Goal: Task Accomplishment & Management: Use online tool/utility

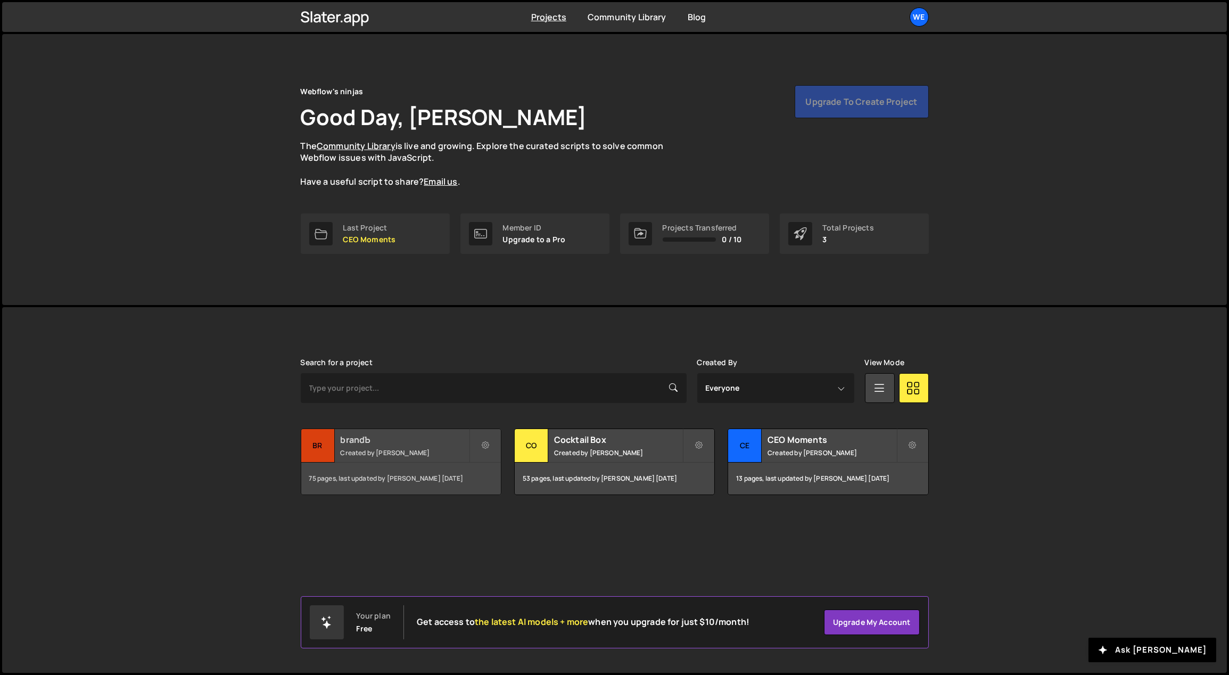
click at [418, 447] on div "brandЪ Created by [PERSON_NAME]" at bounding box center [401, 445] width 200 height 33
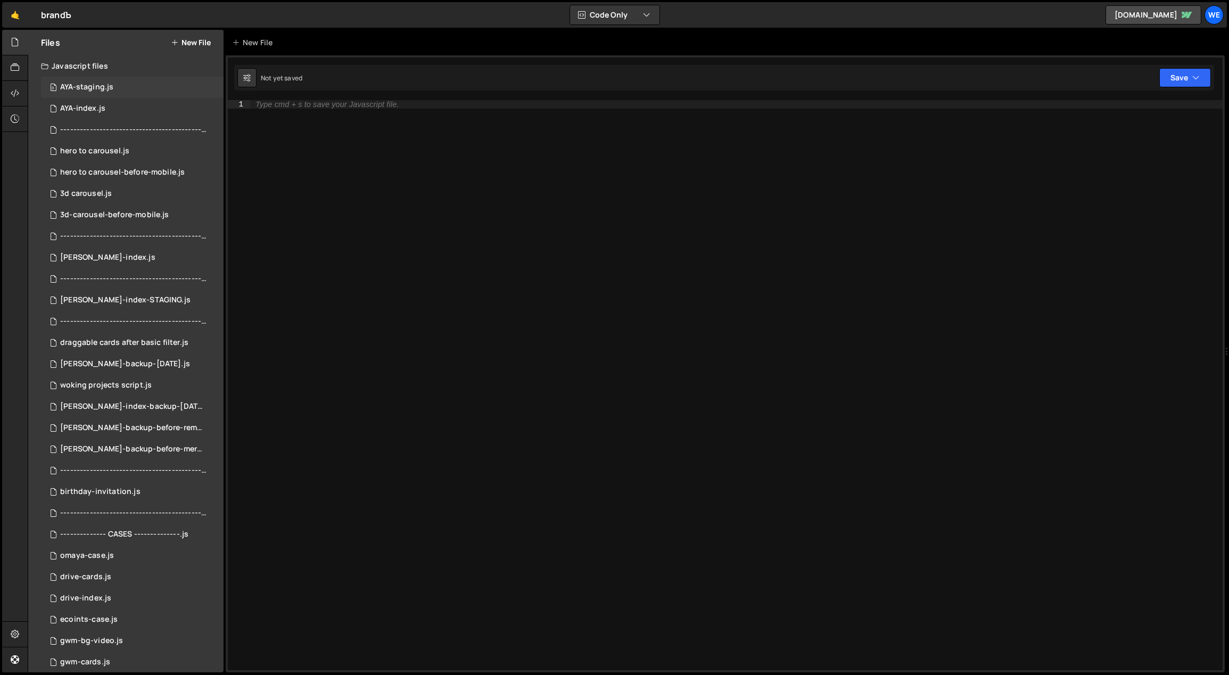
click at [126, 88] on div "0 AYA-staging.js 0" at bounding box center [132, 87] width 183 height 21
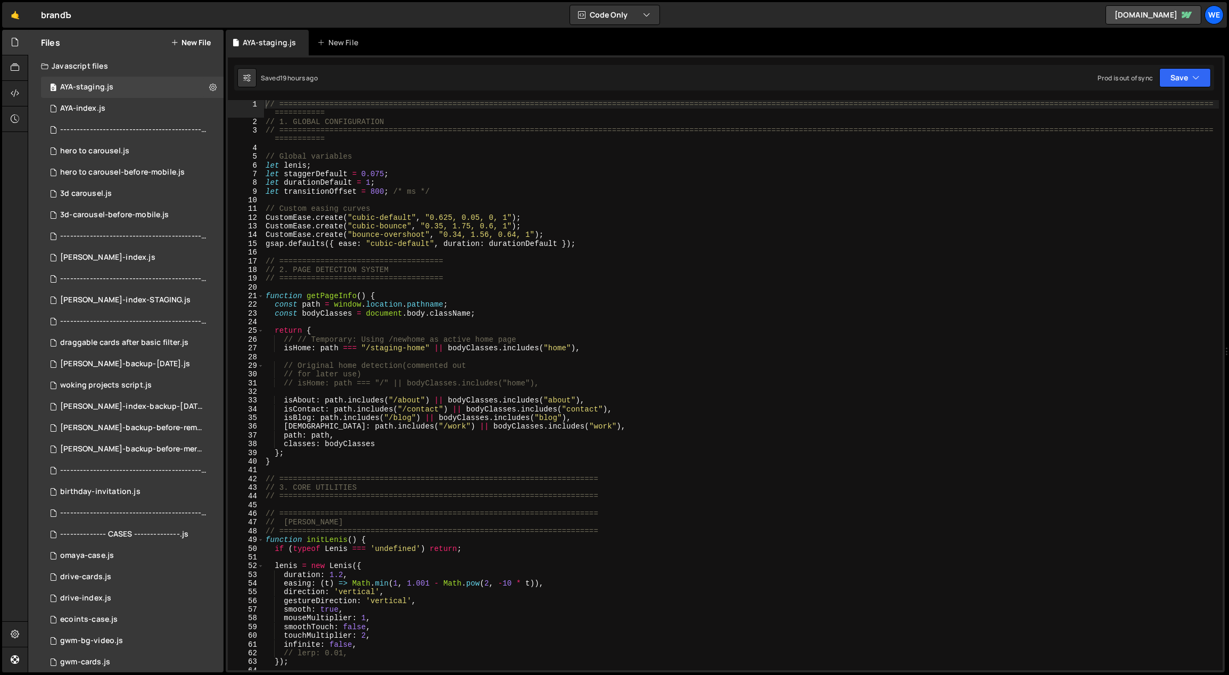
click at [706, 370] on div "// ============================================================================…" at bounding box center [741, 398] width 956 height 597
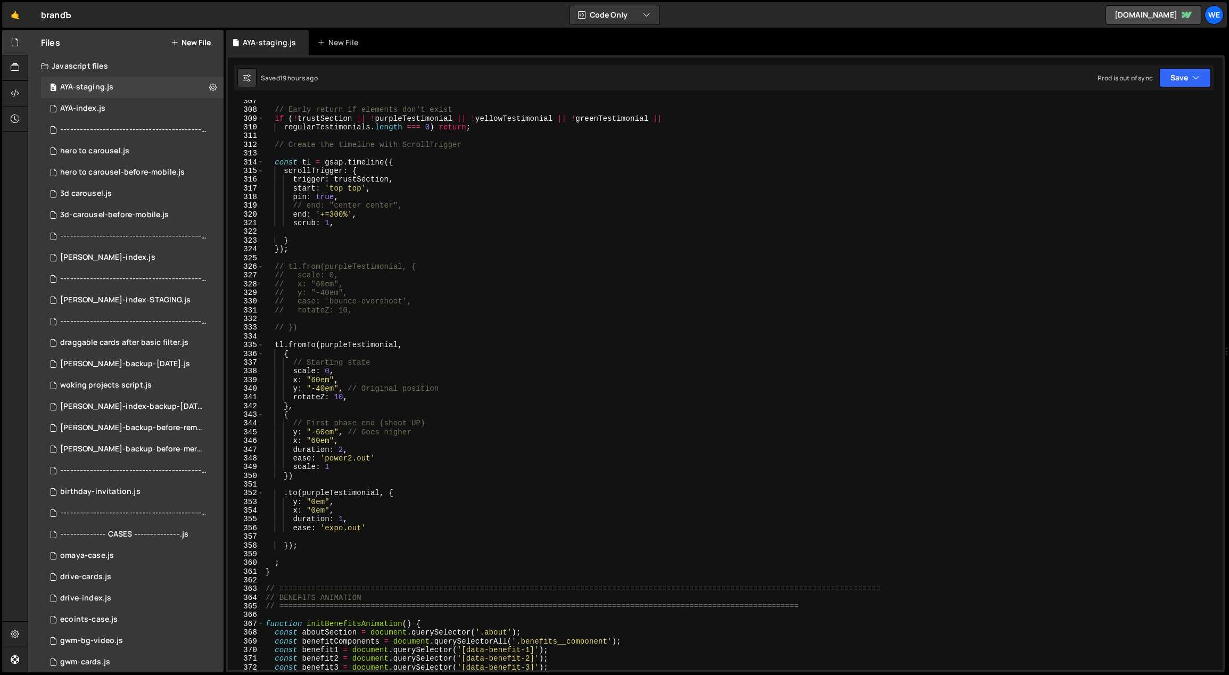
scroll to position [2717, 0]
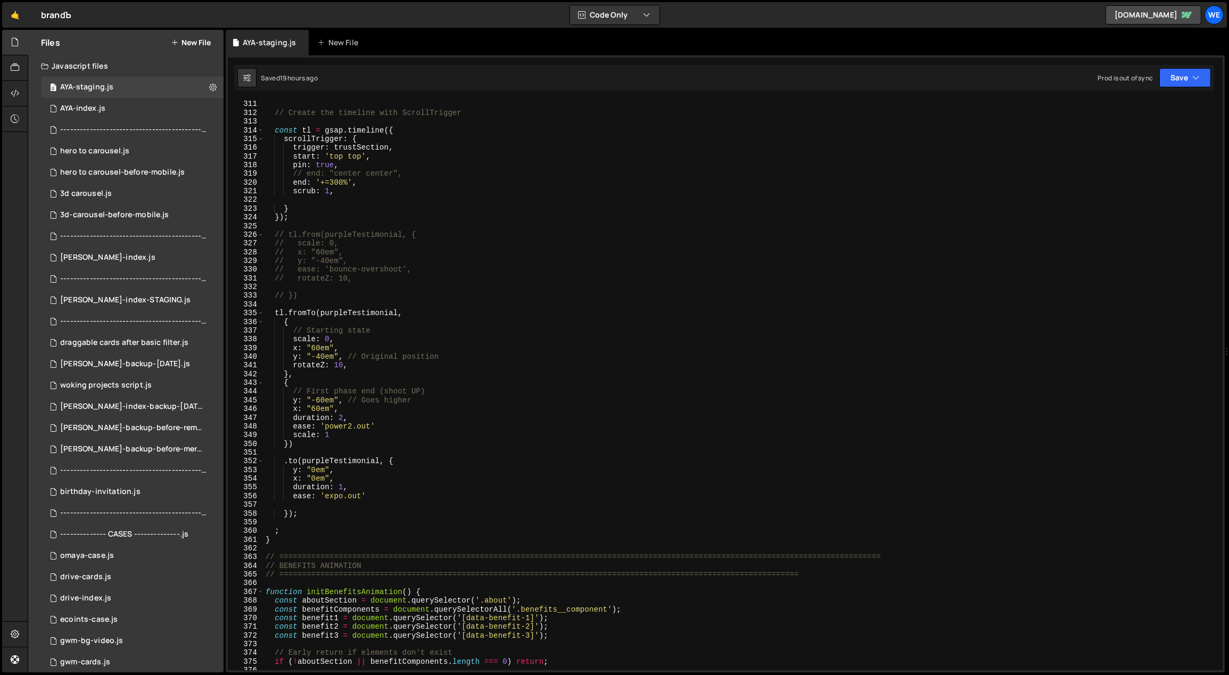
click at [396, 448] on div "// Create the timeline with ScrollTrigger const tl = gsap . timeline ({ scrollT…" at bounding box center [741, 394] width 956 height 588
click at [395, 440] on div "// Create the timeline with ScrollTrigger const tl = gsap . timeline ({ scrollT…" at bounding box center [741, 394] width 956 height 588
click at [378, 370] on div "// Create the timeline with ScrollTrigger const tl = gsap . timeline ({ scrollT…" at bounding box center [741, 394] width 956 height 588
drag, startPoint x: 323, startPoint y: 399, endPoint x: 313, endPoint y: 397, distance: 9.8
click at [313, 397] on div "// Create the timeline with ScrollTrigger const tl = gsap . timeline ({ scrollT…" at bounding box center [741, 394] width 956 height 588
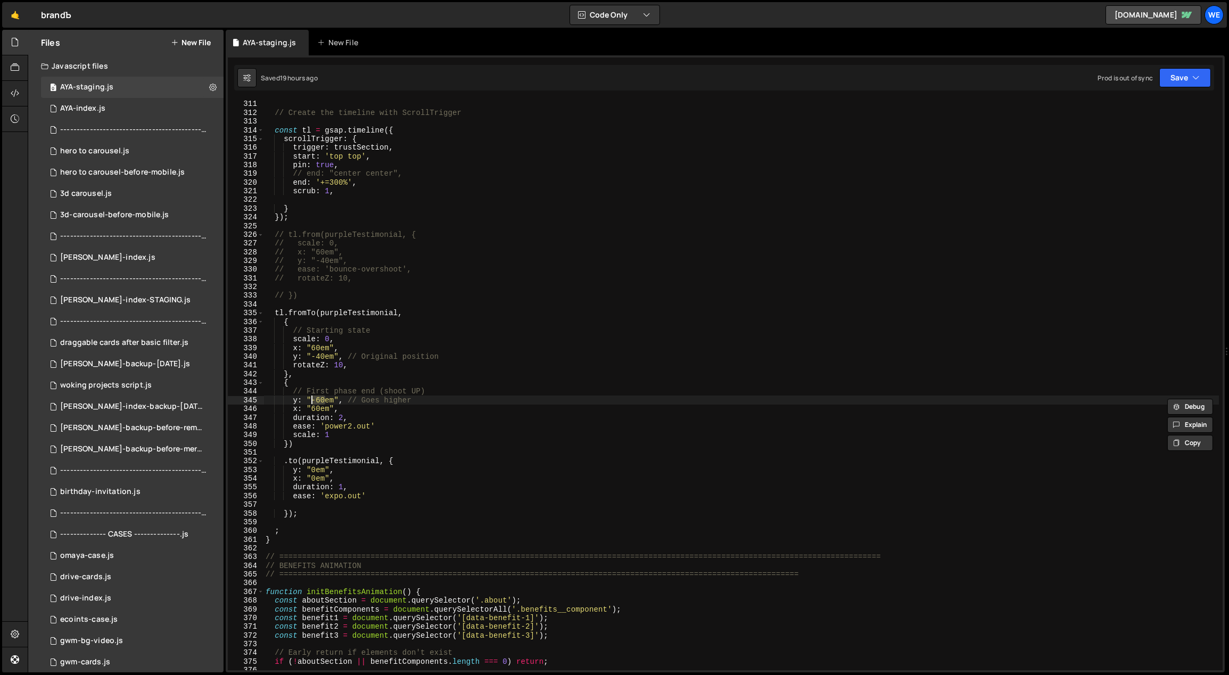
scroll to position [0, 4]
click at [316, 401] on div "// Create the timeline with ScrollTrigger const tl = gsap . timeline ({ scrollT…" at bounding box center [741, 394] width 956 height 588
click at [316, 406] on div "// Create the timeline with ScrollTrigger const tl = gsap . timeline ({ scrollT…" at bounding box center [741, 394] width 956 height 588
drag, startPoint x: 320, startPoint y: 408, endPoint x: 312, endPoint y: 407, distance: 8.1
click at [312, 407] on div "// Create the timeline with ScrollTrigger const tl = gsap . timeline ({ scrollT…" at bounding box center [741, 394] width 956 height 588
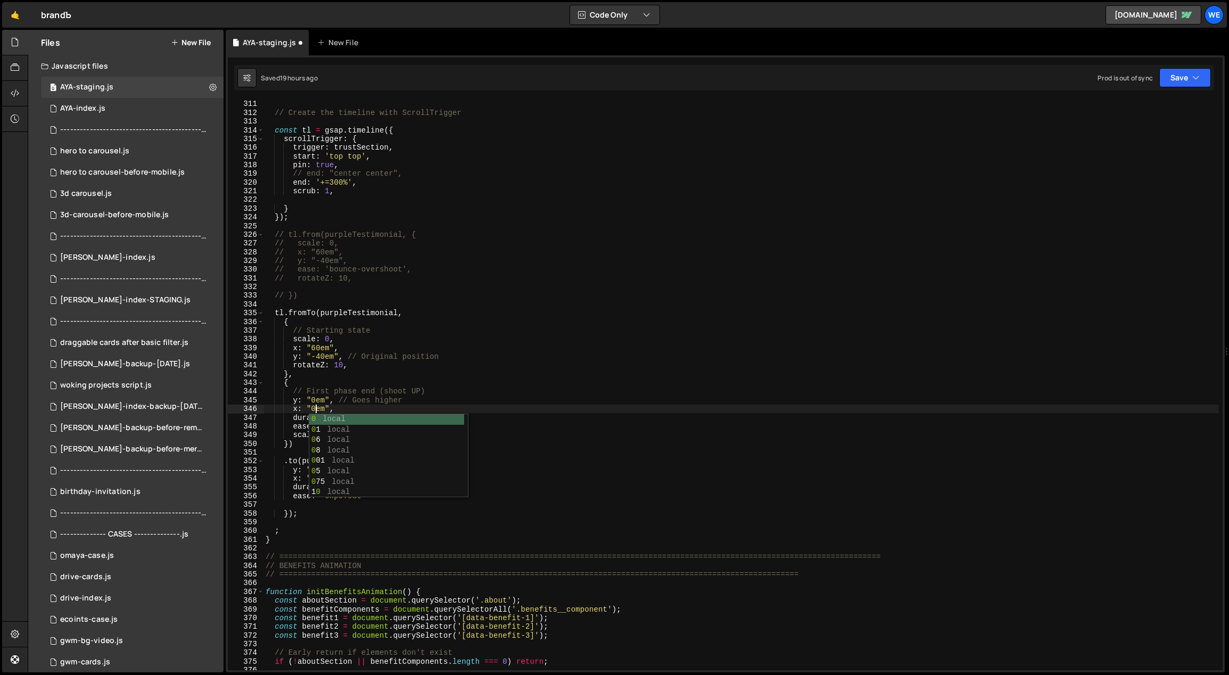
click at [355, 400] on div "// Create the timeline with ScrollTrigger const tl = gsap . timeline ({ scrollT…" at bounding box center [741, 394] width 956 height 588
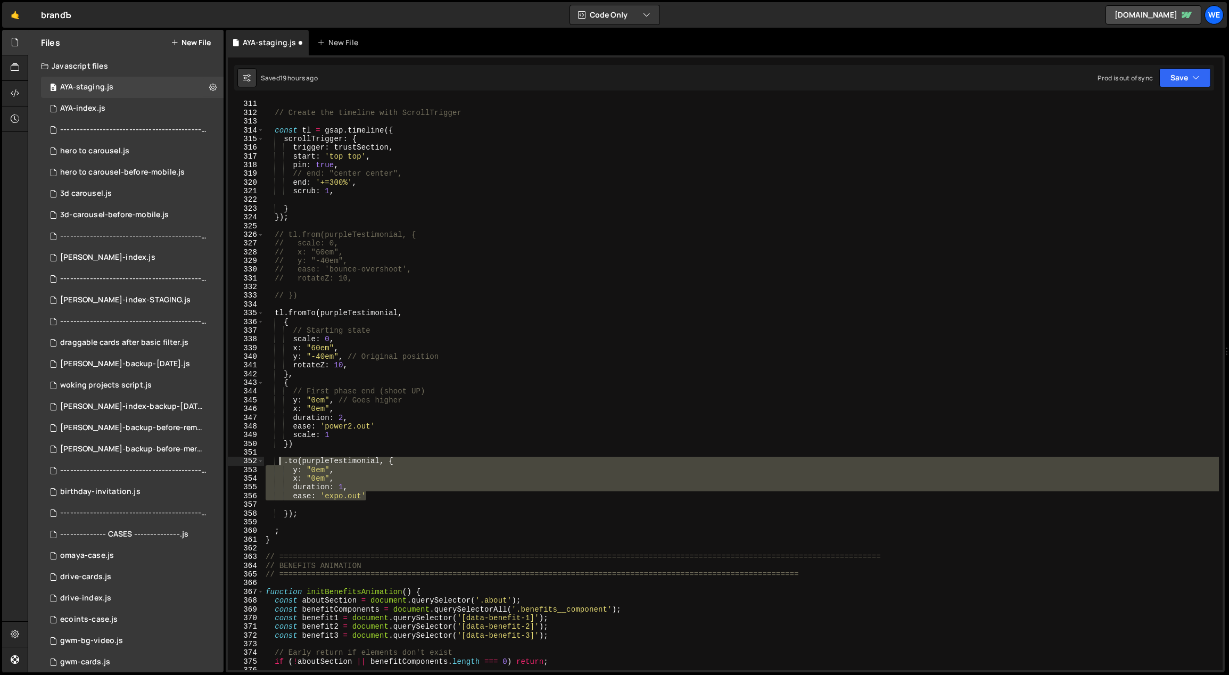
drag, startPoint x: 373, startPoint y: 497, endPoint x: 284, endPoint y: 446, distance: 101.8
click at [280, 463] on div "// Create the timeline with ScrollTrigger const tl = gsap . timeline ({ scrollT…" at bounding box center [741, 394] width 956 height 588
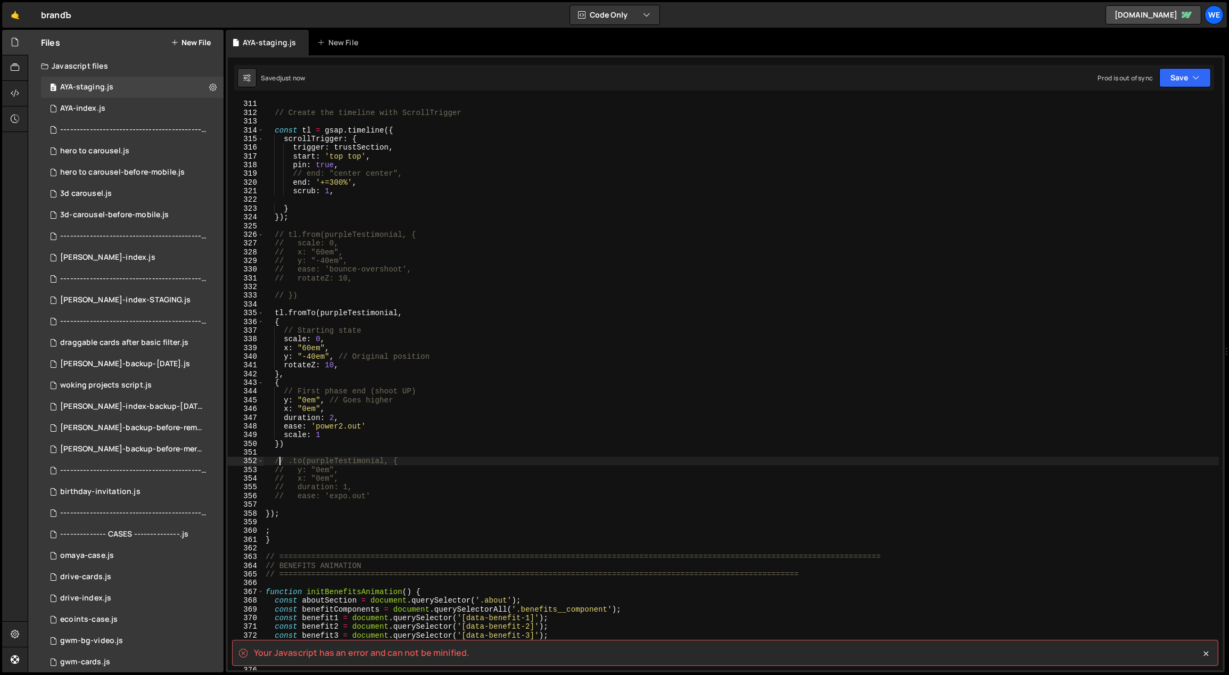
click at [373, 425] on div "// Create the timeline with ScrollTrigger const tl = gsap . timeline ({ scrollT…" at bounding box center [741, 394] width 956 height 588
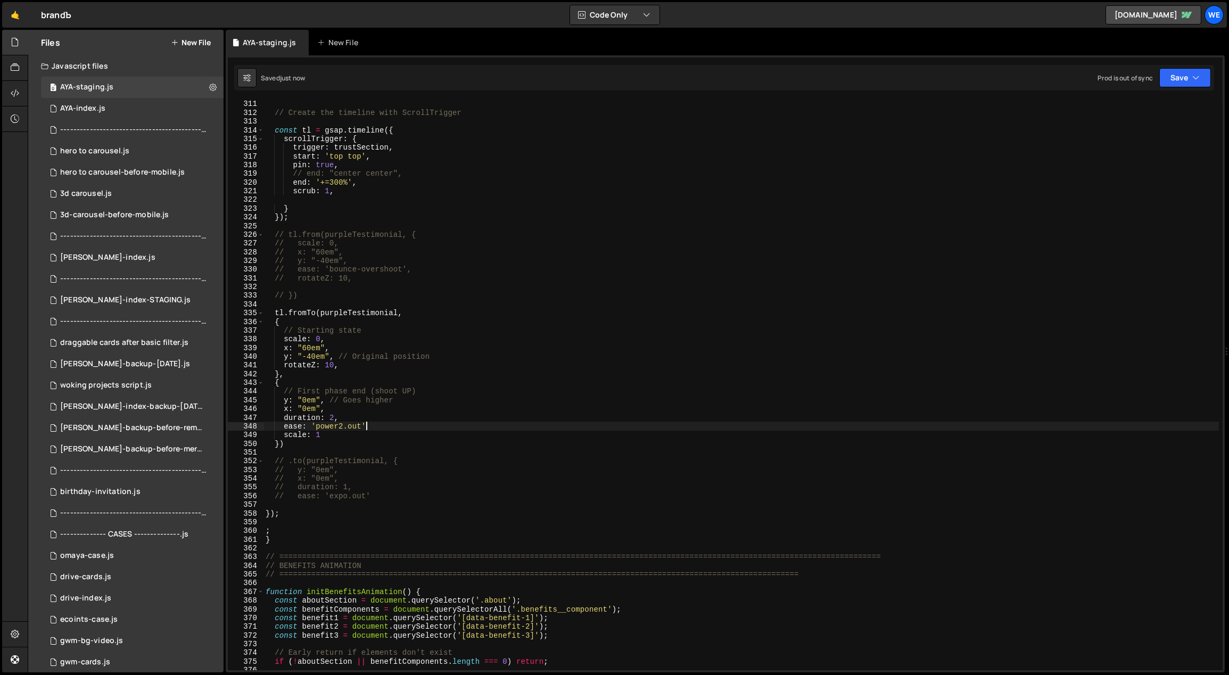
scroll to position [0, 6]
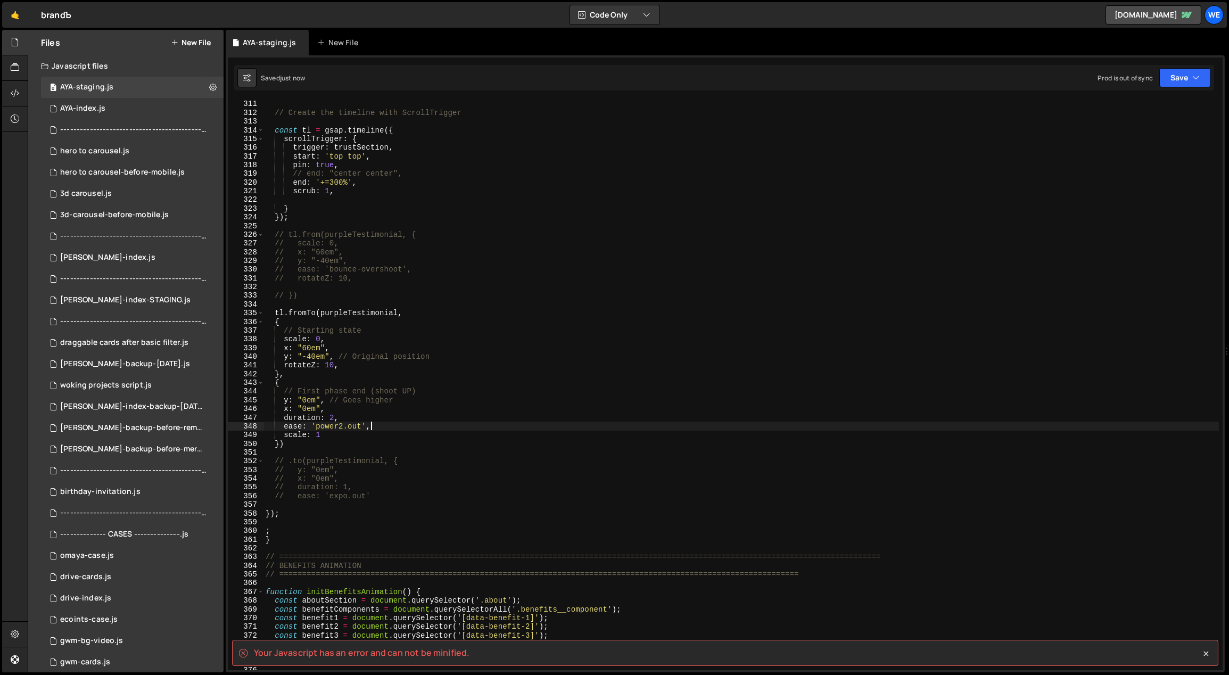
click at [466, 441] on div "// Create the timeline with ScrollTrigger const tl = gsap . timeline ({ scrollT…" at bounding box center [741, 394] width 956 height 588
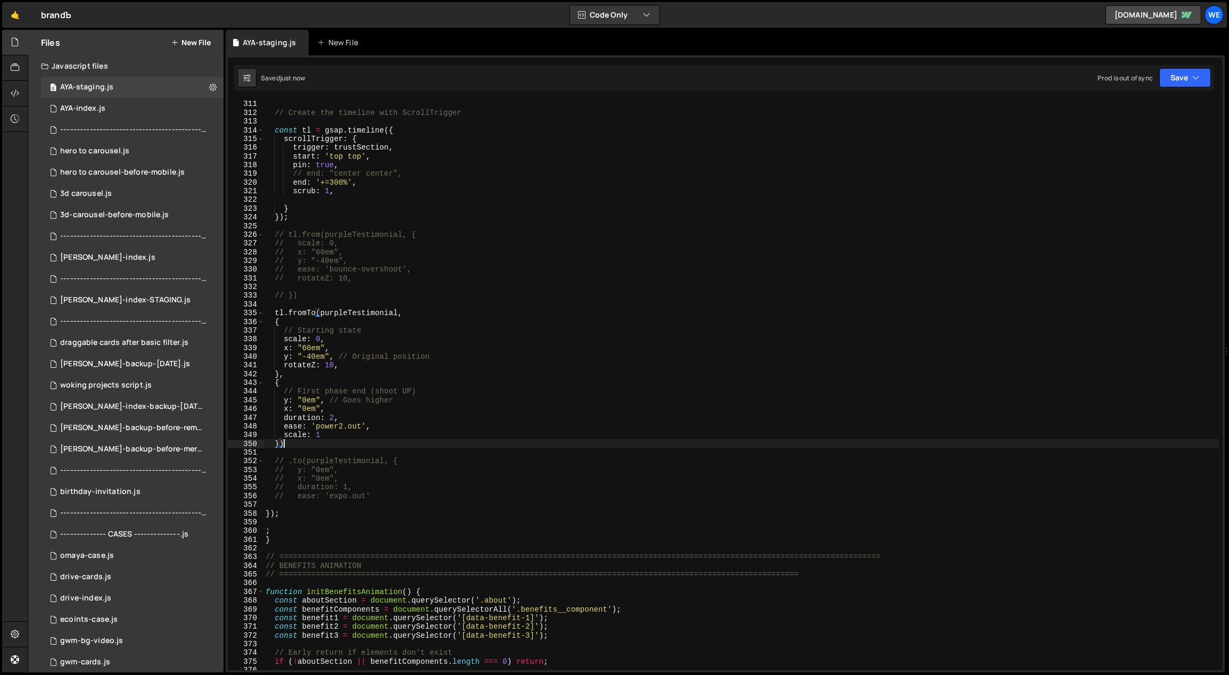
scroll to position [0, 1]
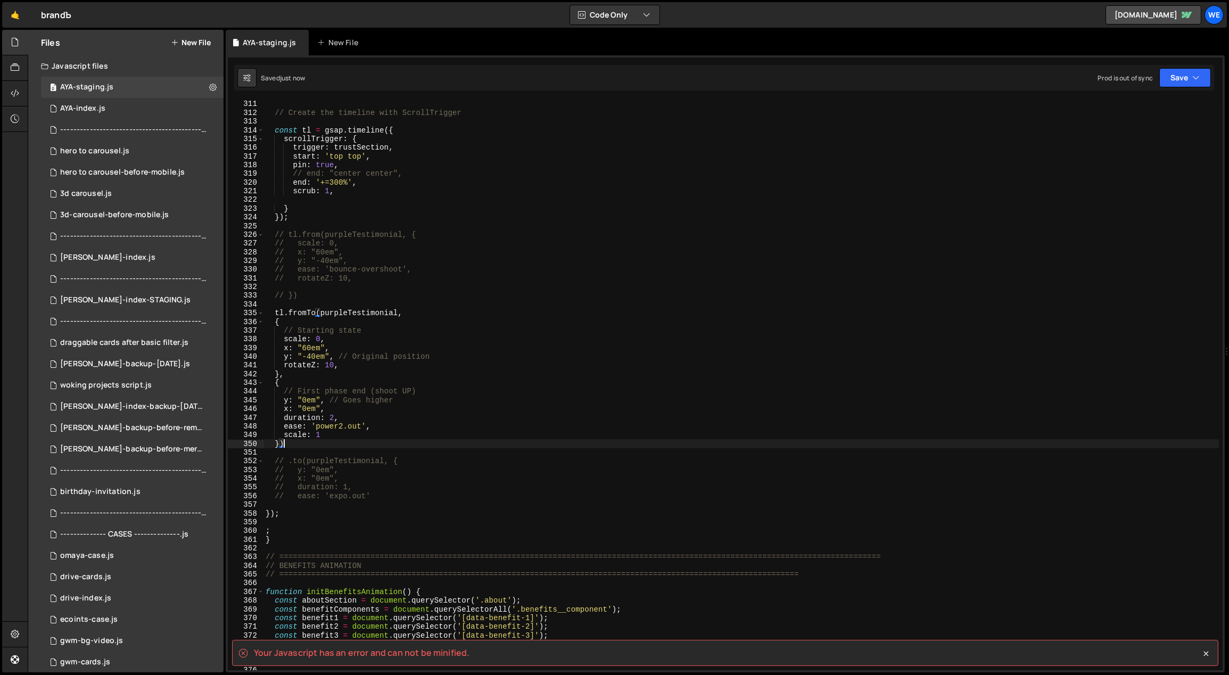
click at [295, 510] on div "// Create the timeline with ScrollTrigger const tl = gsap . timeline ({ scrollT…" at bounding box center [741, 394] width 956 height 588
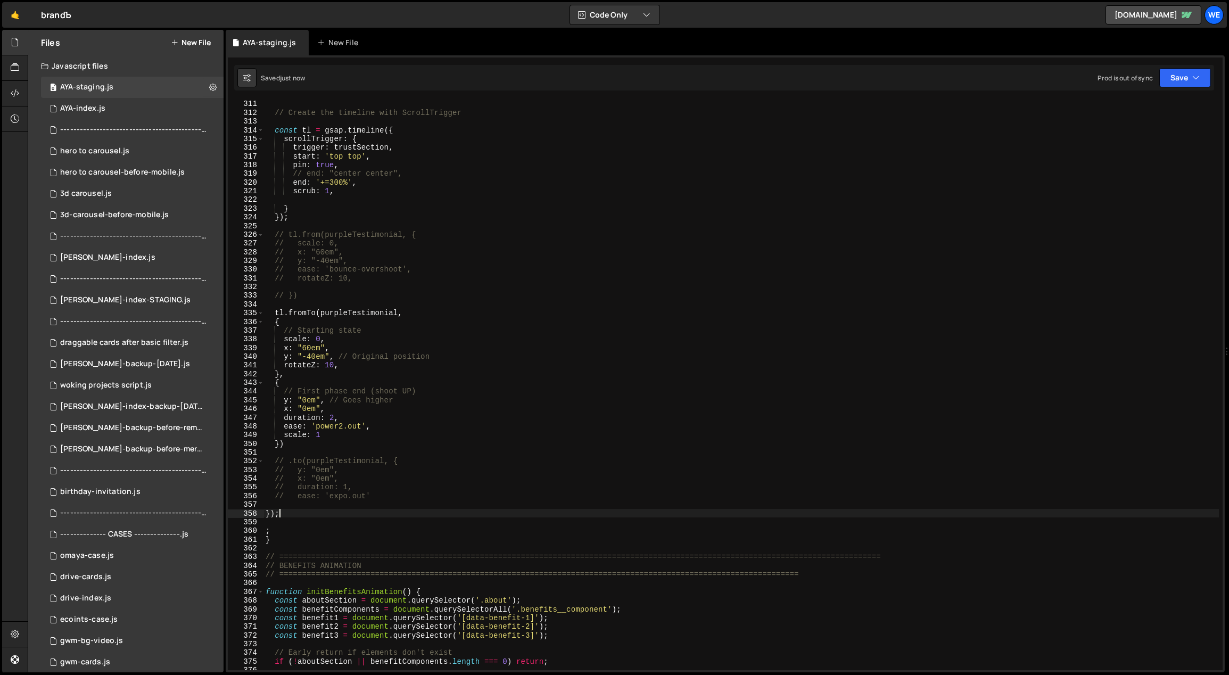
click at [275, 510] on div "// Create the timeline with ScrollTrigger const tl = gsap . timeline ({ scrollT…" at bounding box center [741, 394] width 956 height 588
type textarea ";"
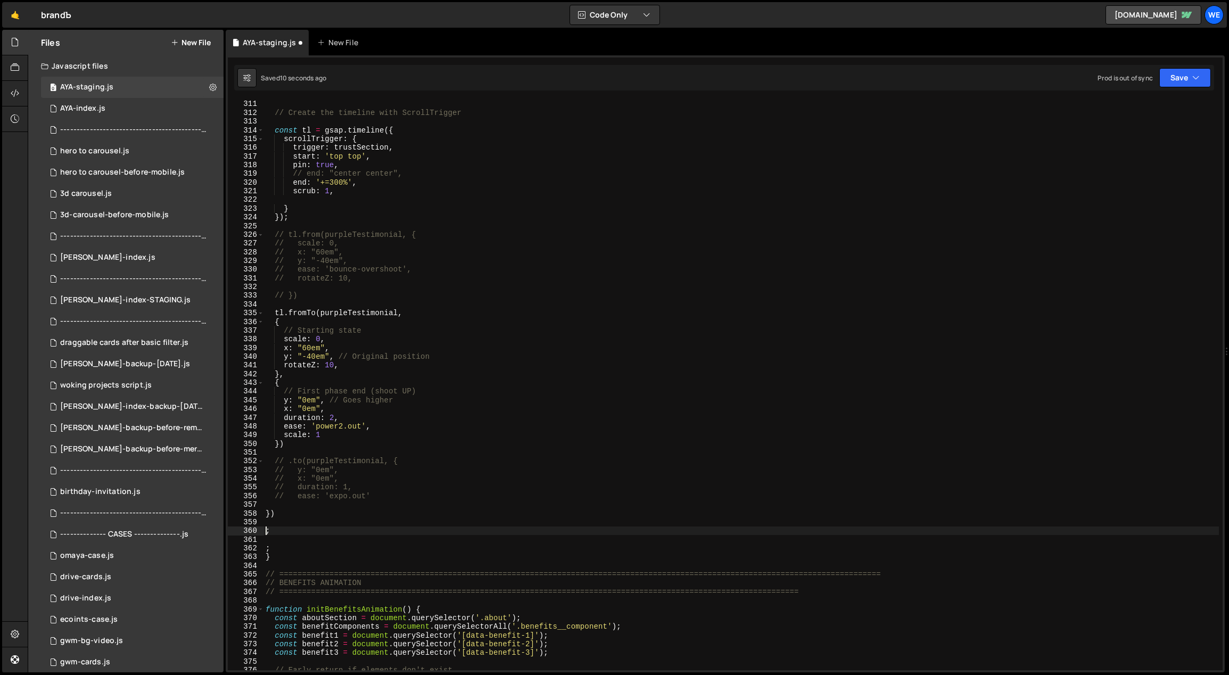
type textarea "})"
type textarea ";"
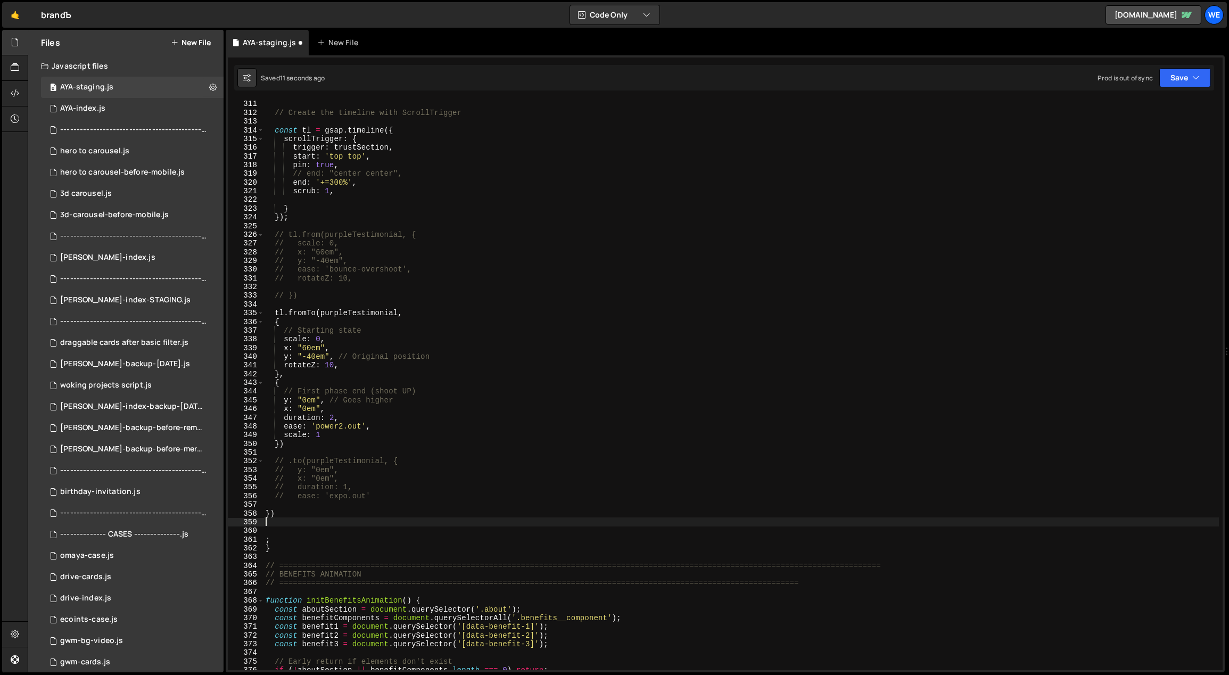
type textarea "}"
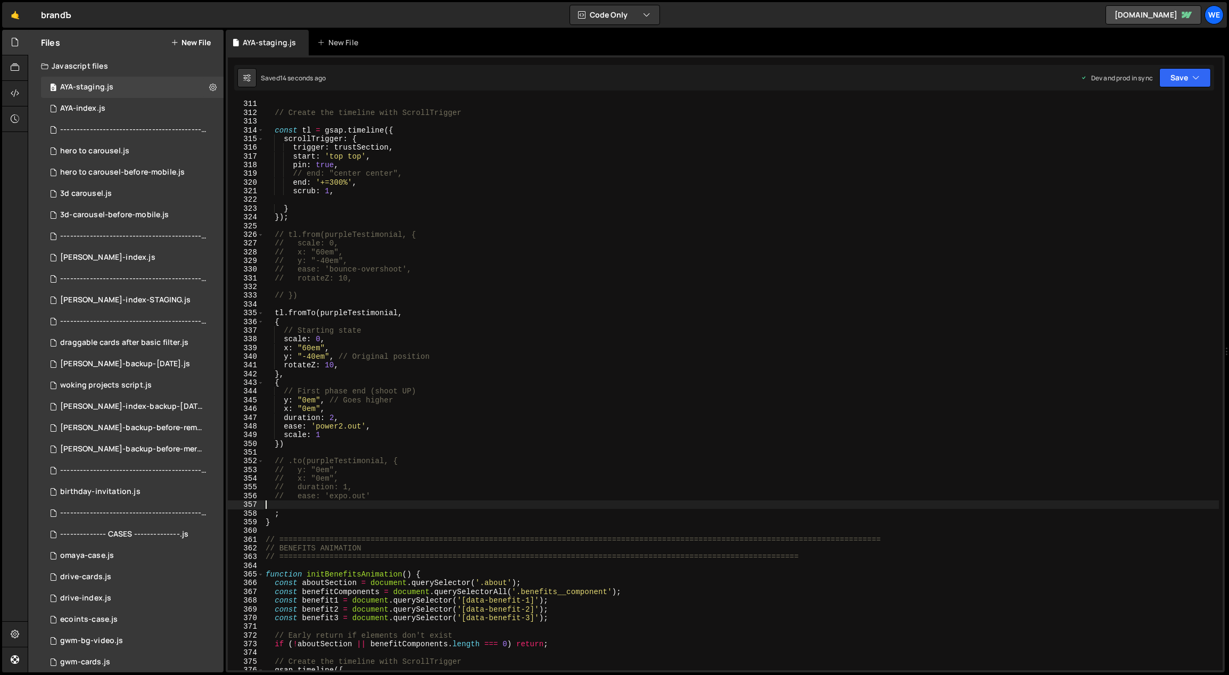
click at [333, 429] on div "// Create the timeline with ScrollTrigger const tl = gsap . timeline ({ scrollT…" at bounding box center [741, 394] width 956 height 588
click at [321, 346] on div "// Create the timeline with ScrollTrigger const tl = gsap . timeline ({ scrollT…" at bounding box center [741, 394] width 956 height 588
click at [302, 345] on div "// Create the timeline with ScrollTrigger const tl = gsap . timeline ({ scrollT…" at bounding box center [741, 394] width 956 height 588
click at [434, 338] on div "// Create the timeline with ScrollTrigger const tl = gsap . timeline ({ scrollT…" at bounding box center [741, 394] width 956 height 588
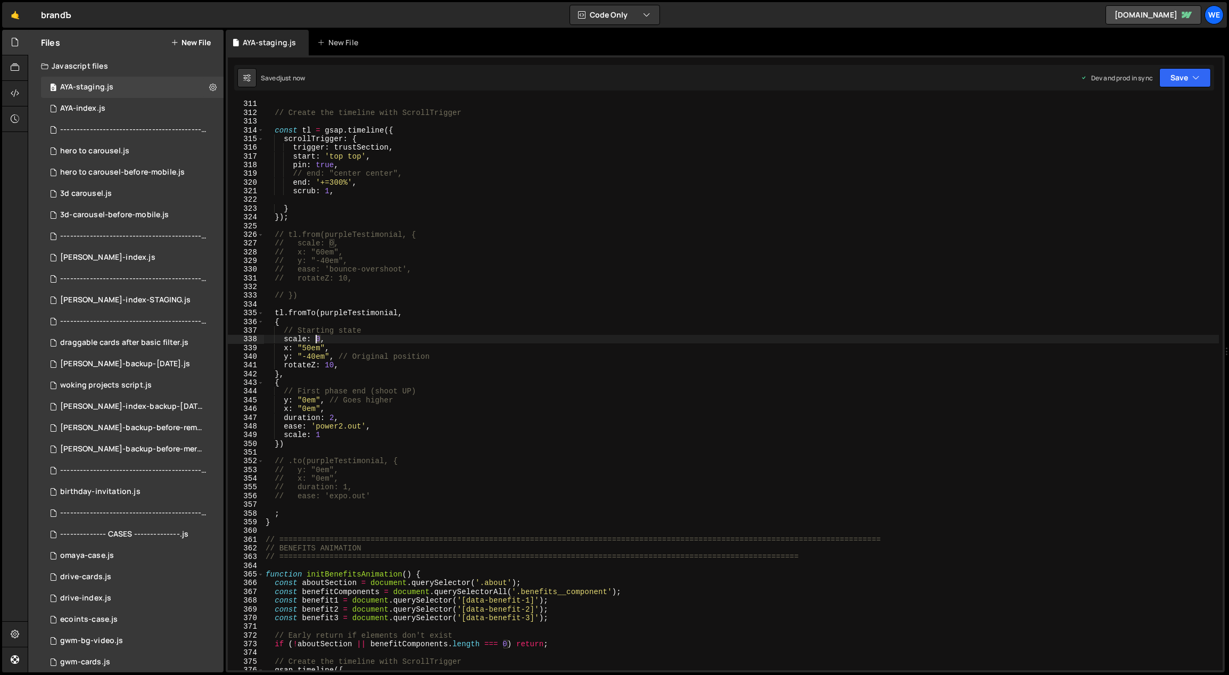
click at [316, 337] on div "// Create the timeline with ScrollTrigger const tl = gsap . timeline ({ scrollT…" at bounding box center [741, 394] width 956 height 588
click at [319, 337] on div "// Create the timeline with ScrollTrigger const tl = gsap . timeline ({ scrollT…" at bounding box center [740, 385] width 955 height 570
click at [326, 338] on div "// Create the timeline with ScrollTrigger const tl = gsap . timeline ({ scrollT…" at bounding box center [741, 394] width 956 height 588
click at [350, 363] on div "// Create the timeline with ScrollTrigger const tl = gsap . timeline ({ scrollT…" at bounding box center [741, 394] width 956 height 588
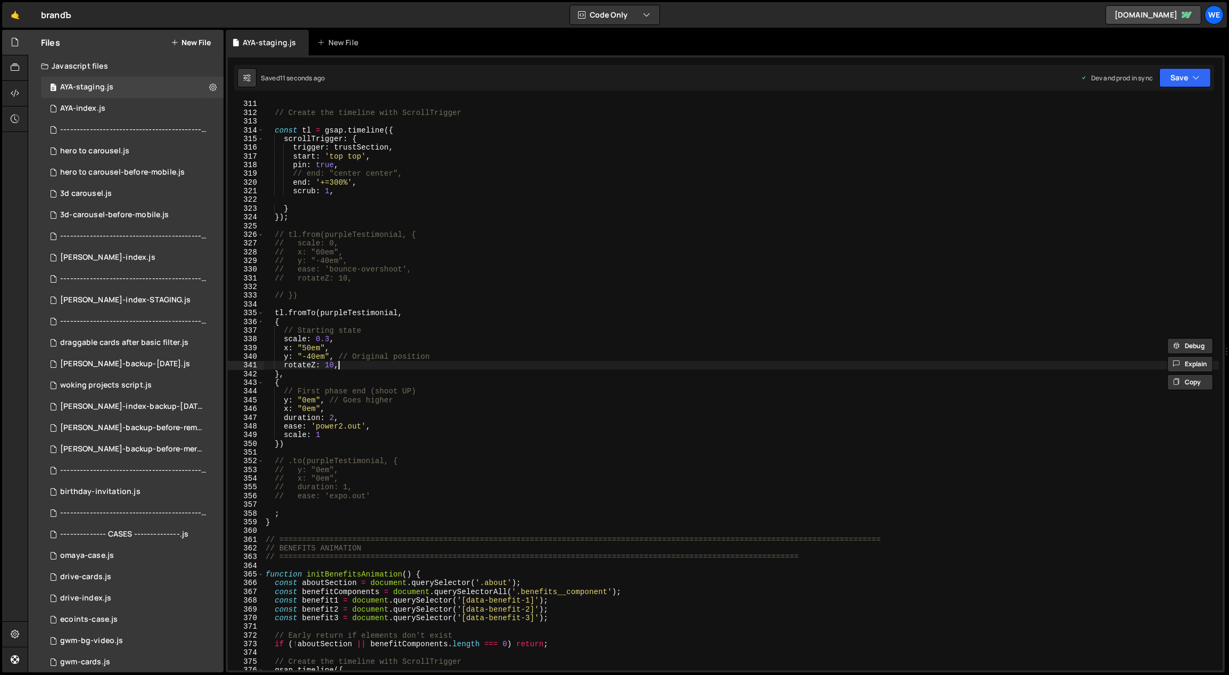
type textarea "rotateZ: 10,"
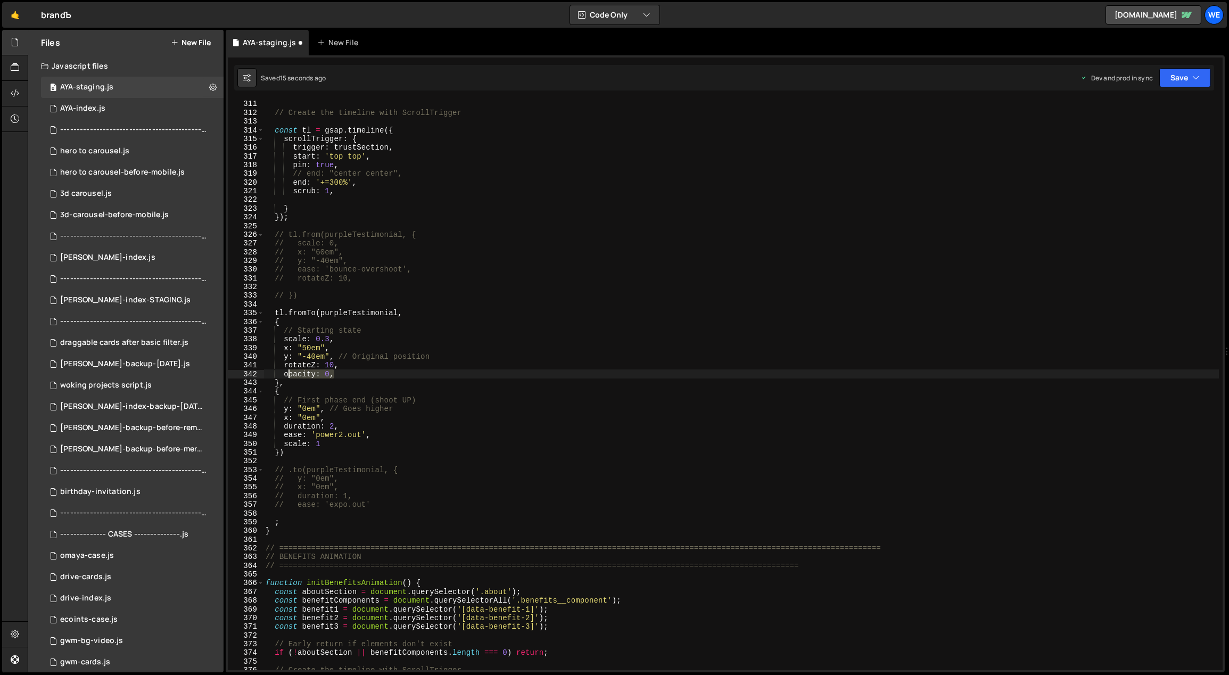
drag, startPoint x: 307, startPoint y: 371, endPoint x: 285, endPoint y: 374, distance: 22.5
click at [285, 374] on div "// Create the timeline with ScrollTrigger const tl = gsap . timeline ({ scrollT…" at bounding box center [741, 394] width 956 height 588
click at [331, 442] on div "// Create the timeline with ScrollTrigger const tl = gsap . timeline ({ scrollT…" at bounding box center [741, 394] width 956 height 588
type textarea "scale: 1"
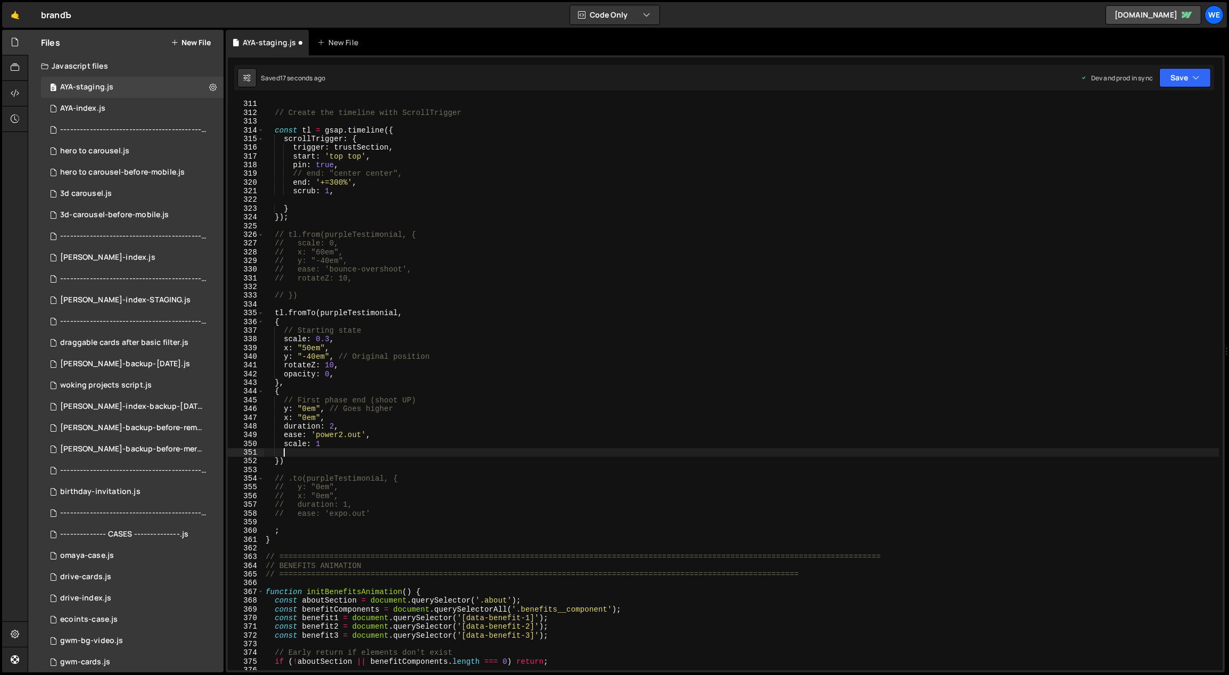
paste textarea "opacity: 0,"
click at [315, 351] on div "// Create the timeline with ScrollTrigger const tl = gsap . timeline ({ scrollT…" at bounding box center [741, 394] width 956 height 588
drag, startPoint x: 313, startPoint y: 356, endPoint x: 308, endPoint y: 355, distance: 5.3
click at [308, 355] on div "// Create the timeline with ScrollTrigger const tl = gsap . timeline ({ scrollT…" at bounding box center [741, 394] width 956 height 588
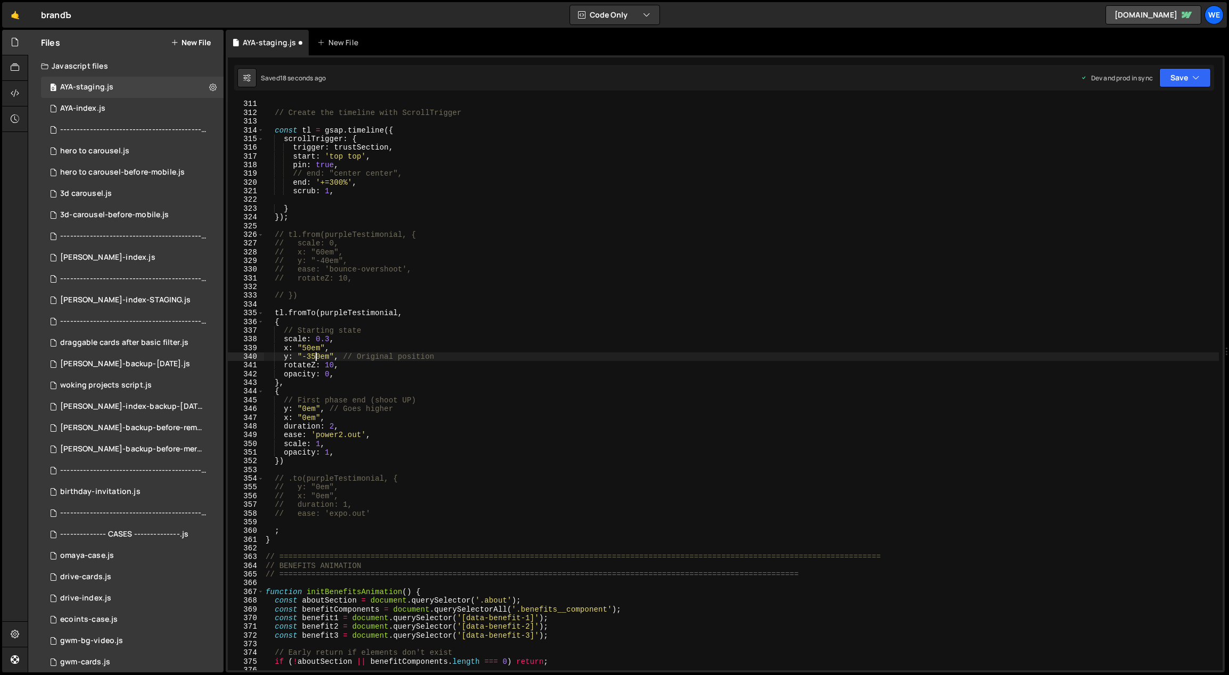
scroll to position [0, 4]
drag, startPoint x: 309, startPoint y: 347, endPoint x: 303, endPoint y: 348, distance: 5.9
click at [303, 348] on div "// Create the timeline with ScrollTrigger const tl = gsap . timeline ({ scrollT…" at bounding box center [741, 394] width 956 height 588
drag, startPoint x: 339, startPoint y: 364, endPoint x: 284, endPoint y: 364, distance: 55.4
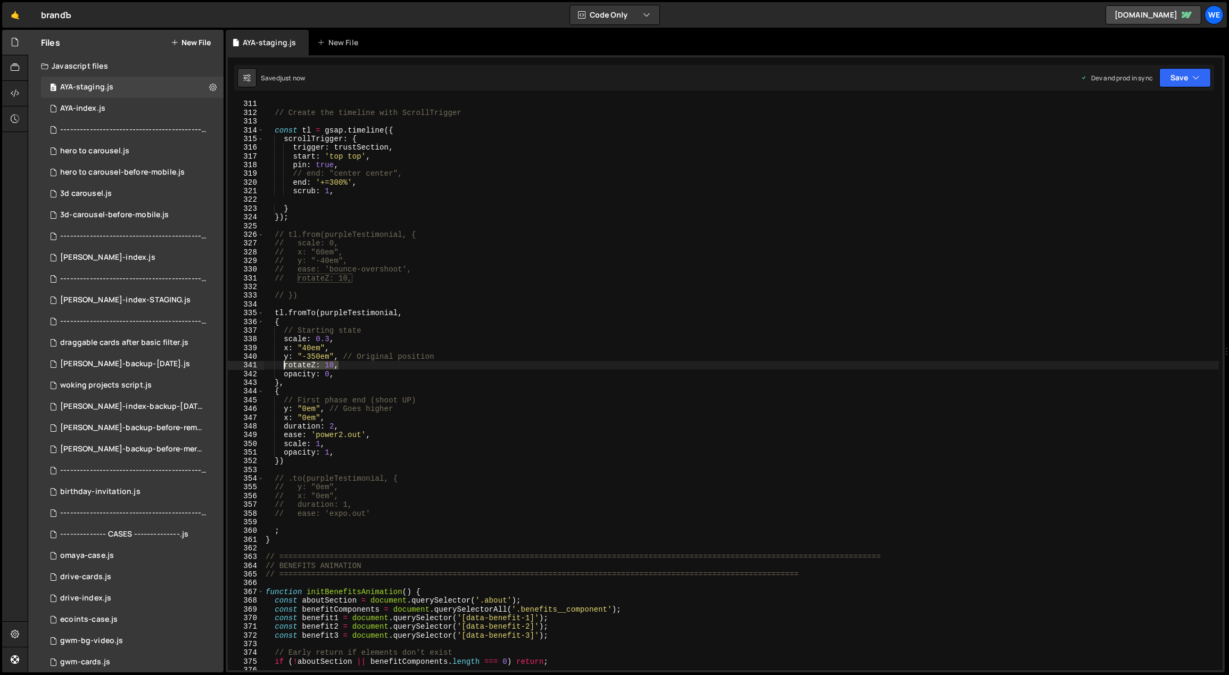
click at [284, 364] on div "// Create the timeline with ScrollTrigger const tl = gsap . timeline ({ scrollT…" at bounding box center [741, 394] width 956 height 588
click at [351, 451] on div "// Create the timeline with ScrollTrigger const tl = gsap . timeline ({ scrollT…" at bounding box center [741, 394] width 956 height 588
paste textarea "rotateZ: 10,"
type textarea "opacity: 1,"
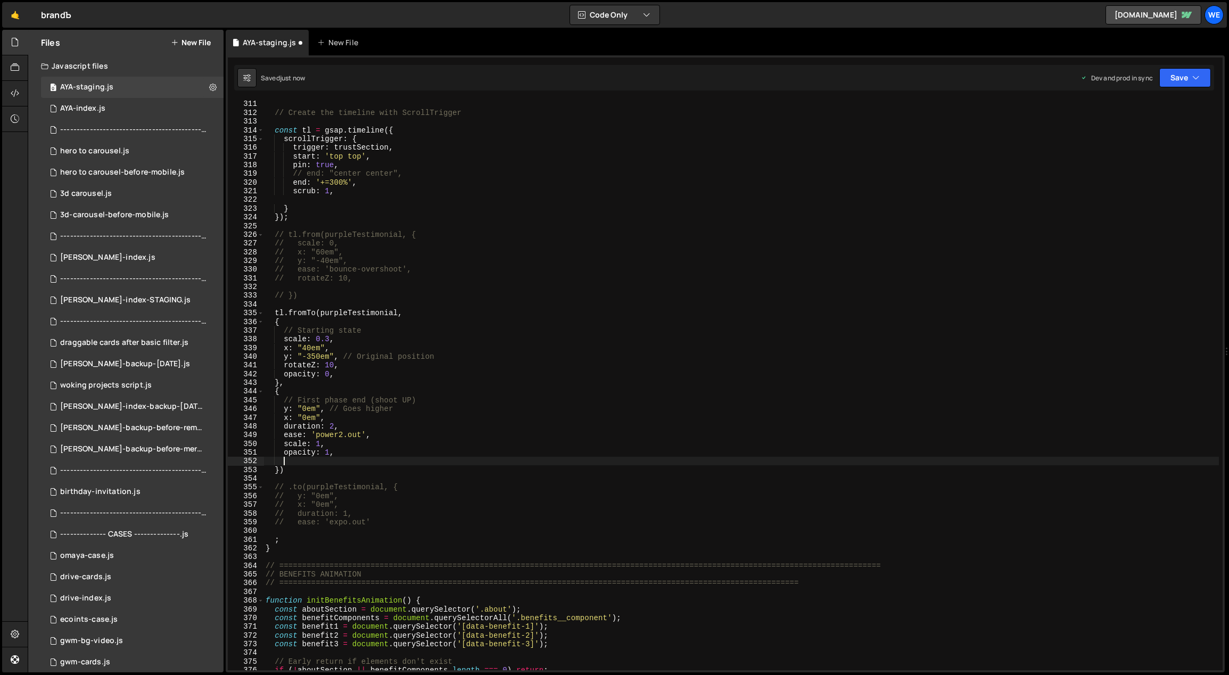
paste textarea "rotateZ: 10,"
click at [320, 358] on div "// Create the timeline with ScrollTrigger const tl = gsap . timeline ({ scrollT…" at bounding box center [741, 394] width 956 height 588
click at [311, 356] on div "// Create the timeline with ScrollTrigger const tl = gsap . timeline ({ scrollT…" at bounding box center [741, 394] width 956 height 588
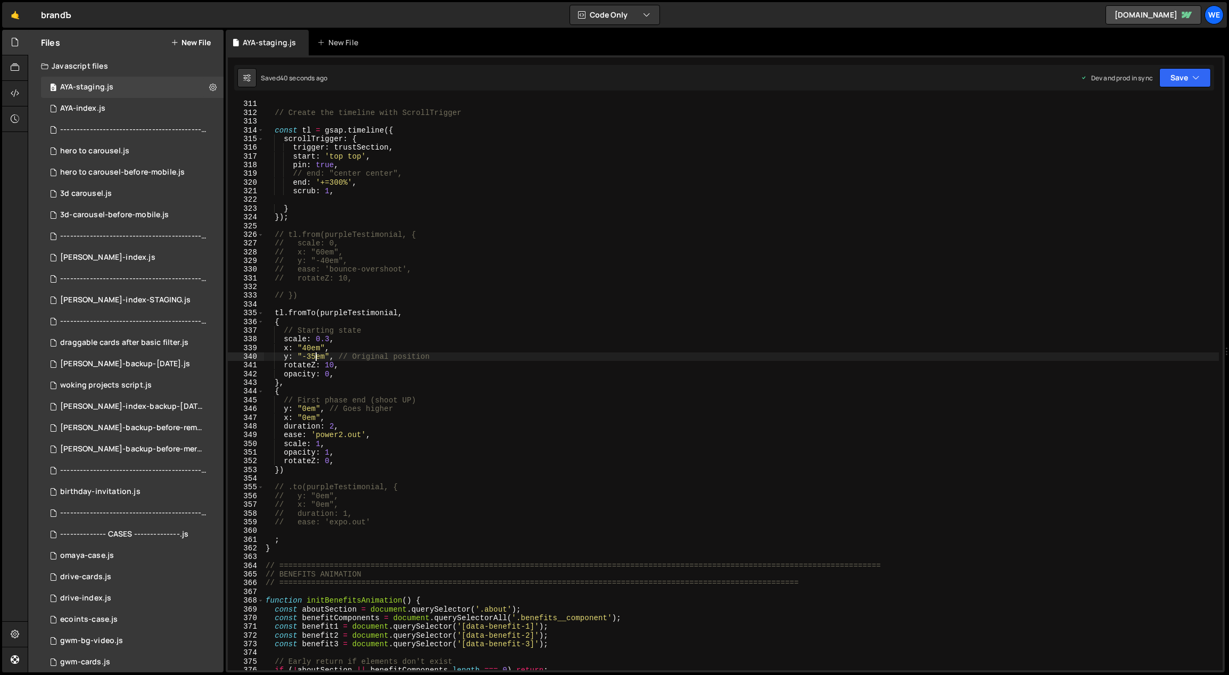
scroll to position [0, 4]
drag, startPoint x: 311, startPoint y: 344, endPoint x: 303, endPoint y: 345, distance: 8.6
click at [303, 345] on div "// Create the timeline with ScrollTrigger const tl = gsap . timeline ({ scrollT…" at bounding box center [741, 394] width 956 height 588
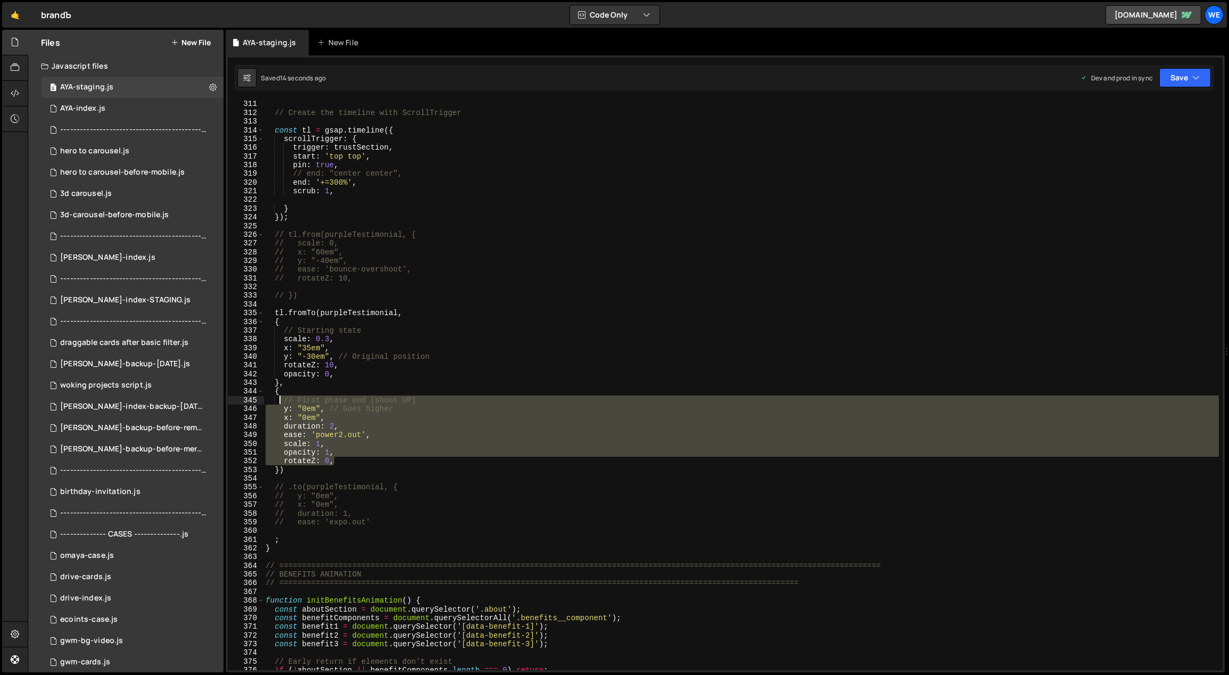
drag, startPoint x: 338, startPoint y: 460, endPoint x: 281, endPoint y: 402, distance: 81.7
click at [281, 402] on div "// Create the timeline with ScrollTrigger const tl = gsap . timeline ({ scrollT…" at bounding box center [741, 394] width 956 height 588
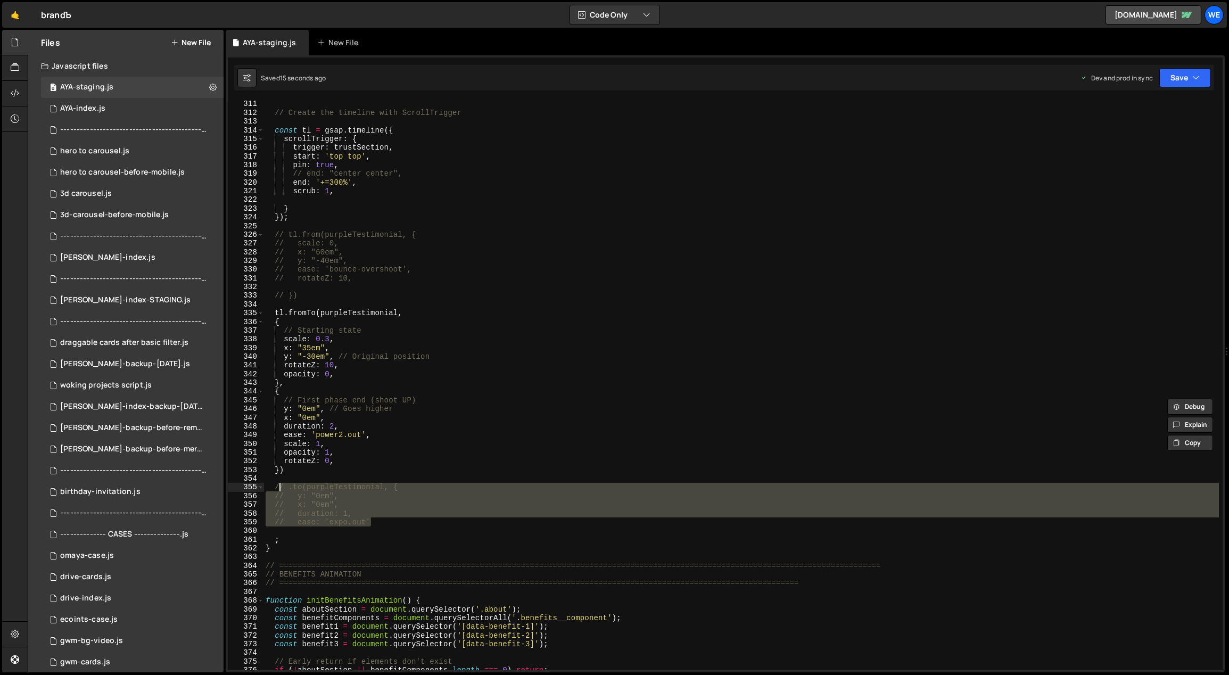
drag, startPoint x: 373, startPoint y: 523, endPoint x: 275, endPoint y: 486, distance: 104.6
click at [275, 486] on div "// Create the timeline with ScrollTrigger const tl = gsap . timeline ({ scrollT…" at bounding box center [741, 394] width 956 height 588
paste textarea "rotateZ: 0"
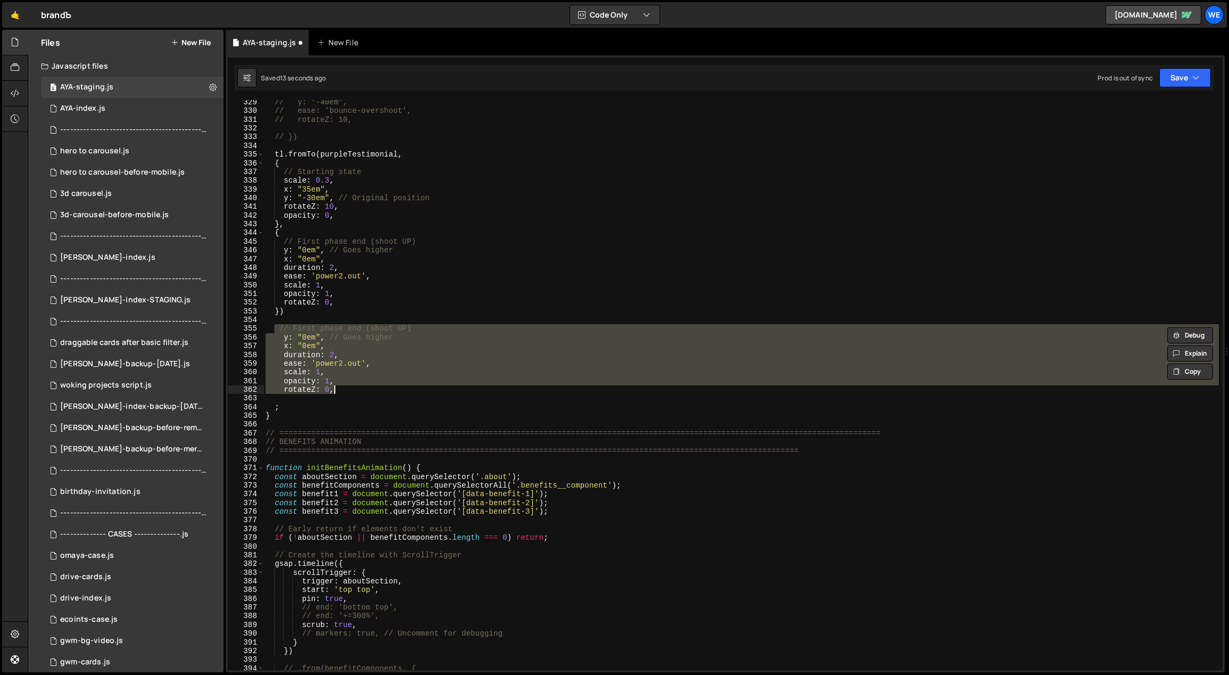
scroll to position [2876, 0]
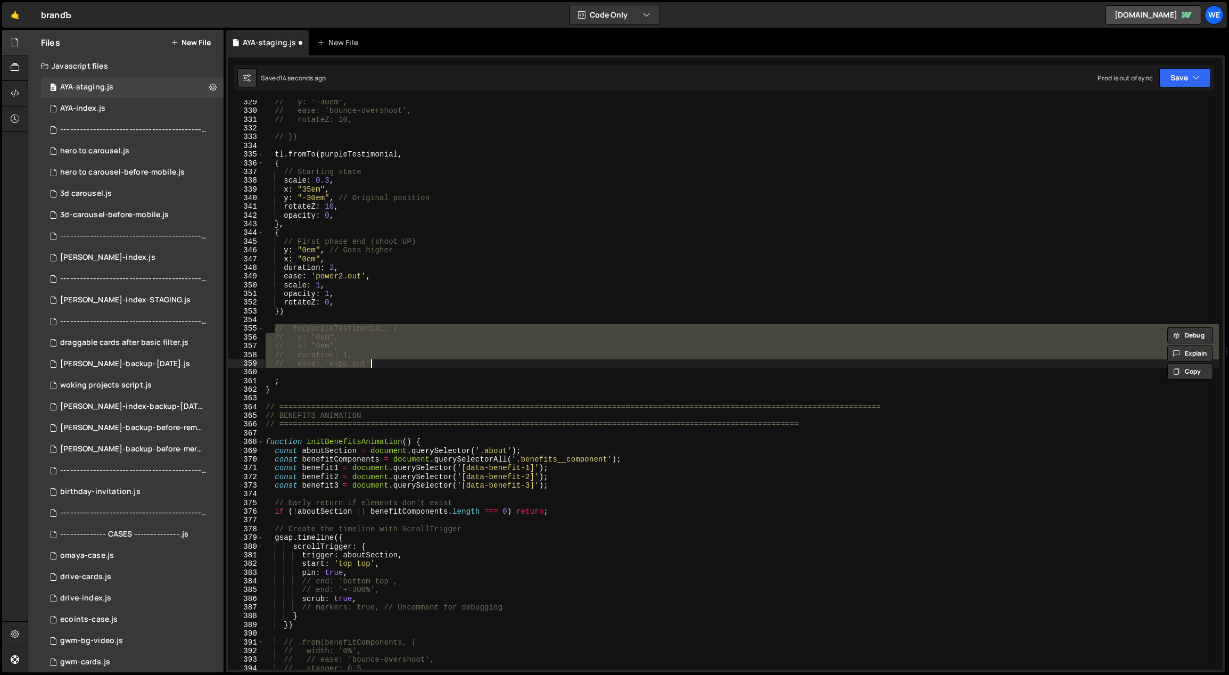
click at [414, 354] on div "// y: "-40em", // ease: 'bounce-overshoot', // rotateZ: 10, // }) tl . fromTo (…" at bounding box center [740, 385] width 955 height 570
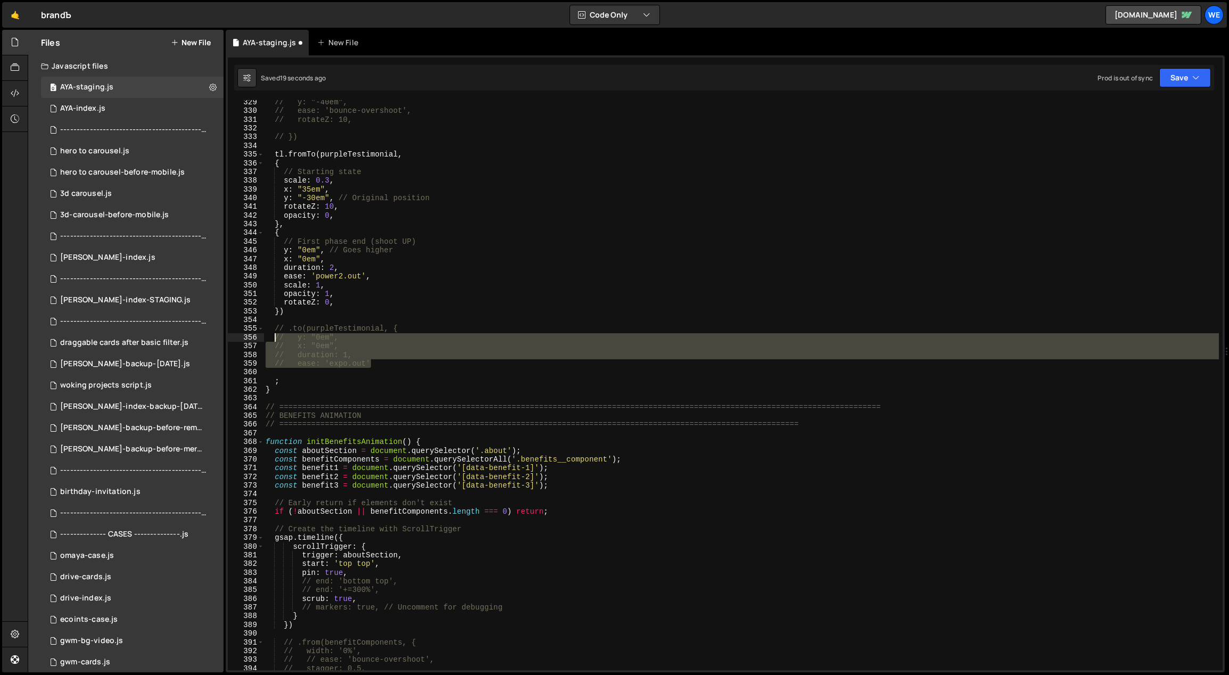
drag, startPoint x: 377, startPoint y: 363, endPoint x: 273, endPoint y: 339, distance: 106.5
click at [273, 339] on div "// y: "-40em", // ease: 'bounce-overshoot', // rotateZ: 10, // }) tl . fromTo (…" at bounding box center [741, 392] width 956 height 588
paste textarea "rotateZ: 0"
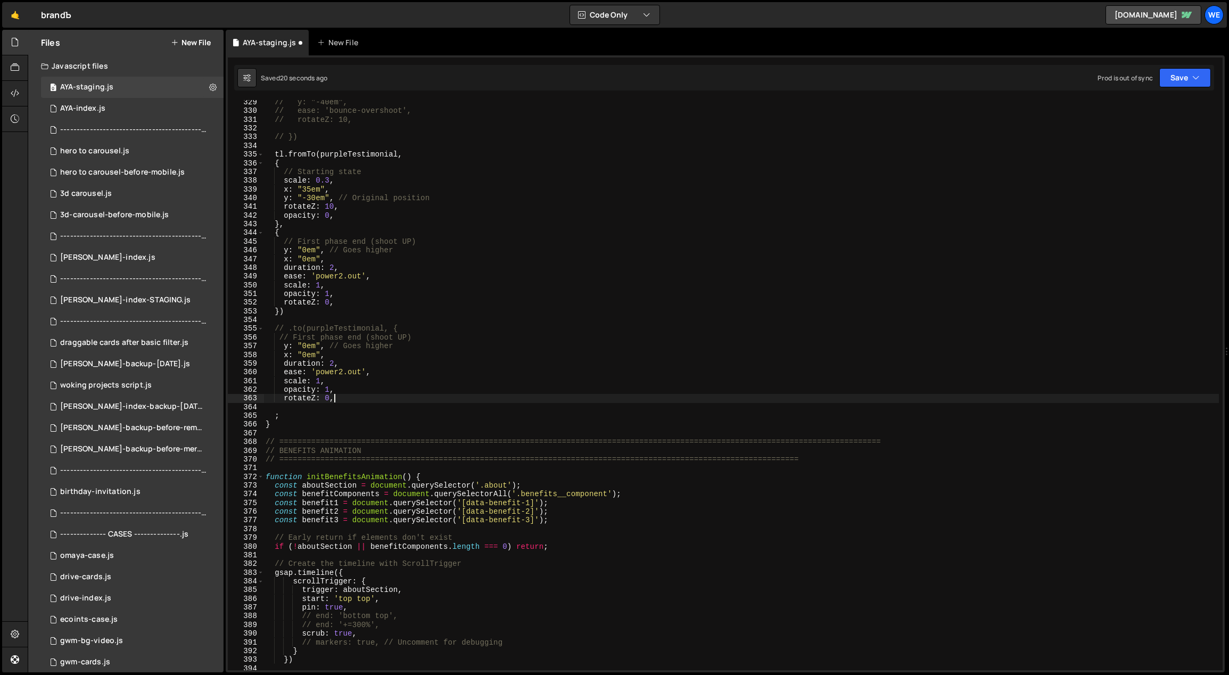
click at [412, 328] on div "// y: "-40em", // ease: 'bounce-overshoot', // rotateZ: 10, // }) tl . fromTo (…" at bounding box center [741, 392] width 956 height 588
click at [423, 336] on div "// y: "-40em", // ease: 'bounce-overshoot', // rotateZ: 10, // }) tl . fromTo (…" at bounding box center [741, 392] width 956 height 588
type textarea "// First phase end (shoot UP)"
click at [422, 359] on div "// y: "-40em", // ease: 'bounce-overshoot', // rotateZ: 10, // }) tl . fromTo (…" at bounding box center [741, 392] width 956 height 588
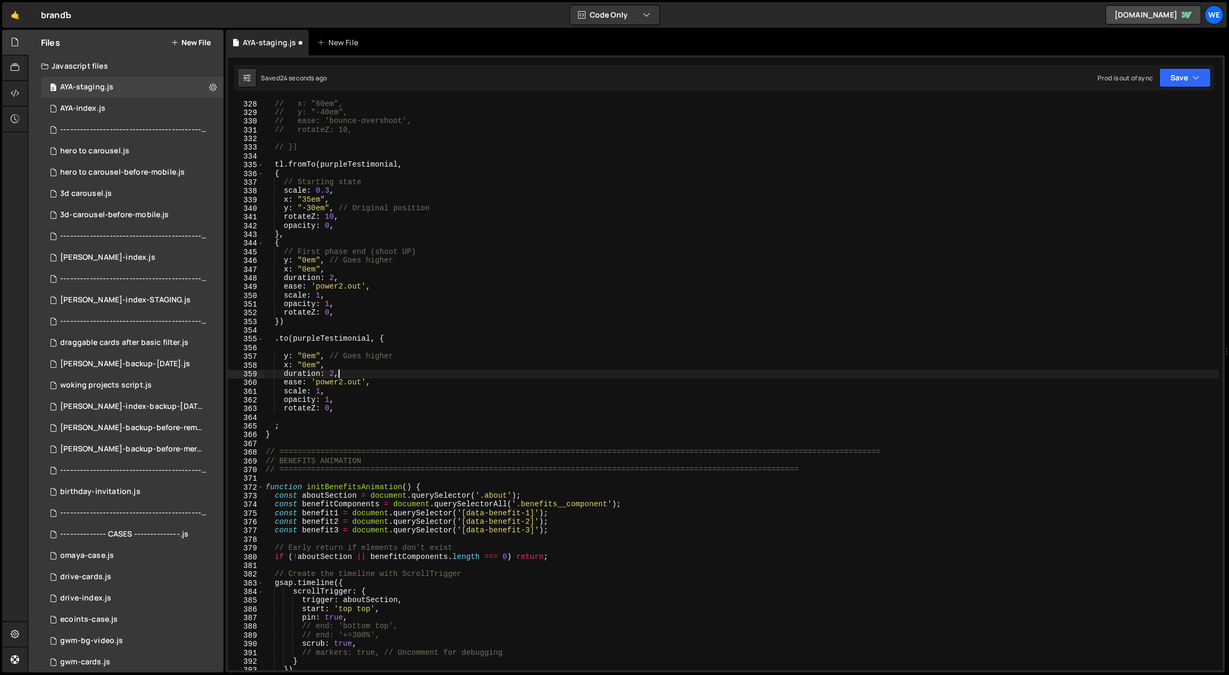
scroll to position [2865, 0]
click at [304, 258] on div "// x: "60em", // y: "-40em", // ease: 'bounce-overshoot', // rotateZ: 10, // })…" at bounding box center [741, 394] width 956 height 588
click at [307, 199] on div "// x: "60em", // y: "-40em", // ease: 'bounce-overshoot', // rotateZ: 10, // })…" at bounding box center [741, 394] width 956 height 588
click at [312, 207] on div "// x: "60em", // y: "-40em", // ease: 'bounce-overshoot', // rotateZ: 10, // })…" at bounding box center [741, 394] width 956 height 588
click at [316, 208] on div "// x: "60em", // y: "-40em", // ease: 'bounce-overshoot', // rotateZ: 10, // })…" at bounding box center [740, 385] width 955 height 570
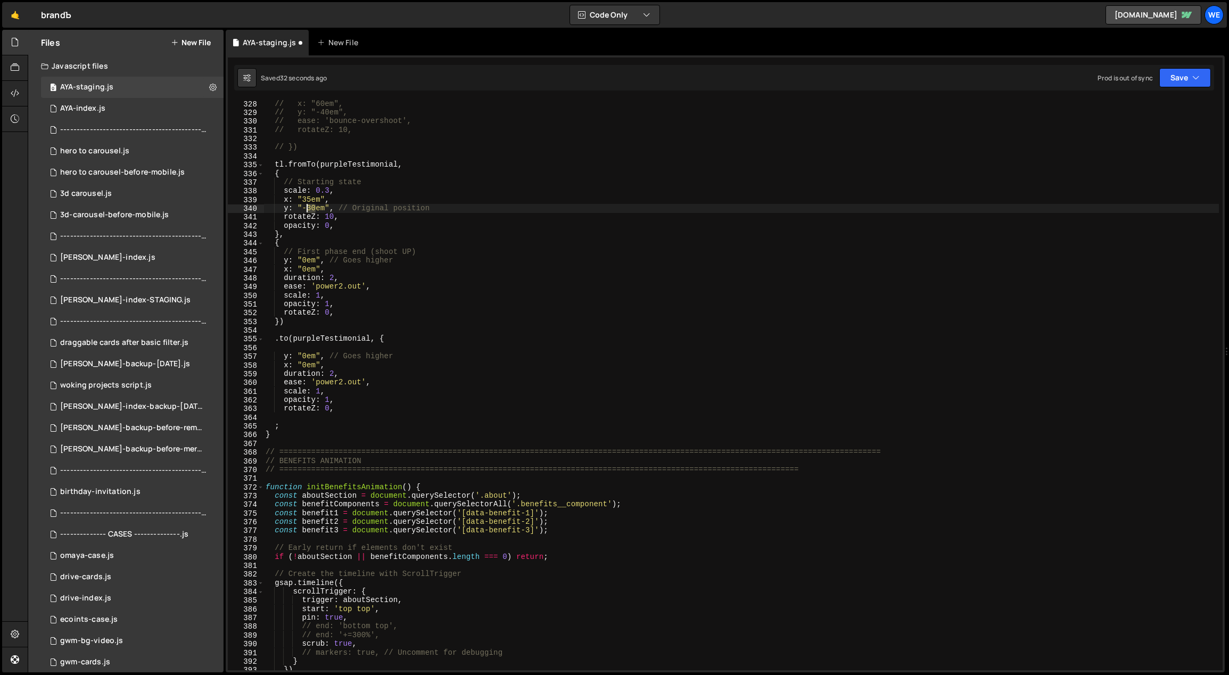
drag, startPoint x: 317, startPoint y: 206, endPoint x: 309, endPoint y: 205, distance: 8.1
click at [309, 205] on div "// x: "60em", // y: "-40em", // ease: 'bounce-overshoot', // rotateZ: 10, // })…" at bounding box center [741, 394] width 956 height 588
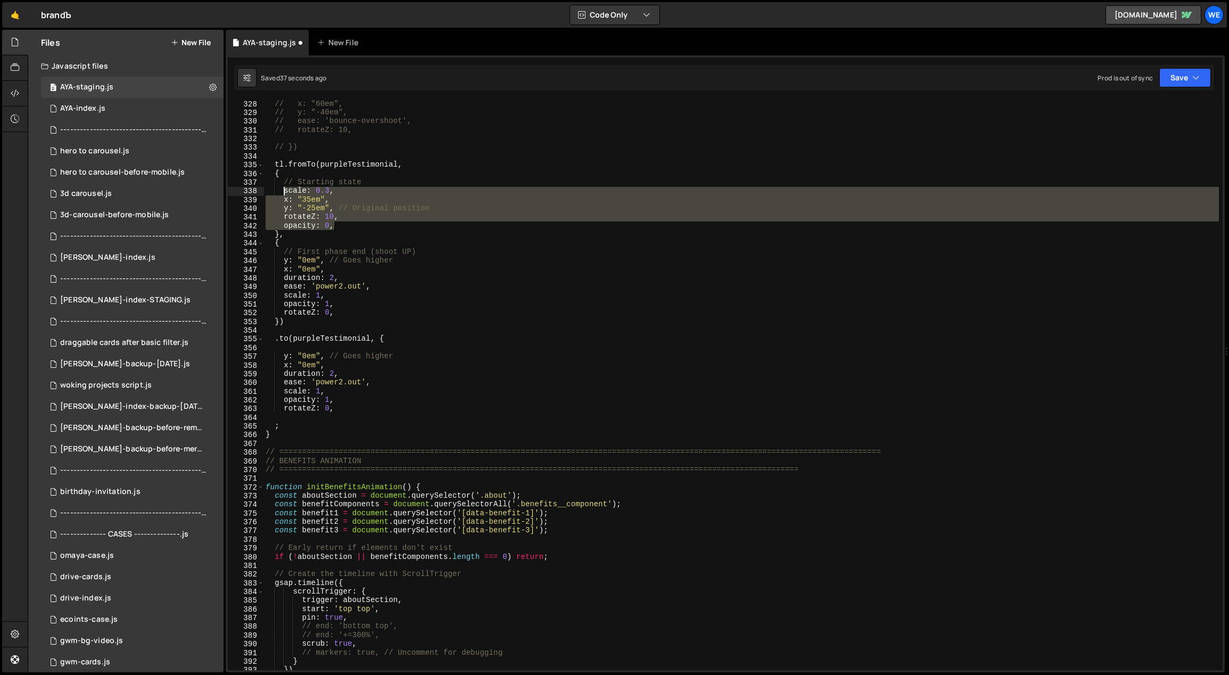
drag, startPoint x: 337, startPoint y: 224, endPoint x: 284, endPoint y: 190, distance: 62.5
click at [284, 190] on div "// x: "60em", // y: "-40em", // ease: 'bounce-overshoot', // rotateZ: 10, // })…" at bounding box center [741, 394] width 956 height 588
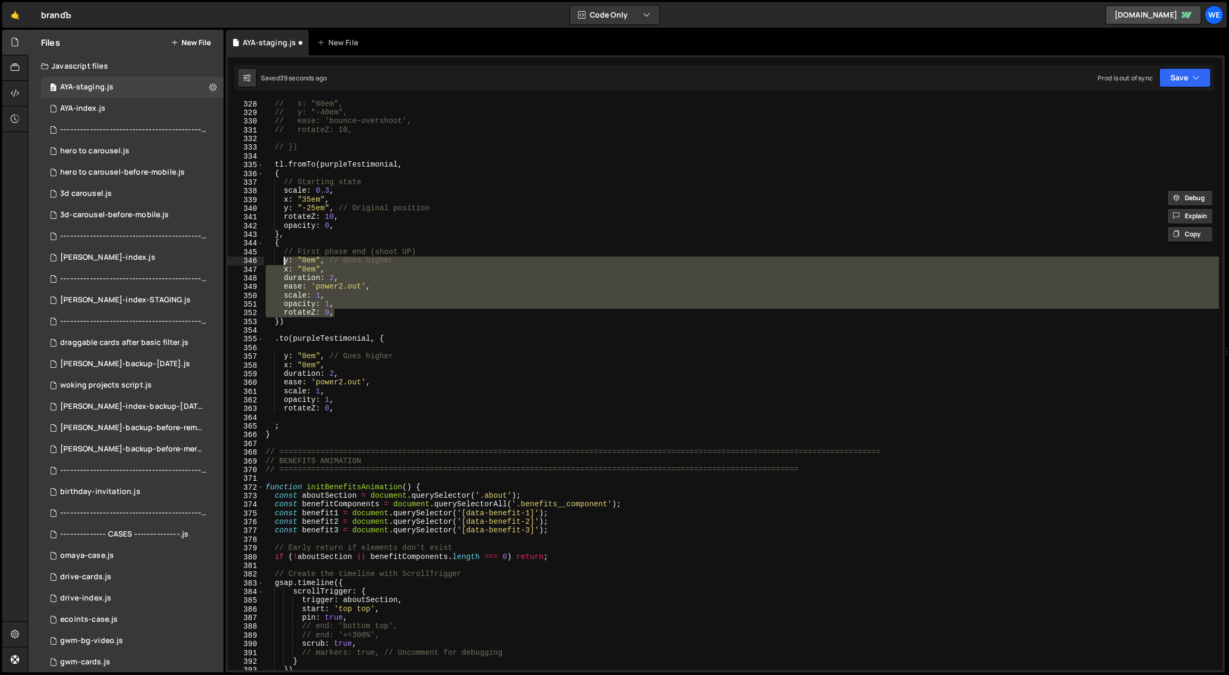
drag, startPoint x: 337, startPoint y: 316, endPoint x: 282, endPoint y: 264, distance: 75.3
click at [282, 264] on div "// x: "60em", // y: "-40em", // ease: 'bounce-overshoot', // rotateZ: 10, // })…" at bounding box center [741, 394] width 956 height 588
paste textarea "opacity: 0"
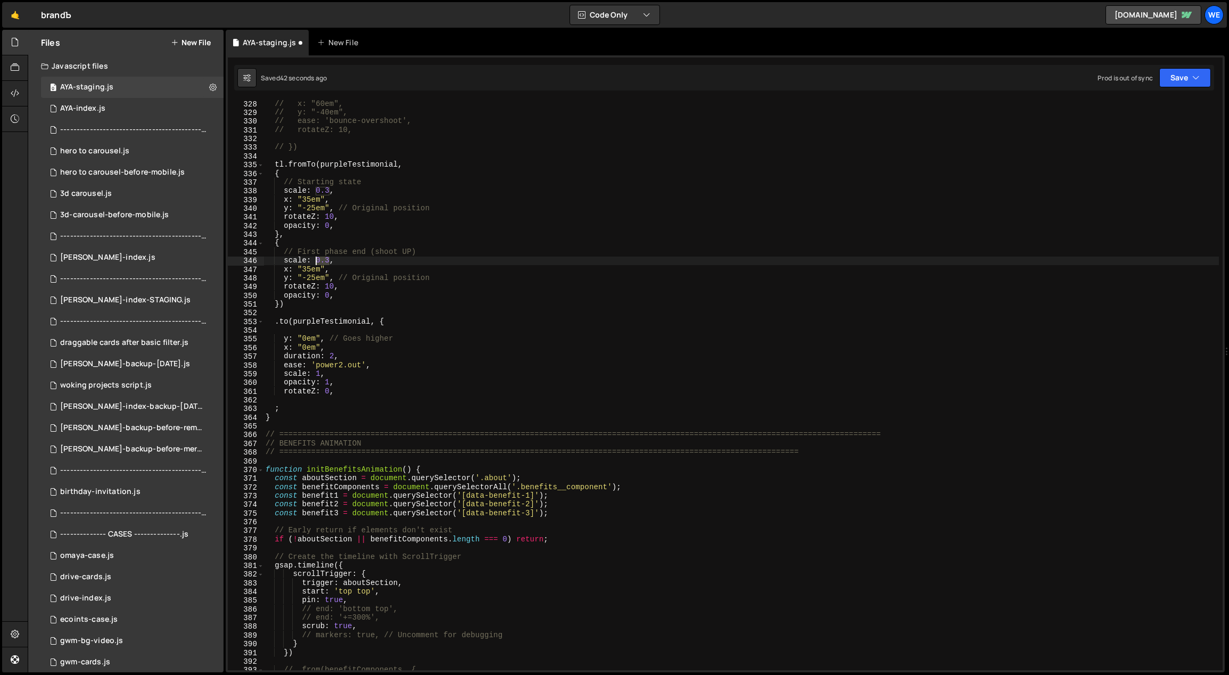
drag, startPoint x: 329, startPoint y: 259, endPoint x: 316, endPoint y: 258, distance: 12.9
click at [316, 258] on div "// x: "60em", // y: "-40em", // ease: 'bounce-overshoot', // rotateZ: 10, // })…" at bounding box center [741, 394] width 956 height 588
click at [326, 260] on div "// x: "60em", // y: "-40em", // ease: 'bounce-overshoot', // rotateZ: 10, // })…" at bounding box center [741, 394] width 956 height 588
click at [326, 259] on div "// x: "60em", // y: "-40em", // ease: 'bounce-overshoot', // rotateZ: 10, // })…" at bounding box center [741, 394] width 956 height 588
click at [367, 255] on div "// x: "60em", // y: "-40em", // ease: 'bounce-overshoot', // rotateZ: 10, // })…" at bounding box center [741, 394] width 956 height 588
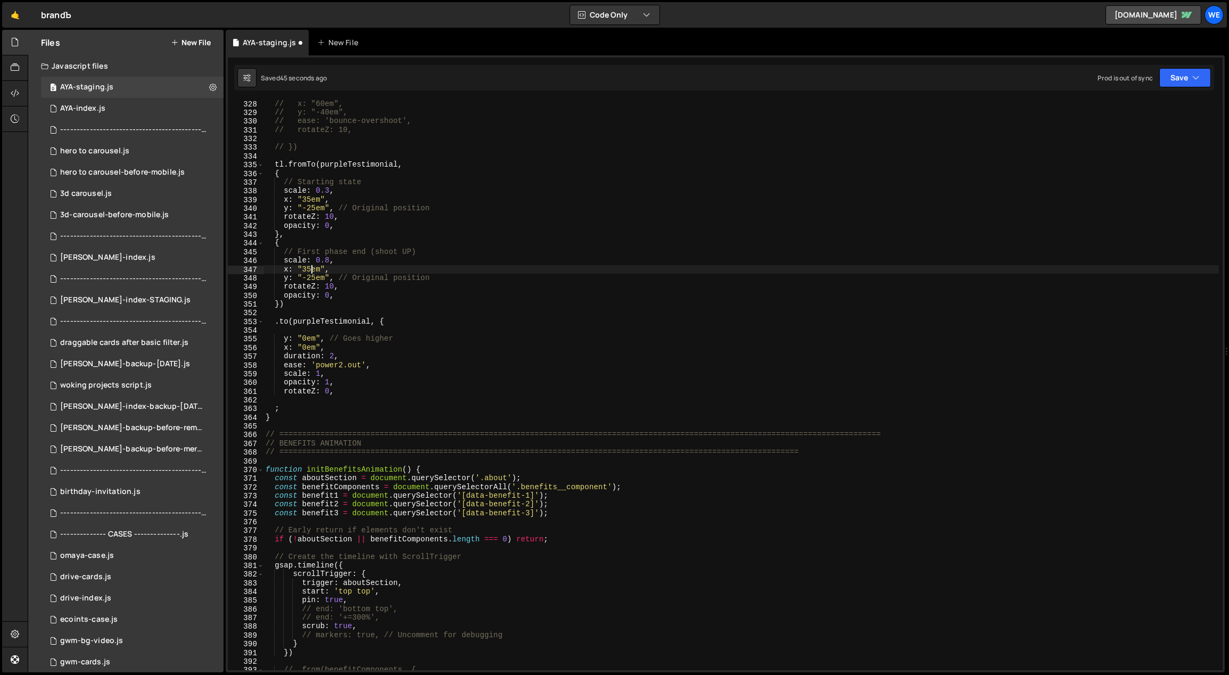
click at [312, 268] on div "// x: "60em", // y: "-40em", // ease: 'bounce-overshoot', // rotateZ: 10, // })…" at bounding box center [741, 394] width 956 height 588
click at [310, 275] on div "// x: "60em", // y: "-40em", // ease: 'bounce-overshoot', // rotateZ: 10, // })…" at bounding box center [741, 394] width 956 height 588
click at [374, 260] on div "// x: "60em", // y: "-40em", // ease: 'bounce-overshoot', // rotateZ: 10, // })…" at bounding box center [741, 394] width 956 height 588
click at [369, 365] on div "// x: "60em", // y: "-40em", // ease: 'bounce-overshoot', // rotateZ: 10, // })…" at bounding box center [741, 394] width 956 height 588
drag, startPoint x: 369, startPoint y: 365, endPoint x: 299, endPoint y: 351, distance: 71.6
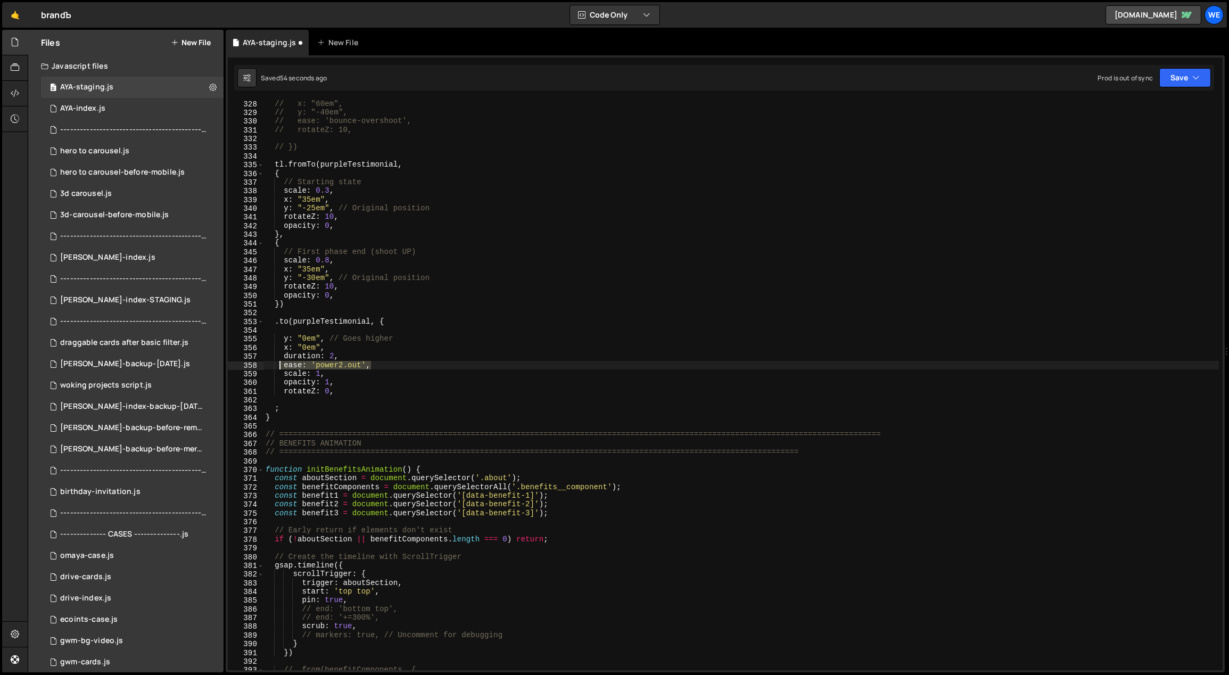
click at [280, 364] on div "// x: "60em", // y: "-40em", // ease: 'bounce-overshoot', // rotateZ: 10, // })…" at bounding box center [741, 394] width 956 height 588
click at [350, 294] on div "// x: "60em", // y: "-40em", // ease: 'bounce-overshoot', // rotateZ: 10, // })…" at bounding box center [741, 394] width 956 height 588
type textarea "opacity: 0,"
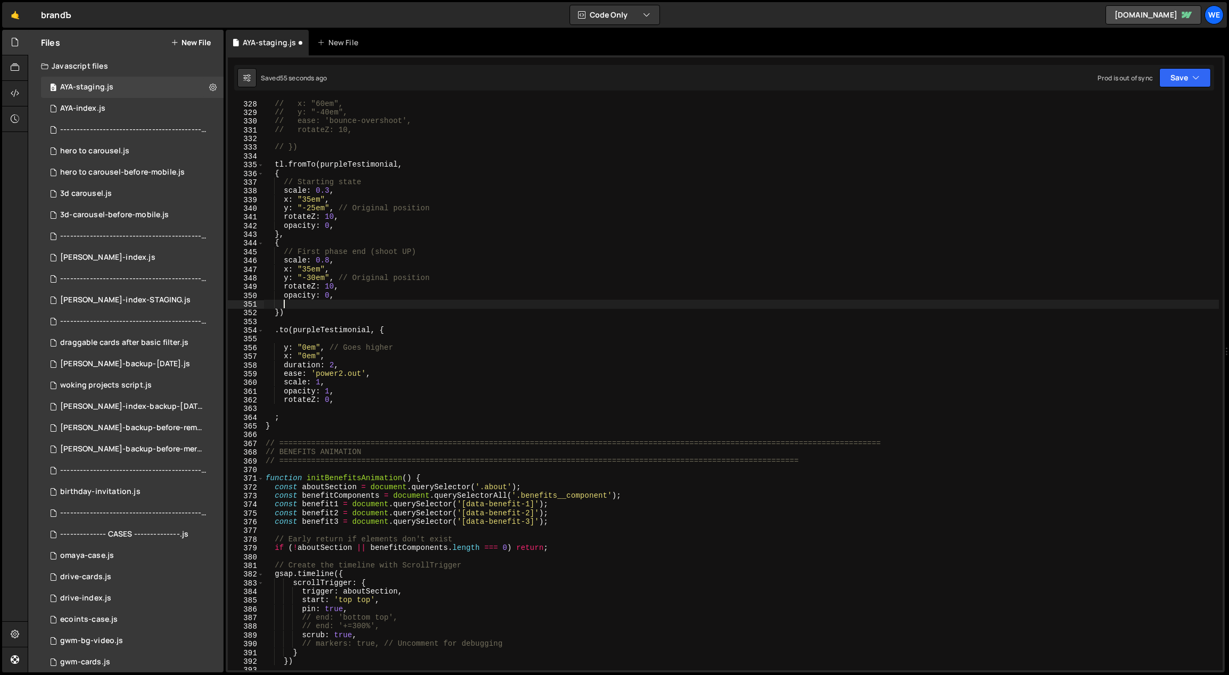
scroll to position [0, 1]
paste textarea "ease: 'power2.out',"
click at [365, 291] on div "// x: "60em", // y: "-40em", // ease: 'bounce-overshoot', // rotateZ: 10, // })…" at bounding box center [741, 394] width 956 height 588
click at [428, 288] on div "// x: "60em", // y: "-40em", // ease: 'bounce-overshoot', // rotateZ: 10, // })…" at bounding box center [741, 394] width 956 height 588
click at [345, 293] on div "// x: "60em", // y: "-40em", // ease: 'bounce-overshoot', // rotateZ: 10, // })…" at bounding box center [741, 394] width 956 height 588
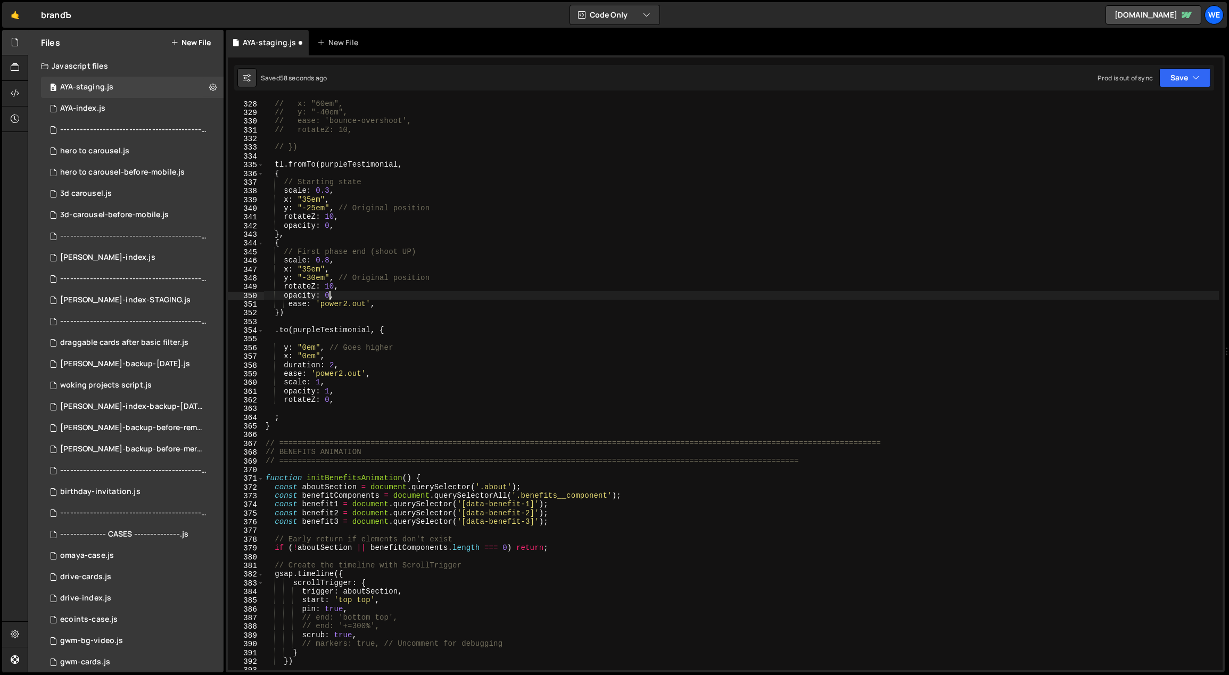
click at [326, 292] on div "// x: "60em", // y: "-40em", // ease: 'bounce-overshoot', // rotateZ: 10, // })…" at bounding box center [741, 394] width 956 height 588
click at [402, 285] on div "// x: "60em", // y: "-40em", // ease: 'bounce-overshoot', // rotateZ: 10, // })…" at bounding box center [741, 394] width 956 height 588
click at [338, 296] on div "// x: "60em", // y: "-40em", // ease: 'bounce-overshoot', // rotateZ: 10, // })…" at bounding box center [741, 394] width 956 height 588
type textarea "opacity: 1,"
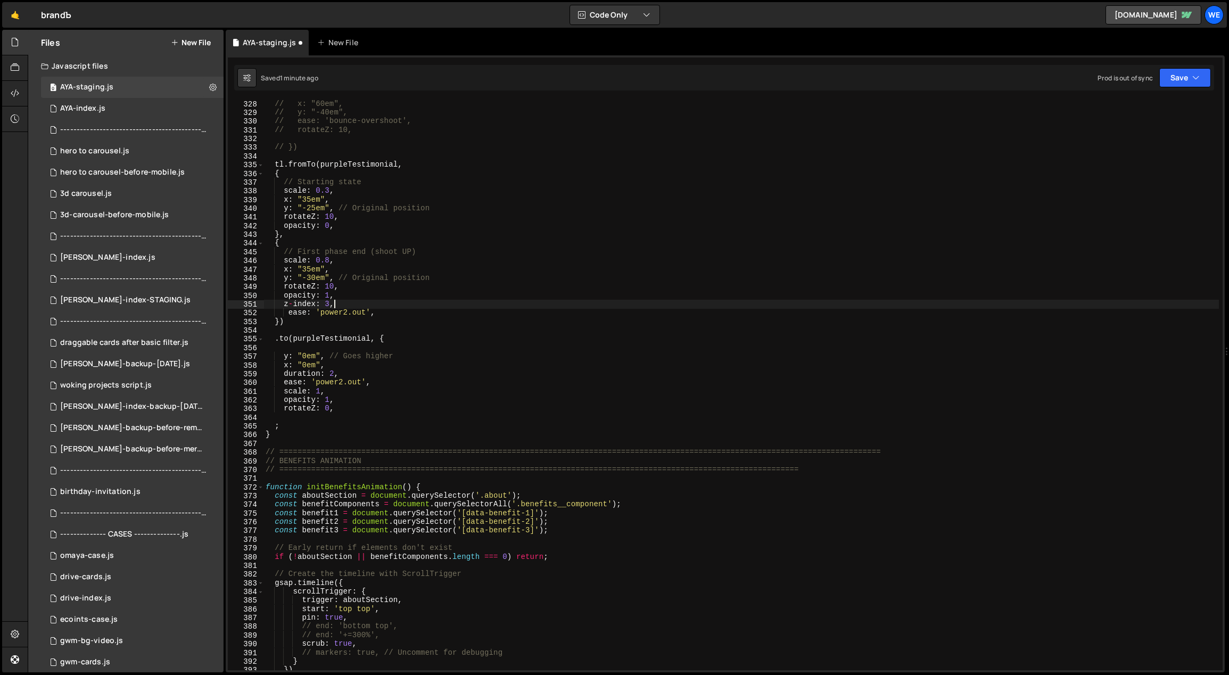
click at [482, 322] on div "// x: "60em", // y: "-40em", // ease: 'bounce-overshoot', // rotateZ: 10, // })…" at bounding box center [741, 394] width 956 height 588
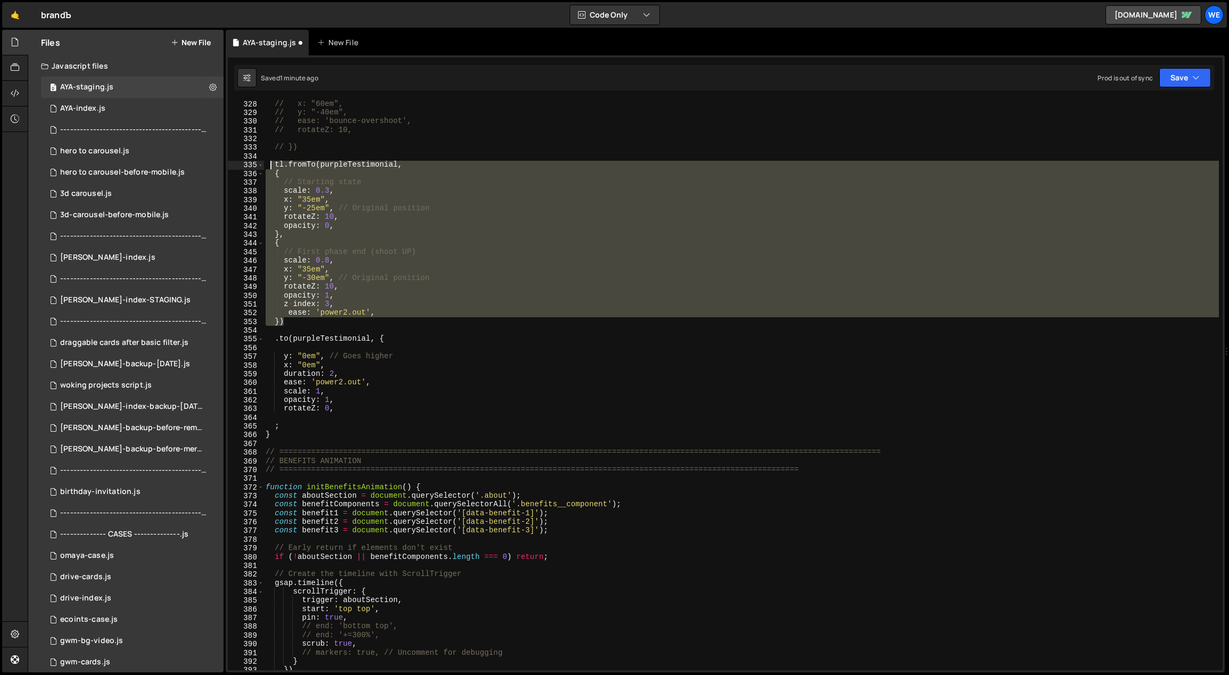
drag, startPoint x: 288, startPoint y: 324, endPoint x: 270, endPoint y: 163, distance: 162.3
click at [270, 163] on div "// x: "60em", // y: "-40em", // ease: 'bounce-overshoot', // rotateZ: 10, // })…" at bounding box center [741, 394] width 956 height 588
click at [535, 265] on div "// x: "60em", // y: "-40em", // ease: 'bounce-overshoot', // rotateZ: 10, // })…" at bounding box center [740, 385] width 955 height 570
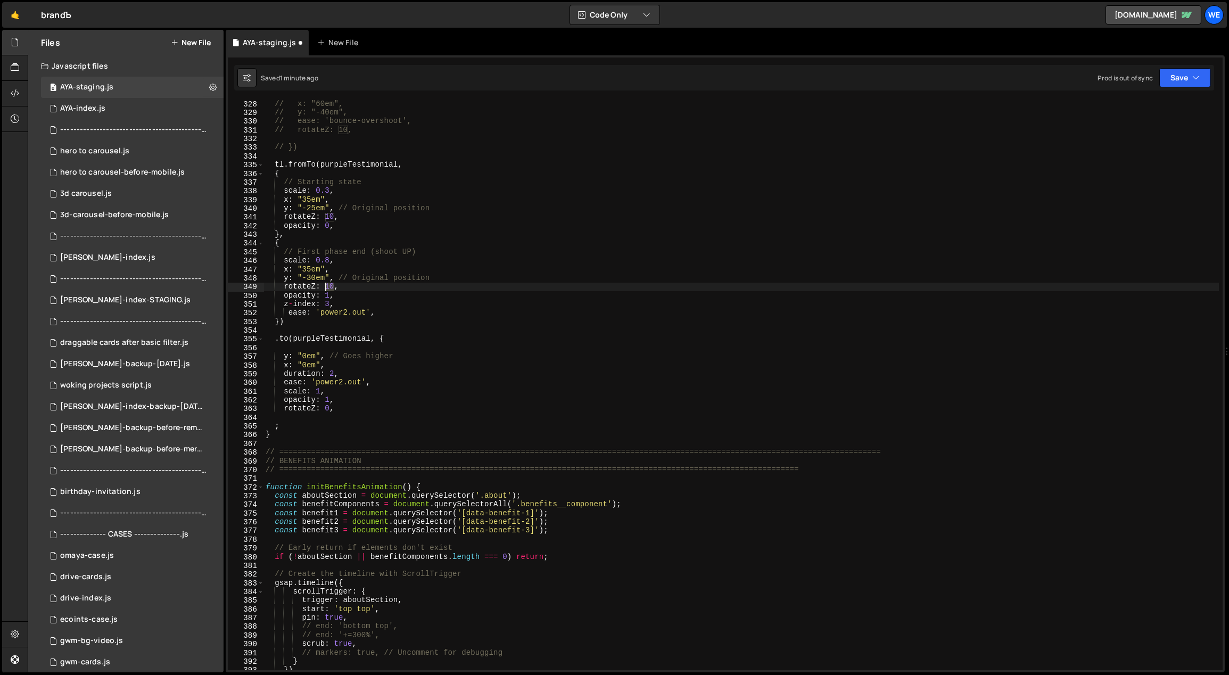
drag, startPoint x: 333, startPoint y: 285, endPoint x: 326, endPoint y: 284, distance: 6.9
click at [326, 284] on div "// x: "60em", // y: "-40em", // ease: 'bounce-overshoot', // rotateZ: 10, // })…" at bounding box center [741, 394] width 956 height 588
click at [340, 270] on div "// x: "60em", // y: "-40em", // ease: 'bounce-overshoot', // rotateZ: 10, // })…" at bounding box center [741, 394] width 956 height 588
click at [378, 378] on div "// x: "60em", // y: "-40em", // ease: 'bounce-overshoot', // rotateZ: 10, // })…" at bounding box center [741, 394] width 956 height 588
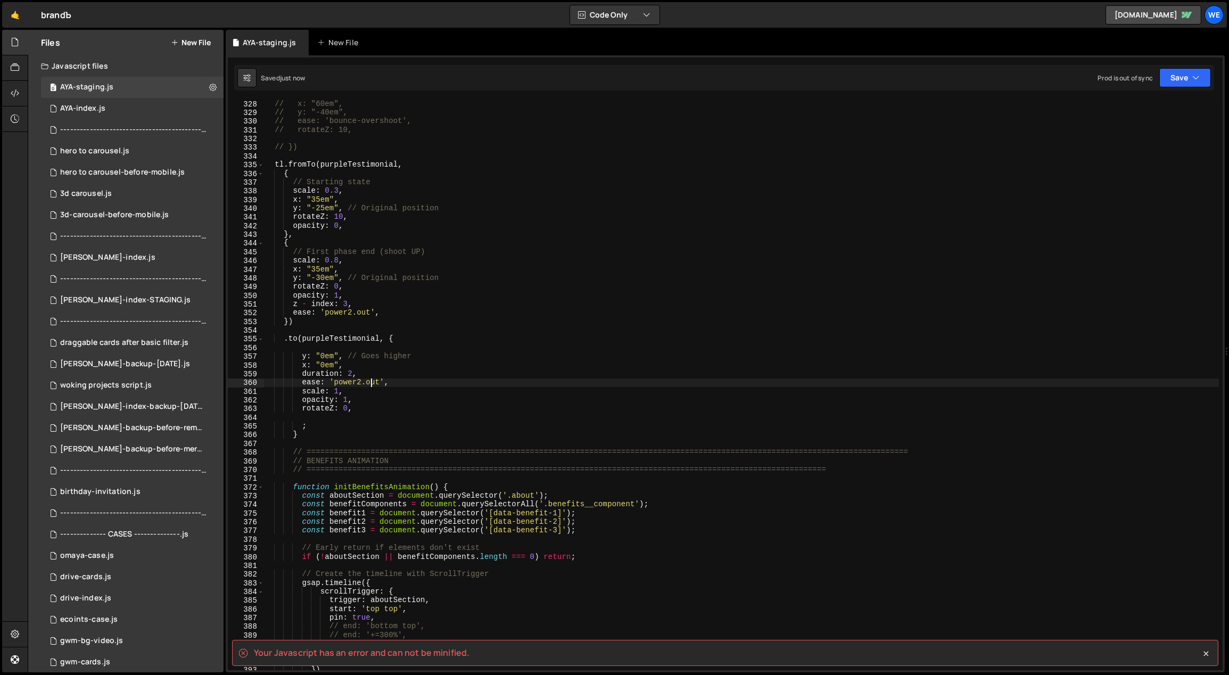
click at [328, 427] on div "// x: "60em", // y: "-40em", // ease: 'bounce-overshoot', // rotateZ: 10, // })…" at bounding box center [741, 394] width 956 height 588
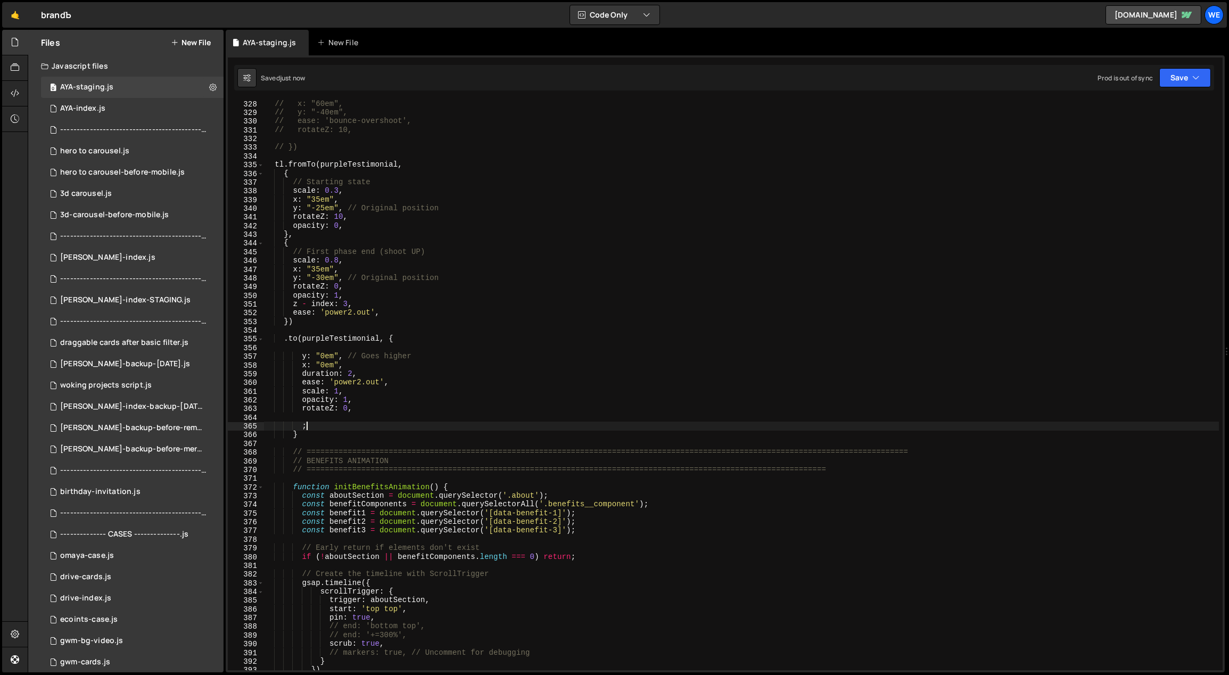
click at [400, 337] on div "// x: "60em", // y: "-40em", // ease: 'bounce-overshoot', // rotateZ: 10, // })…" at bounding box center [741, 394] width 956 height 588
click at [302, 337] on div "// x: "60em", // y: "-40em", // ease: 'bounce-overshoot', // rotateZ: 10, // })…" at bounding box center [741, 394] width 956 height 588
click at [292, 433] on div "// x: "60em", // y: "-40em", // ease: 'bounce-overshoot', // rotateZ: 10, // })…" at bounding box center [741, 394] width 956 height 588
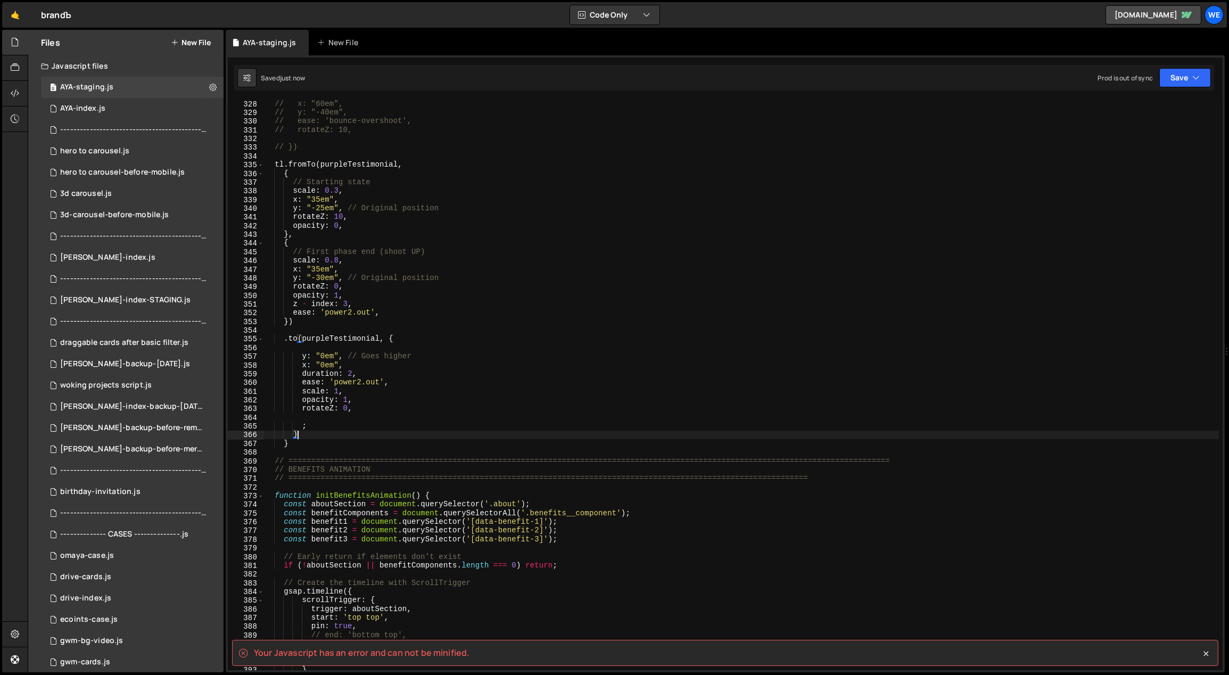
click at [316, 443] on div "// x: "60em", // y: "-40em", // ease: 'bounce-overshoot', // rotateZ: 10, // })…" at bounding box center [741, 394] width 956 height 588
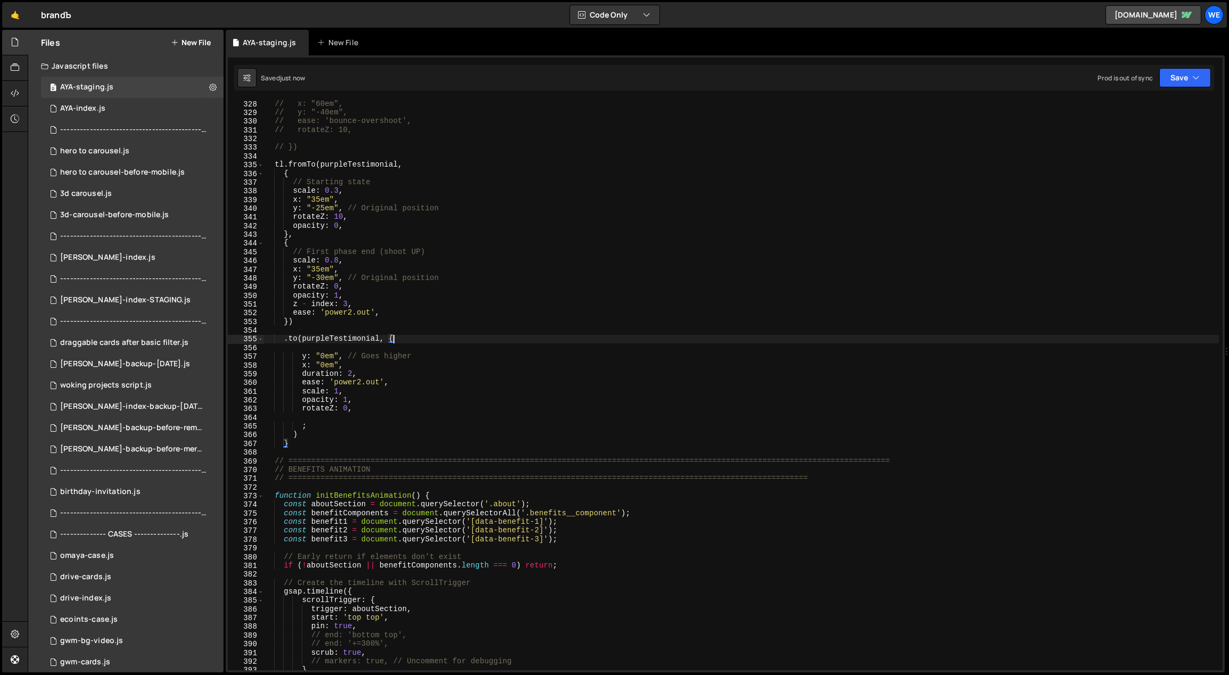
click at [399, 337] on div "// x: "60em", // y: "-40em", // ease: 'bounce-overshoot', // rotateZ: 10, // })…" at bounding box center [741, 394] width 956 height 588
click at [287, 171] on div "// x: "60em", // y: "-40em", // ease: 'bounce-overshoot', // rotateZ: 10, // })…" at bounding box center [741, 394] width 956 height 588
click at [293, 241] on div "// x: "60em", // y: "-40em", // ease: 'bounce-overshoot', // rotateZ: 10, // })…" at bounding box center [741, 394] width 956 height 588
click at [395, 337] on div "// x: "60em", // y: "-40em", // ease: 'bounce-overshoot', // rotateZ: 10, // })…" at bounding box center [741, 394] width 956 height 588
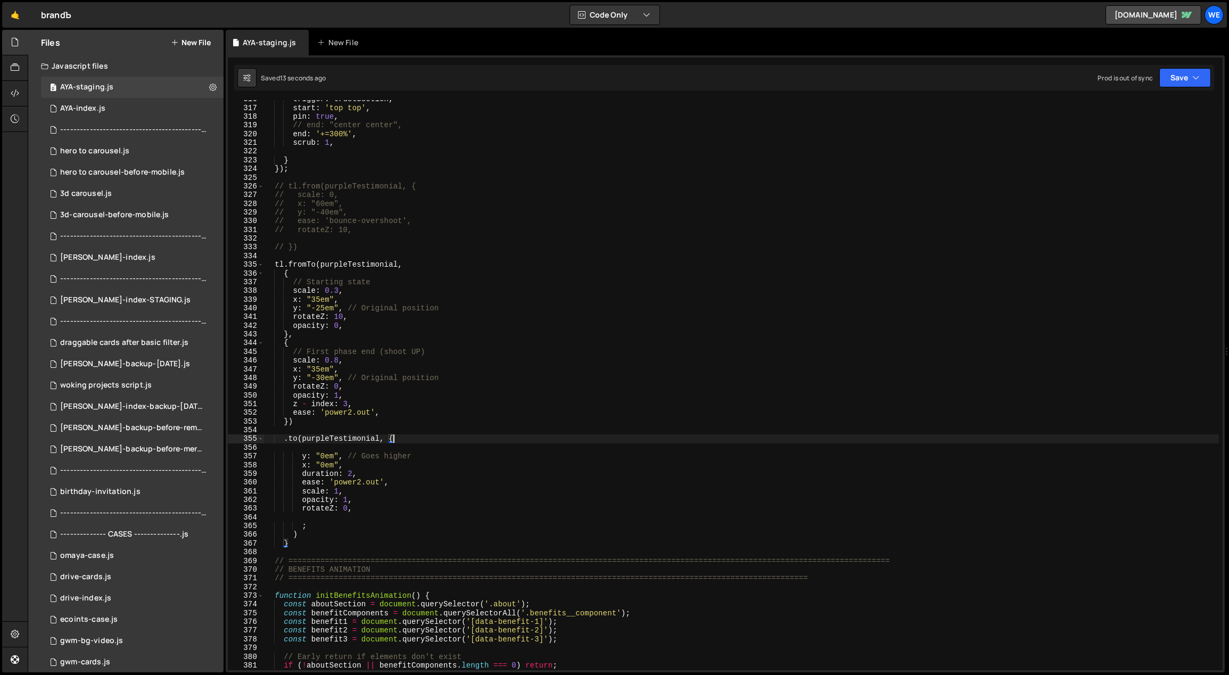
scroll to position [2706, 0]
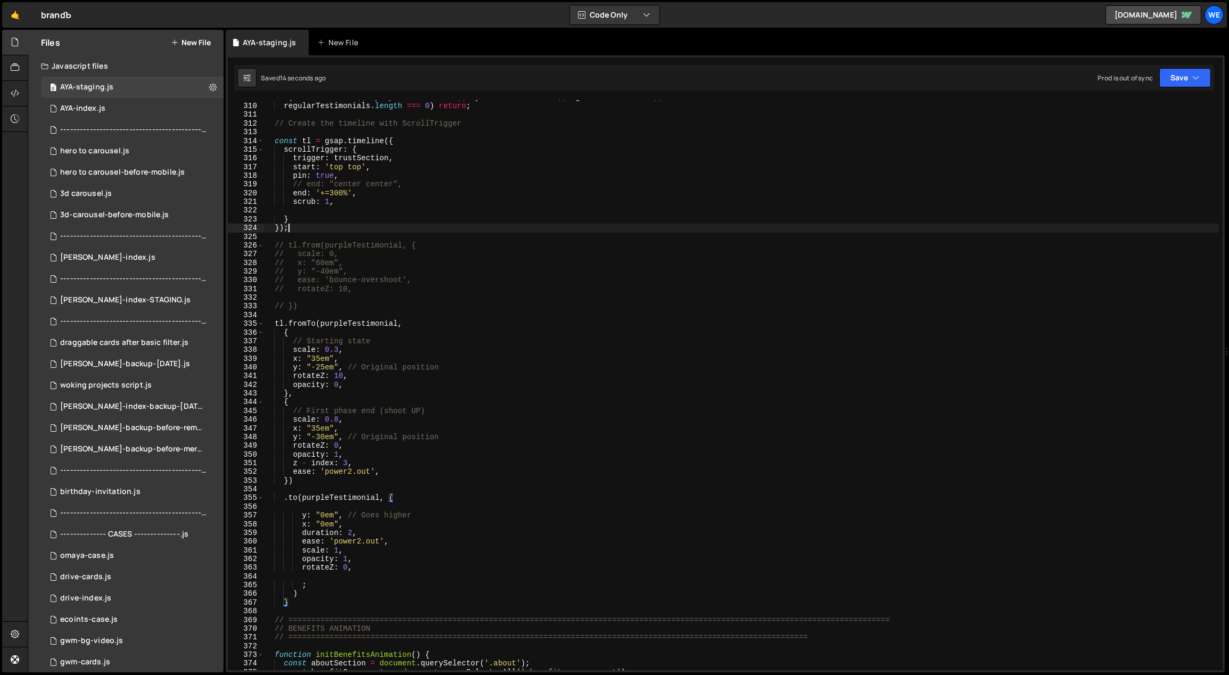
click at [307, 229] on div "if ( ! trustSection || ! purpleTestimonial || ! yellowTestimonial || ! greenTes…" at bounding box center [741, 387] width 956 height 588
click at [293, 329] on div "if ( ! trustSection || ! purpleTestimonial || ! yellowTestimonial || ! greenTes…" at bounding box center [741, 387] width 956 height 588
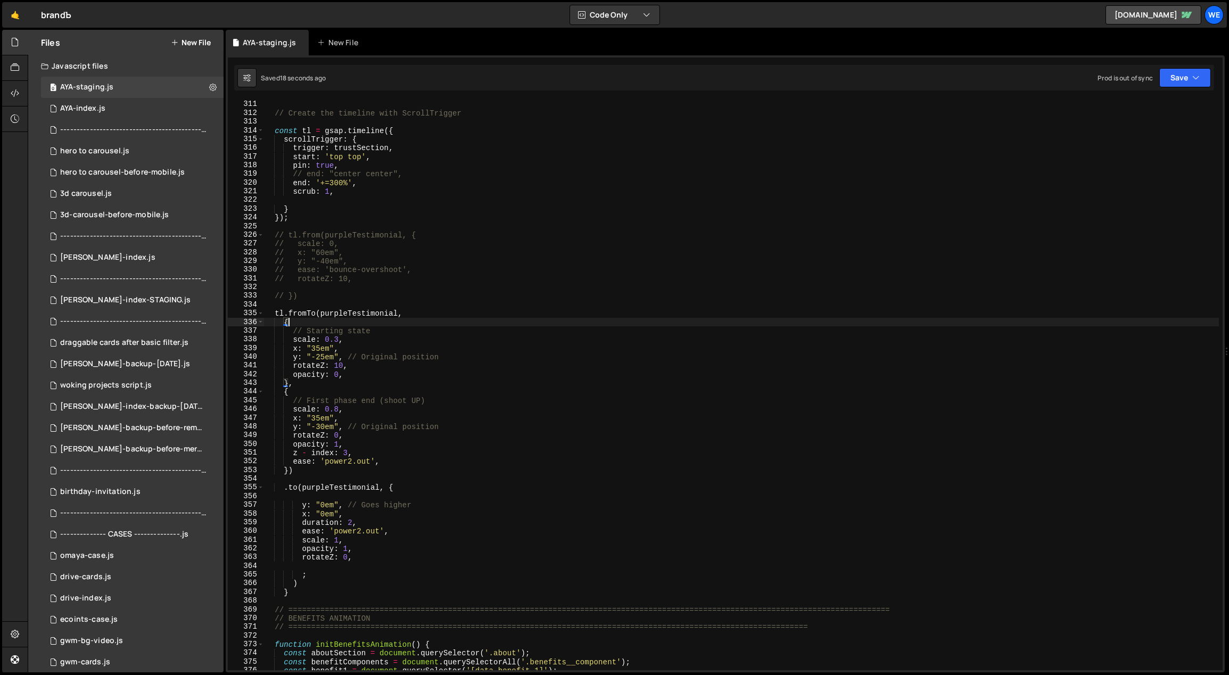
click at [328, 572] on div "// Create the timeline with ScrollTrigger const tl = gsap . timeline ({ scrollT…" at bounding box center [741, 394] width 956 height 588
click at [316, 583] on div "// Create the timeline with ScrollTrigger const tl = gsap . timeline ({ scrollT…" at bounding box center [741, 394] width 956 height 588
type textarea ")"
type textarea "+"
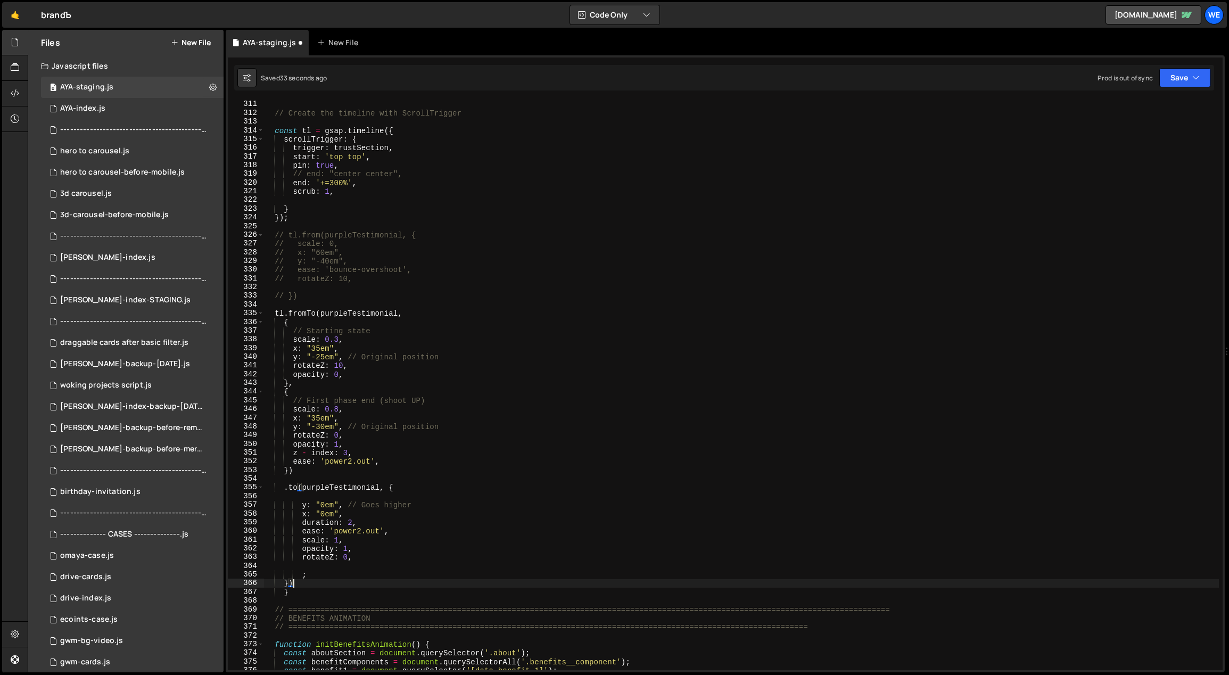
type textarea "}"
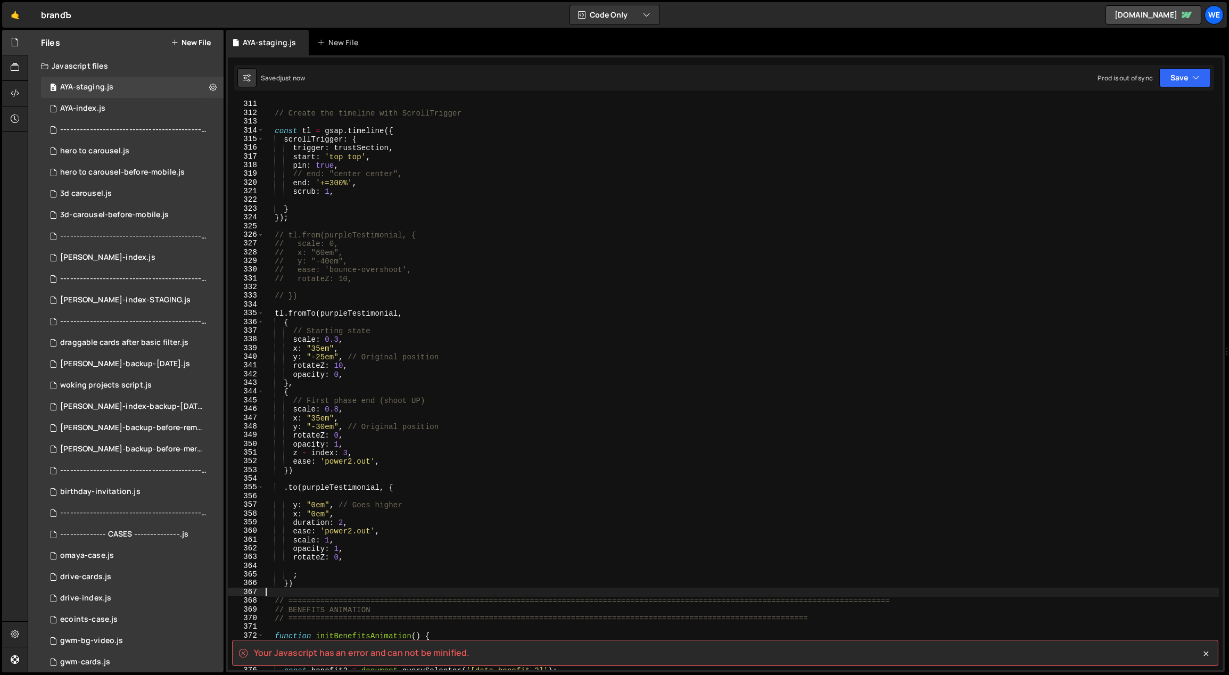
click at [335, 575] on div "// Create the timeline with ScrollTrigger const tl = gsap . timeline ({ scrollT…" at bounding box center [741, 394] width 956 height 588
type textarea ";"
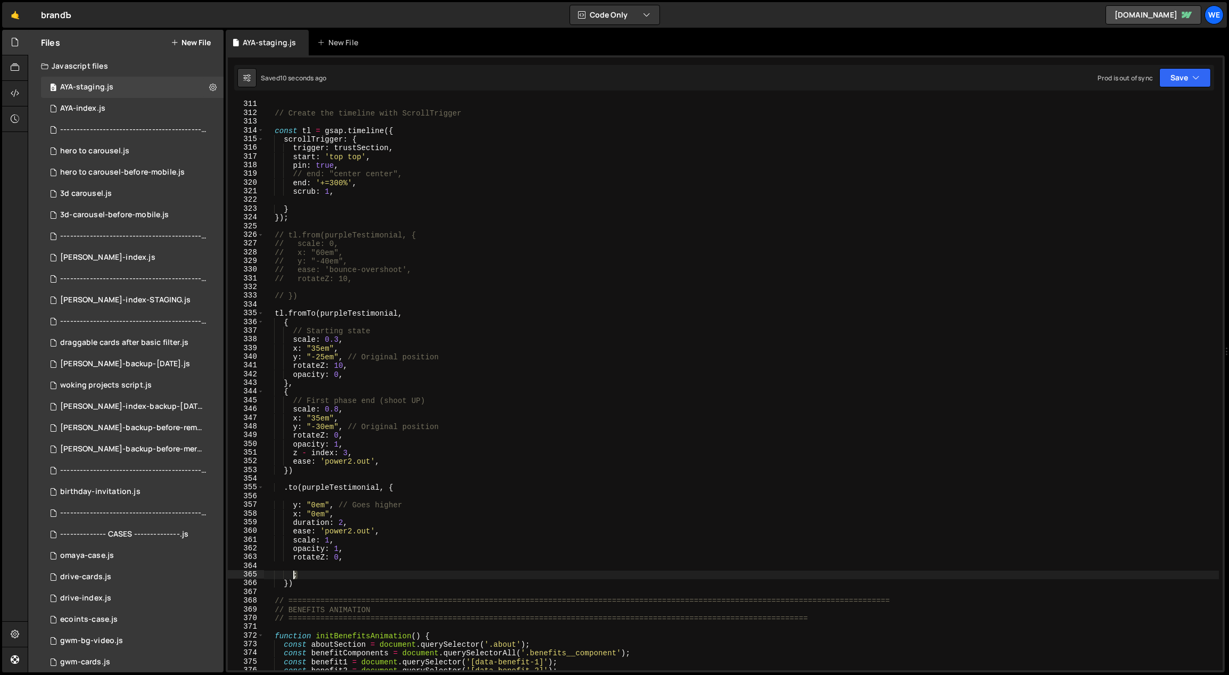
drag, startPoint x: 302, startPoint y: 576, endPoint x: 298, endPoint y: 580, distance: 6.0
click at [295, 575] on div "// Create the timeline with ScrollTrigger const tl = gsap . timeline ({ scrollT…" at bounding box center [741, 394] width 956 height 588
click at [302, 585] on div "// Create the timeline with ScrollTrigger const tl = gsap . timeline ({ scrollT…" at bounding box center [741, 394] width 956 height 588
paste textarea ";"
type textarea "});"
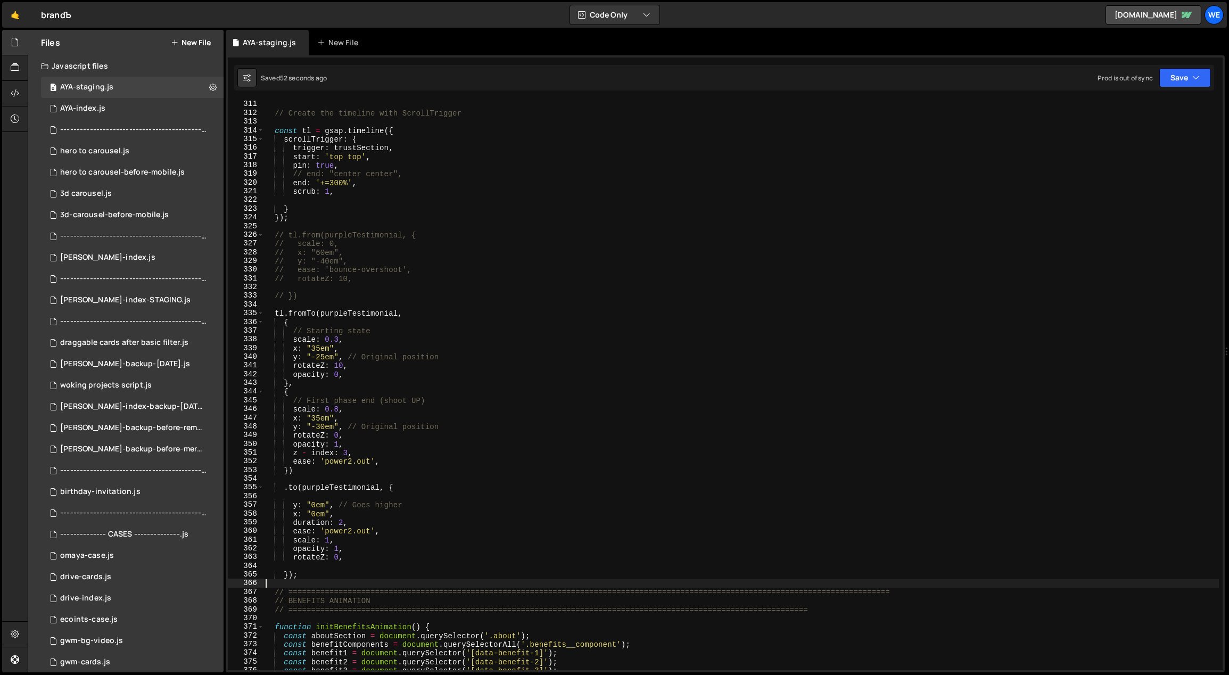
click at [386, 458] on div "// Create the timeline with ScrollTrigger const tl = gsap . timeline ({ scrollT…" at bounding box center [741, 394] width 956 height 588
type textarea "ease: 'power2.out',"
paste textarea "gsap.set(purpleTestimonial, { zIndex: 3 });"
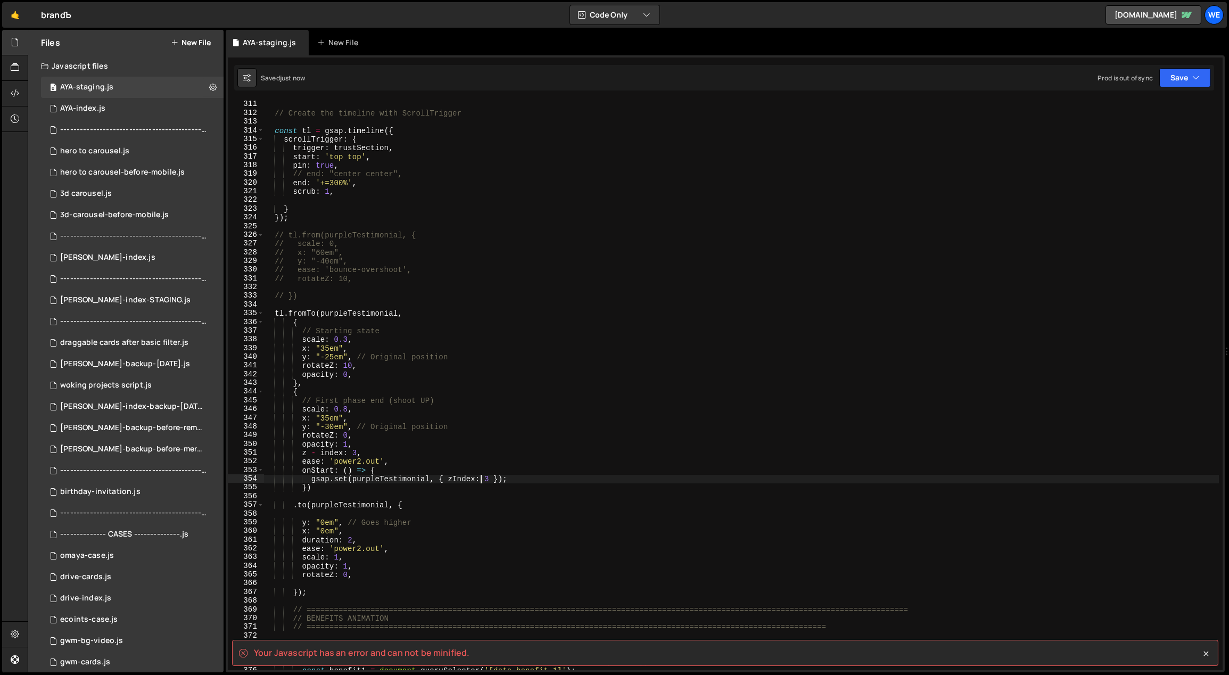
click at [394, 469] on div "// Create the timeline with ScrollTrigger const tl = gsap . timeline ({ scrollT…" at bounding box center [741, 394] width 956 height 588
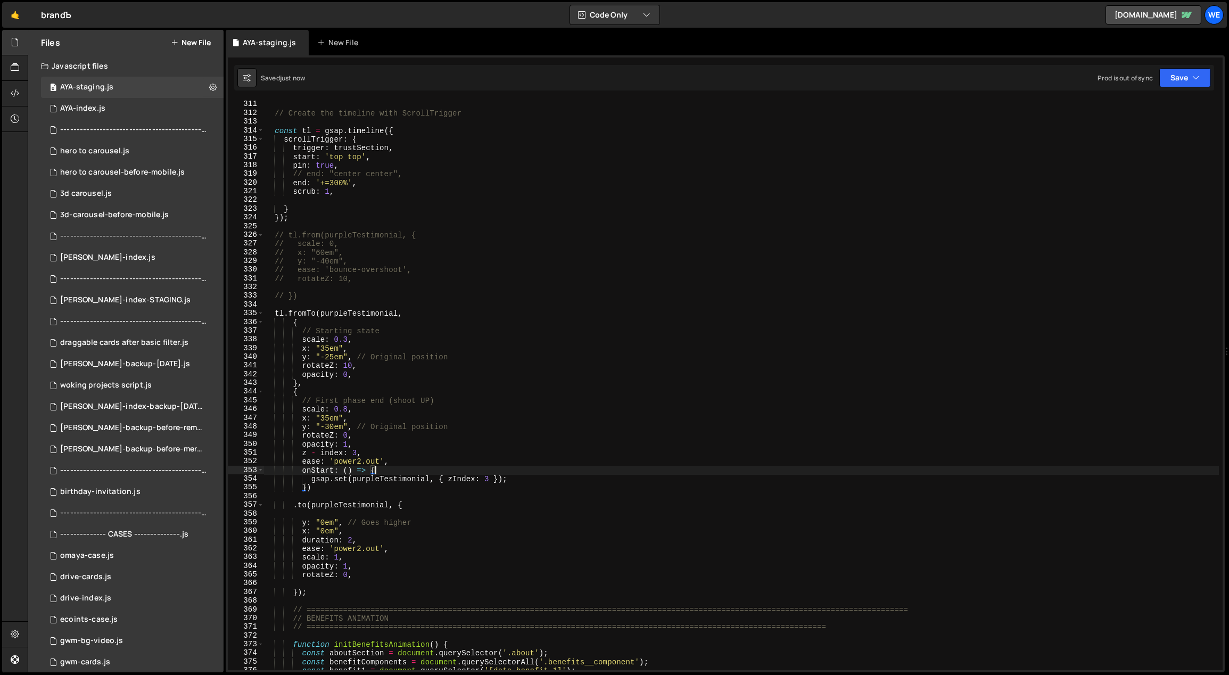
click at [522, 477] on div "// Create the timeline with ScrollTrigger const tl = gsap . timeline ({ scrollT…" at bounding box center [741, 394] width 956 height 588
type textarea "gsap.set(purpleTestimonial, { zIndex: 3 });"
paste textarea "}"
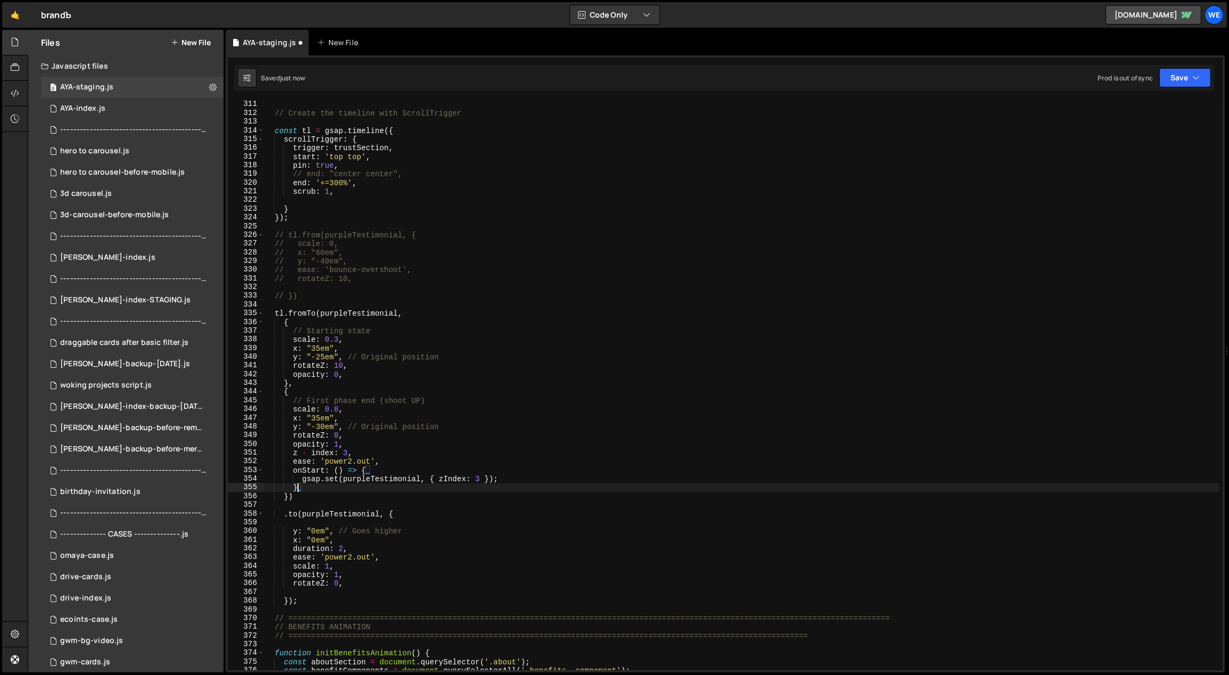
scroll to position [0, 2]
click at [357, 450] on div "// Create the timeline with ScrollTrigger const tl = gsap . timeline ({ scrollT…" at bounding box center [741, 394] width 956 height 588
type textarea "z - index: 3,"
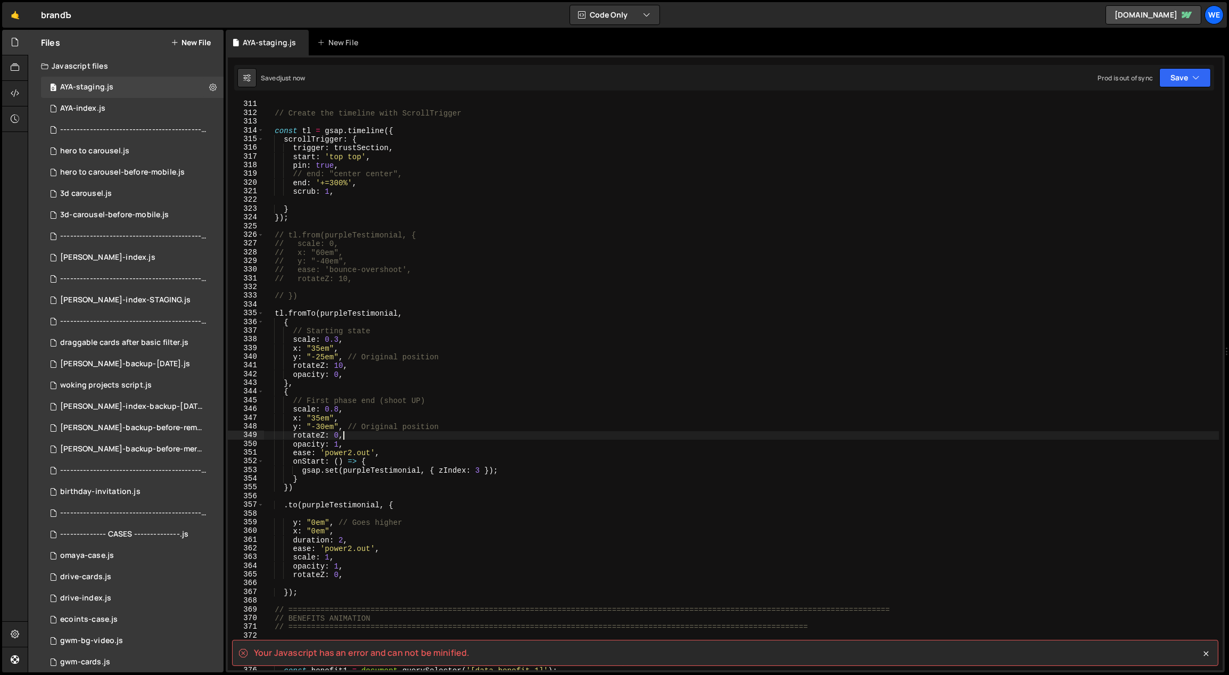
click at [392, 439] on div "// Create the timeline with ScrollTrigger const tl = gsap . timeline ({ scrollT…" at bounding box center [741, 394] width 956 height 588
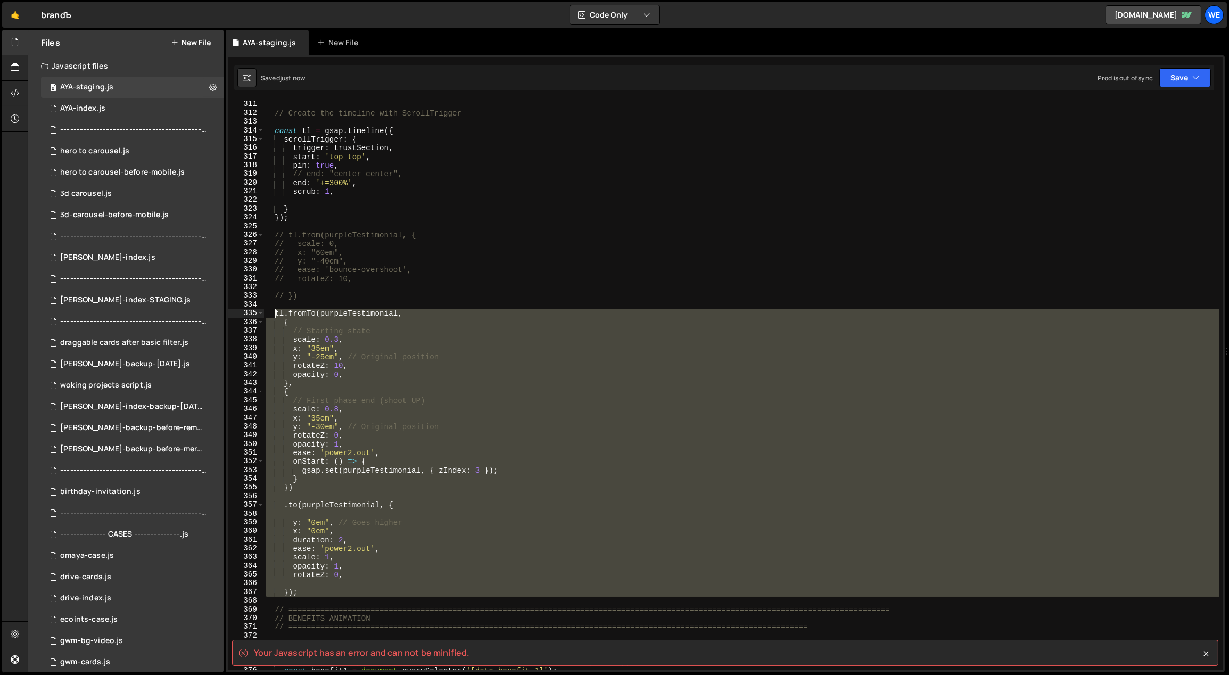
drag, startPoint x: 303, startPoint y: 574, endPoint x: 272, endPoint y: 310, distance: 265.3
click at [272, 310] on div "// Create the timeline with ScrollTrigger const tl = gsap . timeline ({ scrollT…" at bounding box center [741, 394] width 956 height 588
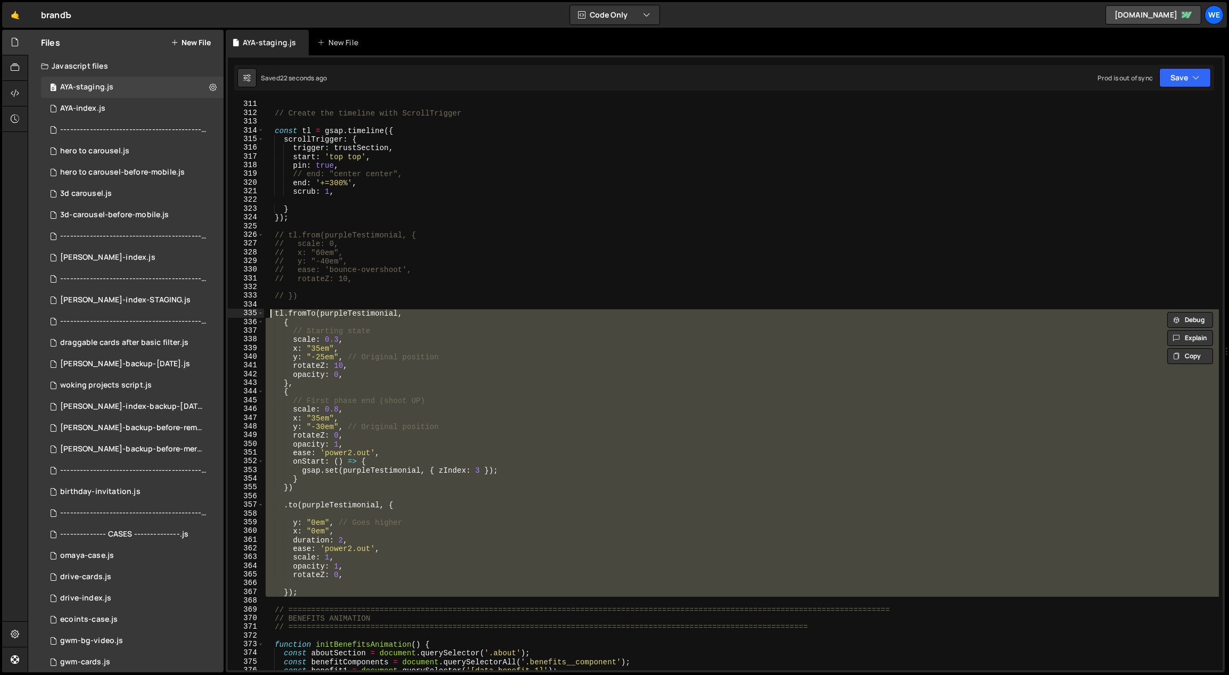
click at [558, 444] on div "// Create the timeline with ScrollTrigger const tl = gsap . timeline ({ scrollT…" at bounding box center [740, 385] width 955 height 570
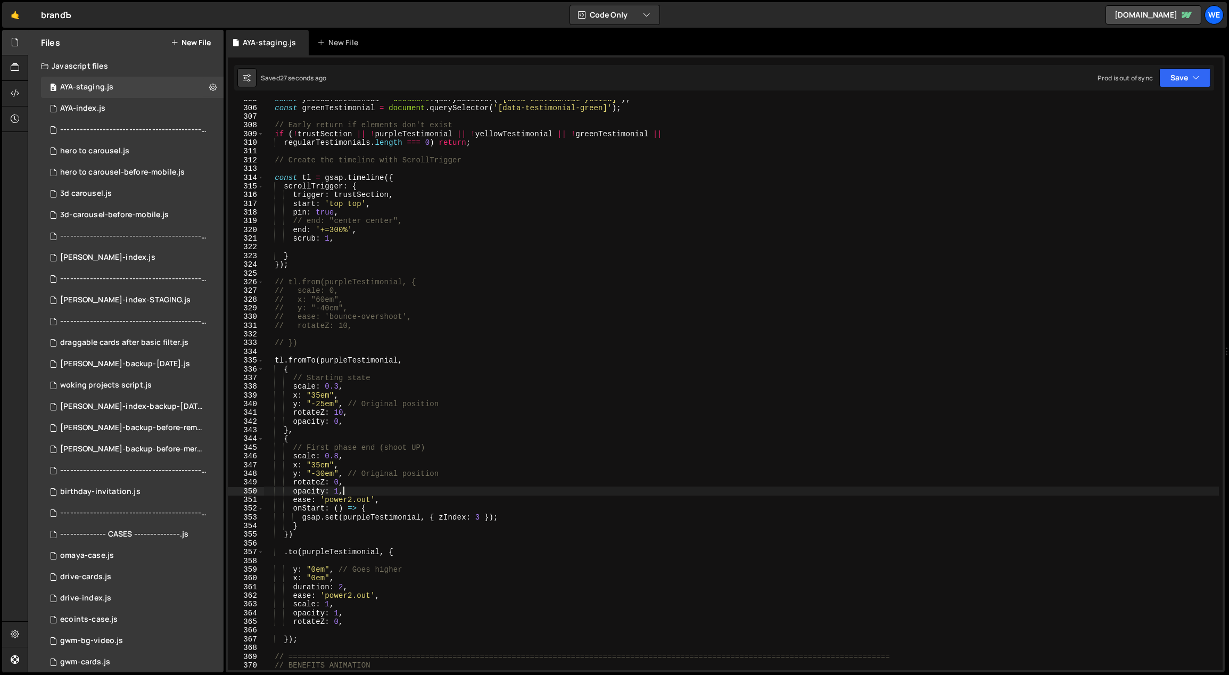
scroll to position [2774, 0]
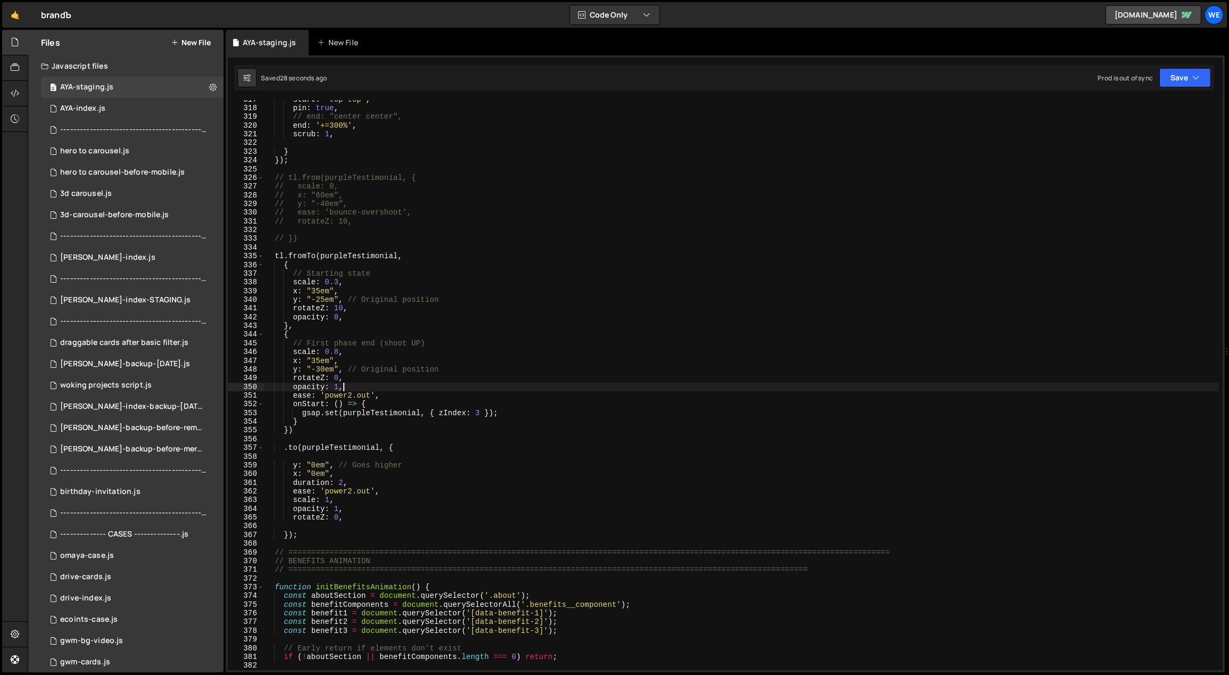
click at [319, 535] on div "start : 'top top' , pin : true , // end: "center center", end : '+=300%' , scru…" at bounding box center [741, 389] width 956 height 588
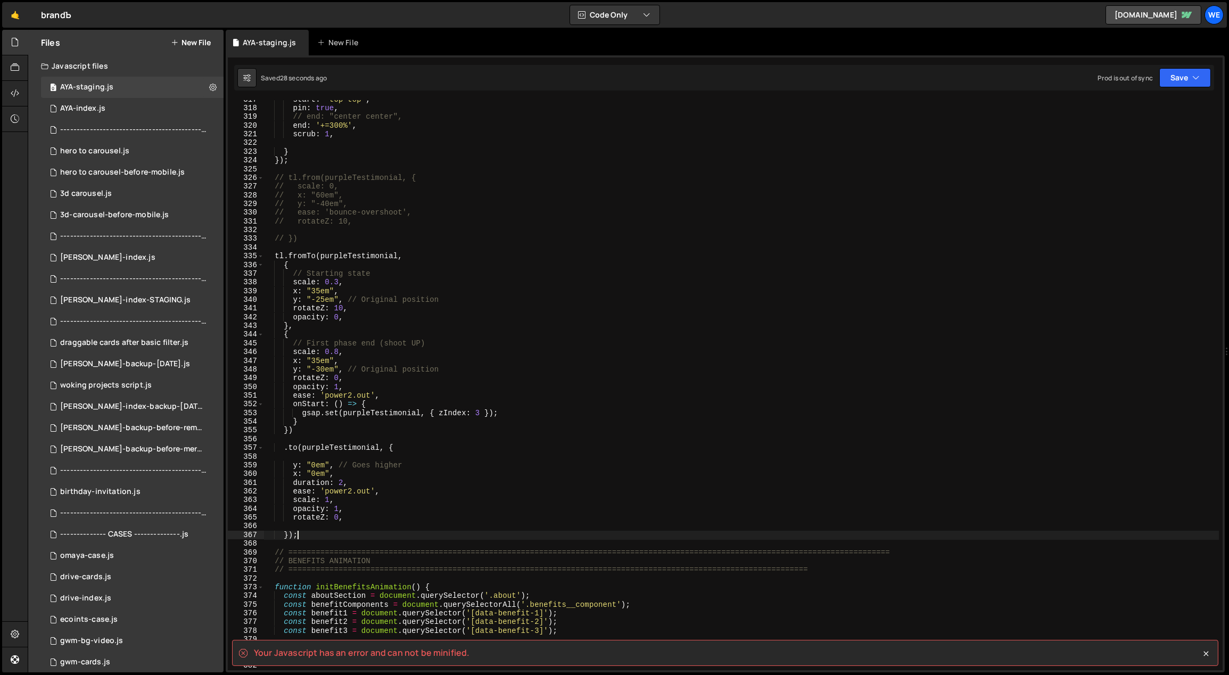
click at [319, 535] on div "start : 'top top' , pin : true , // end: "center center", end : '+=300%' , scru…" at bounding box center [741, 389] width 956 height 588
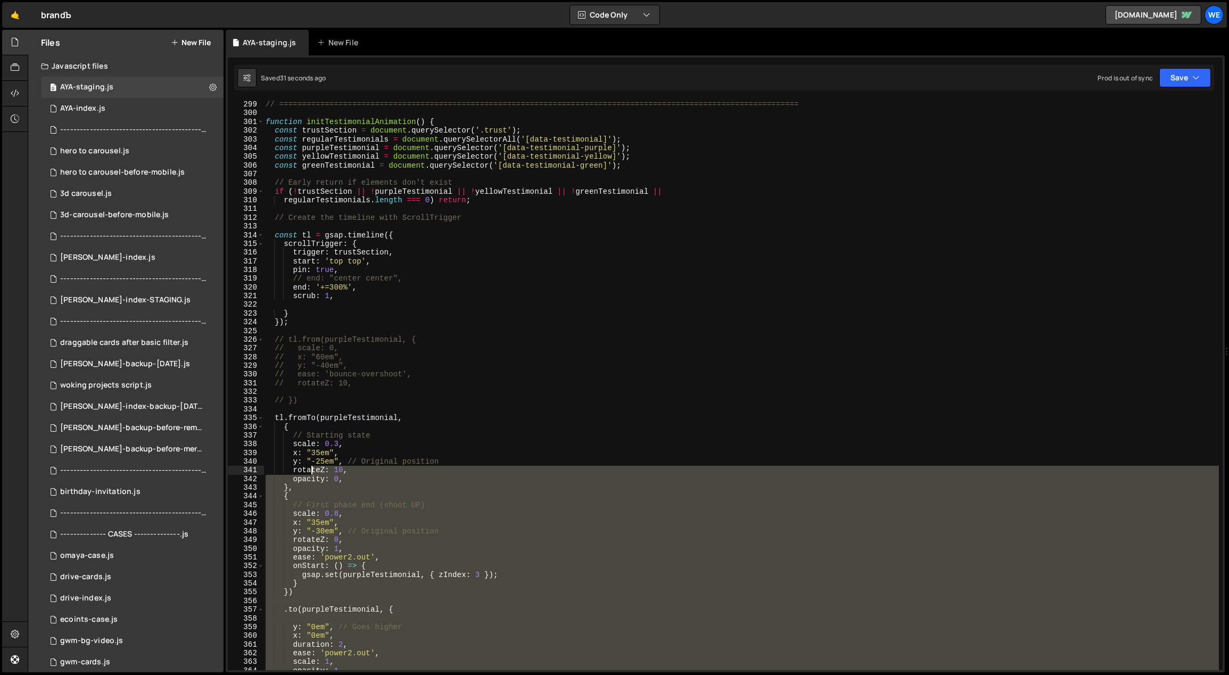
scroll to position [2512, 0]
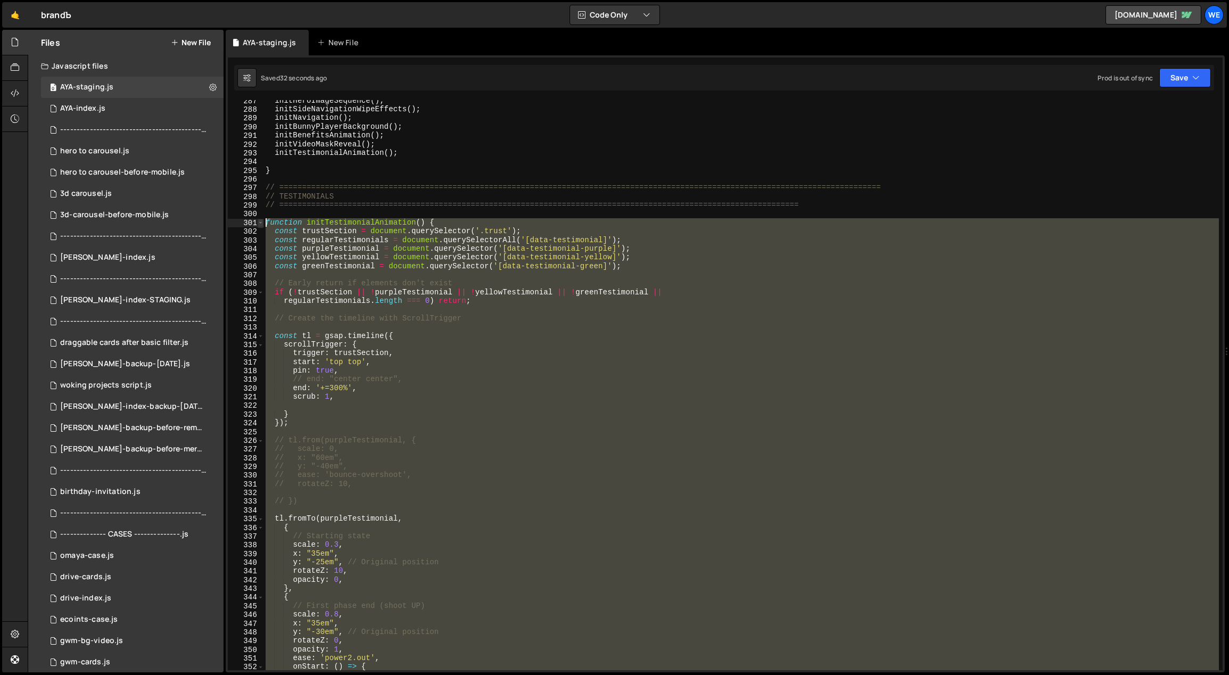
drag, startPoint x: 315, startPoint y: 536, endPoint x: 260, endPoint y: 223, distance: 318.2
click at [260, 223] on div "}); 287 288 289 290 291 292 293 294 295 296 297 298 299 300 301 302 303 304 305…" at bounding box center [725, 385] width 995 height 570
click at [465, 219] on div "initHeroImageSequence ( ) ; initSideNavigationWipeEffects ( ) ; initNavigation …" at bounding box center [740, 385] width 955 height 570
type textarea "function initTestimonialAnimation() {"
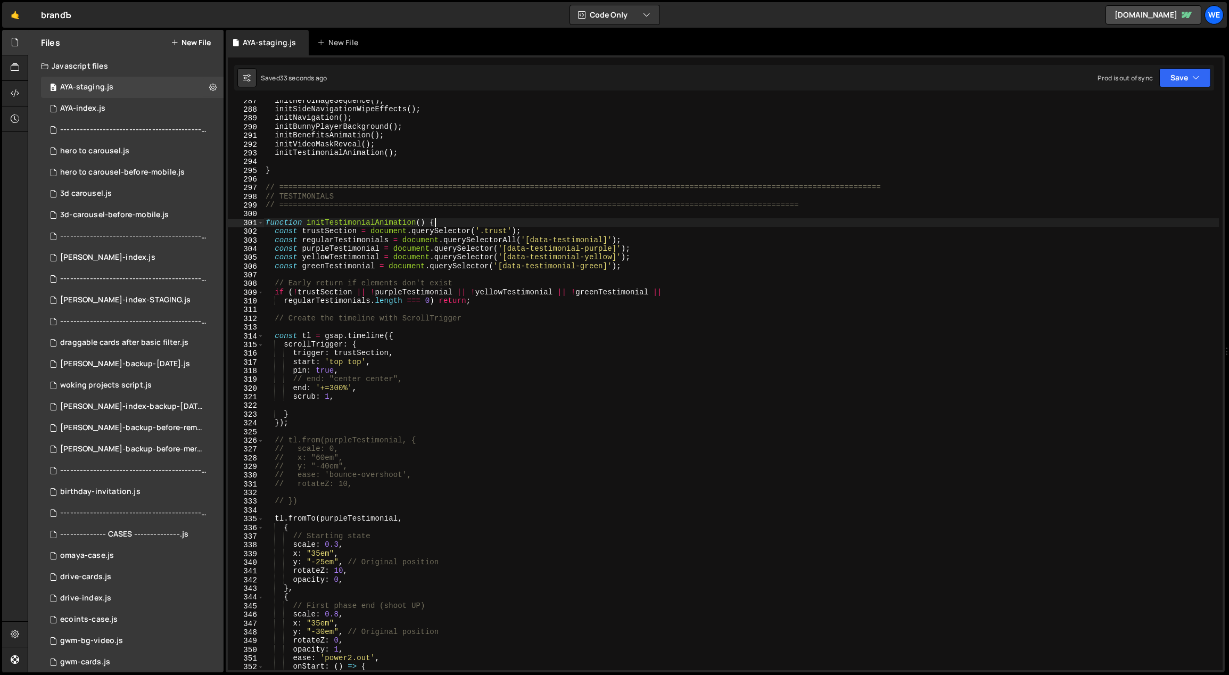
scroll to position [2805, 0]
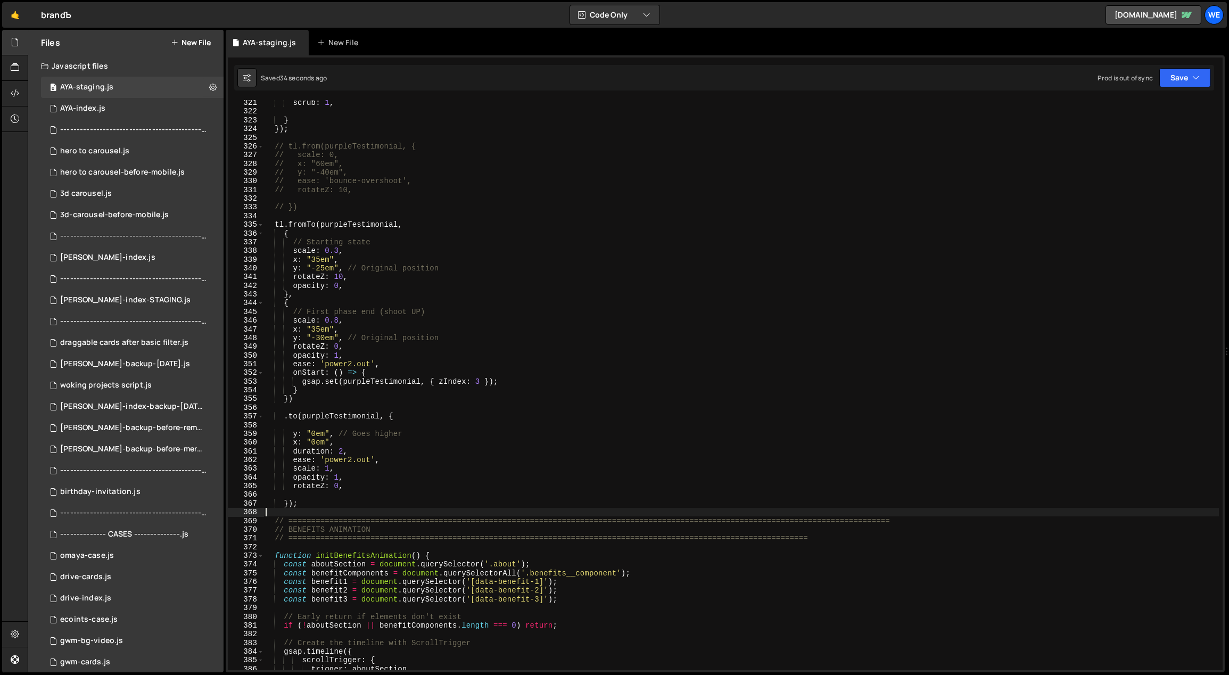
click at [379, 516] on div "scrub : 1 , } }) ; // tl.from(purpleTestimonial, { // scale: 0, // x: "60em", /…" at bounding box center [741, 392] width 956 height 588
click at [346, 285] on div "scrub : 1 , } }) ; // tl.from(purpleTestimonial, { // scale: 0, // x: "60em", /…" at bounding box center [741, 392] width 956 height 588
type textarea "opacity: 0,"
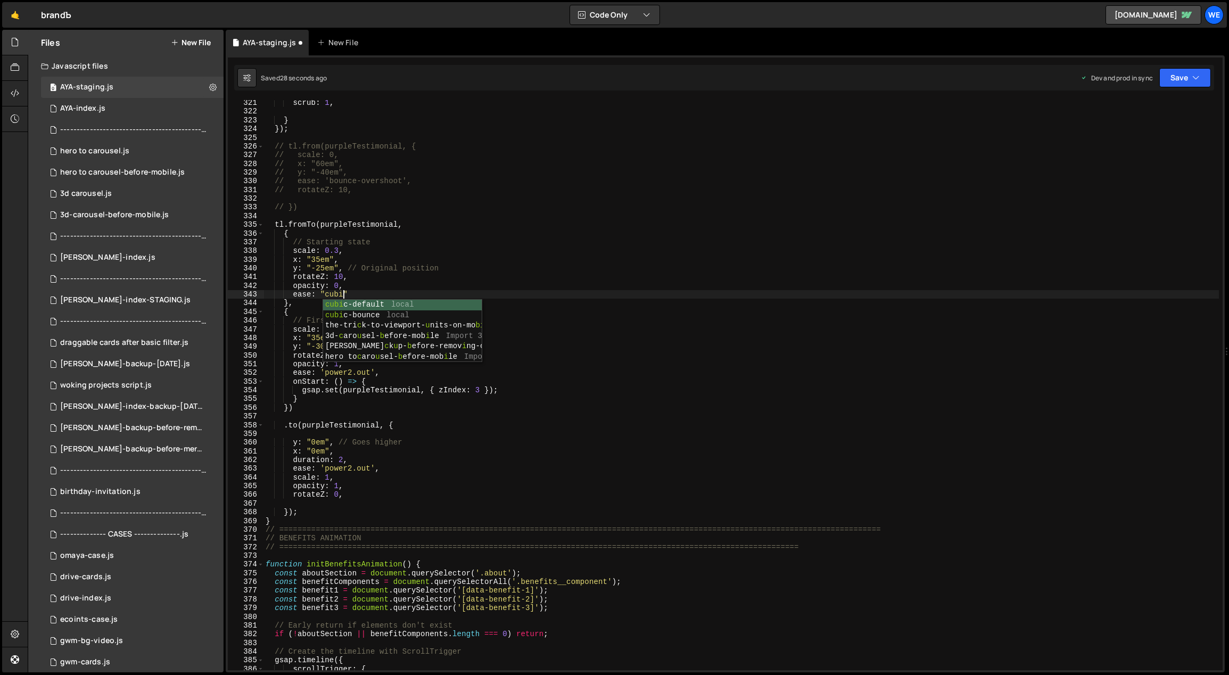
scroll to position [0, 5]
type textarea "ease: "cubic""
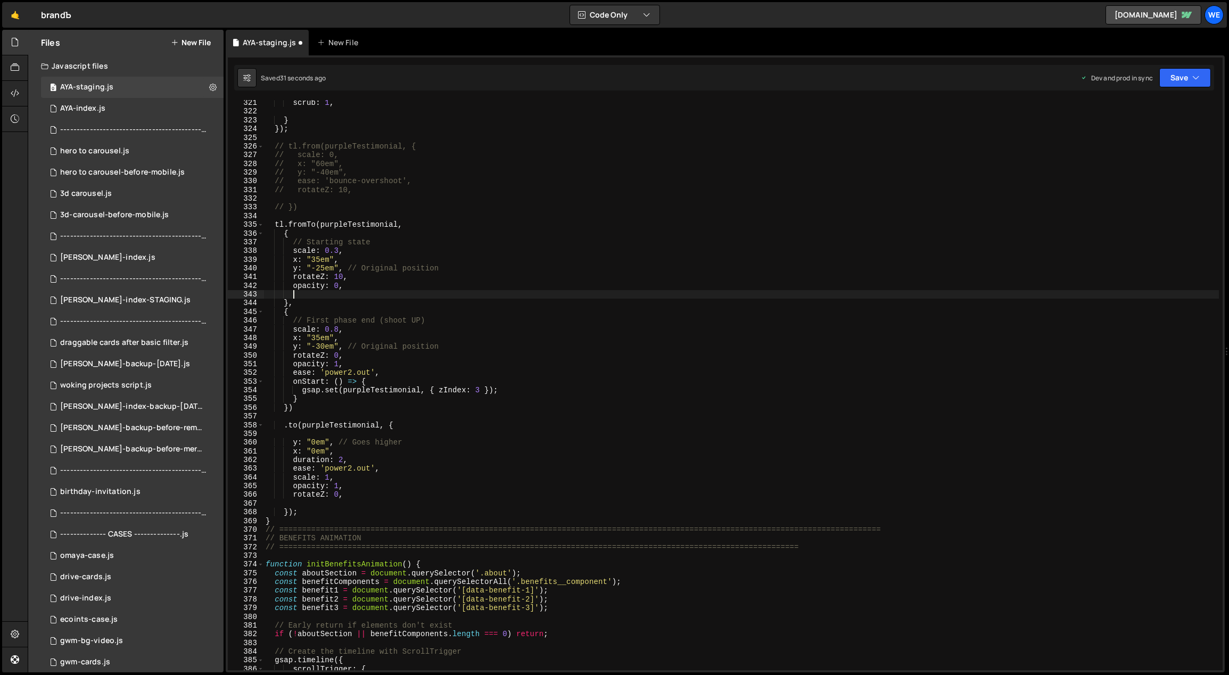
scroll to position [0, 1]
drag, startPoint x: 368, startPoint y: 369, endPoint x: 327, endPoint y: 369, distance: 41.5
click at [327, 369] on div "scrub : 1 , } }) ; // tl.from(purpleTestimonial, { // scale: 0, // x: "60em", /…" at bounding box center [741, 392] width 956 height 588
drag, startPoint x: 324, startPoint y: 346, endPoint x: 317, endPoint y: 346, distance: 6.4
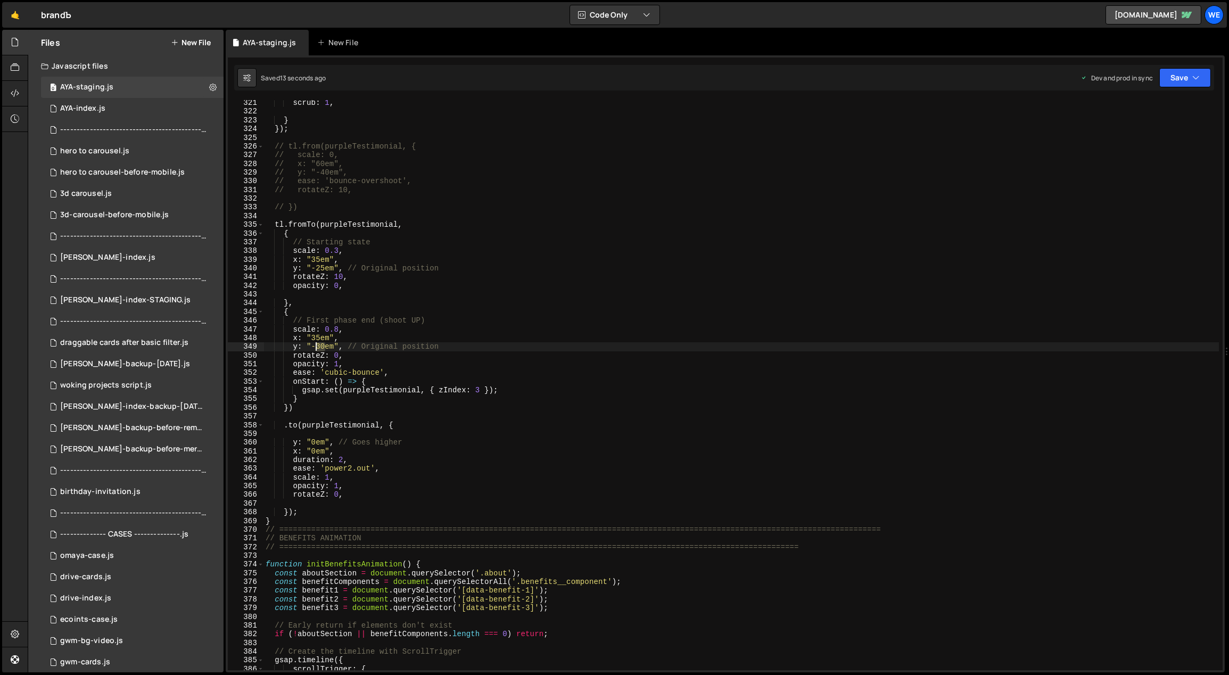
click at [317, 346] on div "scrub : 1 , } }) ; // tl.from(purpleTestimonial, { // scale: 0, // x: "60em", /…" at bounding box center [741, 392] width 956 height 588
click at [357, 361] on div "scrub : 1 , } }) ; // tl.from(purpleTestimonial, { // scale: 0, // x: "60em", /…" at bounding box center [741, 392] width 956 height 588
type textarea "opacity: 1,"
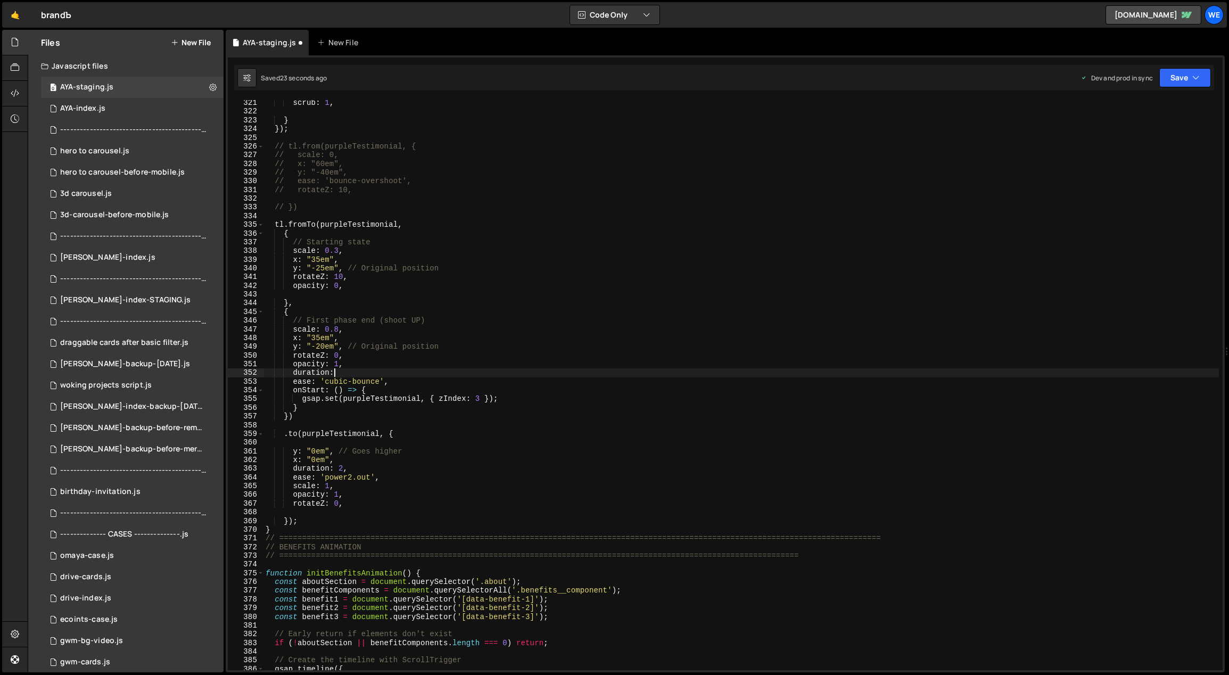
scroll to position [0, 5]
click at [317, 344] on div "scrub : 1 , } }) ; // tl.from(purpleTestimonial, { // scale: 0, // x: "60em", /…" at bounding box center [741, 392] width 956 height 588
click at [334, 328] on div "scrub : 1 , } }) ; // tl.from(purpleTestimonial, { // scale: 0, // x: "60em", /…" at bounding box center [741, 392] width 956 height 588
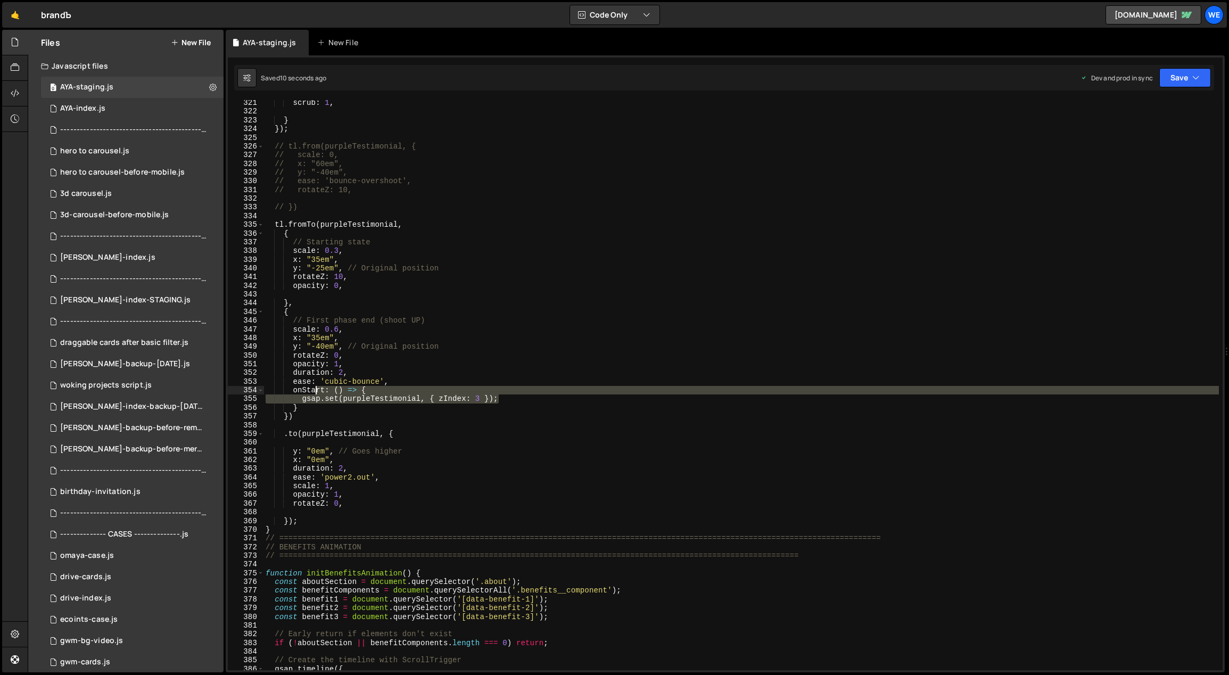
drag, startPoint x: 504, startPoint y: 401, endPoint x: 304, endPoint y: 391, distance: 200.4
click at [304, 391] on div "scrub : 1 , } }) ; // tl.from(purpleTestimonial, { // scale: 0, // x: "60em", /…" at bounding box center [741, 392] width 956 height 588
click at [303, 408] on div "scrub : 1 , } }) ; // tl.from(purpleTestimonial, { // scale: 0, // x: "60em", /…" at bounding box center [741, 392] width 956 height 588
drag, startPoint x: 300, startPoint y: 408, endPoint x: 294, endPoint y: 393, distance: 16.2
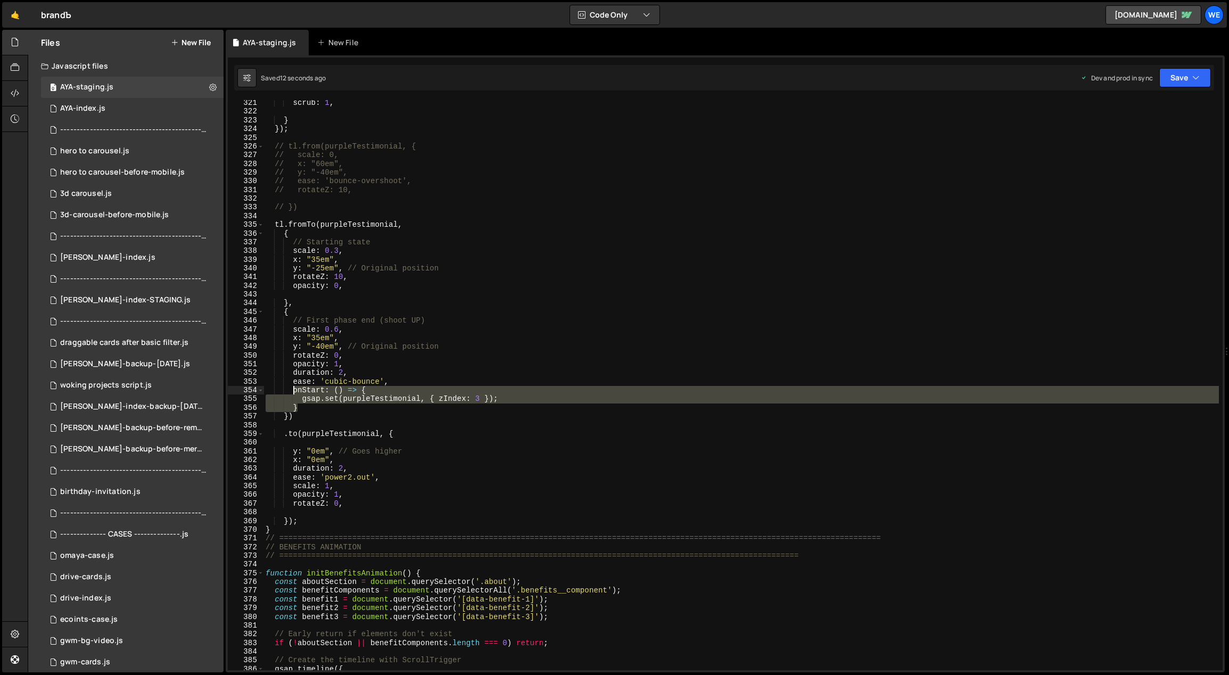
click at [294, 393] on div "scrub : 1 , } }) ; // tl.from(purpleTestimonial, { // scale: 0, // x: "60em", /…" at bounding box center [741, 392] width 956 height 588
click at [347, 504] on div "scrub : 1 , } }) ; // tl.from(purpleTestimonial, { // scale: 0, // x: "60em", /…" at bounding box center [741, 392] width 956 height 588
type textarea "rotateZ: 0,"
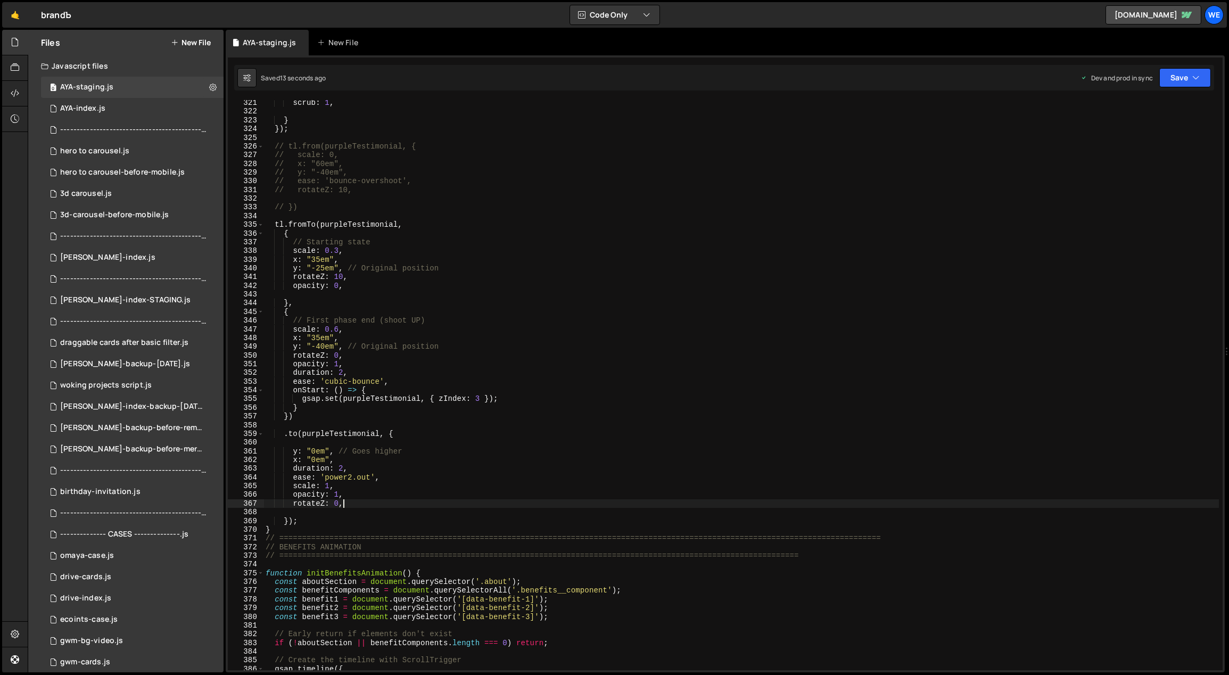
paste textarea "}"
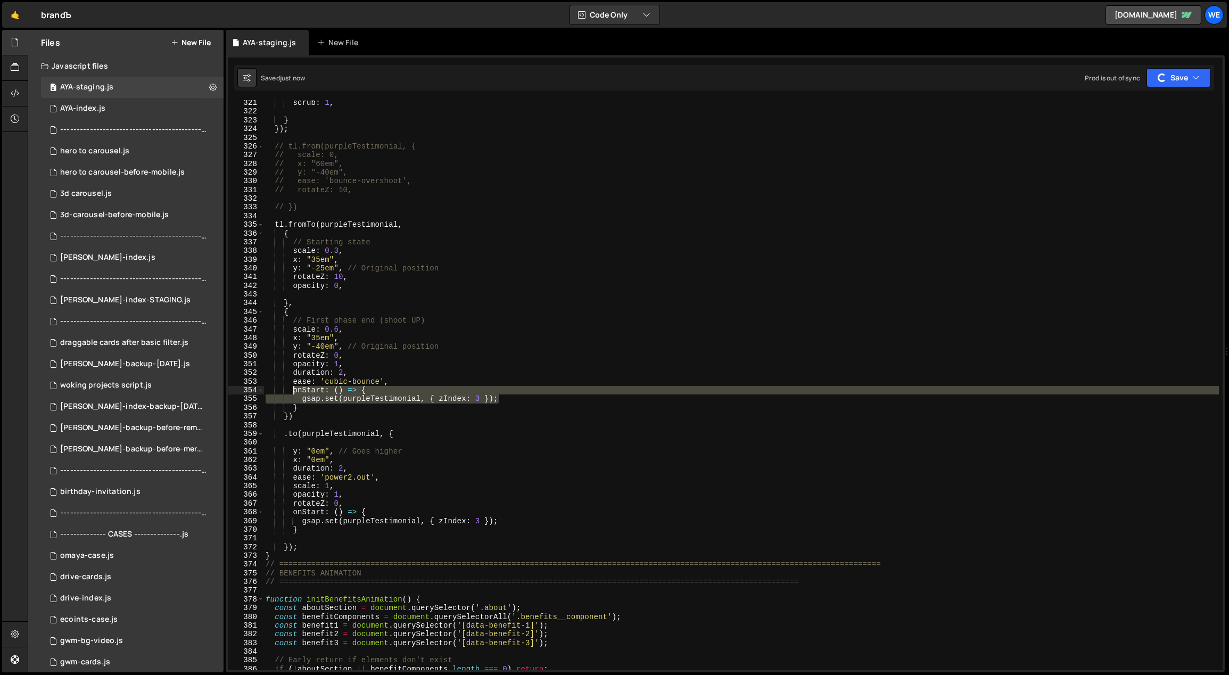
drag, startPoint x: 480, startPoint y: 395, endPoint x: 294, endPoint y: 393, distance: 186.3
click at [293, 391] on div "scrub : 1 , } }) ; // tl.from(purpleTestimonial, { // scale: 0, // x: "60em", /…" at bounding box center [741, 392] width 956 height 588
type textarea "onStart: () => { gsap.set(purpleTestimonial, { zIndex: 3 });"
drag, startPoint x: 298, startPoint y: 402, endPoint x: 293, endPoint y: 392, distance: 11.4
click at [293, 392] on div "scrub : 1 , } }) ; // tl.from(purpleTestimonial, { // scale: 0, // x: "60em", /…" at bounding box center [741, 392] width 956 height 588
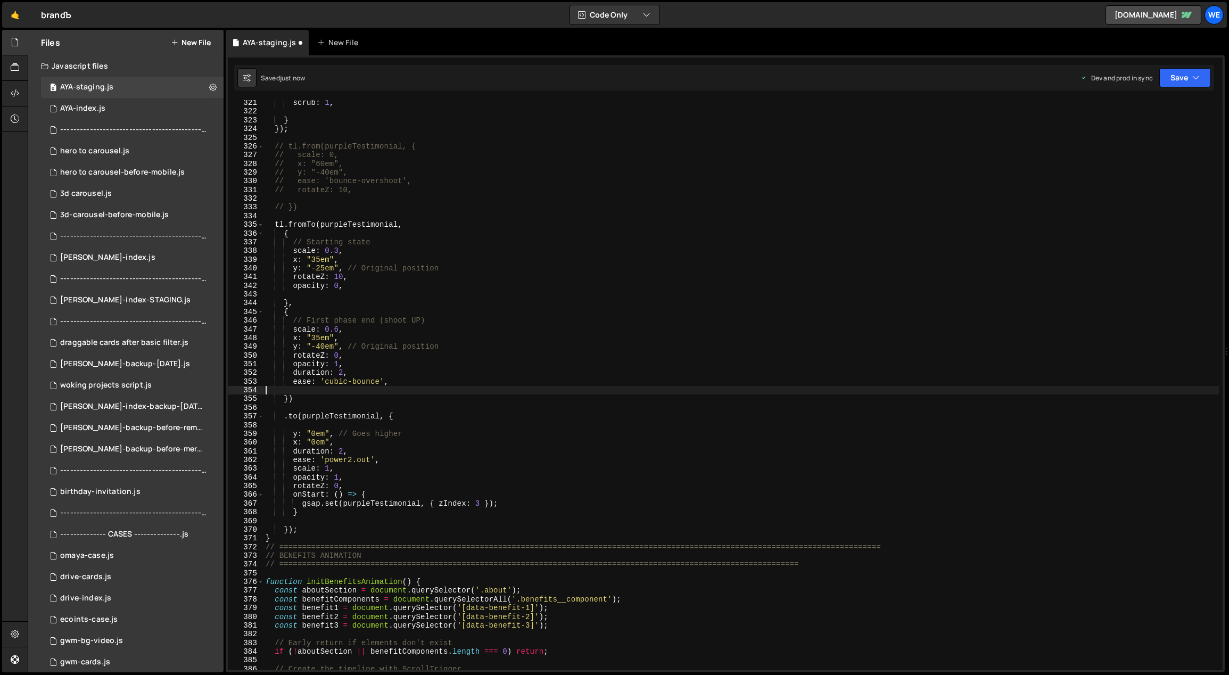
scroll to position [0, 0]
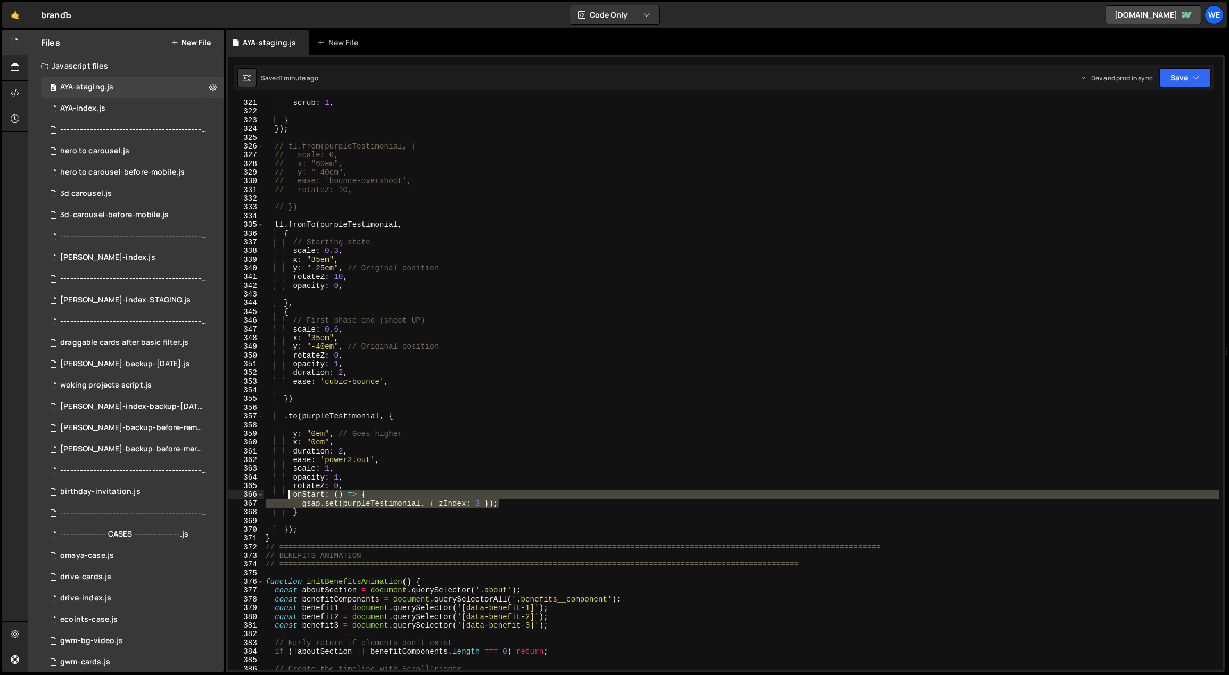
drag, startPoint x: 512, startPoint y: 503, endPoint x: 290, endPoint y: 494, distance: 222.1
click at [290, 494] on div "scrub : 1 , } }) ; // tl.from(purpleTestimonial, { // scale: 0, // x: "60em", /…" at bounding box center [741, 392] width 956 height 588
drag, startPoint x: 298, startPoint y: 513, endPoint x: 292, endPoint y: 495, distance: 18.0
click at [291, 495] on div "scrub : 1 , } }) ; // tl.from(purpleTestimonial, { // scale: 0, // x: "60em", /…" at bounding box center [741, 392] width 956 height 588
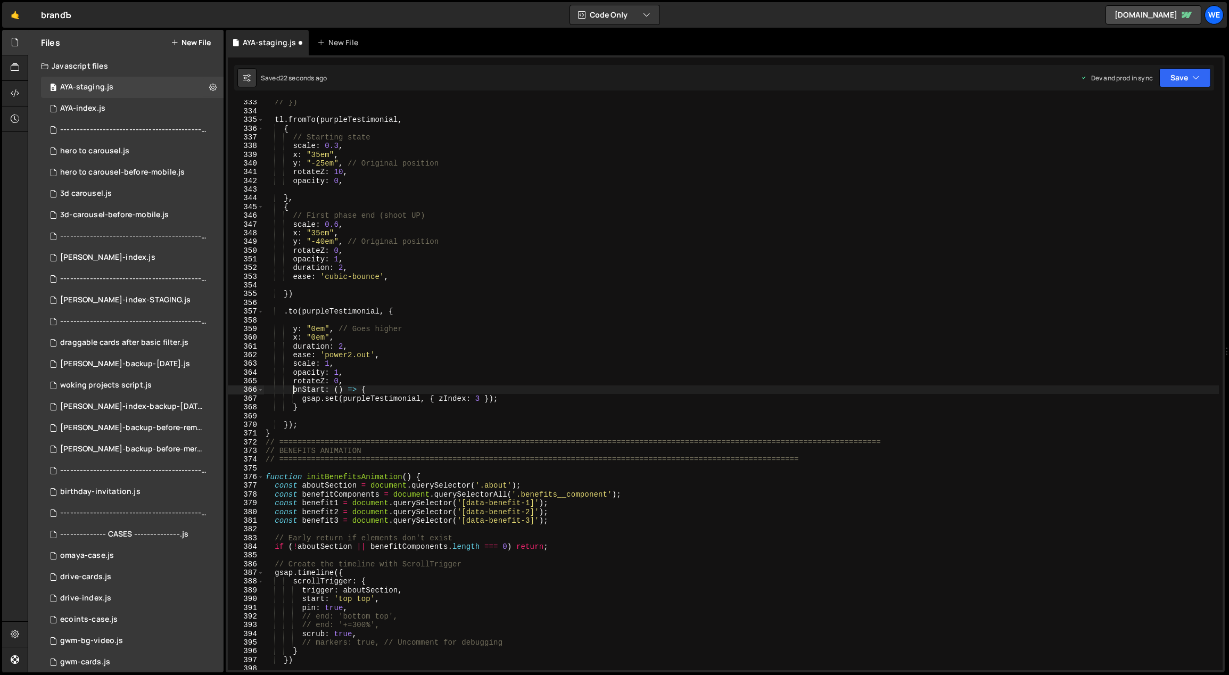
scroll to position [2911, 0]
drag, startPoint x: 323, startPoint y: 390, endPoint x: 304, endPoint y: 389, distance: 18.1
click at [304, 389] on div "// }) tl . fromTo ( purpleTestimonial , { // Starting state scale : 0.3 , x : "…" at bounding box center [741, 392] width 956 height 588
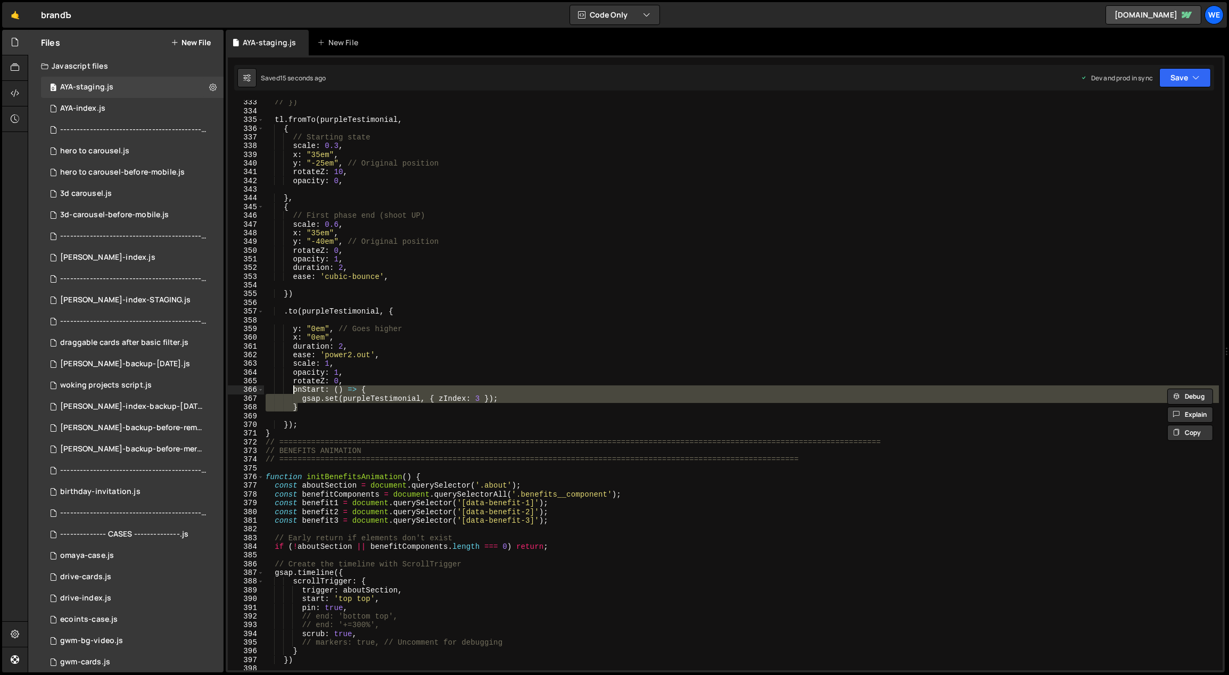
drag, startPoint x: 300, startPoint y: 406, endPoint x: 293, endPoint y: 391, distance: 16.2
click at [293, 391] on div "// }) tl . fromTo ( purpleTestimonial , { // Starting state scale : 0.3 , x : "…" at bounding box center [741, 392] width 956 height 588
type textarea "onStart: () => { gsap.set(purpleTestimonial, { zIndex: 3 });"
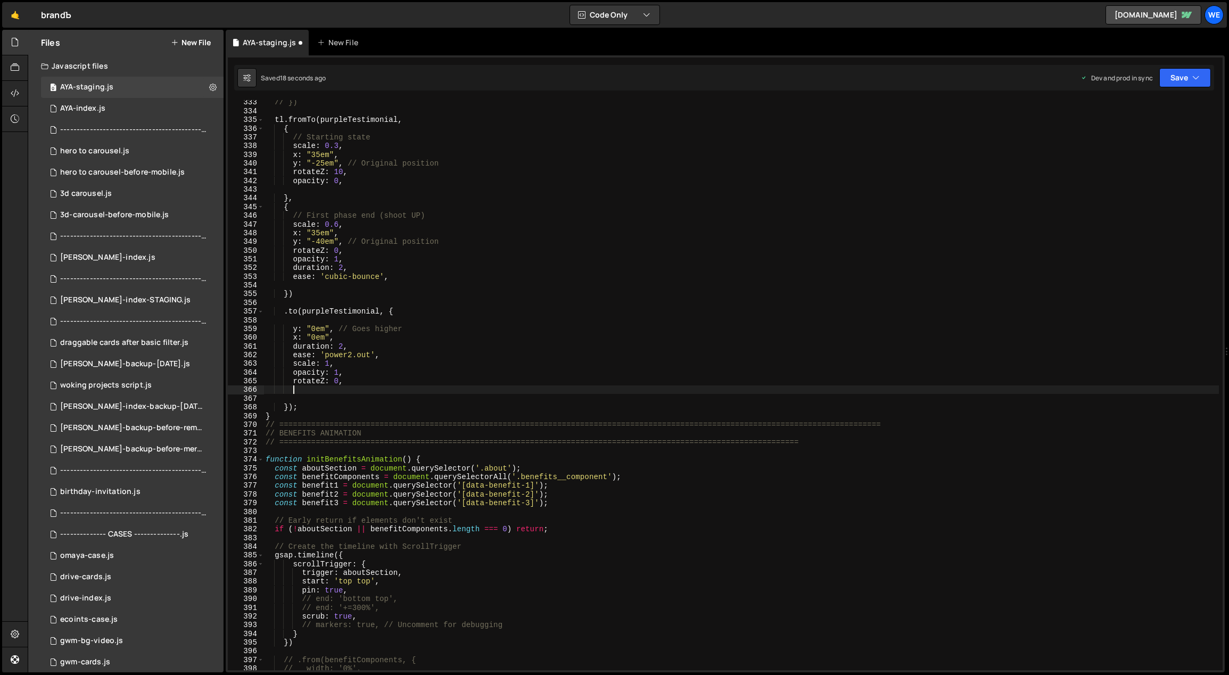
click at [404, 278] on div "// }) tl . fromTo ( purpleTestimonial , { // Starting state scale : 0.3 , x : "…" at bounding box center [741, 392] width 956 height 588
type textarea "ease: 'cubic-bounce',"
paste textarea "}"
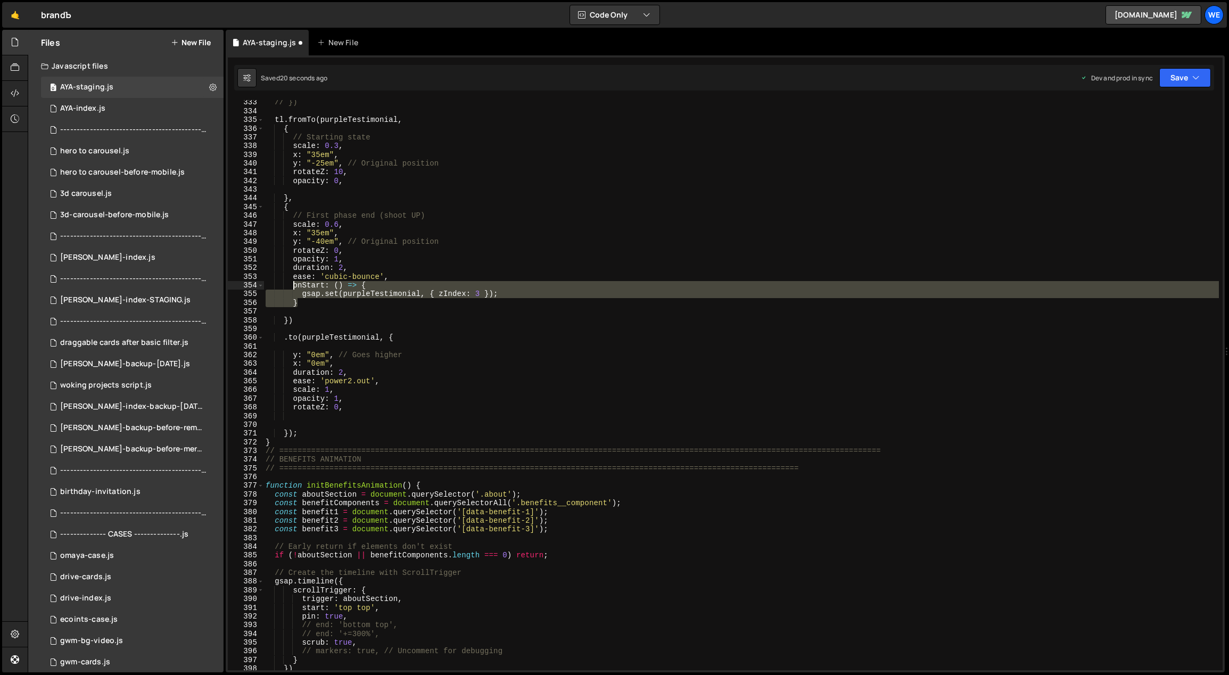
drag, startPoint x: 300, startPoint y: 300, endPoint x: 292, endPoint y: 285, distance: 16.7
click at [292, 285] on div "// }) tl . fromTo ( purpleTestimonial , { // Starting state scale : 0.3 , x : "…" at bounding box center [741, 392] width 956 height 588
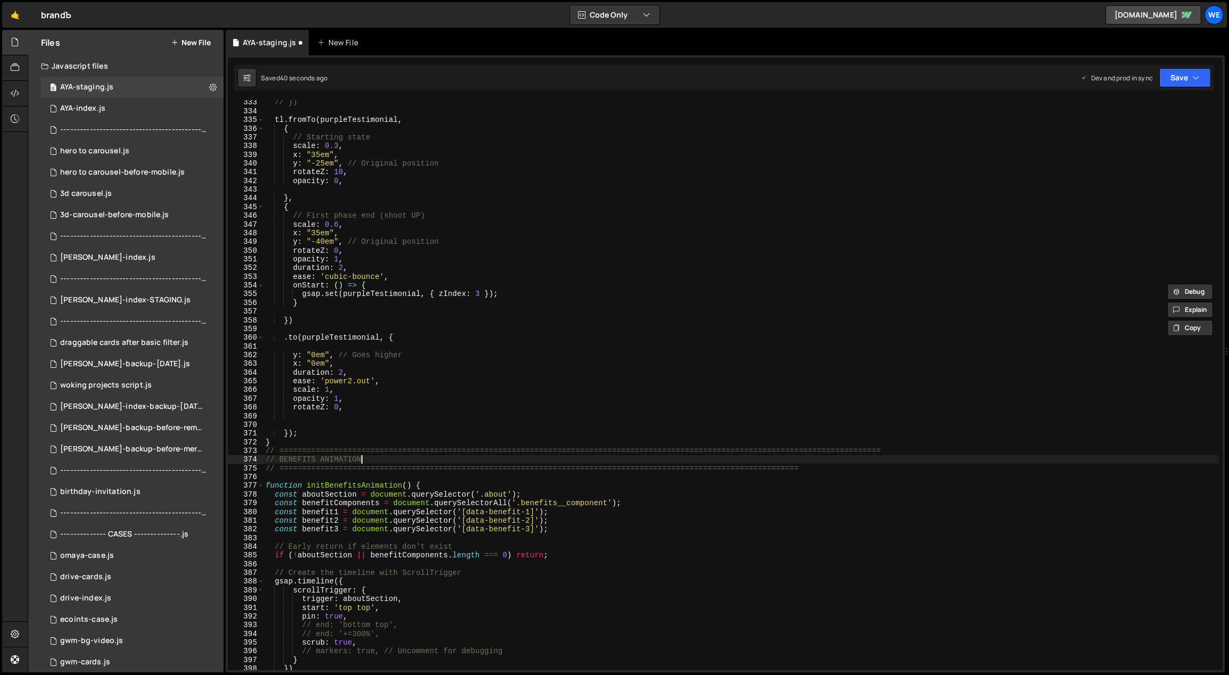
click at [624, 461] on div "// }) tl . fromTo ( purpleTestimonial , { // Starting state scale : 0.3 , x : "…" at bounding box center [741, 392] width 956 height 588
drag, startPoint x: 313, startPoint y: 284, endPoint x: 303, endPoint y: 284, distance: 9.6
click at [303, 284] on div "// }) tl . fromTo ( purpleTestimonial , { // Starting state scale : 0.3 , x : "…" at bounding box center [741, 392] width 956 height 588
click at [469, 279] on div "// }) tl . fromTo ( purpleTestimonial , { // Starting state scale : 0.3 , x : "…" at bounding box center [741, 392] width 956 height 588
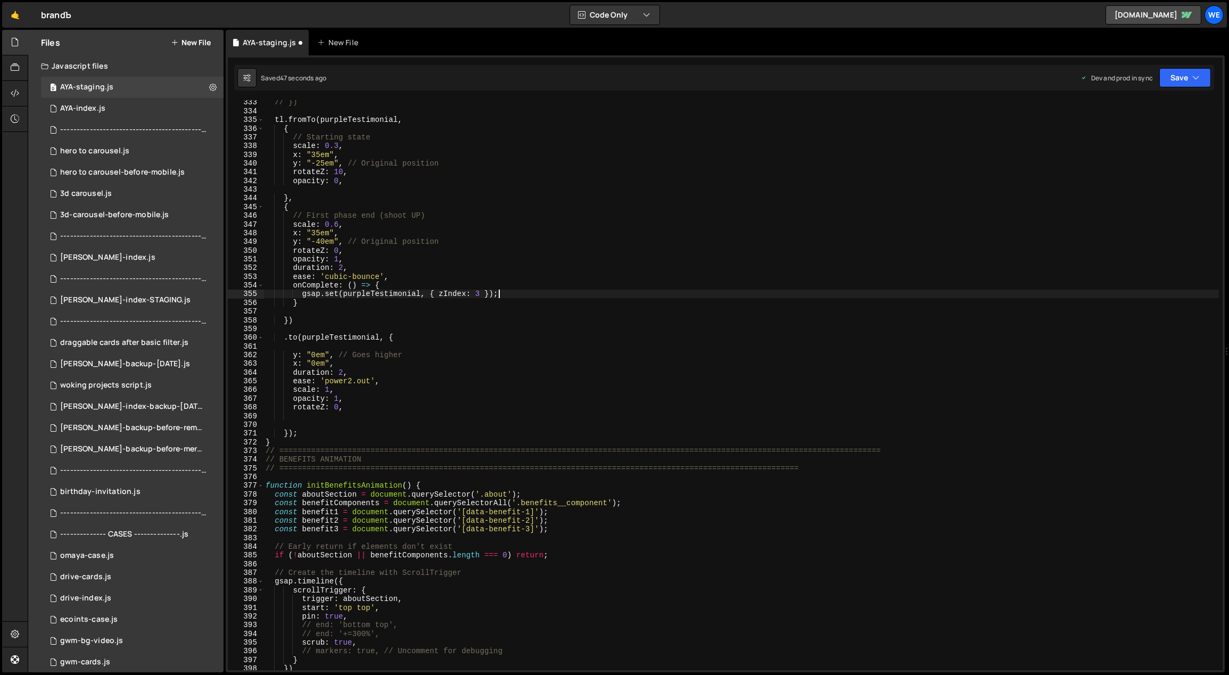
click at [514, 295] on div "// }) tl . fromTo ( purpleTestimonial , { // Starting state scale : 0.3 , x : "…" at bounding box center [741, 392] width 956 height 588
type textarea "gsap.set(purpleTestimonial, { zIndex: 3 });"
click at [356, 413] on div "// }) tl . fromTo ( purpleTestimonial , { // Starting state scale : 0.3 , x : "…" at bounding box center [741, 392] width 956 height 588
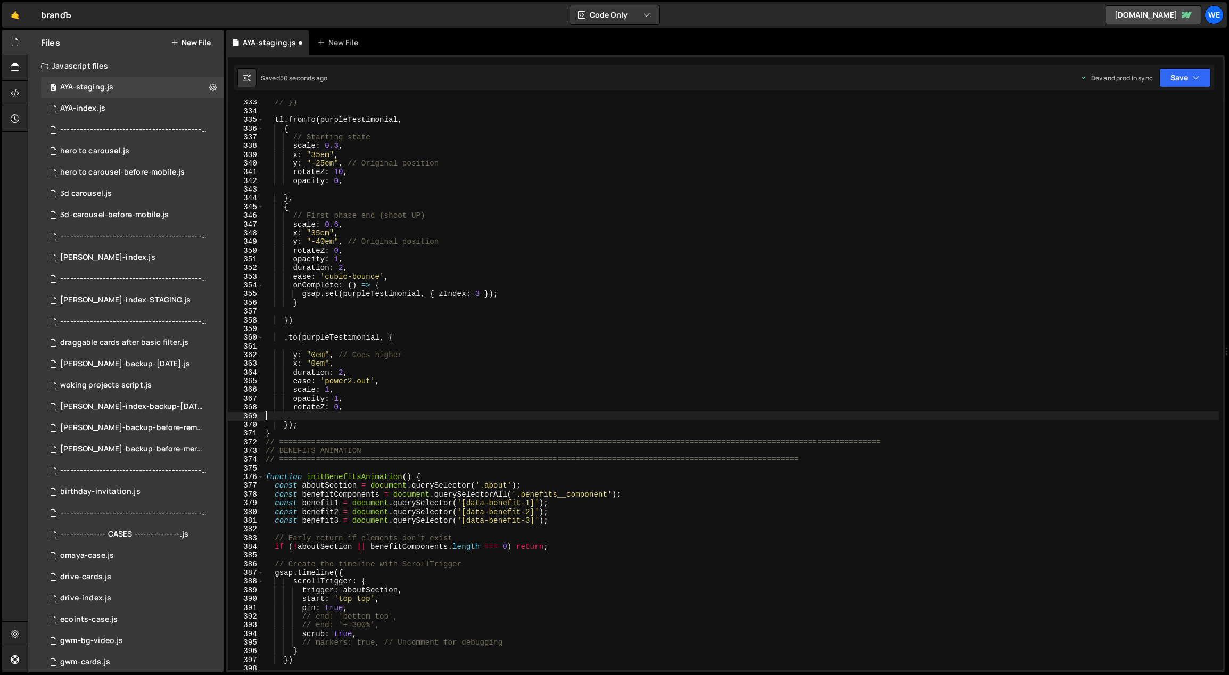
scroll to position [0, 0]
click at [348, 416] on div "// }) tl . fromTo ( purpleTestimonial , { // Starting state scale : 0.3 , x : "…" at bounding box center [741, 392] width 956 height 588
click at [287, 425] on div "// }) tl . fromTo ( purpleTestimonial , { // Starting state scale : 0.3 , x : "…" at bounding box center [741, 392] width 956 height 588
click at [393, 394] on div "// }) tl . fromTo ( purpleTestimonial , { // Starting state scale : 0.3 , x : "…" at bounding box center [741, 392] width 956 height 588
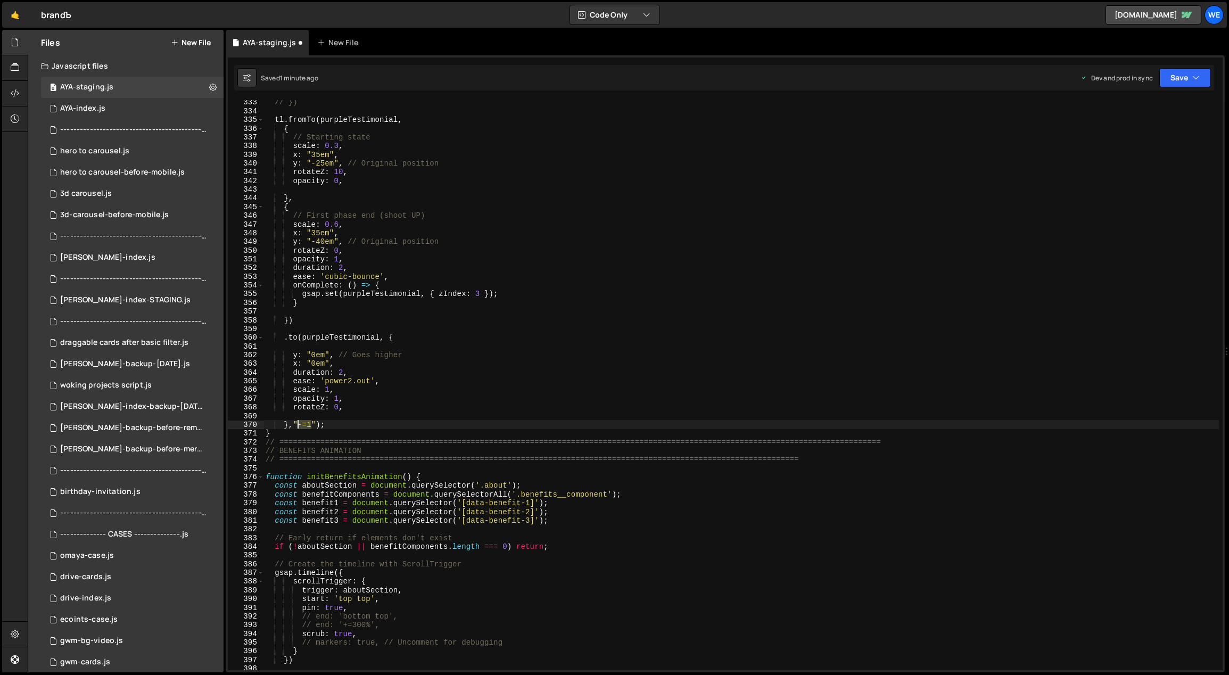
drag, startPoint x: 307, startPoint y: 425, endPoint x: 296, endPoint y: 425, distance: 10.1
click at [296, 425] on div "// }) tl . fromTo ( purpleTestimonial , { // Starting state scale : 0.3 , x : "…" at bounding box center [741, 392] width 956 height 588
paste textarea ">-=1.4"
drag, startPoint x: 324, startPoint y: 426, endPoint x: 316, endPoint y: 426, distance: 8.0
click at [316, 426] on div "// }) tl . fromTo ( purpleTestimonial , { // Starting state scale : 0.3 , x : "…" at bounding box center [741, 392] width 956 height 588
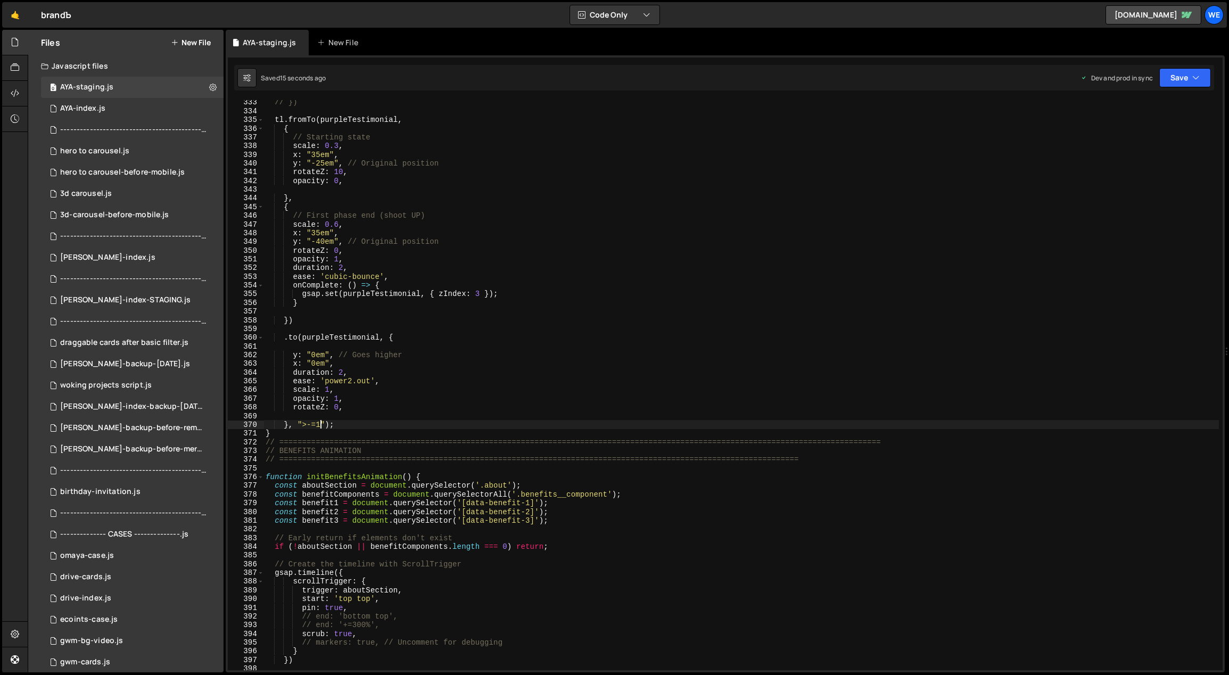
click at [317, 424] on div "// }) tl . fromTo ( purpleTestimonial , { // Starting state scale : 0.3 , x : "…" at bounding box center [741, 392] width 956 height 588
click at [460, 392] on div "// }) tl . fromTo ( purpleTestimonial , { // Starting state scale : 0.3 , x : "…" at bounding box center [741, 392] width 956 height 588
drag, startPoint x: 320, startPoint y: 426, endPoint x: 313, endPoint y: 426, distance: 6.9
click at [313, 426] on div "// }) tl . fromTo ( purpleTestimonial , { // Starting state scale : 0.3 , x : "…" at bounding box center [741, 392] width 956 height 588
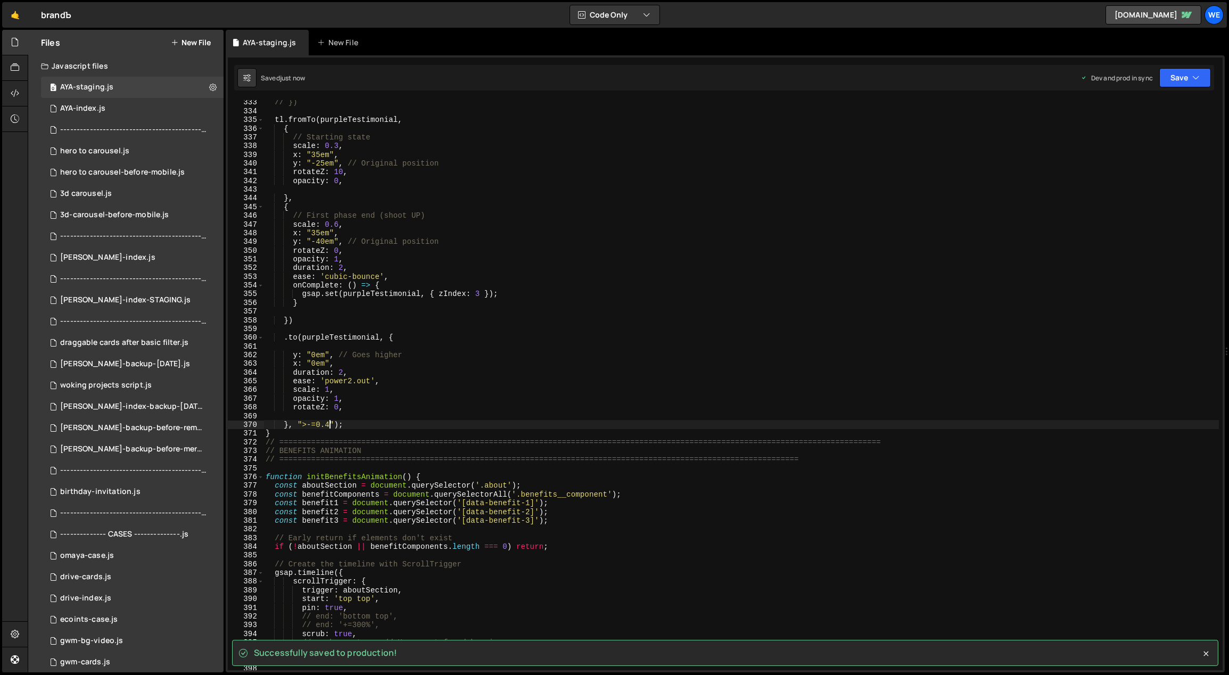
click at [339, 372] on div "// }) tl . fromTo ( purpleTestimonial , { // Starting state scale : 0.3 , x : "…" at bounding box center [741, 392] width 956 height 588
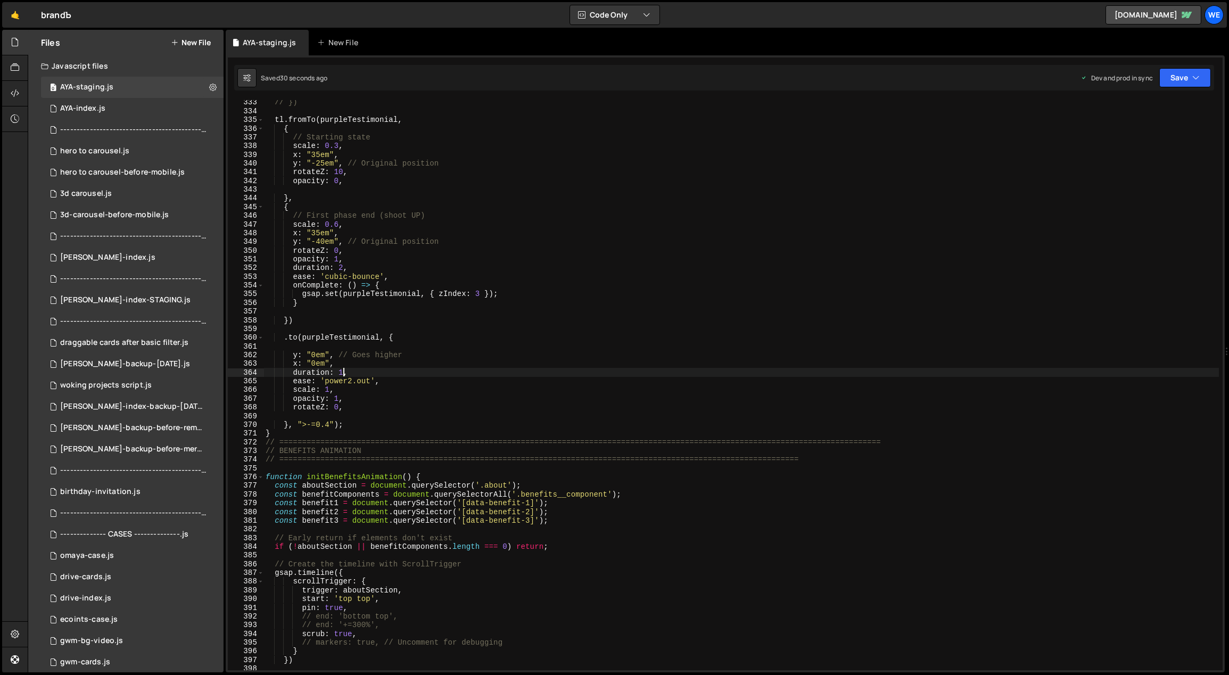
click at [417, 395] on div "// }) tl . fromTo ( purpleTestimonial , { // Starting state scale : 0.3 , x : "…" at bounding box center [741, 392] width 956 height 588
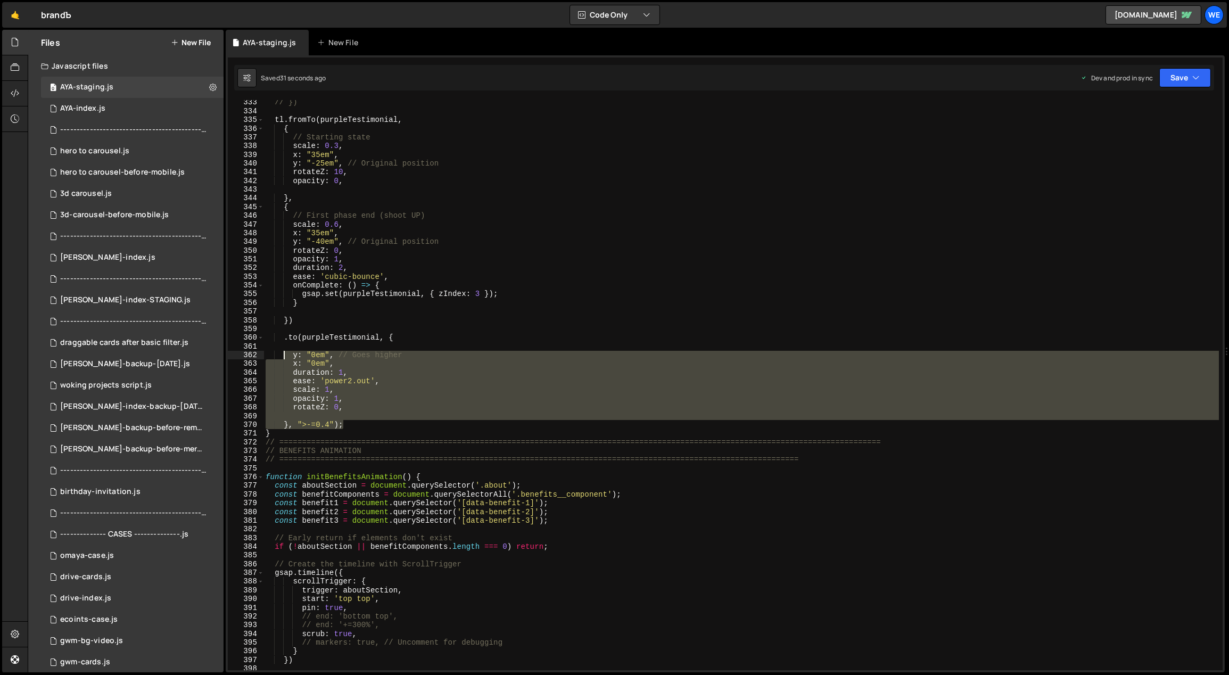
drag, startPoint x: 347, startPoint y: 425, endPoint x: 285, endPoint y: 349, distance: 98.0
click at [285, 349] on div "// }) tl . fromTo ( purpleTestimonial , { // Starting state scale : 0.3 , x : "…" at bounding box center [741, 392] width 956 height 588
type textarea "y: "0em", // Goes higher"
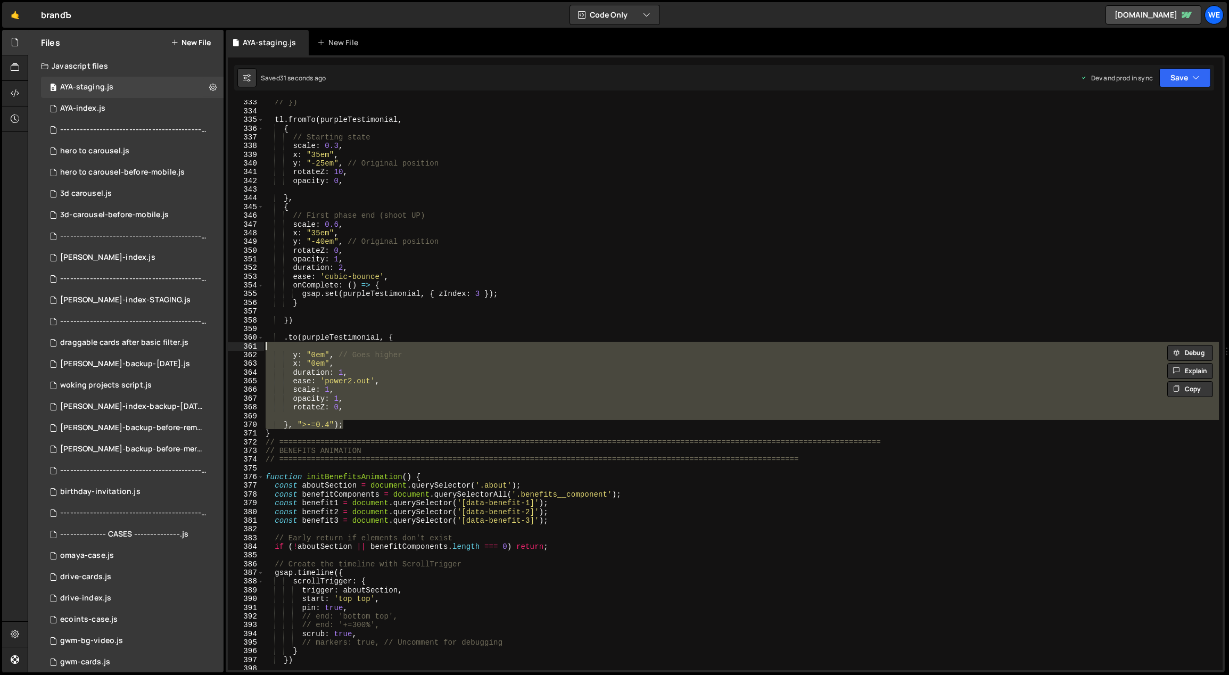
click at [362, 416] on div "// }) tl . fromTo ( purpleTestimonial , { // Starting state scale : 0.3 , x : "…" at bounding box center [740, 385] width 955 height 570
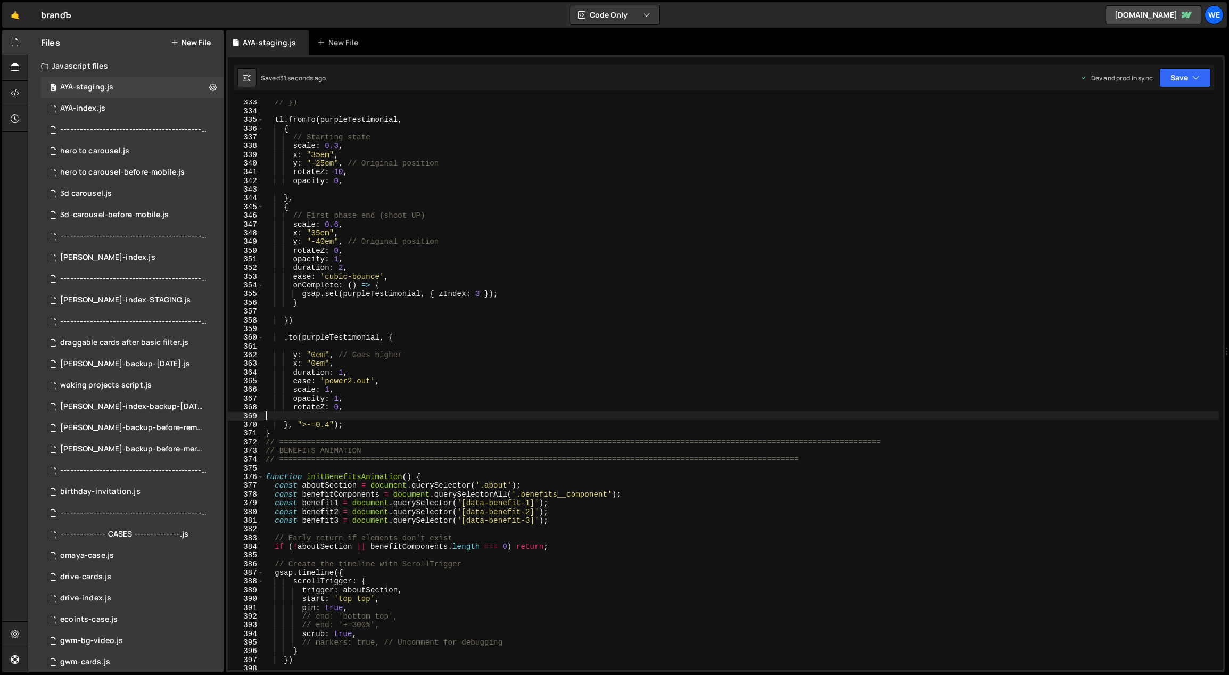
scroll to position [0, 0]
click at [338, 420] on div "// }) tl . fromTo ( purpleTestimonial , { // Starting state scale : 0.3 , x : "…" at bounding box center [741, 392] width 956 height 588
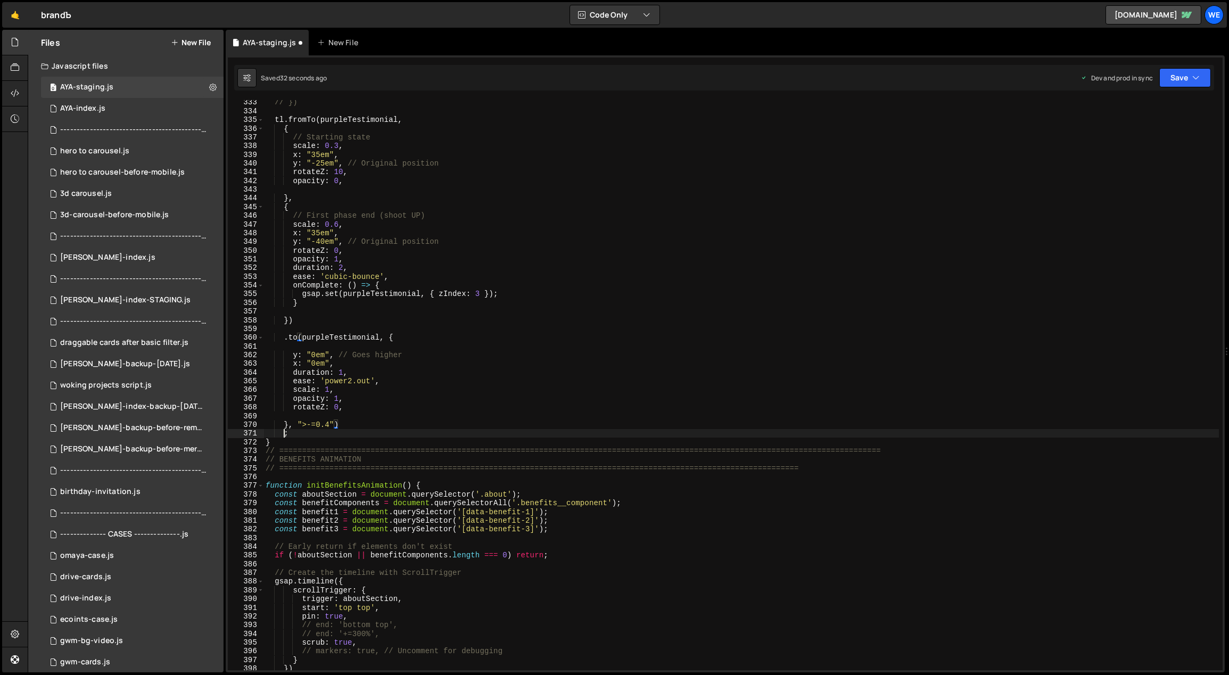
scroll to position [0, 1]
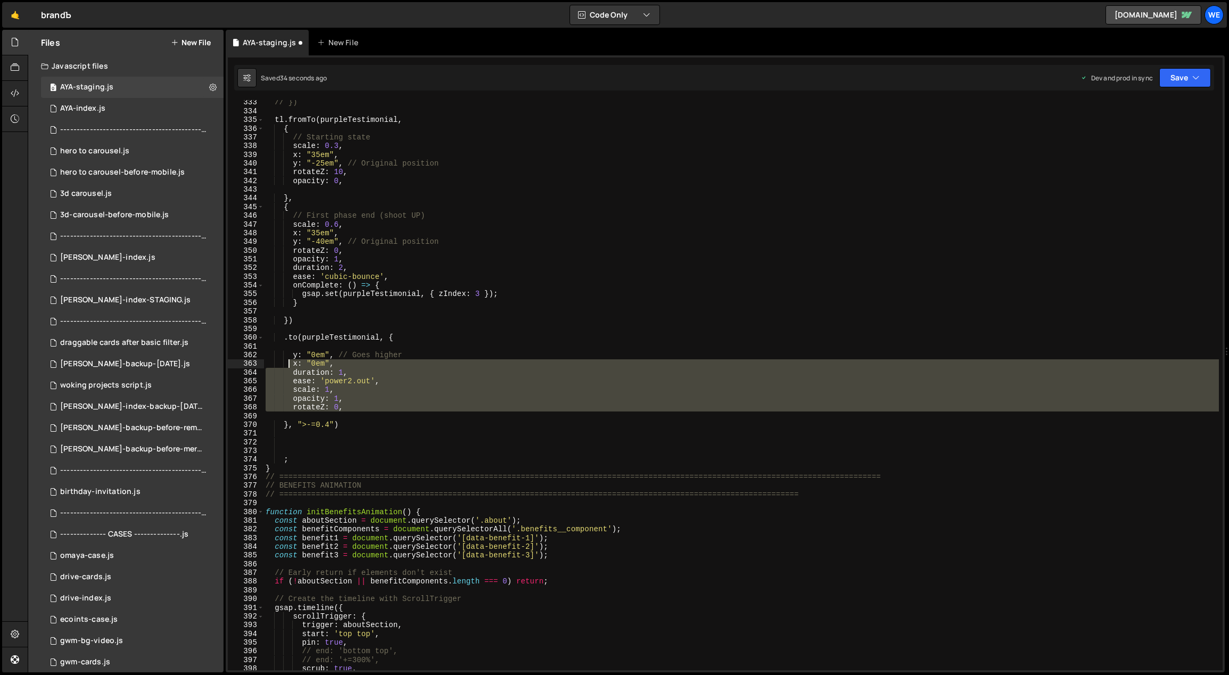
drag, startPoint x: 344, startPoint y: 419, endPoint x: 354, endPoint y: 425, distance: 12.0
click at [285, 346] on div "// }) tl . fromTo ( purpleTestimonial , { // Starting state scale : 0.3 , x : "…" at bounding box center [741, 392] width 956 height 588
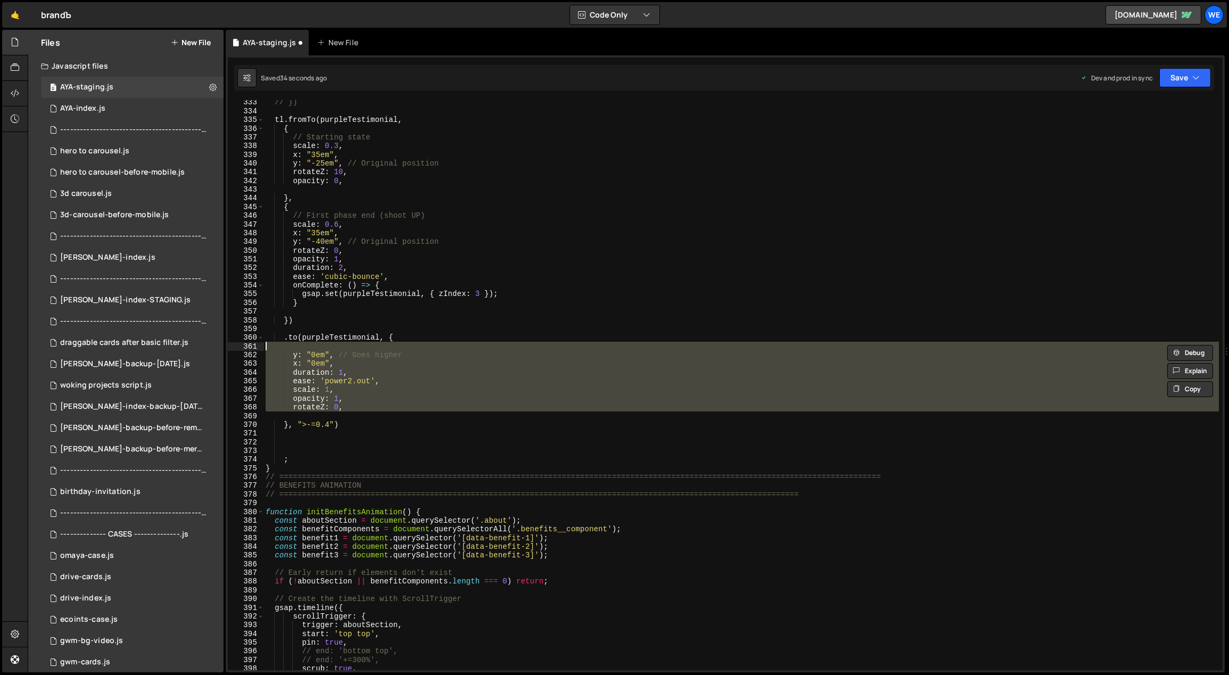
click at [396, 465] on div "// }) tl . fromTo ( purpleTestimonial , { // Starting state scale : 0.3 , x : "…" at bounding box center [741, 392] width 956 height 588
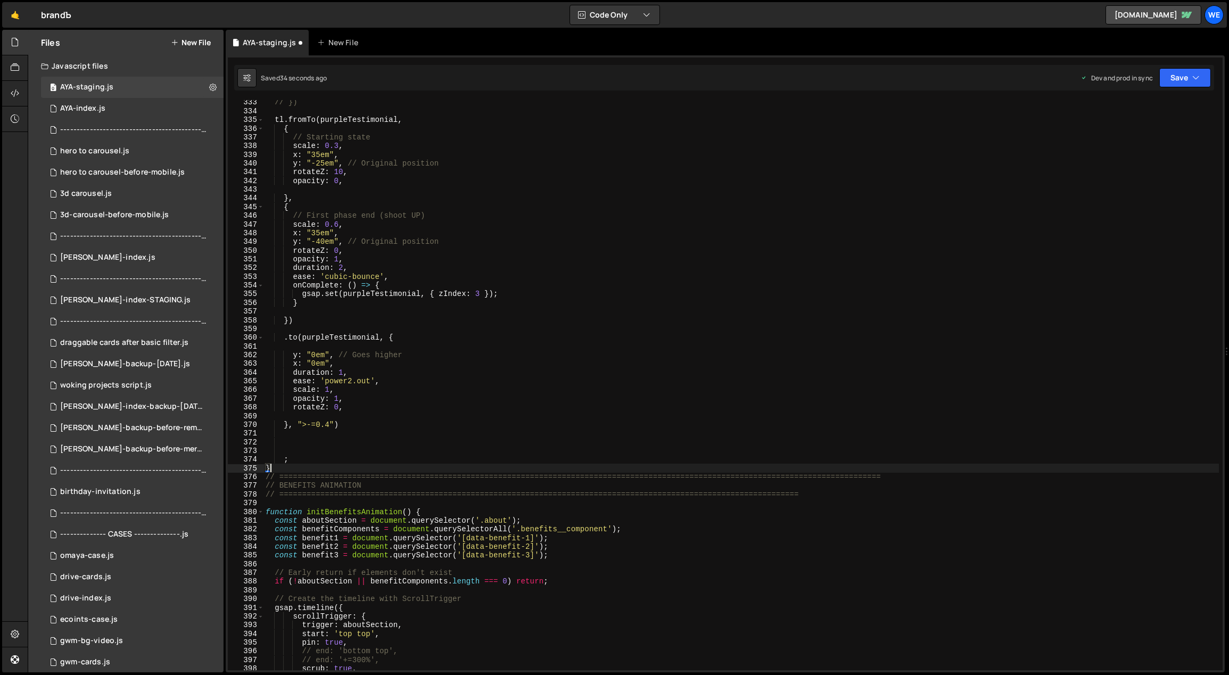
scroll to position [0, 0]
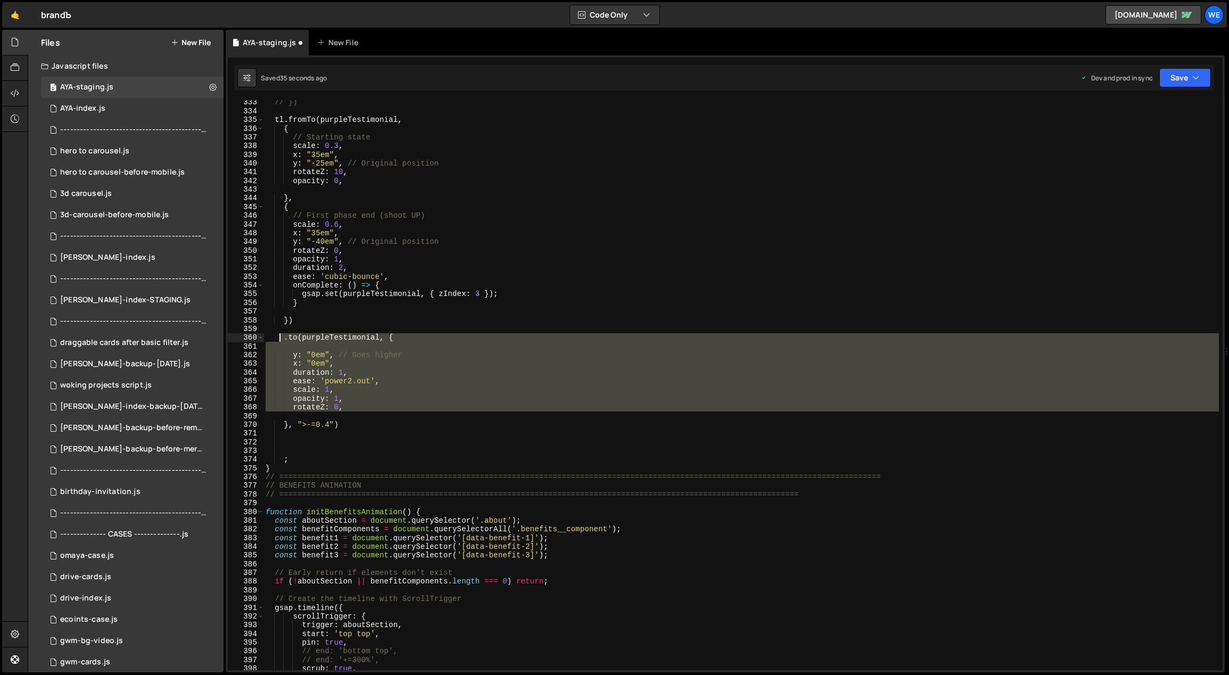
drag, startPoint x: 333, startPoint y: 419, endPoint x: 281, endPoint y: 341, distance: 94.0
click at [281, 341] on div "// }) tl . fromTo ( purpleTestimonial , { // Starting state scale : 0.3 , x : "…" at bounding box center [741, 392] width 956 height 588
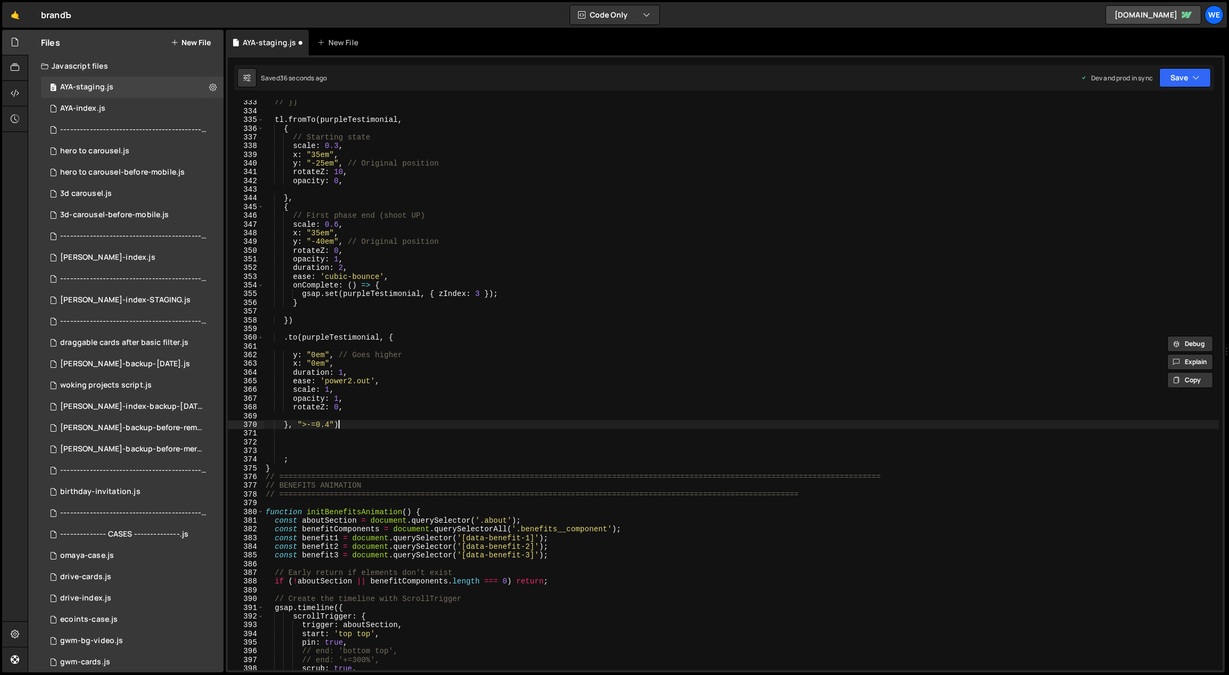
click at [368, 424] on div "// }) tl . fromTo ( purpleTestimonial , { // Starting state scale : 0.3 , x : "…" at bounding box center [741, 392] width 956 height 588
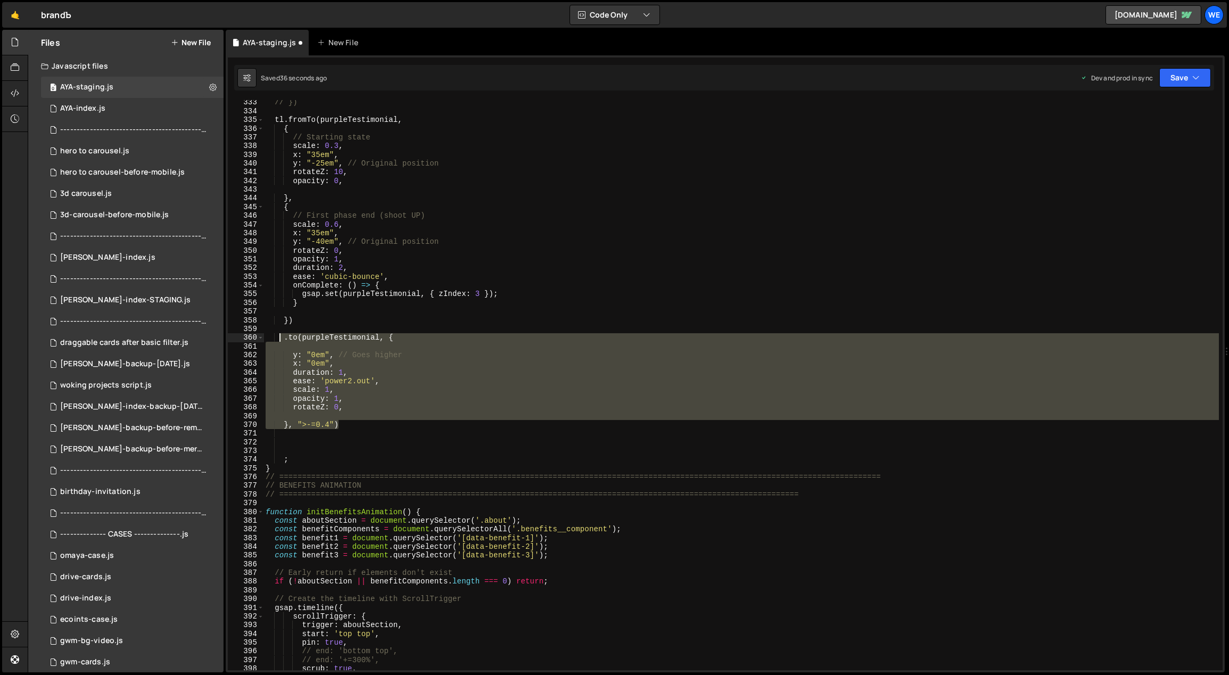
drag, startPoint x: 352, startPoint y: 425, endPoint x: 282, endPoint y: 337, distance: 113.2
click at [282, 337] on div "// }) tl . fromTo ( purpleTestimonial , { // Starting state scale : 0.3 , x : "…" at bounding box center [741, 392] width 956 height 588
type textarea ".to(purpleTestimonial, {"
click at [349, 418] on div "// }) tl . fromTo ( purpleTestimonial , { // Starting state scale : 0.3 , x : "…" at bounding box center [740, 385] width 955 height 570
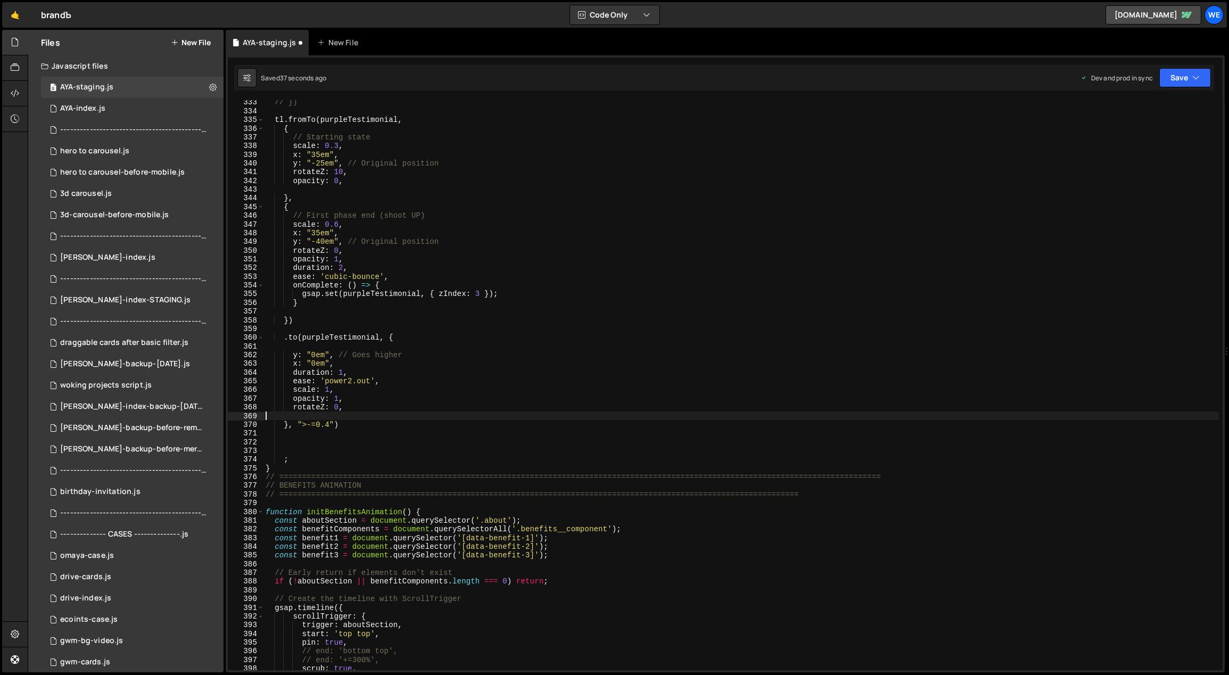
click at [350, 425] on div "// }) tl . fromTo ( purpleTestimonial , { // Starting state scale : 0.3 , x : "…" at bounding box center [741, 392] width 956 height 588
type textarea "}, ">-=0.4")"
paste textarea "}, ">-=0.4")"
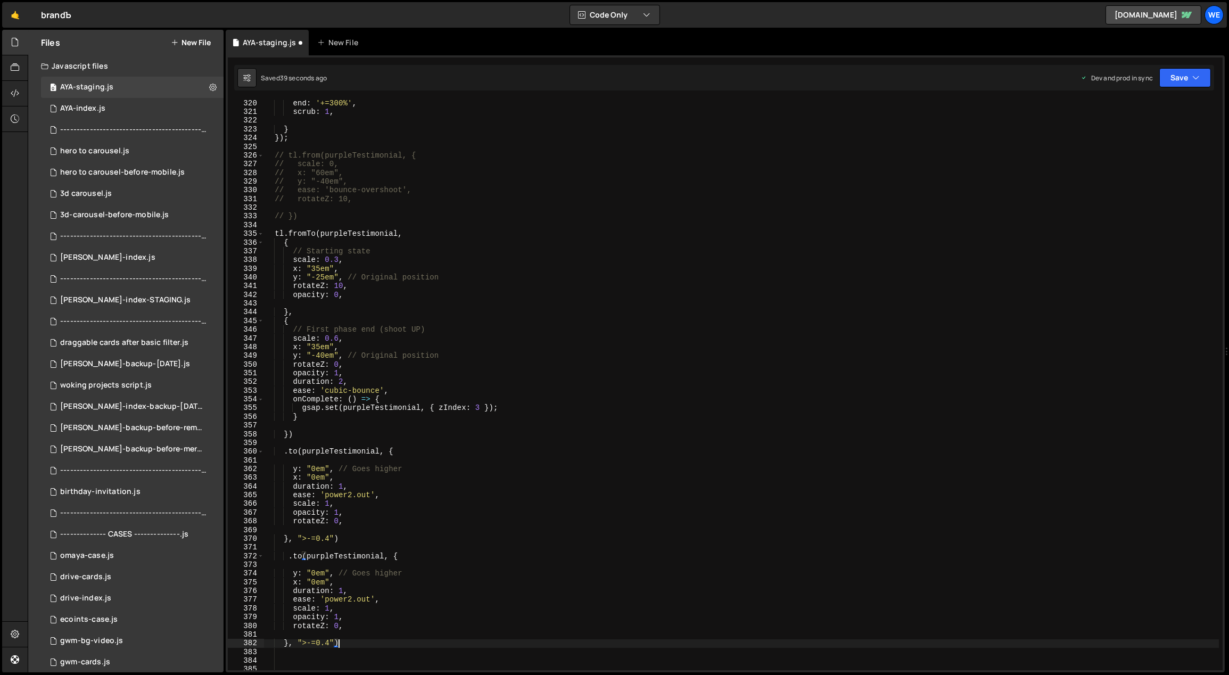
scroll to position [2506, 0]
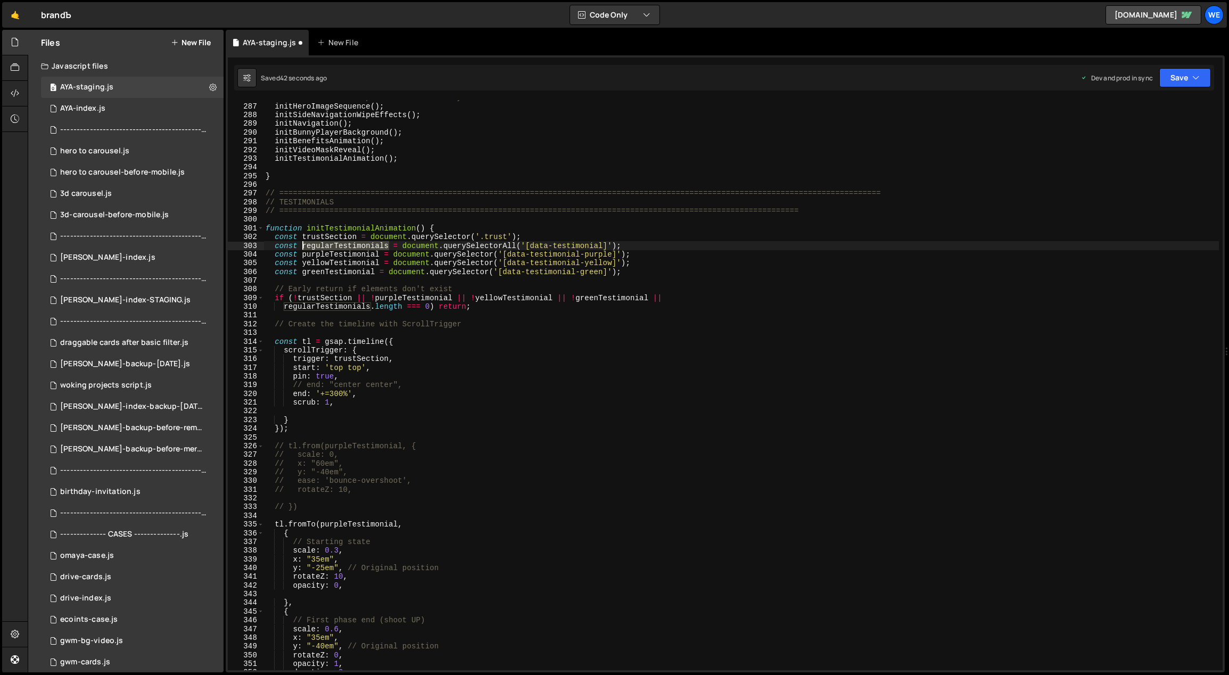
drag, startPoint x: 389, startPoint y: 245, endPoint x: 302, endPoint y: 248, distance: 86.3
click at [302, 247] on div "// Initialize home-specific functionality initHeroImageSequence ( ) ; initSideN…" at bounding box center [741, 387] width 956 height 588
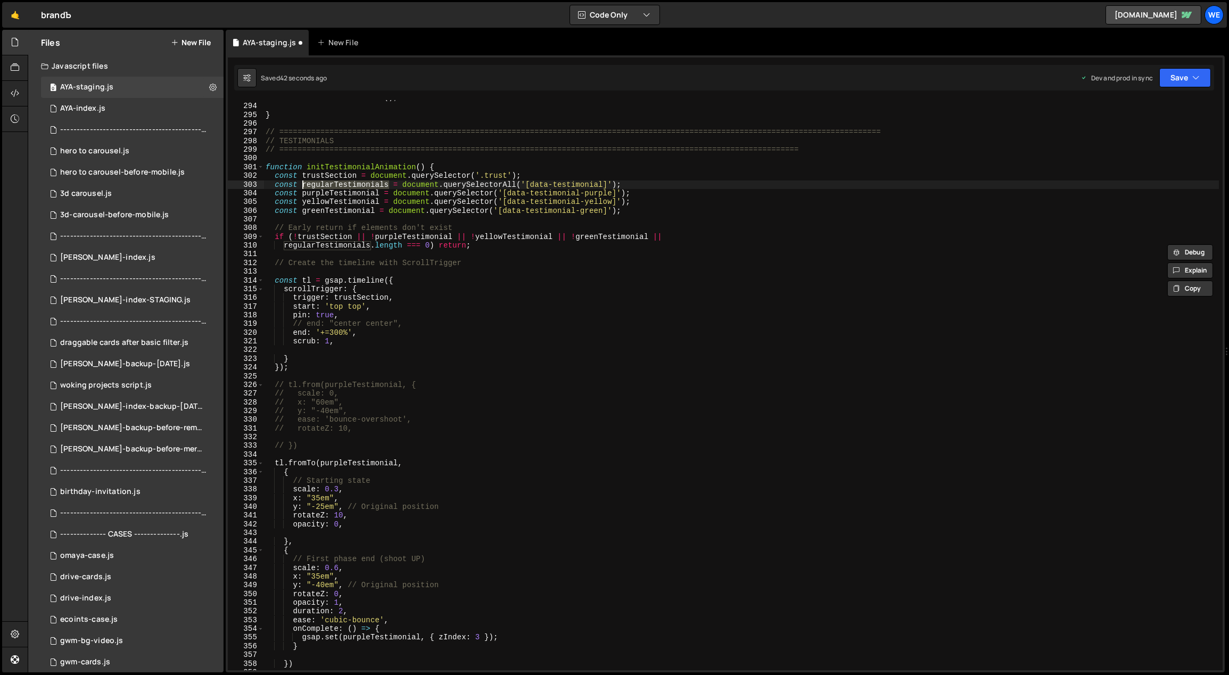
scroll to position [2892, 0]
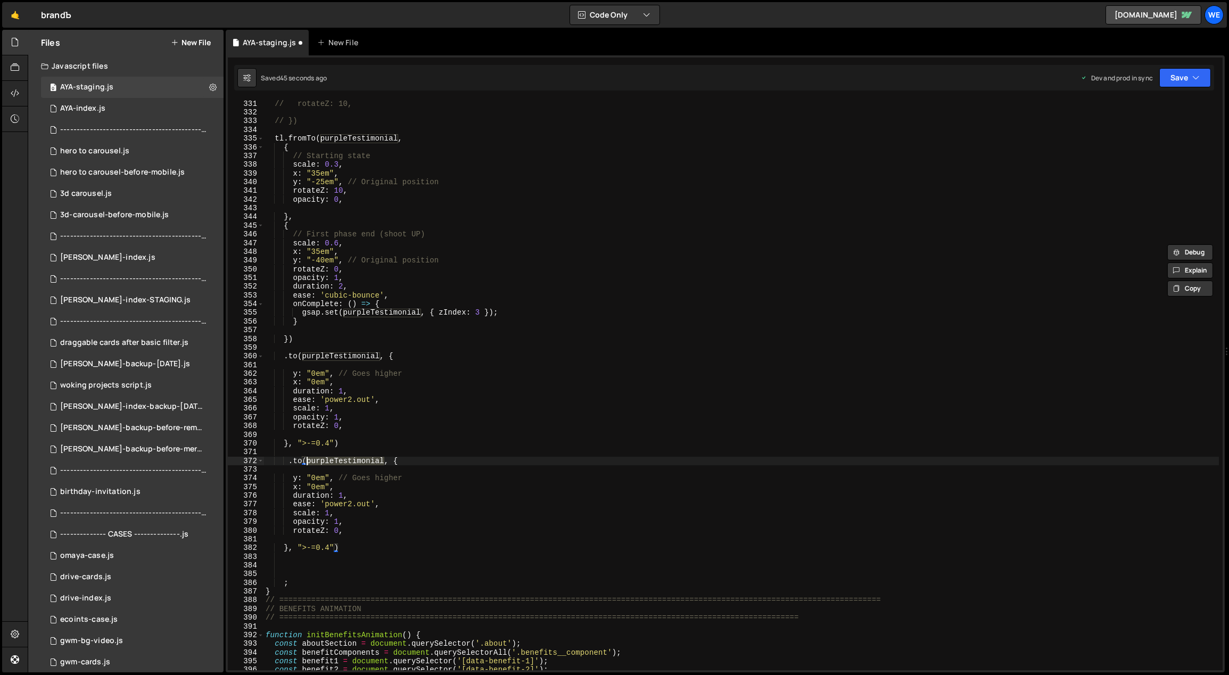
drag, startPoint x: 384, startPoint y: 460, endPoint x: 307, endPoint y: 459, distance: 77.7
click at [307, 459] on div "// rotateZ: 10, // }) tl . fromTo ( purpleTestimonial , { // Starting state sca…" at bounding box center [741, 394] width 956 height 588
paste textarea "regularTestimonials"
click at [309, 475] on div "// rotateZ: 10, // }) tl . fromTo ( purpleTestimonial , { // Starting state sca…" at bounding box center [741, 394] width 956 height 588
drag, startPoint x: 301, startPoint y: 461, endPoint x: 294, endPoint y: 460, distance: 7.0
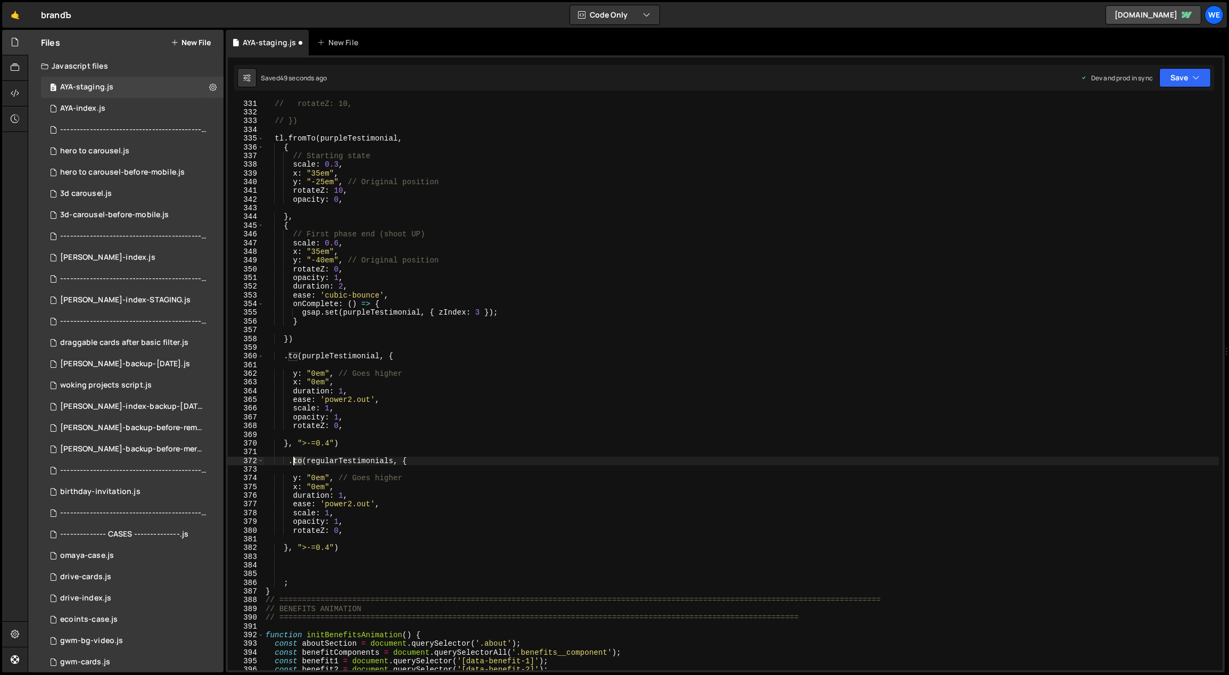
click at [294, 460] on div "// rotateZ: 10, // }) tl . fromTo ( purpleTestimonial , { // Starting state sca…" at bounding box center [741, 394] width 956 height 588
click at [411, 399] on div "// rotateZ: 10, // }) tl . fromTo ( purpleTestimonial , { // Starting state sca…" at bounding box center [741, 394] width 956 height 588
click at [299, 477] on div "// rotateZ: 10, // }) tl . fromTo ( purpleTestimonial , { // Starting state sca…" at bounding box center [741, 394] width 956 height 588
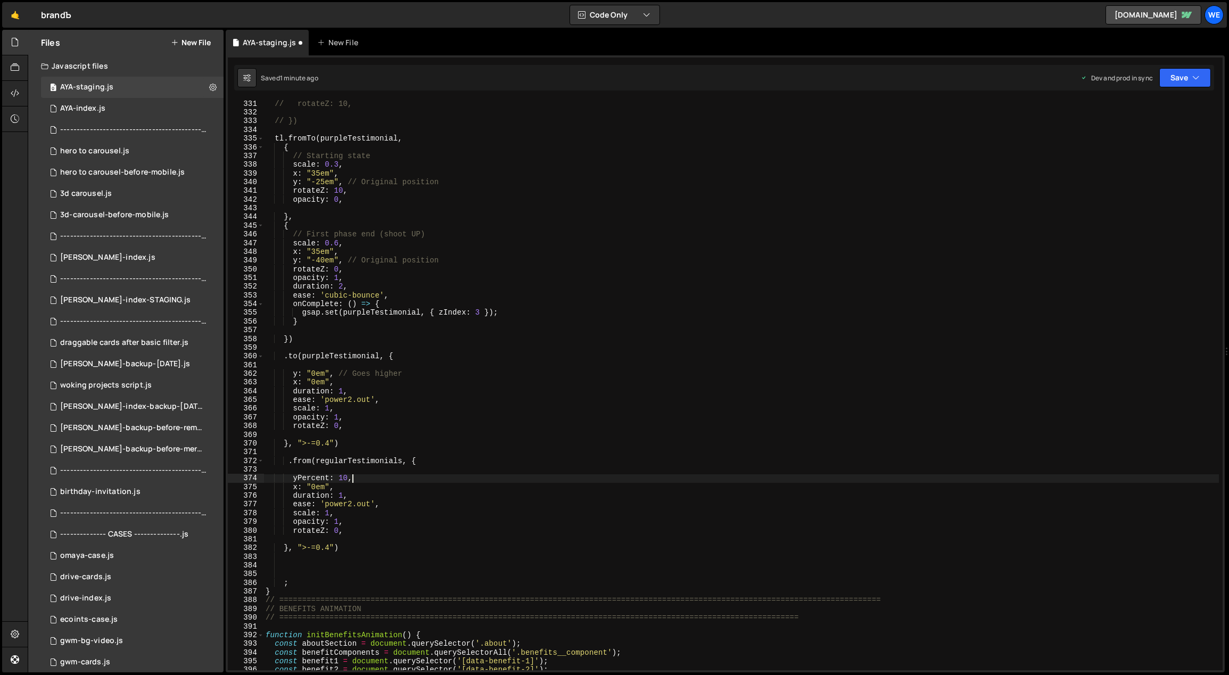
type textarea "x: "0em","
type textarea "duration: 1,"
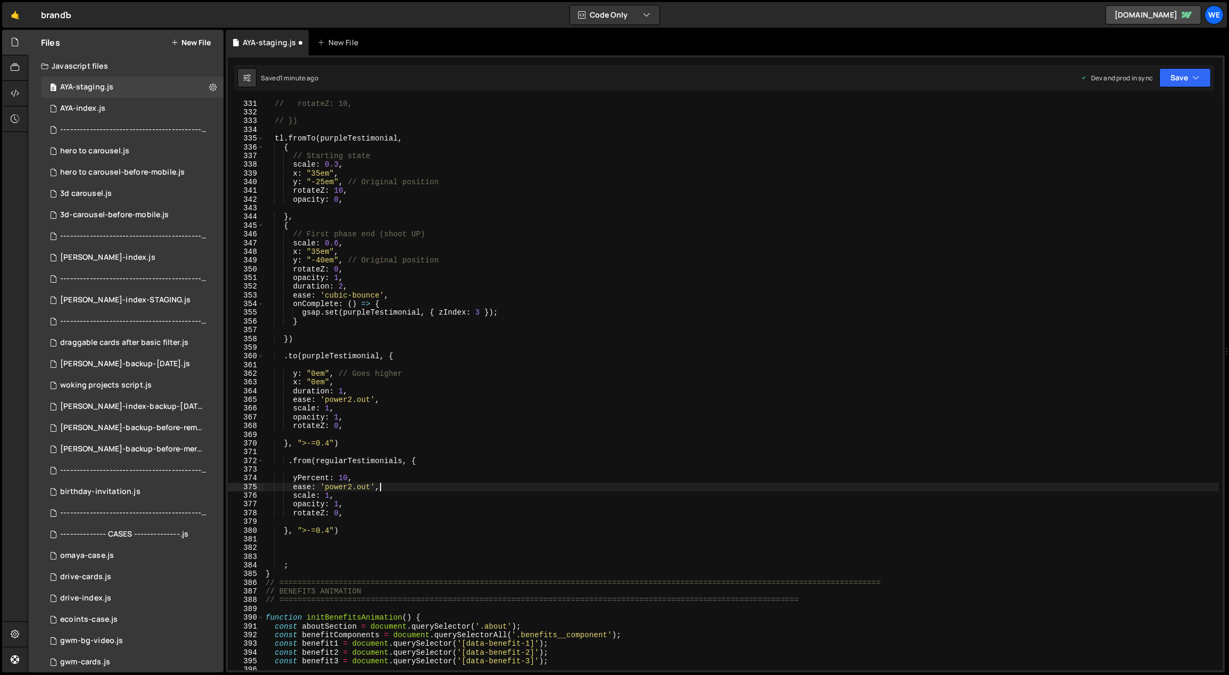
type textarea "scale: 1,"
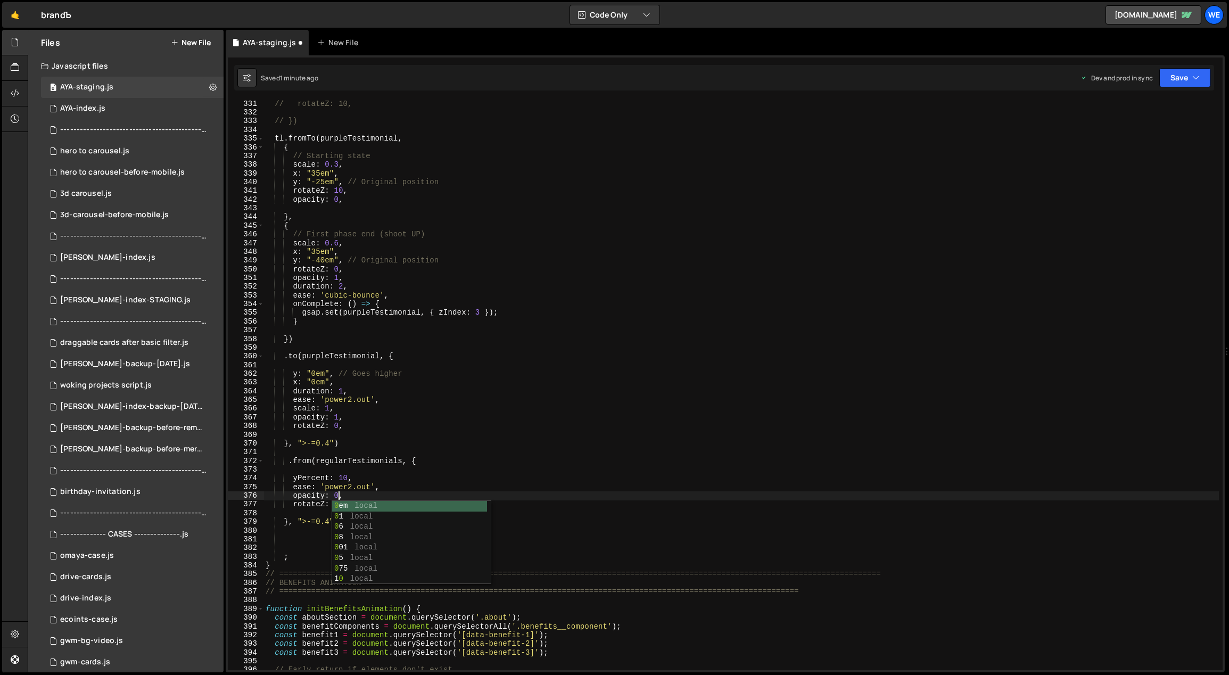
scroll to position [0, 5]
type textarea "rotateZ: 0,"
type textarea "opacity: 0,"
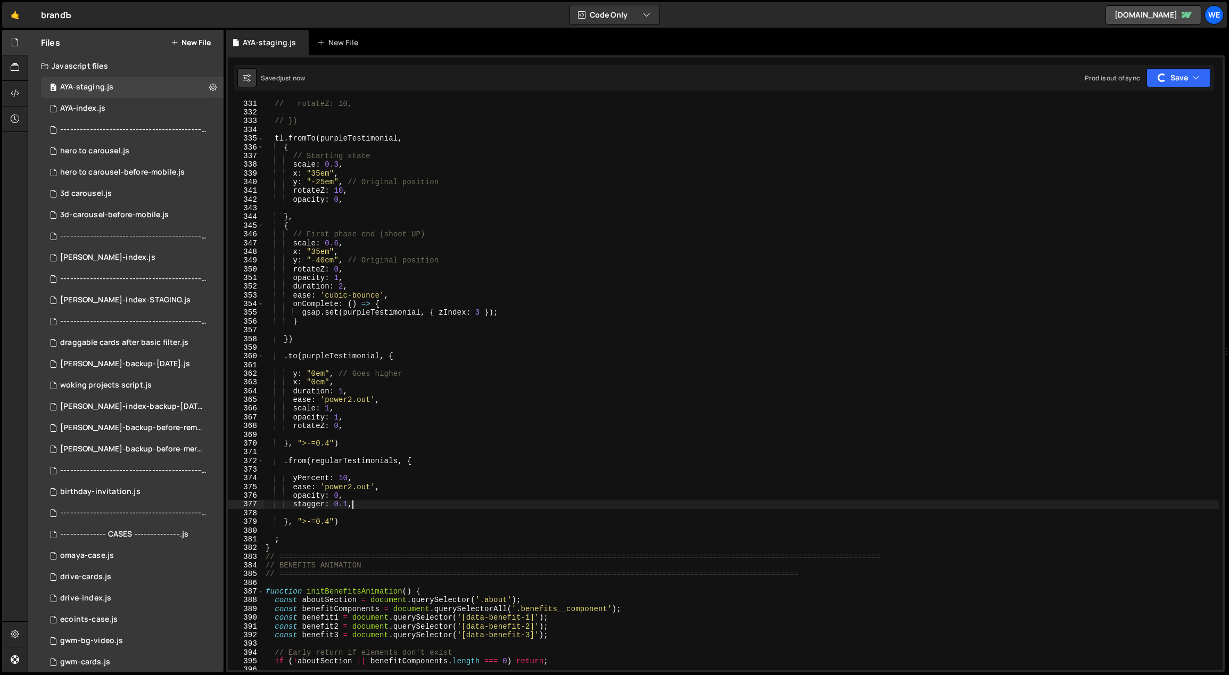
click at [346, 517] on div "// rotateZ: 10, // }) tl . fromTo ( purpleTestimonial , { // Starting state sca…" at bounding box center [741, 394] width 956 height 588
drag, startPoint x: 369, startPoint y: 488, endPoint x: 327, endPoint y: 488, distance: 42.0
click at [327, 488] on div "// rotateZ: 10, // }) tl . fromTo ( purpleTestimonial , { // Starting state sca…" at bounding box center [741, 394] width 956 height 588
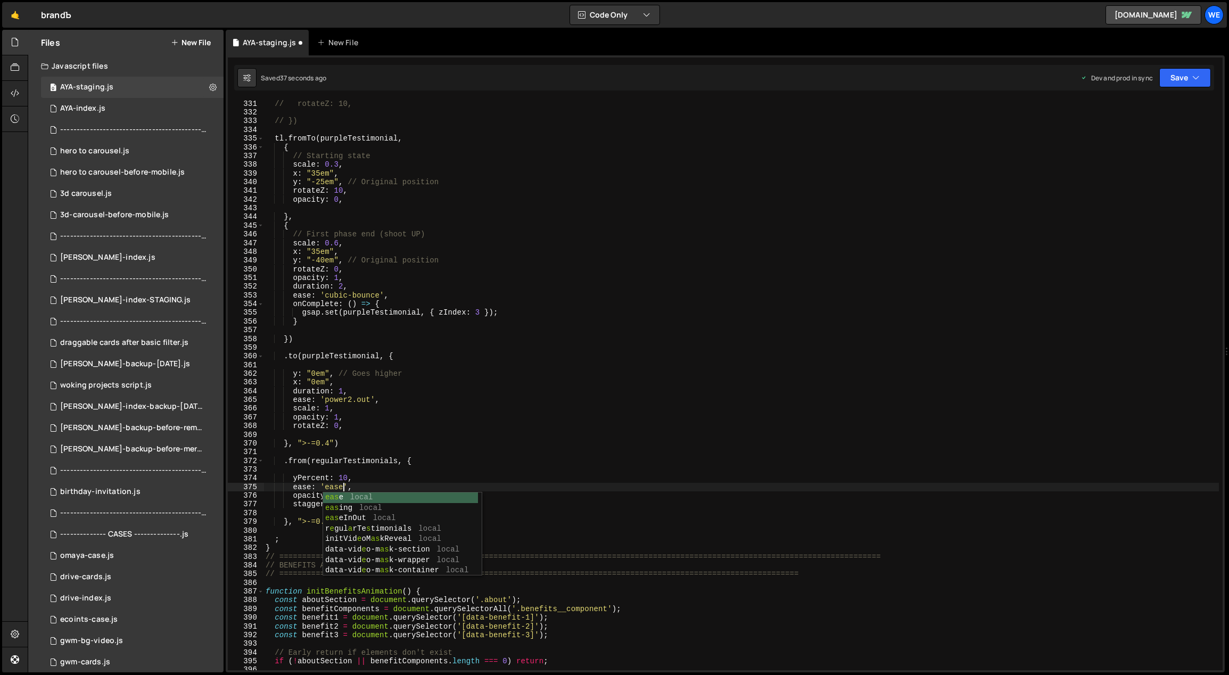
scroll to position [0, 5]
drag, startPoint x: 359, startPoint y: 487, endPoint x: 345, endPoint y: 486, distance: 13.8
click at [345, 486] on div "// rotateZ: 10, // }) tl . fromTo ( purpleTestimonial , { // Starting state sca…" at bounding box center [741, 394] width 956 height 588
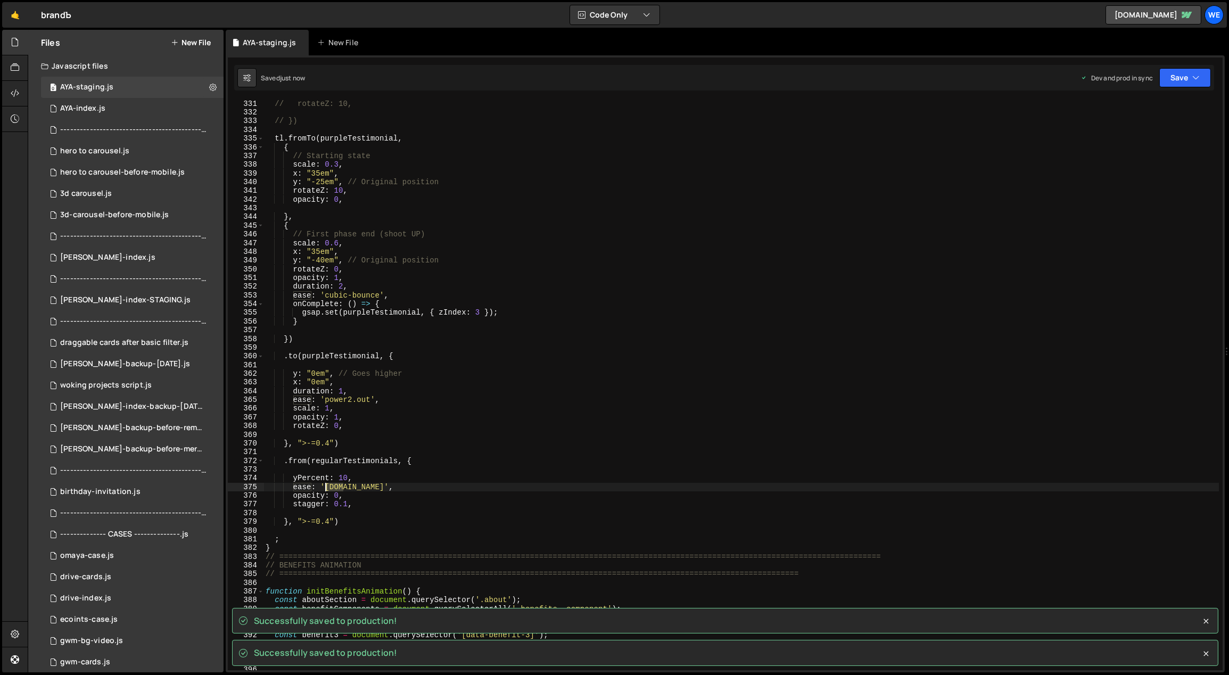
drag, startPoint x: 343, startPoint y: 487, endPoint x: 326, endPoint y: 486, distance: 17.1
click at [326, 486] on div "// rotateZ: 10, // }) tl . fromTo ( purpleTestimonial , { // Starting state sca…" at bounding box center [741, 394] width 956 height 588
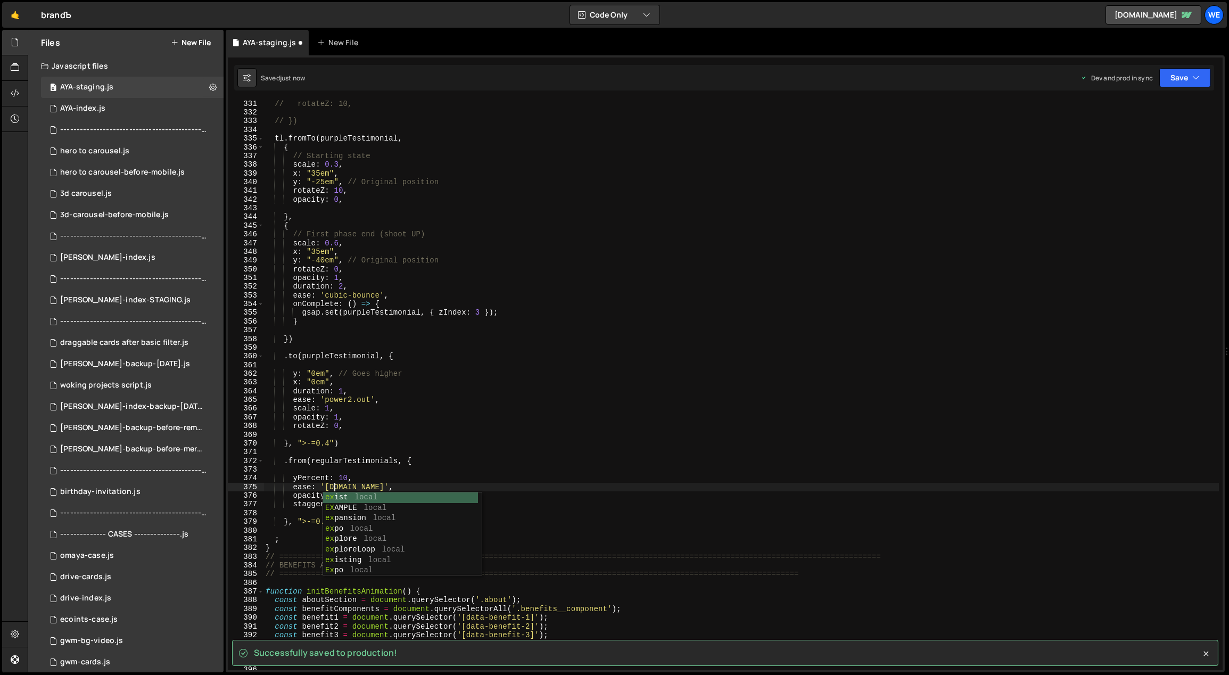
scroll to position [0, 5]
click at [597, 426] on div "// rotateZ: 10, // }) tl . fromTo ( purpleTestimonial , { // Starting state sca…" at bounding box center [741, 394] width 956 height 588
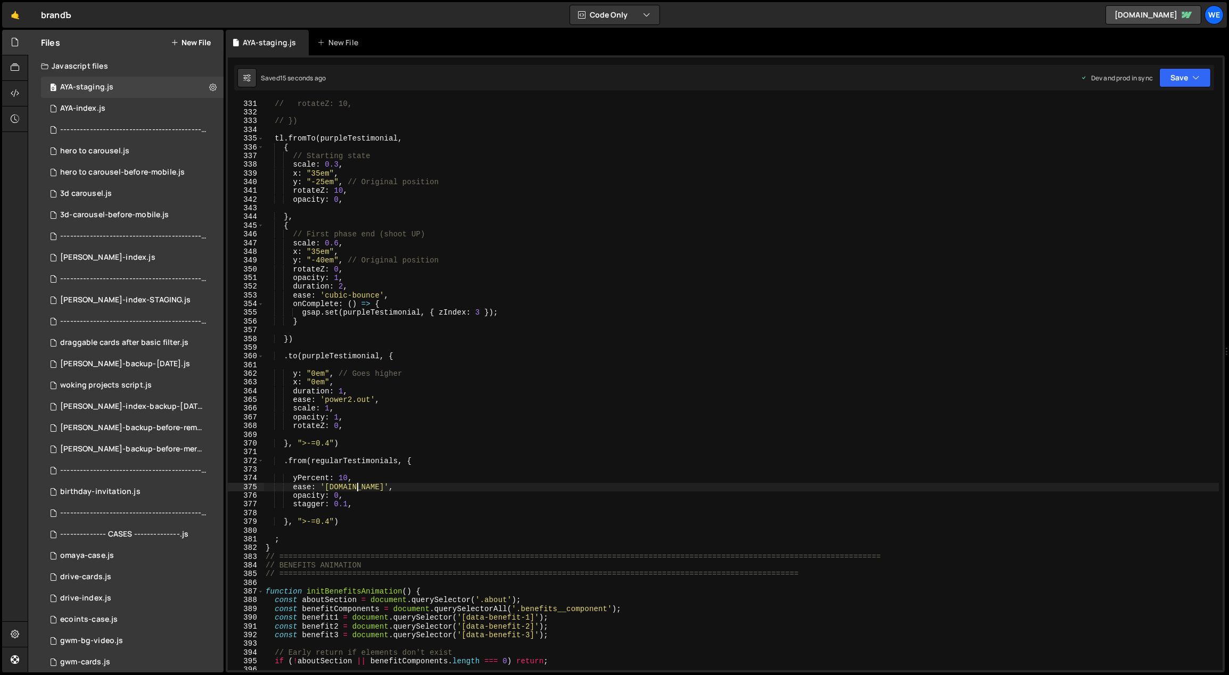
click at [355, 483] on div "// rotateZ: 10, // }) tl . fromTo ( purpleTestimonial , { // Starting state sca…" at bounding box center [741, 394] width 956 height 588
drag, startPoint x: 371, startPoint y: 486, endPoint x: 326, endPoint y: 485, distance: 45.3
click at [326, 485] on div "// rotateZ: 10, // }) tl . fromTo ( purpleTestimonial , { // Starting state sca…" at bounding box center [741, 394] width 956 height 588
drag, startPoint x: 369, startPoint y: 402, endPoint x: 327, endPoint y: 399, distance: 41.6
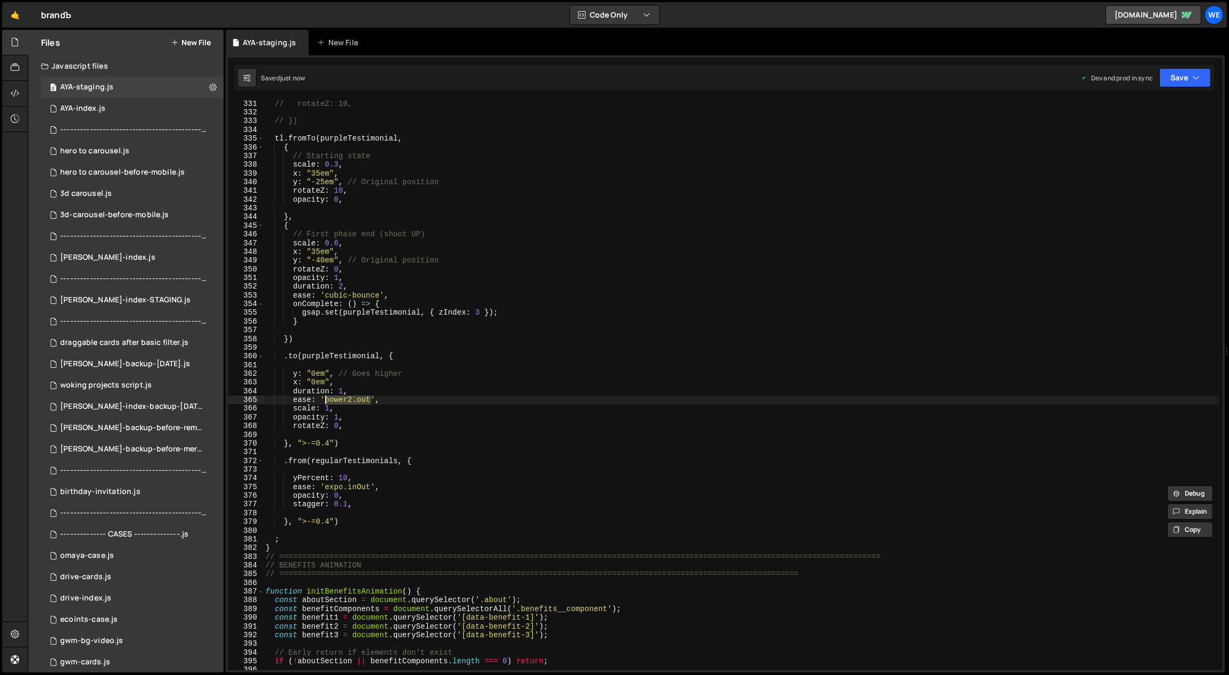
click at [326, 399] on div "// rotateZ: 10, // }) tl . fromTo ( purpleTestimonial , { // Starting state sca…" at bounding box center [741, 394] width 956 height 588
paste textarea "expo.inO"
click at [356, 399] on div "// rotateZ: 10, // }) tl . fromTo ( purpleTestimonial , { // Starting state sca…" at bounding box center [741, 394] width 956 height 588
drag, startPoint x: 361, startPoint y: 399, endPoint x: 350, endPoint y: 398, distance: 10.7
click at [350, 398] on div "// rotateZ: 10, // }) tl . fromTo ( purpleTestimonial , { // Starting state sca…" at bounding box center [741, 394] width 956 height 588
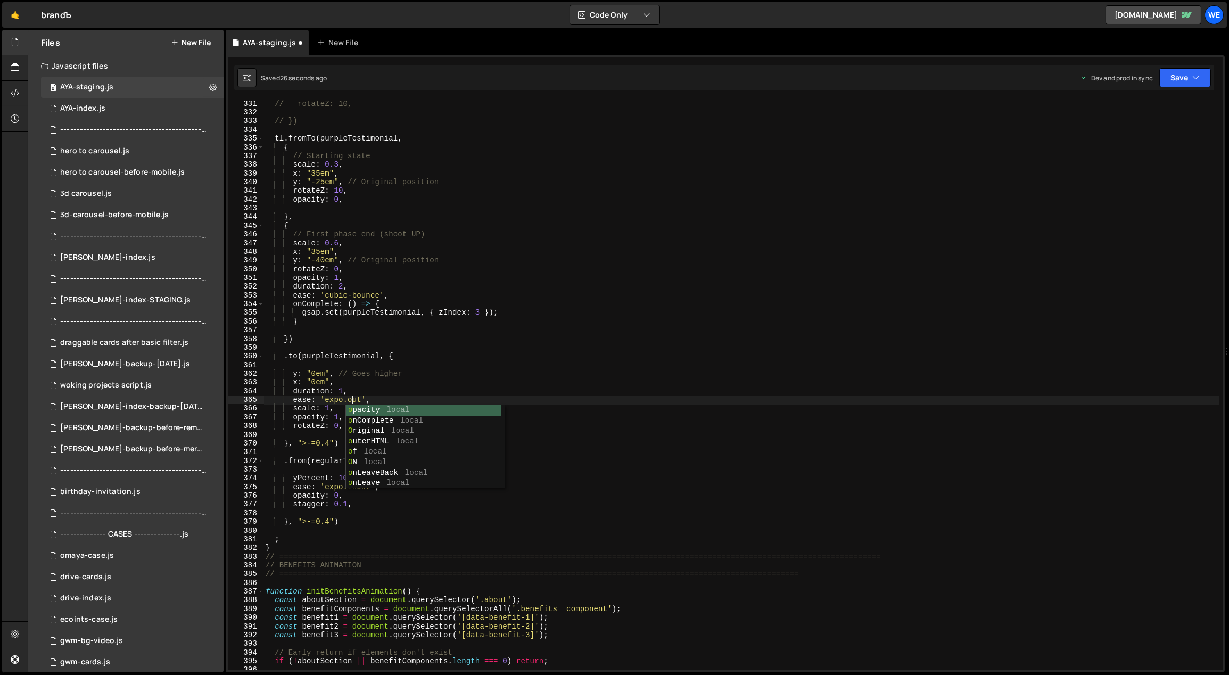
scroll to position [0, 6]
click at [340, 390] on div "// rotateZ: 10, // }) tl . fromTo ( purpleTestimonial , { // Starting state sca…" at bounding box center [741, 394] width 956 height 588
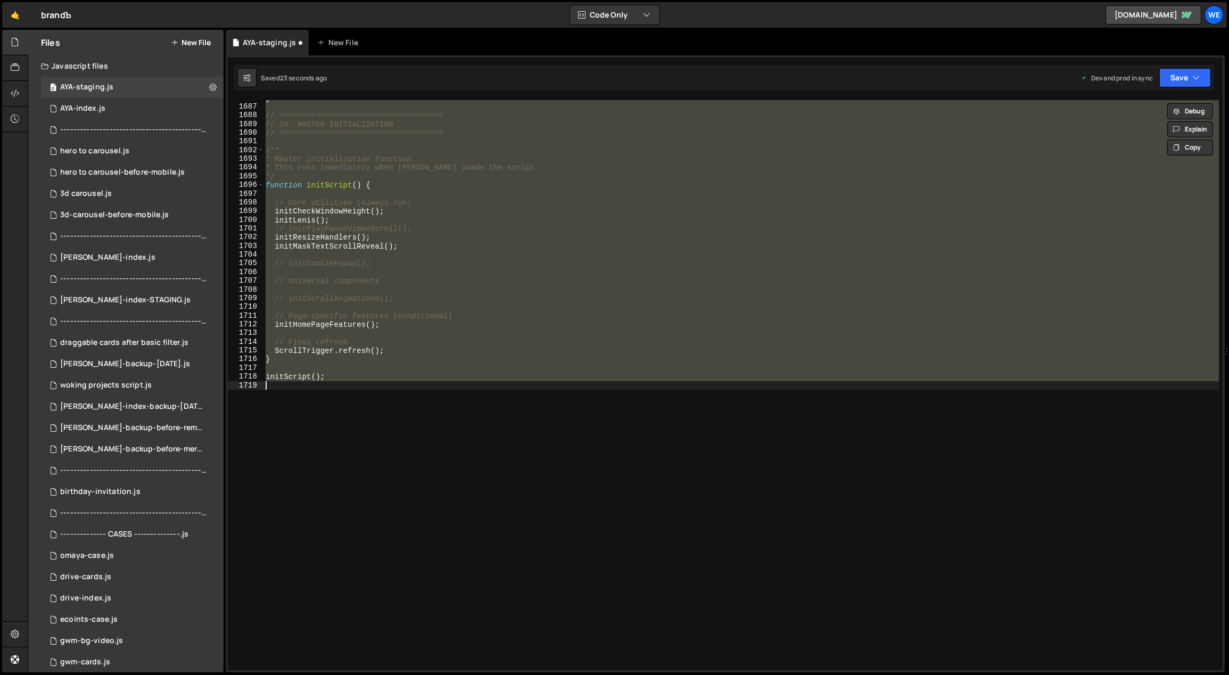
scroll to position [2902, 0]
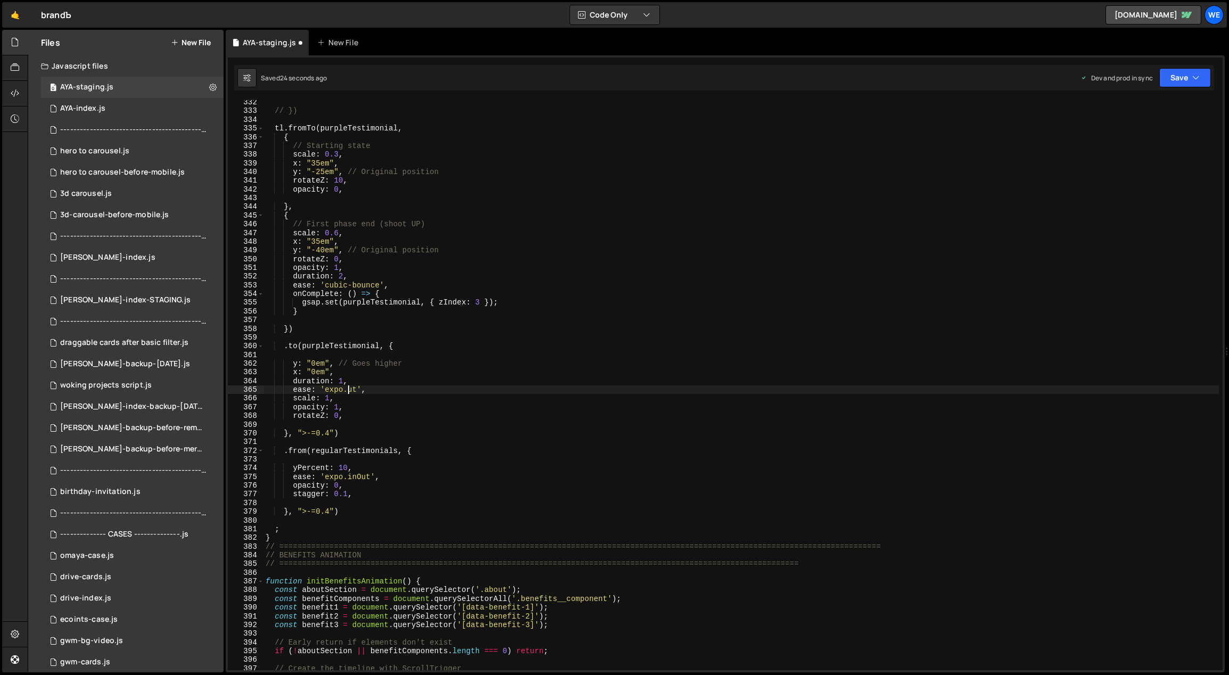
type textarea "ease: 'expo.inOut',"
click at [384, 428] on div "// }) tl . fromTo ( purpleTestimonial , { // Starting state scale : 0.3 , x : "…" at bounding box center [741, 392] width 956 height 588
drag, startPoint x: 372, startPoint y: 387, endPoint x: 326, endPoint y: 391, distance: 46.5
click at [326, 391] on div "// }) tl . fromTo ( purpleTestimonial , { // Starting state scale : 0.3 , x : "…" at bounding box center [741, 392] width 956 height 588
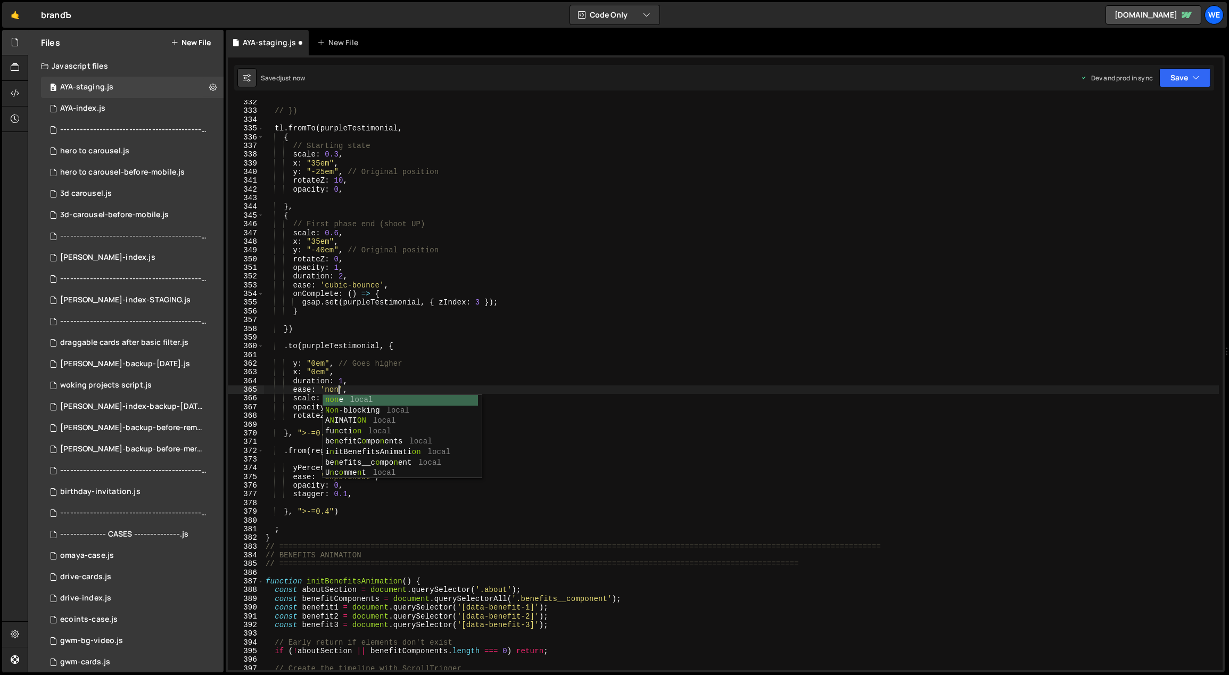
scroll to position [0, 5]
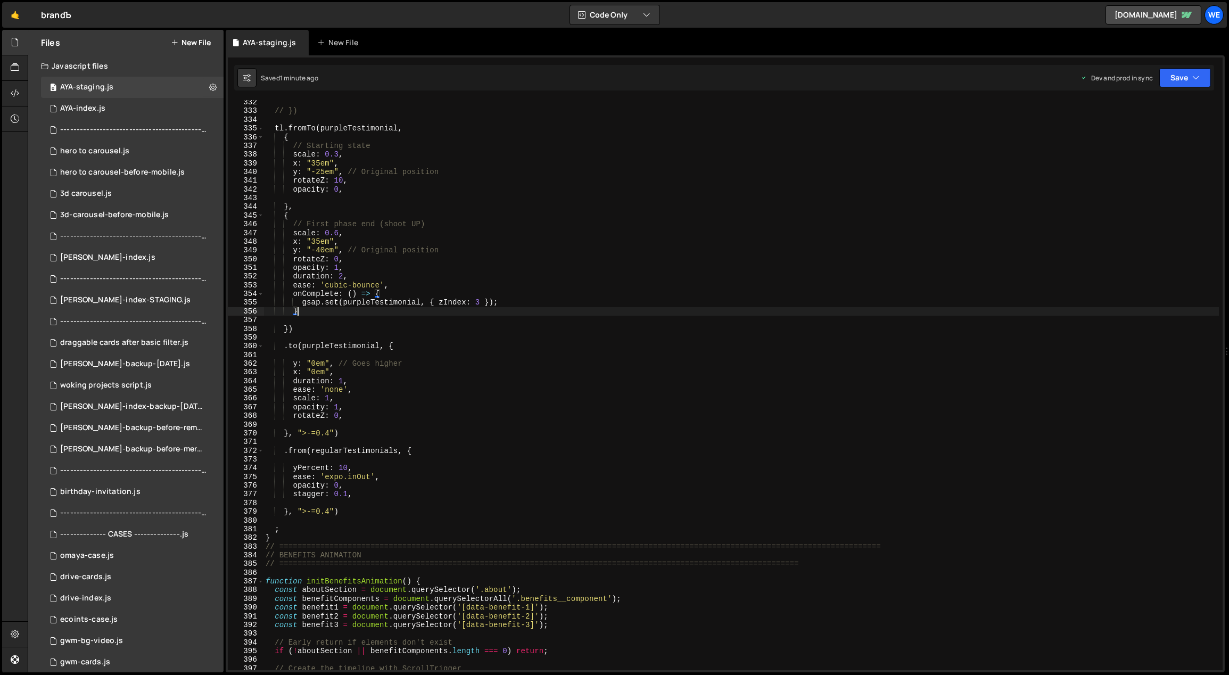
click at [442, 314] on div "// }) tl . fromTo ( purpleTestimonial , { // Starting state scale : 0.3 , x : "…" at bounding box center [741, 392] width 956 height 588
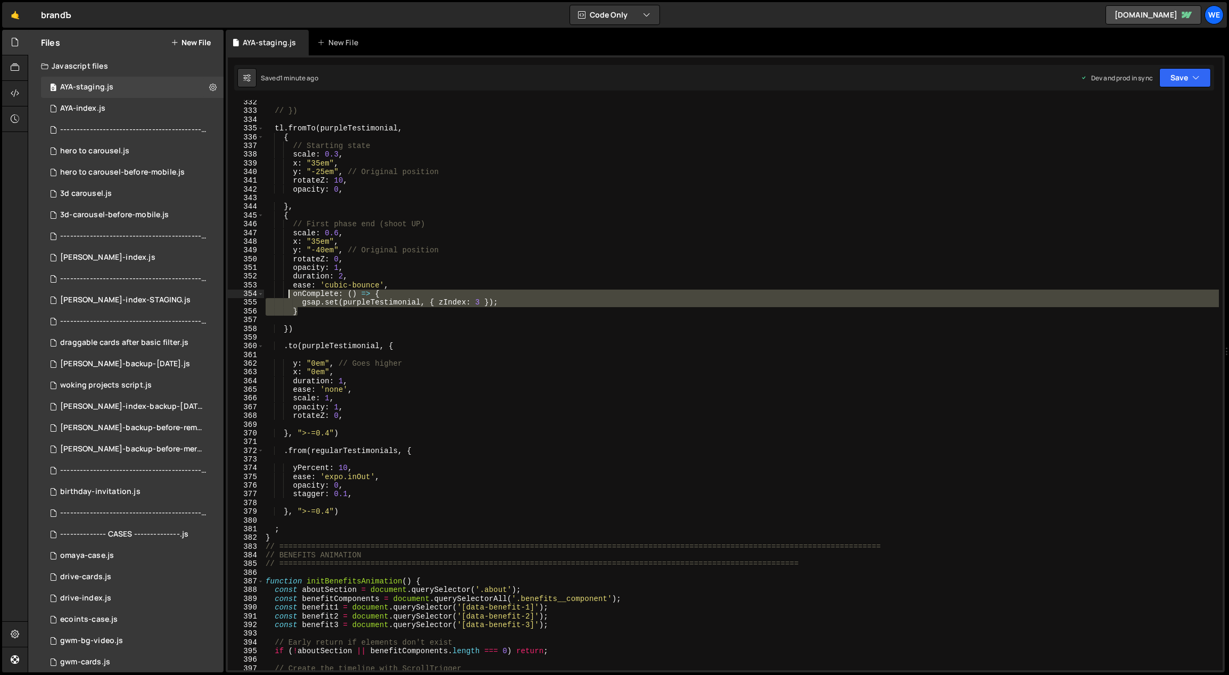
drag, startPoint x: 308, startPoint y: 312, endPoint x: 287, endPoint y: 295, distance: 26.8
click at [287, 295] on div "// }) tl . fromTo ( purpleTestimonial , { // Starting state scale : 0.3 , x : "…" at bounding box center [741, 392] width 956 height 588
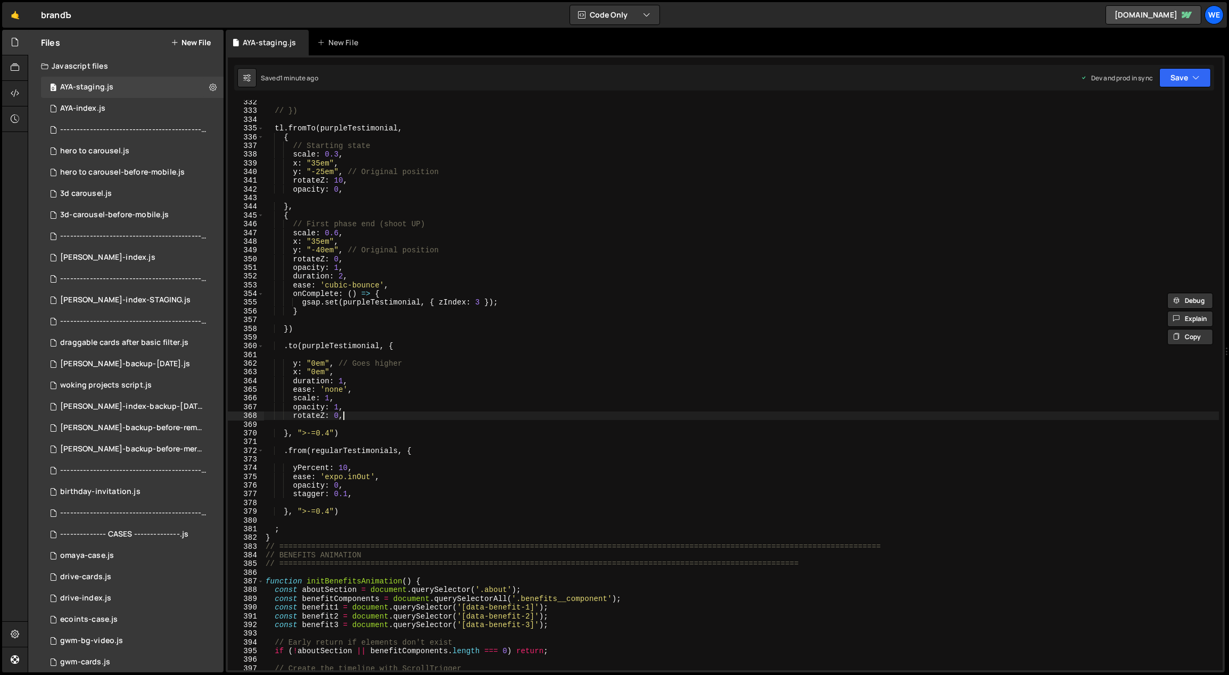
click at [355, 412] on div "// }) tl . fromTo ( purpleTestimonial , { // Starting state scale : 0.3 , x : "…" at bounding box center [741, 392] width 956 height 588
type textarea "rotateZ: 0,"
paste textarea "}"
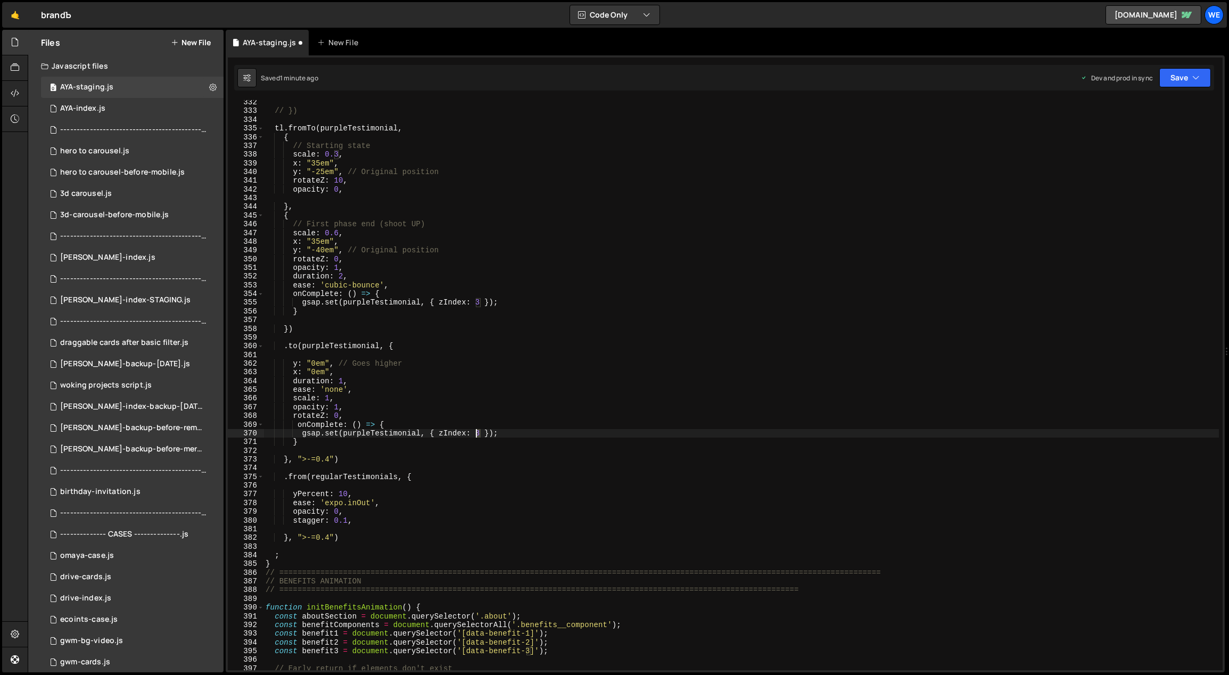
click at [476, 432] on div "// }) tl . fromTo ( purpleTestimonial , { // Starting state scale : 0.3 , x : "…" at bounding box center [741, 392] width 956 height 588
click at [547, 409] on div "// }) tl . fromTo ( purpleTestimonial , { // Starting state scale : 0.3 , x : "…" at bounding box center [741, 392] width 956 height 588
click at [329, 458] on div "// }) tl . fromTo ( purpleTestimonial , { // Starting state scale : 0.3 , x : "…" at bounding box center [741, 392] width 956 height 588
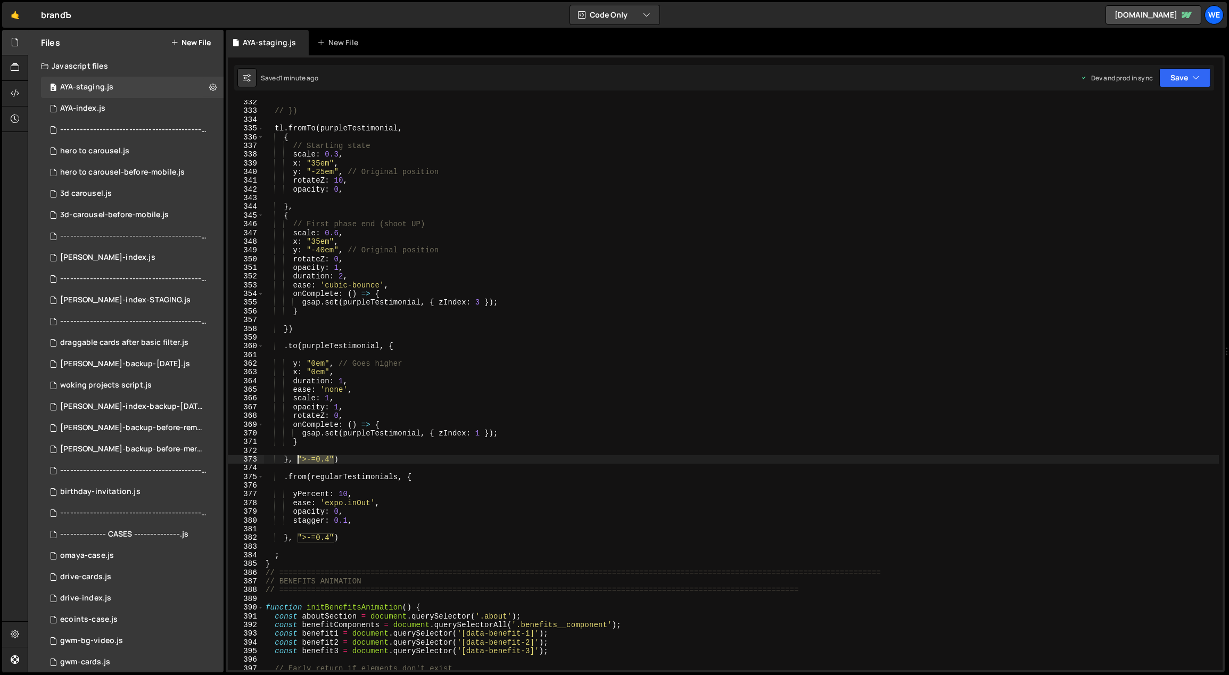
drag, startPoint x: 333, startPoint y: 460, endPoint x: 307, endPoint y: 459, distance: 26.1
click at [298, 461] on div "// }) tl . fromTo ( purpleTestimonial , { // Starting state scale : 0.3 , x : "…" at bounding box center [741, 392] width 956 height 588
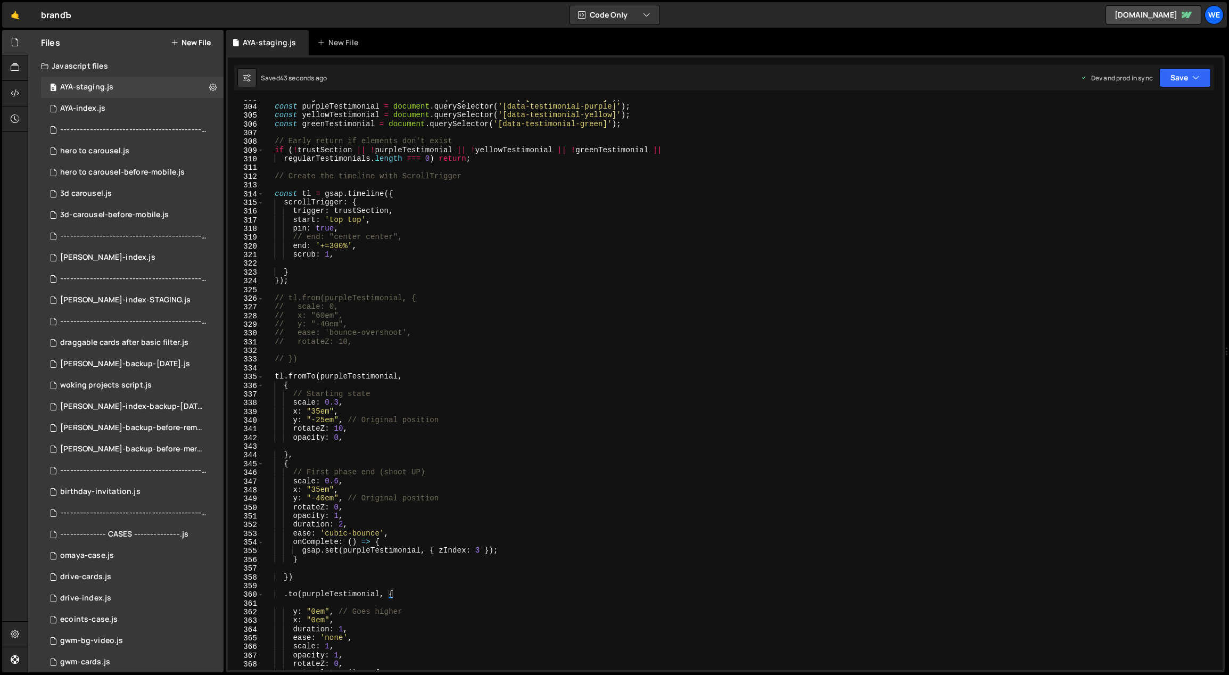
scroll to position [2536, 0]
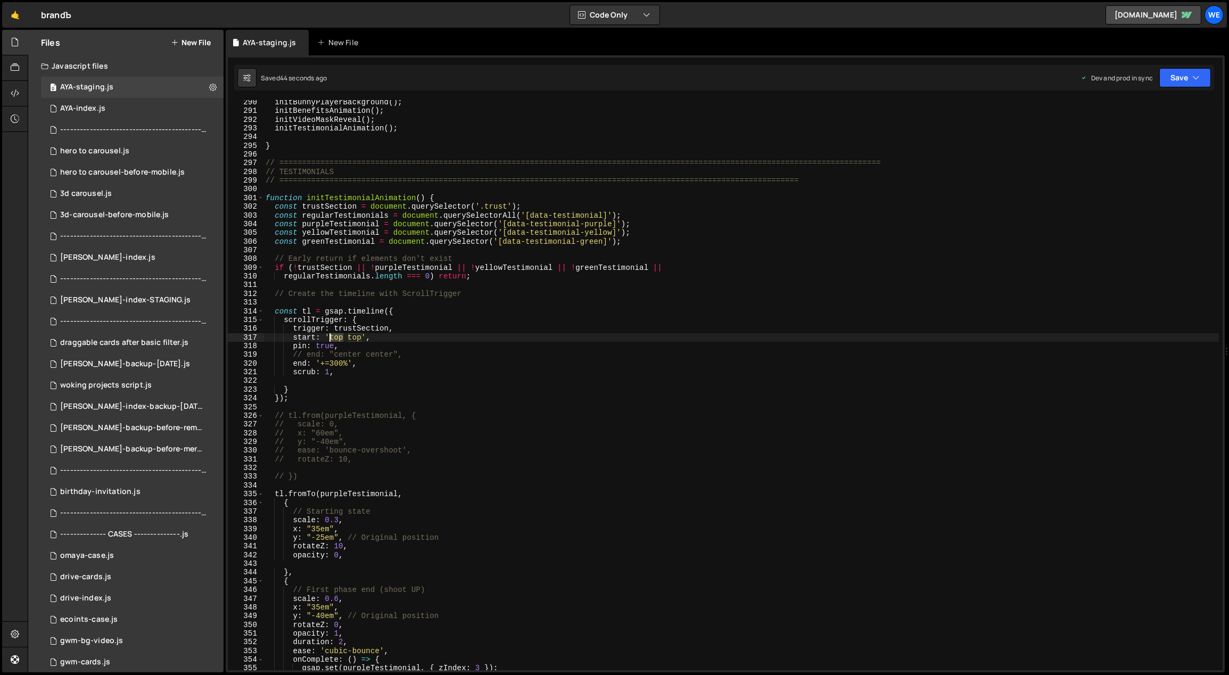
drag, startPoint x: 343, startPoint y: 336, endPoint x: 331, endPoint y: 336, distance: 12.2
click at [331, 336] on div "initBunnyPlayerBackground ( ) ; initBenefitsAnimation ( ) ; initVideoMaskReveal…" at bounding box center [741, 392] width 956 height 588
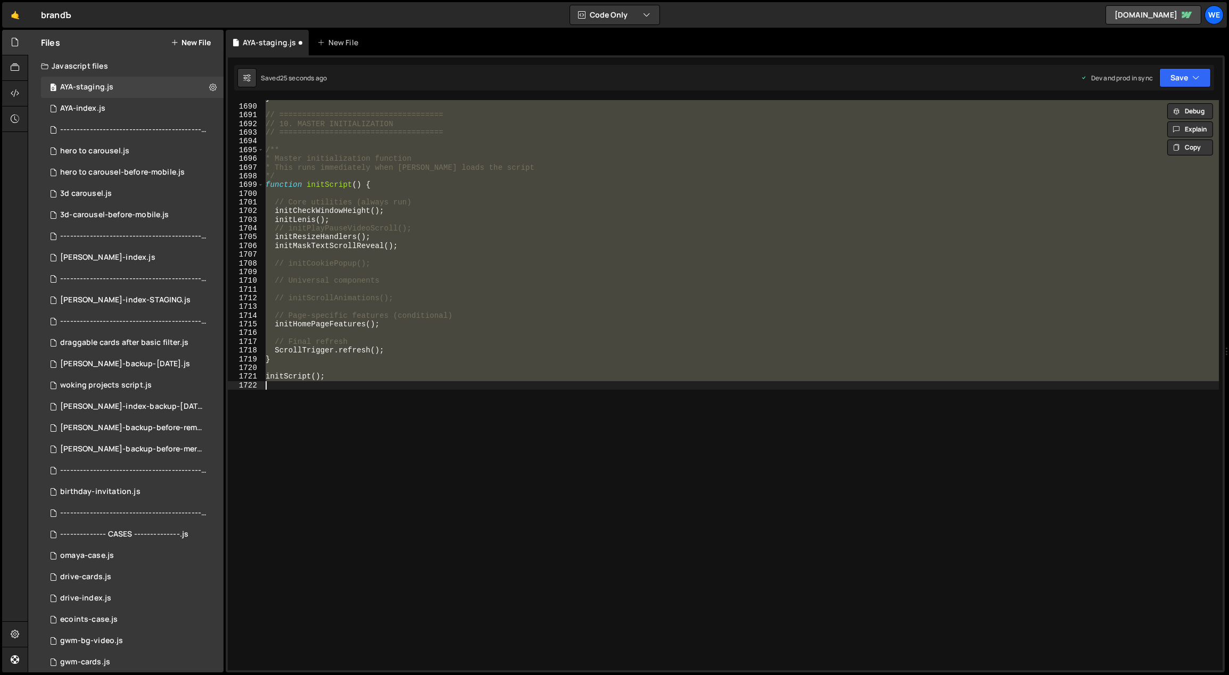
scroll to position [2484, 0]
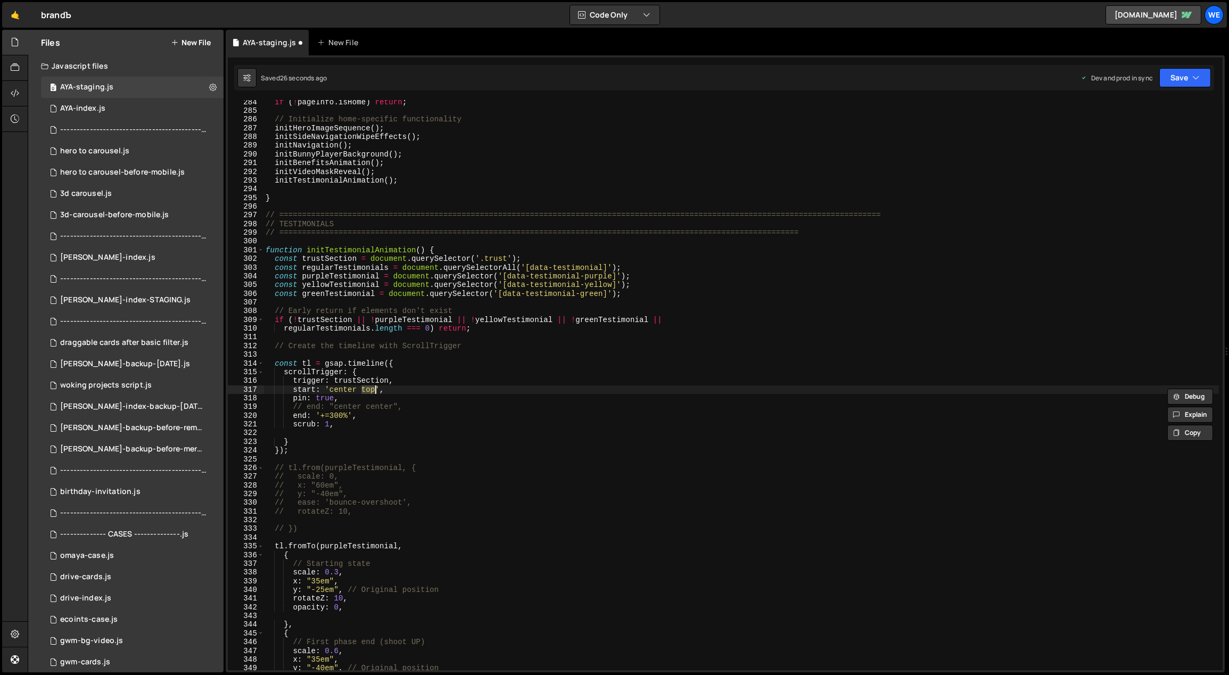
type textarea "start: 'top top',"
click at [15, 16] on link "🤙" at bounding box center [15, 15] width 26 height 26
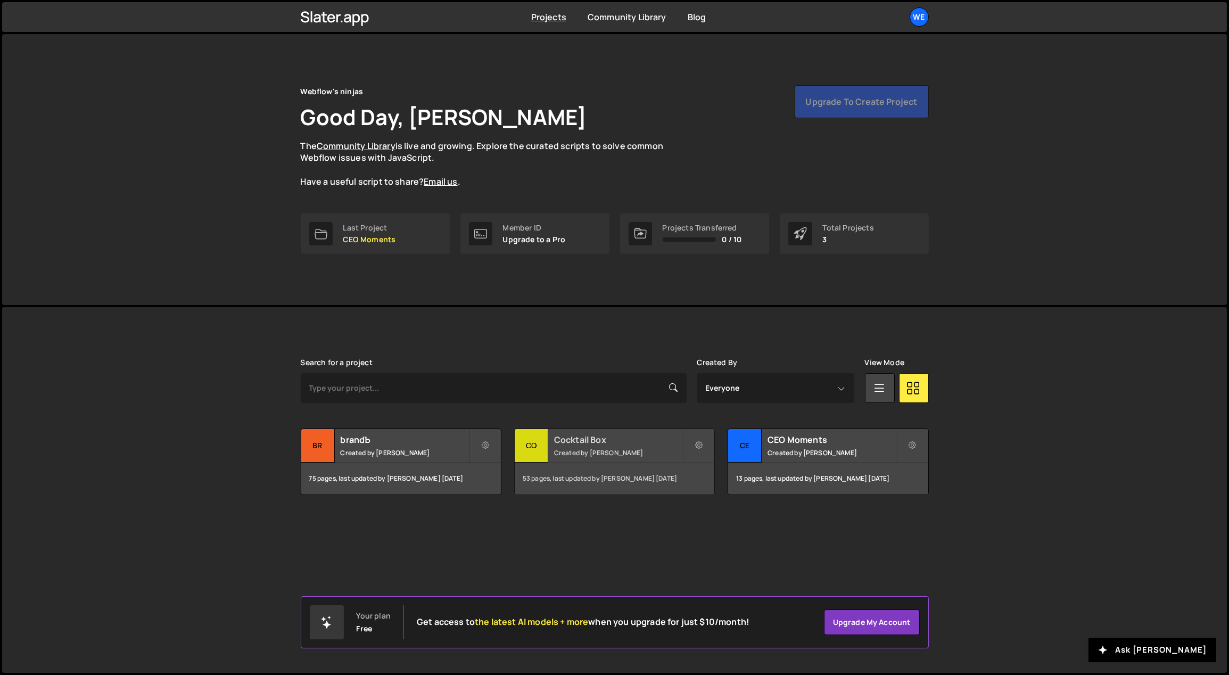
click at [608, 455] on small "Created by [PERSON_NAME]" at bounding box center [618, 452] width 128 height 9
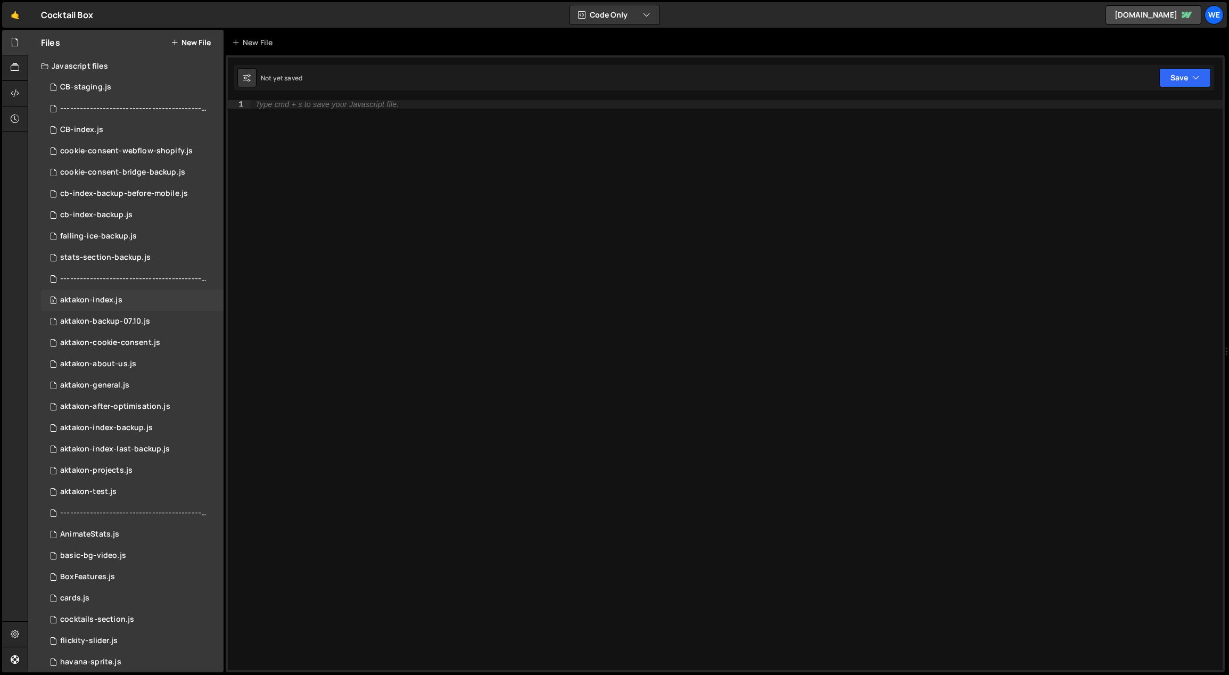
click at [113, 293] on div "0 aktakon-index.js 0" at bounding box center [132, 300] width 183 height 21
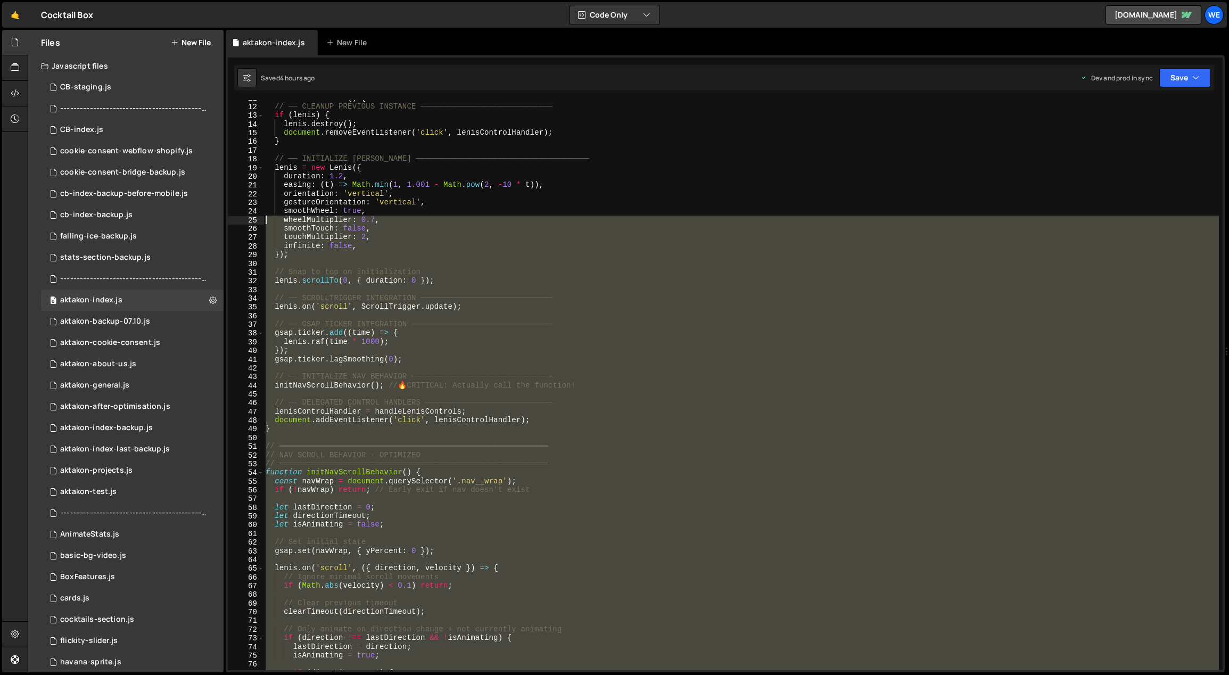
scroll to position [55, 0]
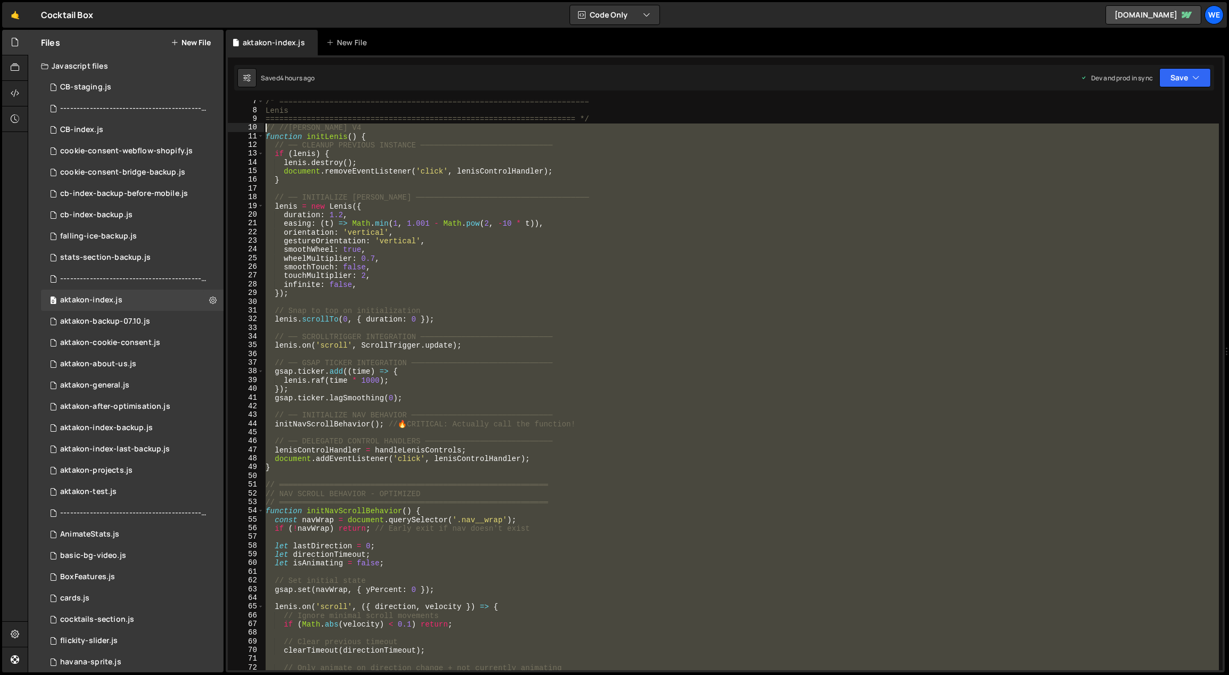
drag, startPoint x: 284, startPoint y: 282, endPoint x: 260, endPoint y: 125, distance: 158.7
click at [260, 125] on div "7 8 9 10 11 12 13 14 15 16 17 18 19 20 21 22 23 24 25 26 27 28 29 30 31 32 33 3…" at bounding box center [725, 385] width 995 height 570
type textarea "// //LENIS V4 function initLenis() {"
click at [21, 18] on link "🤙" at bounding box center [15, 15] width 26 height 26
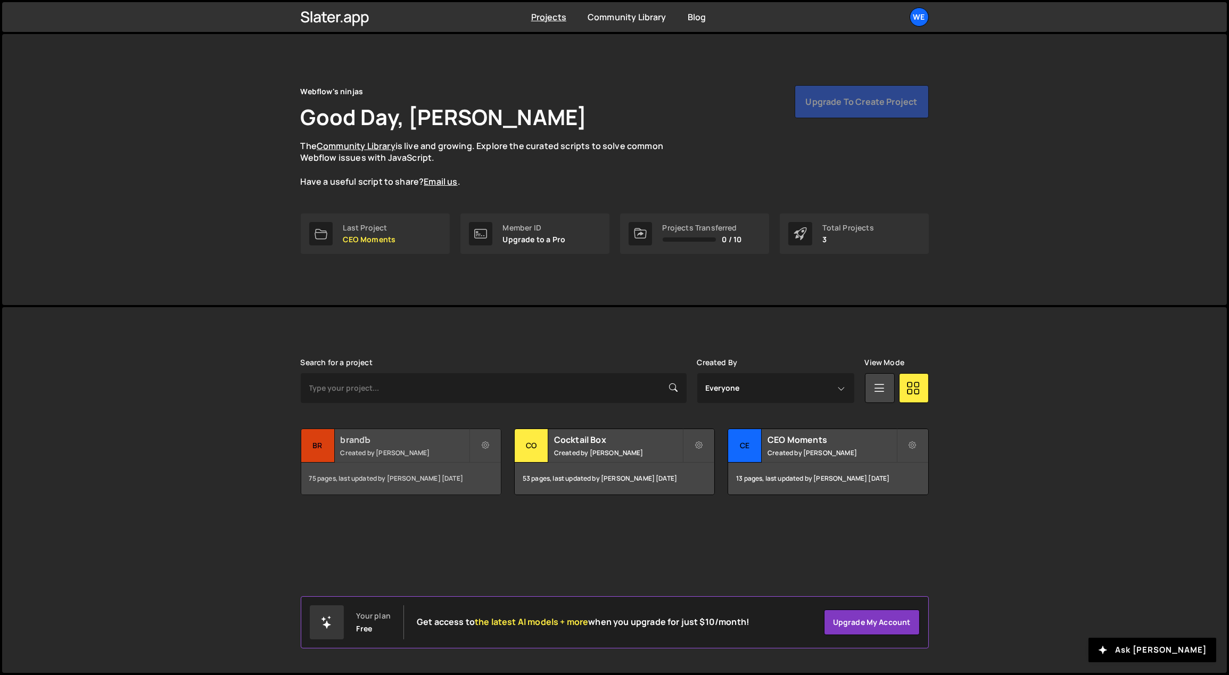
click at [379, 435] on h2 "brandЪ" at bounding box center [405, 440] width 128 height 12
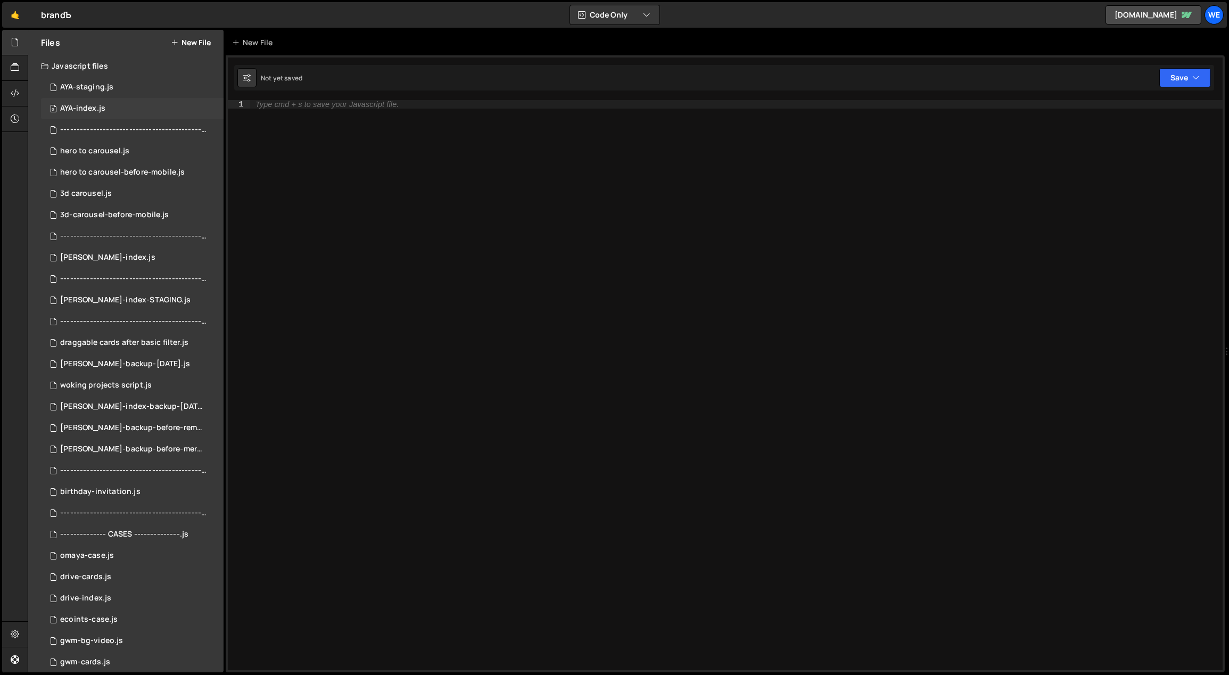
click at [106, 101] on div "0 AYA-index.js 0" at bounding box center [132, 108] width 183 height 21
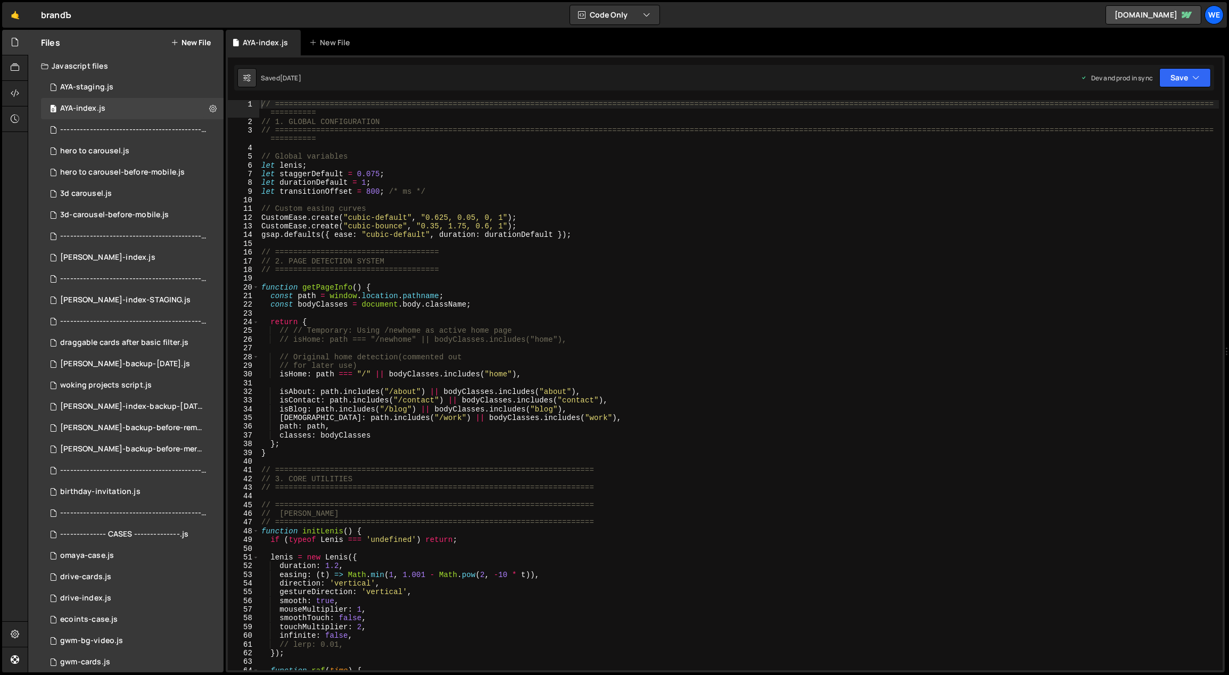
click at [596, 320] on div "// ============================================================================…" at bounding box center [739, 398] width 960 height 597
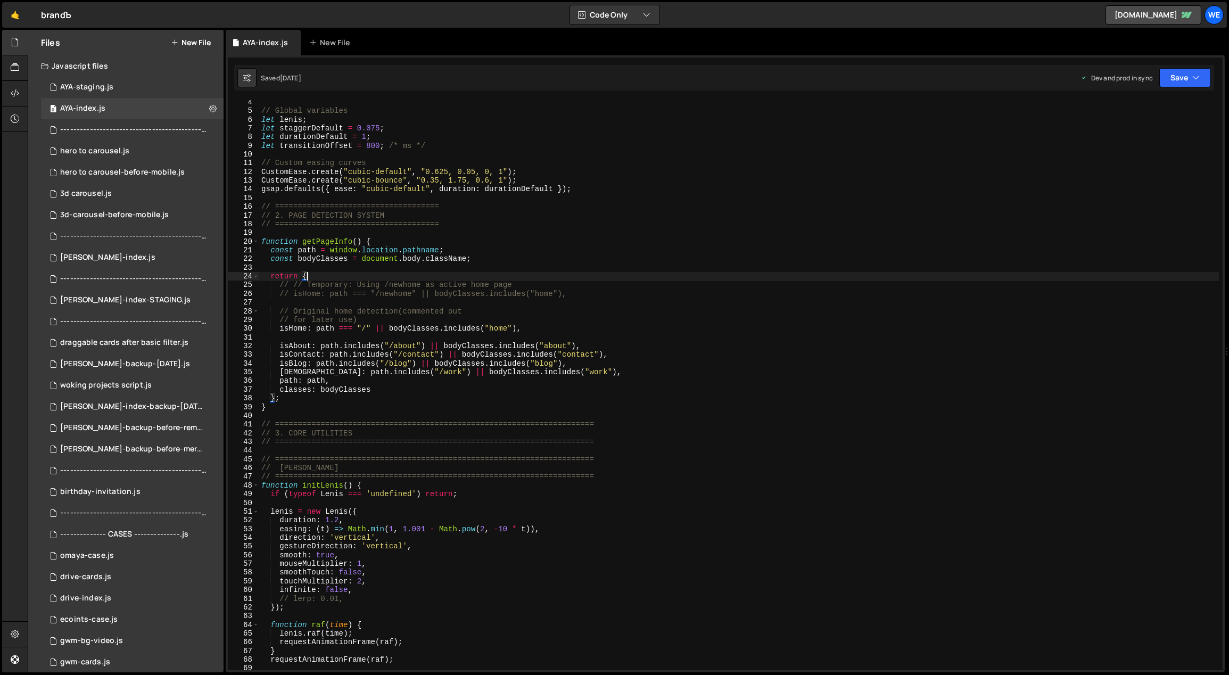
scroll to position [319, 0]
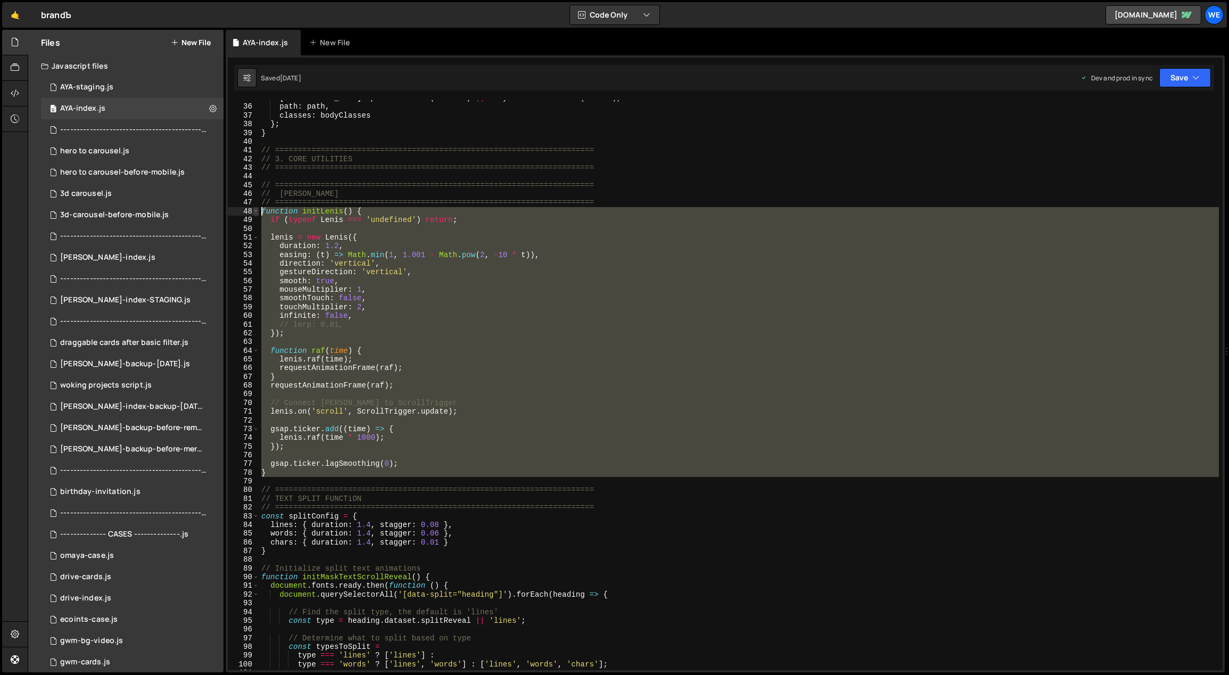
drag, startPoint x: 274, startPoint y: 479, endPoint x: 257, endPoint y: 208, distance: 271.5
click at [257, 208] on div "return { 35 36 37 38 39 40 41 42 43 44 45 46 47 48 49 50 51 52 53 54 55 56 57 5…" at bounding box center [725, 385] width 995 height 570
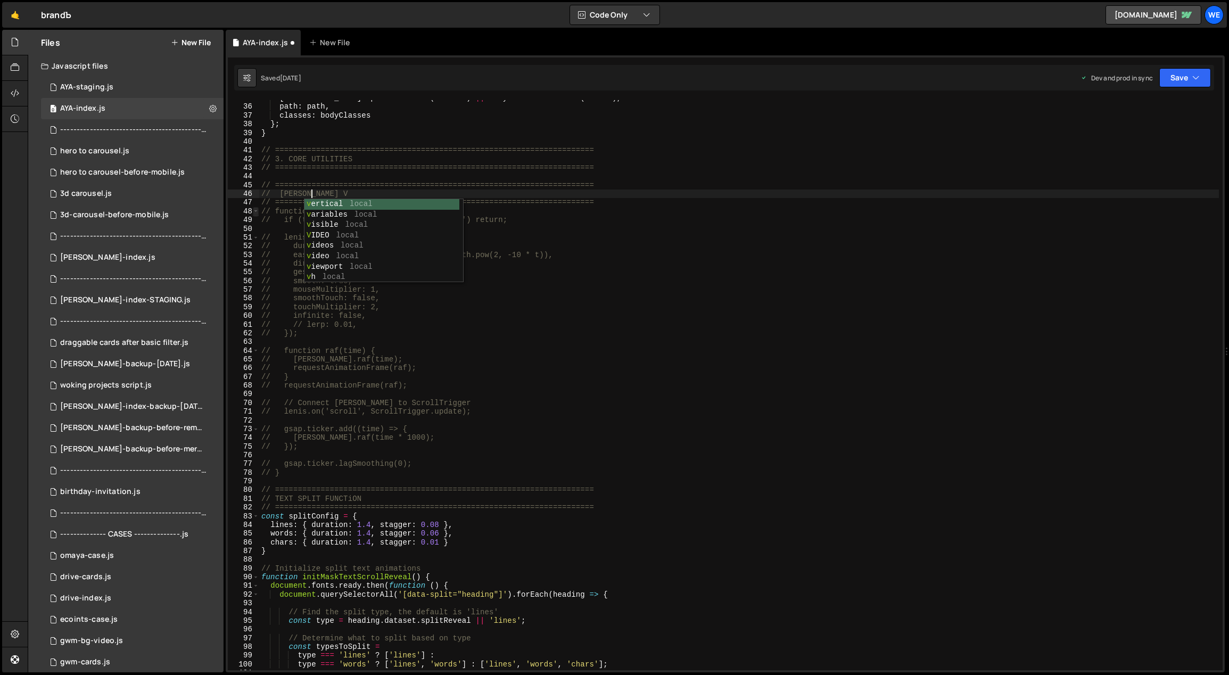
scroll to position [0, 3]
click at [293, 475] on div "isWork : path . includes ( "/work" ) || bodyClasses . includes ( "work" ) , pat…" at bounding box center [739, 388] width 960 height 588
type textarea "// }"
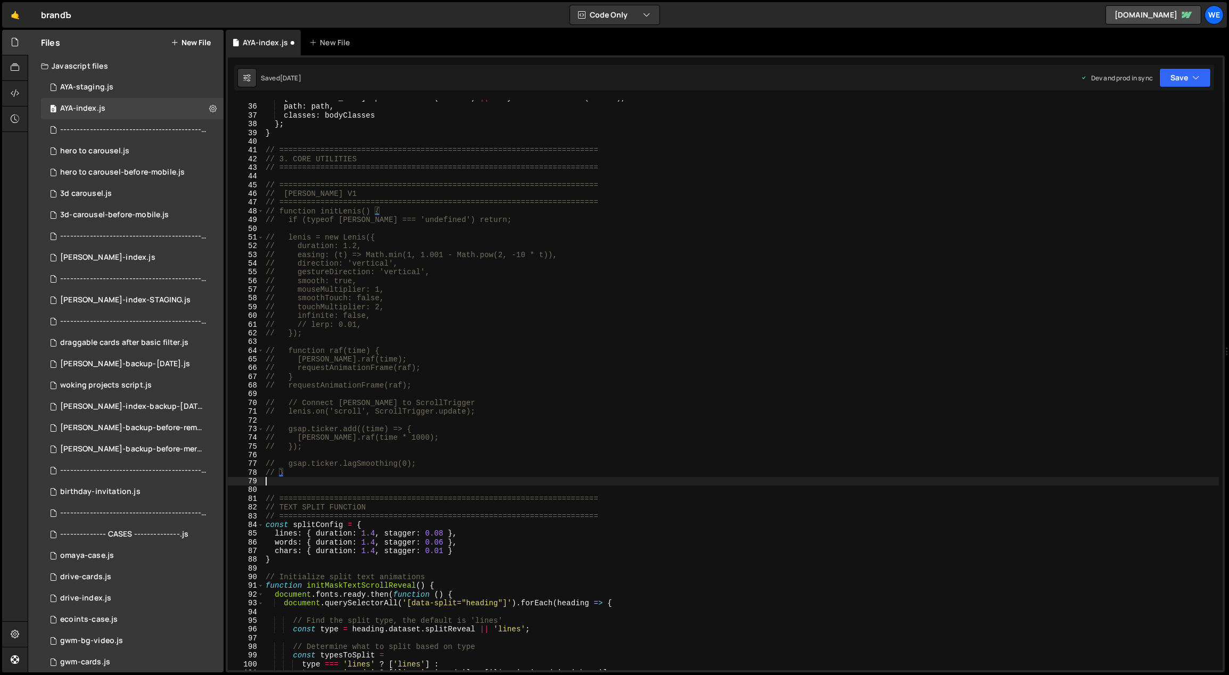
scroll to position [0, 0]
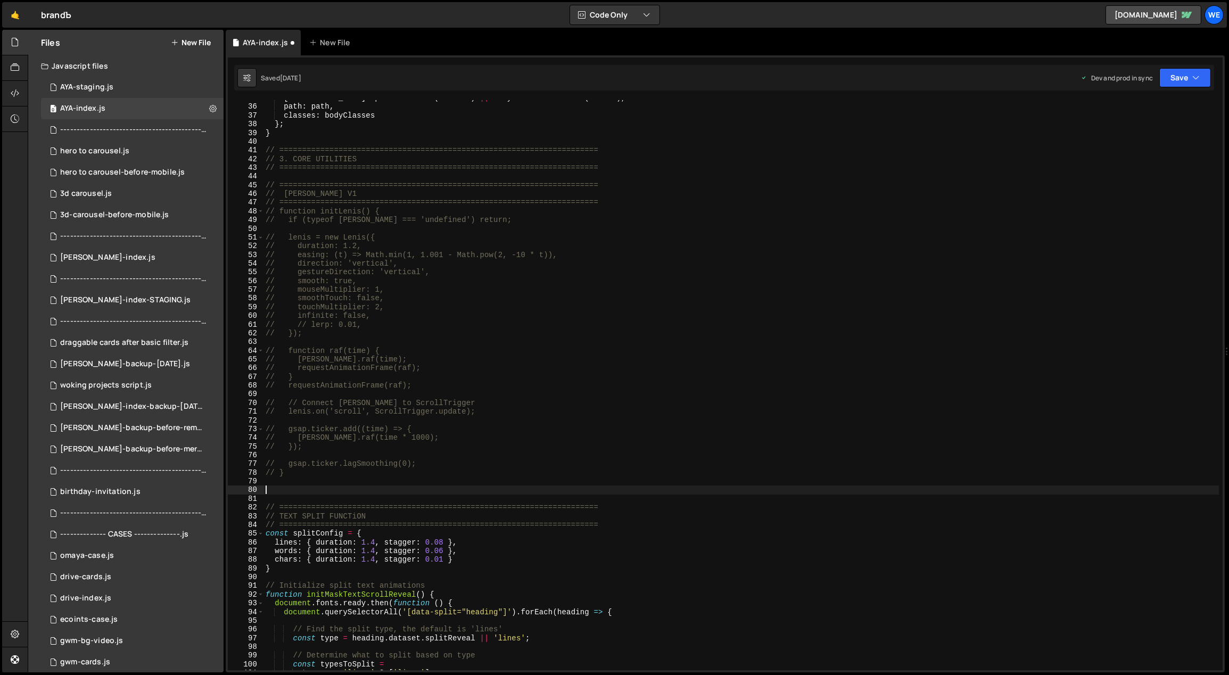
click at [317, 175] on div "isWork : path . includes ( "/work" ) || bodyClasses . includes ( "work" ) , pat…" at bounding box center [741, 388] width 956 height 588
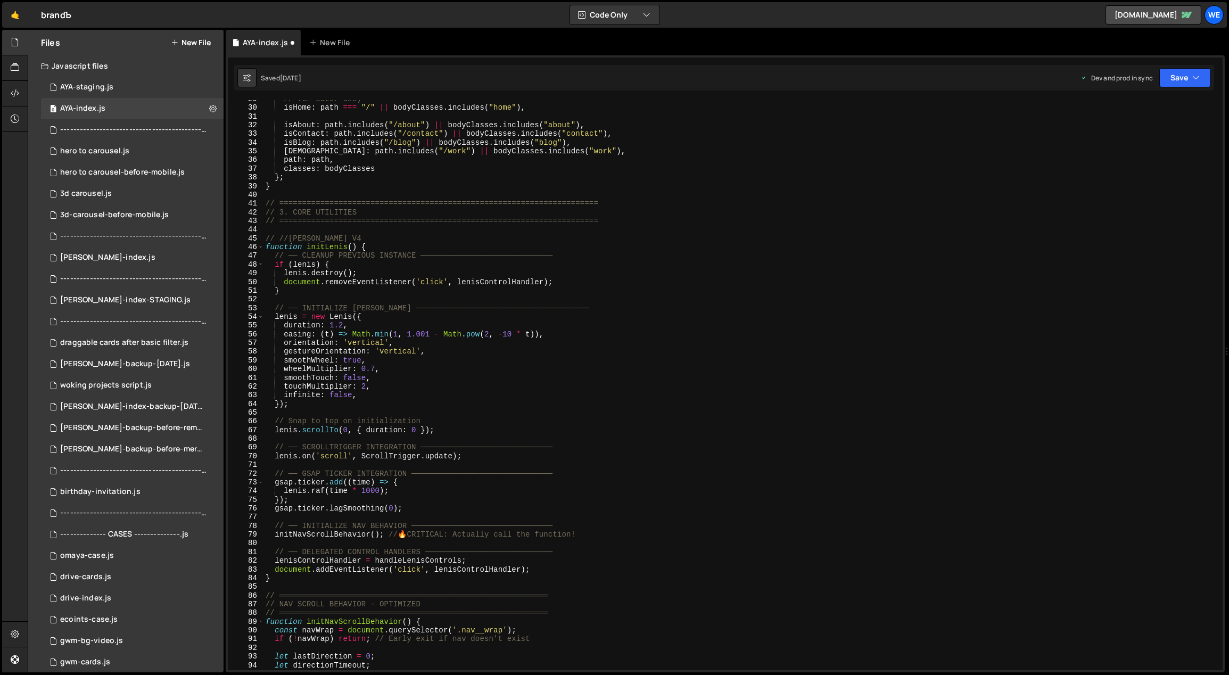
scroll to position [266, 0]
drag, startPoint x: 325, startPoint y: 235, endPoint x: 280, endPoint y: 234, distance: 44.7
click at [280, 234] on div "// for later use) isHome : path === "/" || bodyClasses . includes ( "home" ) , …" at bounding box center [741, 389] width 956 height 588
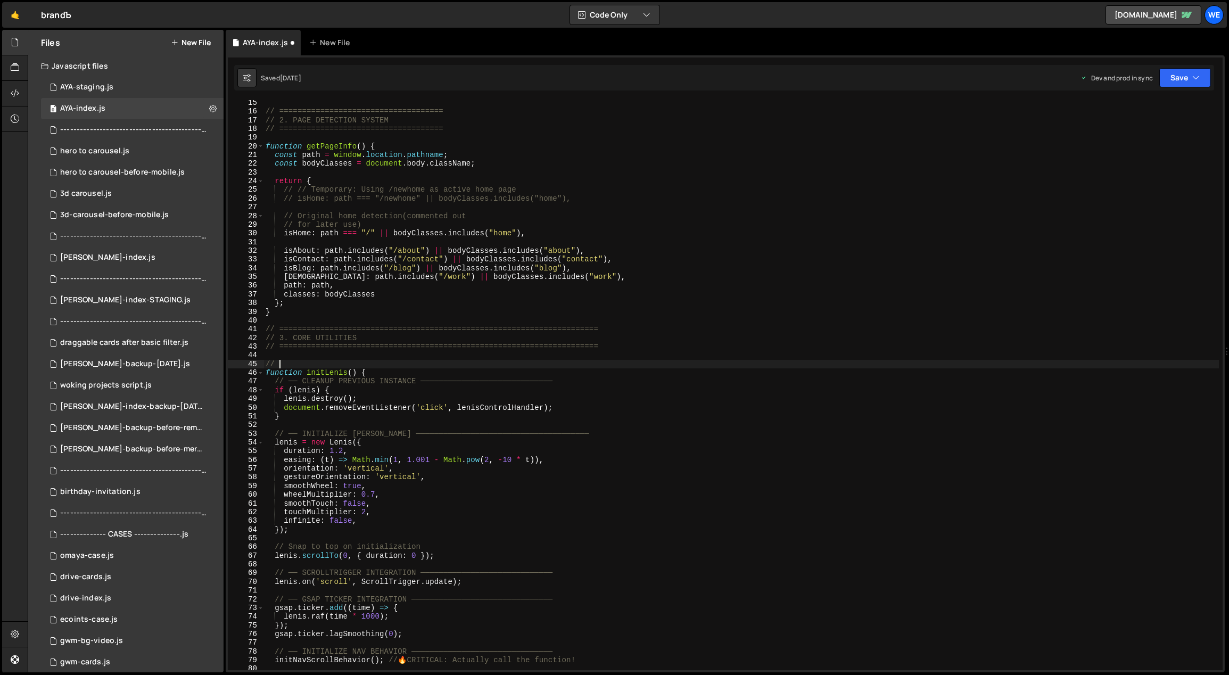
type textarea "// //LENIS V4"
click at [358, 357] on div "// ==================================== // 2. PAGE DETECTION SYSTEM // ========…" at bounding box center [741, 392] width 956 height 588
click at [327, 364] on div "// ==================================== // 2. PAGE DETECTION SYSTEM // ========…" at bounding box center [741, 392] width 956 height 588
drag, startPoint x: 603, startPoint y: 345, endPoint x: 416, endPoint y: 347, distance: 187.3
click at [419, 348] on div "// ==================================== // 2. PAGE DETECTION SYSTEM // ========…" at bounding box center [741, 392] width 956 height 588
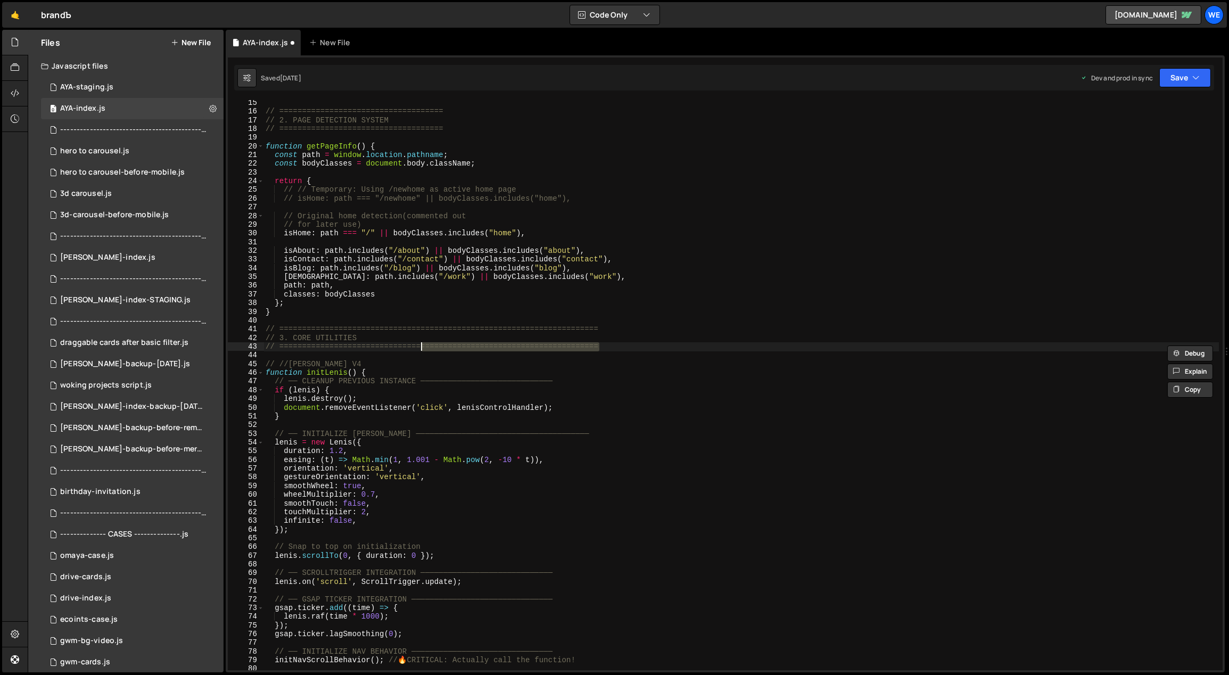
drag, startPoint x: 407, startPoint y: 343, endPoint x: 387, endPoint y: 342, distance: 19.2
click at [406, 343] on div "// ==================================== // 2. PAGE DETECTION SYSTEM // ========…" at bounding box center [741, 392] width 956 height 588
drag, startPoint x: 367, startPoint y: 337, endPoint x: 293, endPoint y: 337, distance: 74.0
click at [293, 337] on div "// ==================================== // 2. PAGE DETECTION SYSTEM // ========…" at bounding box center [741, 392] width 956 height 588
type textarea "// 3. CORE UTILITIES"
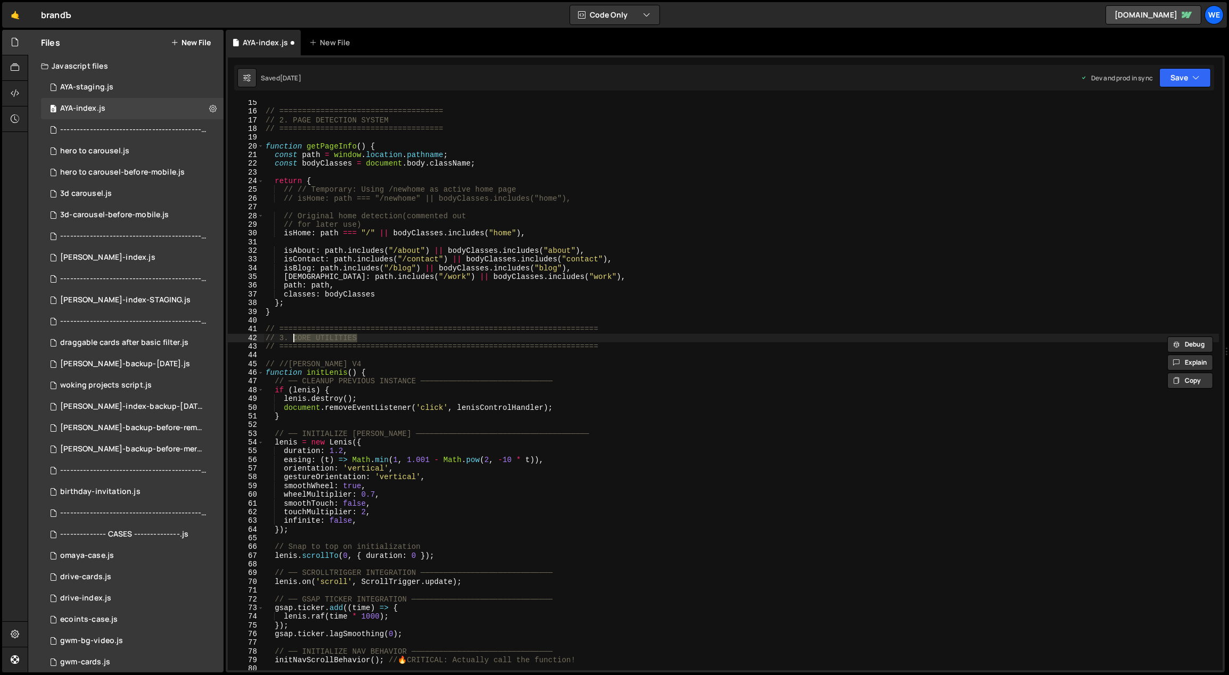
click at [329, 359] on div "// ==================================== // 2. PAGE DETECTION SYSTEM // ========…" at bounding box center [741, 392] width 956 height 588
drag, startPoint x: 326, startPoint y: 364, endPoint x: 281, endPoint y: 362, distance: 44.7
click at [280, 362] on div "// ==================================== // 2. PAGE DETECTION SYSTEM // ========…" at bounding box center [741, 392] width 956 height 588
click at [304, 342] on div "// ==================================== // 2. PAGE DETECTION SYSTEM // ========…" at bounding box center [741, 392] width 956 height 588
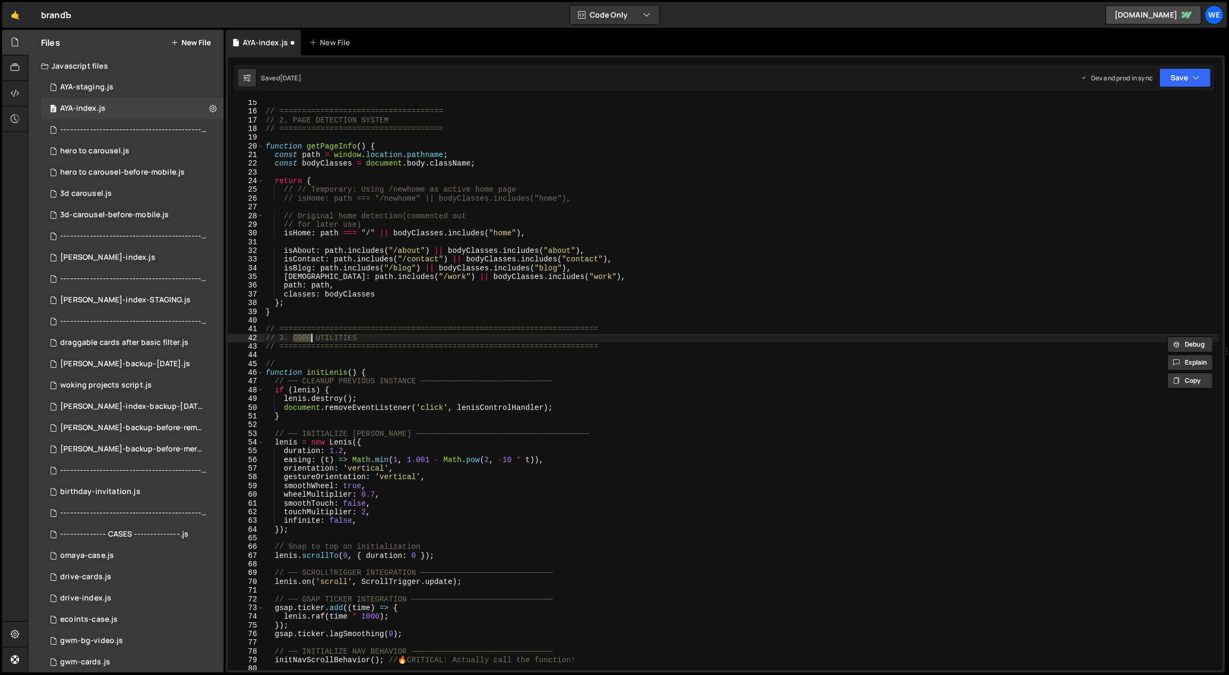
click at [381, 335] on div "// ==================================== // 2. PAGE DETECTION SYSTEM // ========…" at bounding box center [741, 392] width 956 height 588
drag, startPoint x: 376, startPoint y: 337, endPoint x: 278, endPoint y: 340, distance: 98.0
click at [278, 340] on div "// ==================================== // 2. PAGE DETECTION SYSTEM // ========…" at bounding box center [741, 392] width 956 height 588
paste textarea "//LENIS V4"
click at [291, 338] on div "// ==================================== // 2. PAGE DETECTION SYSTEM // ========…" at bounding box center [741, 392] width 956 height 588
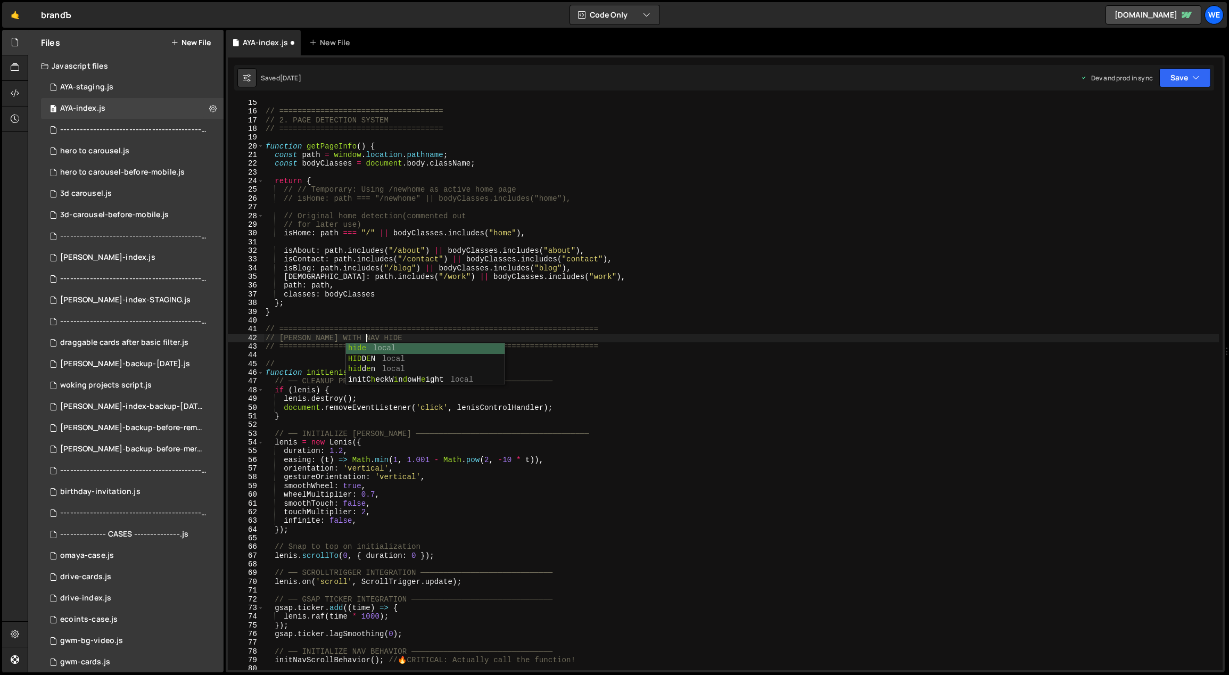
scroll to position [0, 6]
click at [587, 376] on div "// ==================================== // 2. PAGE DETECTION SYSTEM // ========…" at bounding box center [741, 392] width 956 height 588
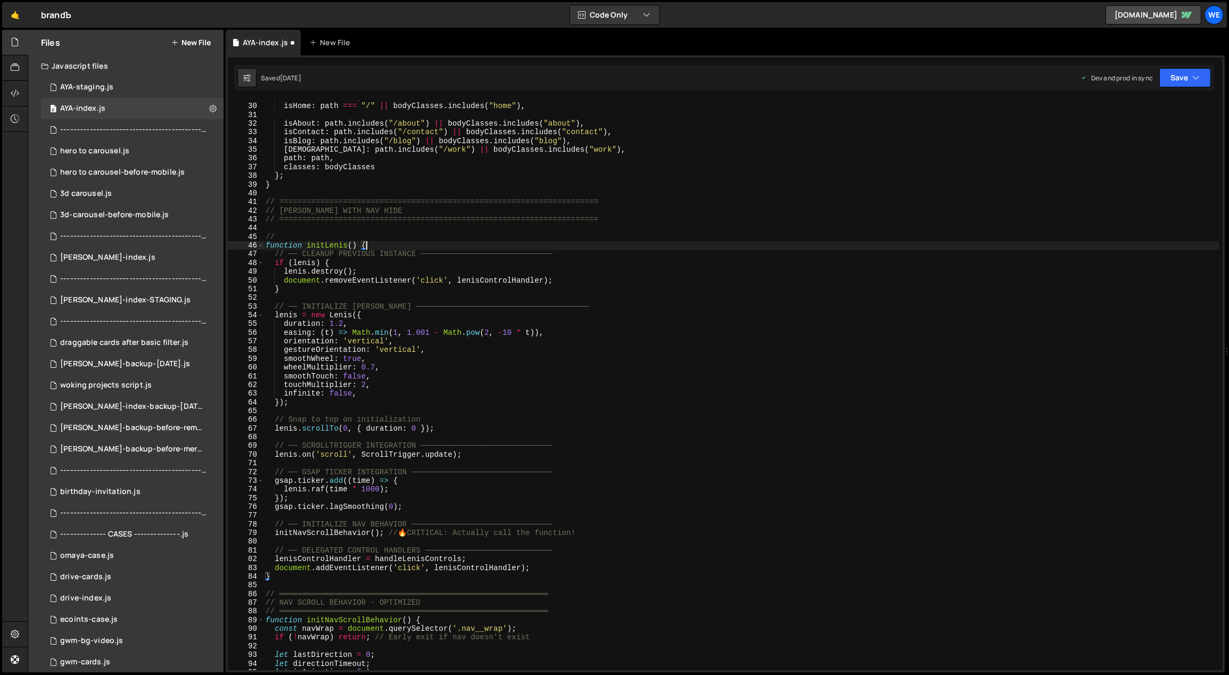
scroll to position [311, 0]
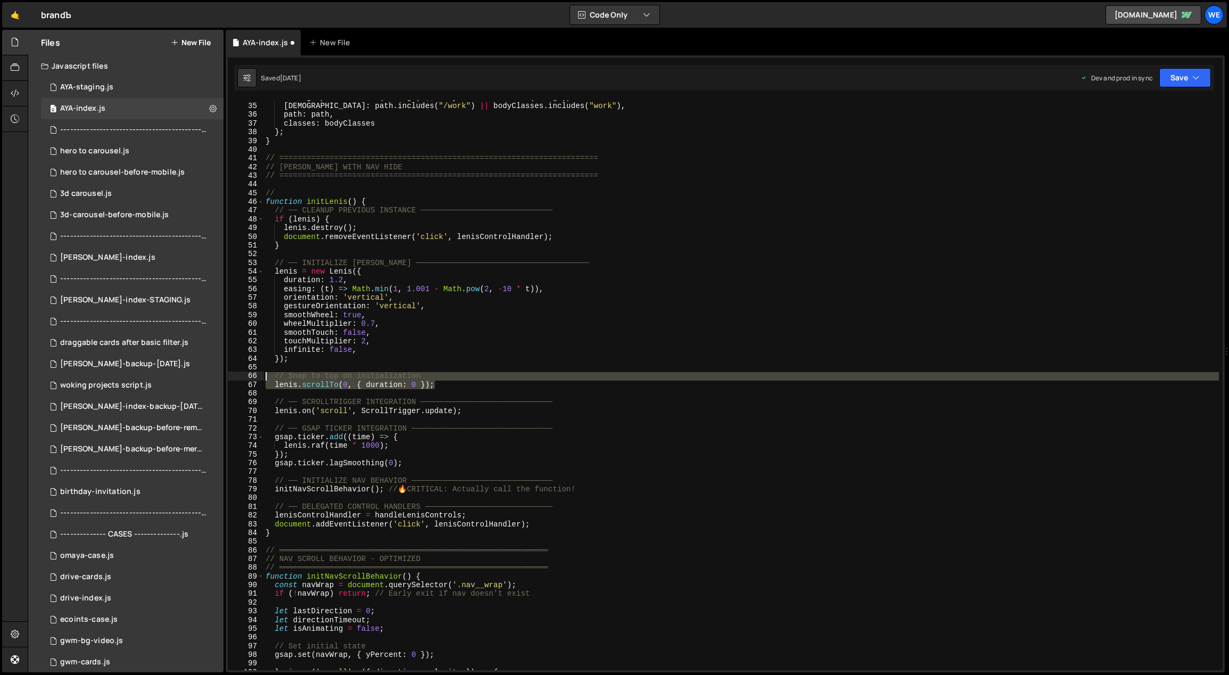
drag, startPoint x: 394, startPoint y: 390, endPoint x: 268, endPoint y: 379, distance: 127.1
click at [268, 379] on div "isBlog : path . includes ( "/blog" ) || bodyClasses . includes ( "blog" ) , isW…" at bounding box center [741, 387] width 956 height 588
type textarea "// Snap to top on initialization lenis.scrollTo(0, { duration: 0 });"
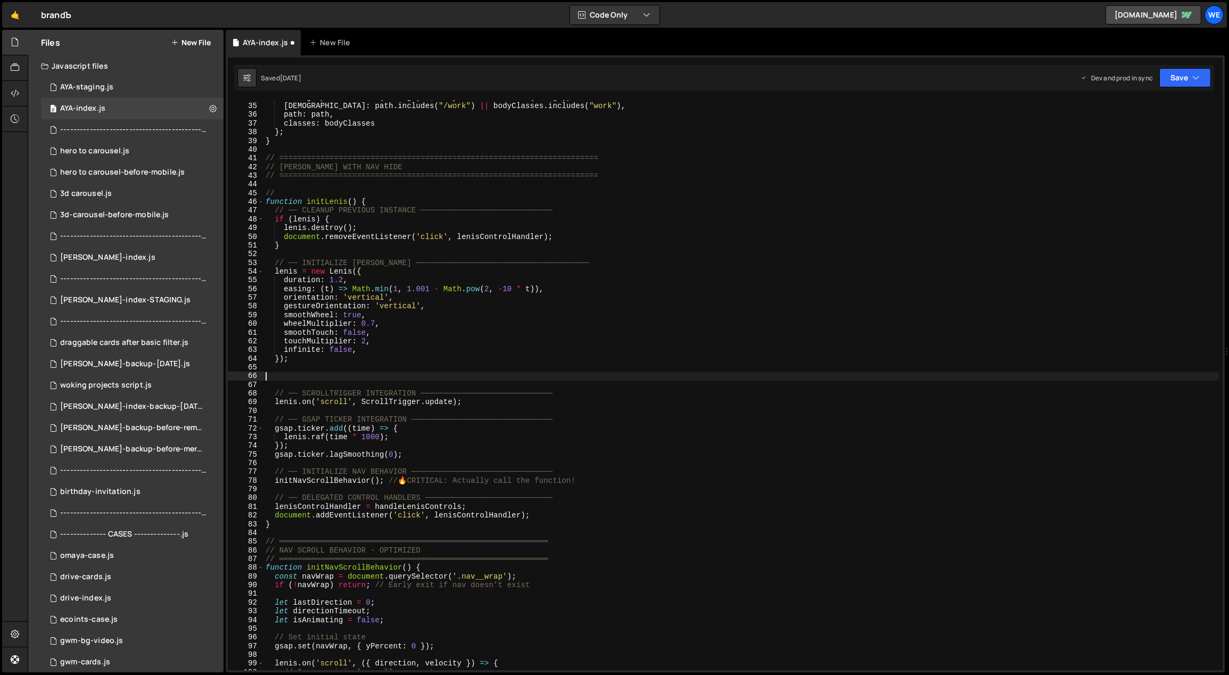
scroll to position [351, 0]
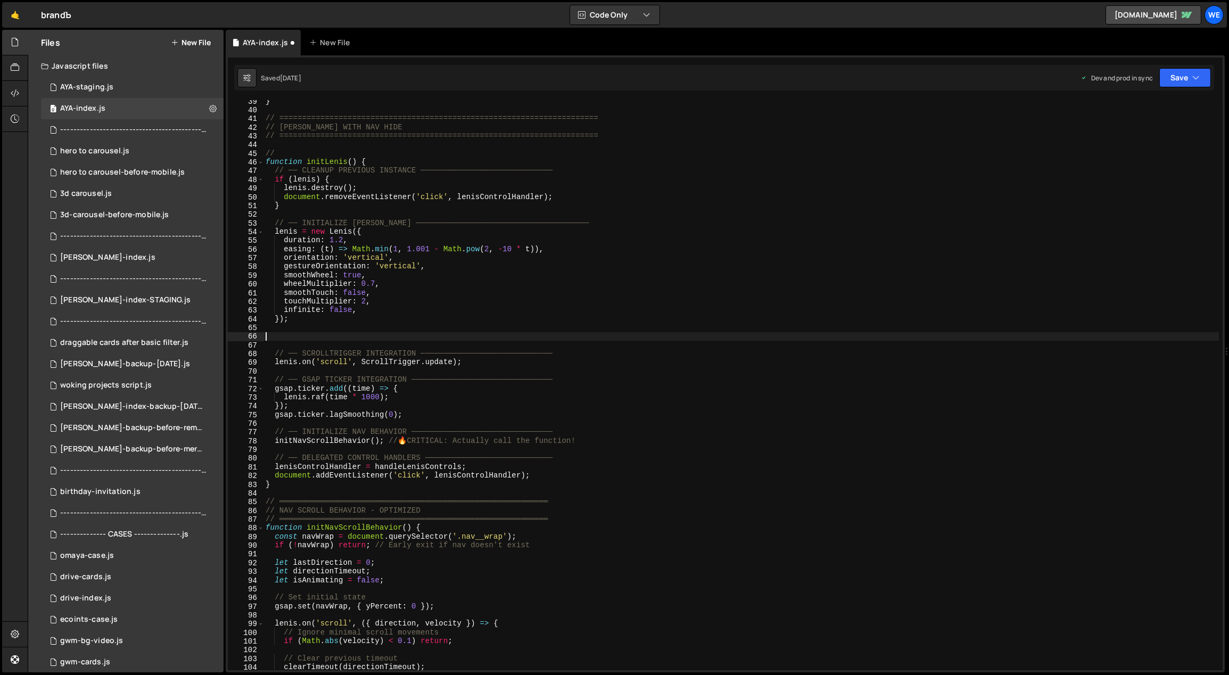
click at [467, 489] on div "} // ====================================================================== // …" at bounding box center [741, 391] width 956 height 588
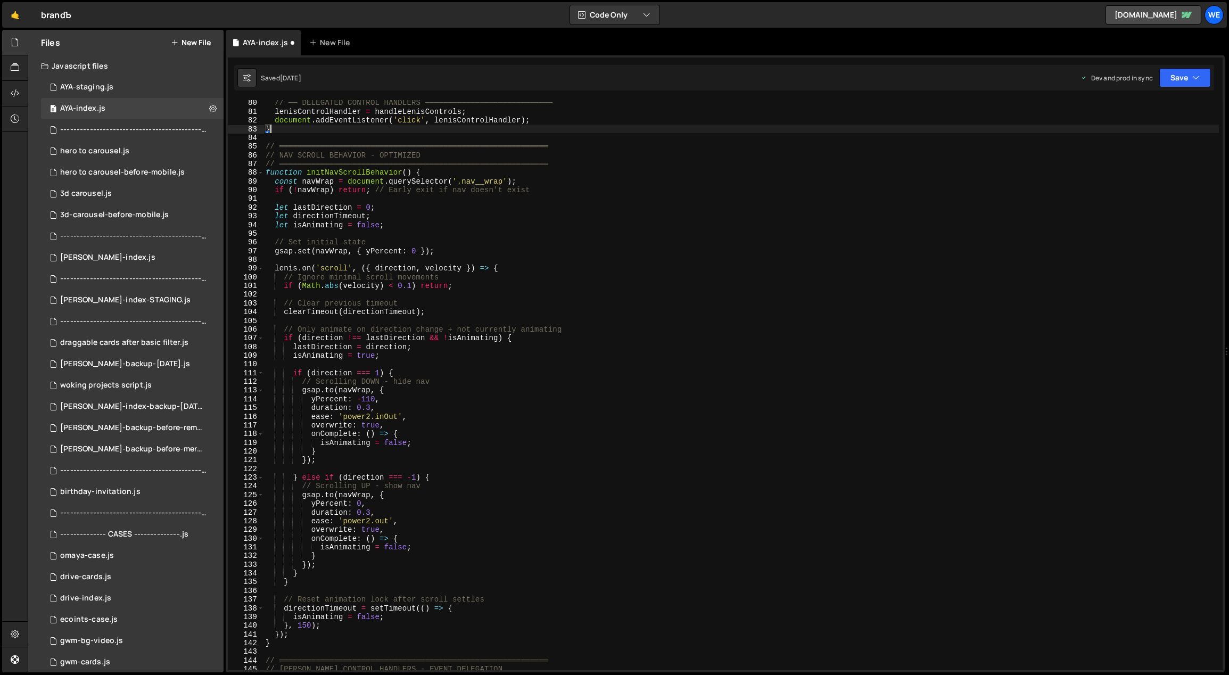
scroll to position [707, 0]
drag, startPoint x: 502, startPoint y: 179, endPoint x: 464, endPoint y: 181, distance: 38.4
click at [464, 181] on div "// ── DELEGATED CONTROL HANDLERS ──────────────────────────── lenisControlHandl…" at bounding box center [741, 392] width 956 height 588
paste textarea
click at [601, 288] on div "// ── DELEGATED CONTROL HANDLERS ──────────────────────────── lenisControlHandl…" at bounding box center [741, 392] width 956 height 588
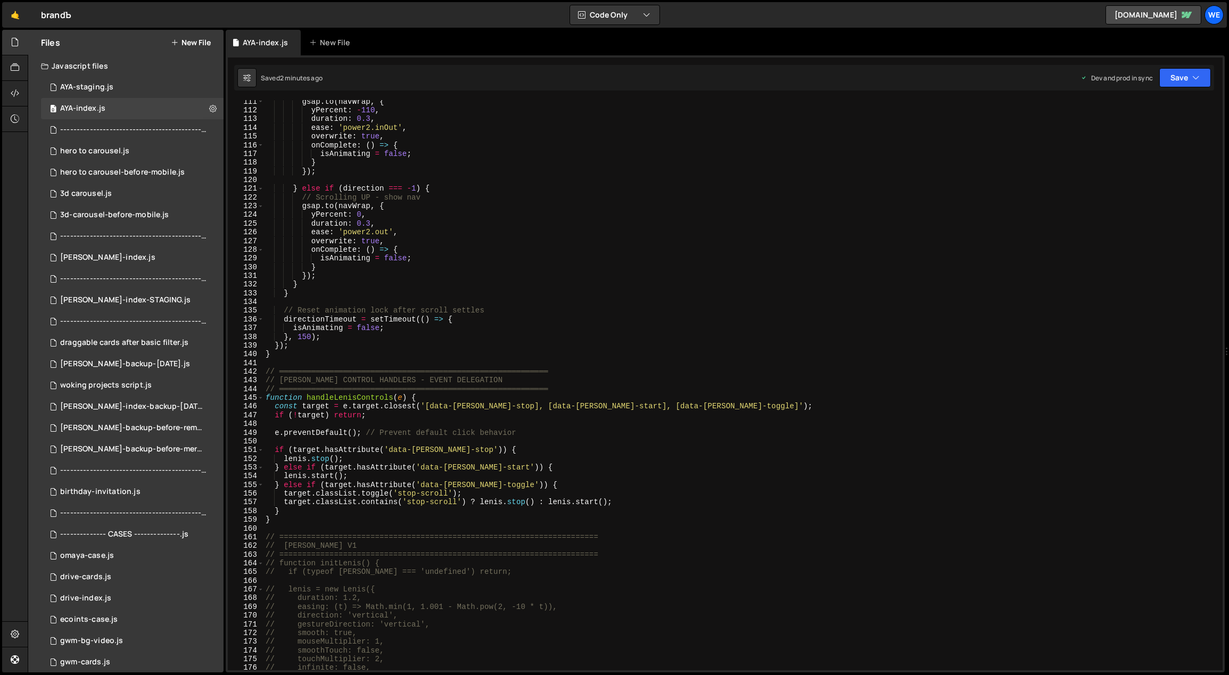
scroll to position [1063, 0]
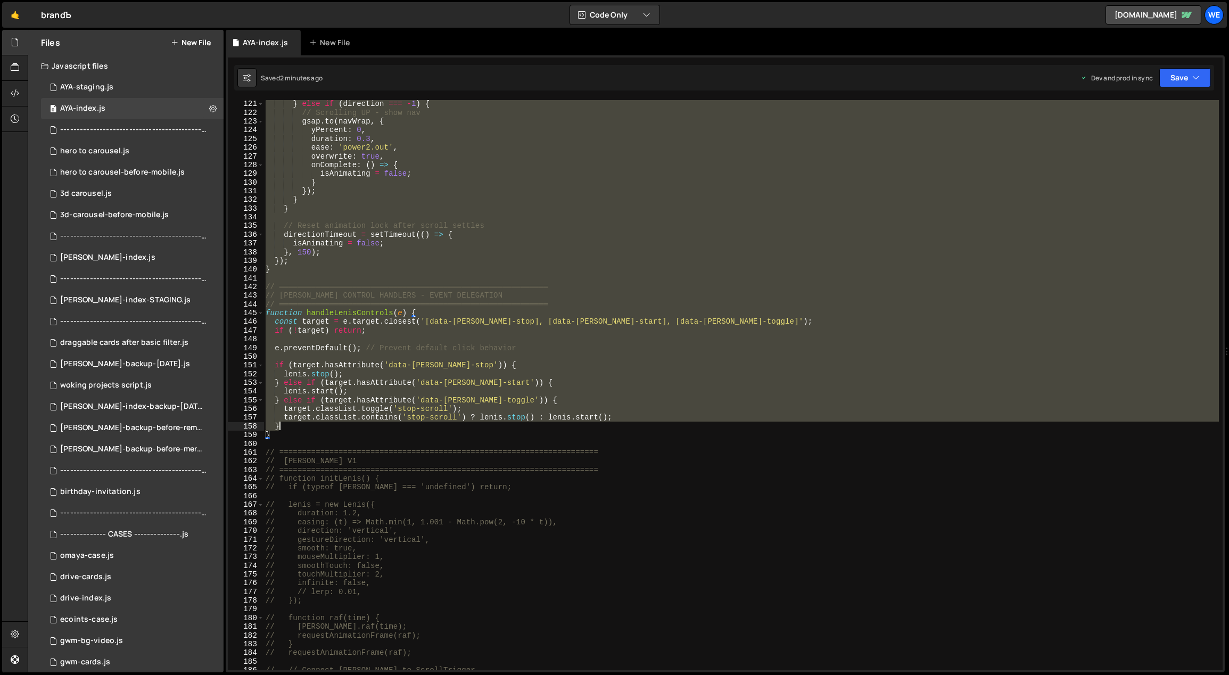
drag, startPoint x: 267, startPoint y: 158, endPoint x: 336, endPoint y: 429, distance: 280.2
click at [336, 429] on div "} else if ( direction === - 1 ) { // Scrolling UP - show nav gsap . to ( navWra…" at bounding box center [741, 394] width 956 height 588
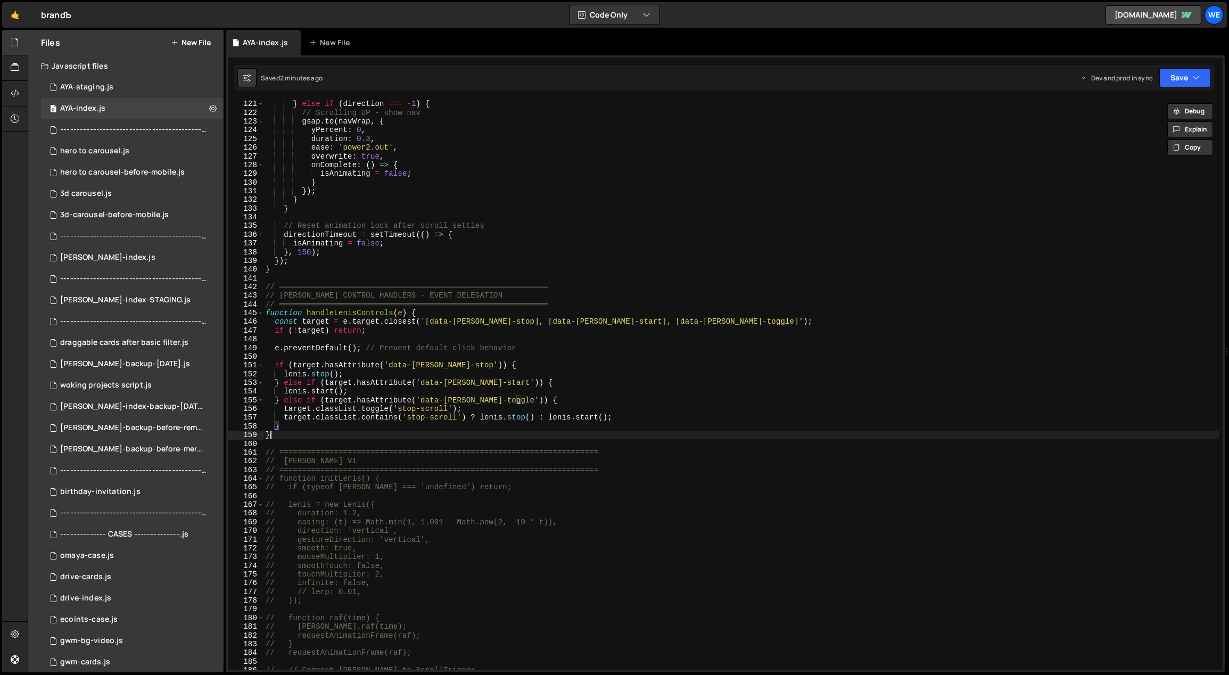
drag, startPoint x: 303, startPoint y: 437, endPoint x: 292, endPoint y: 440, distance: 10.9
click at [302, 437] on div "} else if ( direction === - 1 ) { // Scrolling UP - show nav gsap . to ( navWra…" at bounding box center [741, 394] width 956 height 588
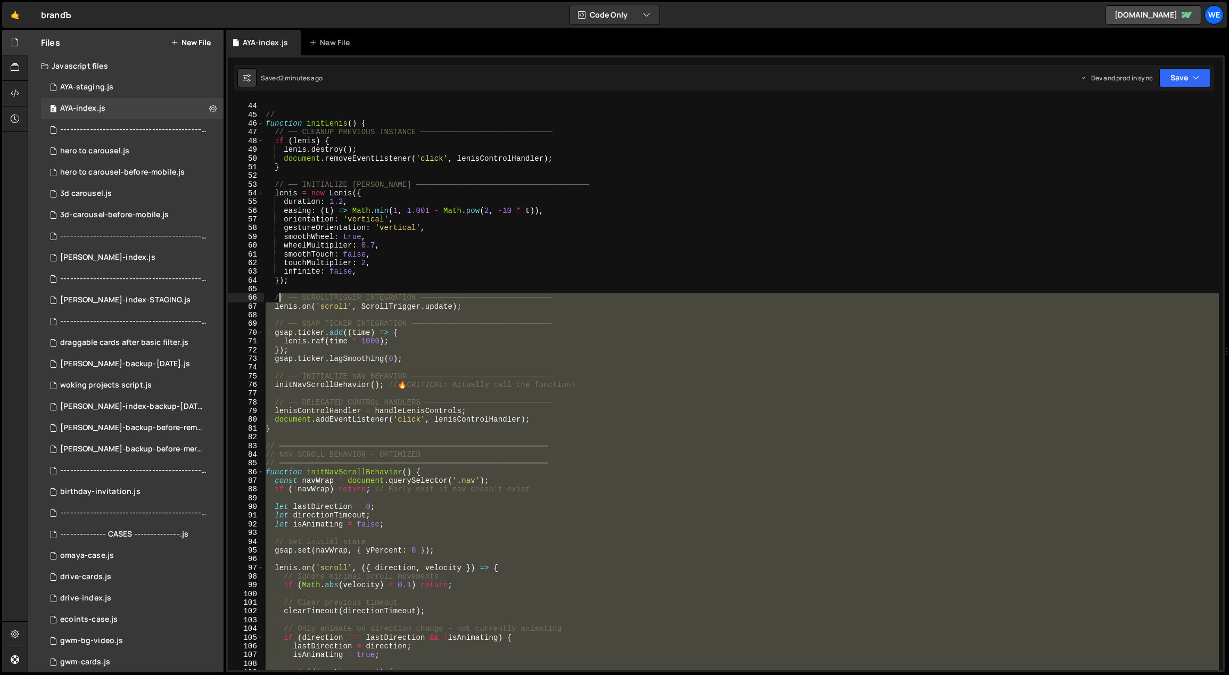
scroll to position [271, 0]
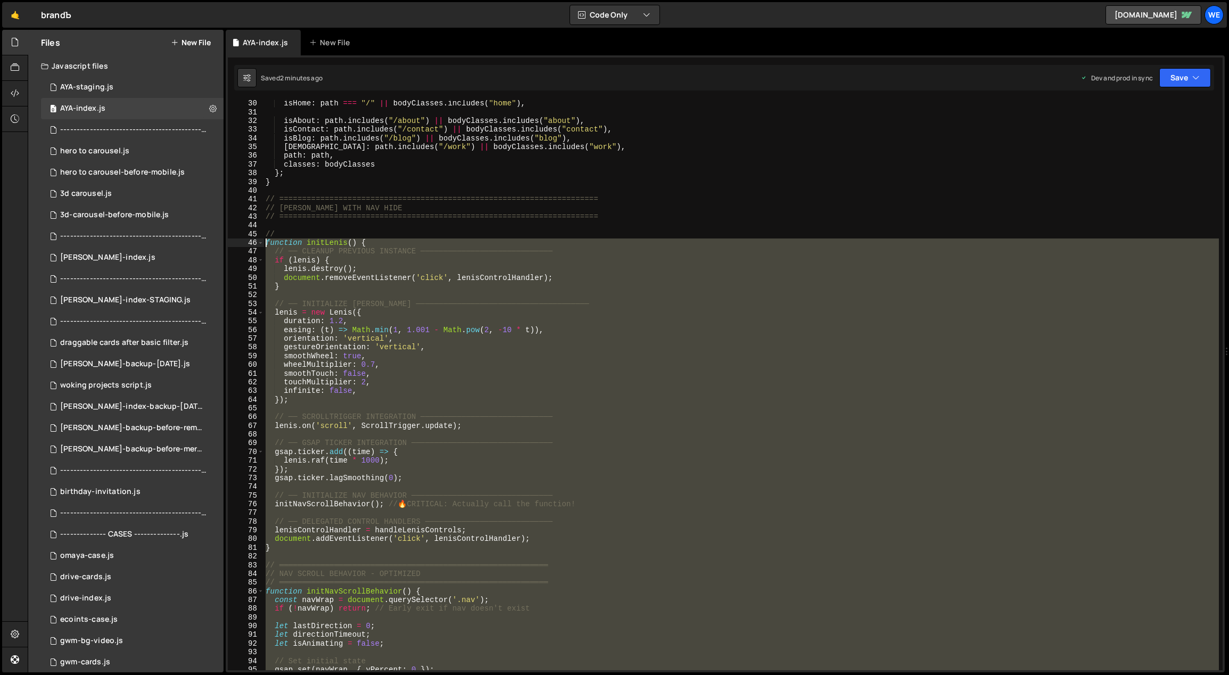
drag, startPoint x: 288, startPoint y: 432, endPoint x: 264, endPoint y: 245, distance: 187.8
click at [264, 245] on div "isHome : path === "/" || bodyClasses . includes ( "home" ) , isAbout : path . i…" at bounding box center [741, 393] width 956 height 588
type textarea "function initLenis() { // ── CLEANUP PREVIOUS INSTANCE ────────────────────────…"
click at [593, 430] on div "isHome : path === "/" || bodyClasses . includes ( "home" ) , isAbout : path . i…" at bounding box center [740, 385] width 955 height 570
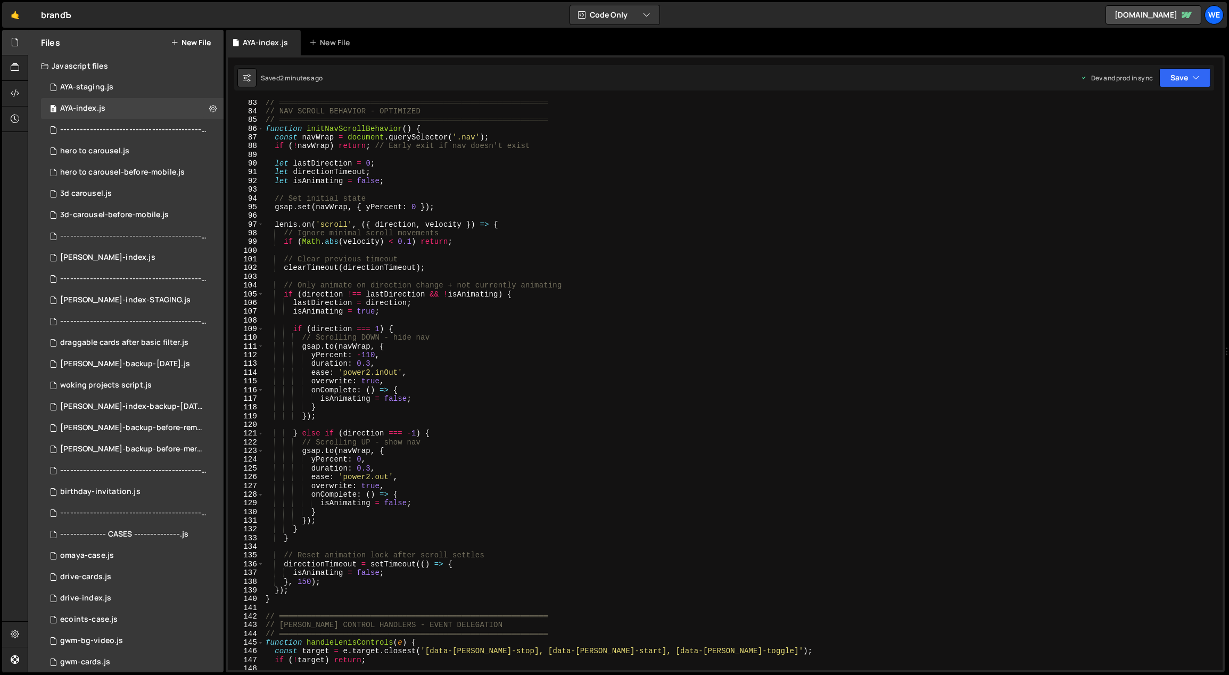
scroll to position [722, 0]
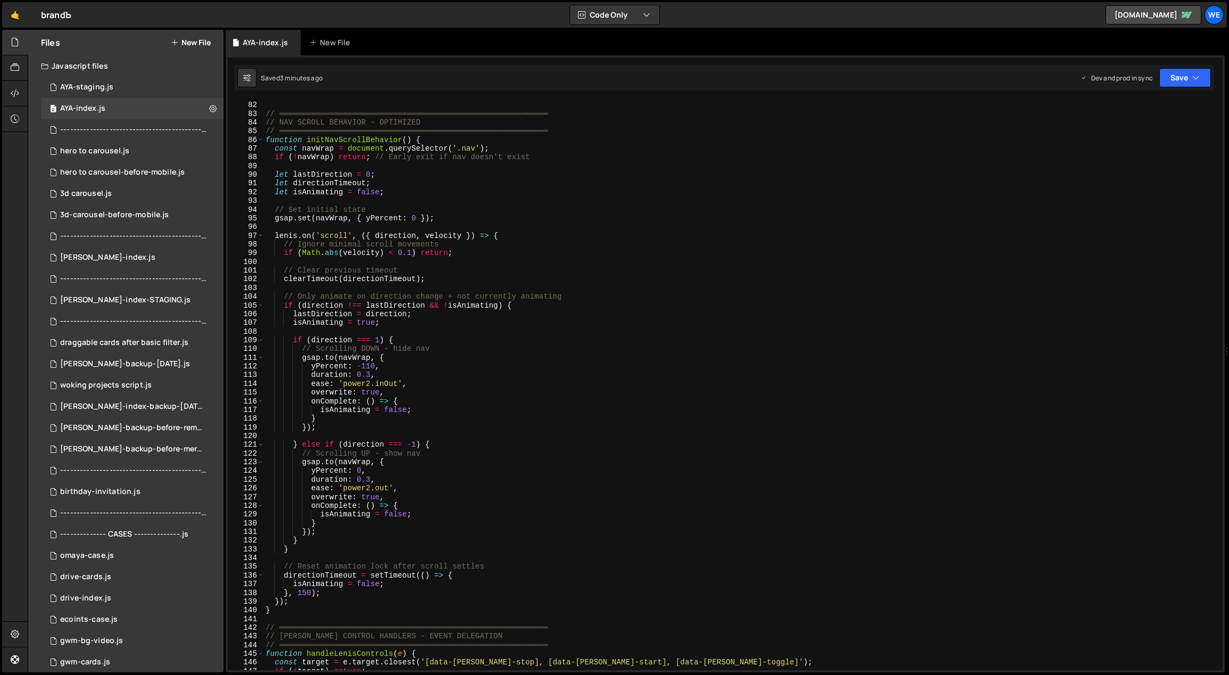
click at [554, 541] on div "} // ═══════════════════════════════════════════════════════════ // NAV SCROLL …" at bounding box center [741, 386] width 956 height 588
click at [592, 429] on div "} // ═══════════════════════════════════════════════════════════ // NAV SCROLL …" at bounding box center [741, 386] width 956 height 588
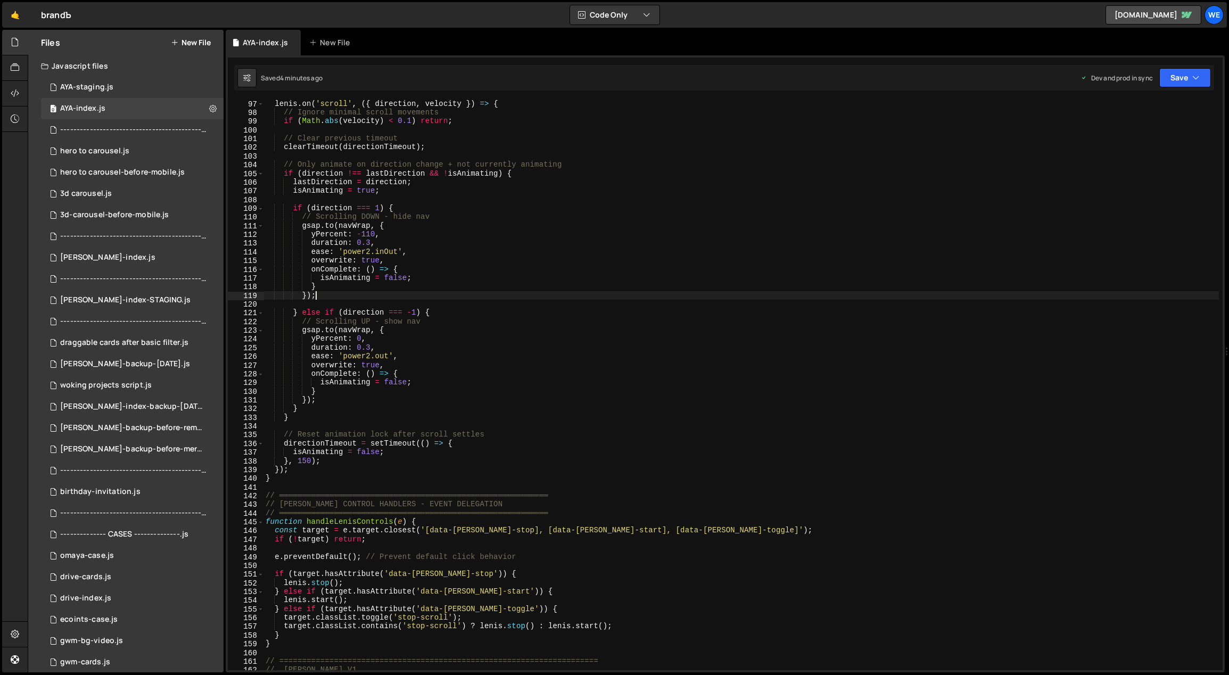
scroll to position [638, 0]
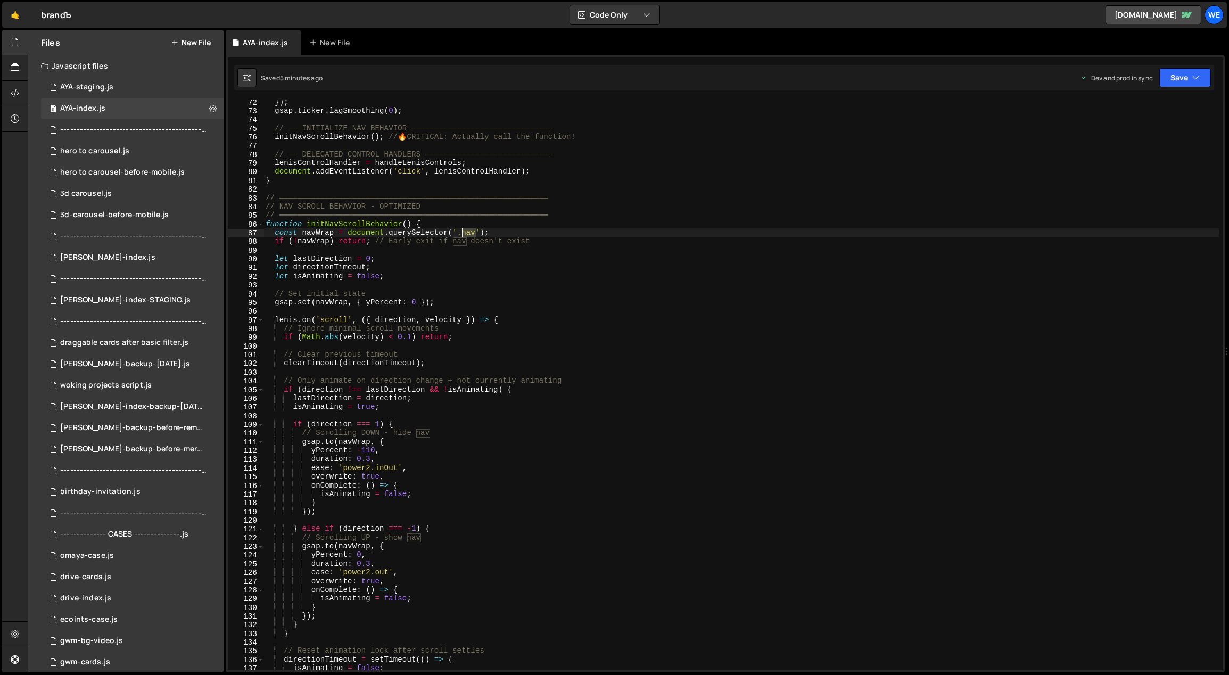
drag, startPoint x: 475, startPoint y: 231, endPoint x: 463, endPoint y: 233, distance: 11.9
click at [463, 233] on div "}) ; gsap . ticker . lagSmoothing ( 0 ) ; // ── INITIALIZE NAV BEHAVIOR ───────…" at bounding box center [741, 392] width 956 height 588
paste textarea "-wrap"
click at [568, 230] on div "}) ; gsap . ticker . lagSmoothing ( 0 ) ; // ── INITIALIZE NAV BEHAVIOR ───────…" at bounding box center [741, 392] width 956 height 588
click at [319, 244] on div "}) ; gsap . ticker . lagSmoothing ( 0 ) ; // ── INITIALIZE NAV BEHAVIOR ───────…" at bounding box center [741, 392] width 956 height 588
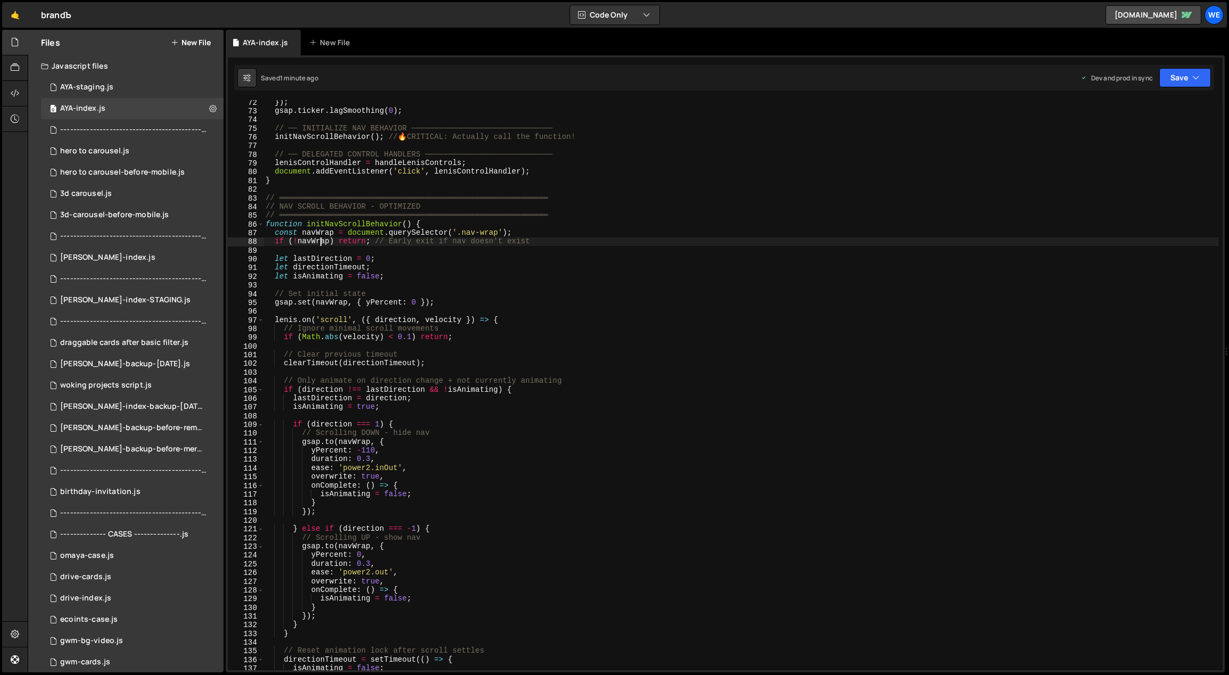
type textarea "if (!navWrap) return; // Early exit if nav doesn't exist"
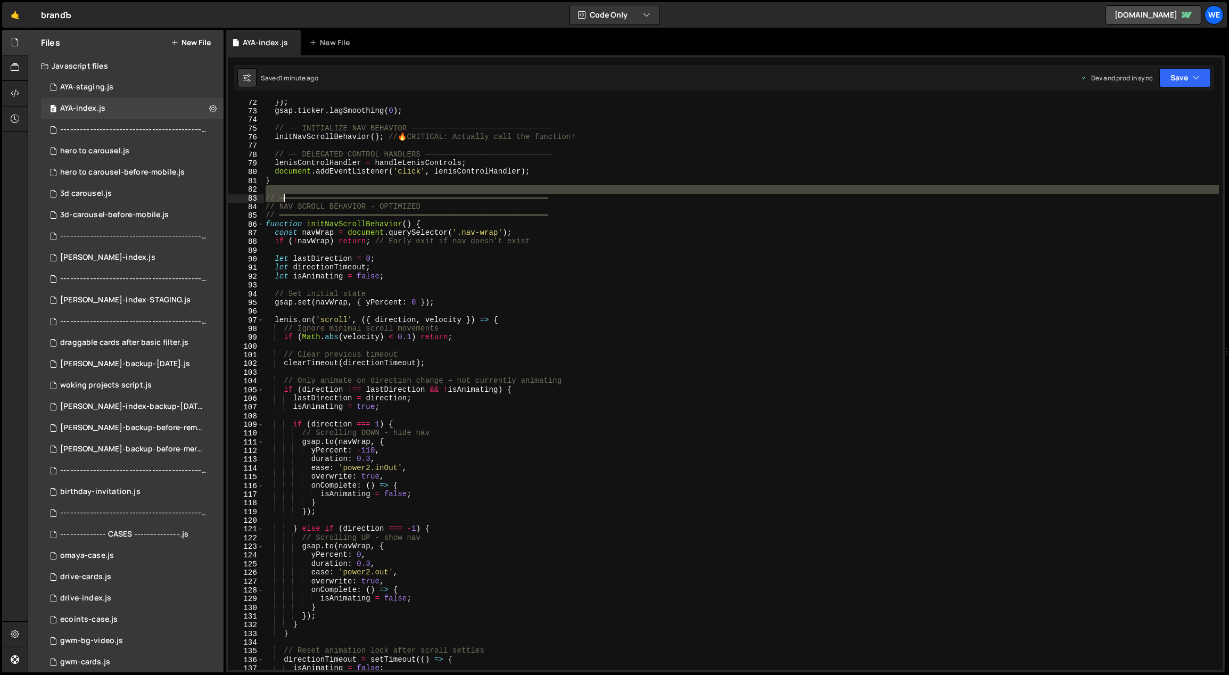
drag, startPoint x: 266, startPoint y: 192, endPoint x: 282, endPoint y: 192, distance: 16.0
click at [282, 193] on div "}) ; gsap . ticker . lagSmoothing ( 0 ) ; // ── INITIALIZE NAV BEHAVIOR ───────…" at bounding box center [741, 392] width 956 height 588
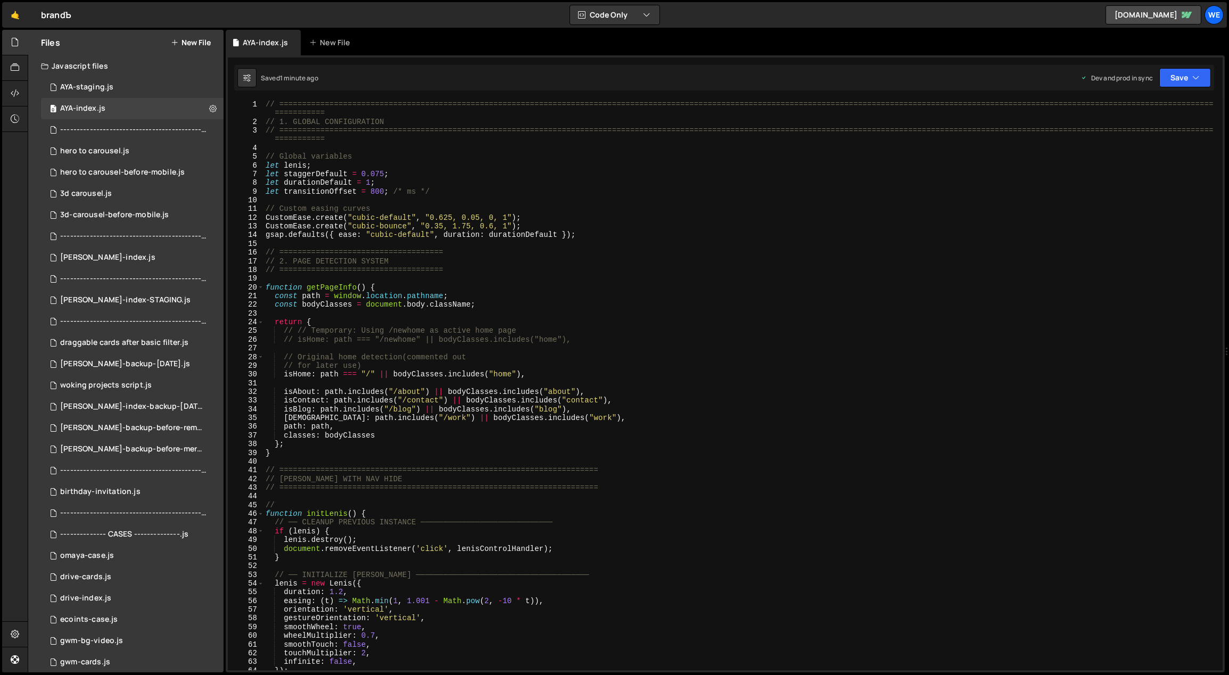
scroll to position [286, 0]
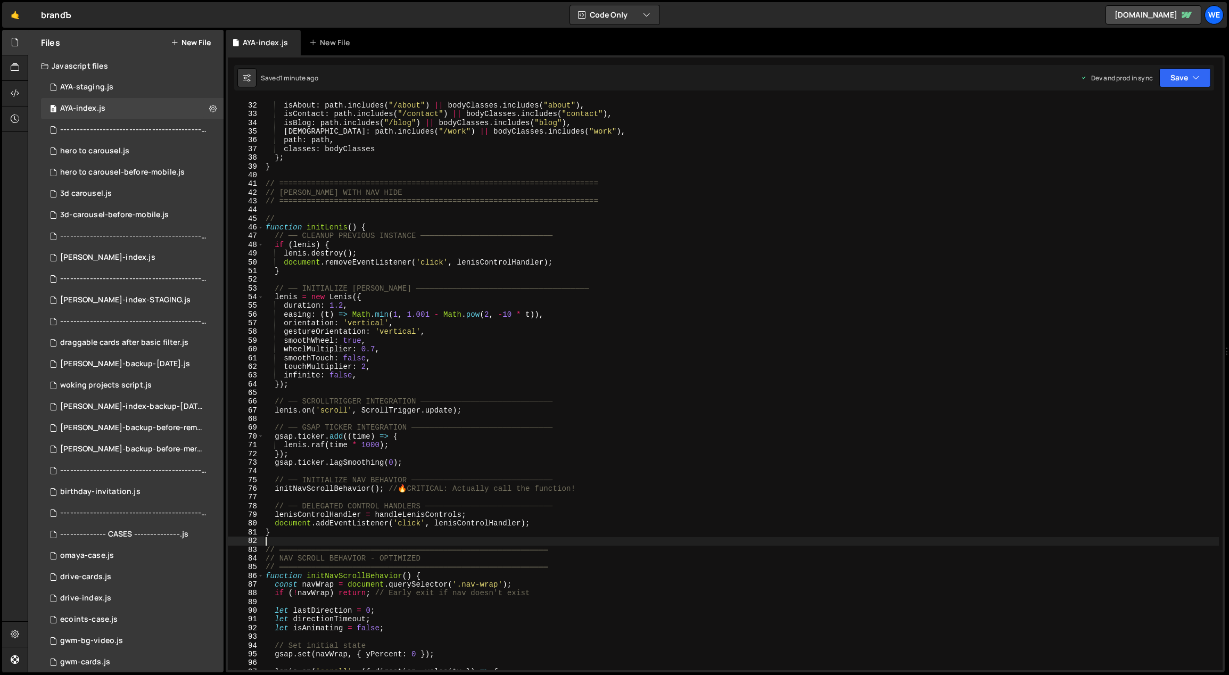
click at [457, 328] on div "isAbout : path . includes ( "/about" ) || bodyClasses . includes ( "about" ) , …" at bounding box center [741, 387] width 956 height 588
type textarea "gestureOrientation: 'vertical',"
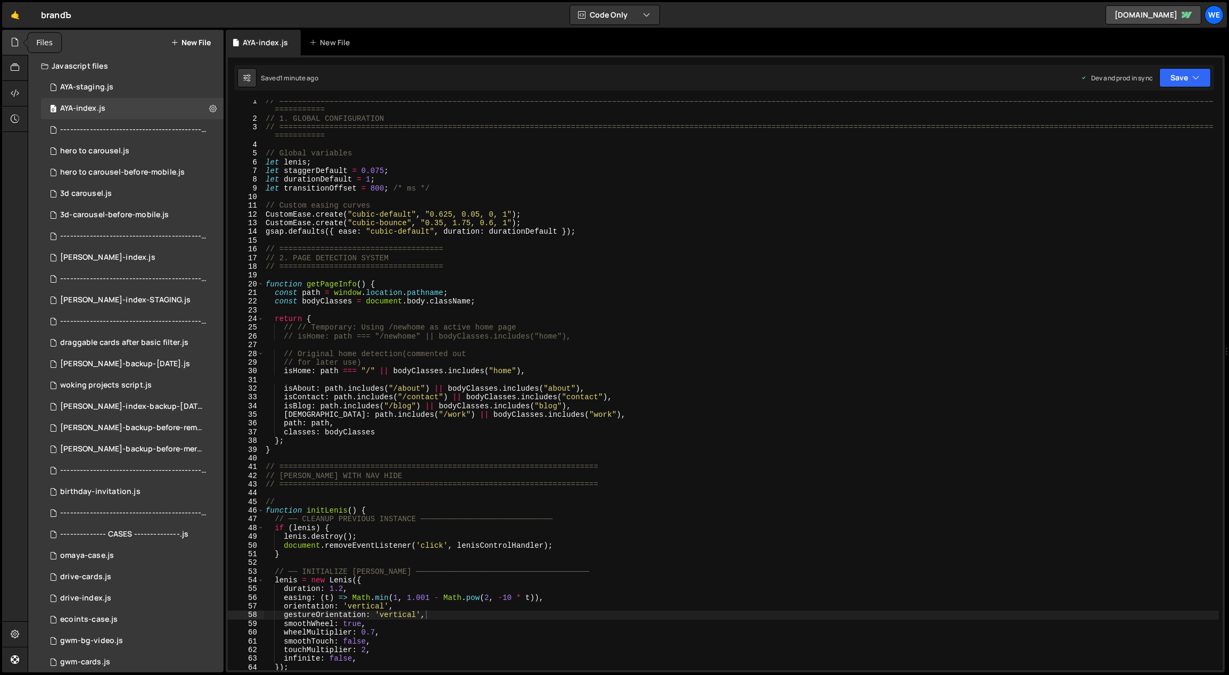
click at [17, 38] on icon at bounding box center [15, 42] width 9 height 12
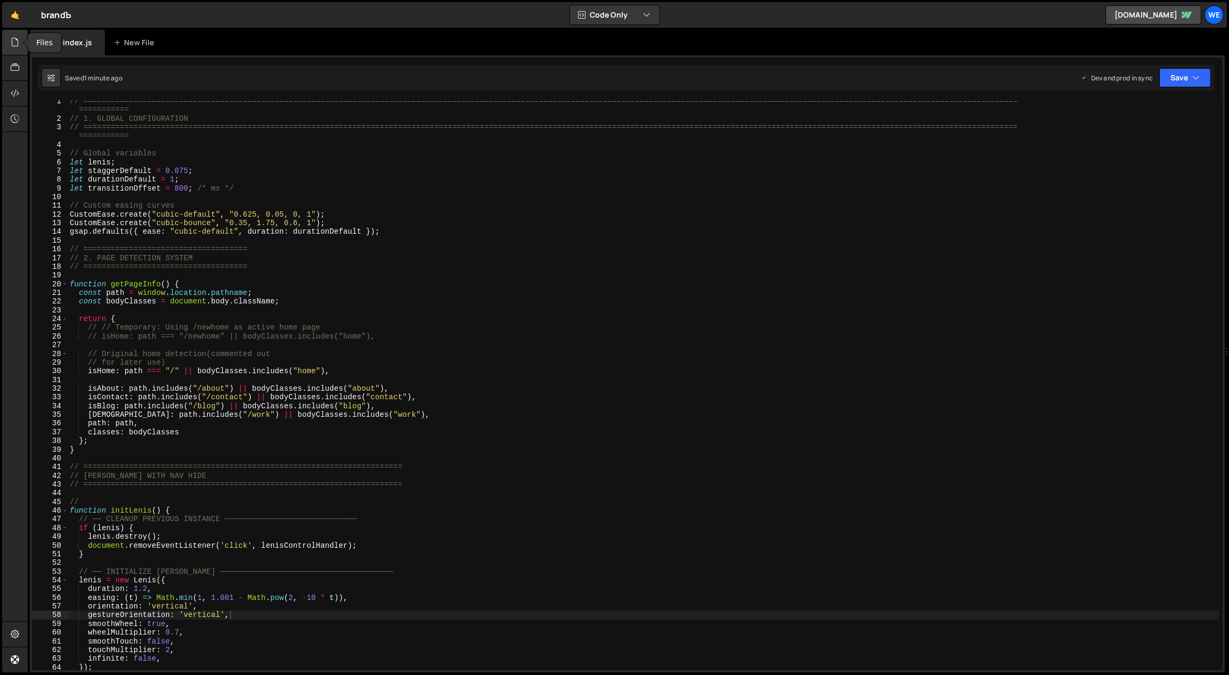
click at [17, 38] on icon at bounding box center [15, 42] width 9 height 12
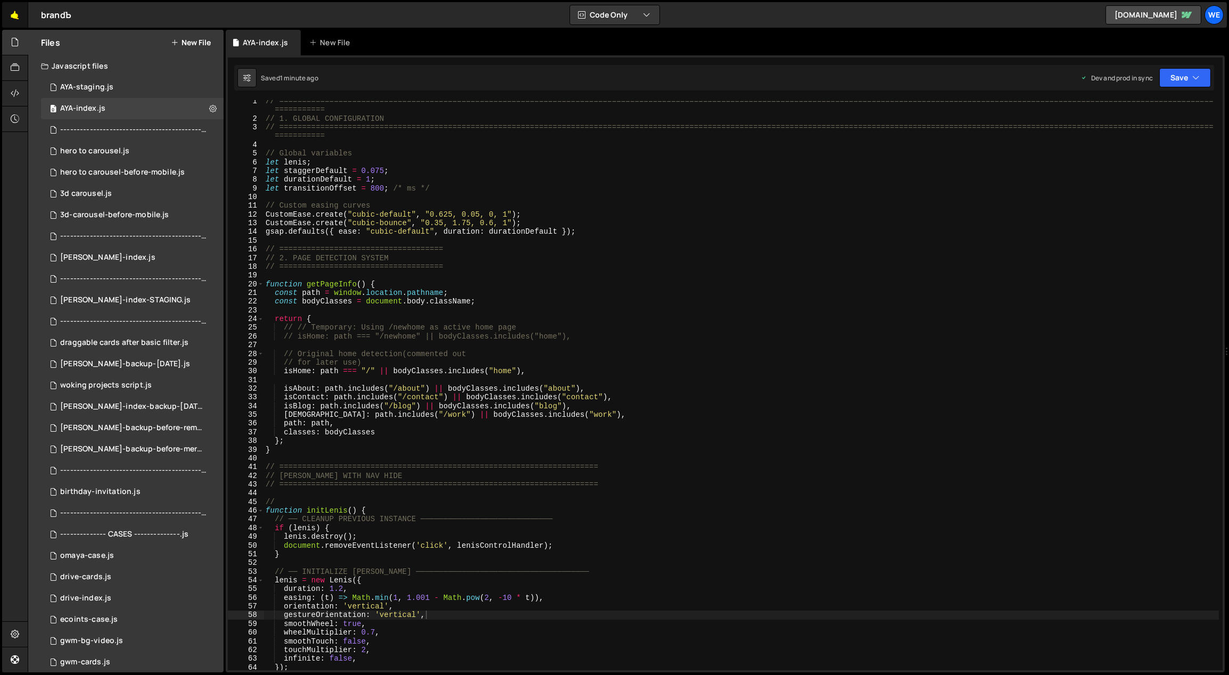
click at [19, 25] on link "🤙" at bounding box center [15, 15] width 26 height 26
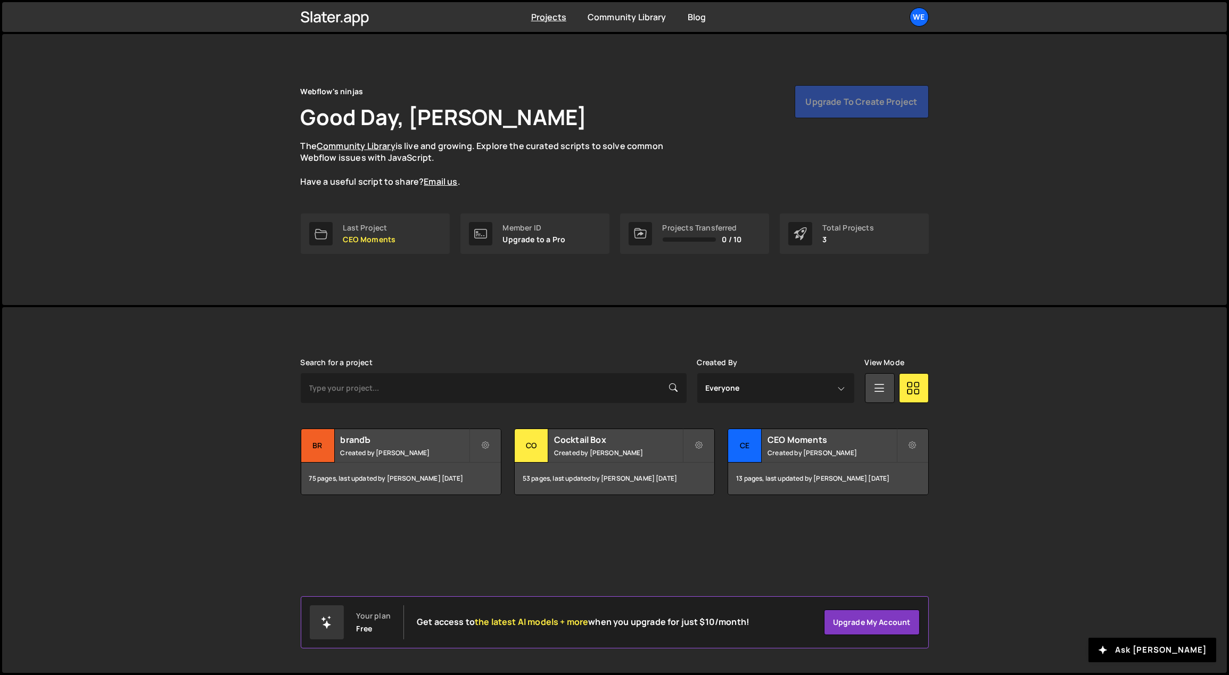
click at [15, 14] on div "Projects [GEOGRAPHIC_DATA] Blog We Projects Your Teams Account Upgrade Logout" at bounding box center [614, 17] width 1225 height 30
click at [610, 449] on small "Created by Georgi Tsonev" at bounding box center [618, 452] width 128 height 9
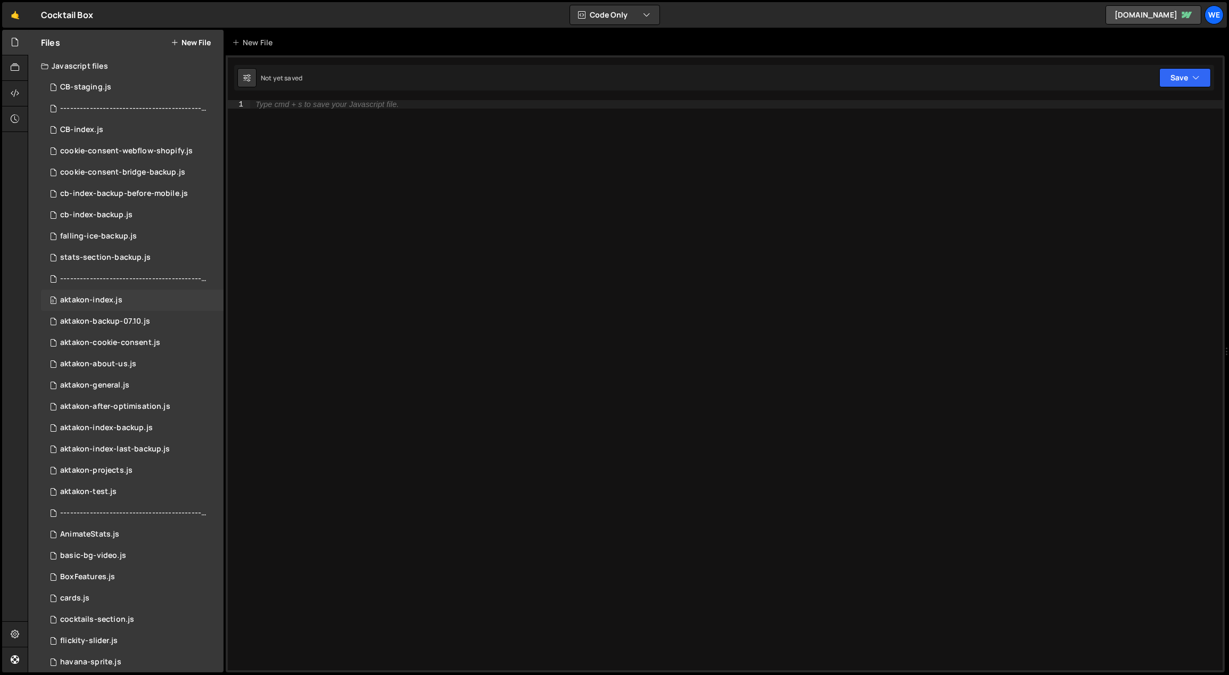
click at [111, 298] on div "aktakon-index.js" at bounding box center [91, 300] width 62 height 10
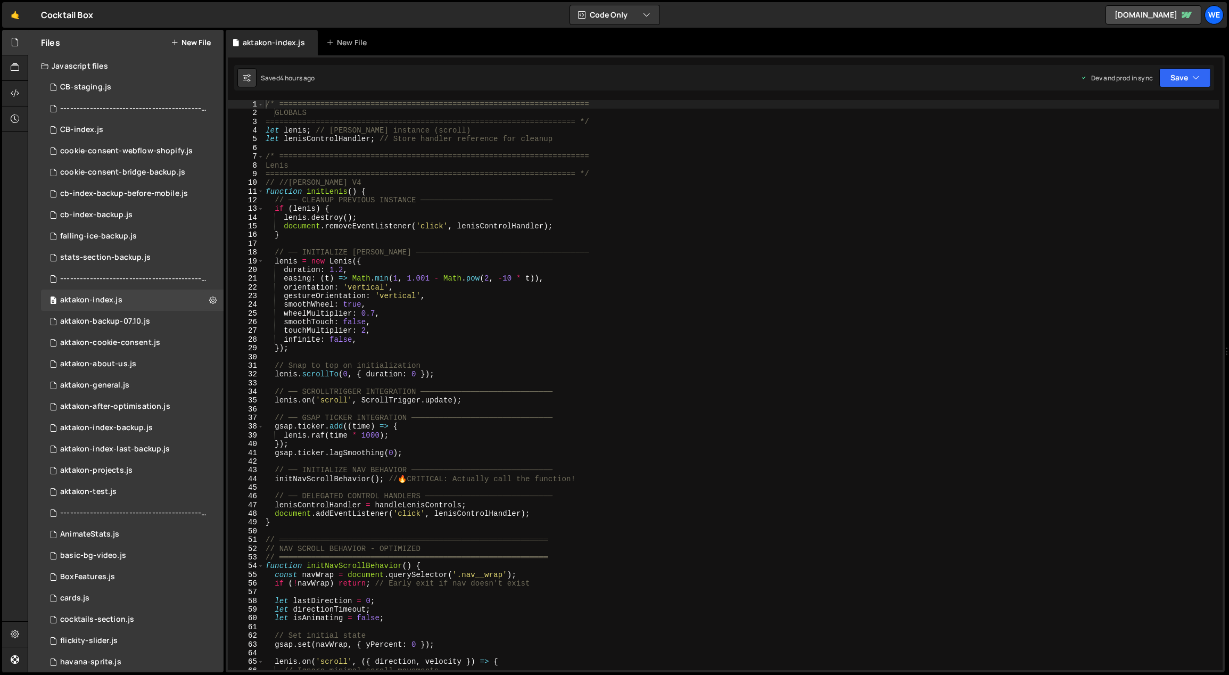
scroll to position [575, 0]
type textarea "let lenisControlHandler; // Store handler reference for cleanup"
drag, startPoint x: 559, startPoint y: 140, endPoint x: 264, endPoint y: 142, distance: 294.9
click at [263, 142] on div "let lenisControlHandler; // Store handler reference for cleanup 1 2 3 4 5 6 7 8…" at bounding box center [725, 385] width 995 height 570
click at [15, 19] on link "🤙" at bounding box center [15, 15] width 26 height 26
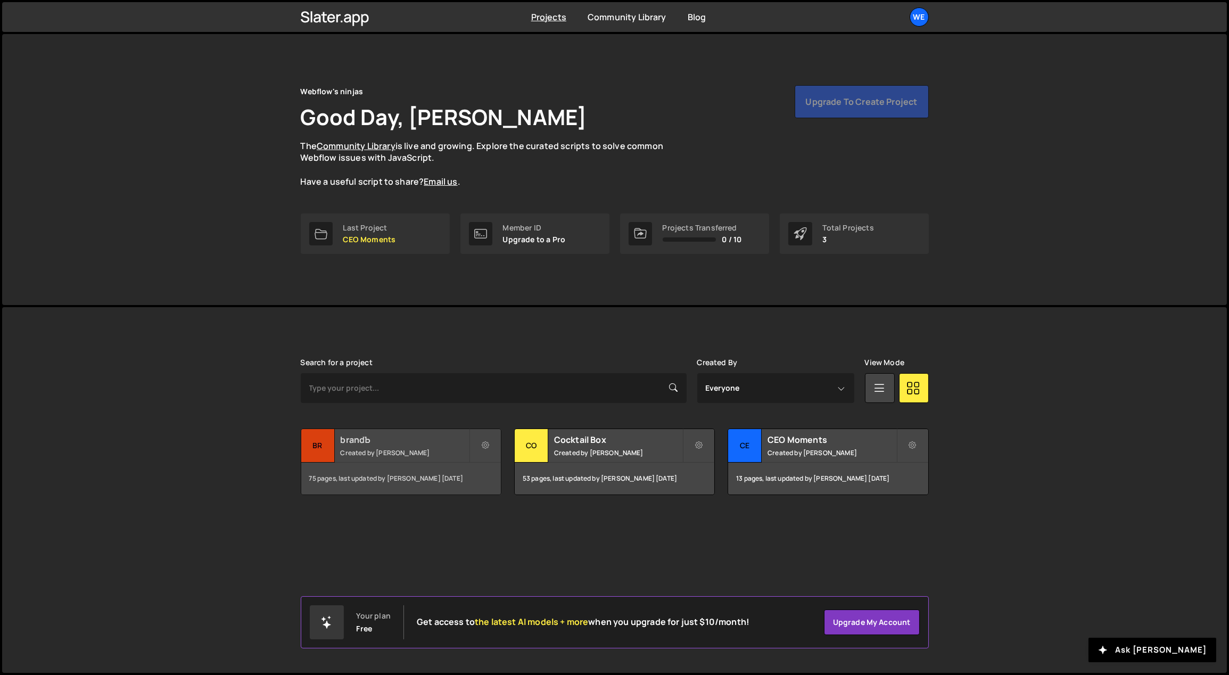
click at [384, 442] on h2 "brandЪ" at bounding box center [405, 440] width 128 height 12
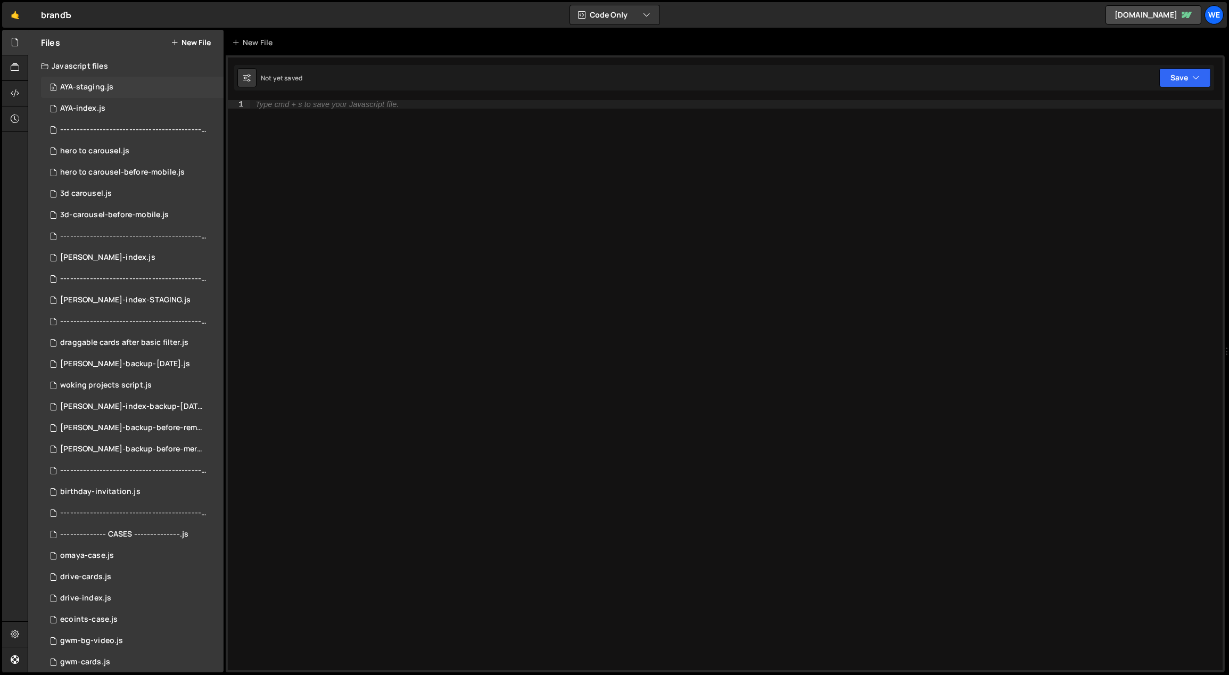
click at [98, 88] on div "AYA-staging.js" at bounding box center [86, 87] width 53 height 10
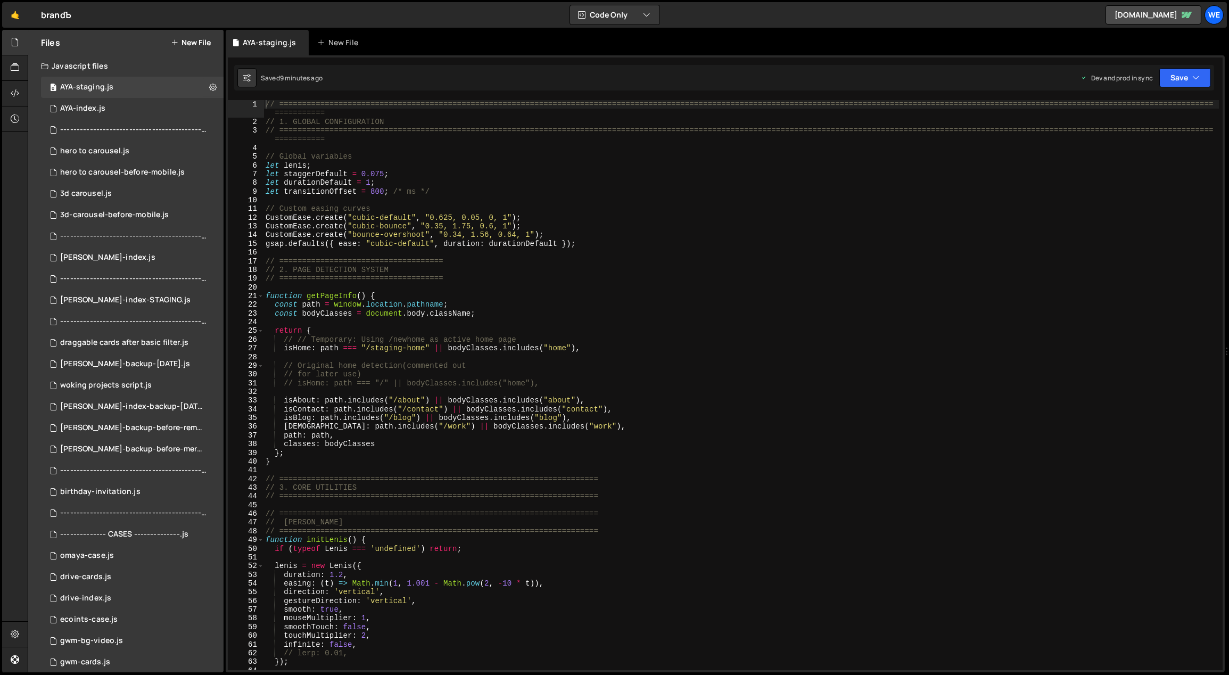
type textarea "let transitionOffset = 800; /* ms */"
click at [436, 195] on div "// ============================================================================…" at bounding box center [741, 398] width 956 height 597
paste textarea "let lenisControlHandler; // Store handler reference for cleanup"
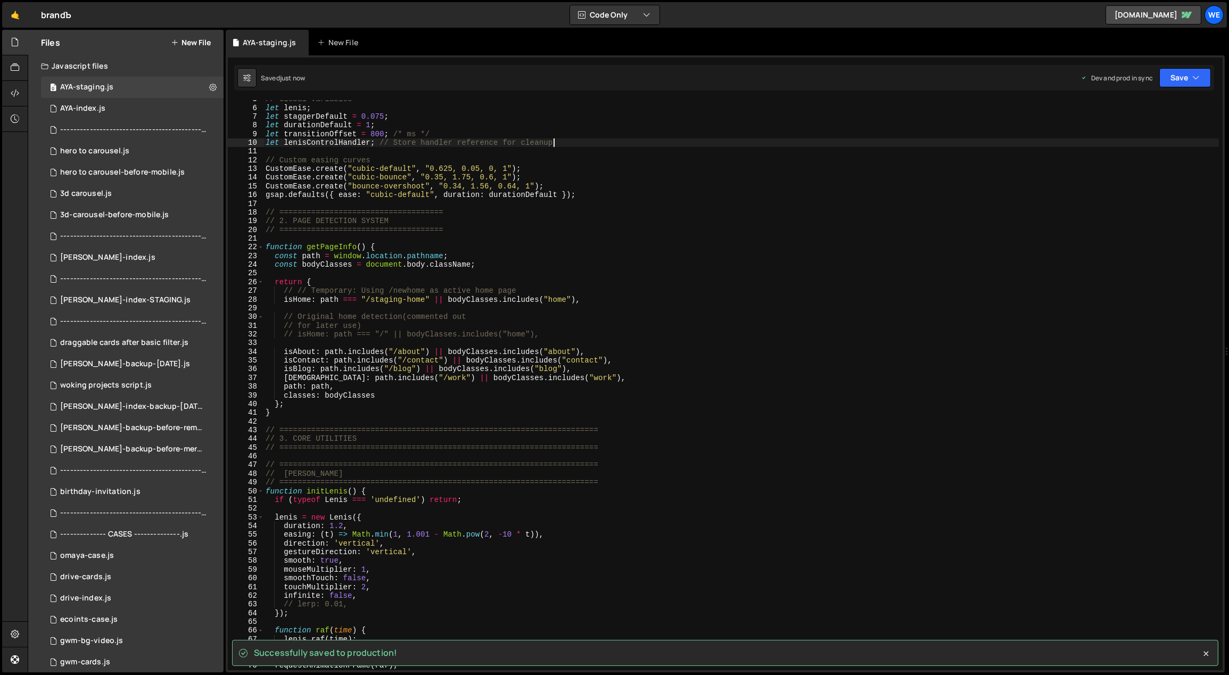
scroll to position [142, 0]
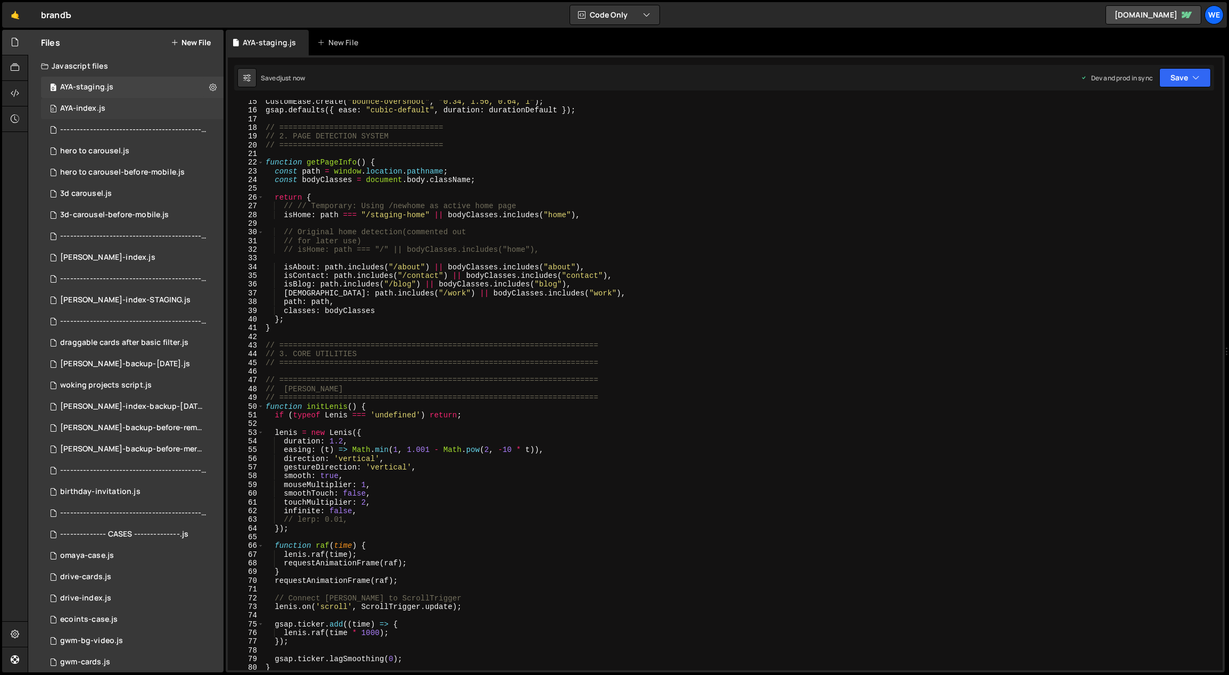
type textarea "let lenisControlHandler; // Store handler reference for cleanup"
click at [148, 107] on div "0 AYA-index.js 0" at bounding box center [132, 108] width 183 height 21
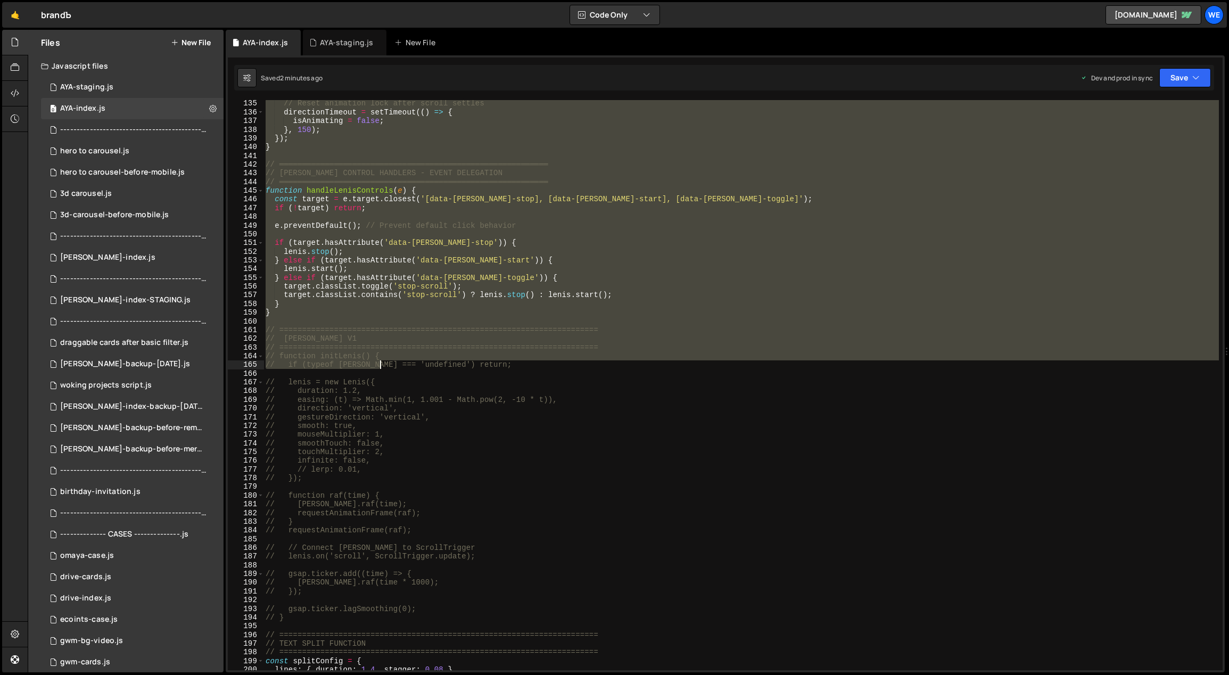
scroll to position [1310, 0]
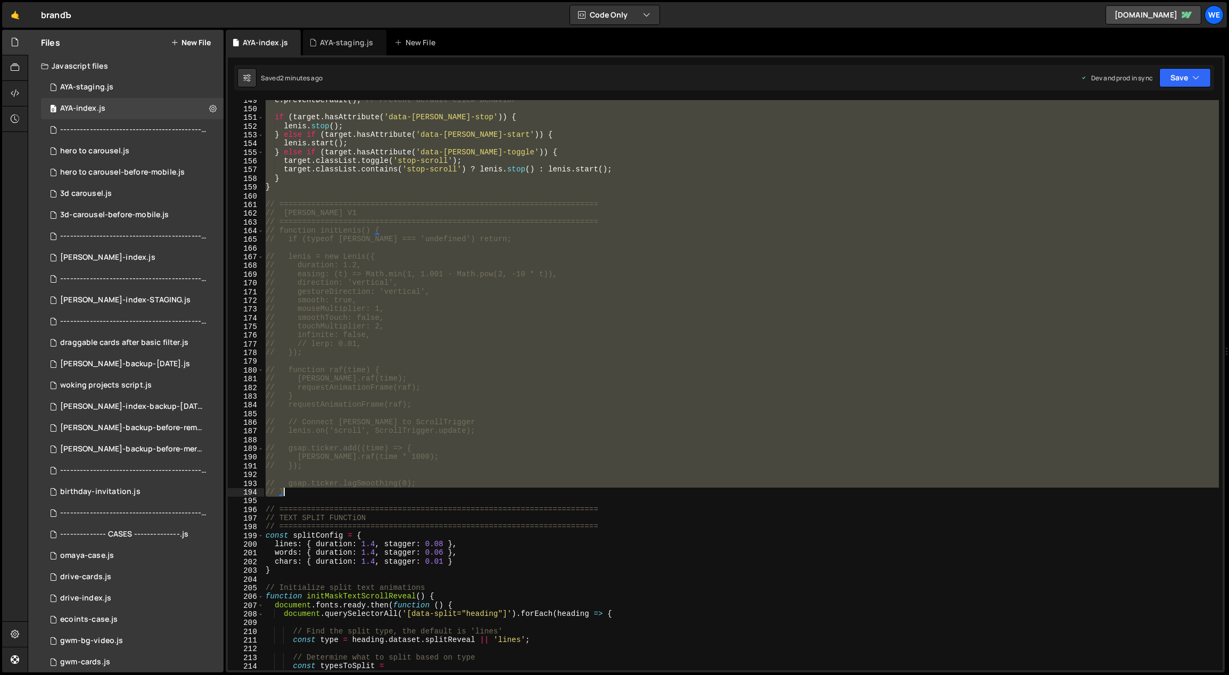
drag, startPoint x: 266, startPoint y: 376, endPoint x: 337, endPoint y: 492, distance: 135.7
click at [337, 492] on div "e . preventDefault ( ) ; // Prevent default click behavior if ( target . hasAtt…" at bounding box center [741, 390] width 956 height 588
type textarea "// gsap.ticker.lagSmoothing(0); // }"
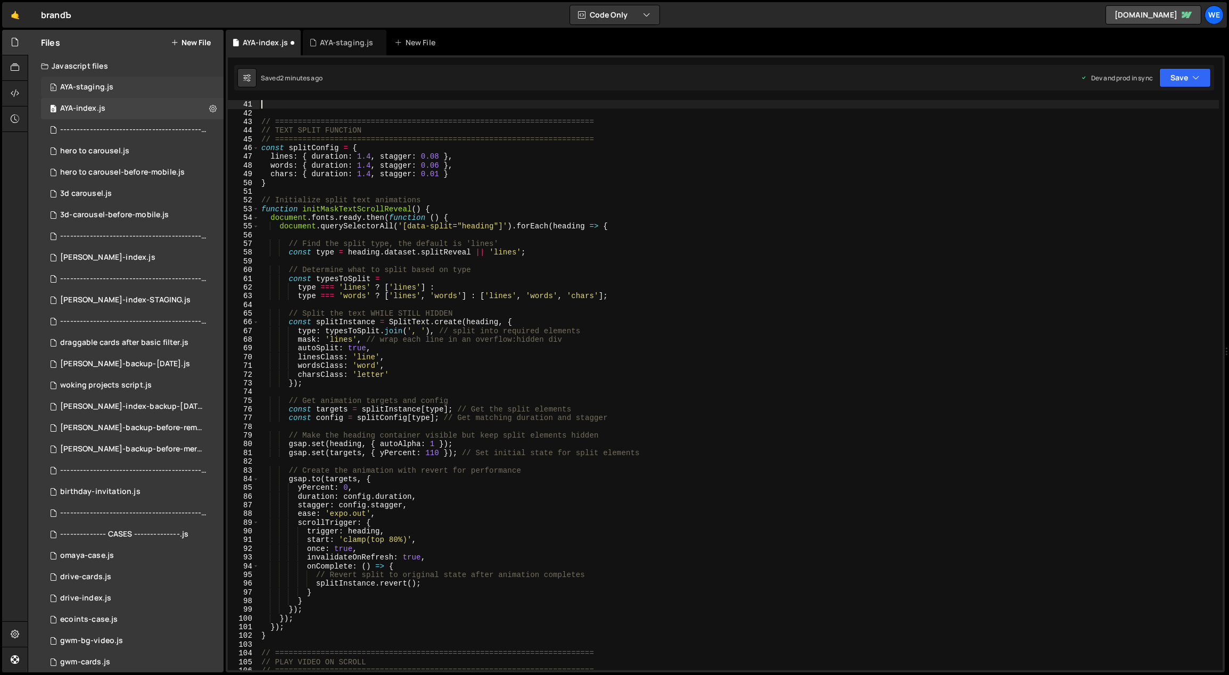
click at [102, 87] on div "AYA-staging.js" at bounding box center [86, 87] width 53 height 10
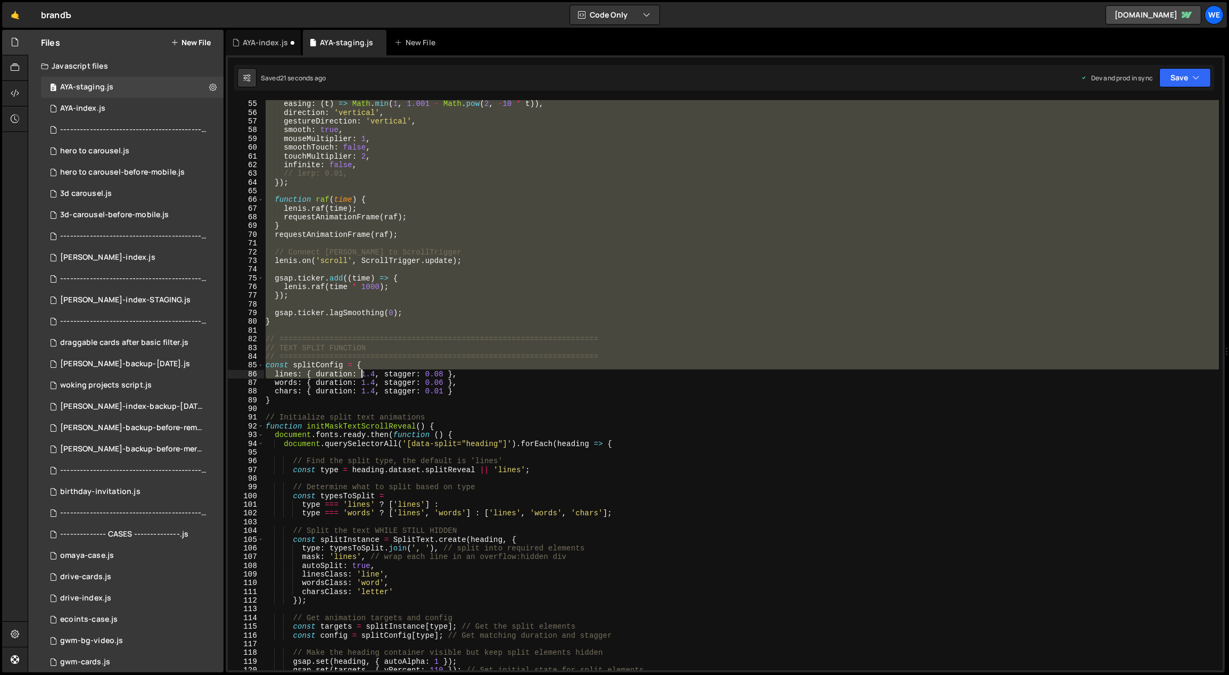
scroll to position [487, 0]
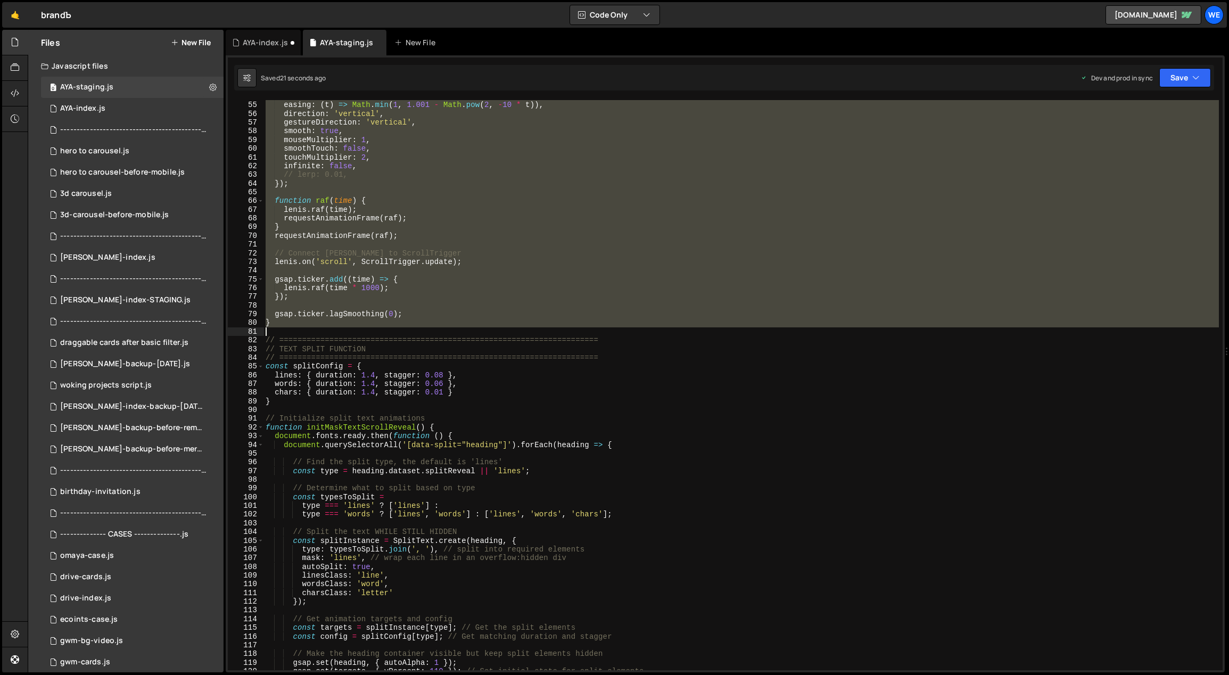
drag, startPoint x: 265, startPoint y: 375, endPoint x: 329, endPoint y: 332, distance: 77.8
click at [329, 332] on div "duration : 1.2 , easing : ( t ) => Math . min ( 1 , 1.001 - Math . pow ( 2 , - …" at bounding box center [741, 386] width 956 height 588
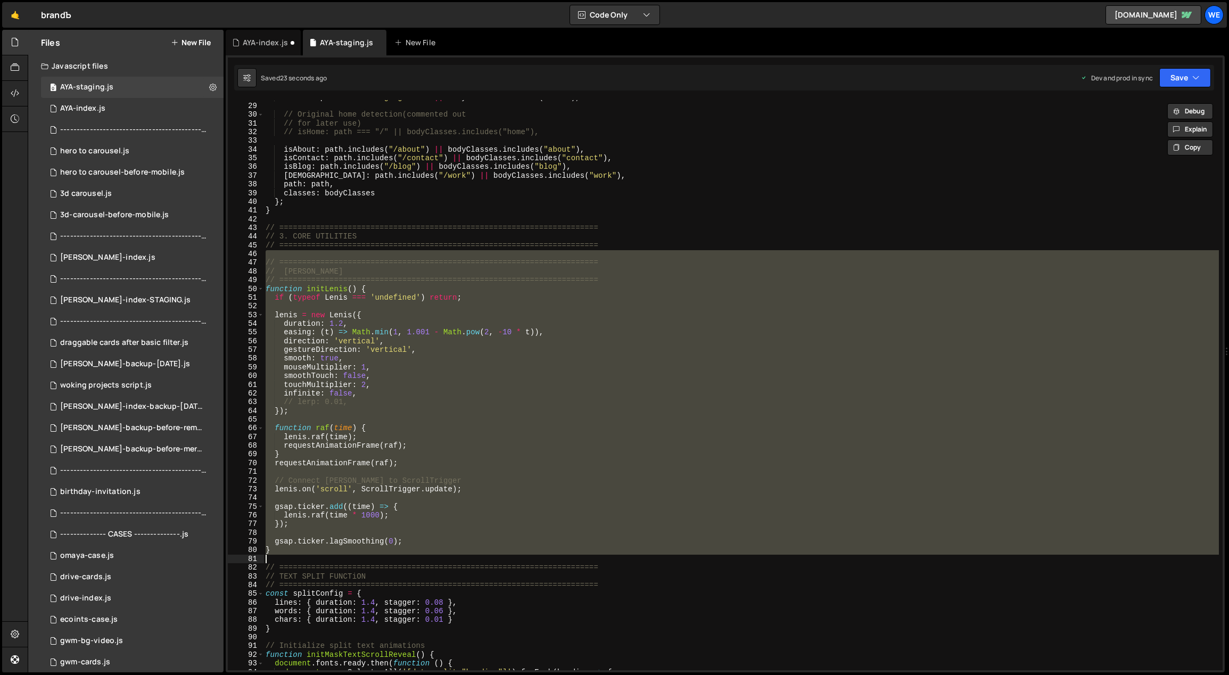
paste textarea "// }"
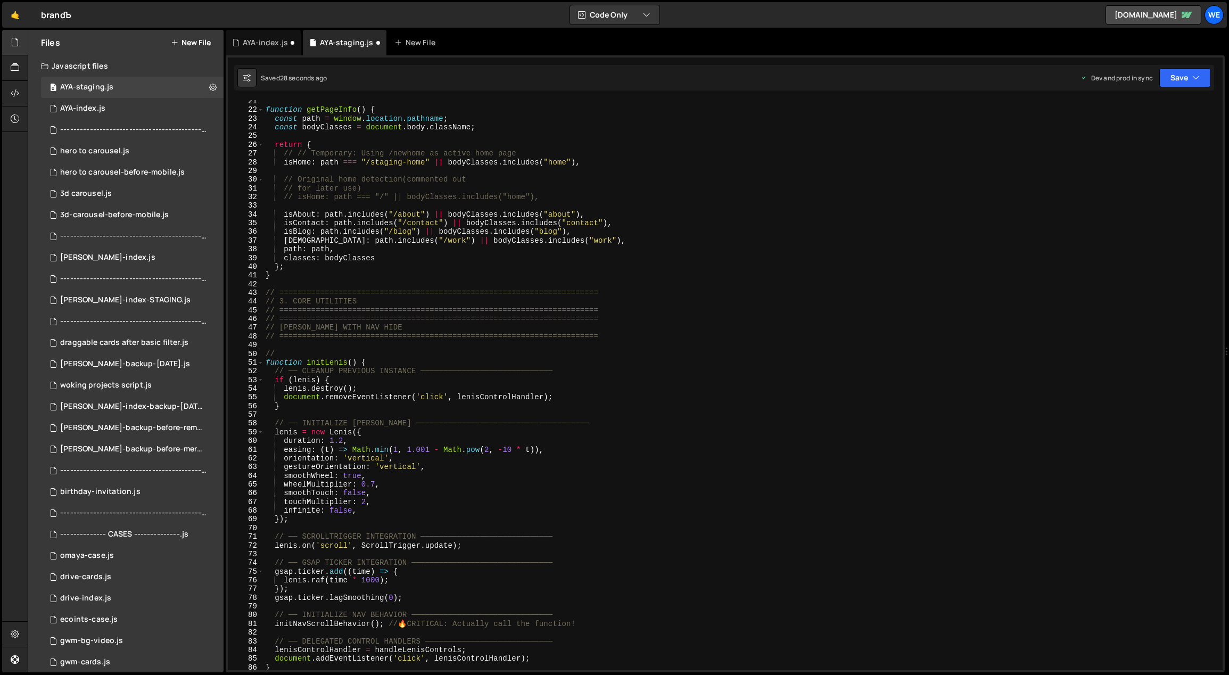
scroll to position [0, 0]
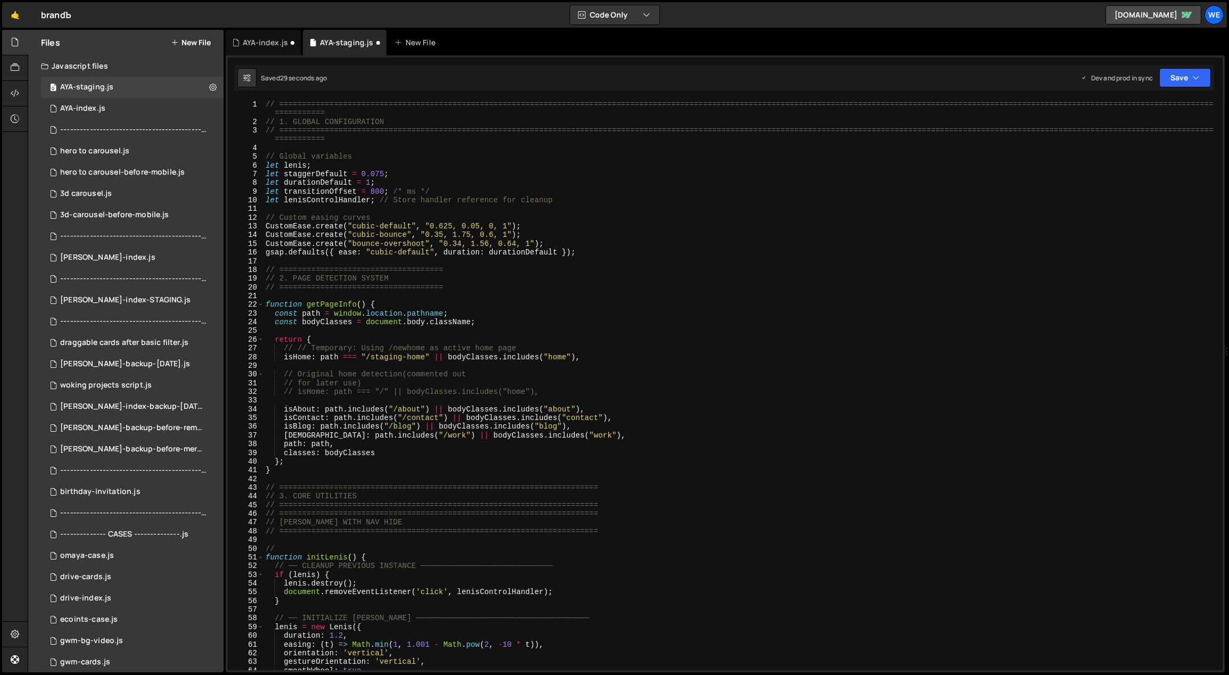
click at [762, 226] on div "// ============================================================================…" at bounding box center [741, 398] width 956 height 597
type textarea "CustomEase.create("cubic-default", "0.625, 0.05, 0, 1");"
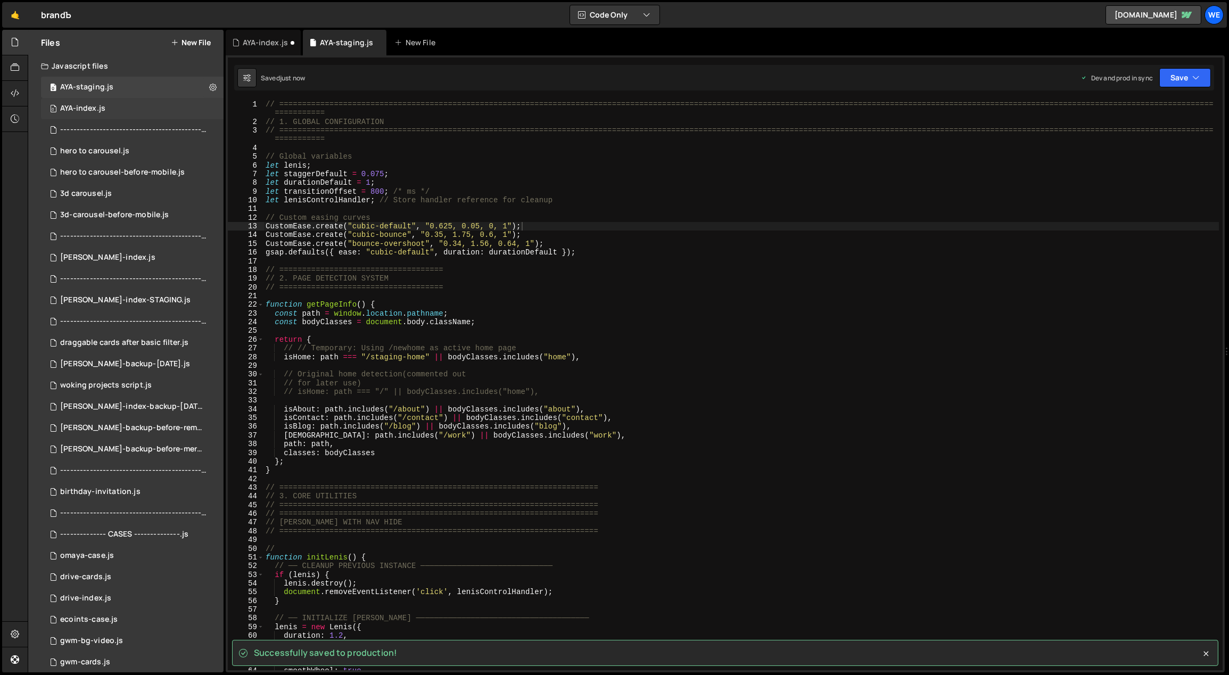
click at [122, 106] on div "0 AYA-index.js 0" at bounding box center [132, 108] width 183 height 21
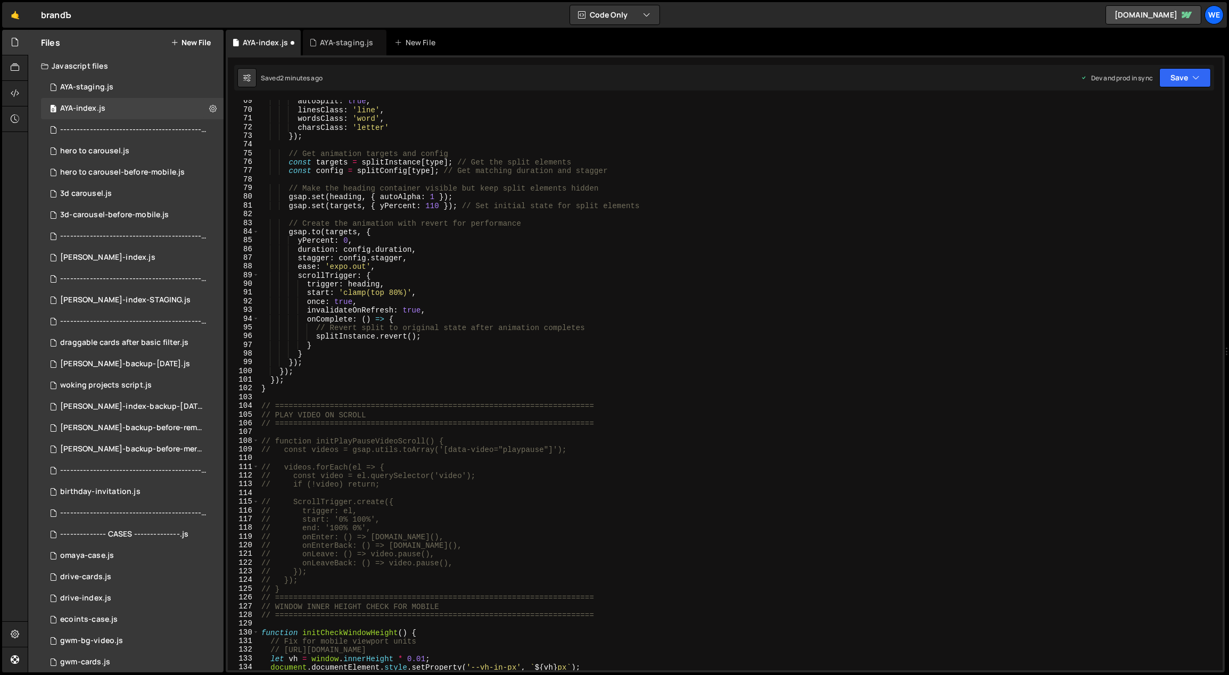
scroll to position [904, 0]
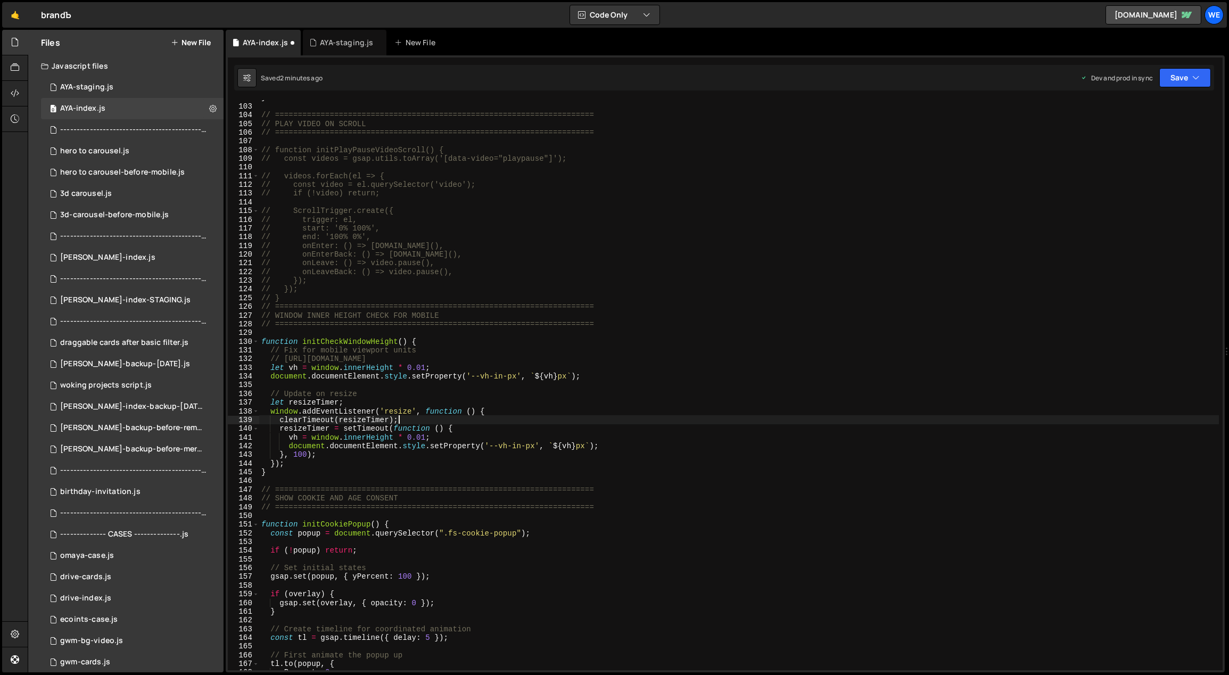
click at [466, 421] on div "} // ====================================================================== // …" at bounding box center [739, 387] width 960 height 588
type textarea "// gsap.ticker.lagSmoothing(0); // }"
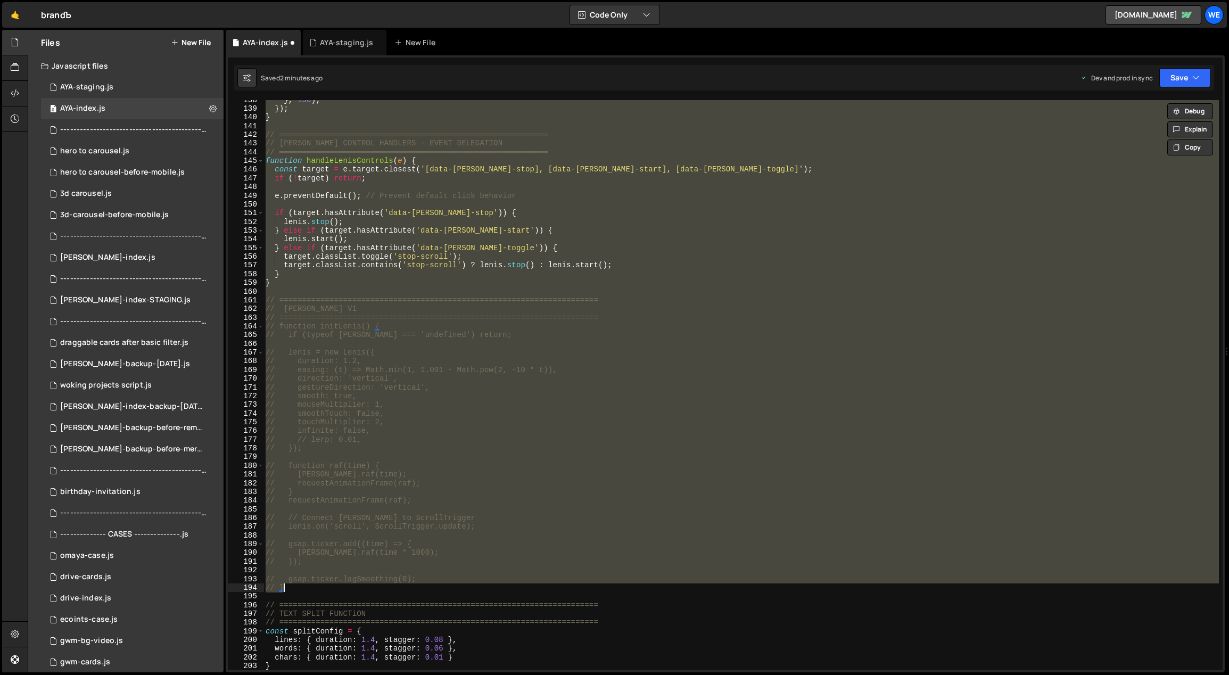
scroll to position [1215, 0]
drag, startPoint x: 324, startPoint y: 292, endPoint x: 294, endPoint y: 291, distance: 30.4
click at [324, 291] on div "} , 150 ) ; }) ; } // ═════════════════════════════════════════════════════════…" at bounding box center [740, 385] width 955 height 570
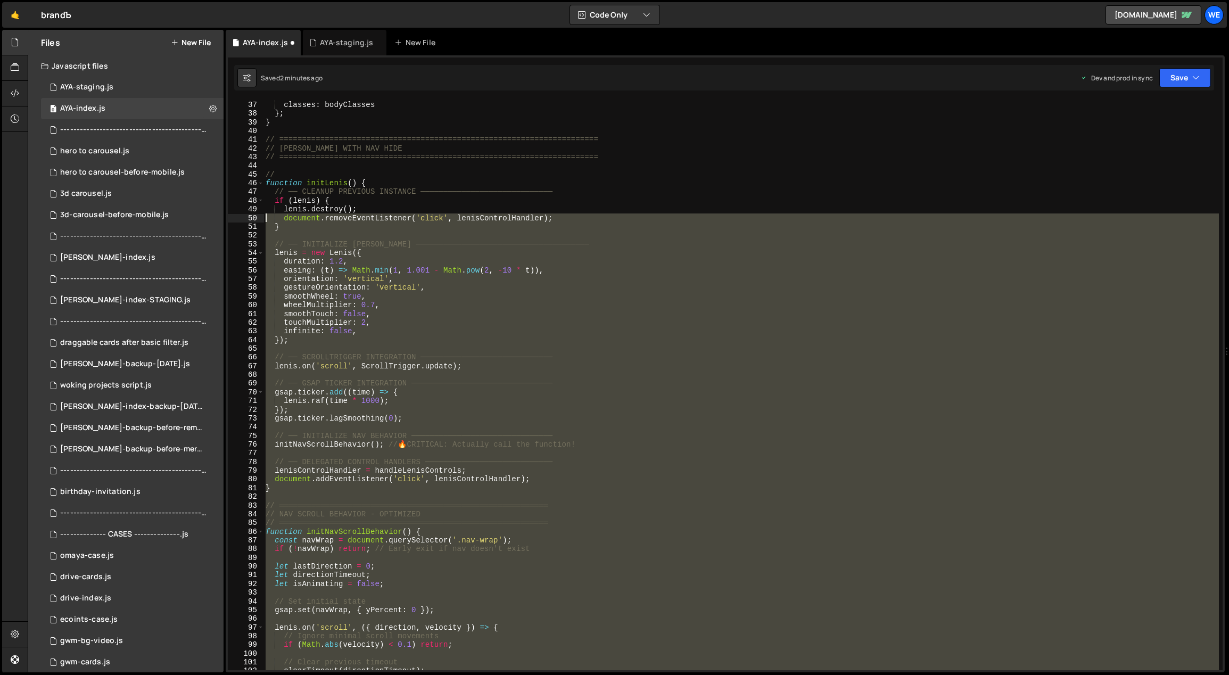
scroll to position [277, 0]
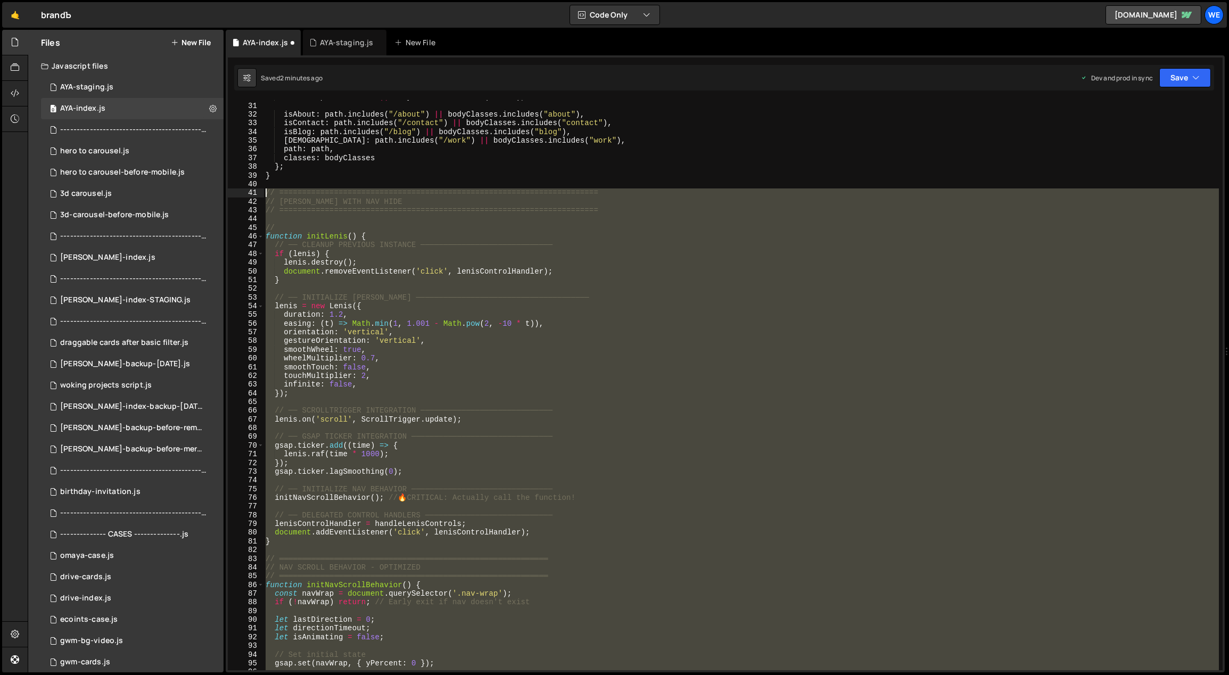
drag, startPoint x: 291, startPoint y: 292, endPoint x: 255, endPoint y: 189, distance: 108.9
click at [255, 189] on div "30 31 32 33 34 35 36 37 38 39 40 41 42 43 44 45 46 47 48 49 50 51 52 53 54 55 5…" at bounding box center [725, 385] width 995 height 570
type textarea "// ====================================================================== // LE…"
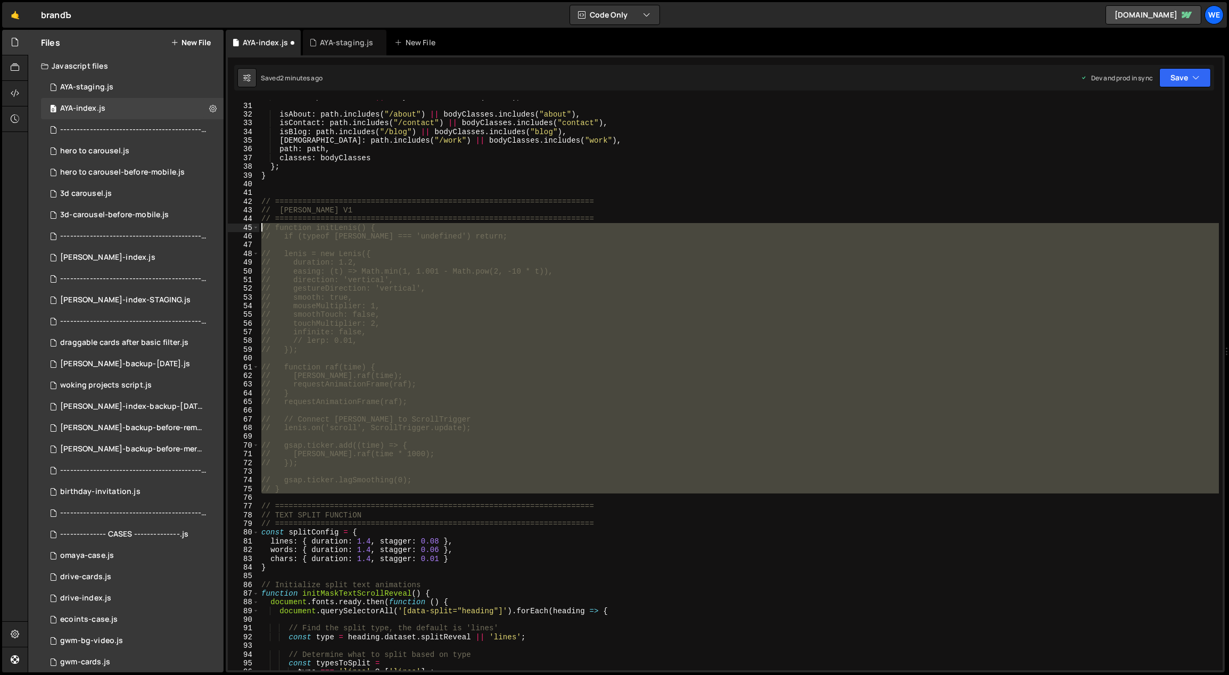
drag, startPoint x: 293, startPoint y: 496, endPoint x: 250, endPoint y: 226, distance: 273.3
click at [250, 226] on div "30 31 32 33 34 35 36 37 38 39 40 41 42 43 44 45 46 47 48 49 50 51 52 53 54 55 5…" at bounding box center [725, 385] width 995 height 570
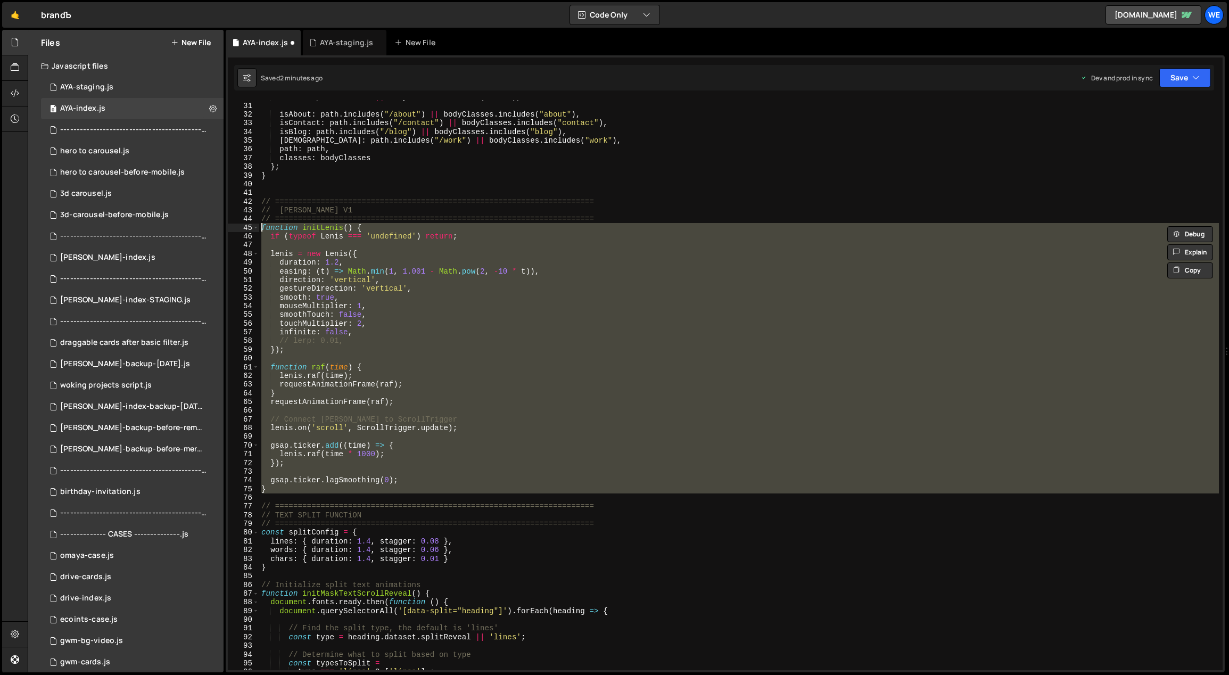
type textarea "if (typeof [PERSON_NAME] === 'undefined') return;"
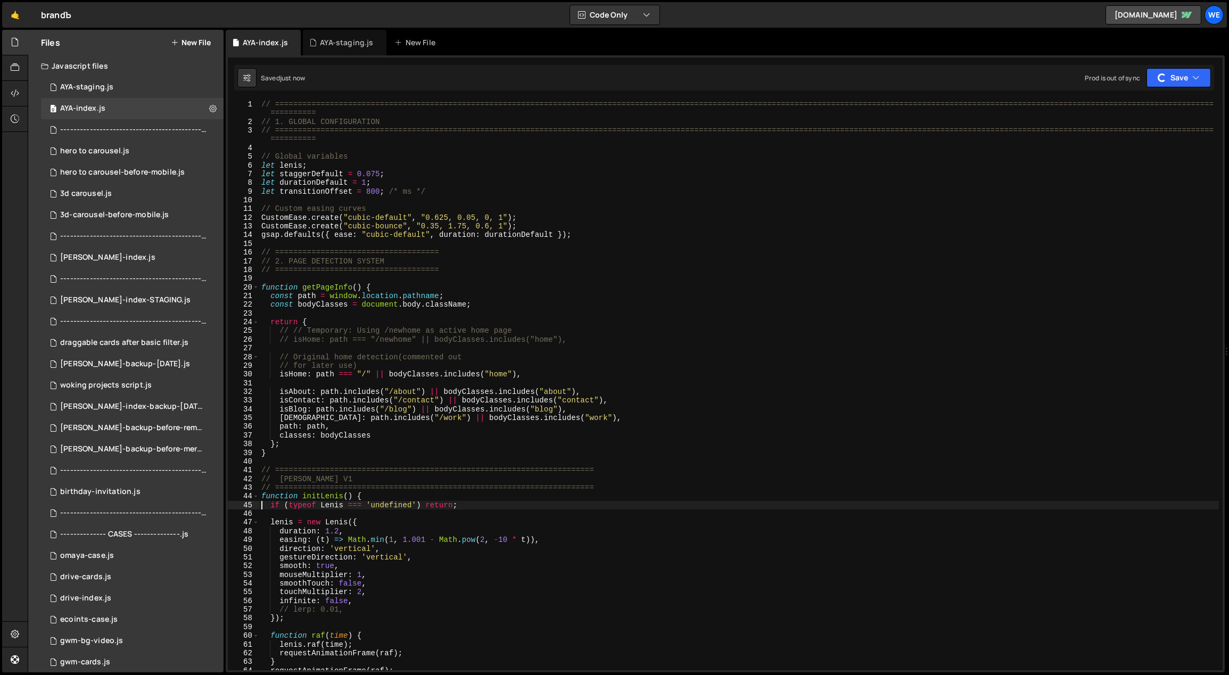
scroll to position [0, 0]
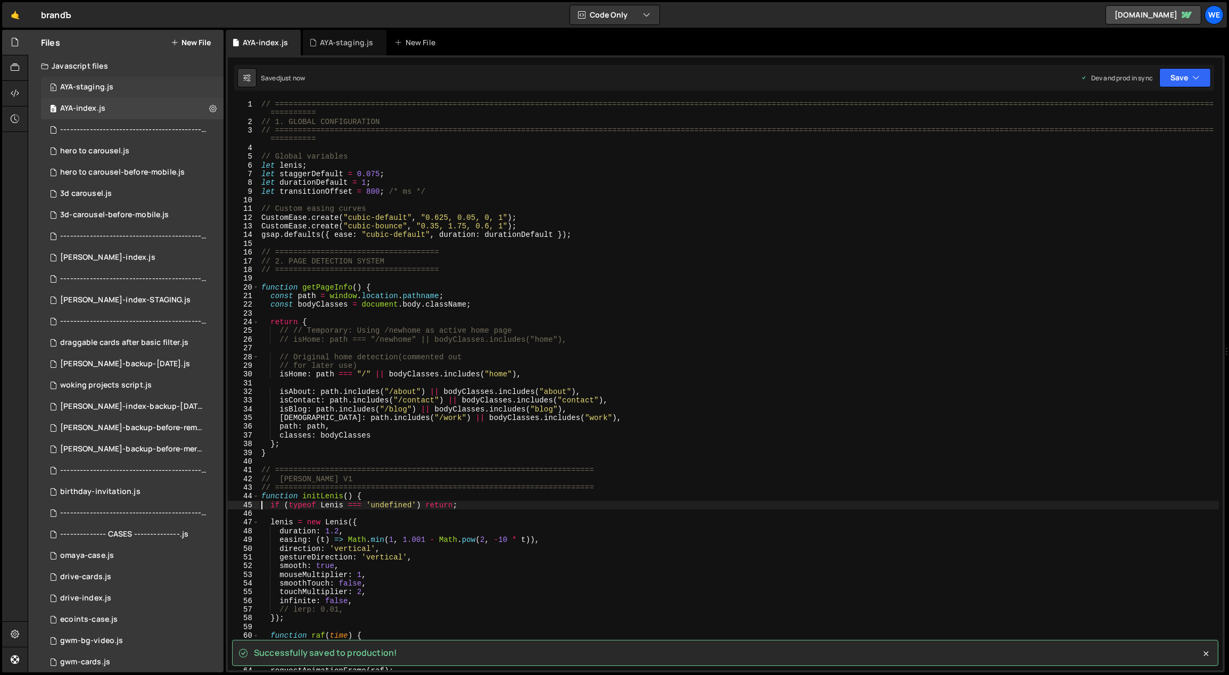
click at [111, 88] on div "AYA-staging.js" at bounding box center [86, 87] width 53 height 10
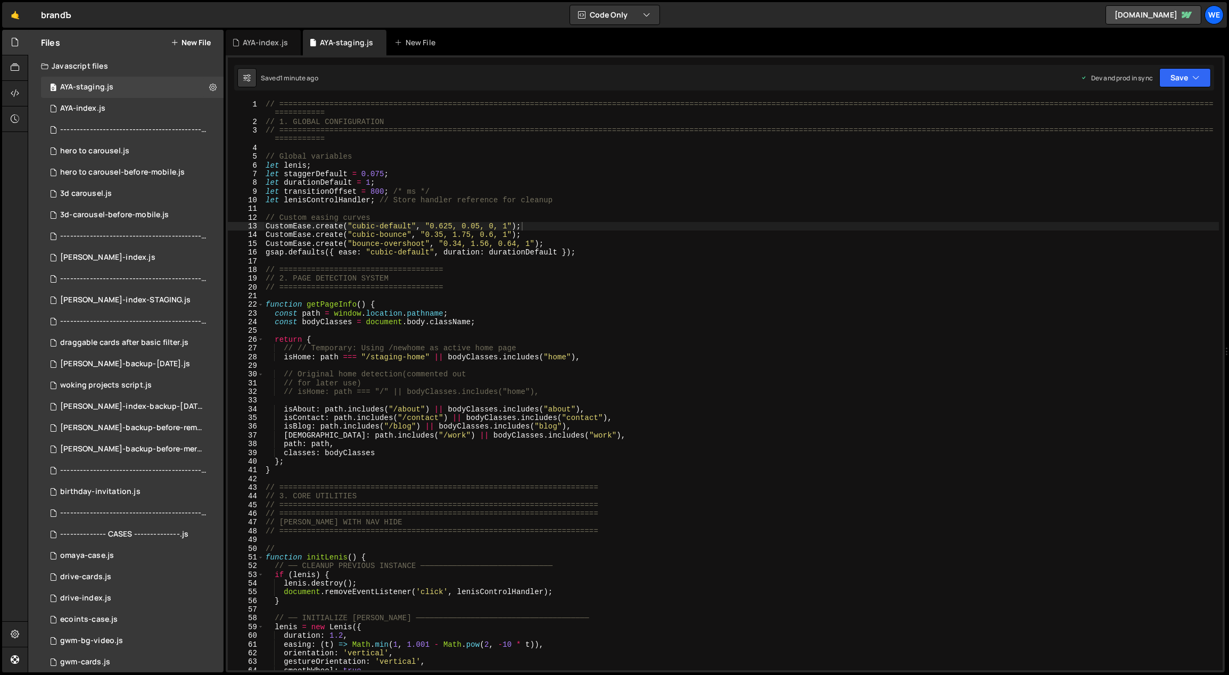
click at [456, 268] on div "// ============================================================================…" at bounding box center [741, 398] width 956 height 597
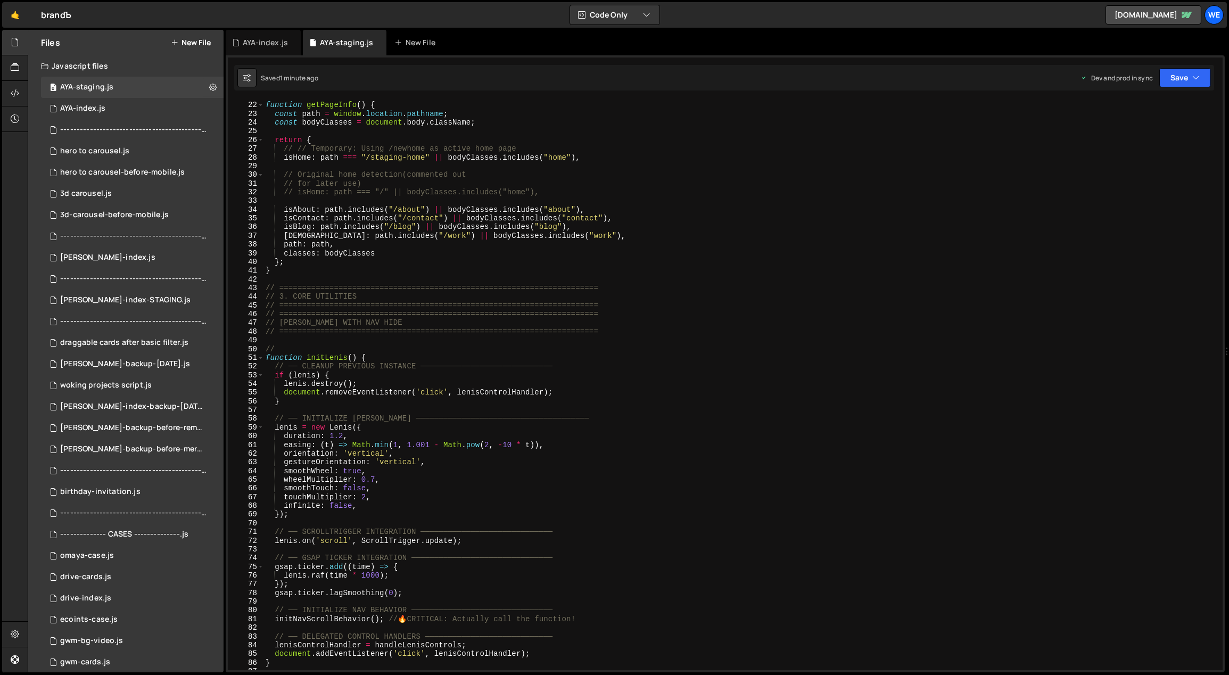
scroll to position [546, 0]
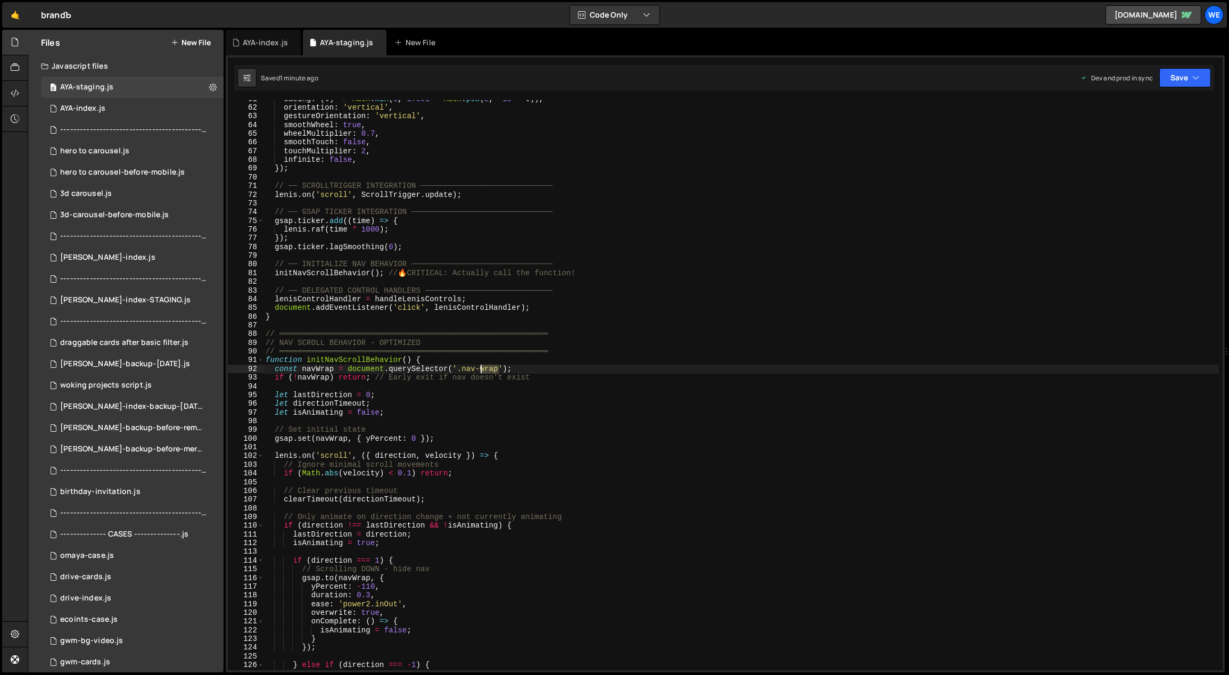
drag, startPoint x: 500, startPoint y: 370, endPoint x: 478, endPoint y: 369, distance: 21.3
click at [478, 369] on div "easing : ( t ) => Math . min ( 1 , 1.001 - Math . pow ( 2 , - 10 * t )) , orien…" at bounding box center [741, 389] width 956 height 588
click at [444, 575] on div "easing : ( t ) => Math . min ( 1 , 1.001 - Math . pow ( 2 , - 10 * t )) , orien…" at bounding box center [741, 389] width 956 height 588
type textarea "gsap.to(navWrap, {"
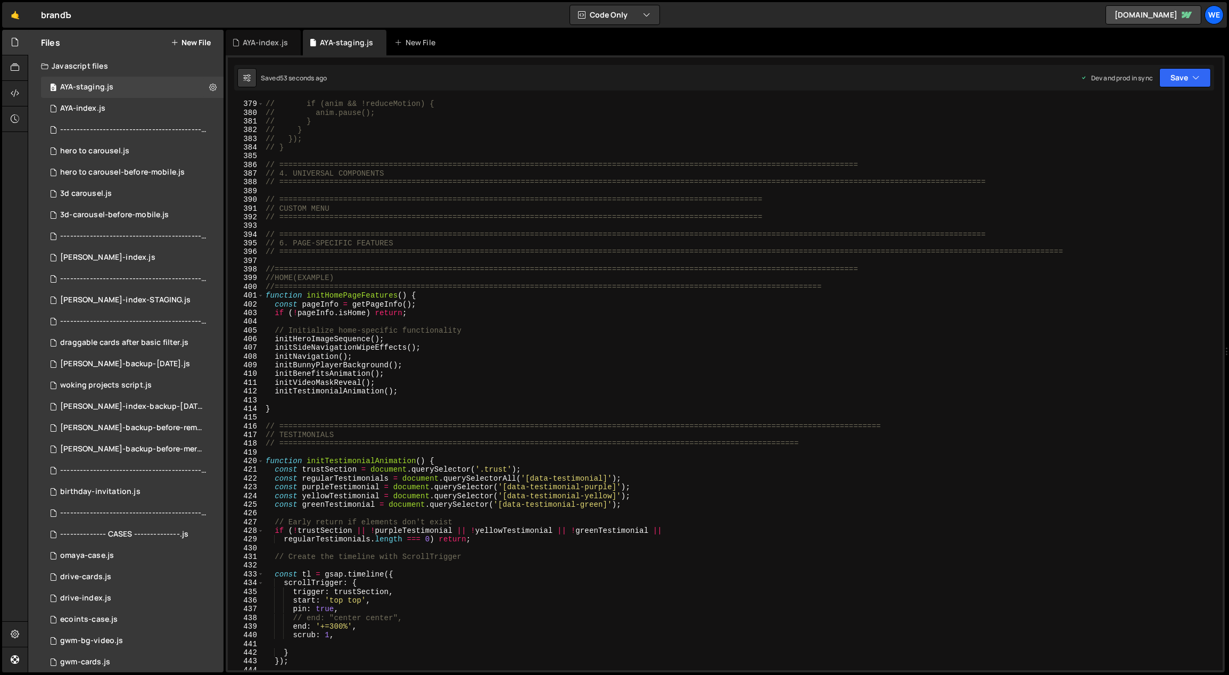
scroll to position [3310, 0]
click at [487, 456] on div "// if (anim && !reduceMotion) { // anim.pause(); // } // } // }); // } // =====…" at bounding box center [741, 394] width 956 height 588
click at [486, 457] on div "// if (anim && !reduceMotion) { // anim.pause(); // } // } // }); // } // =====…" at bounding box center [741, 394] width 956 height 588
type textarea "function initTestimonialAnimation() {"
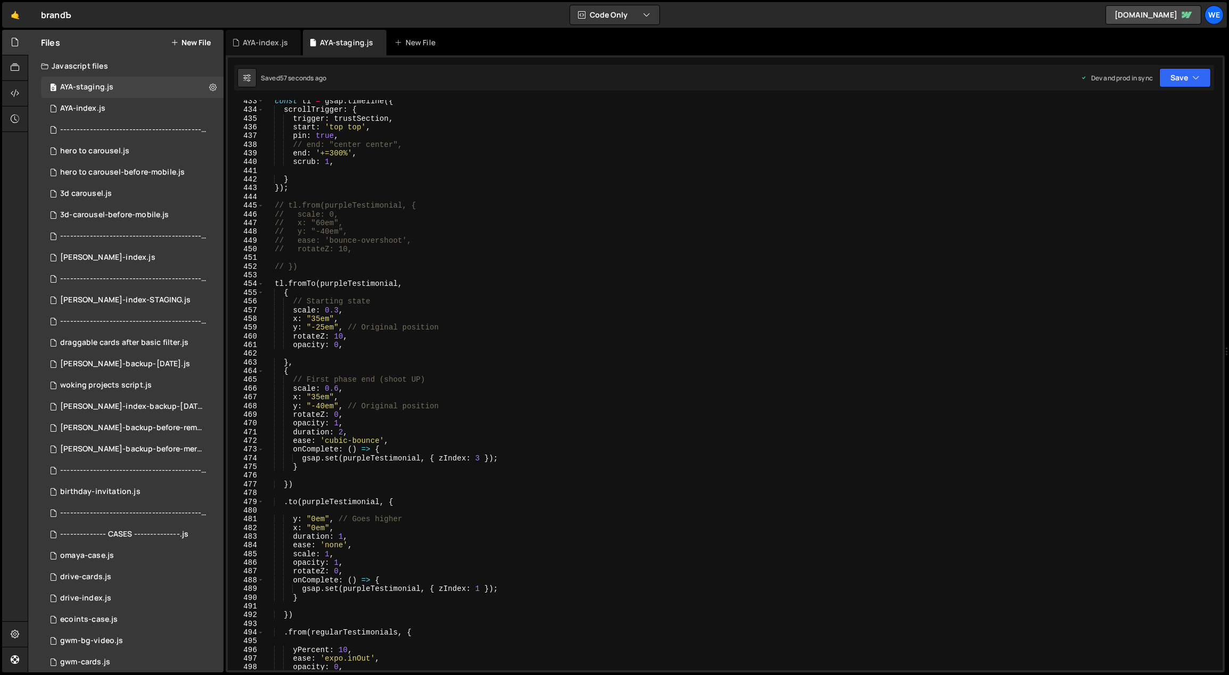
scroll to position [3783, 0]
click at [302, 476] on div "const tl = gsap . timeline ({ scrollTrigger : { trigger : trustSection , start …" at bounding box center [741, 391] width 956 height 588
click at [414, 284] on div "const tl = gsap . timeline ({ scrollTrigger : { trigger : trustSection , start …" at bounding box center [741, 391] width 956 height 588
click at [296, 293] on div "const tl = gsap . timeline ({ scrollTrigger : { trigger : trustSection , start …" at bounding box center [741, 391] width 956 height 588
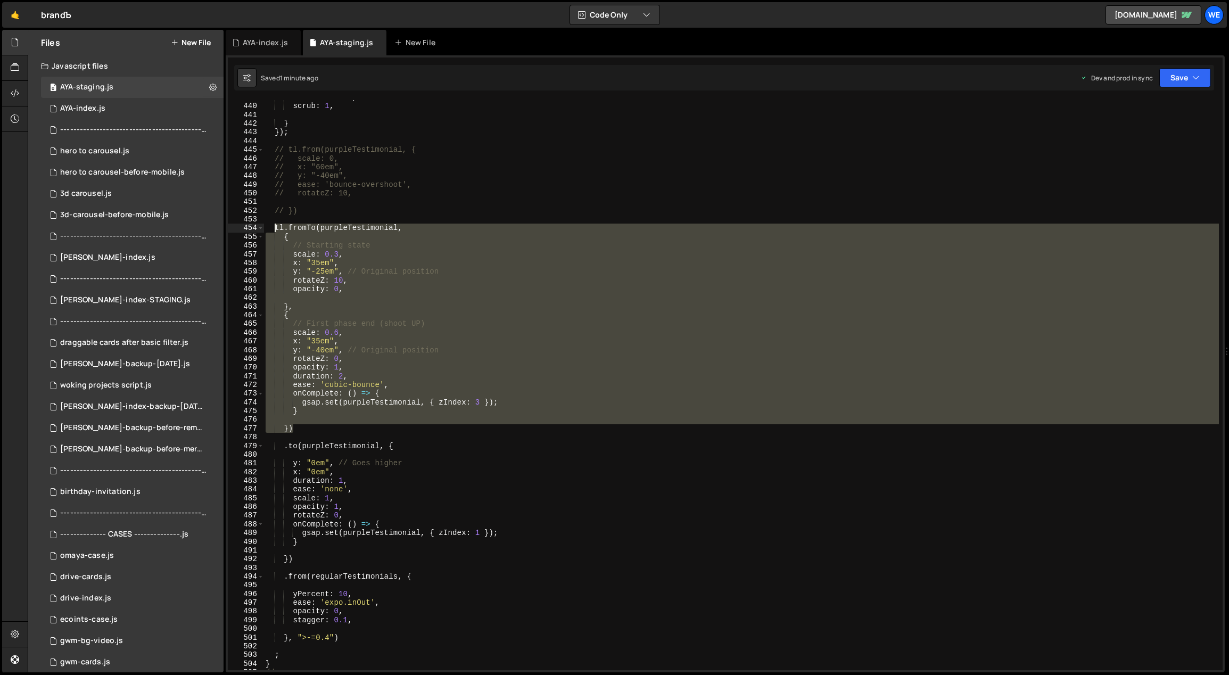
drag, startPoint x: 302, startPoint y: 430, endPoint x: 276, endPoint y: 227, distance: 204.4
click at [276, 227] on div "end : '+=300%' , scrub : 1 , } }) ; // tl.from(purpleTestimonial, { // scale: 0…" at bounding box center [741, 387] width 956 height 588
click at [309, 429] on div "end : '+=300%' , scrub : 1 , } }) ; // tl.from(purpleTestimonial, { // scale: 0…" at bounding box center [740, 385] width 955 height 570
type textarea "})"
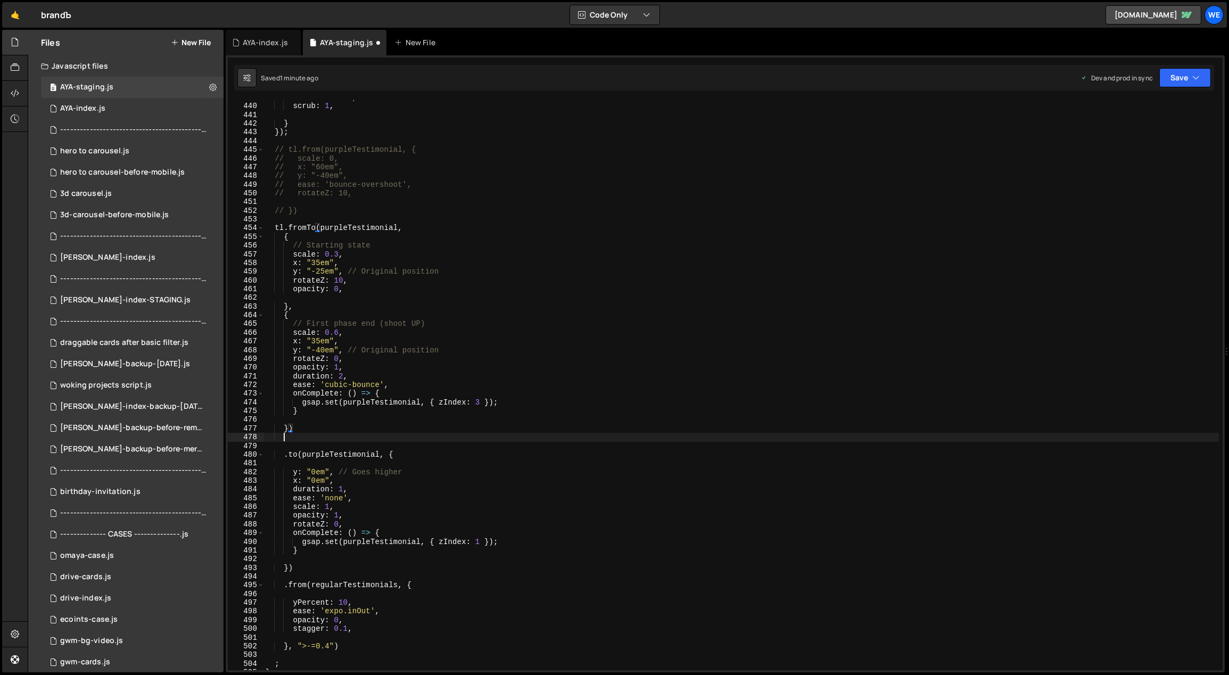
scroll to position [0, 0]
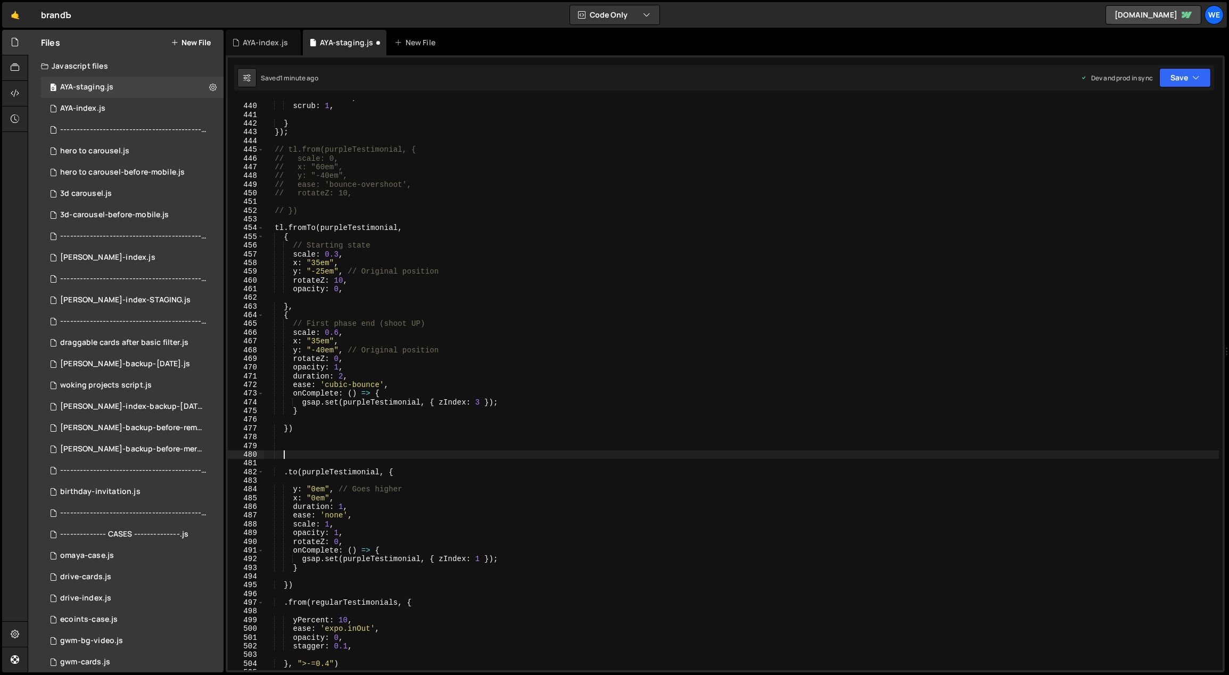
paste textarea "})"
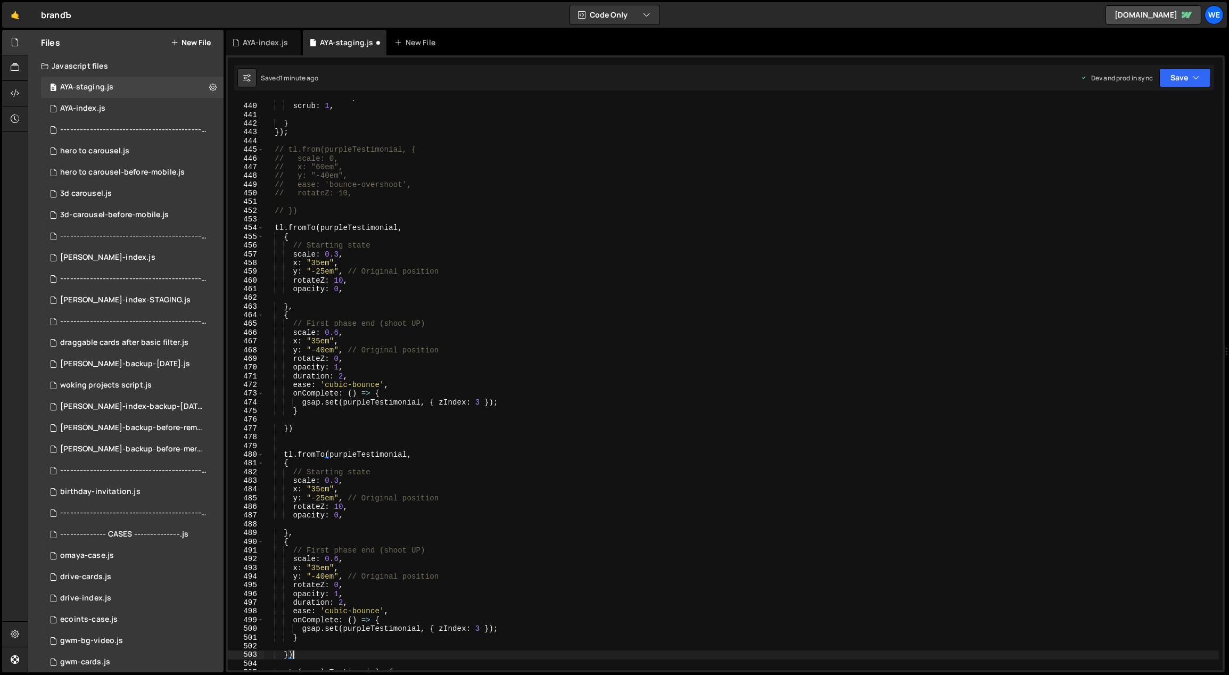
scroll to position [3849, 0]
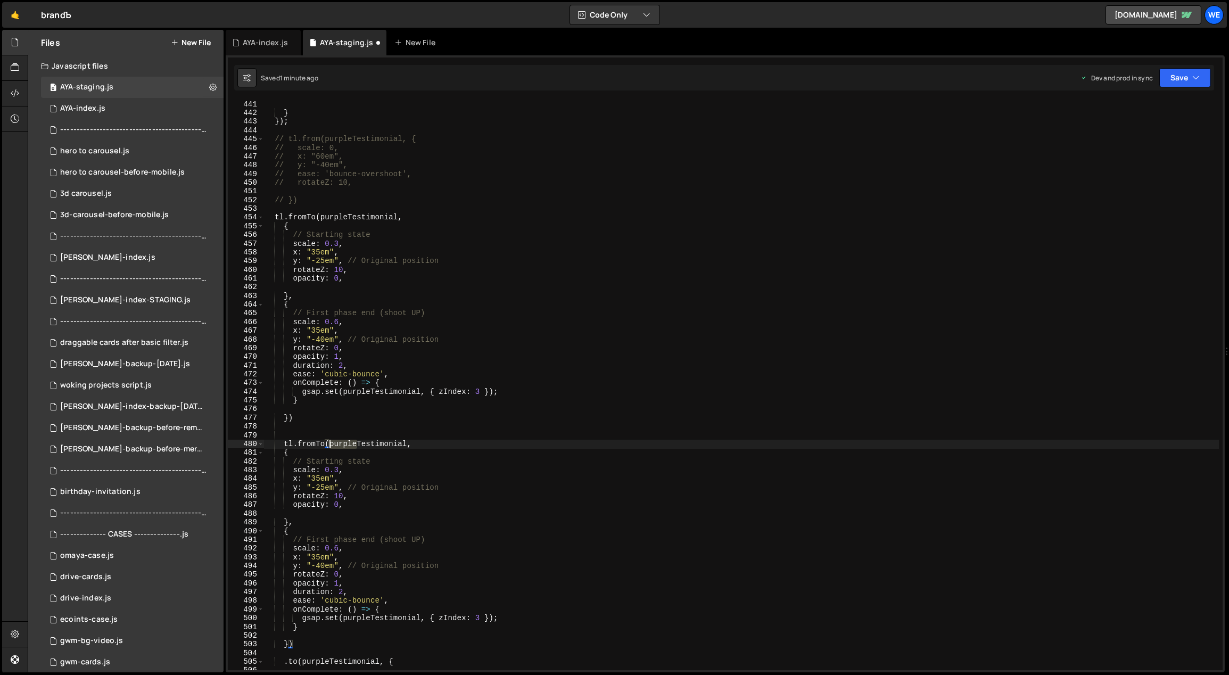
drag, startPoint x: 357, startPoint y: 443, endPoint x: 343, endPoint y: 442, distance: 13.9
click at [330, 442] on div "} }) ; // tl.from(purpleTestimonial, { // scale: 0, // x: "60em", // y: "-40em"…" at bounding box center [741, 394] width 956 height 588
click at [735, 452] on div "} }) ; // tl.from(purpleTestimonial, { // scale: 0, // x: "60em", // y: "-40em"…" at bounding box center [741, 394] width 956 height 588
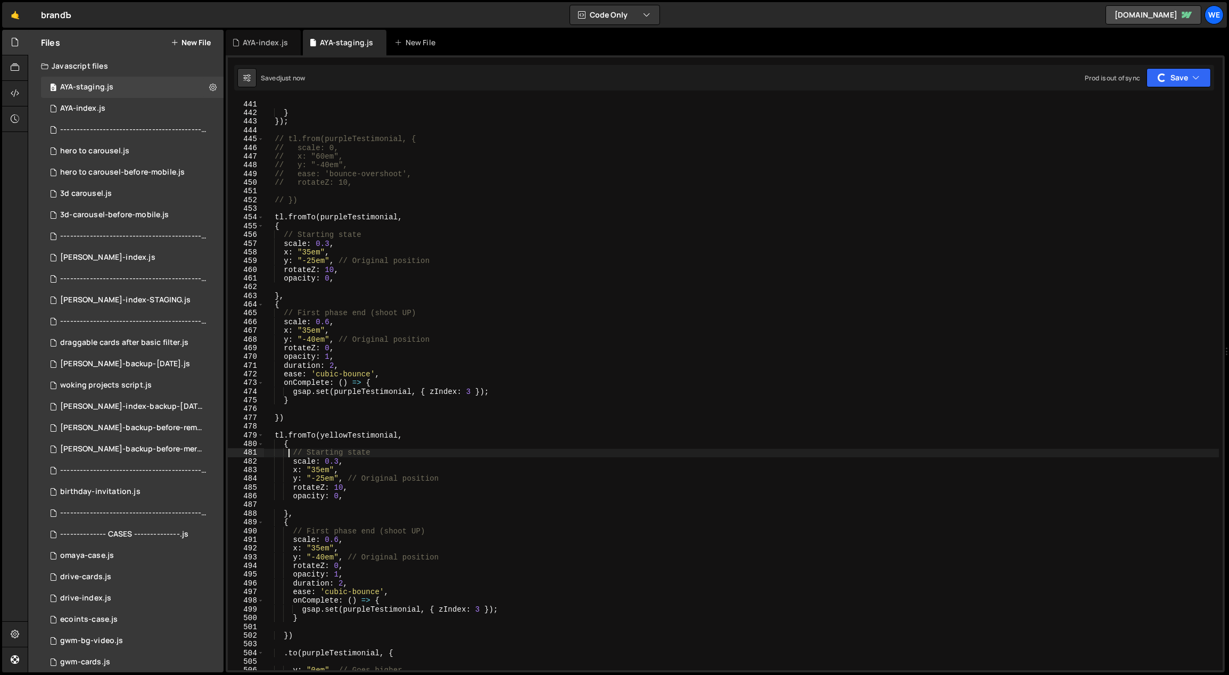
scroll to position [3897, 0]
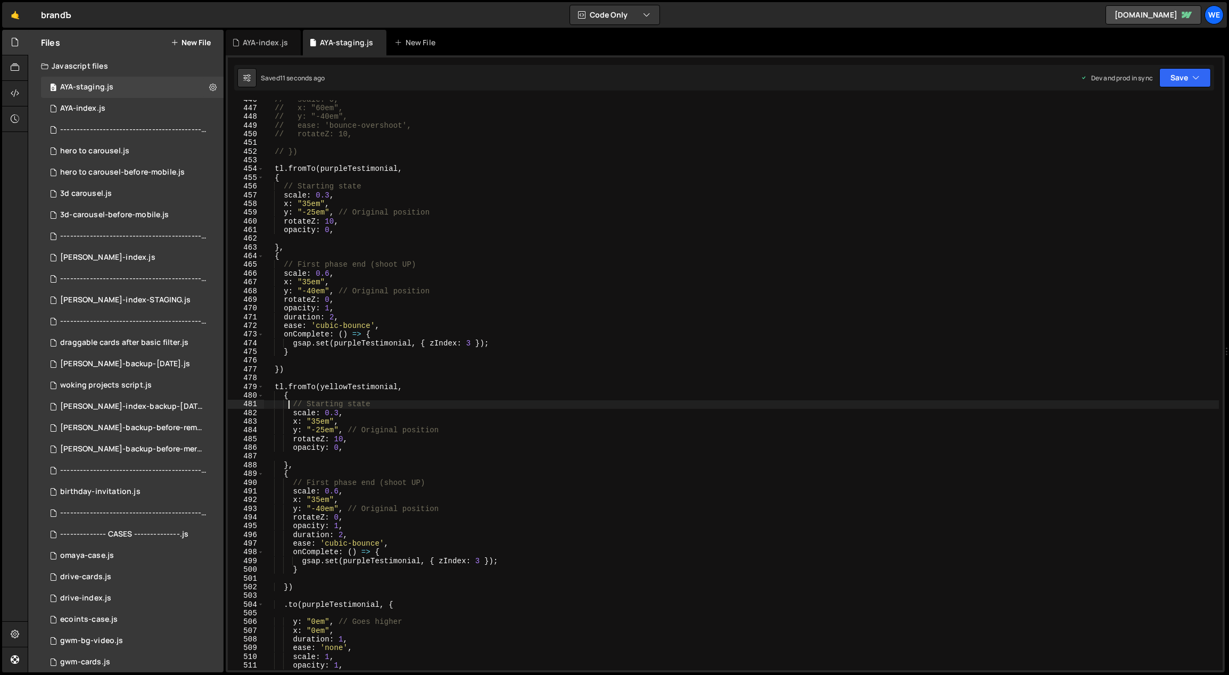
click at [317, 559] on div "// scale: 0, // x: "60em", // y: "-40em", // ease: 'bounce-overshoot', // rotat…" at bounding box center [741, 389] width 956 height 588
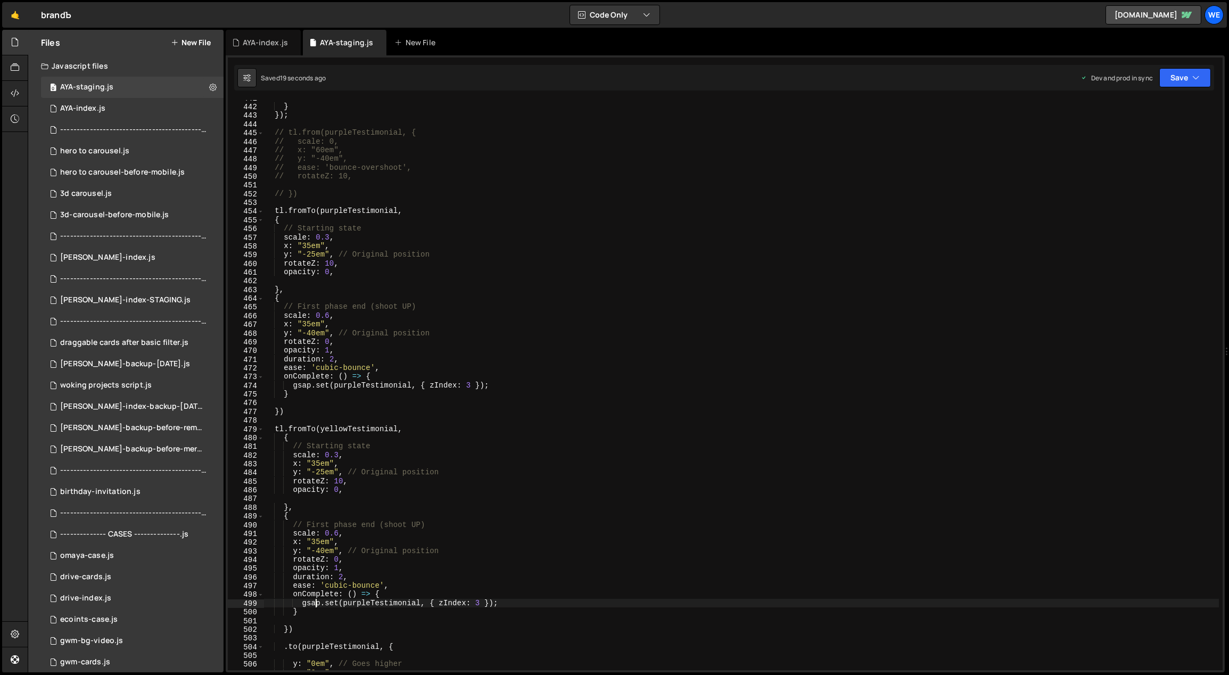
scroll to position [3900, 0]
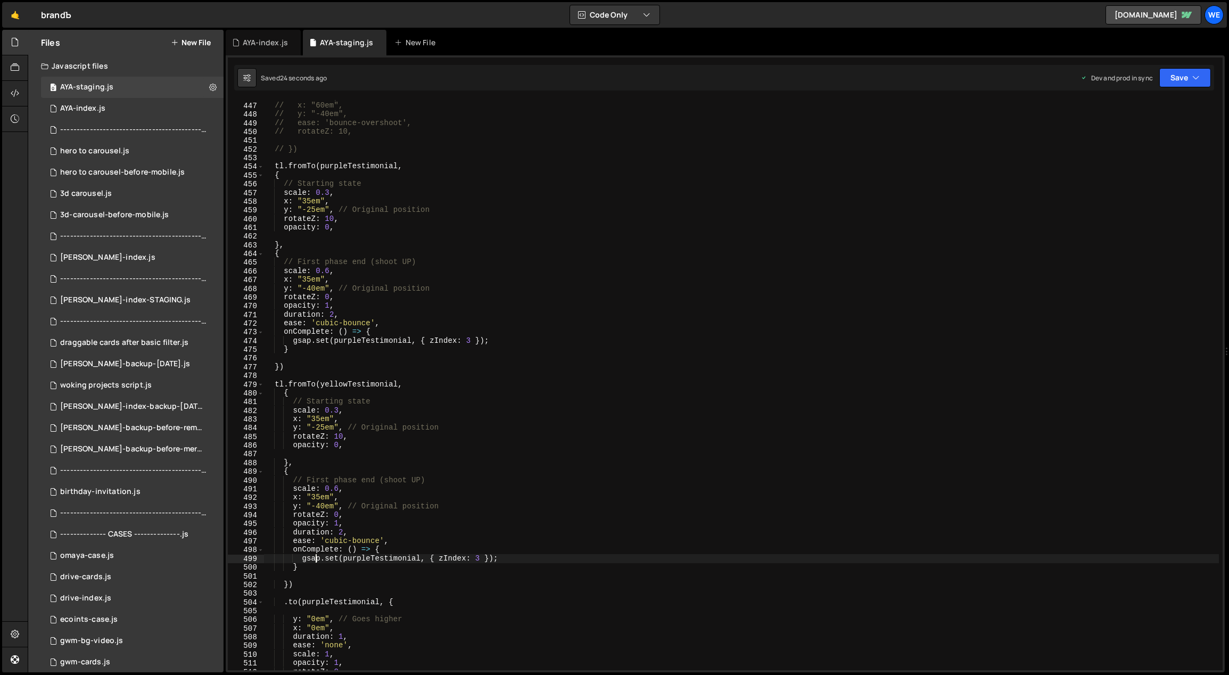
click at [310, 495] on div "// scale: 0, // x: "60em", // y: "-40em", // ease: 'bounce-overshoot', // rotat…" at bounding box center [741, 387] width 956 height 588
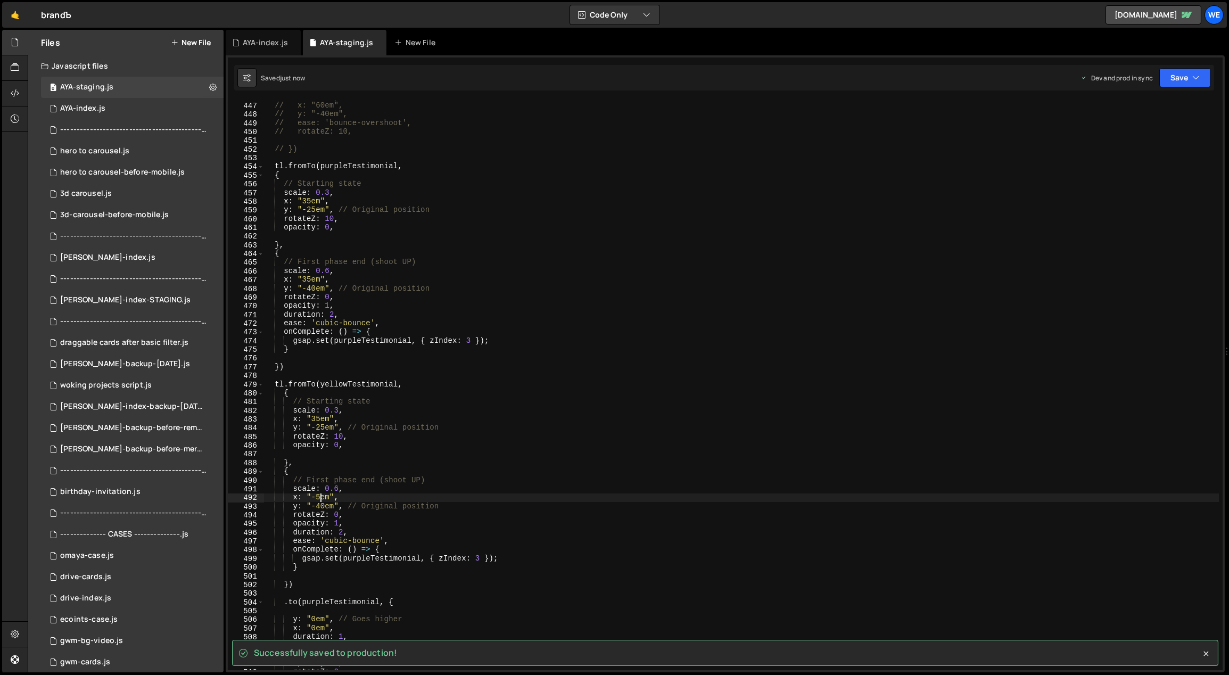
type textarea "x: "-5em","
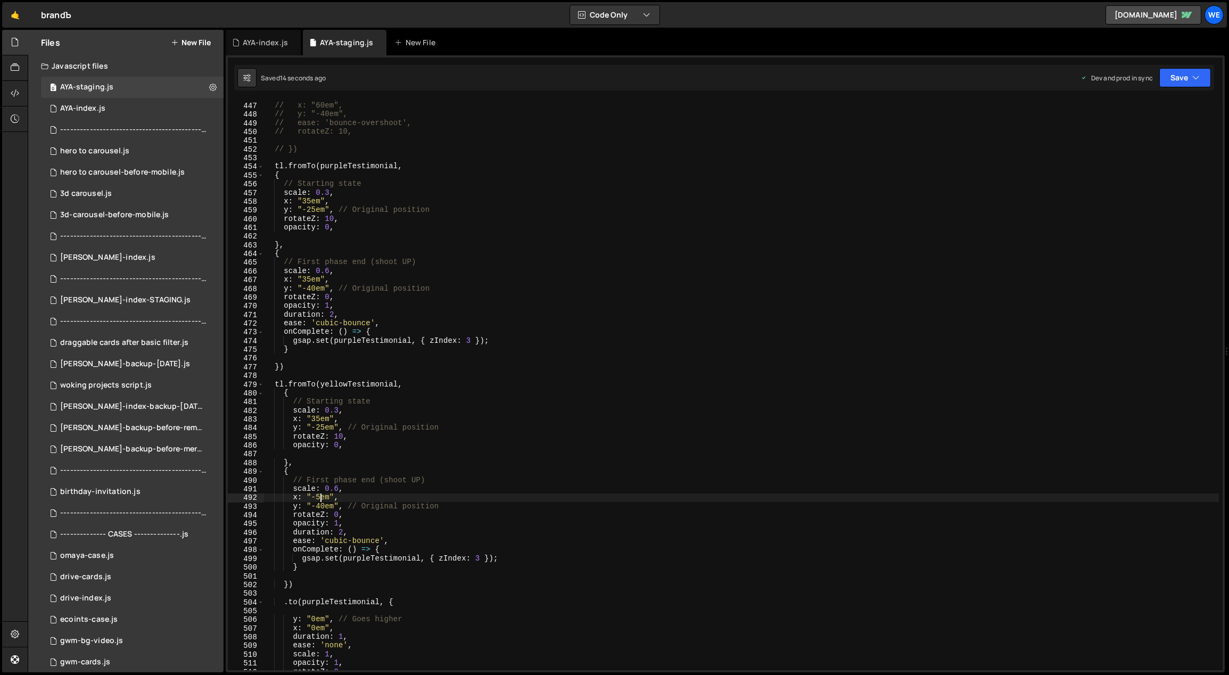
click at [330, 497] on div "// scale: 0, // x: "60em", // y: "-40em", // ease: 'bounce-overshoot', // rotat…" at bounding box center [741, 387] width 956 height 588
drag, startPoint x: 330, startPoint y: 497, endPoint x: 318, endPoint y: 495, distance: 11.8
click at [318, 495] on div "// scale: 0, // x: "60em", // y: "-40em", // ease: 'bounce-overshoot', // rotat…" at bounding box center [741, 387] width 956 height 588
click at [292, 376] on div "// scale: 0, // x: "60em", // y: "-40em", // ease: 'bounce-overshoot', // rotat…" at bounding box center [741, 387] width 956 height 588
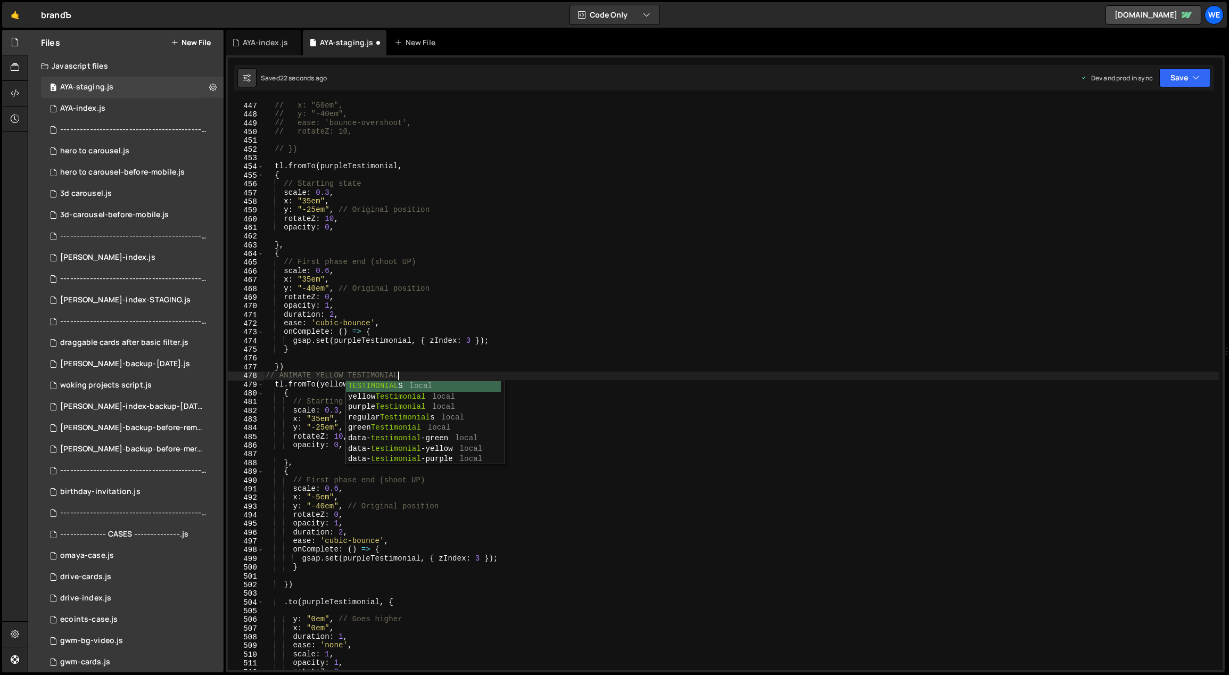
type textarea "// ANIMATE YELLOW TESTIMONIAL"
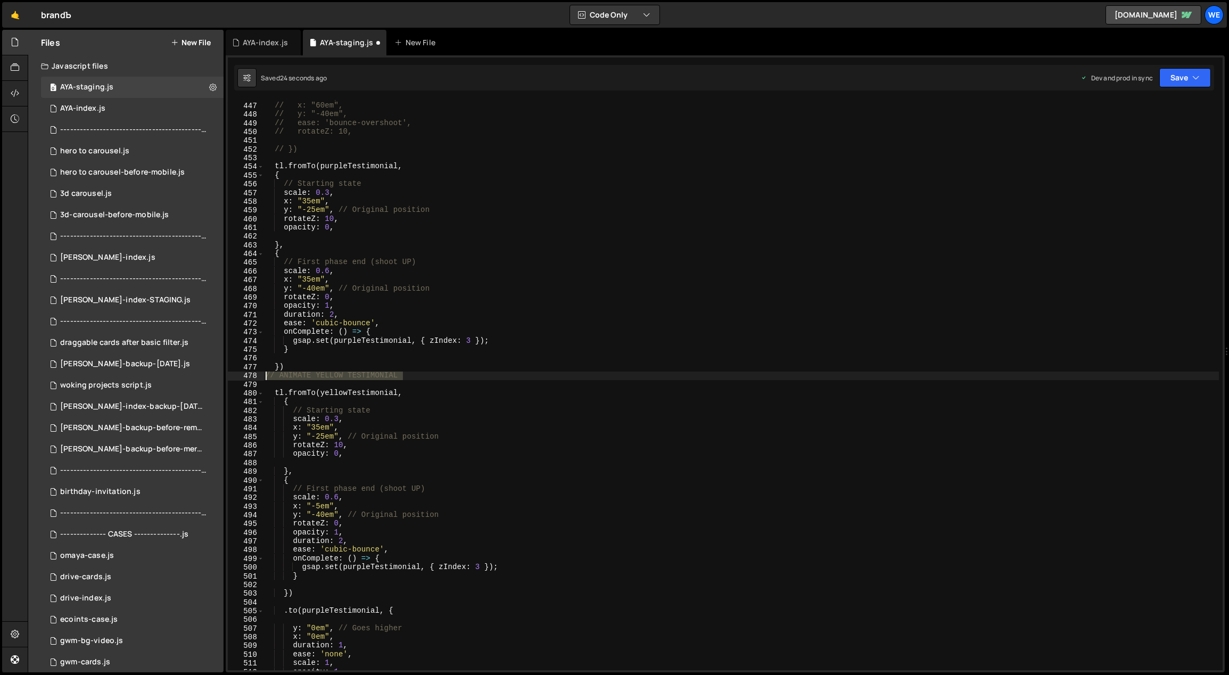
drag, startPoint x: 305, startPoint y: 362, endPoint x: 267, endPoint y: 375, distance: 40.7
click at [267, 375] on div "// scale: 0, // x: "60em", // y: "-40em", // ease: 'bounce-overshoot', // rotat…" at bounding box center [741, 387] width 956 height 588
type textarea "// ANIMATE YELLOW TESTIMONIAL"
click at [317, 159] on div "// scale: 0, // x: "60em", // y: "-40em", // ease: 'bounce-overshoot', // rotat…" at bounding box center [741, 387] width 956 height 588
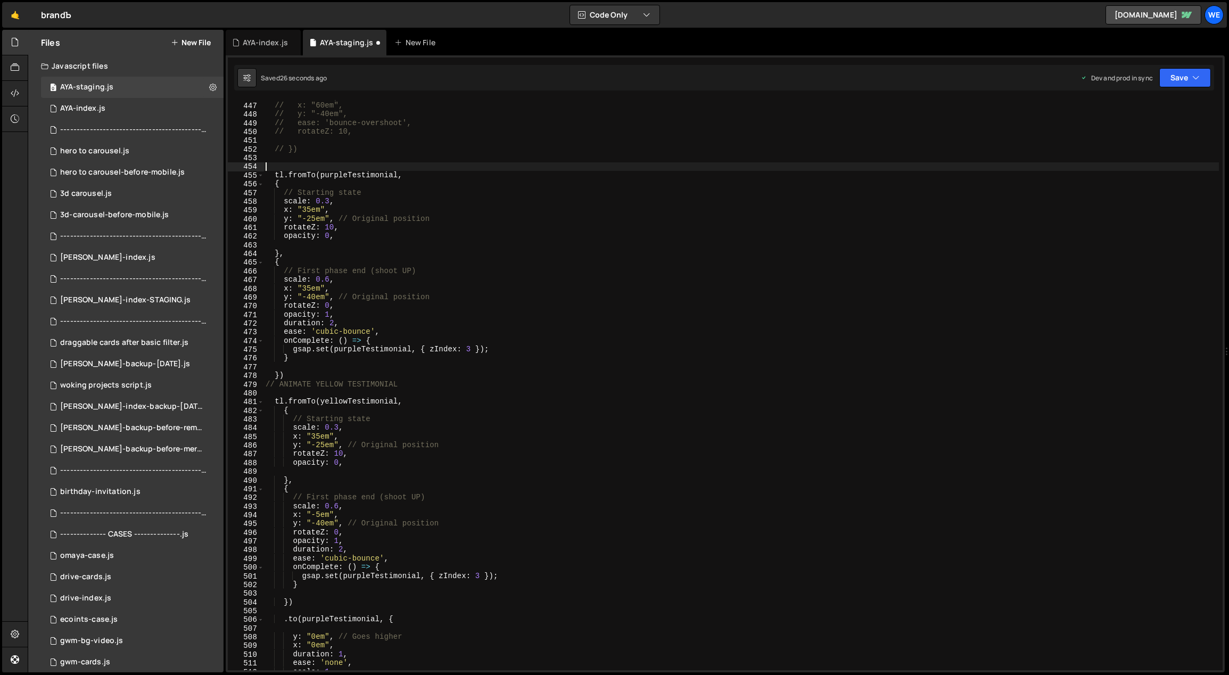
paste textarea "// ANIMATE YELLOW TESTIMONIAL"
click at [599, 299] on div "// scale: 0, // x: "60em", // y: "-40em", // ease: 'bounce-overshoot', // rotat…" at bounding box center [741, 387] width 956 height 588
drag, startPoint x: 324, startPoint y: 516, endPoint x: 314, endPoint y: 516, distance: 10.1
click at [314, 516] on div "// scale: 0, // x: "60em", // y: "-40em", // ease: 'bounce-overshoot', // rotat…" at bounding box center [741, 387] width 956 height 588
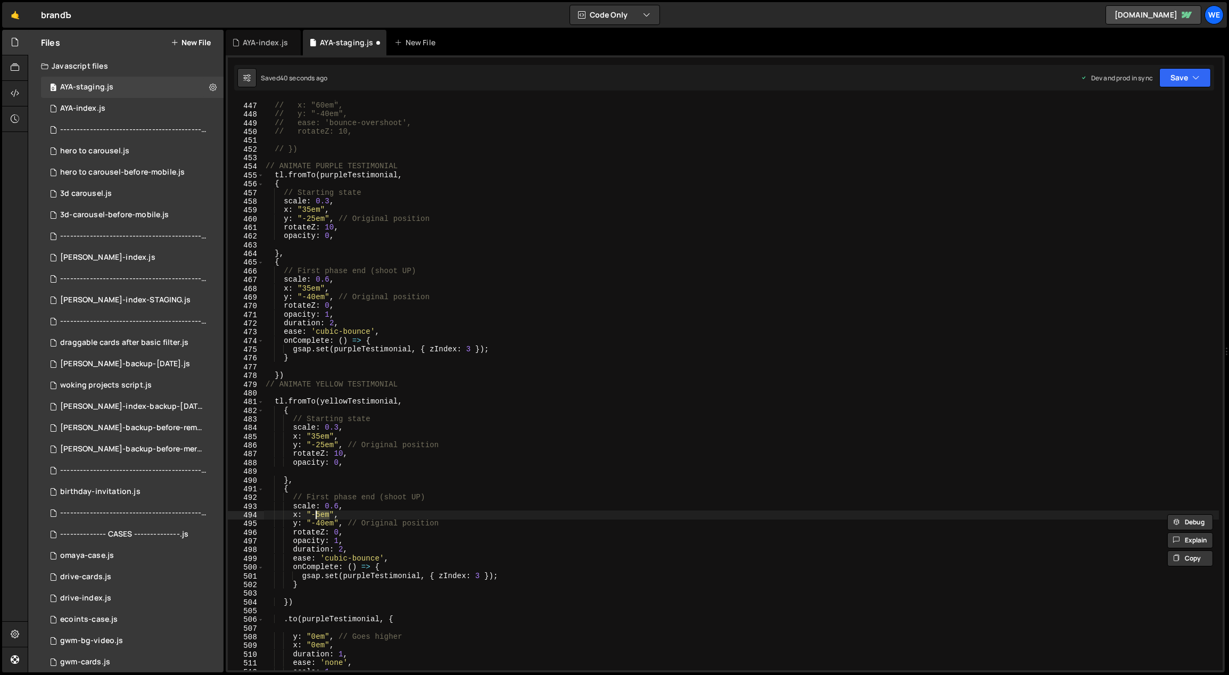
scroll to position [0, 5]
drag, startPoint x: 328, startPoint y: 436, endPoint x: 316, endPoint y: 441, distance: 13.6
click at [311, 435] on div "// scale: 0, // x: "60em", // y: "-40em", // ease: 'bounce-overshoot', // rotat…" at bounding box center [741, 387] width 956 height 588
paste textarea
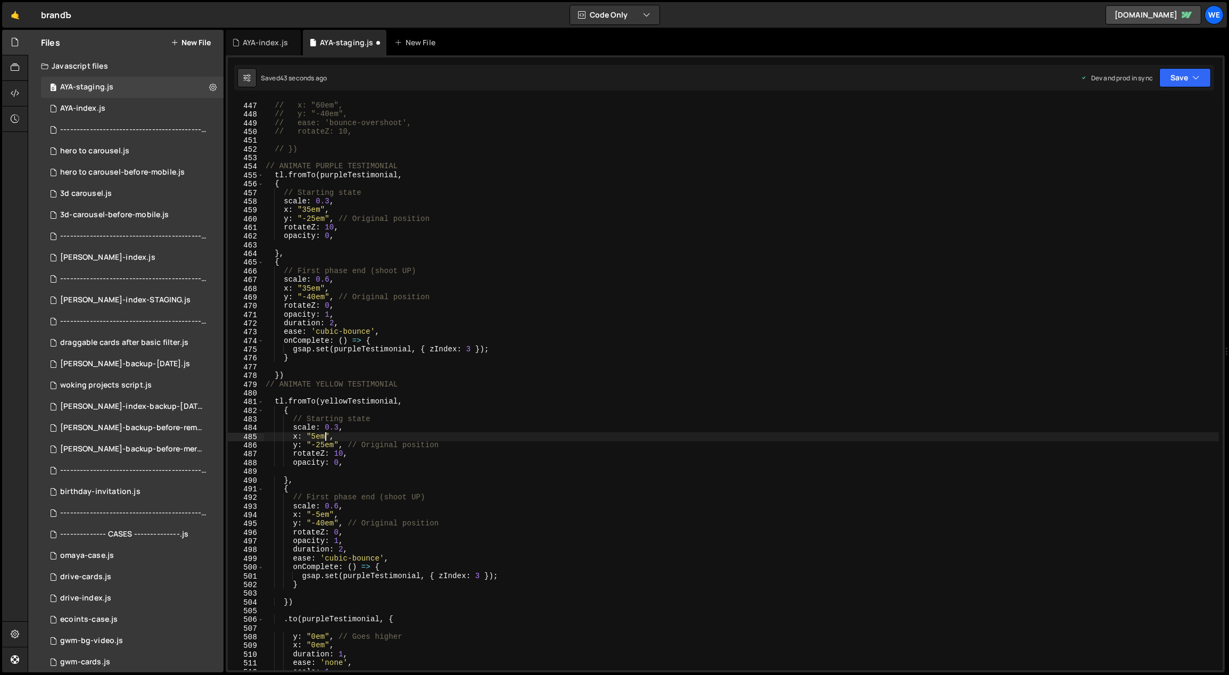
click at [311, 436] on div "// scale: 0, // x: "60em", // y: "-40em", // ease: 'bounce-overshoot', // rotat…" at bounding box center [741, 387] width 956 height 588
click at [485, 407] on div "// scale: 0, // x: "60em", // y: "-40em", // ease: 'bounce-overshoot', // rotat…" at bounding box center [741, 387] width 956 height 588
click at [425, 481] on div "// scale: 0, // x: "60em", // y: "-40em", // ease: 'bounce-overshoot', // rotat…" at bounding box center [741, 387] width 956 height 588
type textarea "},"
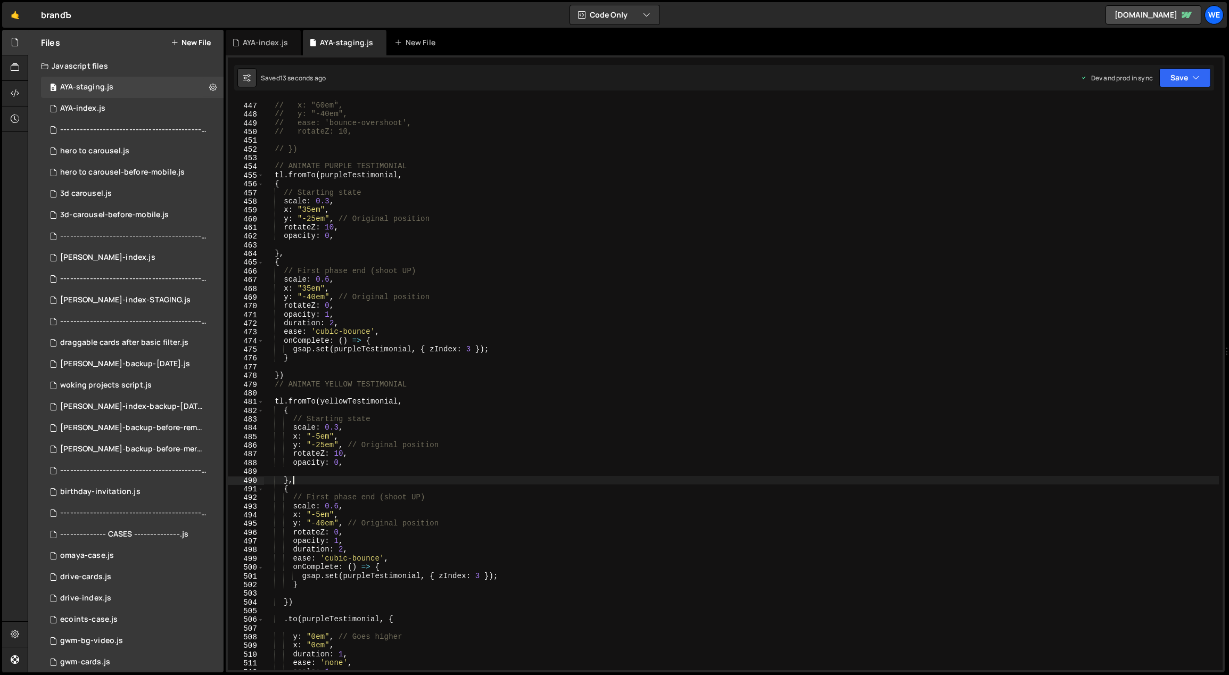
scroll to position [3953, 0]
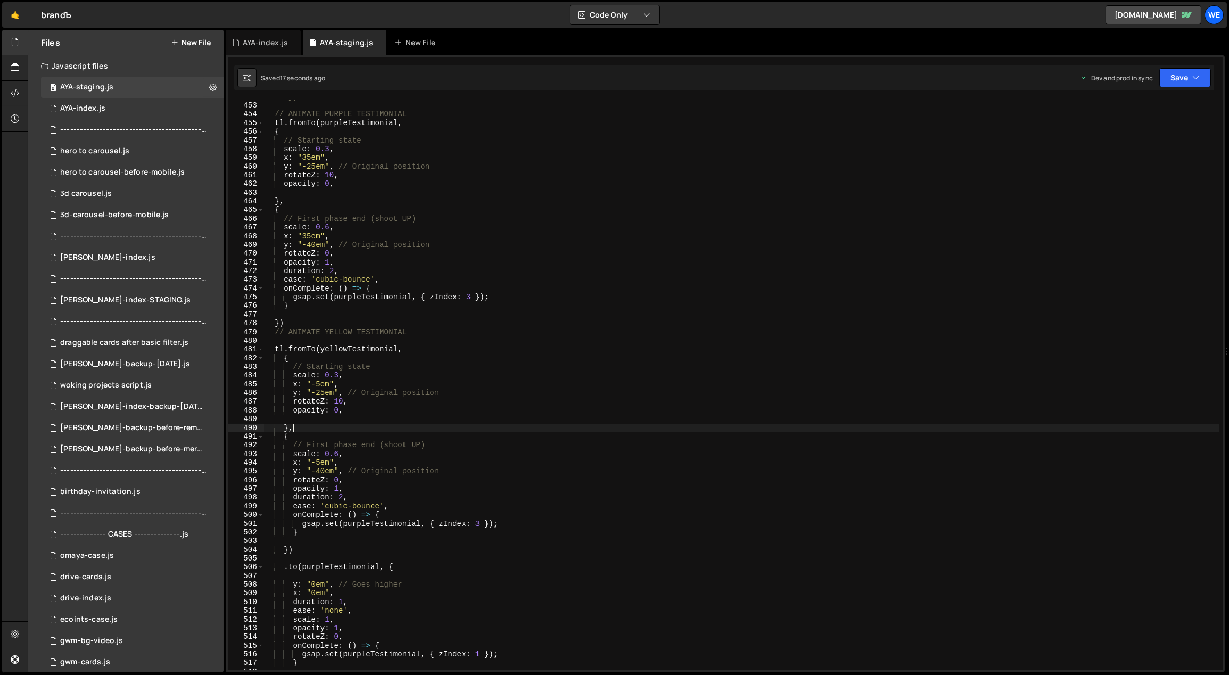
click at [315, 426] on div "// }) // ANIMATE PURPLE TESTIMONIAL tl . fromTo ( purpleTestimonial , { // Star…" at bounding box center [741, 387] width 956 height 588
click at [288, 558] on div "// }) // ANIMATE PURPLE TESTIMONIAL tl . fromTo ( purpleTestimonial , { // Star…" at bounding box center [741, 387] width 956 height 588
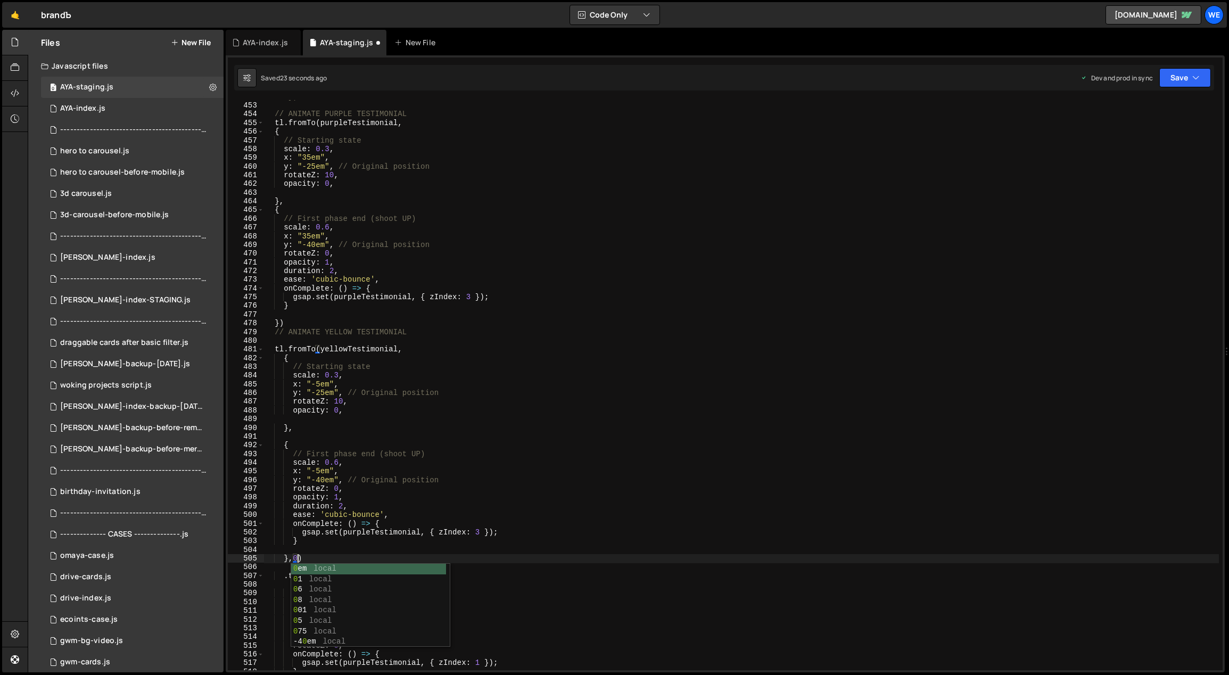
scroll to position [0, 2]
click at [345, 401] on div "// }) // ANIMATE PURPLE TESTIMONIAL tl . fromTo ( purpleTestimonial , { // Star…" at bounding box center [741, 387] width 956 height 588
click at [352, 501] on div "// }) // ANIMATE PURPLE TESTIMONIAL tl . fromTo ( purpleTestimonial , { // Star…" at bounding box center [741, 387] width 956 height 588
click at [351, 508] on div "// }) // ANIMATE PURPLE TESTIMONIAL tl . fromTo ( purpleTestimonial , { // Star…" at bounding box center [741, 387] width 956 height 588
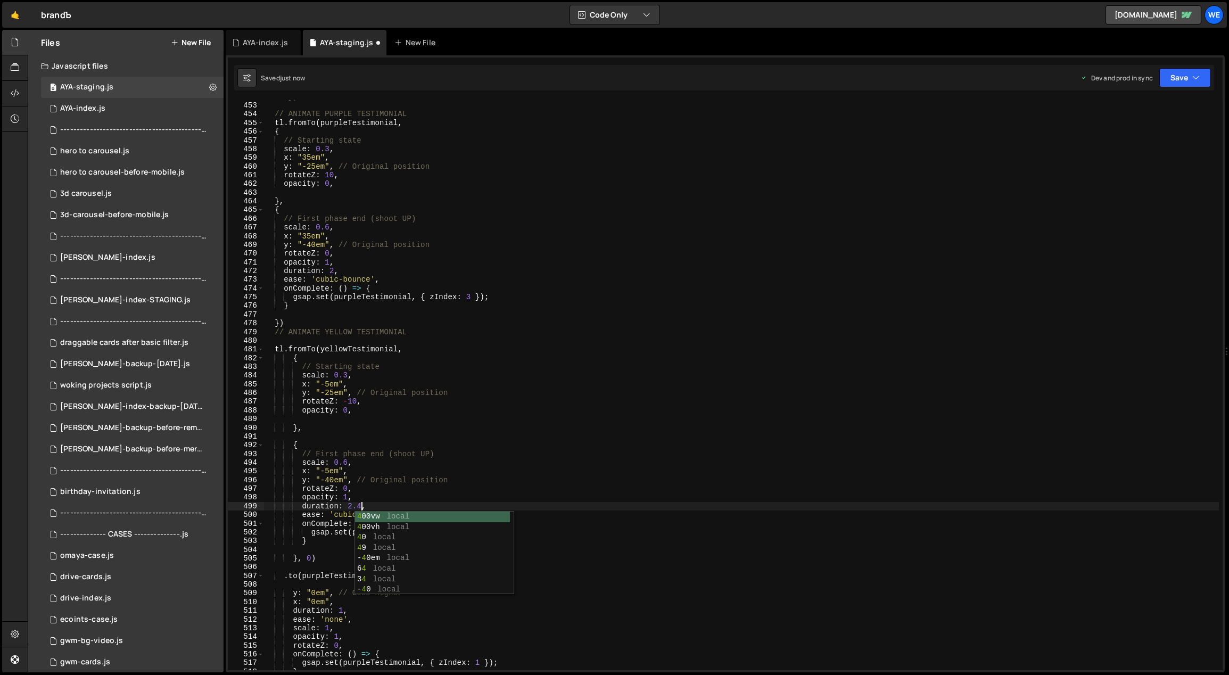
scroll to position [0, 6]
click at [328, 470] on div "// }) // ANIMATE PURPLE TESTIMONIAL tl . fromTo ( purpleTestimonial , { // Star…" at bounding box center [741, 387] width 956 height 588
click at [329, 384] on div "// }) // ANIMATE PURPLE TESTIMONIAL tl . fromTo ( purpleTestimonial , { // Star…" at bounding box center [741, 387] width 956 height 588
click at [325, 470] on div "// }) // ANIMATE PURPLE TESTIMONIAL tl . fromTo ( purpleTestimonial , { // Star…" at bounding box center [741, 387] width 956 height 588
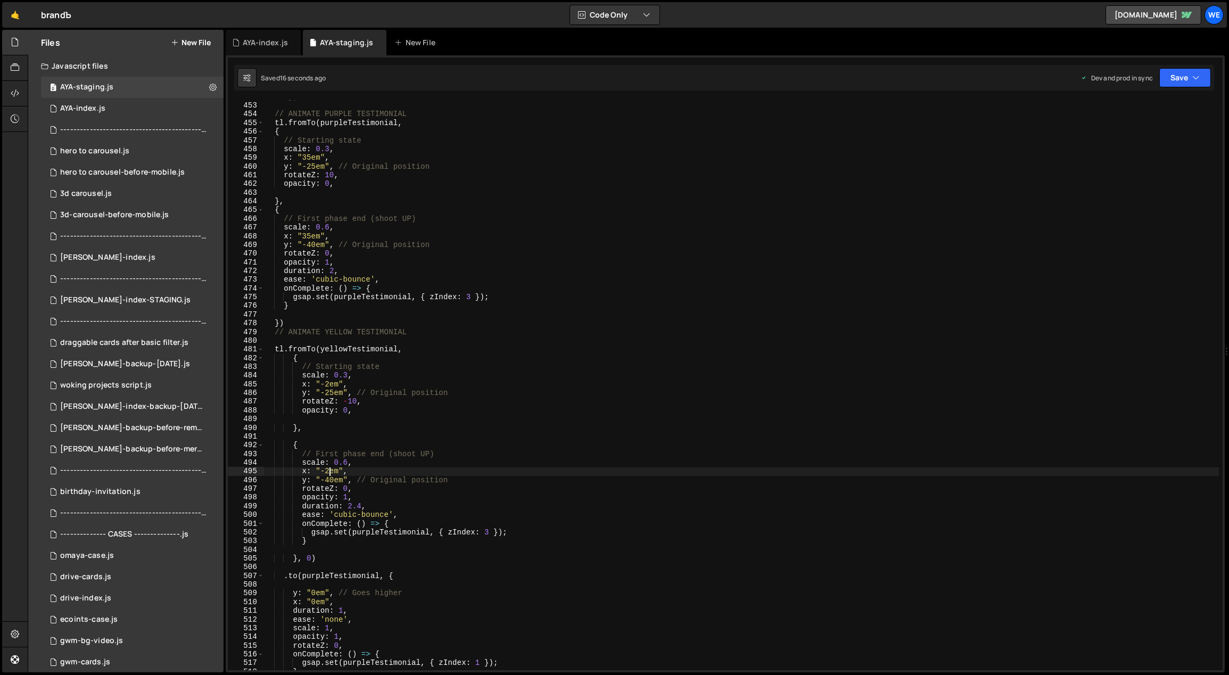
scroll to position [3963, 0]
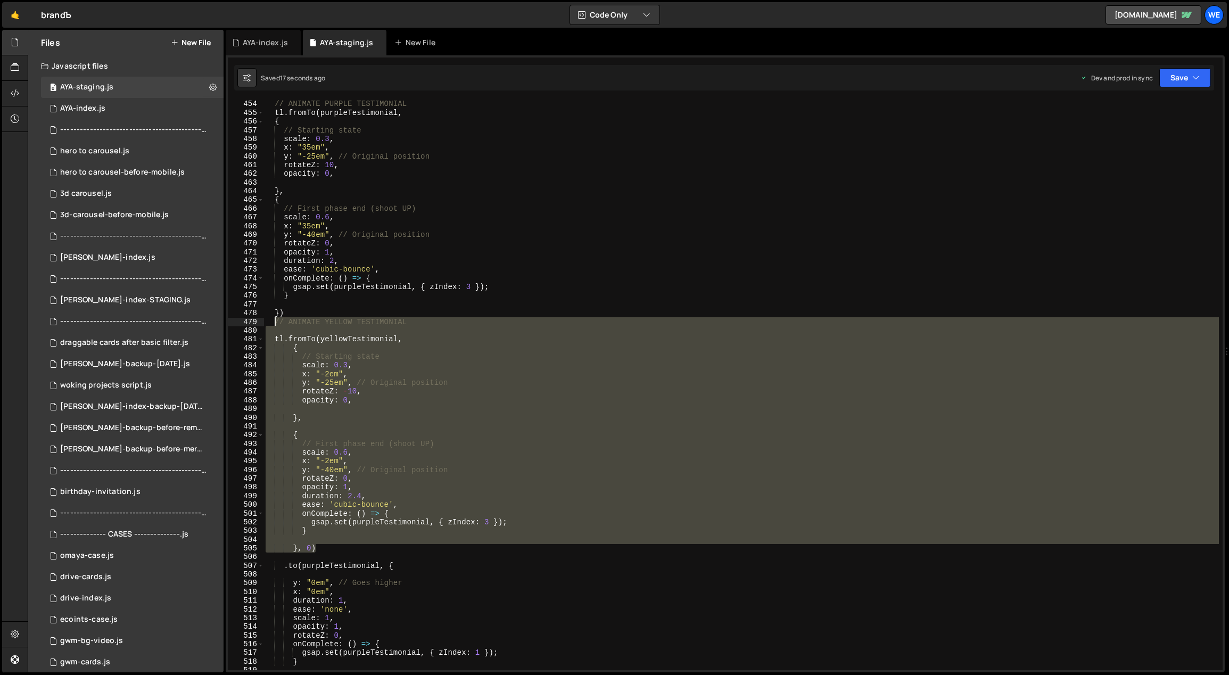
drag, startPoint x: 327, startPoint y: 547, endPoint x: 276, endPoint y: 321, distance: 231.4
click at [276, 321] on div "// ANIMATE PURPLE TESTIMONIAL tl . fromTo ( purpleTestimonial , { // Starting s…" at bounding box center [741, 394] width 956 height 588
click at [326, 549] on div "// ANIMATE PURPLE TESTIMONIAL tl . fromTo ( purpleTestimonial , { // Starting s…" at bounding box center [740, 385] width 955 height 570
type textarea "}, 0)"
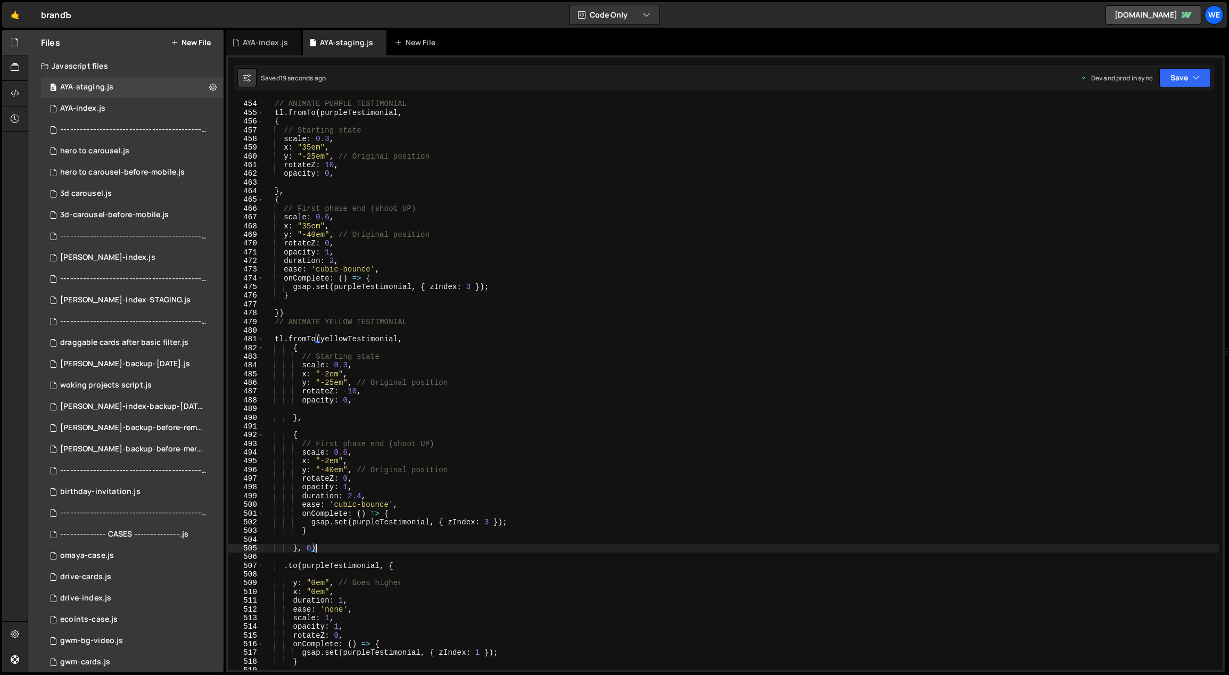
scroll to position [0, 1]
paste textarea "}, 0)"
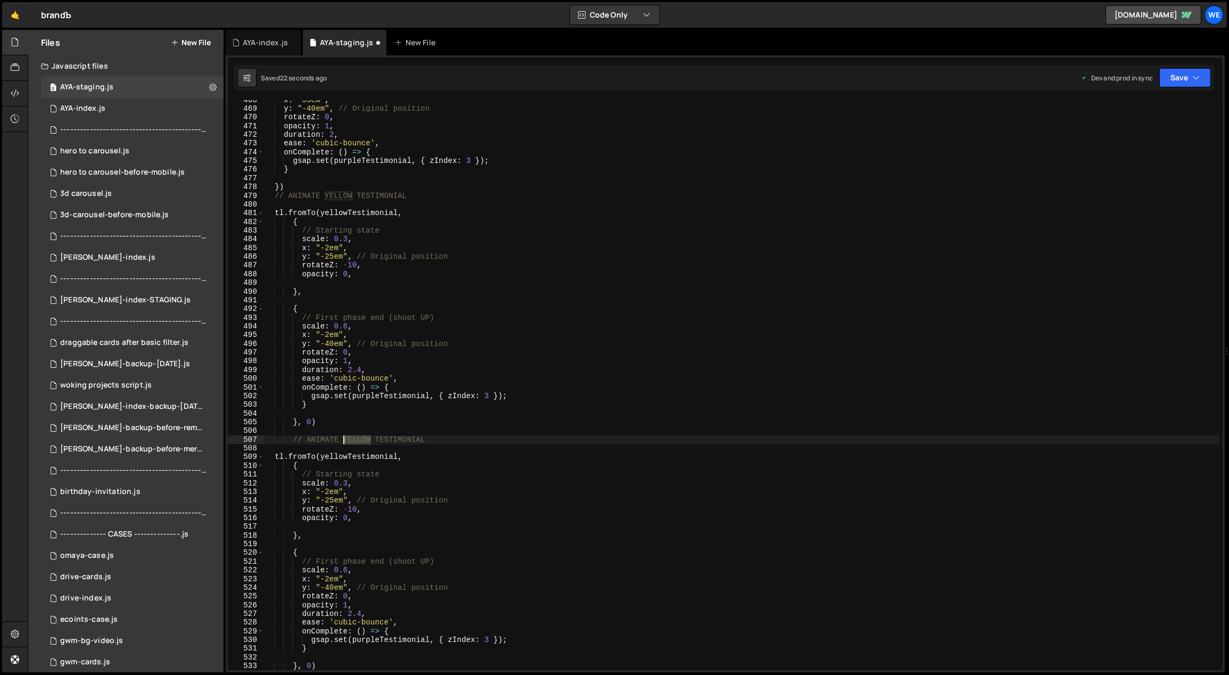
drag, startPoint x: 371, startPoint y: 440, endPoint x: 343, endPoint y: 437, distance: 28.8
click at [343, 437] on div "x : "35em" , y : "-40em" , // Original position rotateZ : 0 , opacity : 1 , dur…" at bounding box center [741, 390] width 956 height 588
type textarea "// ANIMATE GREEN TESTIMONIAL"
click at [420, 414] on div "x : "35em" , y : "-40em" , // Original position rotateZ : 0 , opacity : 1 , dur…" at bounding box center [741, 390] width 956 height 588
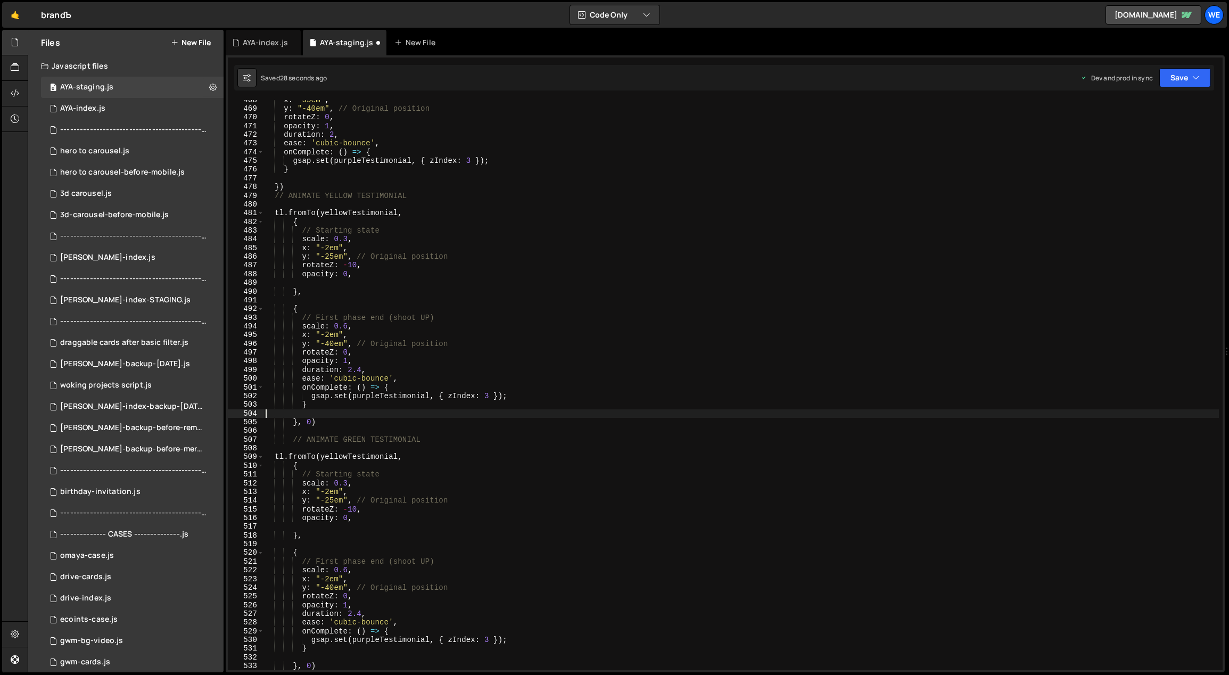
scroll to position [0, 0]
drag, startPoint x: 348, startPoint y: 457, endPoint x: 323, endPoint y: 456, distance: 24.5
click at [323, 456] on div "x : "35em" , y : "-40em" , // Original position rotateZ : 0 , opacity : 1 , dur…" at bounding box center [741, 390] width 956 height 588
type textarea "tl.fromTo(greenTestimonial,"
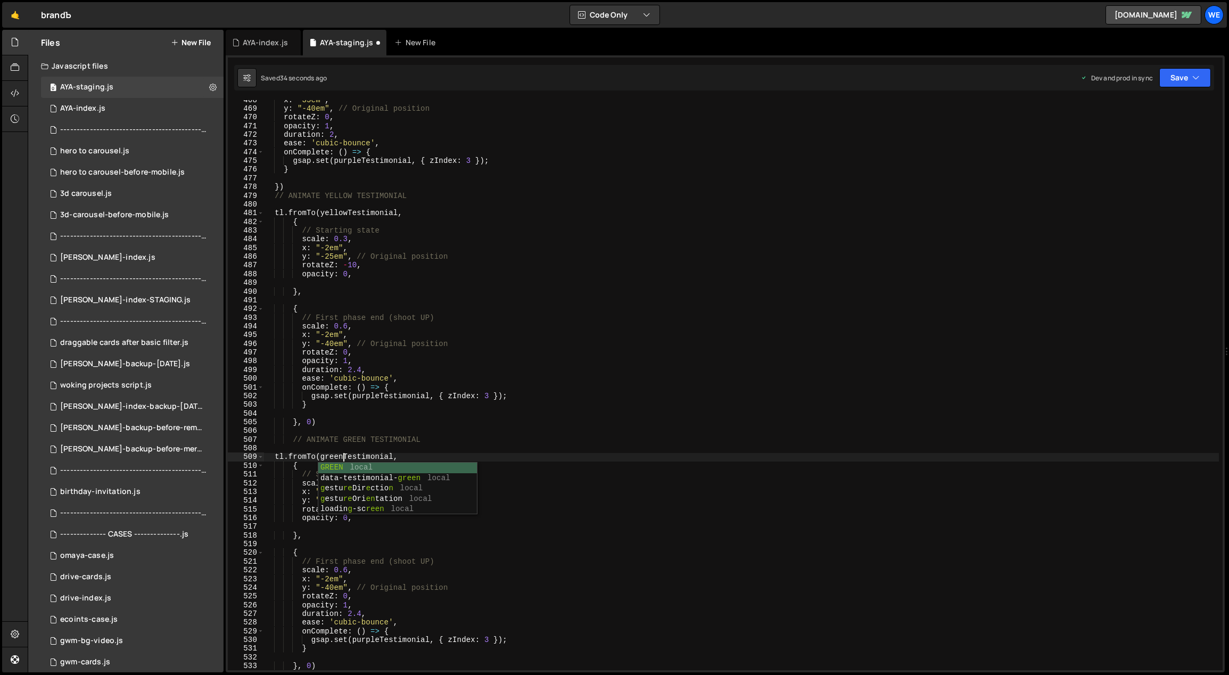
click at [423, 432] on div "x : "35em" , y : "-40em" , // Original position rotateZ : 0 , opacity : 1 , dur…" at bounding box center [741, 390] width 956 height 588
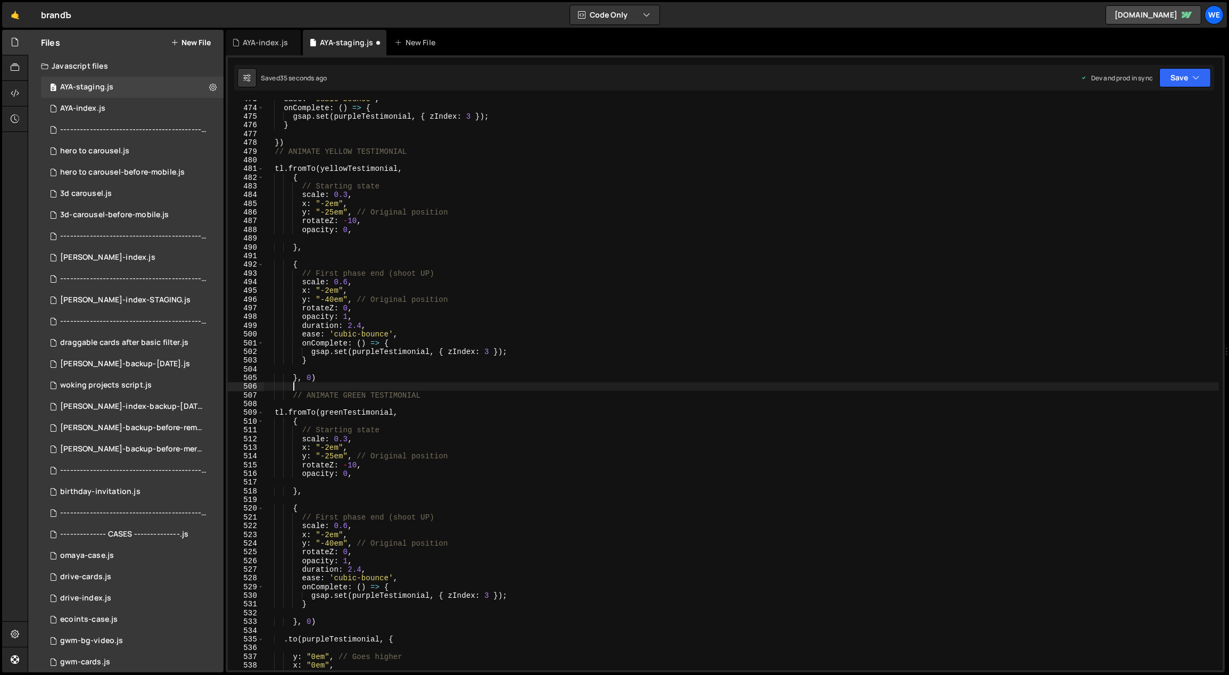
scroll to position [4143, 0]
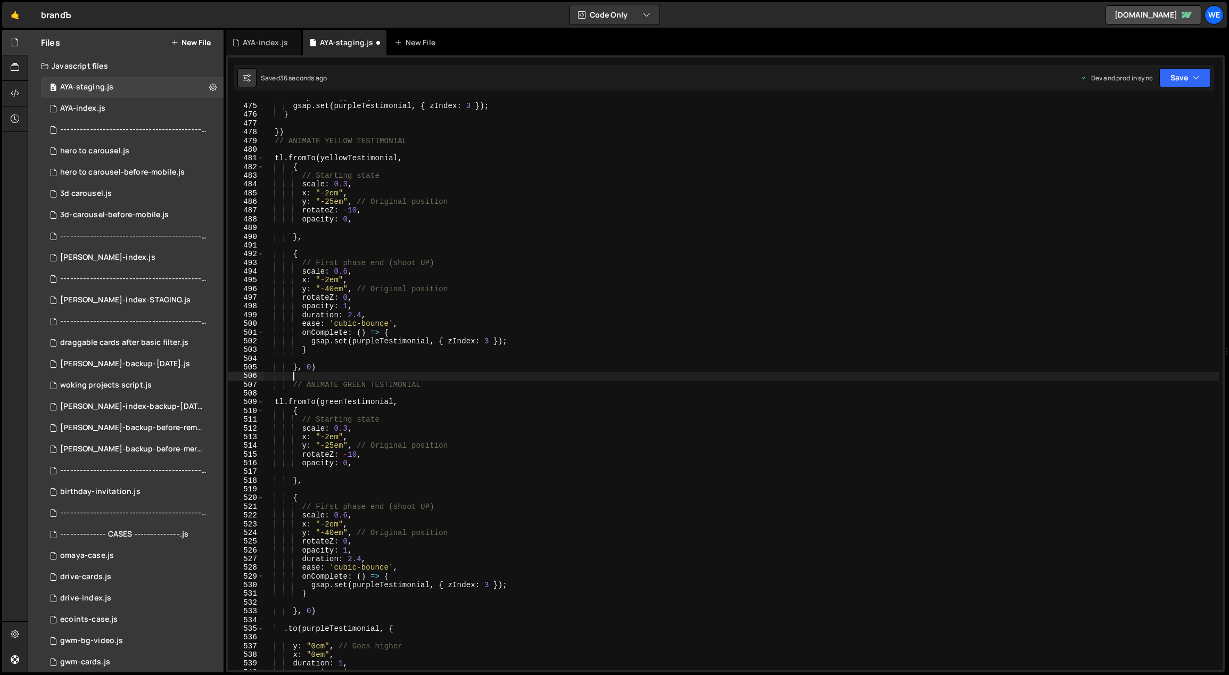
click at [394, 526] on div "onComplete : ( ) => { gsap . set ( purpleTestimonial , { zIndex : 3 }) ; } }) /…" at bounding box center [741, 387] width 956 height 588
click at [326, 532] on div "onComplete : ( ) => { gsap . set ( purpleTestimonial , { zIndex : 3 }) ; } }) /…" at bounding box center [741, 387] width 956 height 588
click at [424, 509] on div "onComplete : ( ) => { gsap . set ( purpleTestimonial , { zIndex : 3 }) ; } }) /…" at bounding box center [741, 387] width 956 height 588
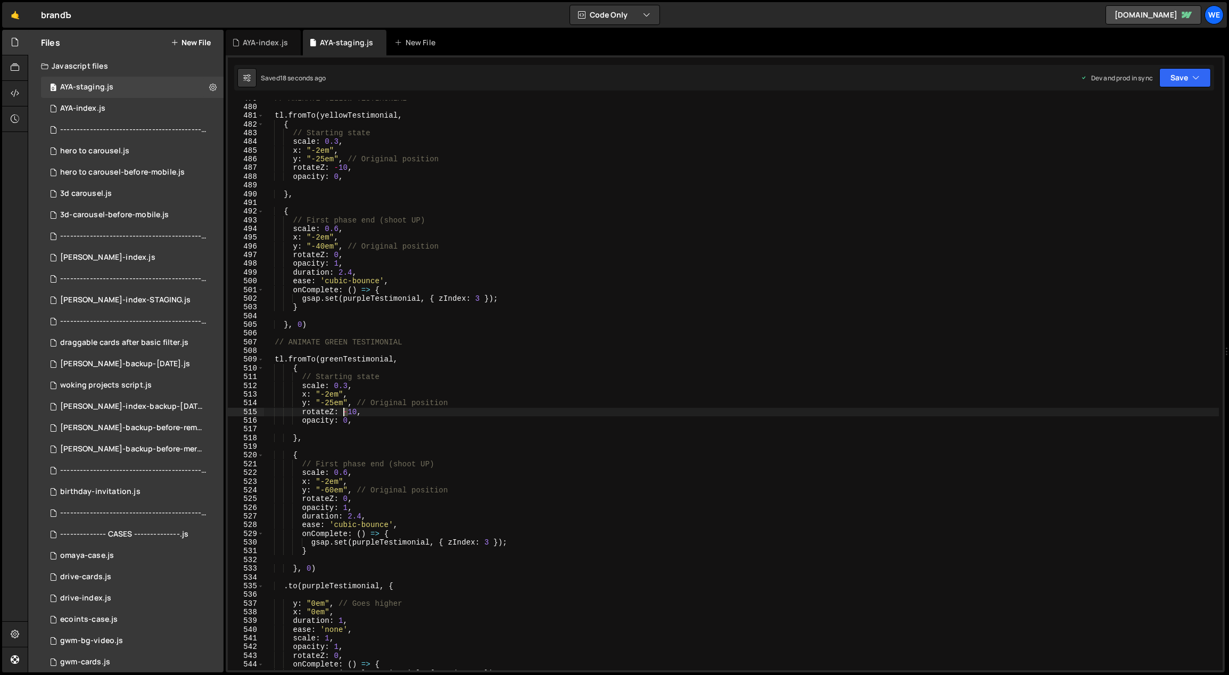
click at [345, 411] on div "// ANIMATE YELLOW TESTIMONIAL tl . fromTo ( yellowTestimonial , { // Starting s…" at bounding box center [741, 388] width 956 height 588
click at [353, 435] on div "// ANIMATE YELLOW TESTIMONIAL tl . fromTo ( yellowTestimonial , { // Starting s…" at bounding box center [741, 388] width 956 height 588
click at [391, 526] on div "// ANIMATE YELLOW TESTIMONIAL tl . fromTo ( yellowTestimonial , { // Starting s…" at bounding box center [741, 388] width 956 height 588
drag, startPoint x: 389, startPoint y: 526, endPoint x: 337, endPoint y: 522, distance: 51.8
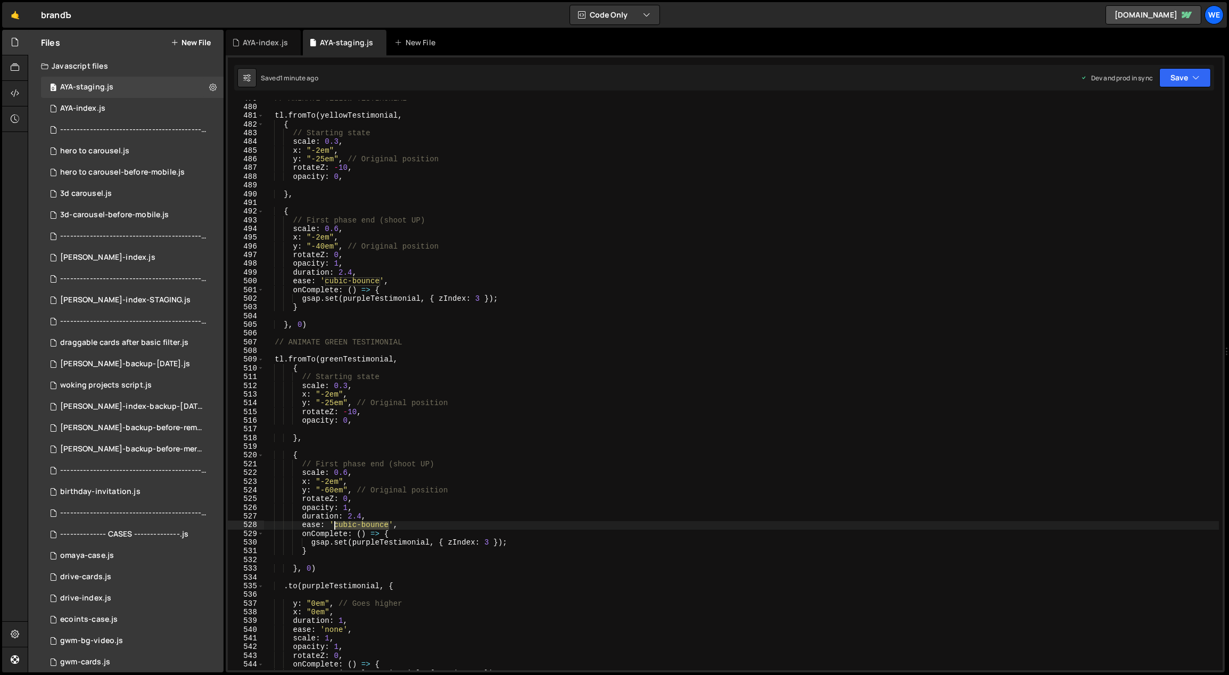
click at [336, 522] on div "// ANIMATE YELLOW TESTIMONIAL tl . fromTo ( yellowTestimonial , { // Starting s…" at bounding box center [741, 388] width 956 height 588
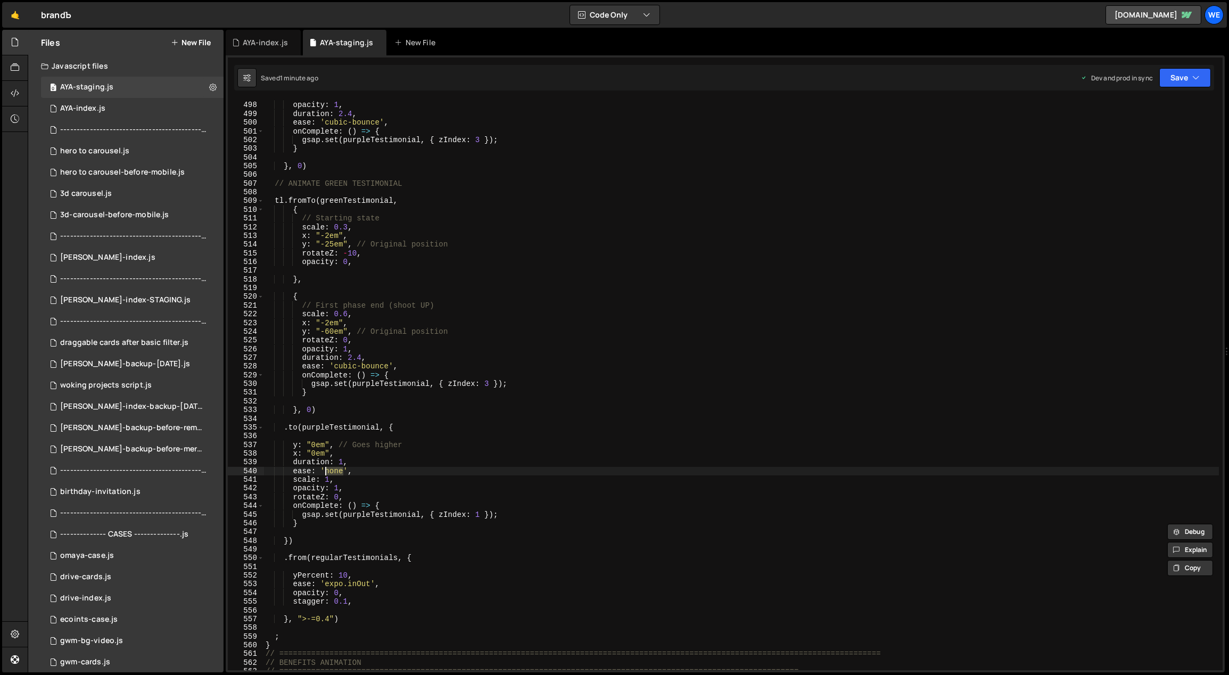
drag, startPoint x: 343, startPoint y: 469, endPoint x: 327, endPoint y: 469, distance: 16.0
click at [327, 469] on div "rotateZ : 0 , opacity : 1 , duration : 2.4 , ease : 'cubic-bounce' , onComplete…" at bounding box center [741, 386] width 956 height 588
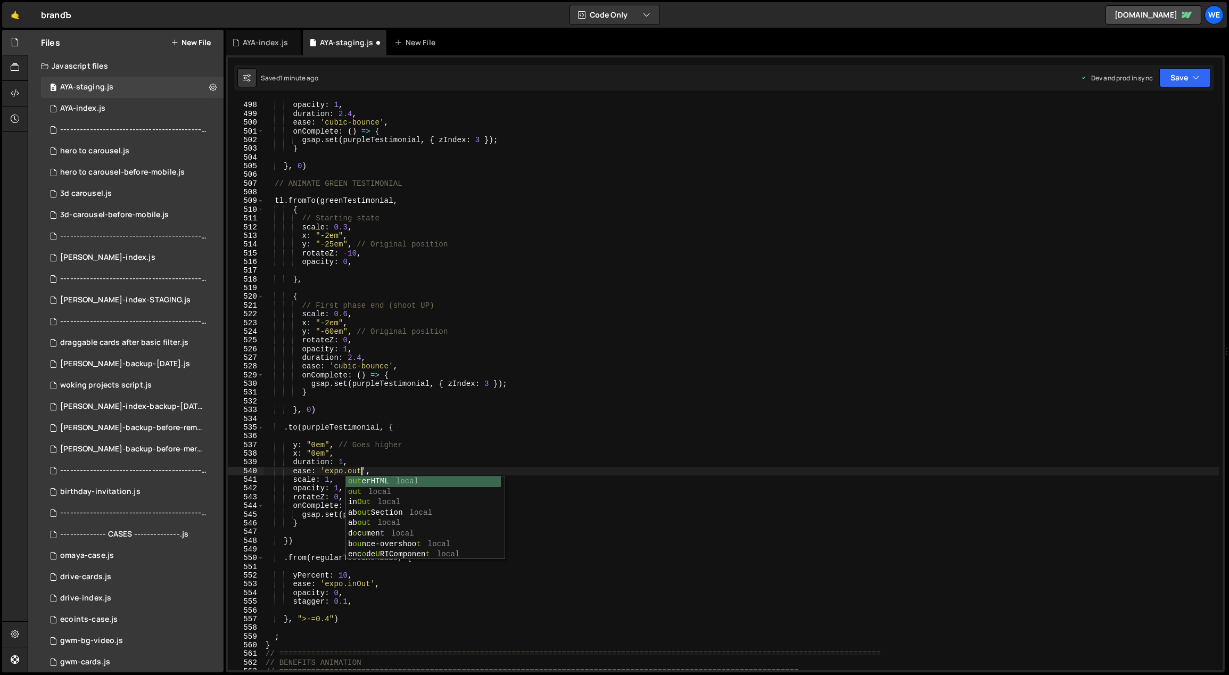
click at [375, 458] on div "rotateZ : 0 , opacity : 1 , duration : 2.4 , ease : 'cubic-bounce' , onComplete…" at bounding box center [741, 386] width 956 height 588
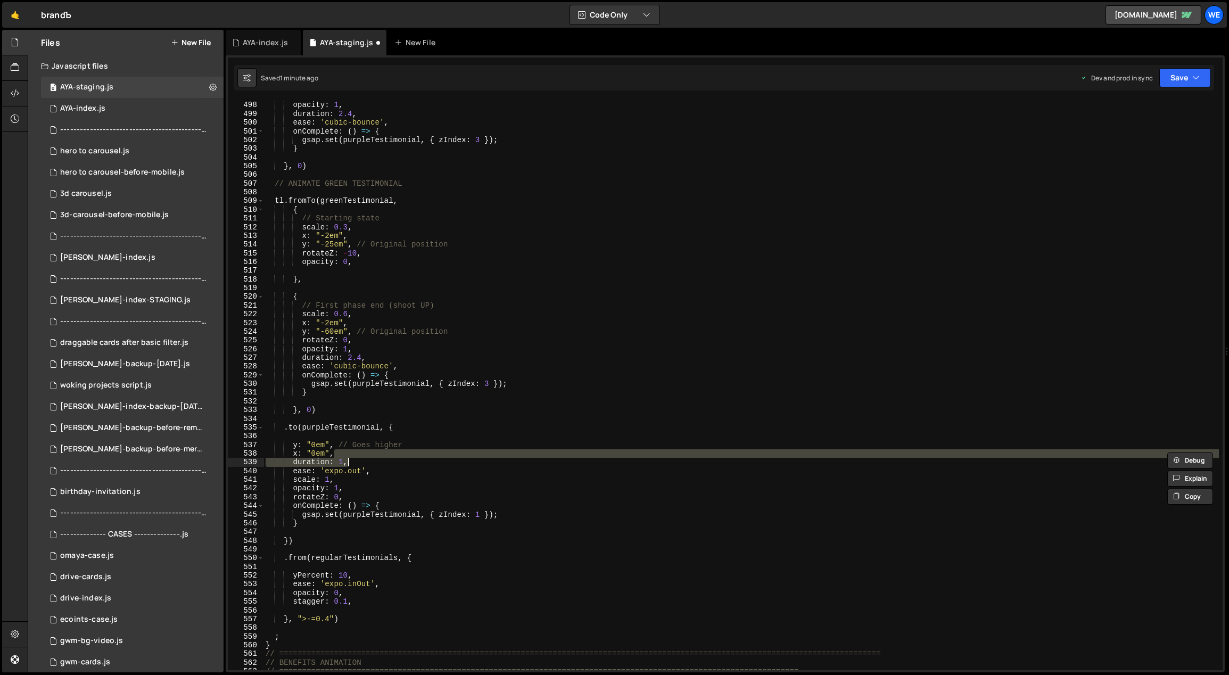
scroll to position [0, 5]
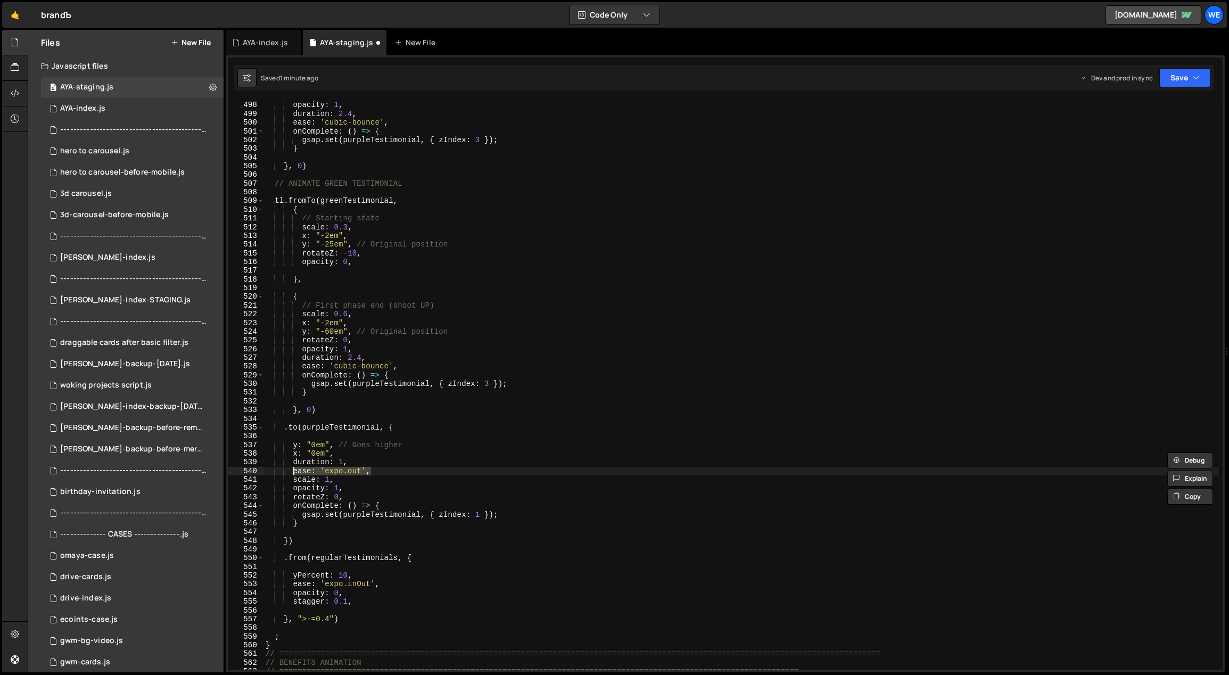
drag, startPoint x: 343, startPoint y: 469, endPoint x: 293, endPoint y: 468, distance: 50.1
click at [293, 468] on div "rotateZ : 0 , opacity : 1 , duration : 2.4 , ease : 'cubic-bounce' , onComplete…" at bounding box center [741, 386] width 956 height 588
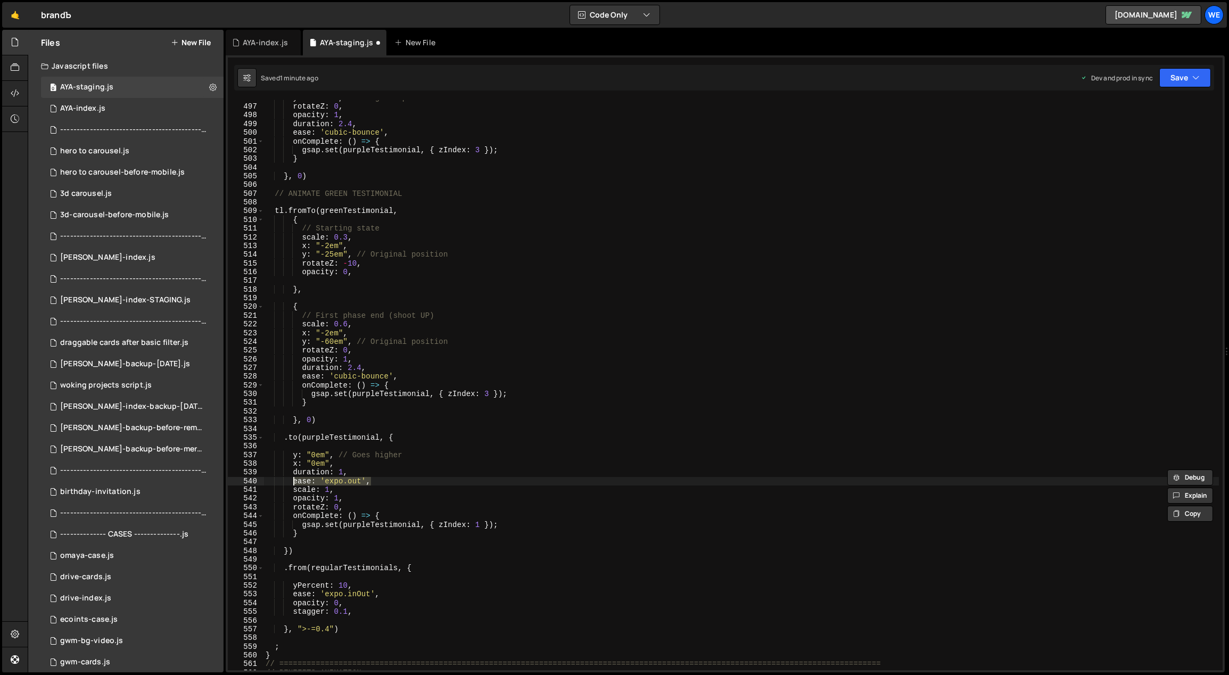
scroll to position [4285, 0]
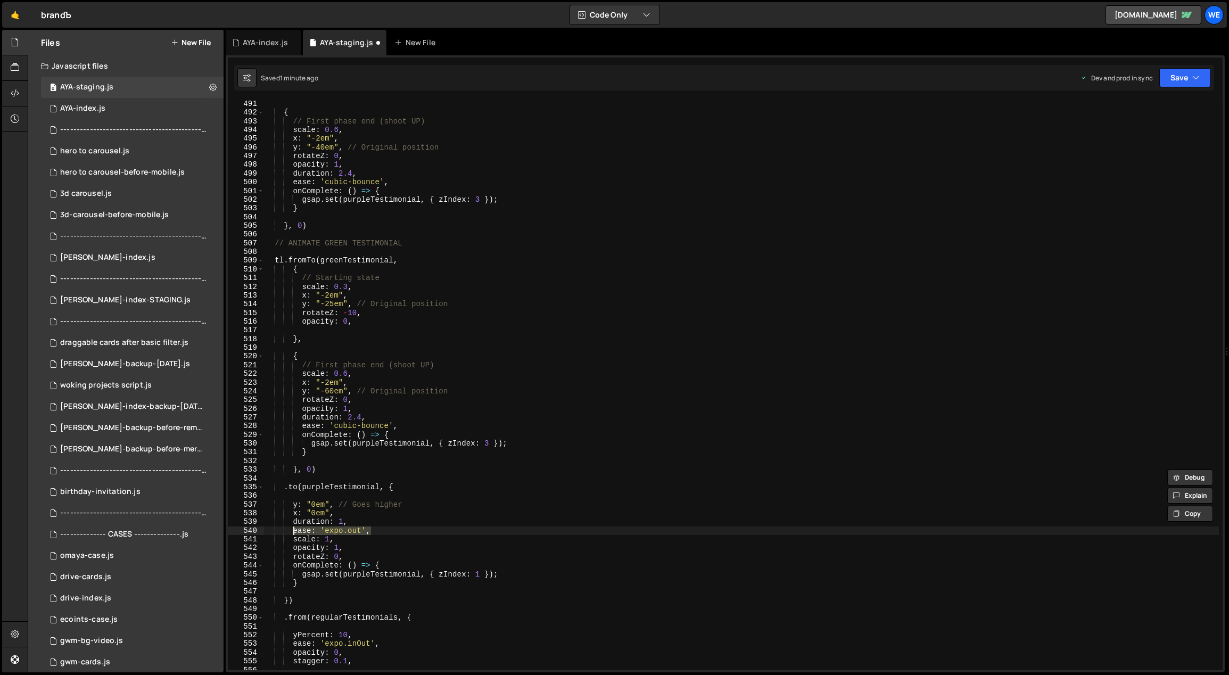
click at [561, 433] on div "{ // First phase end (shoot UP) scale : 0.6 , x : "-2em" , y : "-40em" , // Ori…" at bounding box center [741, 394] width 956 height 588
click at [340, 522] on div "{ // First phase end (shoot UP) scale : 0.6 , x : "-2em" , y : "-40em" , // Ori…" at bounding box center [741, 394] width 956 height 588
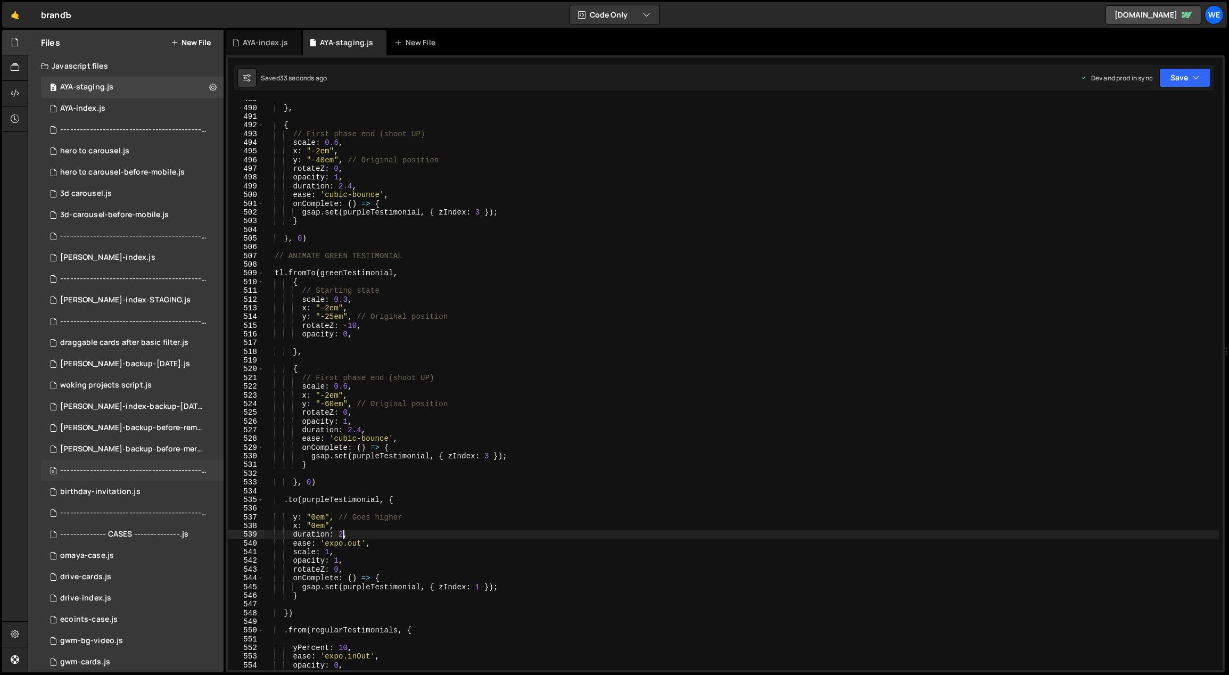
scroll to position [4194, 0]
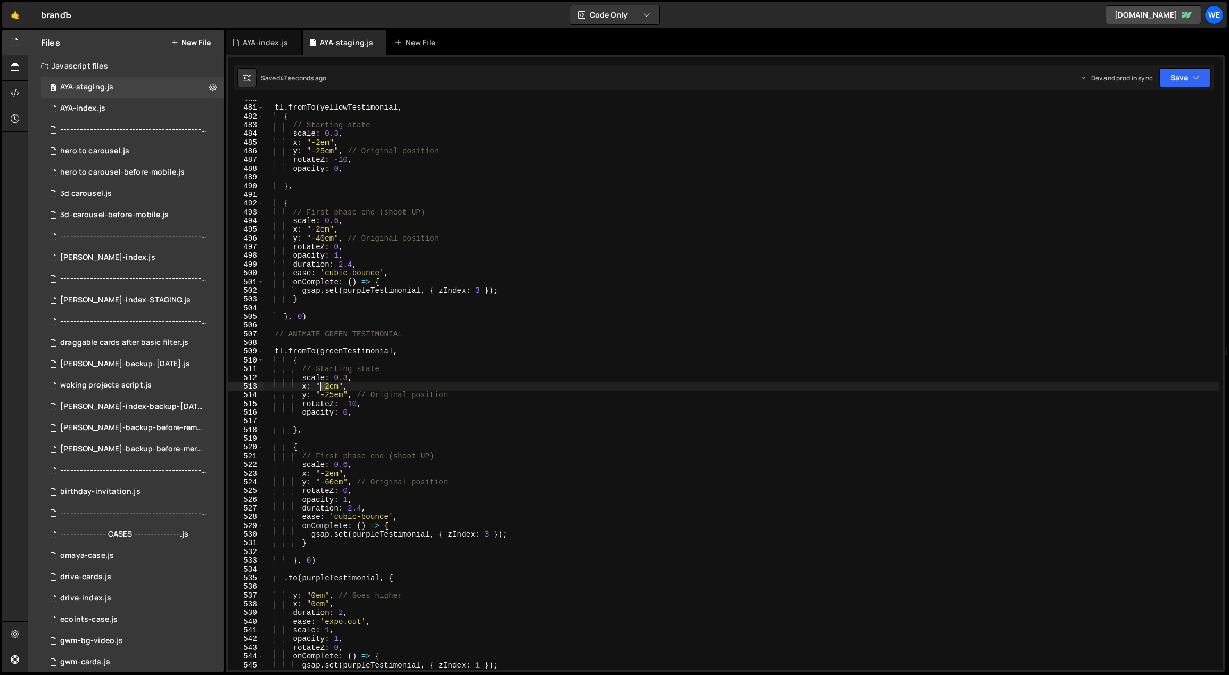
drag, startPoint x: 329, startPoint y: 385, endPoint x: 323, endPoint y: 388, distance: 6.9
click at [322, 387] on div "tl . fromTo ( yellowTestimonial , { // Starting state scale : 0.3 , x : "-2em" …" at bounding box center [741, 389] width 956 height 588
click at [321, 474] on div "tl . fromTo ( yellowTestimonial , { // Starting state scale : 0.3 , x : "-2em" …" at bounding box center [741, 389] width 956 height 588
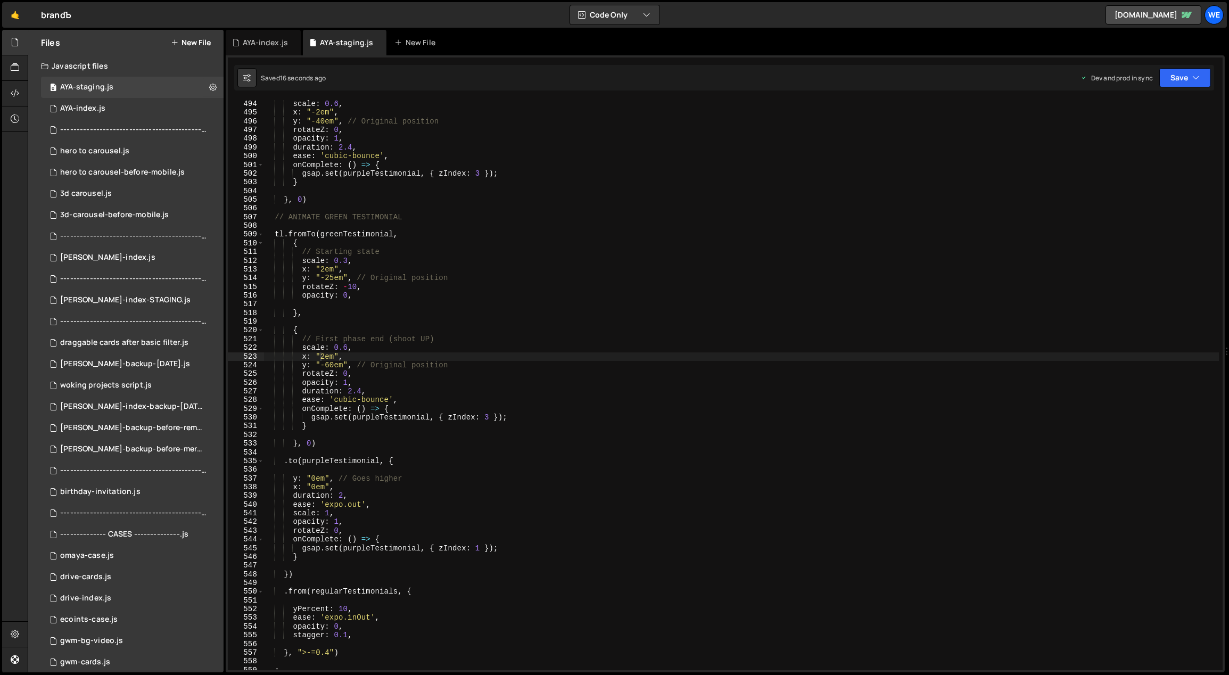
scroll to position [4498, 0]
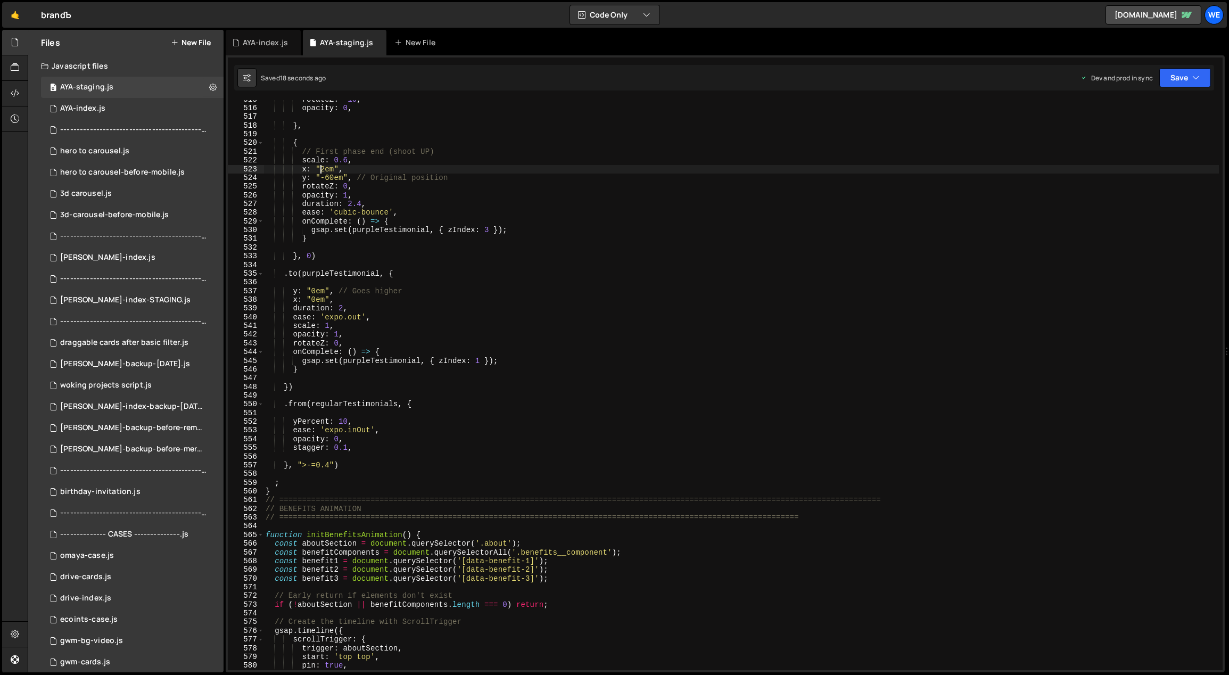
click at [302, 373] on div "rotateZ : - 10 , opacity : 0 , } , { // First phase end (shoot UP) scale : 0.6 …" at bounding box center [741, 389] width 956 height 588
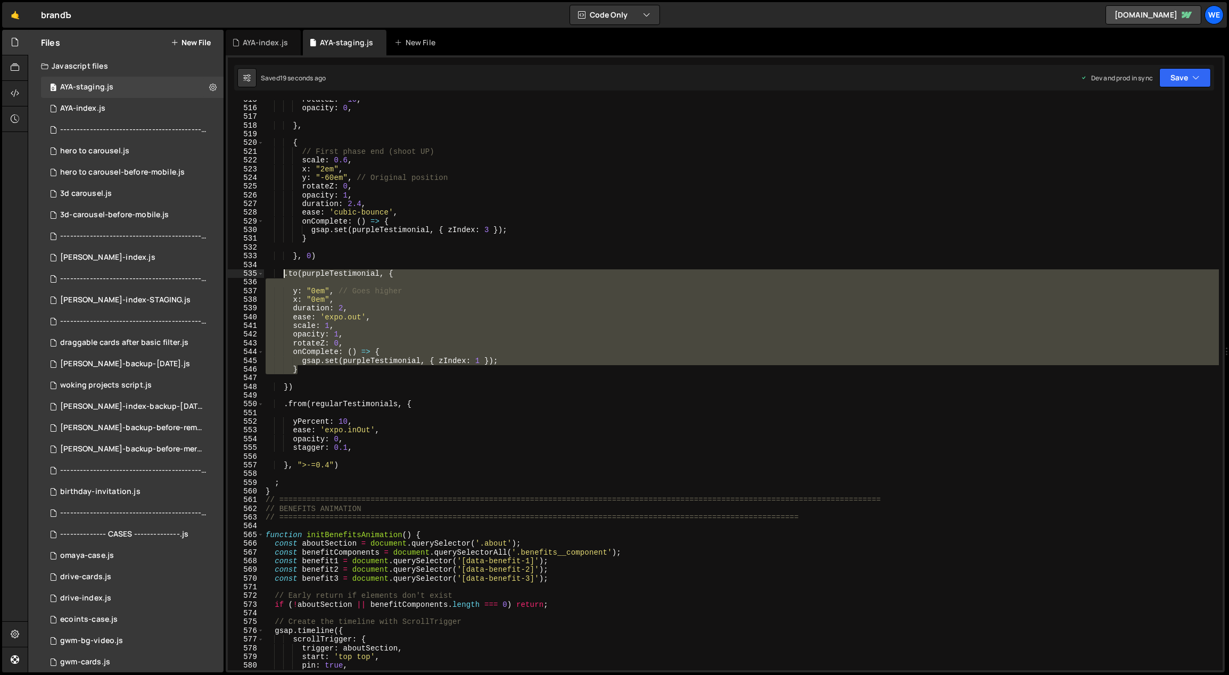
drag, startPoint x: 304, startPoint y: 371, endPoint x: 284, endPoint y: 274, distance: 100.0
click at [284, 274] on div "rotateZ : - 10 , opacity : 0 , } , { // First phase end (shoot UP) scale : 0.6 …" at bounding box center [741, 389] width 956 height 588
click at [311, 369] on div "rotateZ : - 10 , opacity : 0 , } , { // First phase end (shoot UP) scale : 0.6 …" at bounding box center [740, 385] width 955 height 570
type textarea "}"
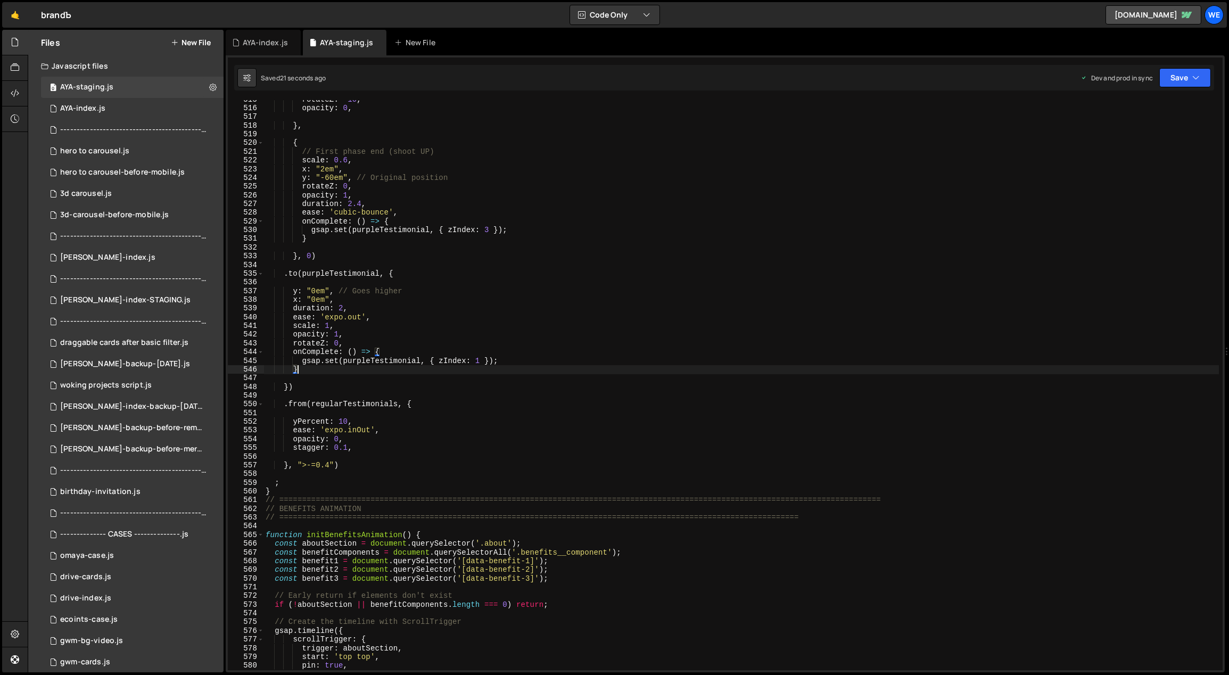
scroll to position [0, 1]
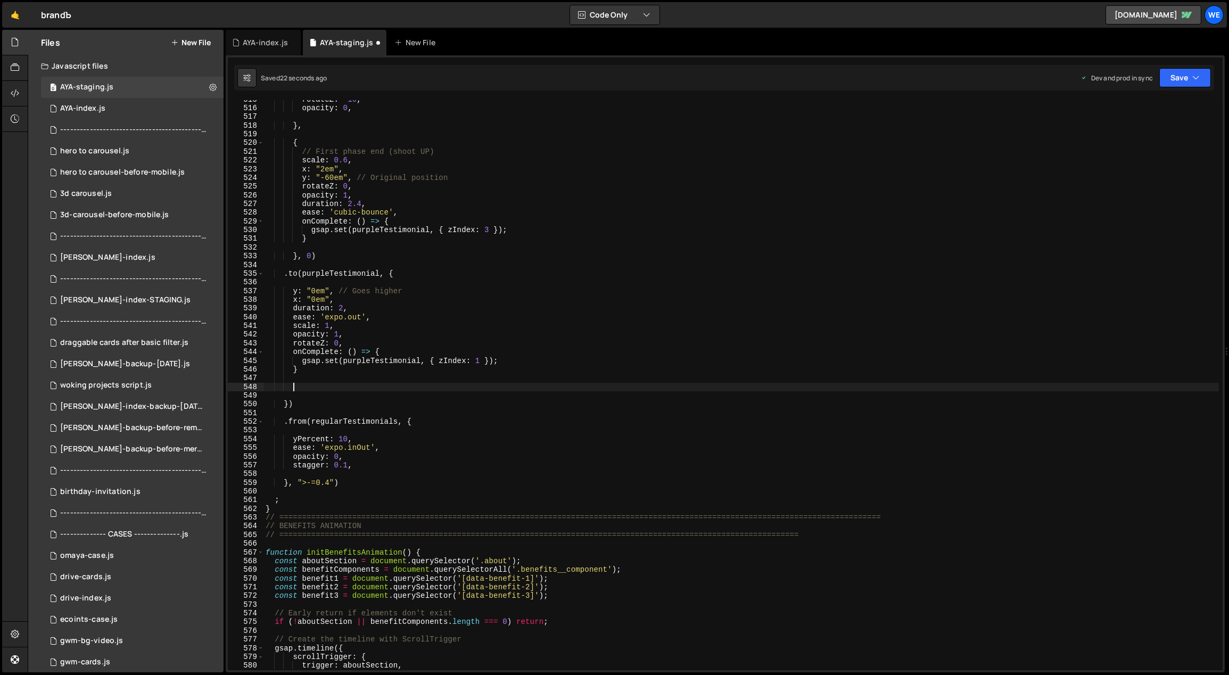
paste textarea "}"
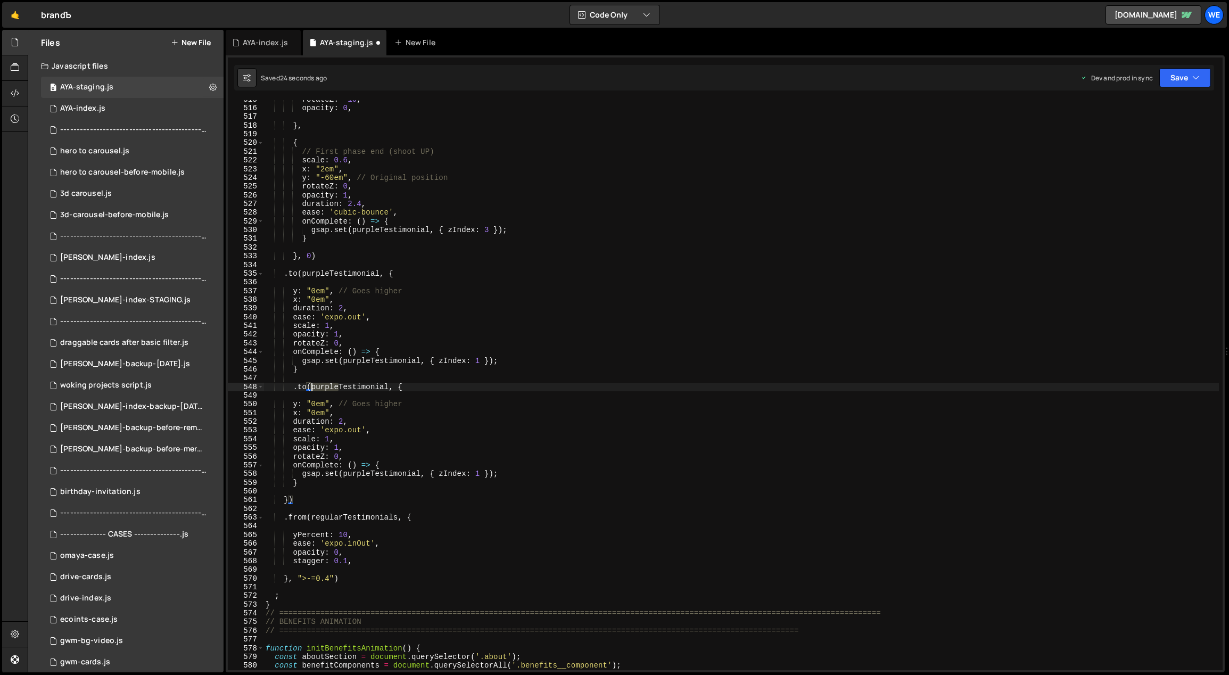
drag, startPoint x: 332, startPoint y: 385, endPoint x: 312, endPoint y: 384, distance: 20.3
click at [312, 384] on div "rotateZ : - 10 , opacity : 0 , } , { // First phase end (shoot UP) scale : 0.6 …" at bounding box center [741, 389] width 956 height 588
click at [288, 497] on div "rotateZ : - 10 , opacity : 0 , } , { // First phase end (shoot UP) scale : 0.6 …" at bounding box center [741, 389] width 956 height 588
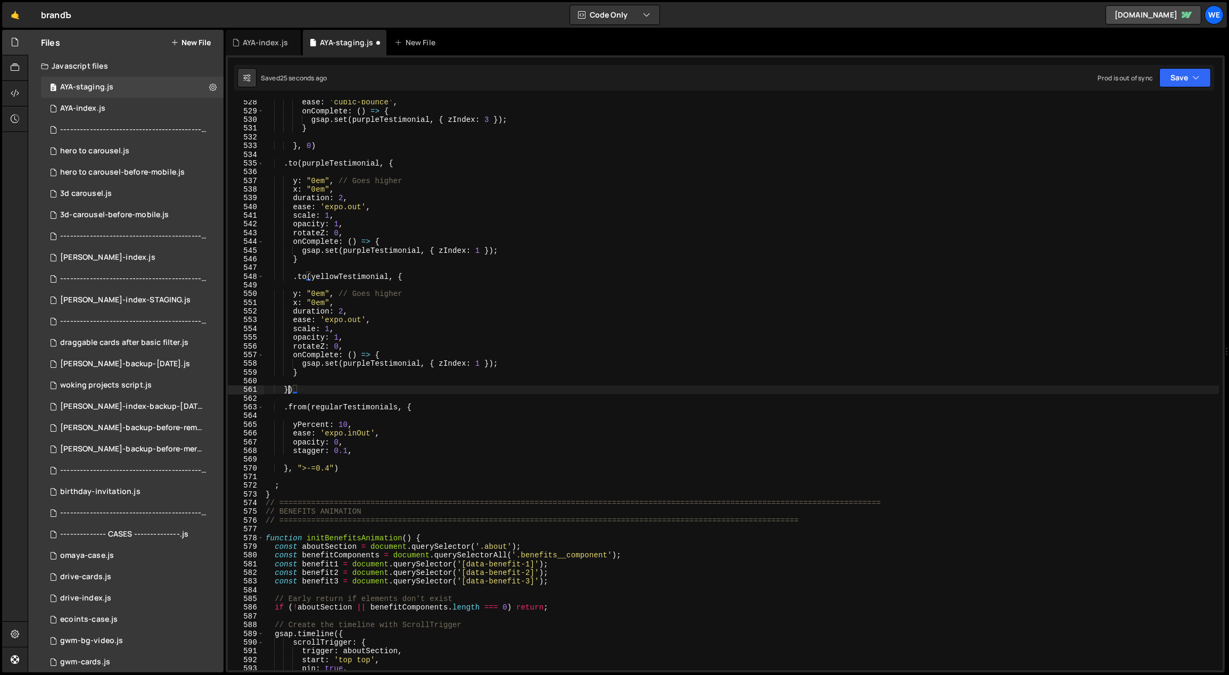
scroll to position [0, 1]
type textarea ".to(purpleTestimonial, {"
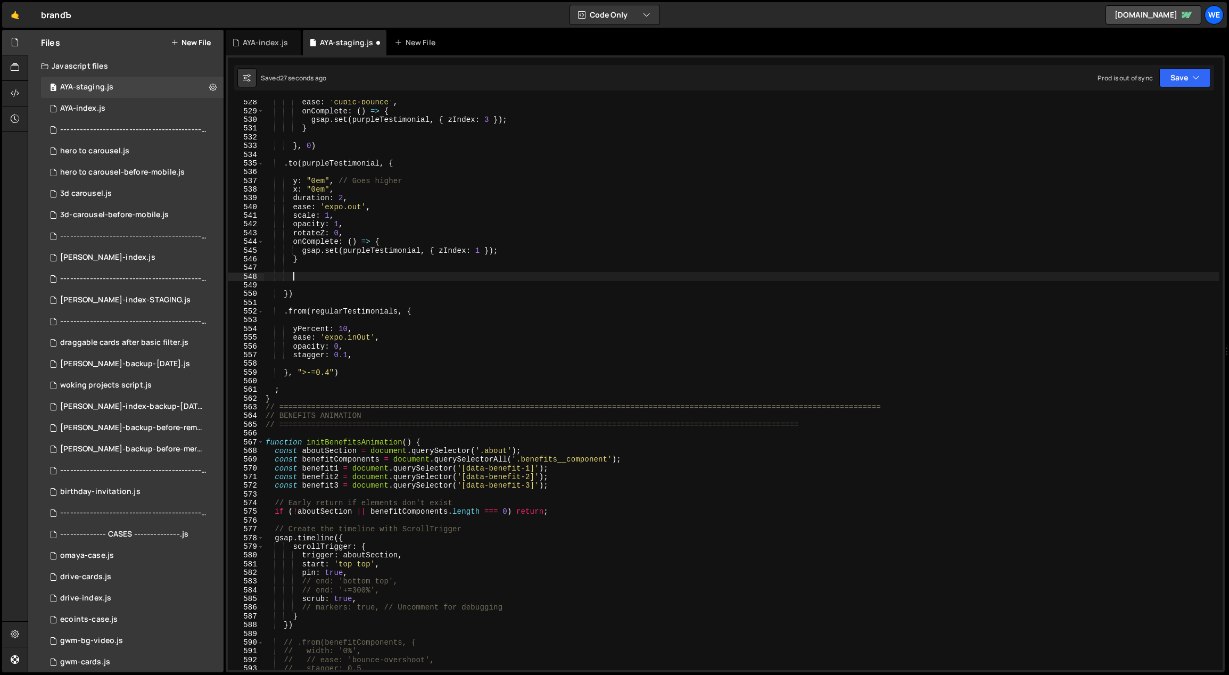
type textarea "})"
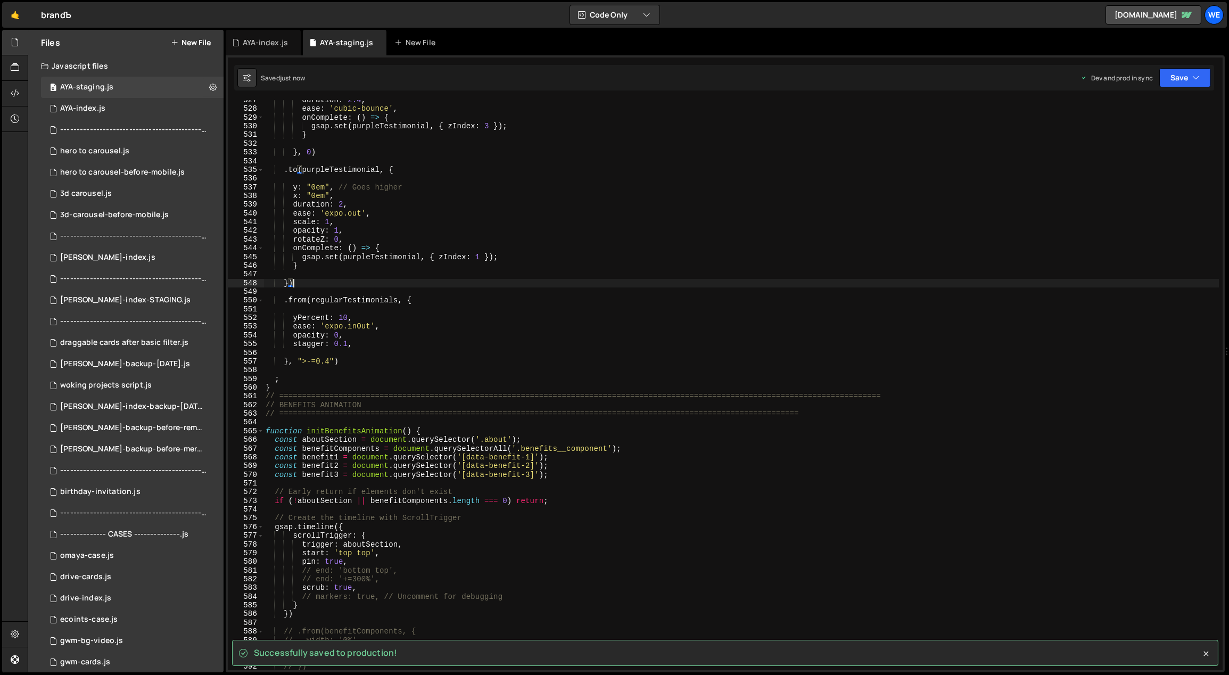
scroll to position [4597, 0]
click at [312, 278] on div "opacity : 1 , duration : 2.4 , ease : 'cubic-bounce' , onComplete : ( ) => { gs…" at bounding box center [741, 387] width 956 height 588
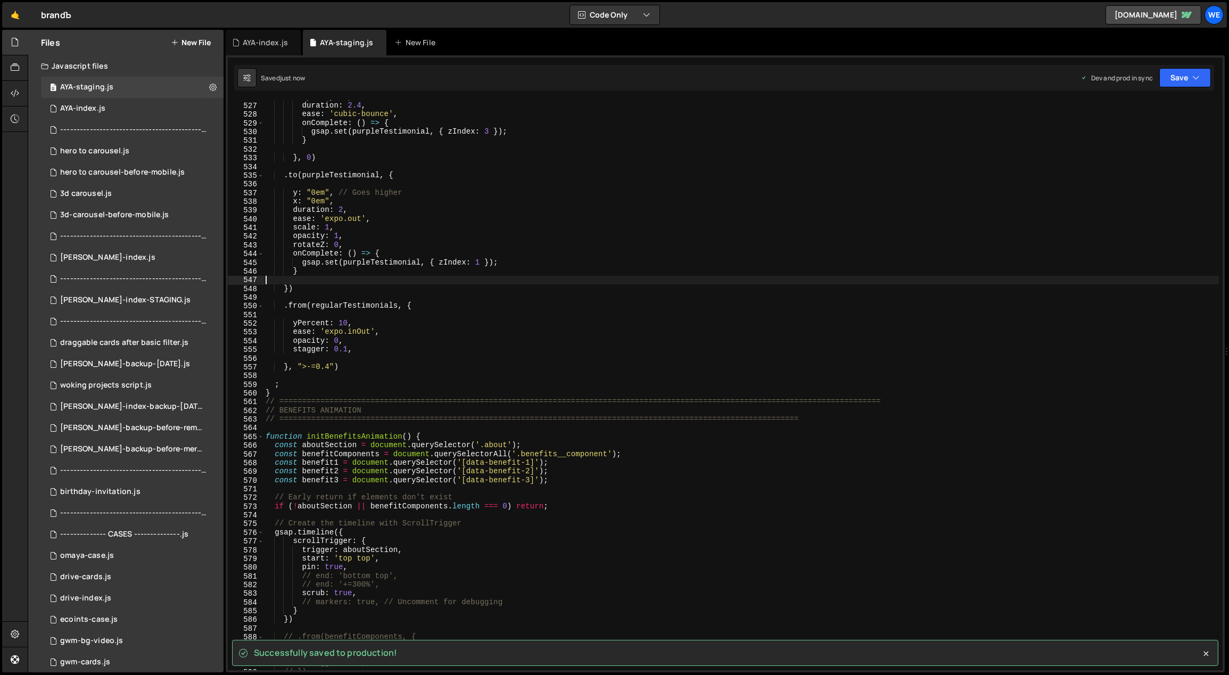
click at [289, 288] on div "opacity : 1 , duration : 2.4 , ease : 'cubic-bounce' , onComplete : ( ) => { gs…" at bounding box center [741, 387] width 956 height 588
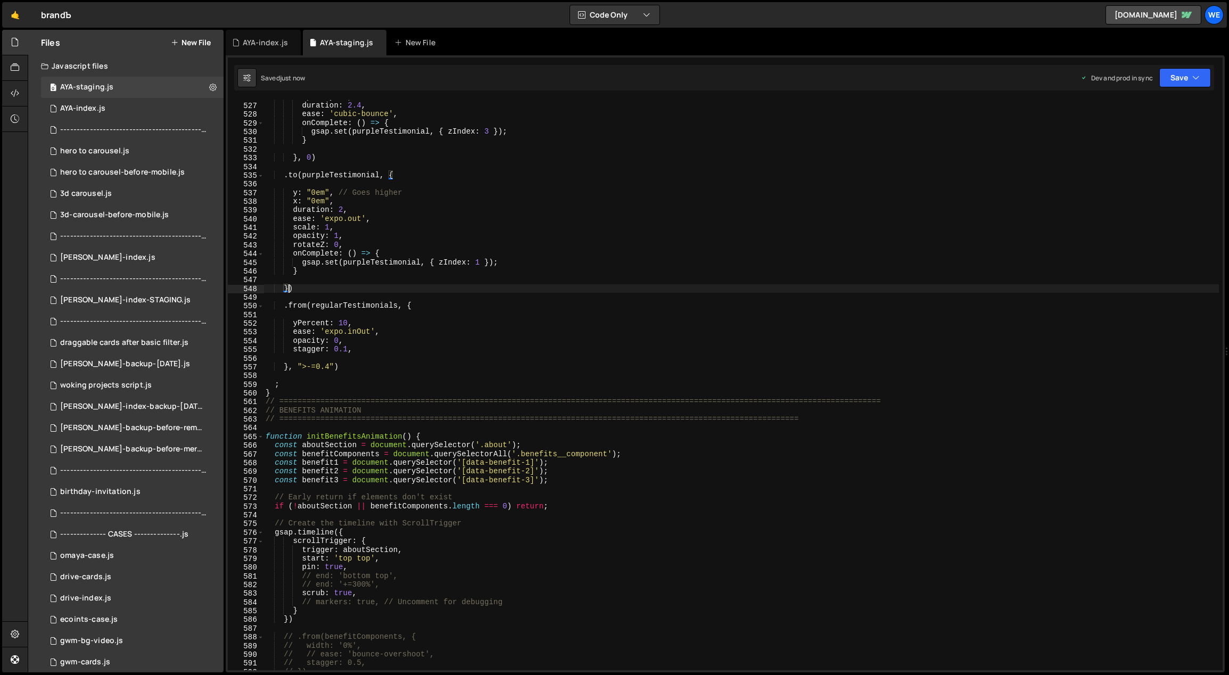
click at [300, 287] on div "opacity : 1 , duration : 2.4 , ease : 'cubic-bounce' , onComplete : ( ) => { gs…" at bounding box center [741, 387] width 956 height 588
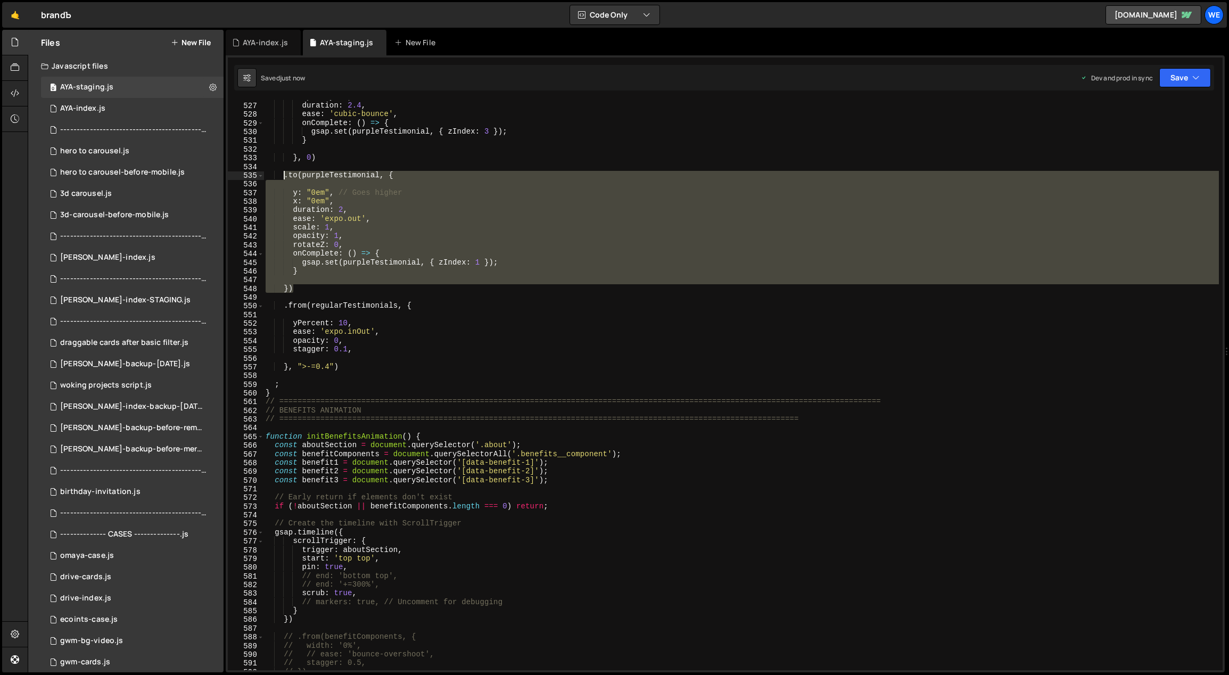
drag, startPoint x: 293, startPoint y: 258, endPoint x: 285, endPoint y: 176, distance: 81.8
click at [285, 176] on div "opacity : 1 , duration : 2.4 , ease : 'cubic-bounce' , onComplete : ( ) => { gs…" at bounding box center [741, 387] width 956 height 588
type textarea ".to(purpleTestimonial, {"
click at [300, 278] on div "opacity : 1 , duration : 2.4 , ease : 'cubic-bounce' , onComplete : ( ) => { gs…" at bounding box center [740, 385] width 955 height 570
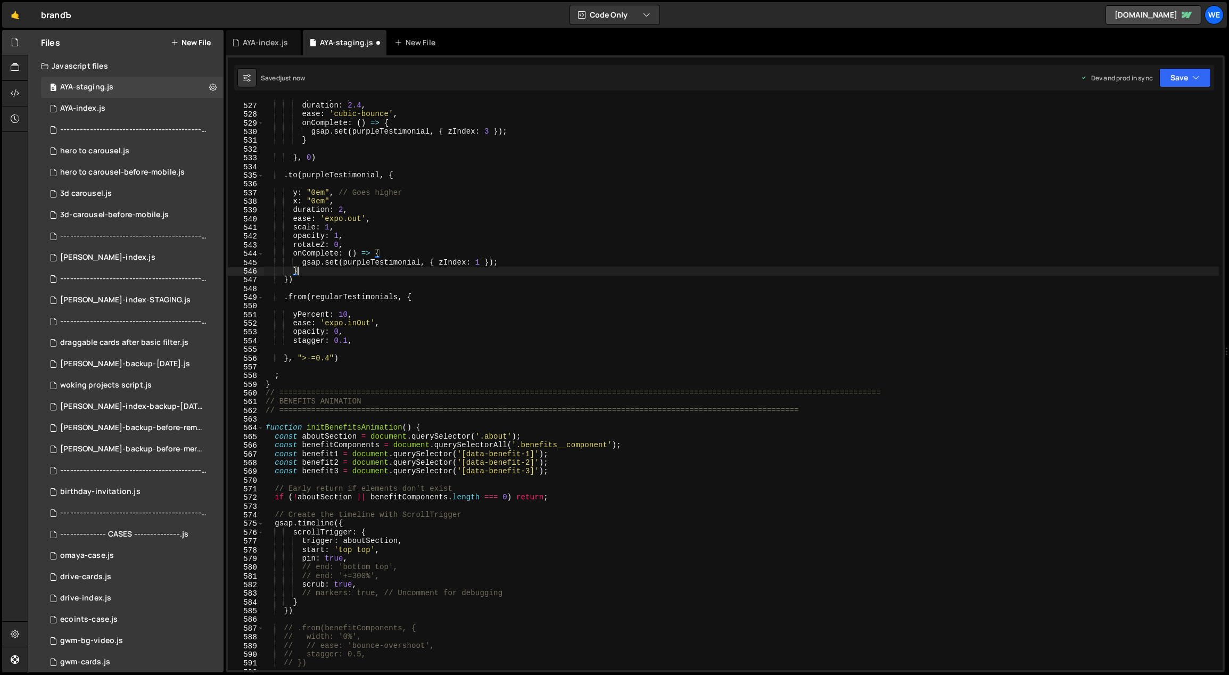
type textarea "})"
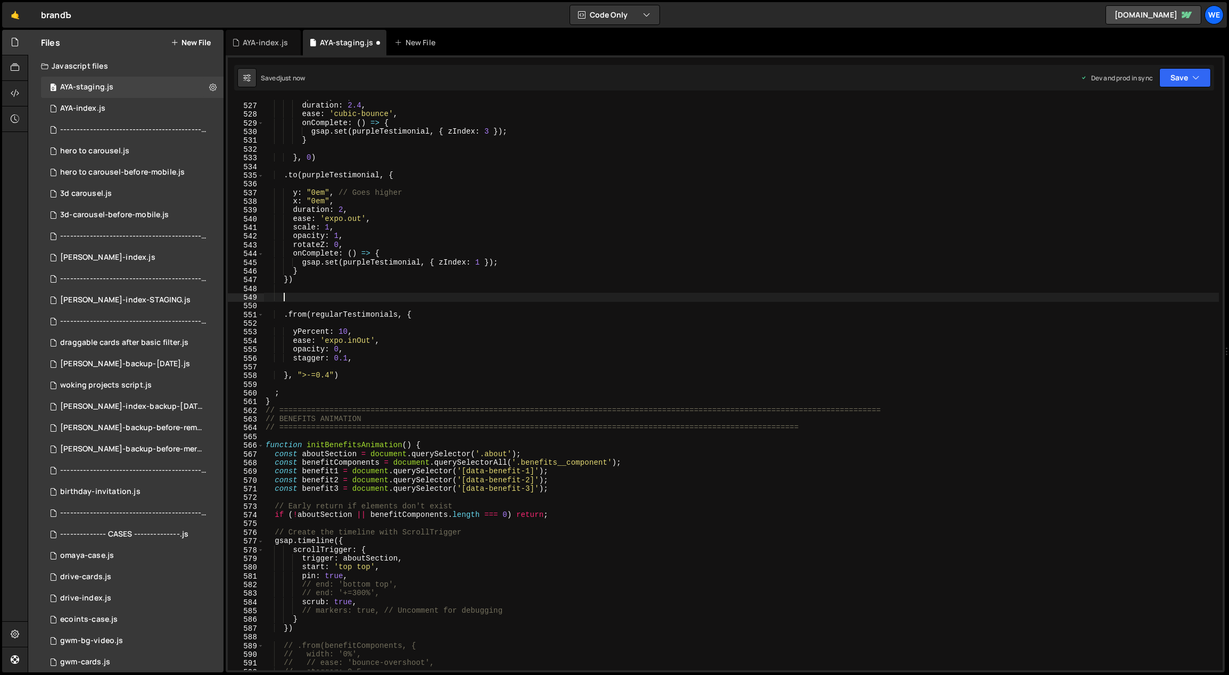
paste textarea "})"
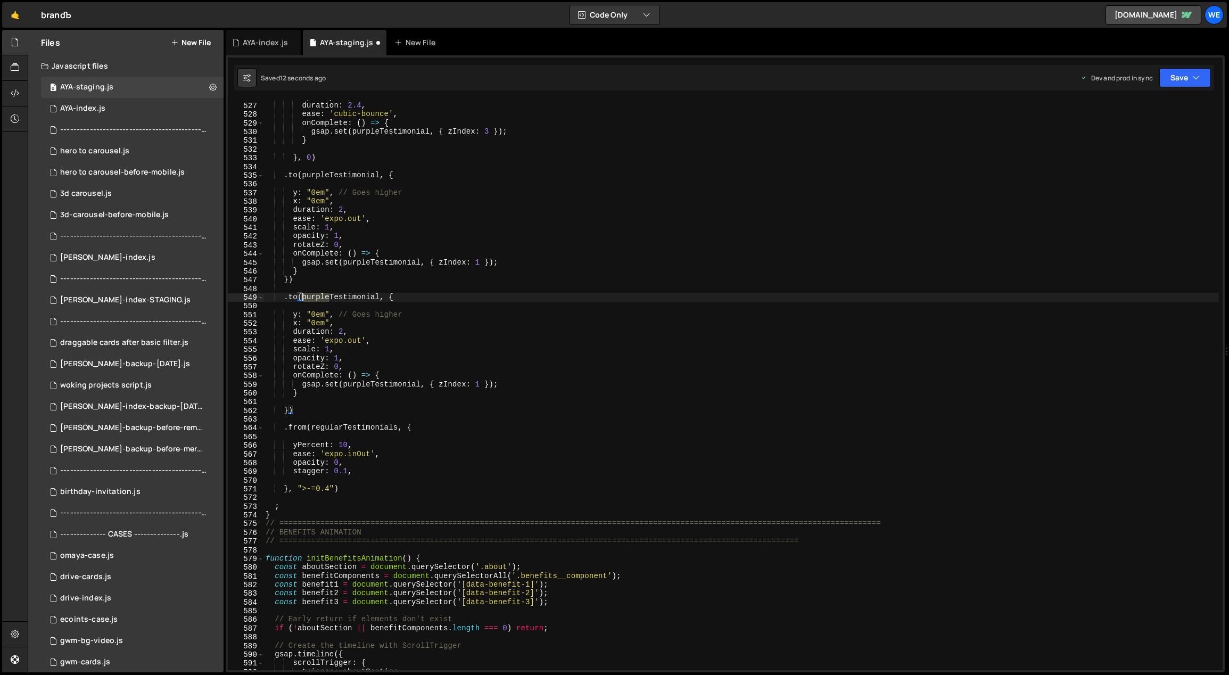
drag, startPoint x: 329, startPoint y: 295, endPoint x: 303, endPoint y: 295, distance: 26.1
click at [303, 295] on div "opacity : 1 , duration : 2.4 , ease : 'cubic-bounce' , onComplete : ( ) => { gs…" at bounding box center [741, 387] width 956 height 588
type textarea ".to(yellowTestimonial, {"
click at [590, 292] on div "opacity : 1 , duration : 2.4 , ease : 'cubic-bounce' , onComplete : ( ) => { gs…" at bounding box center [741, 387] width 956 height 588
click at [286, 410] on div "opacity : 1 , duration : 2.4 , ease : 'cubic-bounce' , onComplete : ( ) => { gs…" at bounding box center [741, 387] width 956 height 588
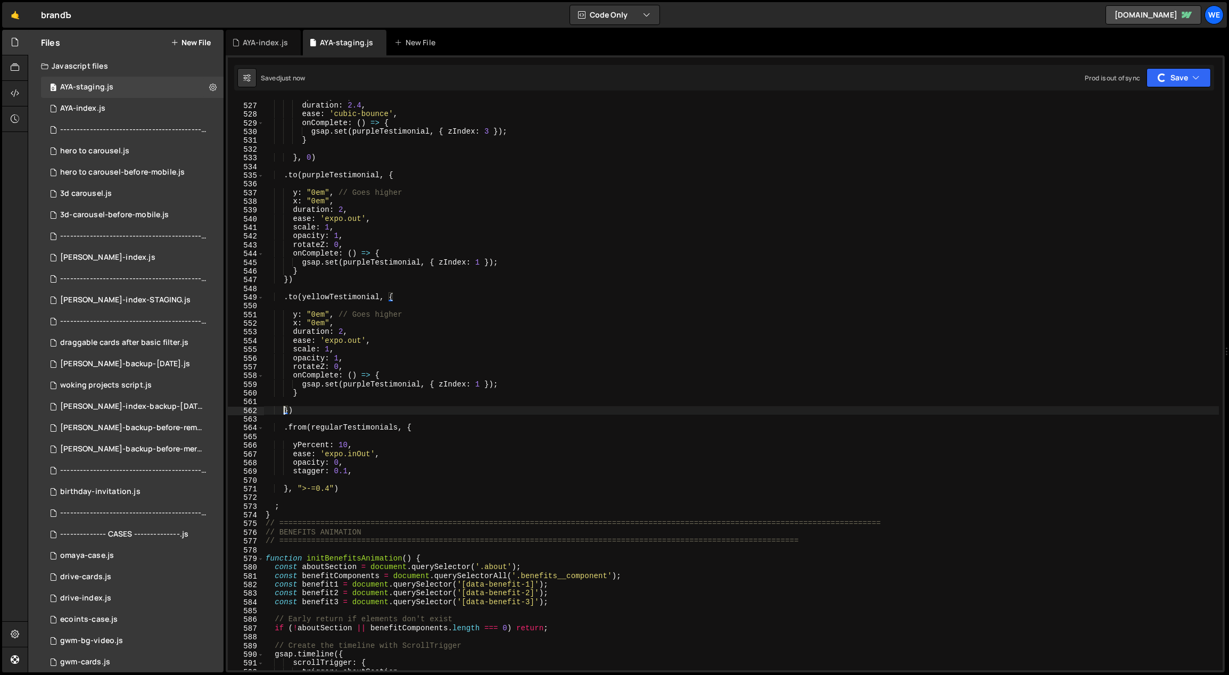
type textarea "})"
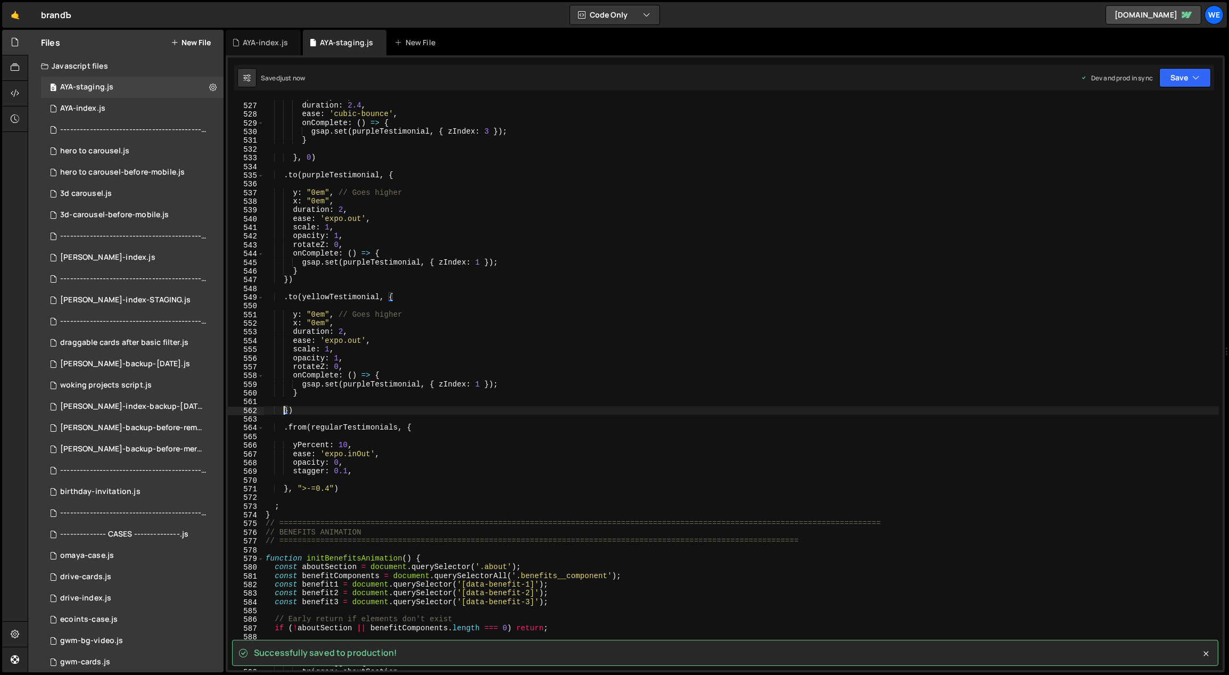
click at [294, 399] on div "opacity : 1 , duration : 2.4 , ease : 'cubic-bounce' , onComplete : ( ) => { gs…" at bounding box center [741, 387] width 956 height 588
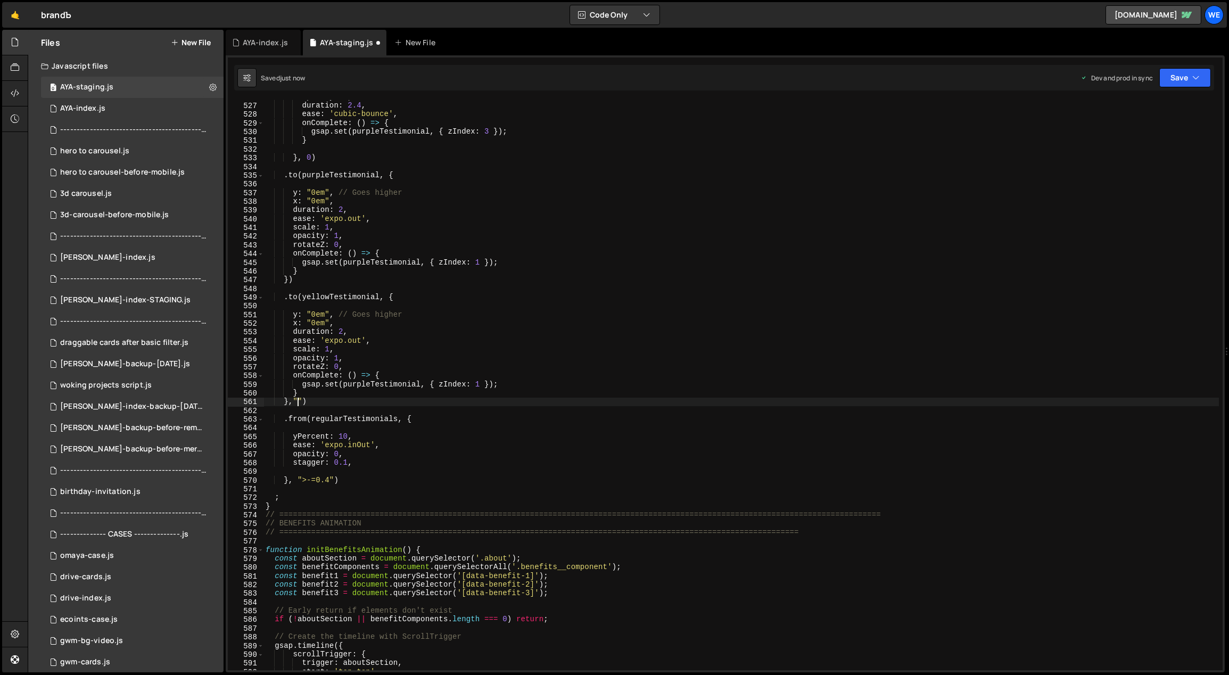
scroll to position [0, 2]
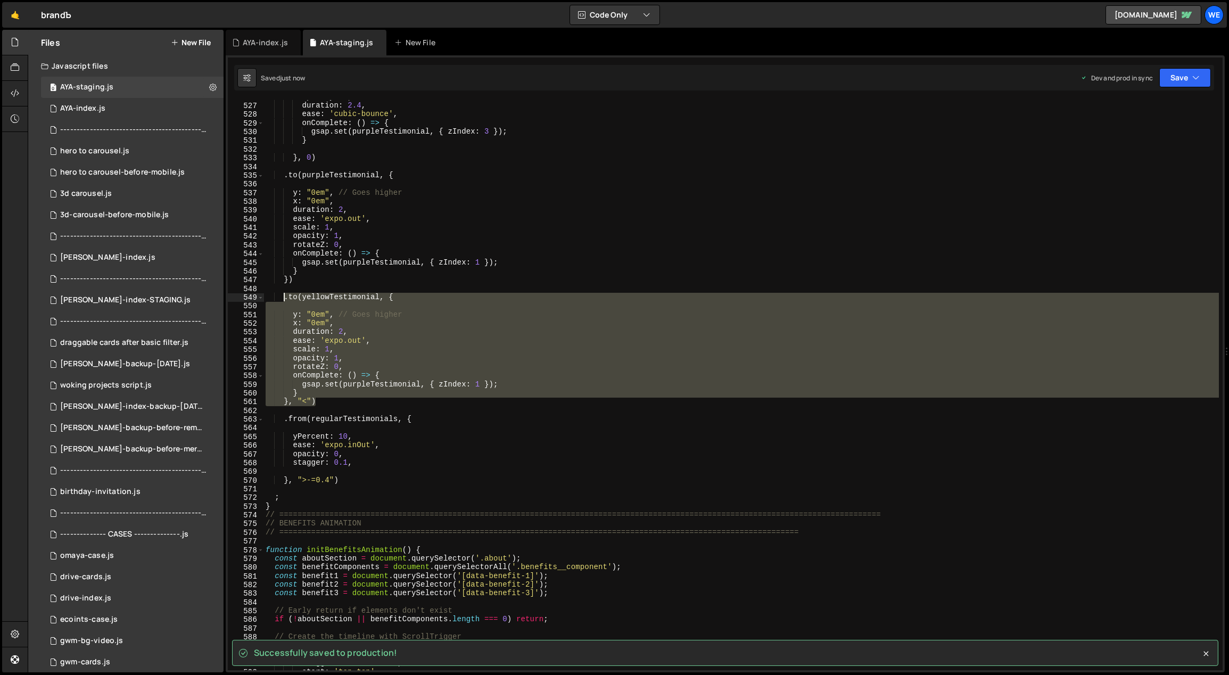
drag, startPoint x: 309, startPoint y: 369, endPoint x: 286, endPoint y: 299, distance: 74.1
click at [286, 299] on div "opacity : 1 , duration : 2.4 , ease : 'cubic-bounce' , onComplete : ( ) => { gs…" at bounding box center [741, 387] width 956 height 588
click at [333, 397] on div "opacity : 1 , duration : 2.4 , ease : 'cubic-bounce' , onComplete : ( ) => { gs…" at bounding box center [740, 385] width 955 height 570
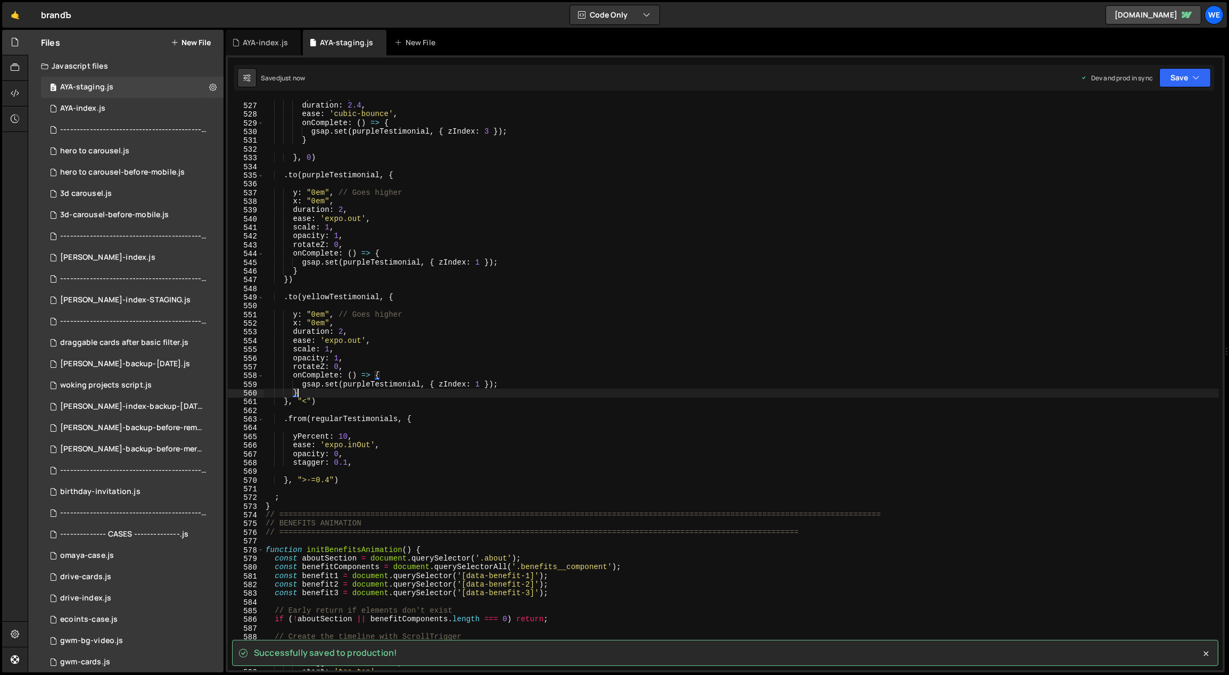
scroll to position [0, 2]
type textarea "}, "<")"
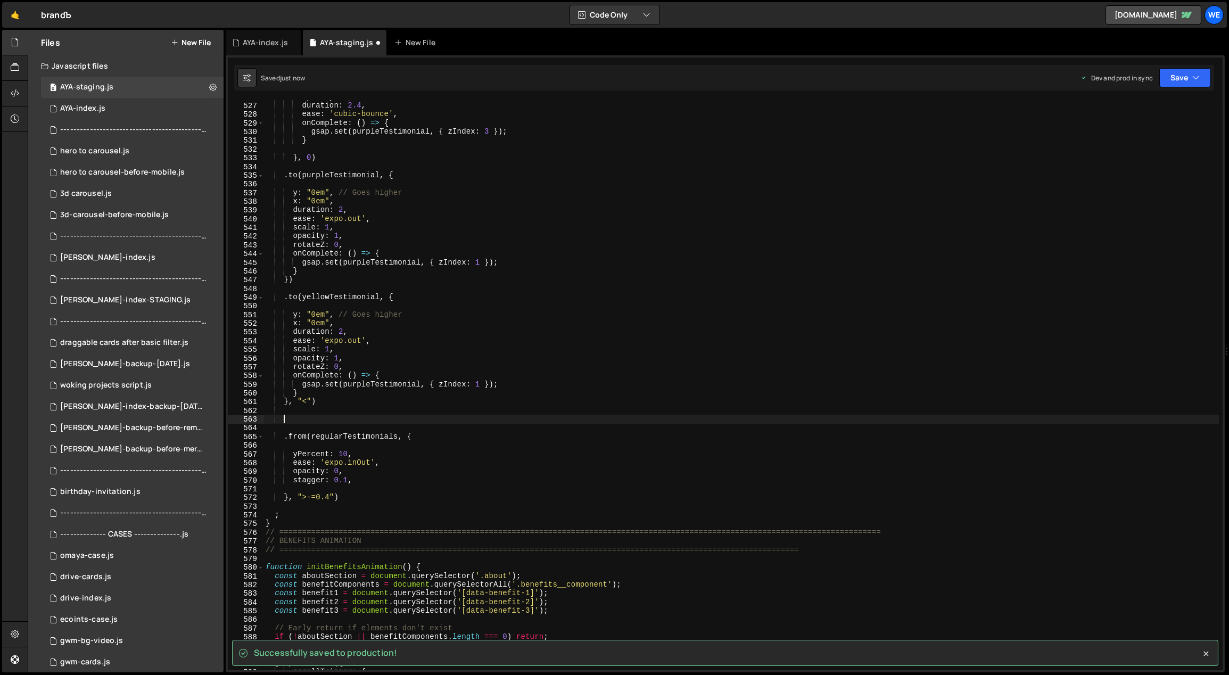
paste textarea "}, "<")"
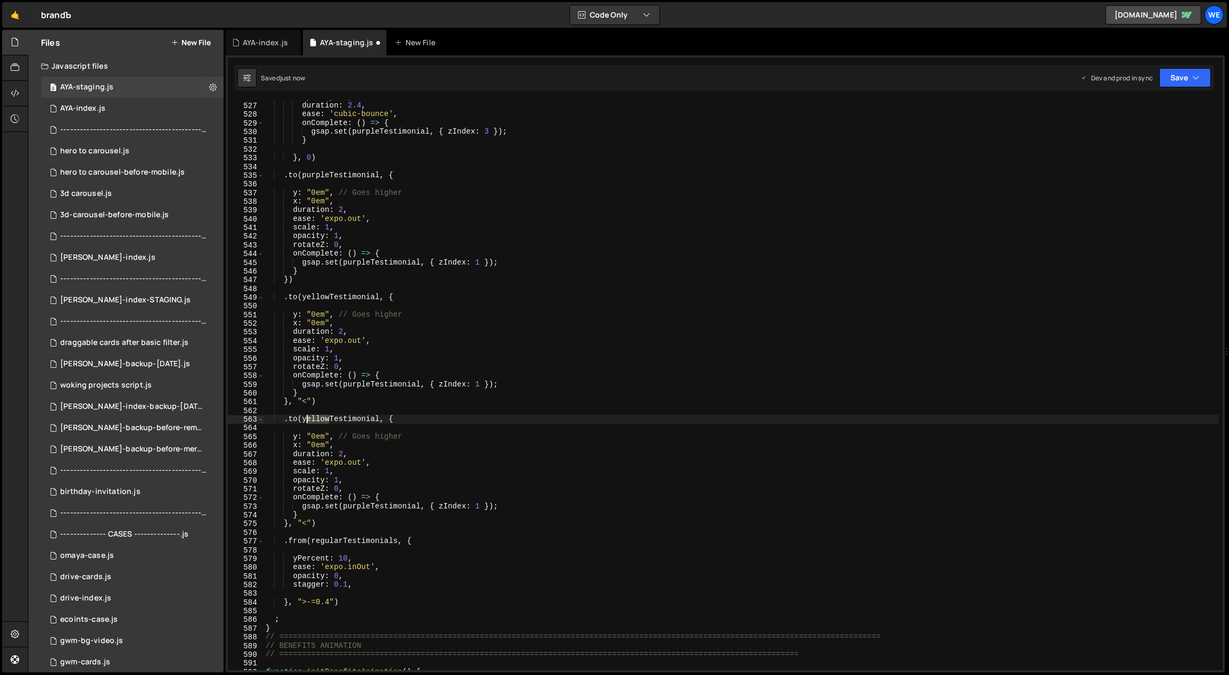
drag, startPoint x: 328, startPoint y: 418, endPoint x: 305, endPoint y: 416, distance: 23.0
click at [305, 416] on div "opacity : 1 , duration : 2.4 , ease : 'cubic-bounce' , onComplete : ( ) => { gs…" at bounding box center [741, 387] width 956 height 588
type textarea ".to(greenTestimonial, {"
click at [348, 407] on div "opacity : 1 , duration : 2.4 , ease : 'cubic-bounce' , onComplete : ( ) => { gs…" at bounding box center [741, 387] width 956 height 588
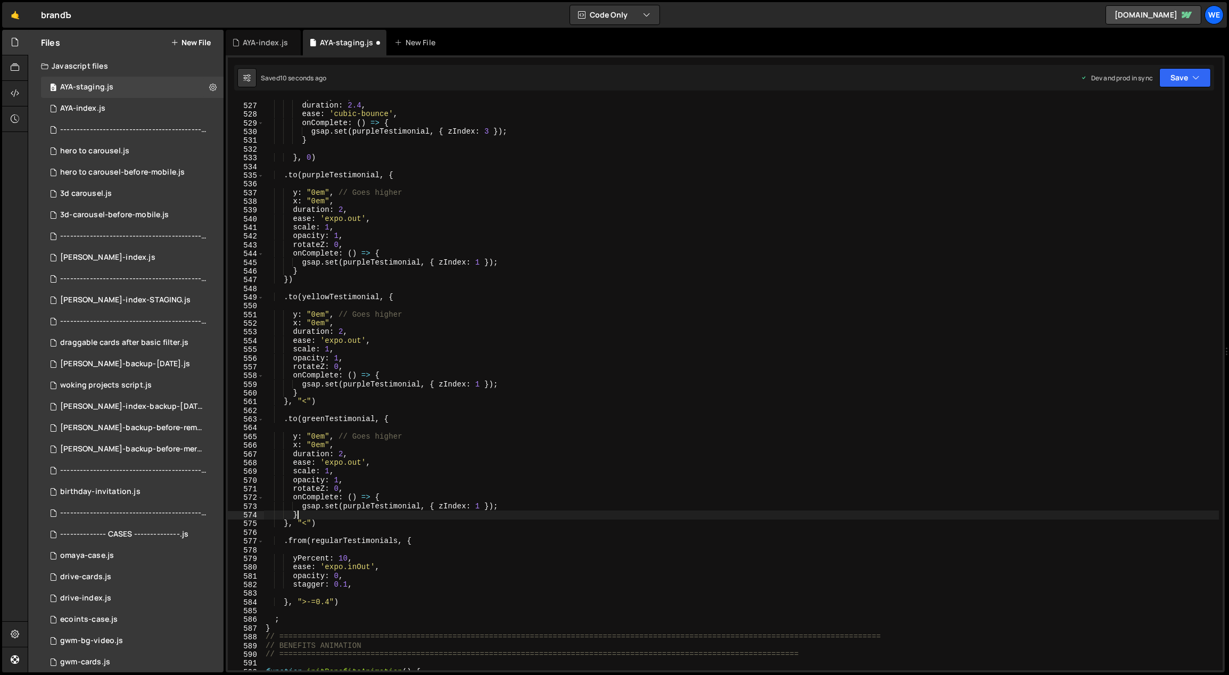
click at [324, 518] on div "opacity : 1 , duration : 2.4 , ease : 'cubic-bounce' , onComplete : ( ) => { gs…" at bounding box center [741, 387] width 956 height 588
click at [323, 525] on div "opacity : 1 , duration : 2.4 , ease : 'cubic-bounce' , onComplete : ( ) => { gs…" at bounding box center [741, 387] width 956 height 588
drag, startPoint x: 360, startPoint y: 462, endPoint x: 328, endPoint y: 464, distance: 32.0
click at [328, 464] on div "opacity : 1 , duration : 2.4 , ease : 'cubic-bounce' , onComplete : ( ) => { gs…" at bounding box center [741, 387] width 956 height 588
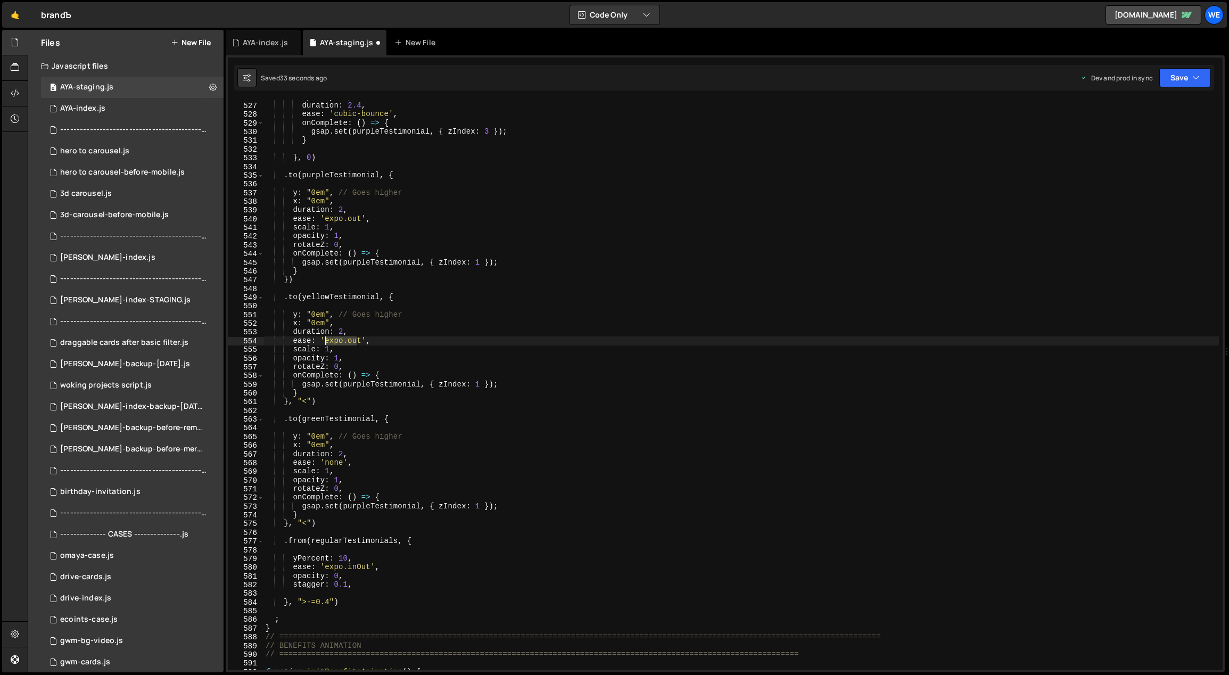
drag, startPoint x: 359, startPoint y: 341, endPoint x: 326, endPoint y: 339, distance: 32.5
click at [326, 339] on div "opacity : 1 , duration : 2.4 , ease : 'cubic-bounce' , onComplete : ( ) => { gs…" at bounding box center [741, 387] width 956 height 588
drag, startPoint x: 374, startPoint y: 315, endPoint x: 370, endPoint y: 324, distance: 9.1
click at [374, 315] on div "opacity : 1 , duration : 2.4 , ease : 'cubic-bounce' , onComplete : ( ) => { gs…" at bounding box center [741, 387] width 956 height 588
drag, startPoint x: 355, startPoint y: 341, endPoint x: 294, endPoint y: 338, distance: 61.2
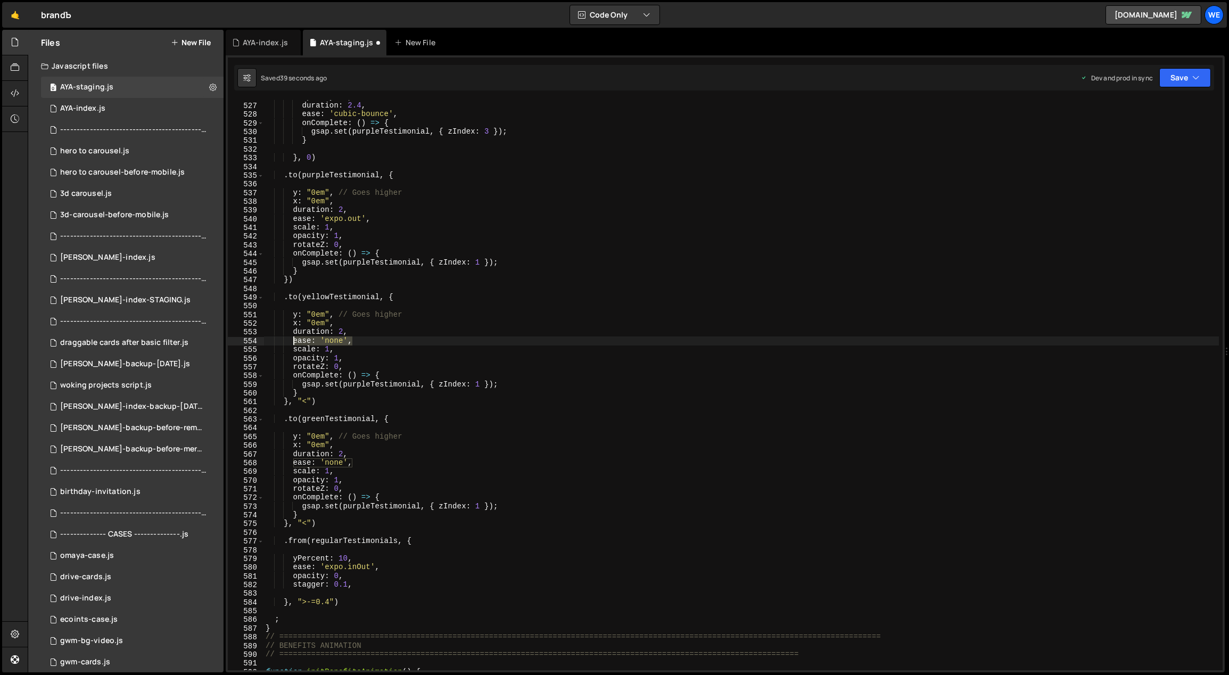
click at [293, 340] on div "opacity : 1 , duration : 2.4 , ease : 'cubic-bounce' , onComplete : ( ) => { gs…" at bounding box center [741, 387] width 956 height 588
drag, startPoint x: 373, startPoint y: 220, endPoint x: 294, endPoint y: 217, distance: 79.4
click at [294, 217] on div "opacity : 1 , duration : 2.4 , ease : 'cubic-bounce' , onComplete : ( ) => { gs…" at bounding box center [741, 387] width 956 height 588
paste textarea "none"
type textarea "ease: 'none',"
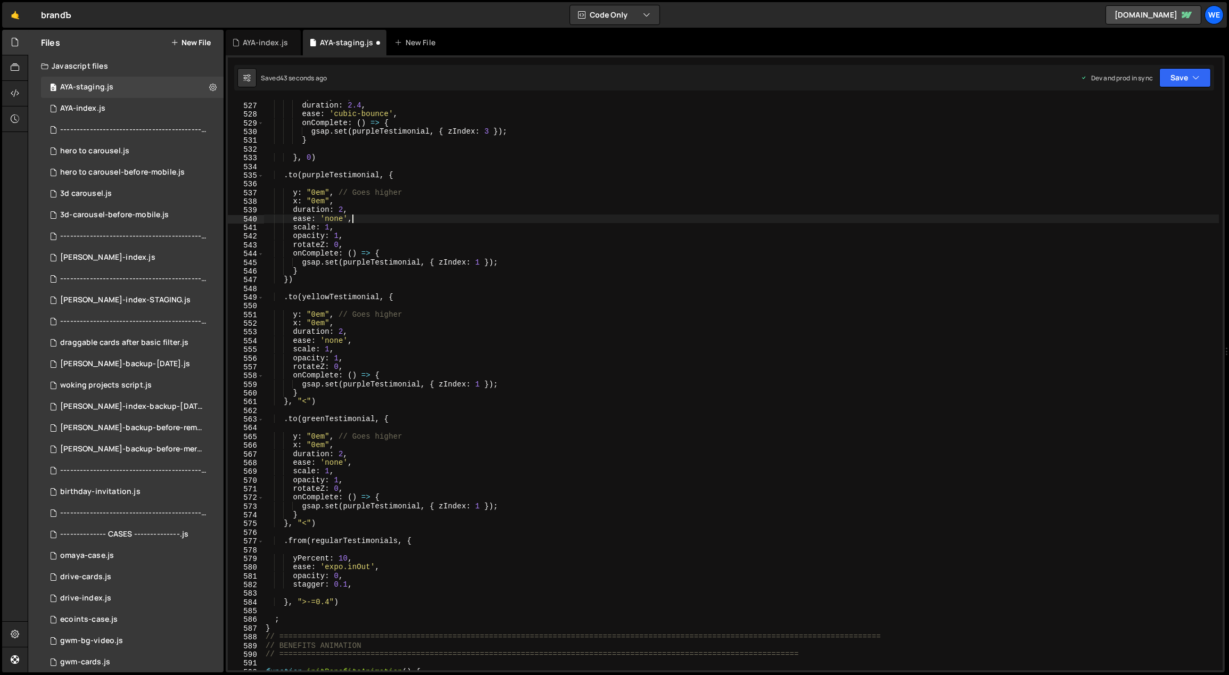
click at [389, 429] on div "opacity : 1 , duration : 2.4 , ease : 'cubic-bounce' , onComplete : ( ) => { gs…" at bounding box center [741, 387] width 956 height 588
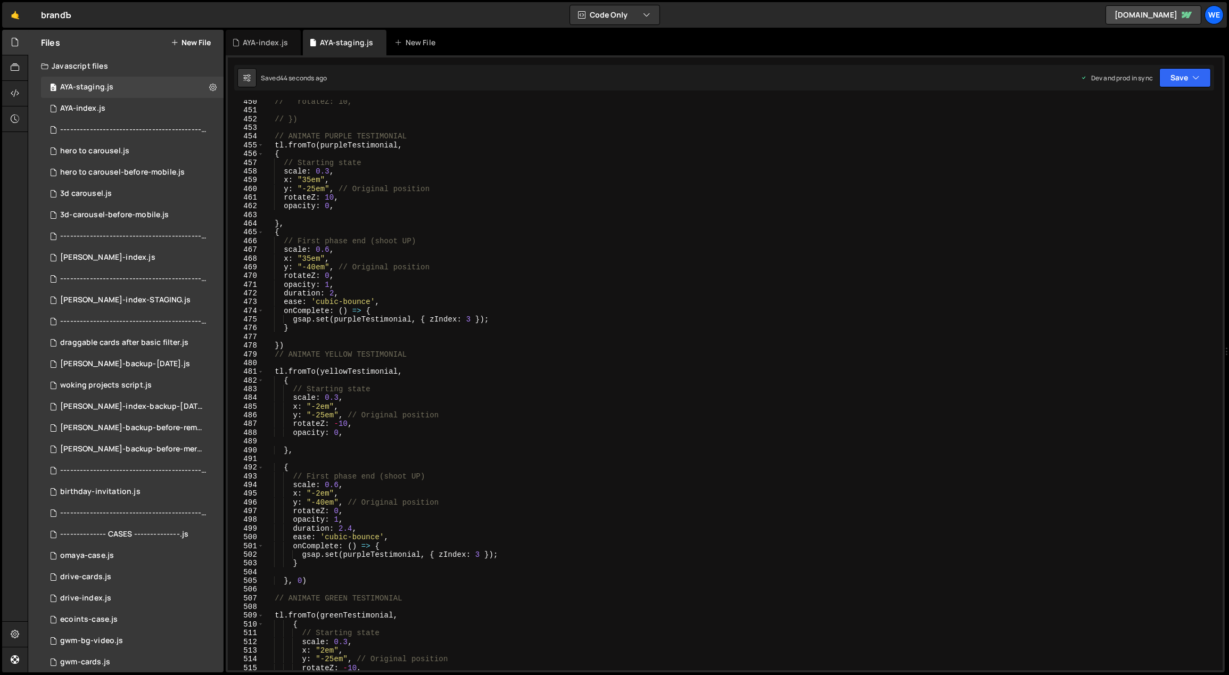
scroll to position [3543, 0]
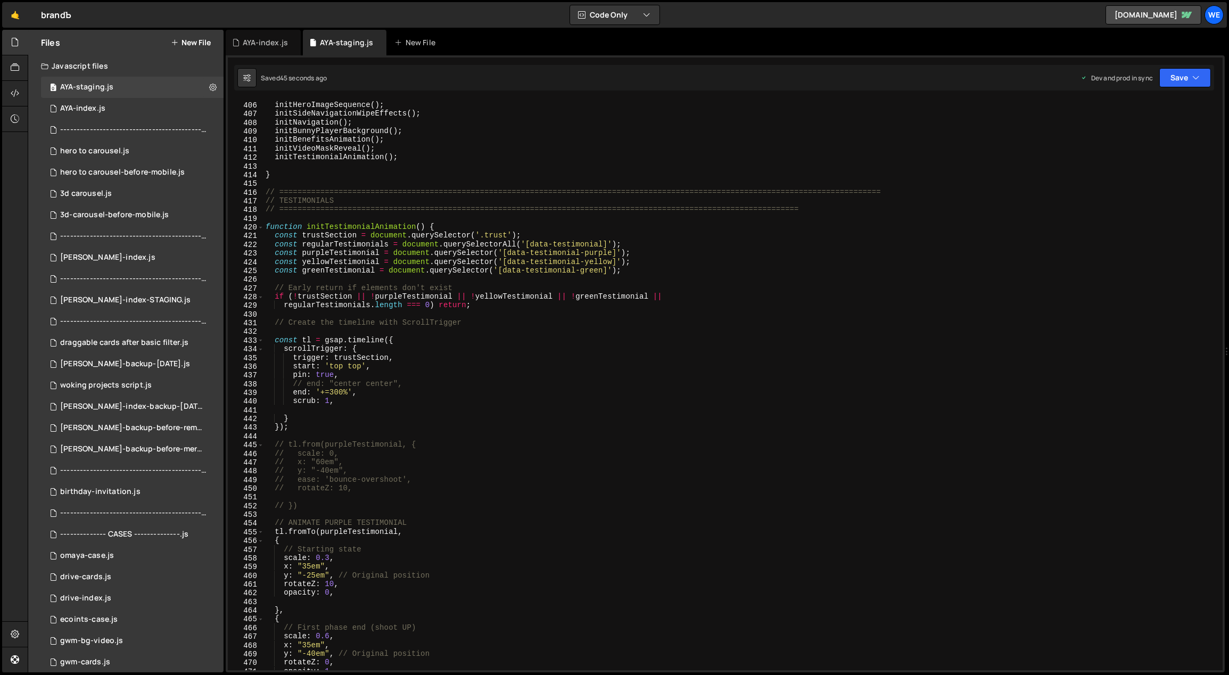
click at [670, 271] on div "// Initialize home-specific functionality initHeroImageSequence ( ) ; initSideN…" at bounding box center [741, 386] width 956 height 588
type textarea "const greenTestimonial = document.querySelector('[data-testimonial-green]');"
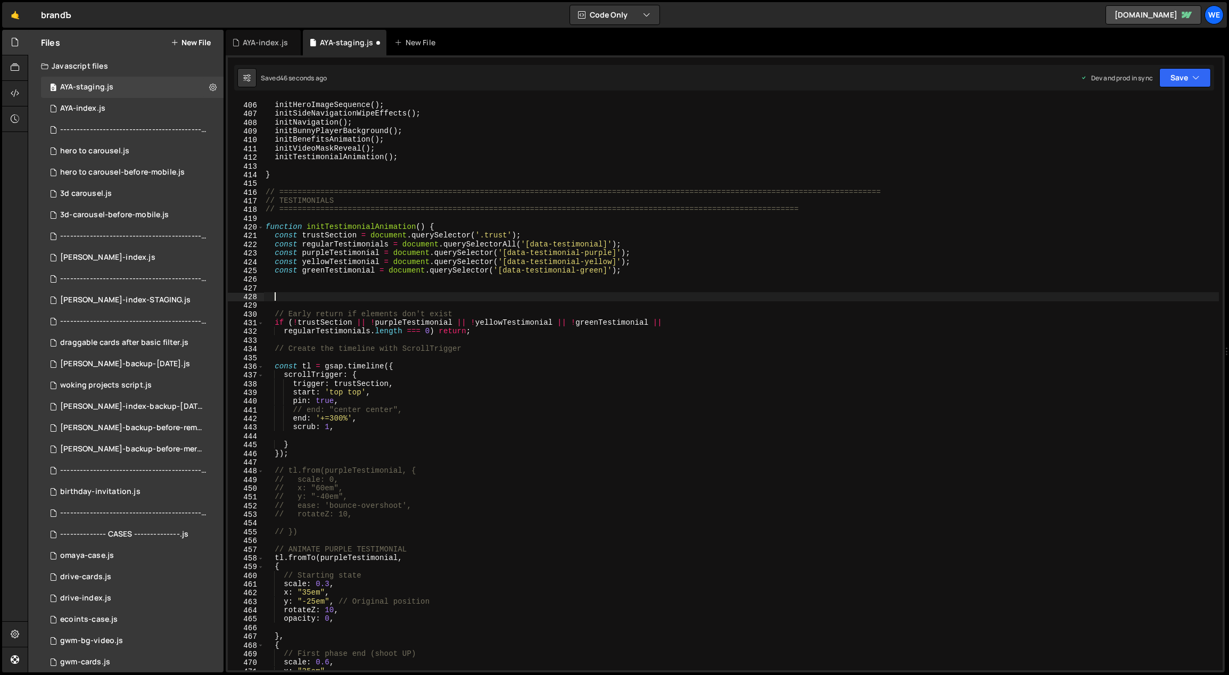
paste textarea "trust__star"
click at [673, 267] on div "// Initialize home-specific functionality initHeroImageSequence ( ) ; initSideN…" at bounding box center [741, 386] width 956 height 588
drag, startPoint x: 638, startPoint y: 243, endPoint x: 276, endPoint y: 243, distance: 362.4
click at [274, 243] on div "// Initialize home-specific functionality initHeroImageSequence ( ) ; initSideN…" at bounding box center [741, 386] width 956 height 588
click at [640, 275] on div "// Initialize home-specific functionality initHeroImageSequence ( ) ; initSideN…" at bounding box center [741, 386] width 956 height 588
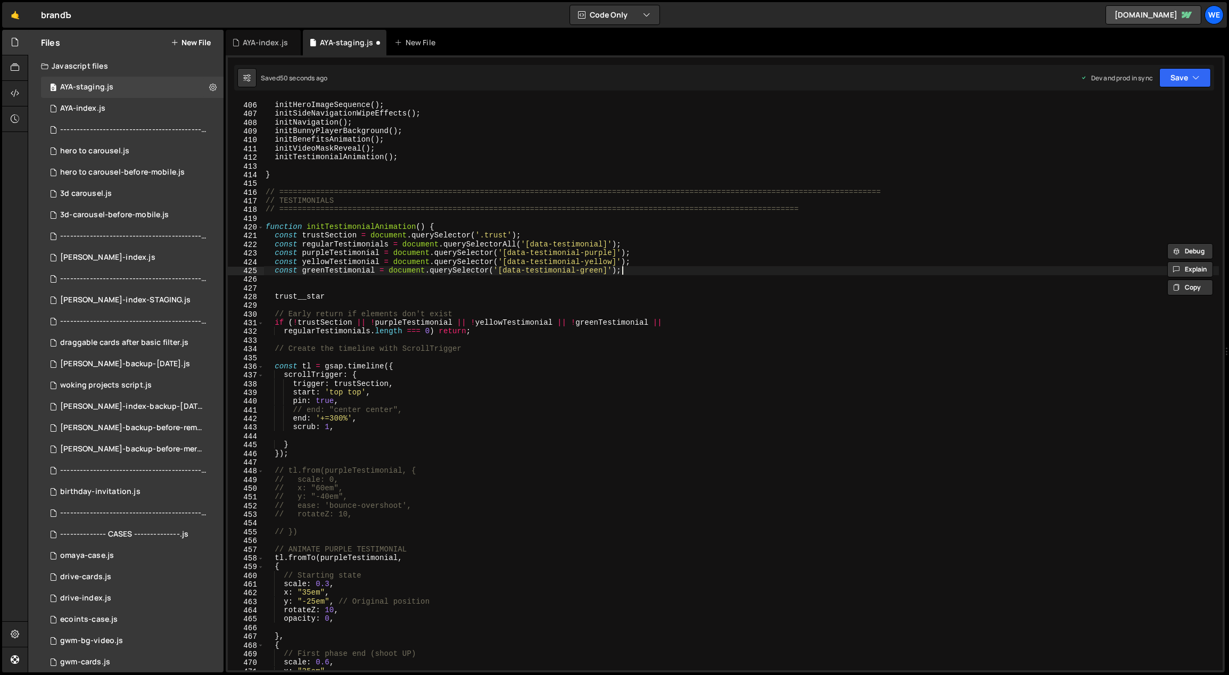
type textarea "const greenTestimonial = document.querySelector('[data-testimonial-green]');"
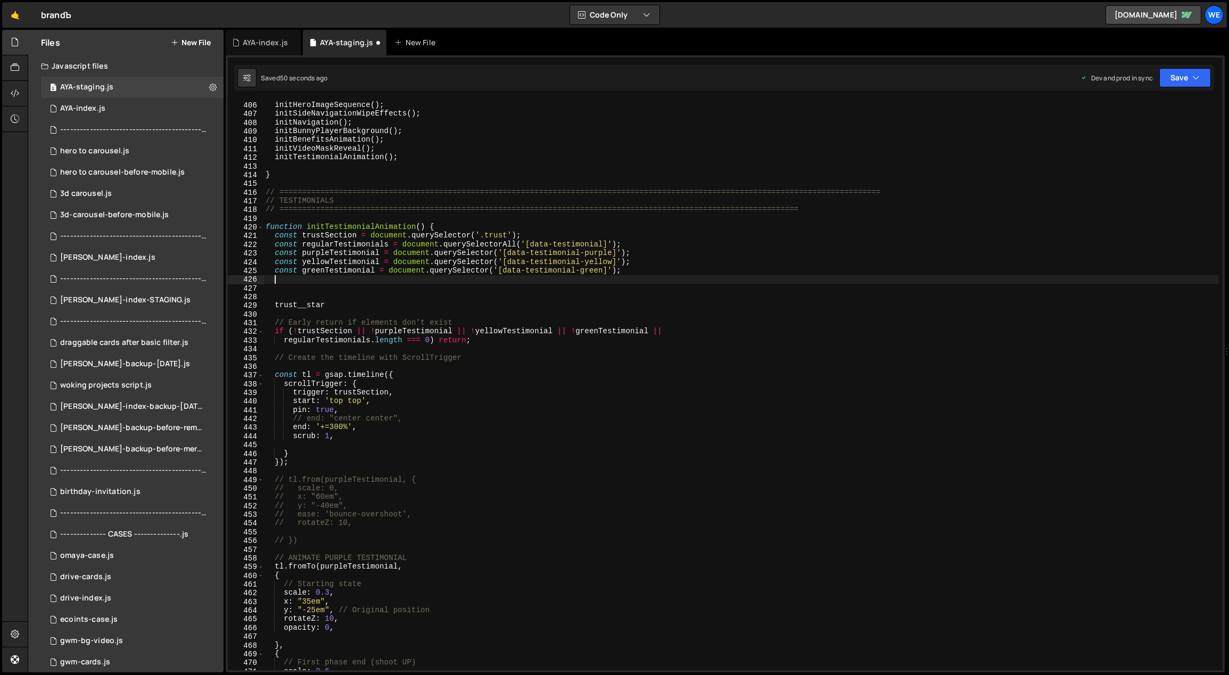
paste textarea "const regularTestimonials = document.querySelectorAll('[data-testimonial]');"
drag, startPoint x: 386, startPoint y: 280, endPoint x: 303, endPoint y: 277, distance: 83.1
click at [303, 277] on div "// Initialize home-specific functionality initHeroImageSequence ( ) ; initSideN…" at bounding box center [741, 386] width 956 height 588
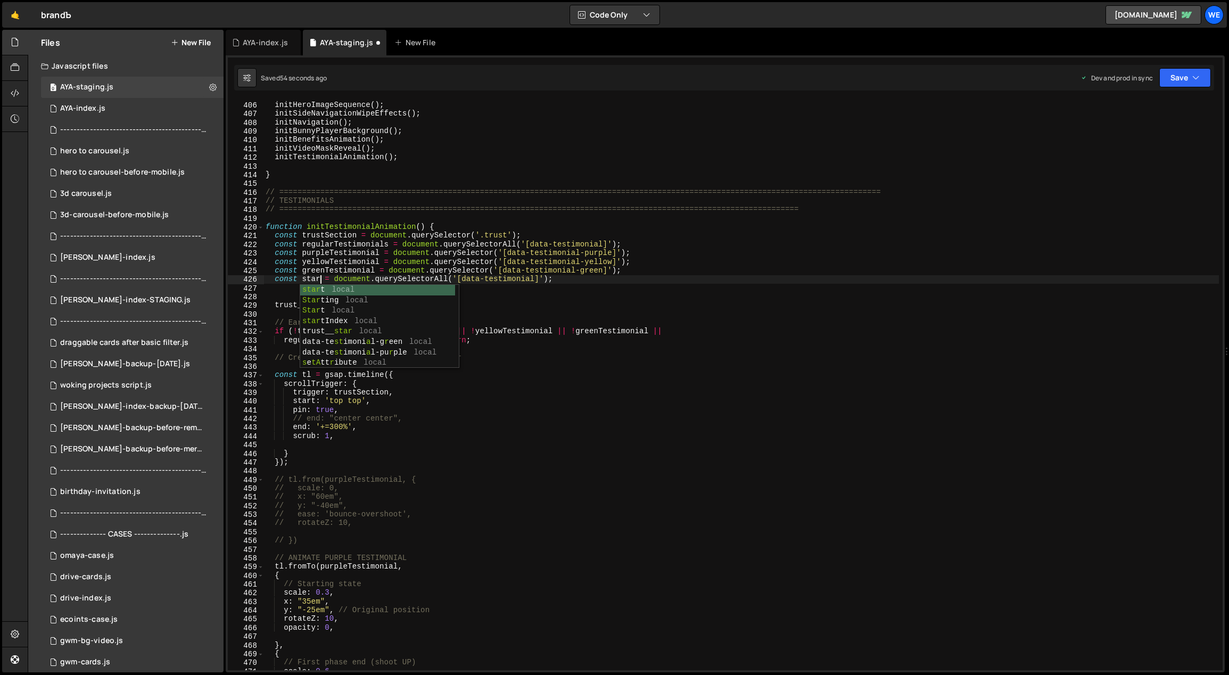
scroll to position [0, 3]
type textarea "const stars = document.querySelectorAll('[data-testimonial]');"
click at [527, 289] on div "// Initialize home-specific functionality initHeroImageSequence ( ) ; initSideN…" at bounding box center [741, 386] width 956 height 588
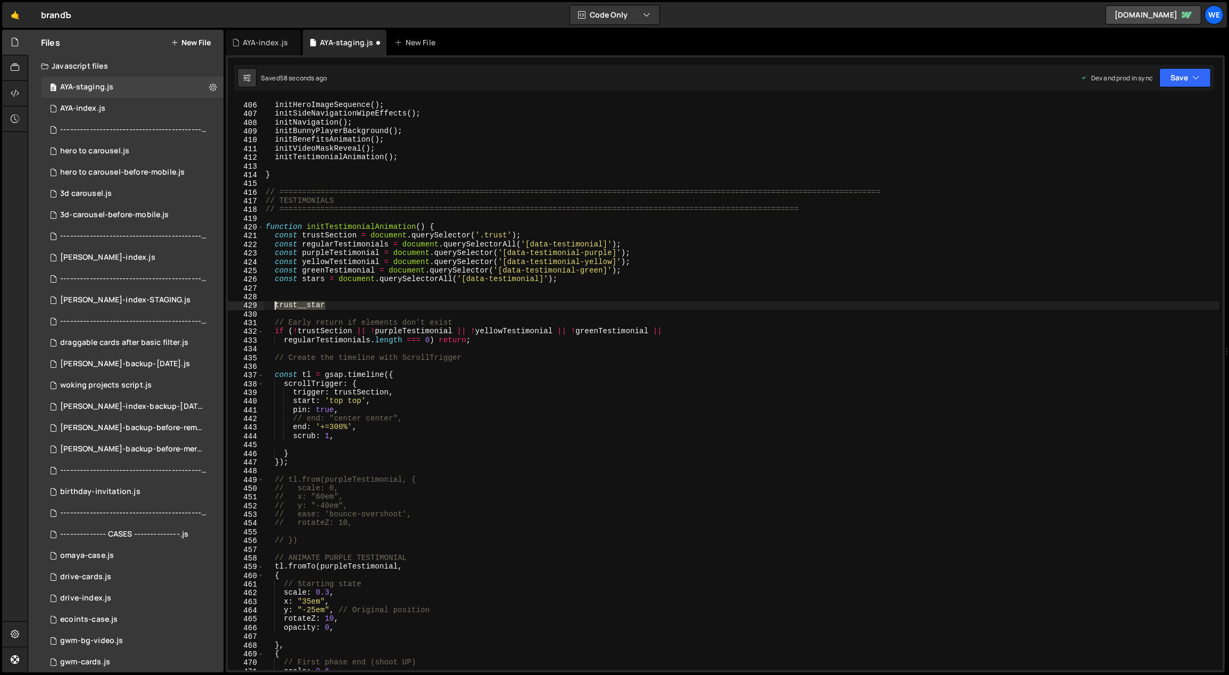
drag, startPoint x: 299, startPoint y: 302, endPoint x: 275, endPoint y: 301, distance: 24.5
click at [275, 301] on div "// Initialize home-specific functionality initHeroImageSequence ( ) ; initSideN…" at bounding box center [741, 386] width 956 height 588
type textarea "trust__star"
drag, startPoint x: 543, startPoint y: 280, endPoint x: 462, endPoint y: 277, distance: 80.4
click at [464, 278] on div "// Initialize home-specific functionality initHeroImageSequence ( ) ; initSideN…" at bounding box center [741, 386] width 956 height 588
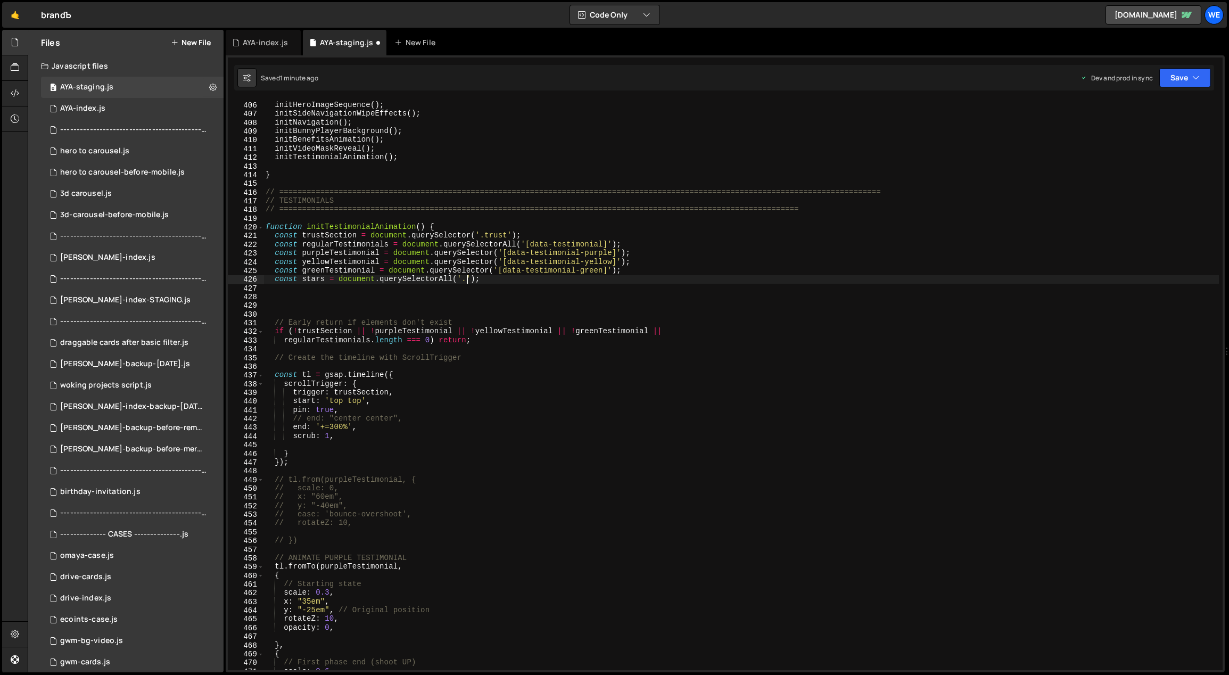
scroll to position [0, 14]
paste textarea "trust__star"
type textarea "const stars = document.querySelectorAll('.trust__star');"
click at [526, 295] on div "// Initialize home-specific functionality initHeroImageSequence ( ) ; initSideN…" at bounding box center [741, 386] width 956 height 588
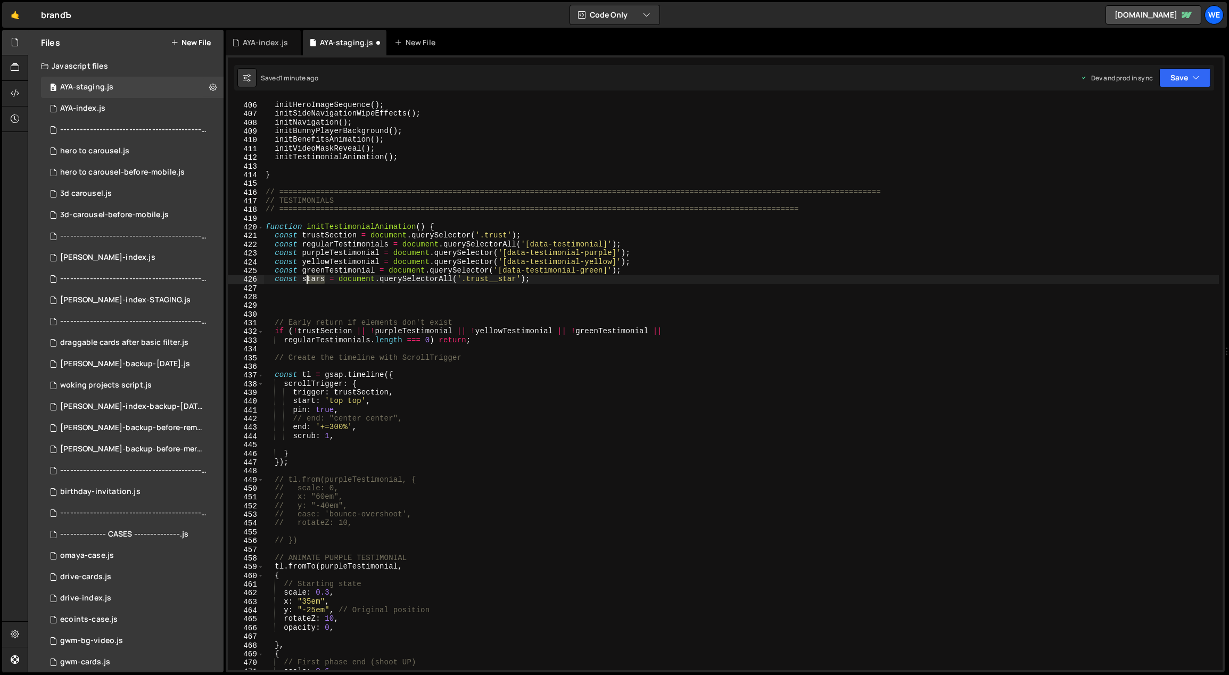
drag, startPoint x: 325, startPoint y: 279, endPoint x: 302, endPoint y: 279, distance: 22.4
click at [302, 279] on div "// Initialize home-specific functionality initHeroImageSequence ( ) ; initSideN…" at bounding box center [741, 386] width 956 height 588
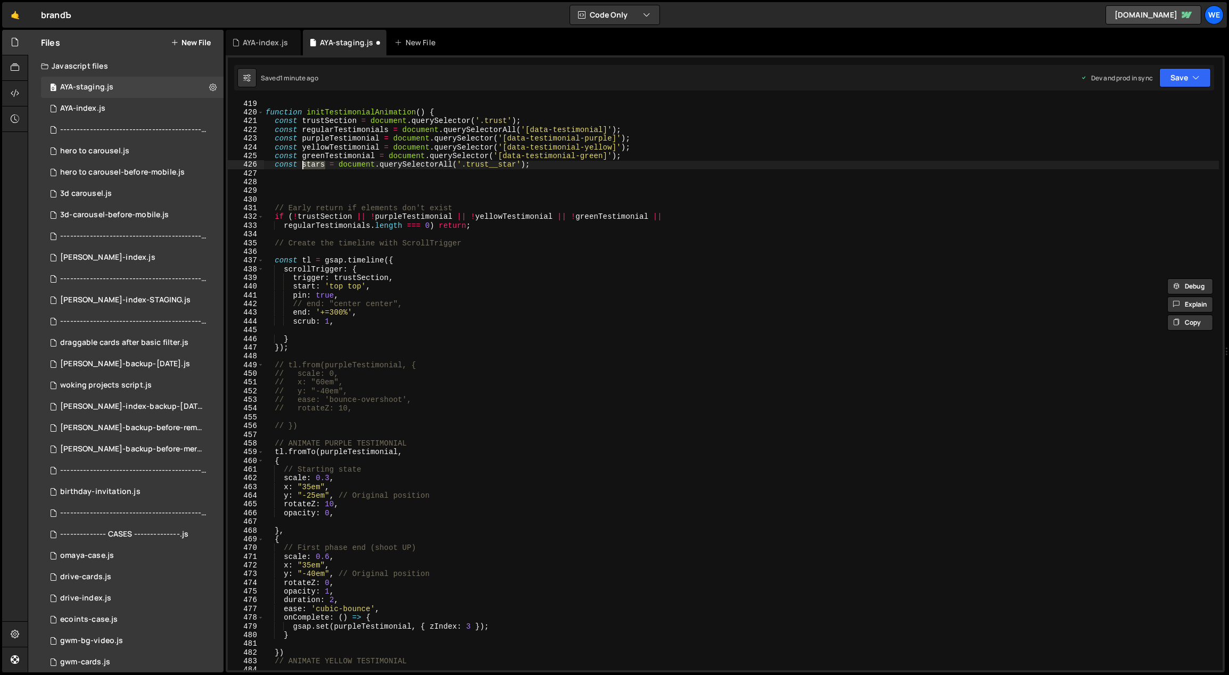
scroll to position [3710, 0]
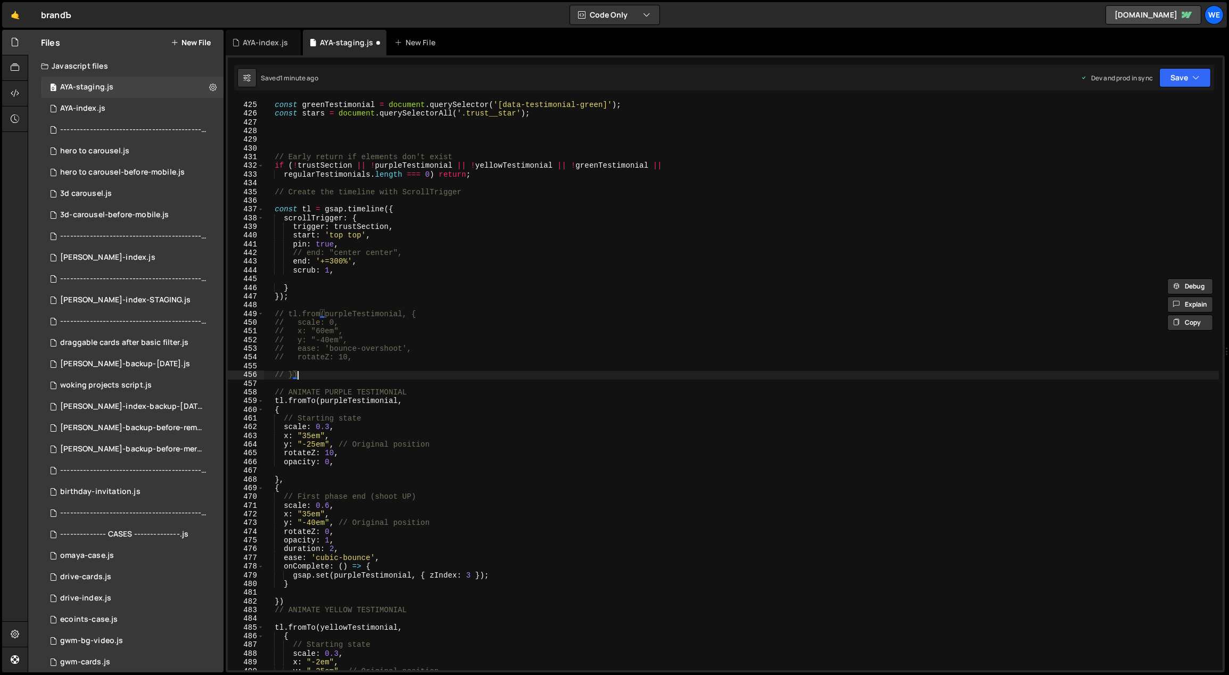
click at [422, 378] on div "const yellowTestimonial = document . querySelector ( '[data-testimonial-yellow]…" at bounding box center [741, 386] width 956 height 588
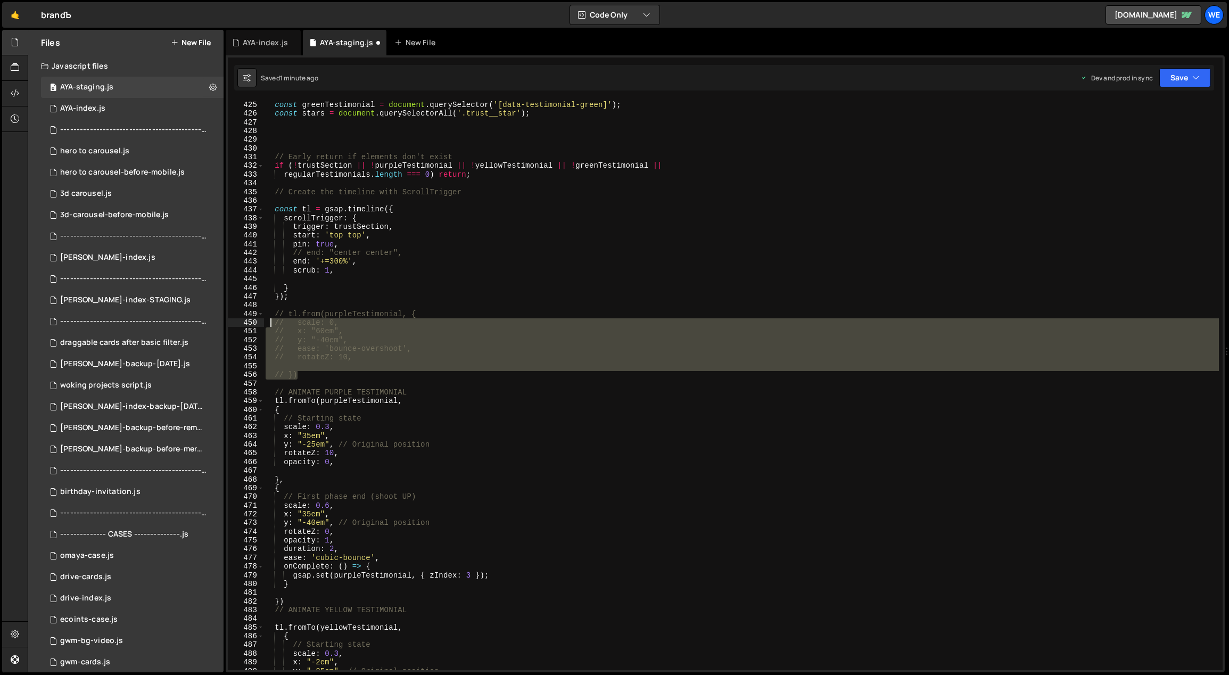
drag, startPoint x: 345, startPoint y: 377, endPoint x: 271, endPoint y: 318, distance: 94.7
click at [271, 318] on div "const yellowTestimonial = document . querySelector ( '[data-testimonial-yellow]…" at bounding box center [741, 386] width 956 height 588
type textarea "// tl.from(purpleTestimonial, { // scale: 0,"
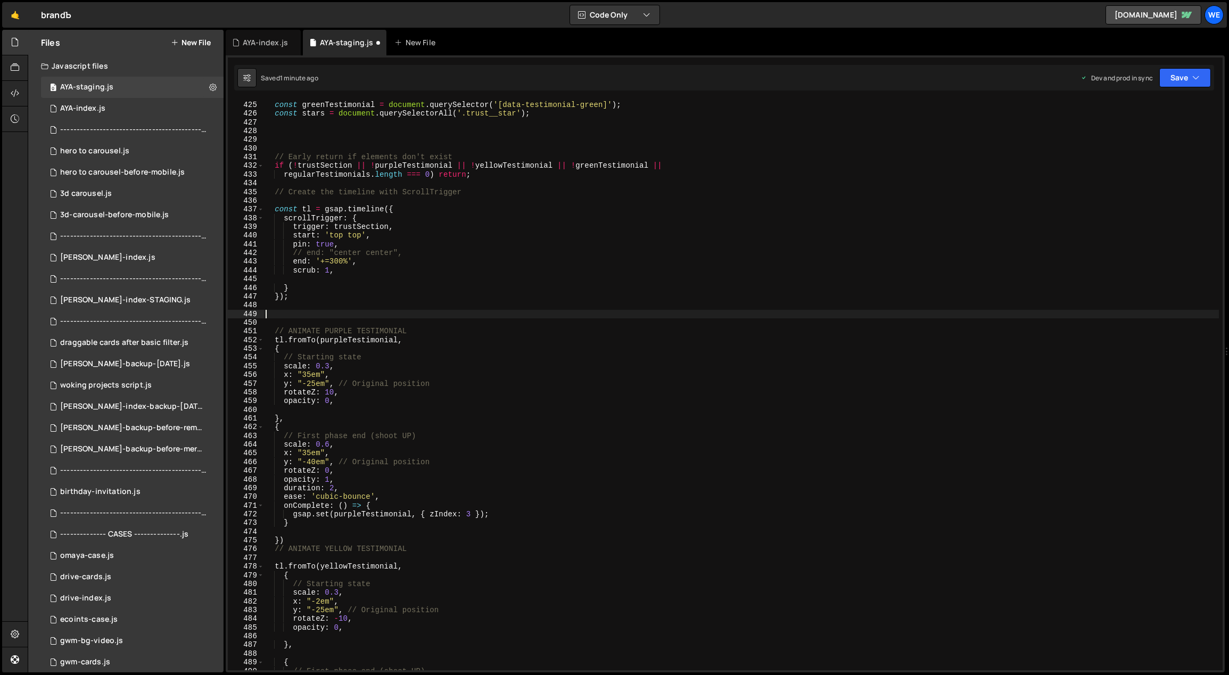
click at [470, 335] on div "const yellowTestimonial = document . querySelector ( '[data-testimonial-yellow]…" at bounding box center [741, 386] width 956 height 588
type textarea "// ANIMATE PURPLE TESTIMONIAL"
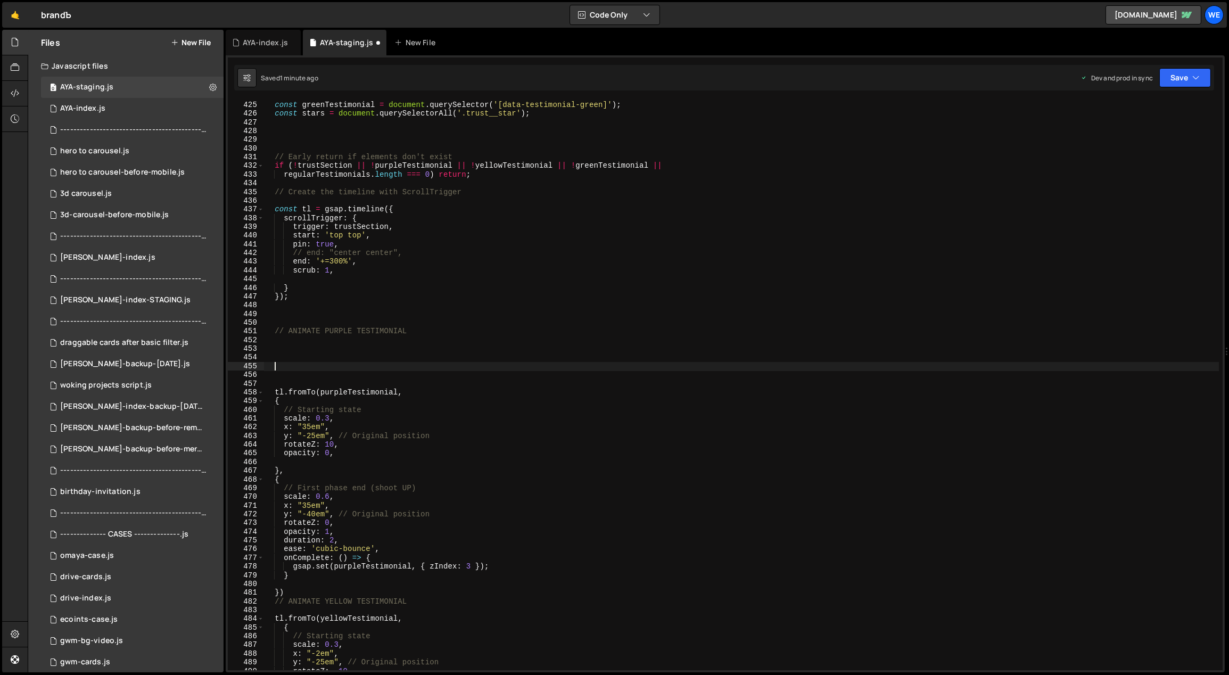
paste textarea "stars"
type textarea "stars"
click at [466, 338] on div "const yellowTestimonial = document . querySelector ( '[data-testimonial-yellow]…" at bounding box center [741, 386] width 956 height 588
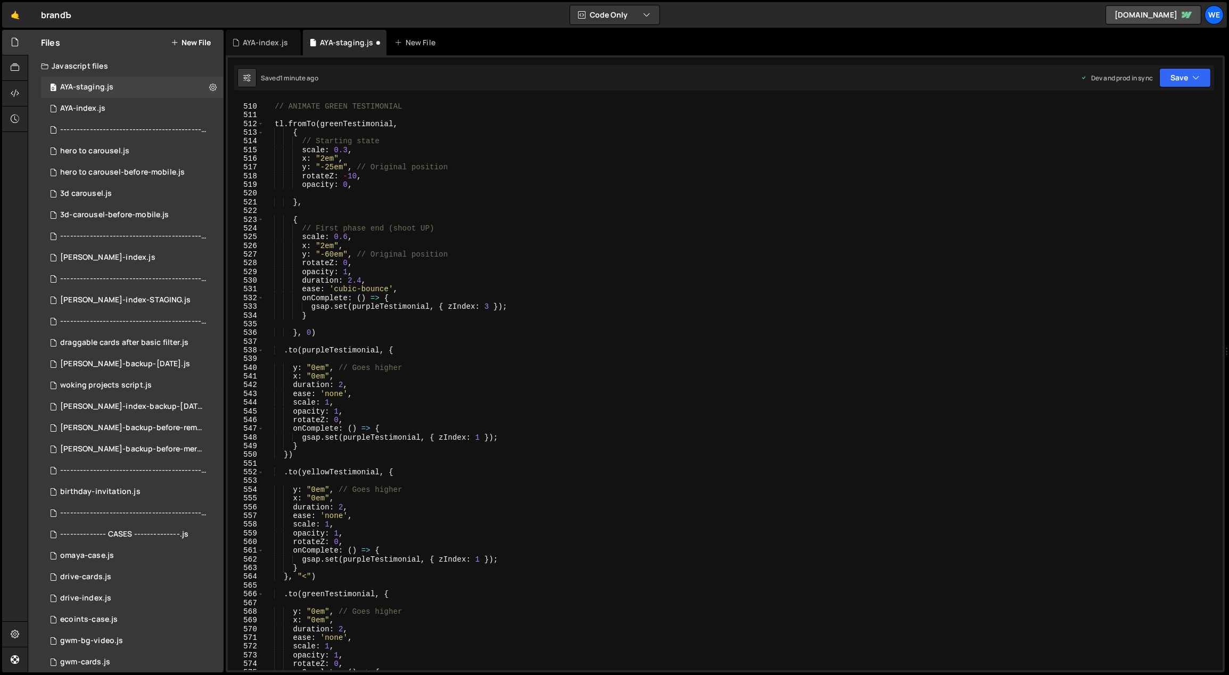
scroll to position [4448, 0]
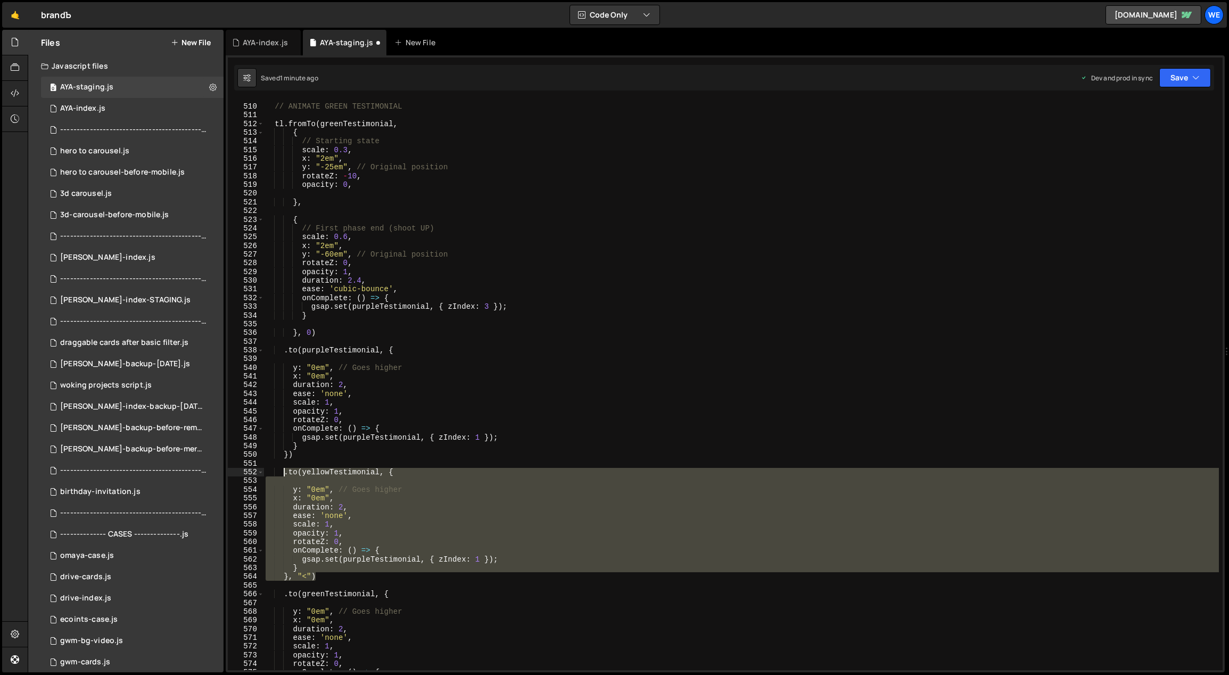
drag, startPoint x: 317, startPoint y: 564, endPoint x: 283, endPoint y: 474, distance: 96.5
click at [283, 474] on div "// ANIMATE GREEN TESTIMONIAL tl . fromTo ( greenTestimonial , { // Starting sta…" at bounding box center [741, 387] width 956 height 588
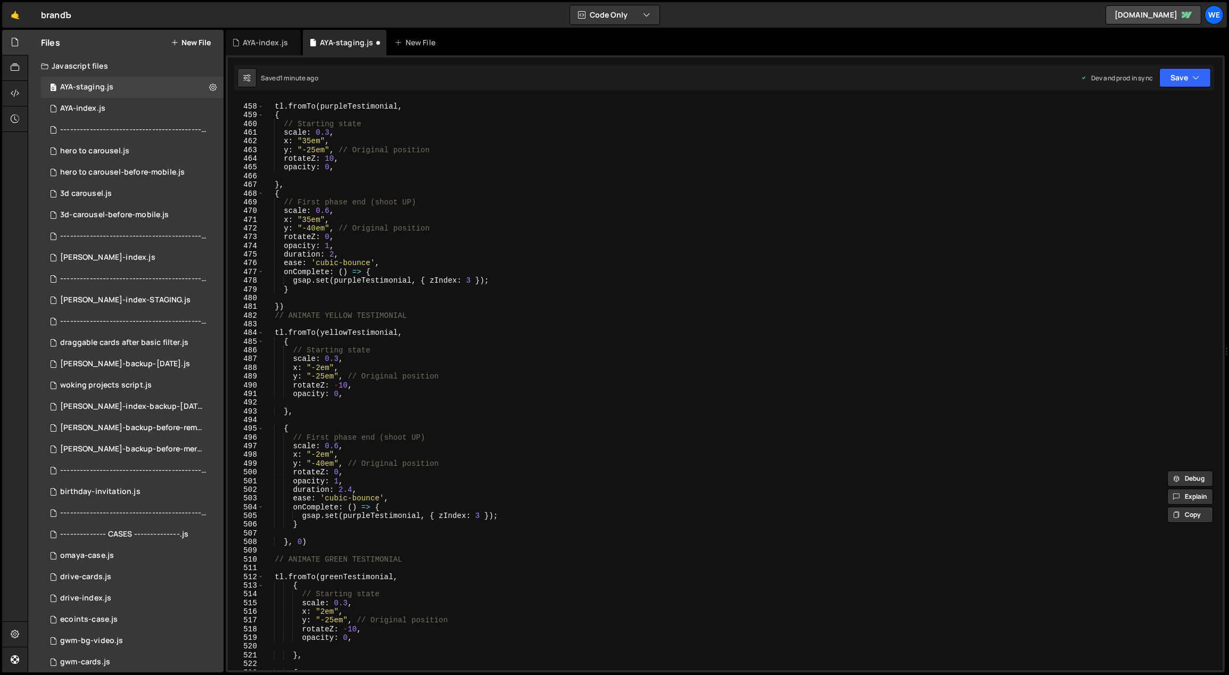
scroll to position [3879, 0]
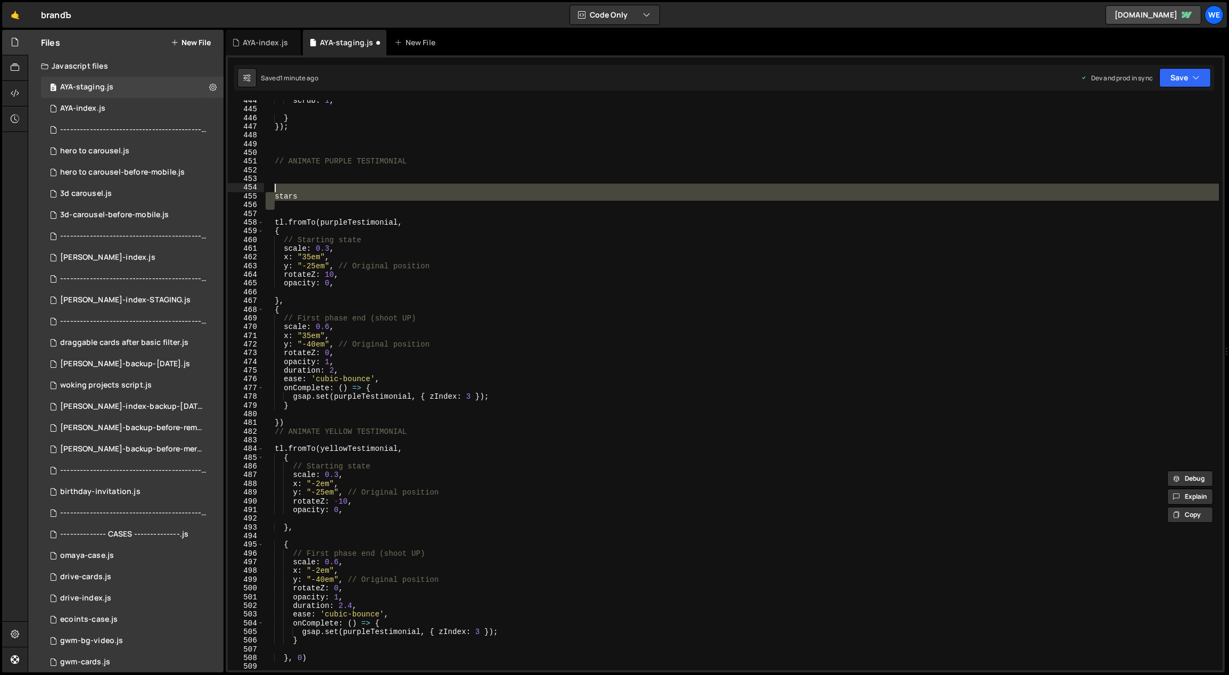
drag, startPoint x: 298, startPoint y: 199, endPoint x: 275, endPoint y: 191, distance: 24.2
click at [275, 191] on div "scrub : 1 , } }) ; // ANIMATE PURPLE TESTIMONIAL stars tl . fromTo ( purpleTest…" at bounding box center [741, 390] width 956 height 588
paste textarea "}, "<")"
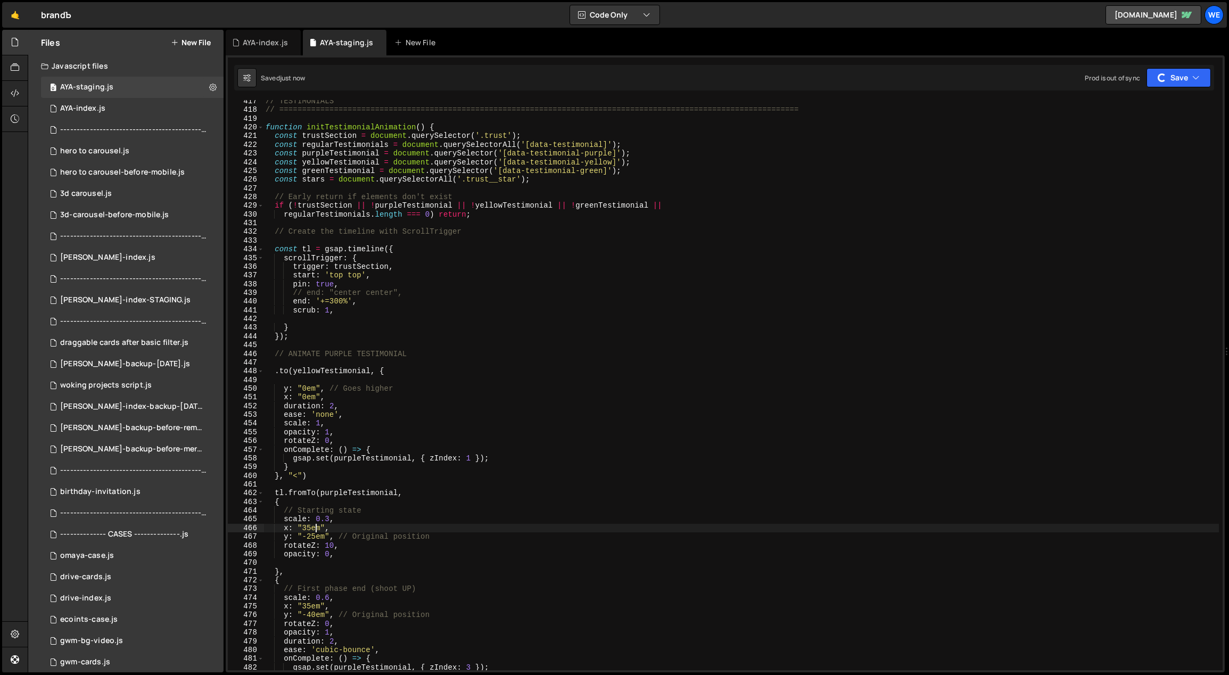
scroll to position [3631, 0]
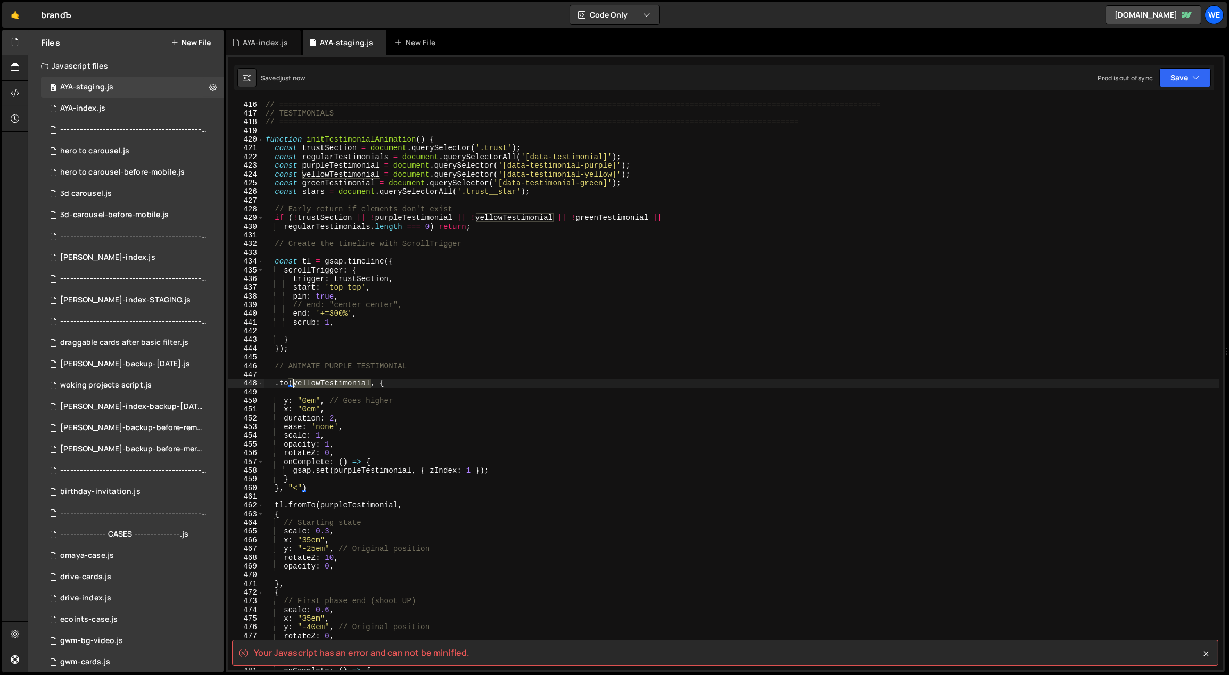
drag, startPoint x: 362, startPoint y: 381, endPoint x: 293, endPoint y: 382, distance: 69.2
click at [293, 381] on div "// ============================================================================…" at bounding box center [741, 386] width 956 height 588
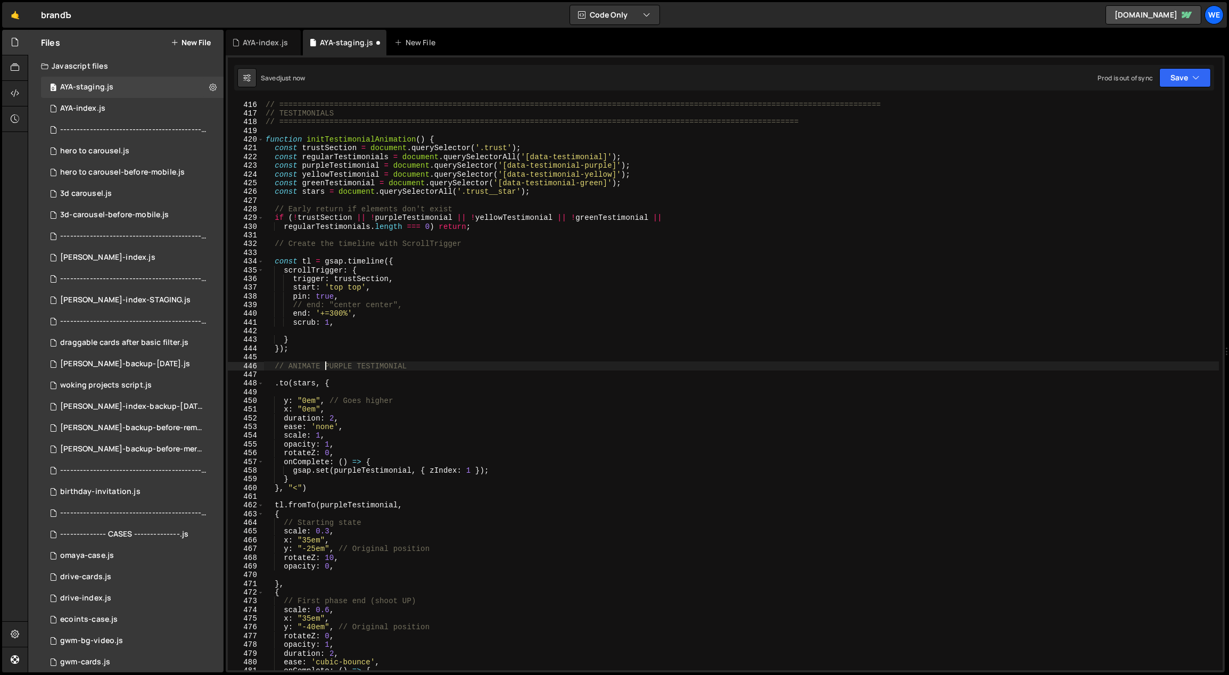
click at [327, 369] on div "// ============================================================================…" at bounding box center [741, 386] width 956 height 588
click at [277, 384] on div "// ============================================================================…" at bounding box center [741, 386] width 956 height 588
click at [290, 383] on div "// ============================================================================…" at bounding box center [741, 386] width 956 height 588
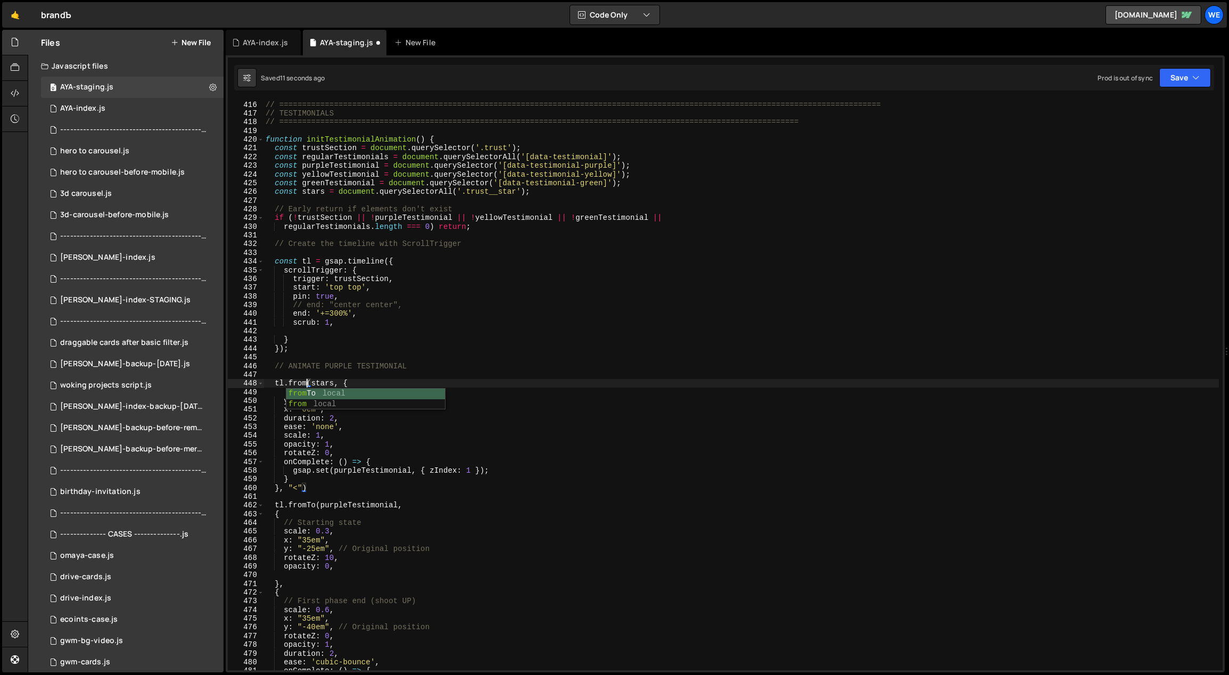
click at [456, 299] on div "// ============================================================================…" at bounding box center [741, 386] width 956 height 588
click at [282, 504] on div "// ============================================================================…" at bounding box center [741, 386] width 956 height 588
drag, startPoint x: 283, startPoint y: 505, endPoint x: 276, endPoint y: 504, distance: 6.4
click at [276, 504] on div "// ============================================================================…" at bounding box center [741, 386] width 956 height 588
click at [351, 472] on div "// ============================================================================…" at bounding box center [741, 386] width 956 height 588
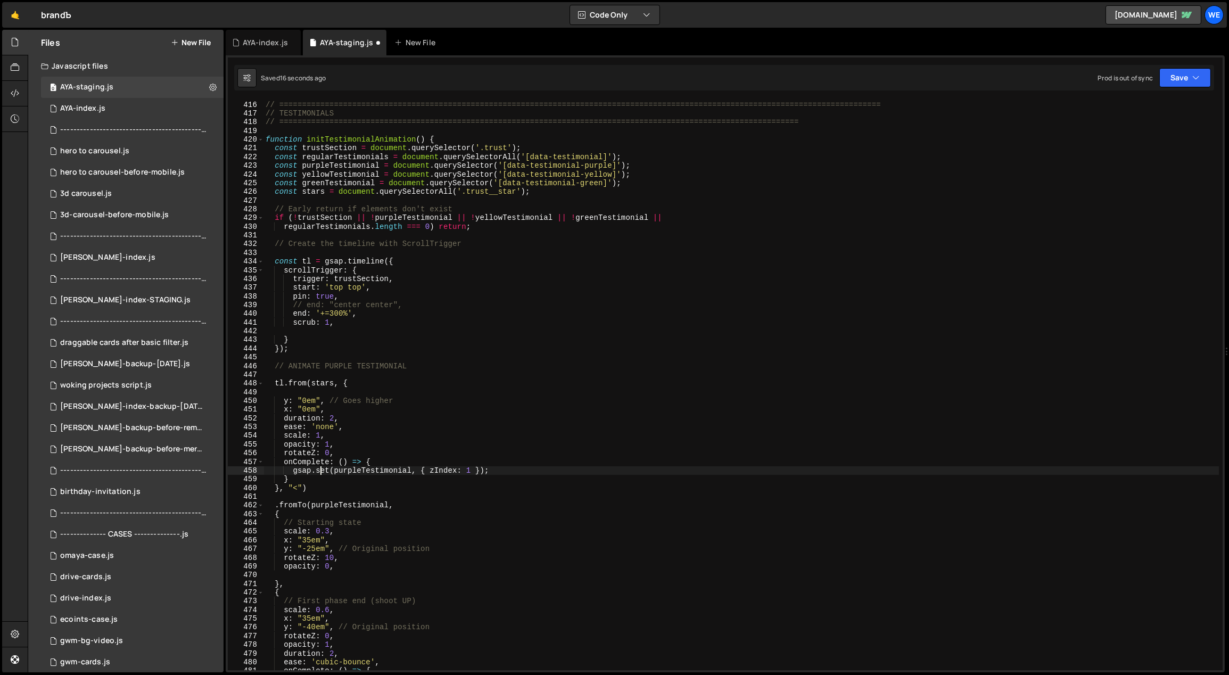
click at [318, 467] on div "// ============================================================================…" at bounding box center [741, 386] width 956 height 588
type textarea "gsap.set(purpleTestimonial, { zIndex: 1 });"
click at [378, 390] on div "// ============================================================================…" at bounding box center [741, 386] width 956 height 588
click at [364, 385] on div "// ============================================================================…" at bounding box center [741, 386] width 956 height 588
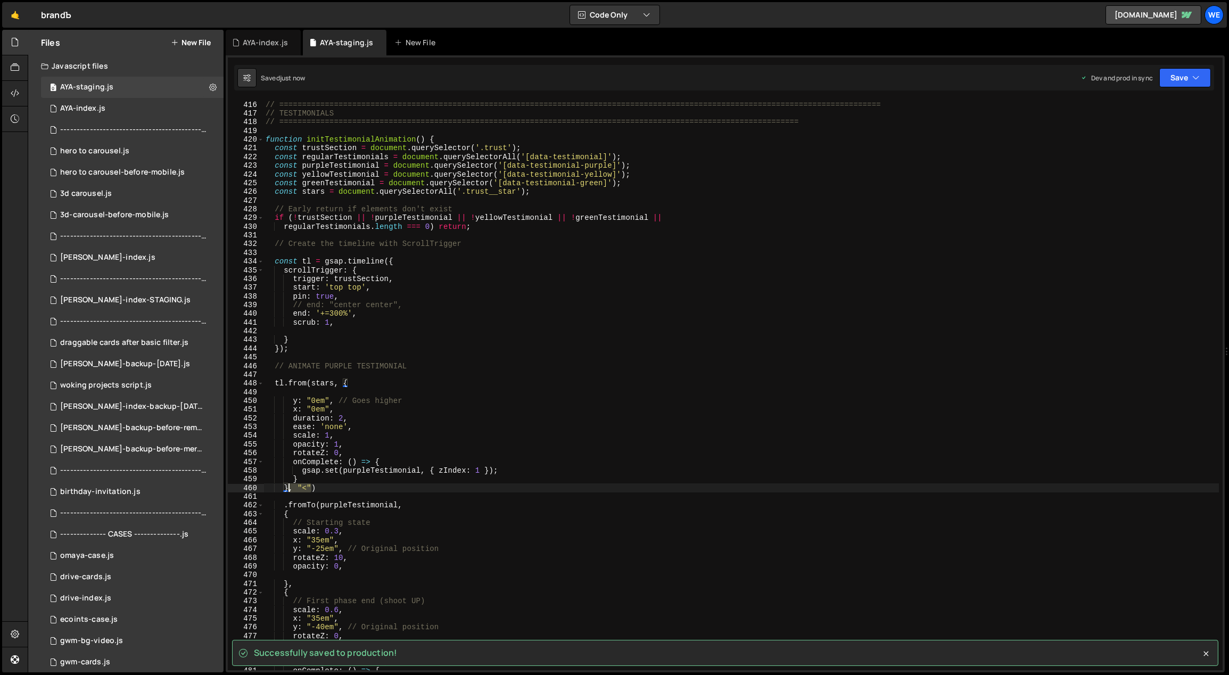
drag, startPoint x: 310, startPoint y: 486, endPoint x: 290, endPoint y: 488, distance: 19.7
click at [290, 488] on div "// ============================================================================…" at bounding box center [741, 386] width 956 height 588
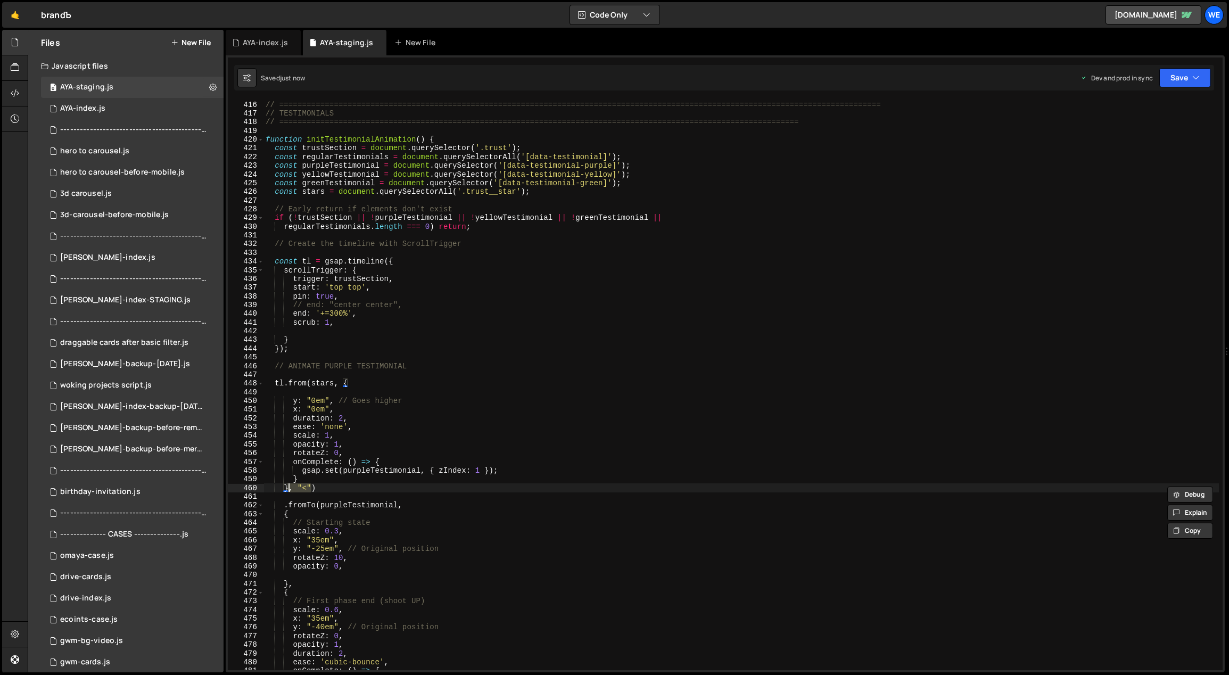
click at [310, 484] on div "// ============================================================================…" at bounding box center [740, 385] width 955 height 570
drag, startPoint x: 310, startPoint y: 485, endPoint x: 299, endPoint y: 486, distance: 11.7
click at [298, 486] on div "// ============================================================================…" at bounding box center [741, 386] width 956 height 588
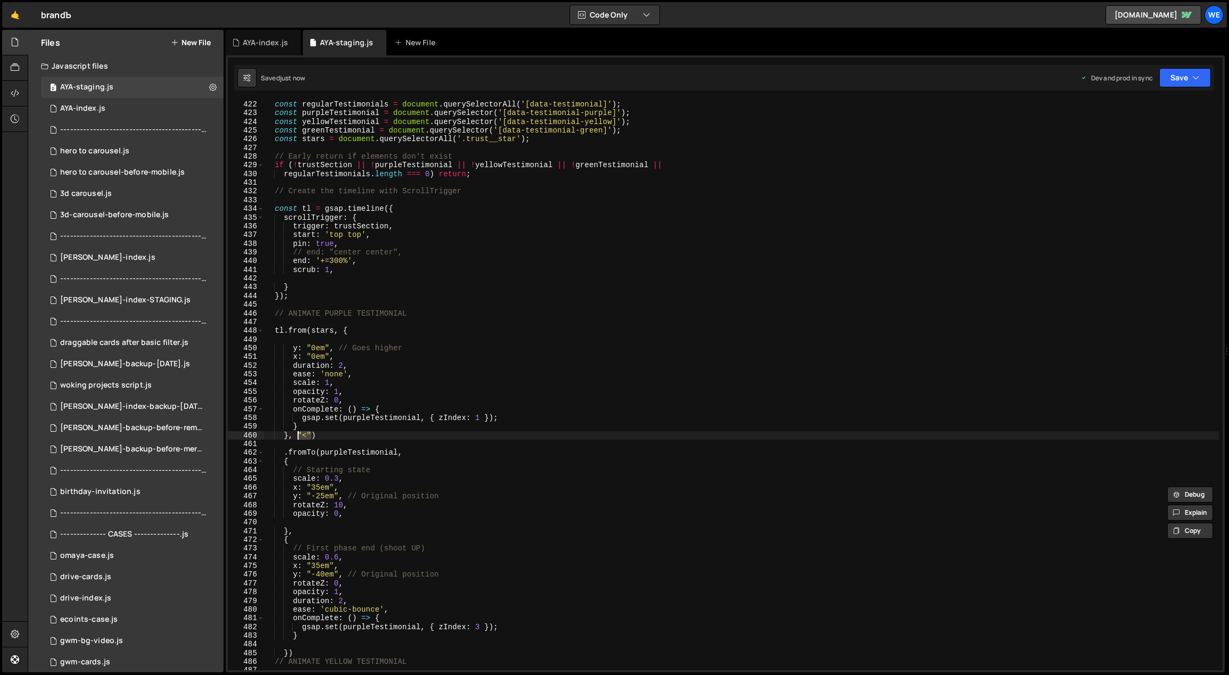
scroll to position [3852, 0]
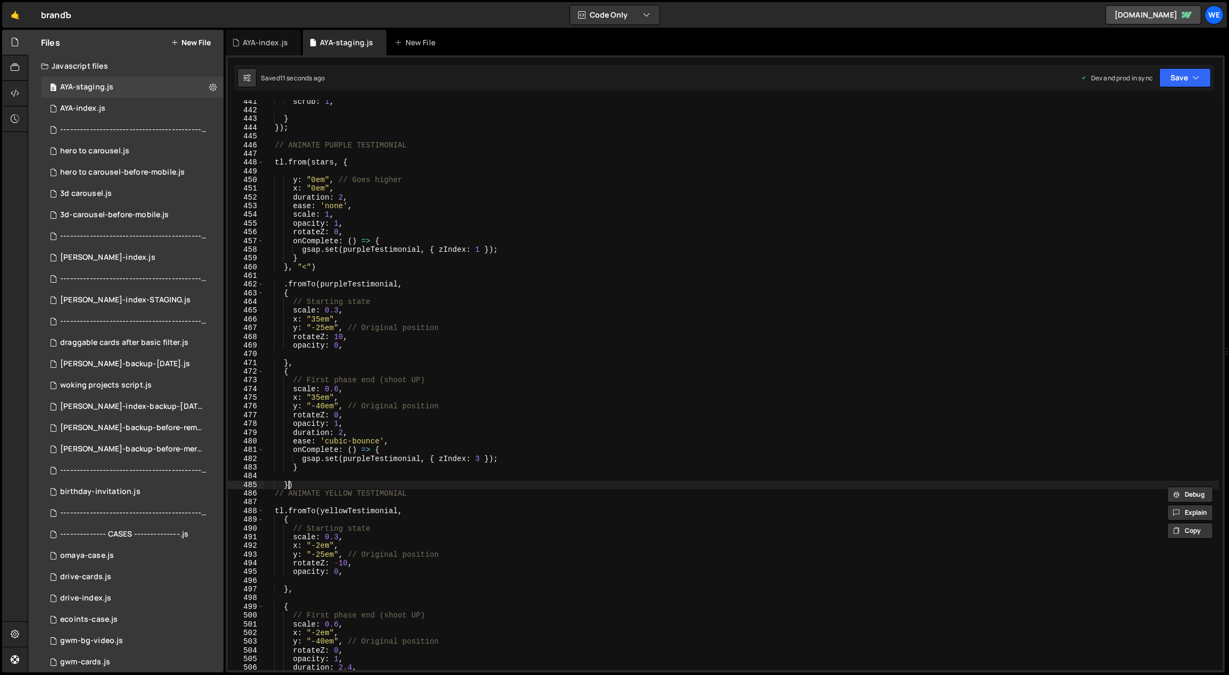
click at [287, 484] on div "scrub : 1 , } }) ; // ANIMATE PURPLE TESTIMONIAL tl . from ( stars , { y : "0em…" at bounding box center [741, 391] width 956 height 588
paste textarea ""<""
click at [288, 485] on div "scrub : 1 , } }) ; // ANIMATE PURPLE TESTIMONIAL tl . from ( stars , { y : "0em…" at bounding box center [741, 391] width 956 height 588
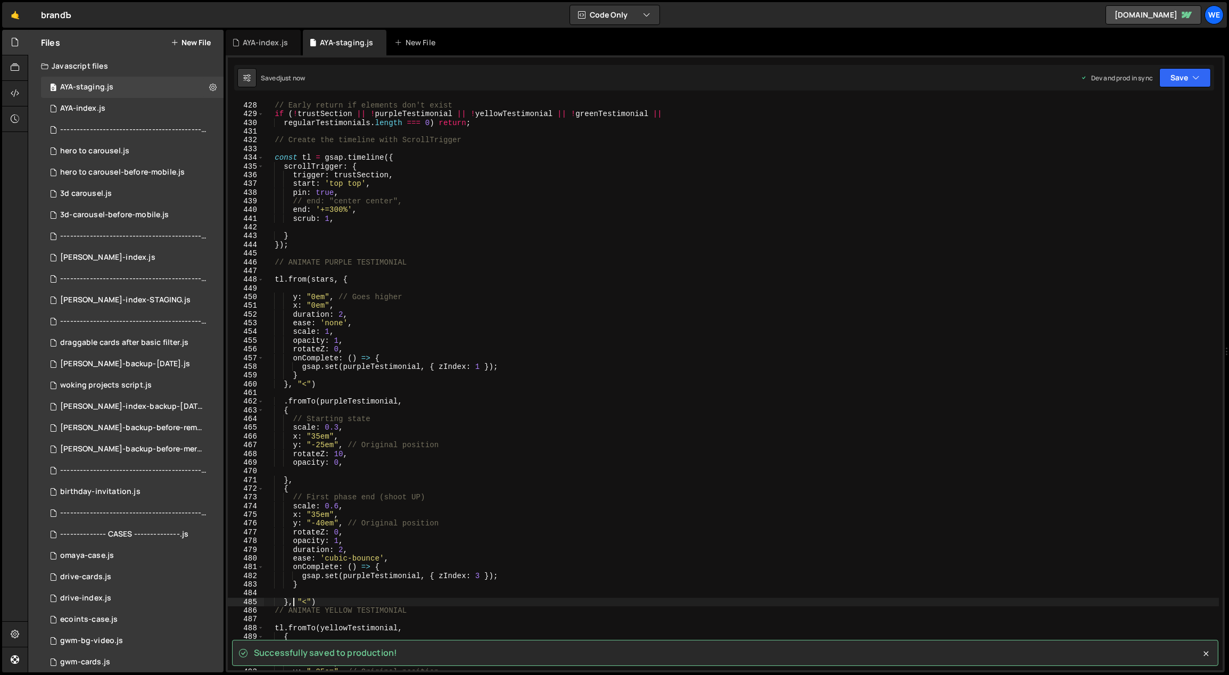
scroll to position [3683, 0]
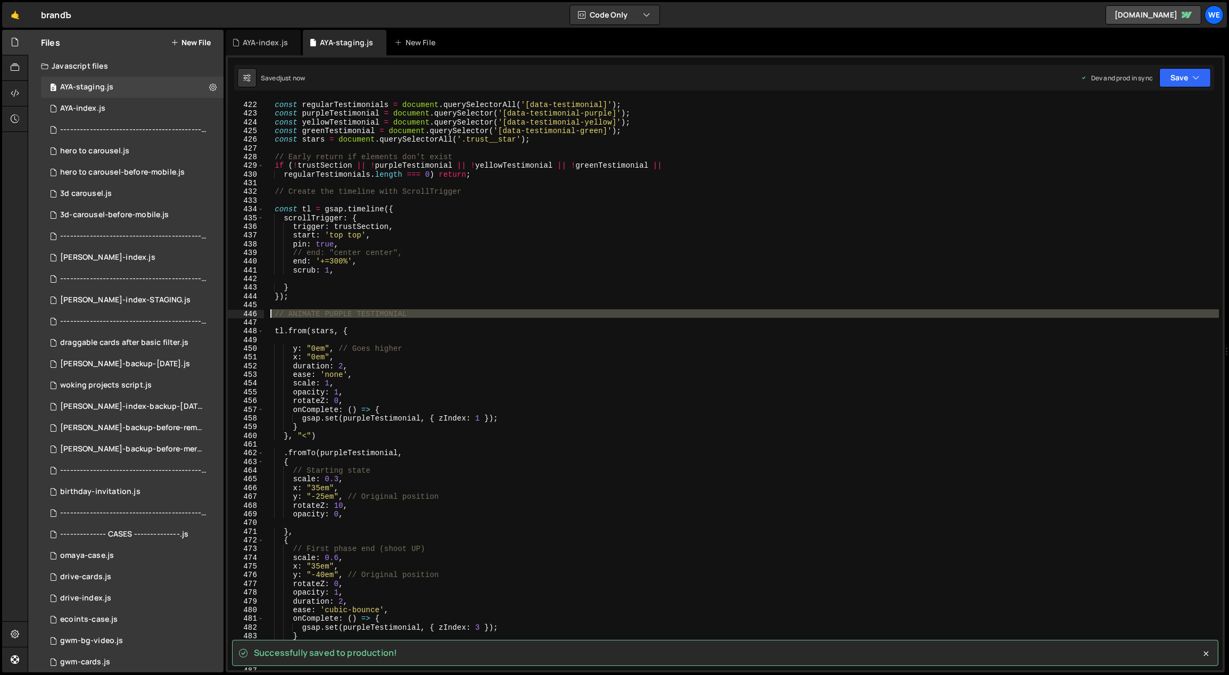
drag, startPoint x: 408, startPoint y: 318, endPoint x: 271, endPoint y: 316, distance: 137.3
click at [271, 316] on div "const trustSection = document . querySelector ( '.trust' ) ; const regularTesti…" at bounding box center [741, 386] width 956 height 588
type textarea "// ANIMATE PURPLE TESTIMONIAL"
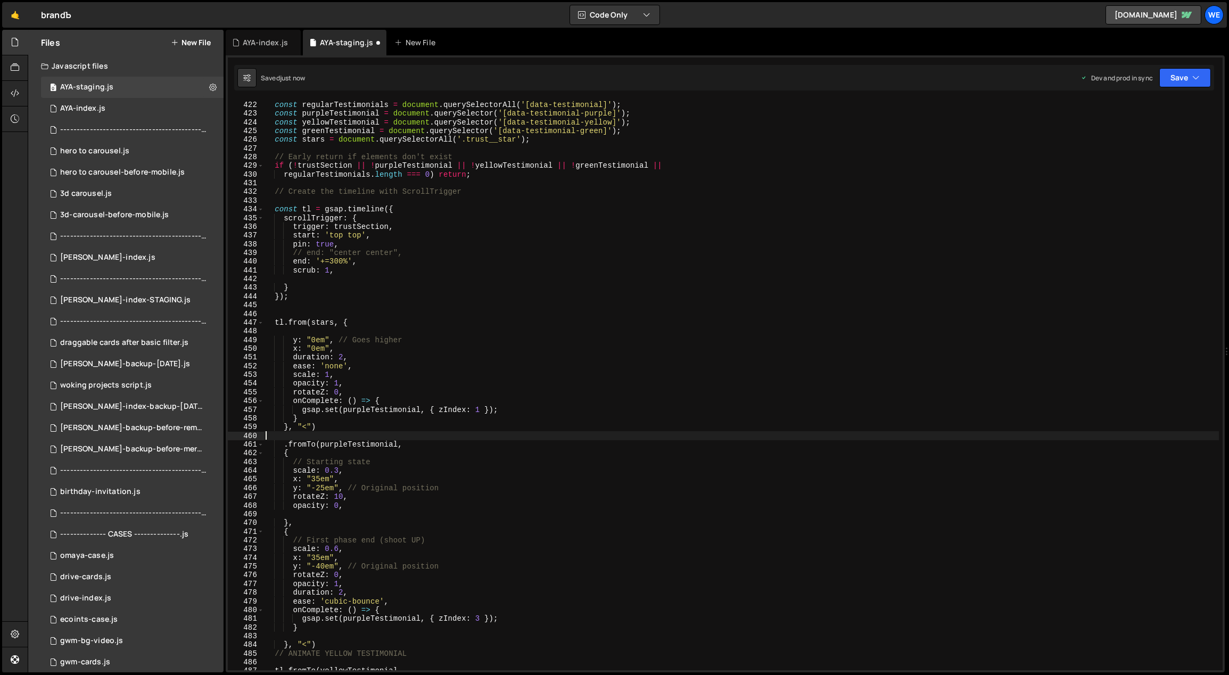
click at [381, 437] on div "const trustSection = document . querySelector ( '.trust' ) ; const regularTesti…" at bounding box center [741, 386] width 956 height 588
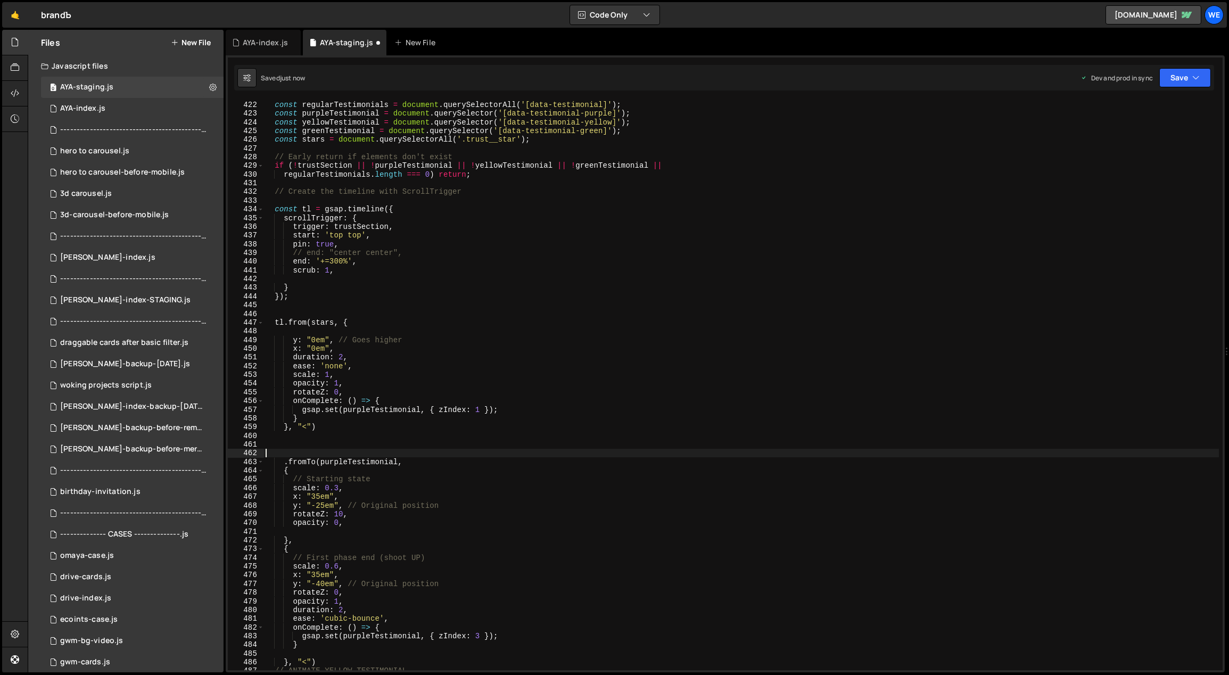
paste textarea "{"
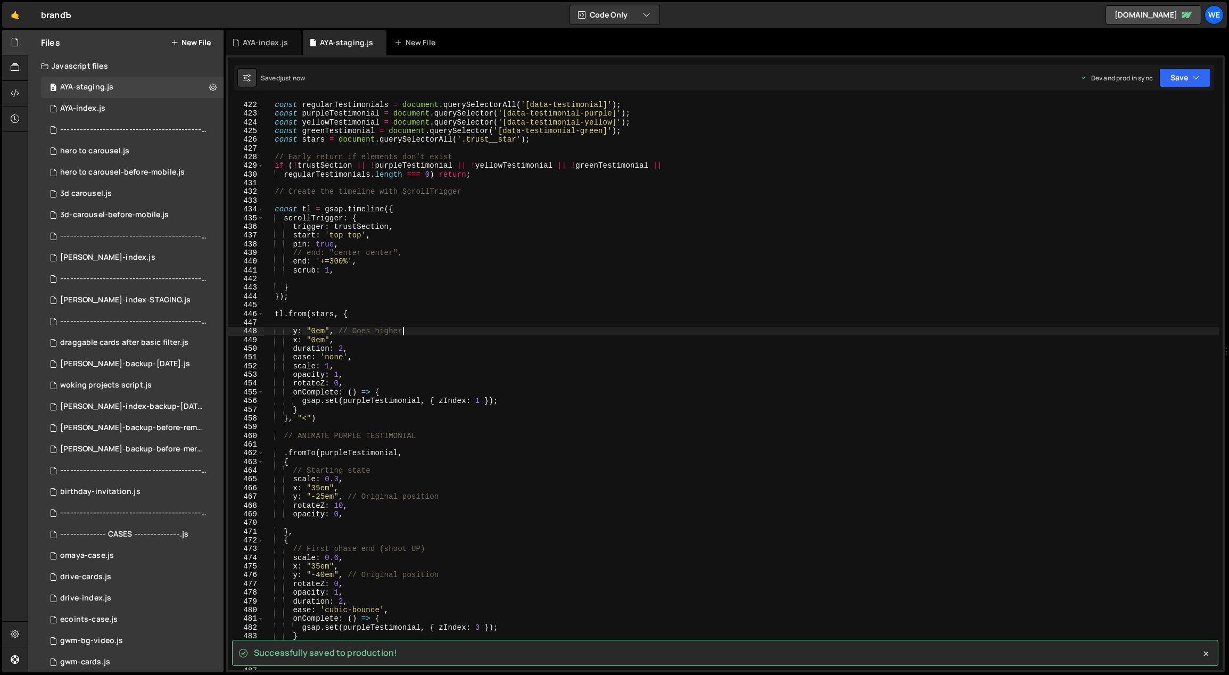
click at [411, 329] on div "const trustSection = document . querySelector ( '.trust' ) ; const regularTesti…" at bounding box center [741, 386] width 956 height 588
type textarea "y: "0em", // Goes higher"
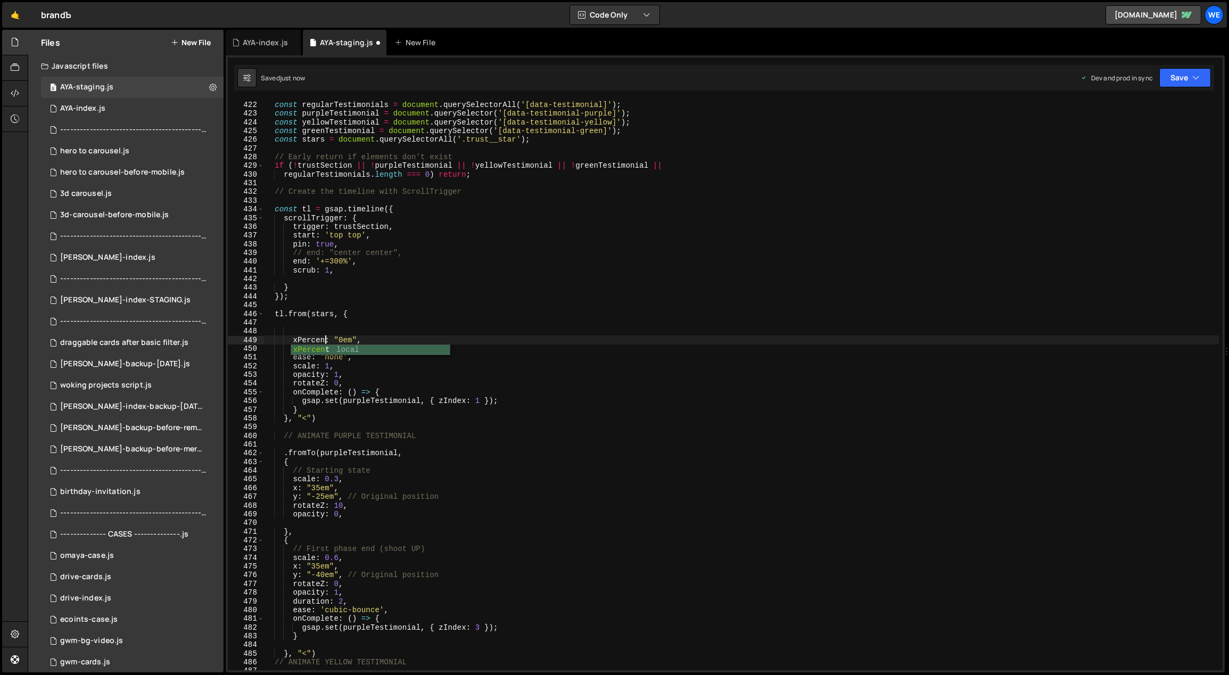
scroll to position [0, 4]
type textarea "xPercent: 10,"
click at [507, 326] on div "const trustSection = document . querySelector ( '.trust' ) ; const regularTesti…" at bounding box center [741, 386] width 956 height 588
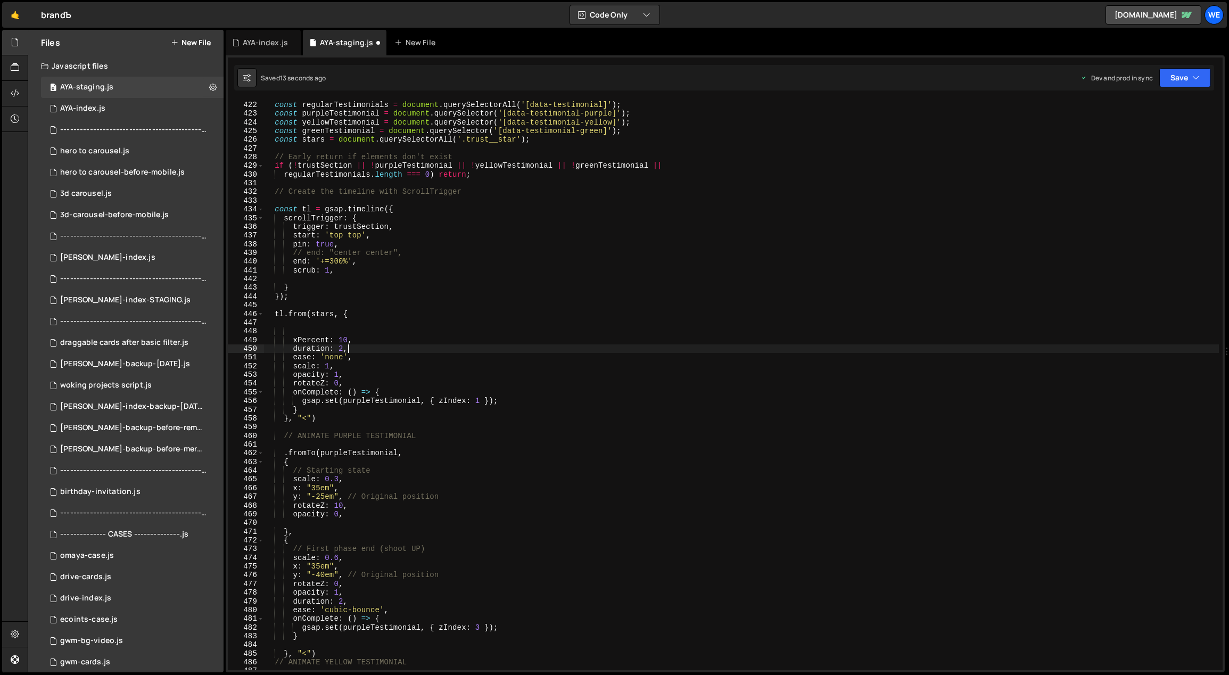
click at [352, 349] on div "const trustSection = document . querySelector ( '.trust' ) ; const regularTesti…" at bounding box center [741, 386] width 956 height 588
type textarea "duration: 2,"
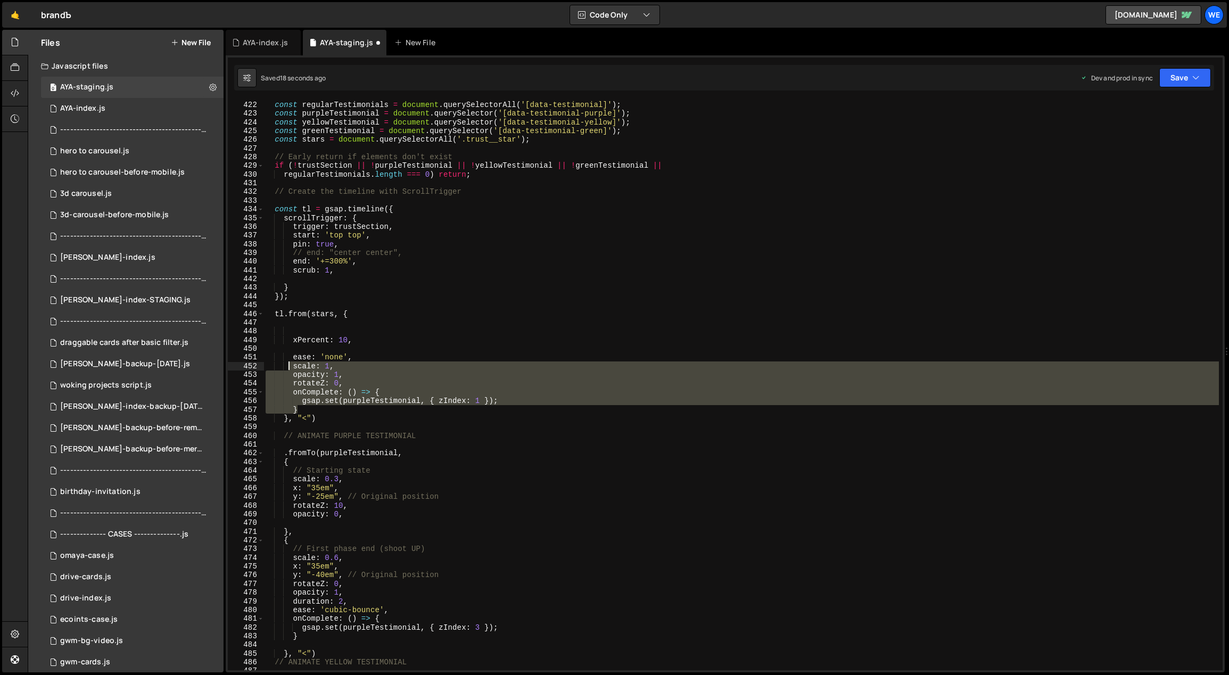
drag, startPoint x: 310, startPoint y: 407, endPoint x: 289, endPoint y: 366, distance: 46.7
click at [289, 366] on div "const trustSection = document . querySelector ( '.trust' ) ; const regularTesti…" at bounding box center [741, 386] width 956 height 588
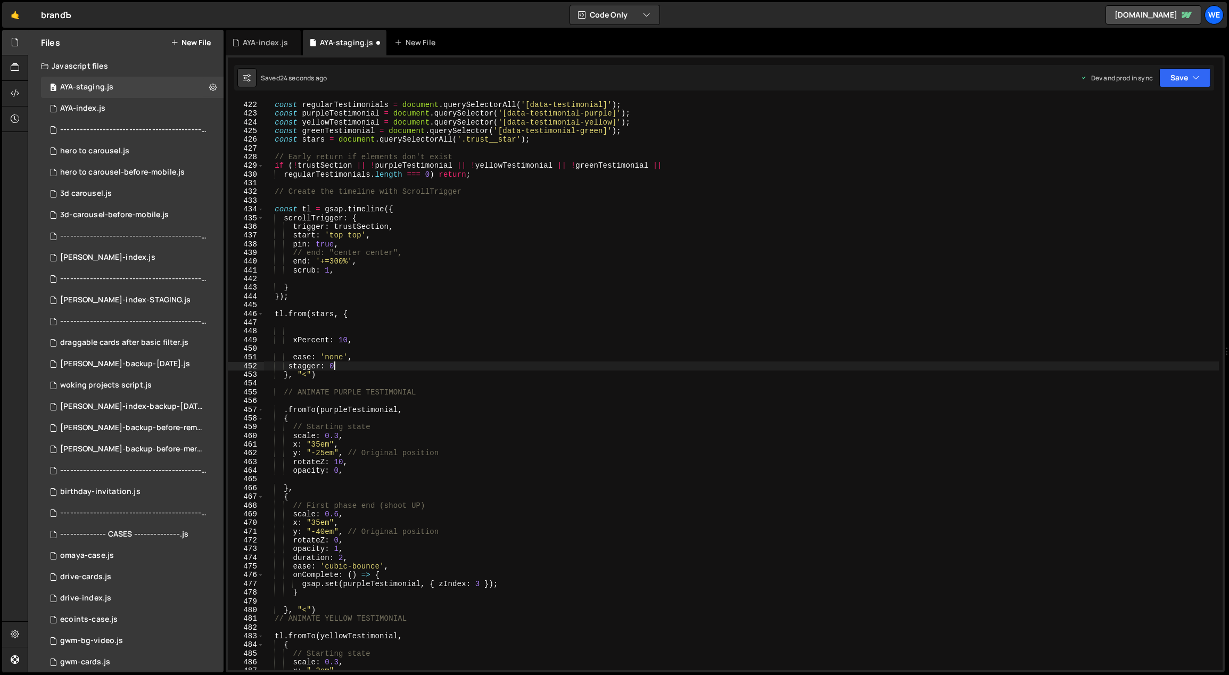
scroll to position [0, 5]
type textarea "stagger: 0.1,"
click at [311, 371] on div "const trustSection = document . querySelector ( '.trust' ) ; const regularTesti…" at bounding box center [741, 386] width 956 height 588
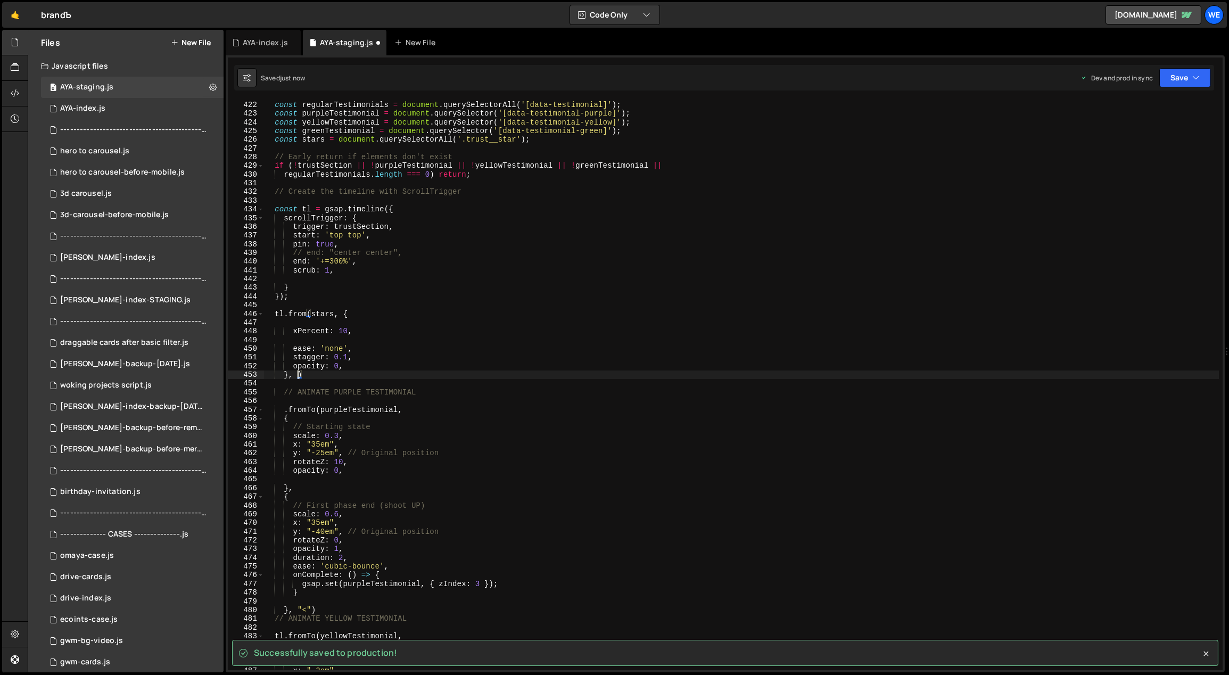
type textarea "})"
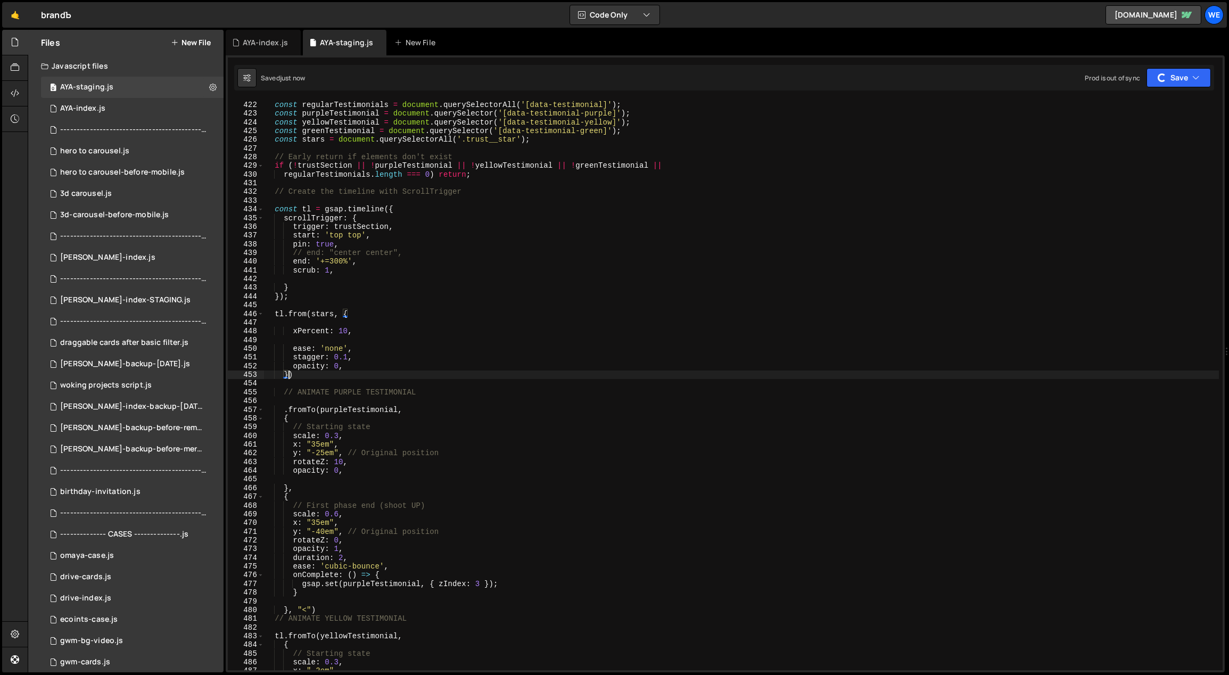
click at [329, 341] on div "const trustSection = document . querySelector ( '.trust' ) ; const regularTesti…" at bounding box center [741, 386] width 956 height 588
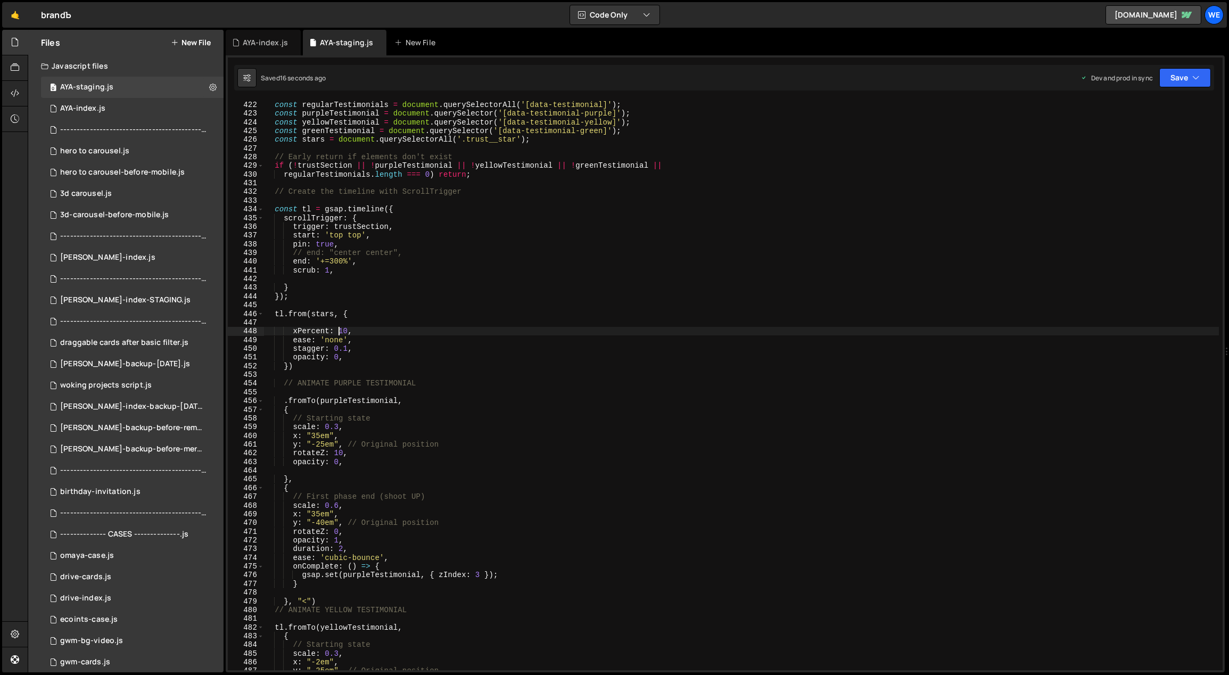
click at [338, 332] on div "const trustSection = document . querySelector ( '.trust' ) ; const regularTesti…" at bounding box center [741, 386] width 956 height 588
click at [338, 329] on div "const trustSection = document . querySelector ( '.trust' ) ; const regularTesti…" at bounding box center [741, 386] width 956 height 588
click at [351, 329] on div "const trustSection = document . querySelector ( '.trust' ) ; const regularTesti…" at bounding box center [741, 386] width 956 height 588
drag, startPoint x: 275, startPoint y: 312, endPoint x: 282, endPoint y: 333, distance: 21.9
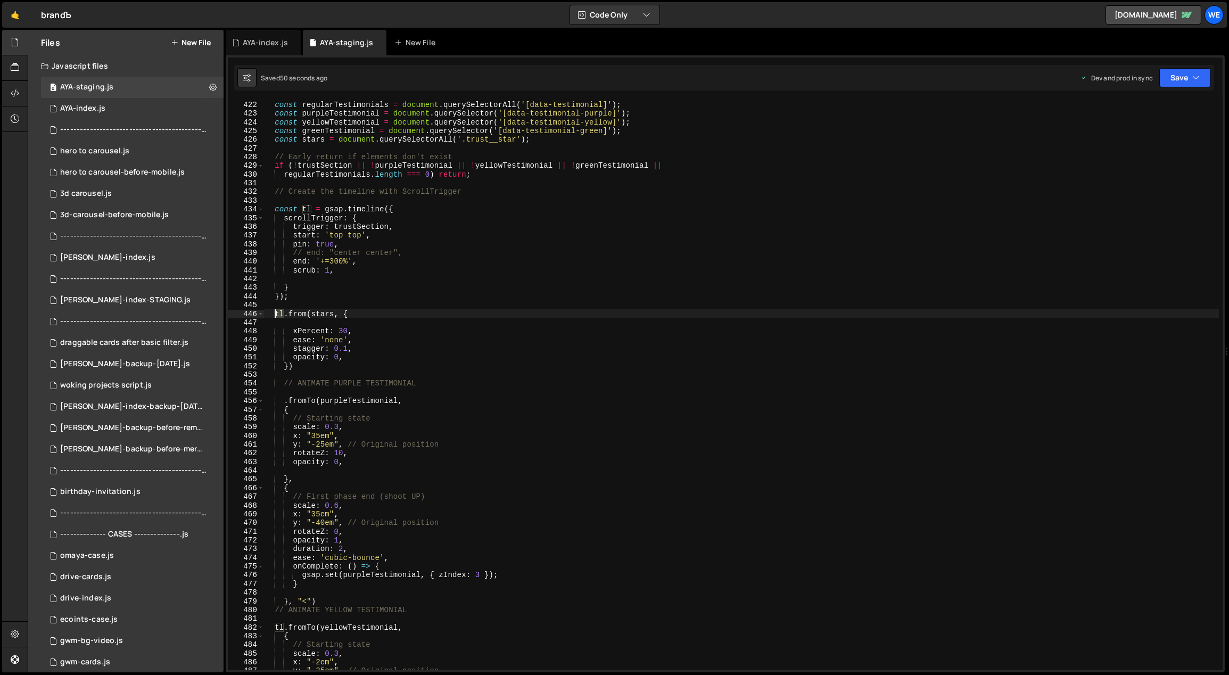
click at [272, 311] on div "const trustSection = document . querySelector ( '.trust' ) ; const regularTesti…" at bounding box center [741, 386] width 956 height 588
click at [282, 398] on div "const trustSection = document . querySelector ( '.trust' ) ; const regularTesti…" at bounding box center [741, 386] width 956 height 588
paste textarea "tl"
click at [276, 311] on div "const trustSection = document . querySelector ( '.trust' ) ; const regularTesti…" at bounding box center [741, 386] width 956 height 588
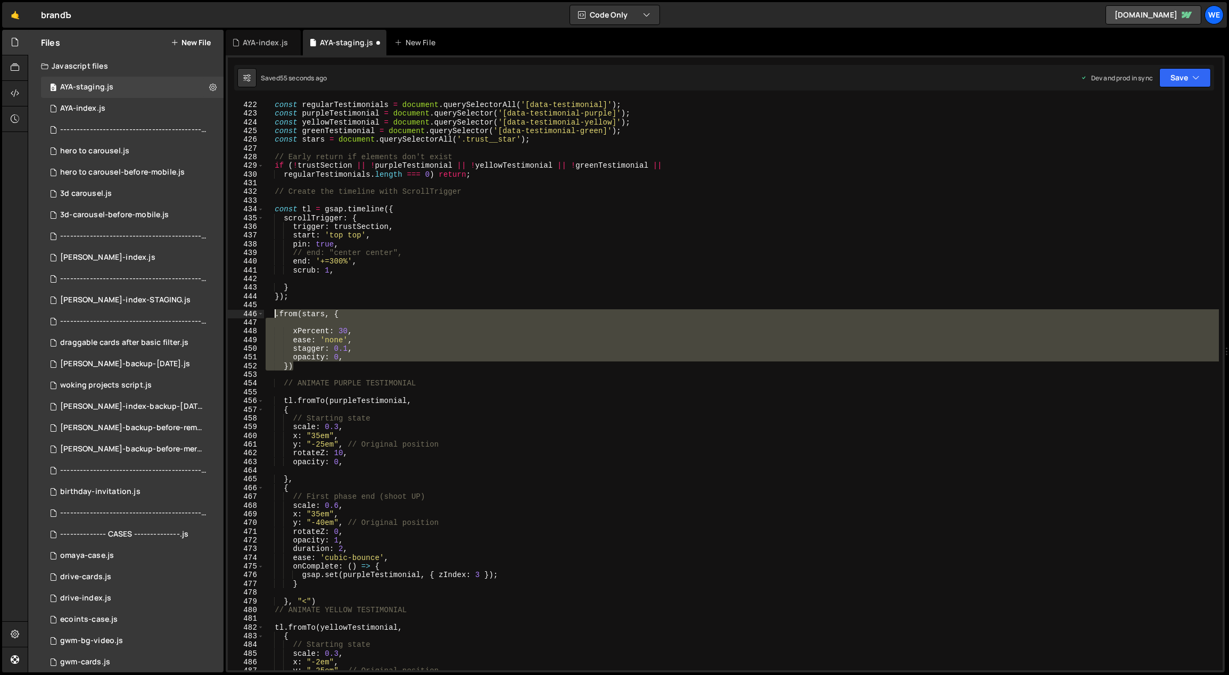
drag, startPoint x: 298, startPoint y: 364, endPoint x: 274, endPoint y: 316, distance: 53.8
click at [274, 316] on div "const trustSection = document . querySelector ( '.trust' ) ; const regularTesti…" at bounding box center [741, 386] width 956 height 588
type textarea ".from(stars, {"
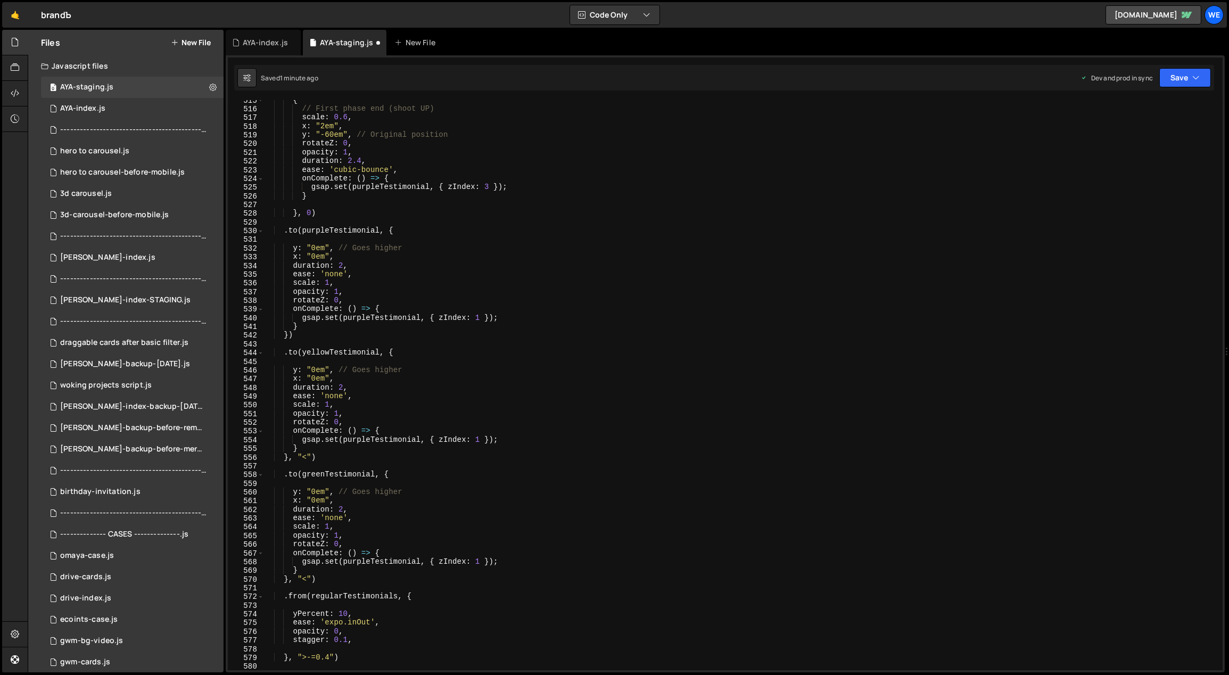
scroll to position [4572, 0]
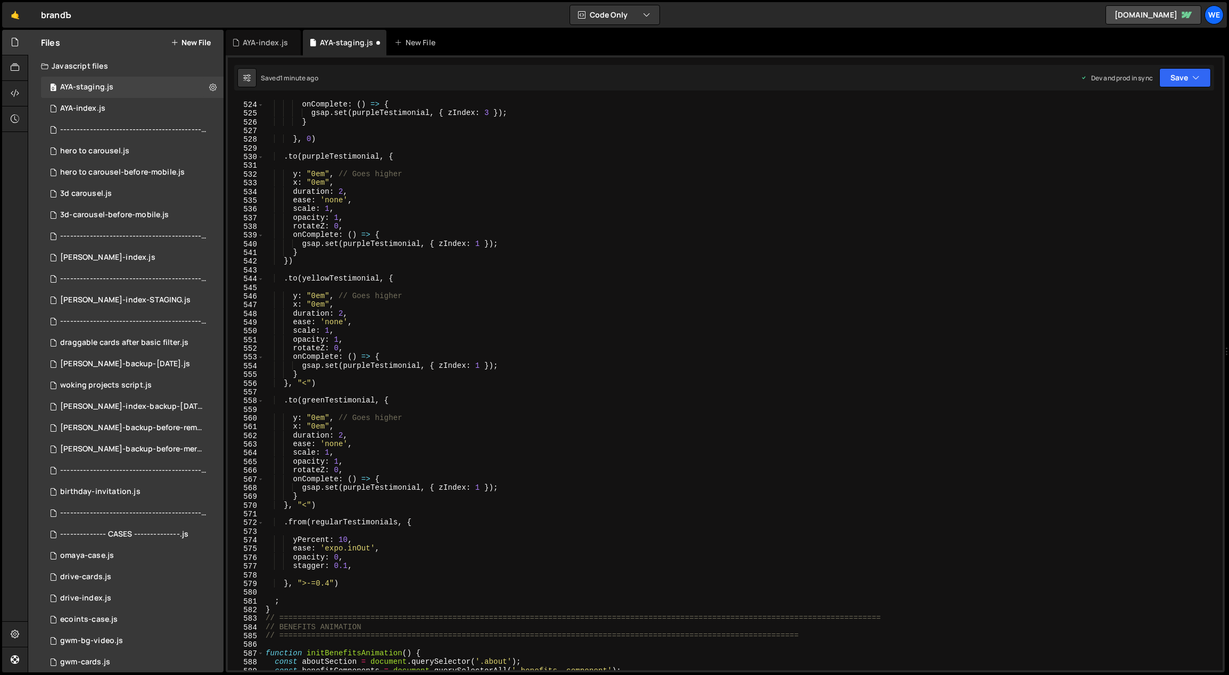
click at [418, 506] on div "ease : 'cubic-bounce' , onComplete : ( ) => { gsap . set ( purpleTestimonial , …" at bounding box center [741, 386] width 956 height 588
type textarea "}, "<")"
click at [350, 505] on div "ease : 'cubic-bounce' , onComplete : ( ) => { gsap . set ( purpleTestimonial , …" at bounding box center [741, 386] width 956 height 588
paste textarea "})"
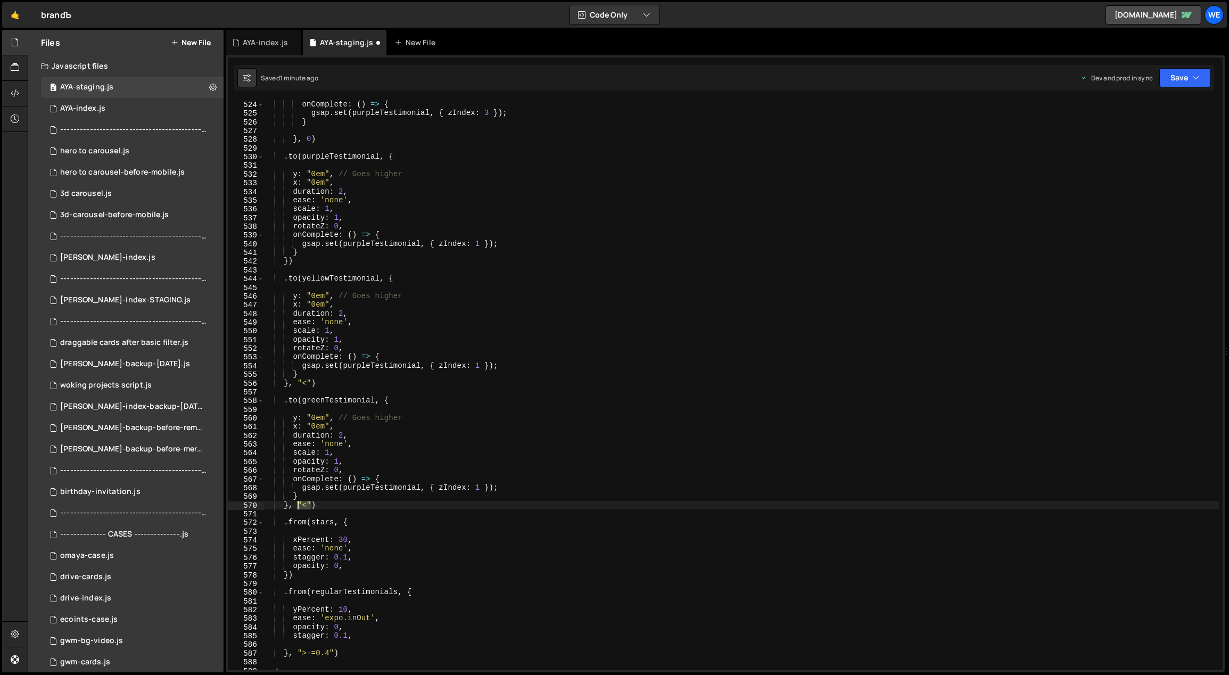
drag, startPoint x: 311, startPoint y: 504, endPoint x: 299, endPoint y: 503, distance: 12.8
click at [299, 503] on div "ease : 'cubic-bounce' , onComplete : ( ) => { gsap . set ( purpleTestimonial , …" at bounding box center [741, 386] width 956 height 588
click at [288, 573] on div "ease : 'cubic-bounce' , onComplete : ( ) => { gsap . set ( purpleTestimonial , …" at bounding box center [741, 386] width 956 height 588
paste textarea ""<""
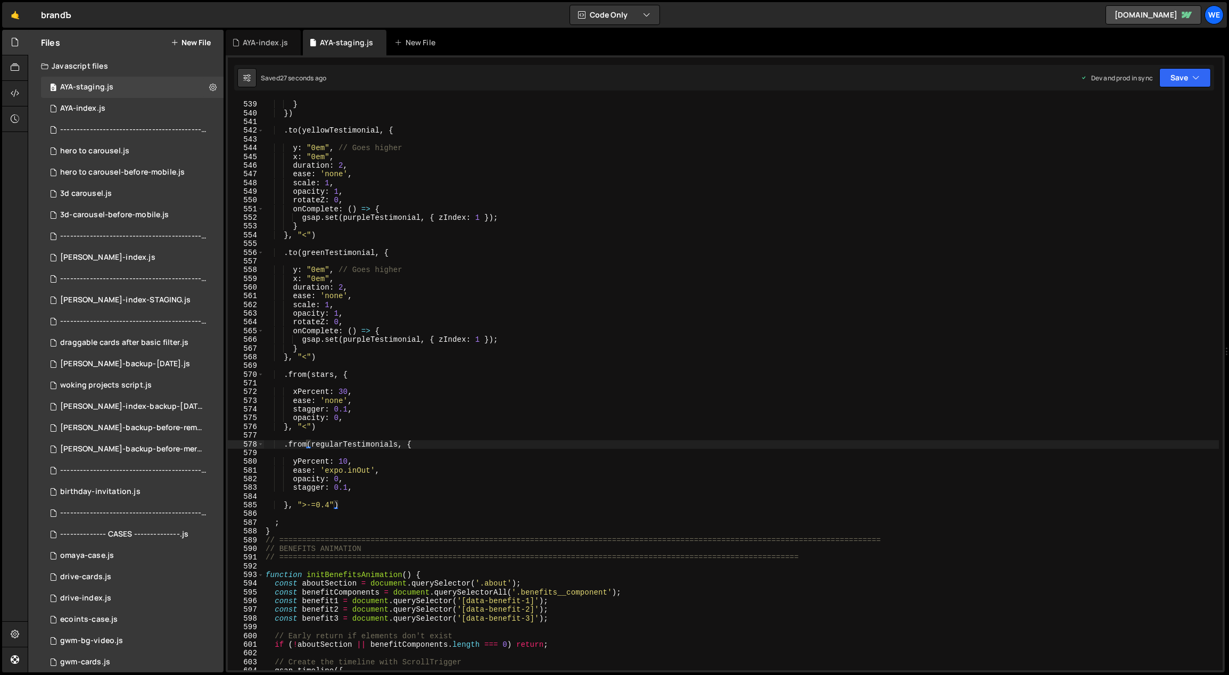
scroll to position [4644, 0]
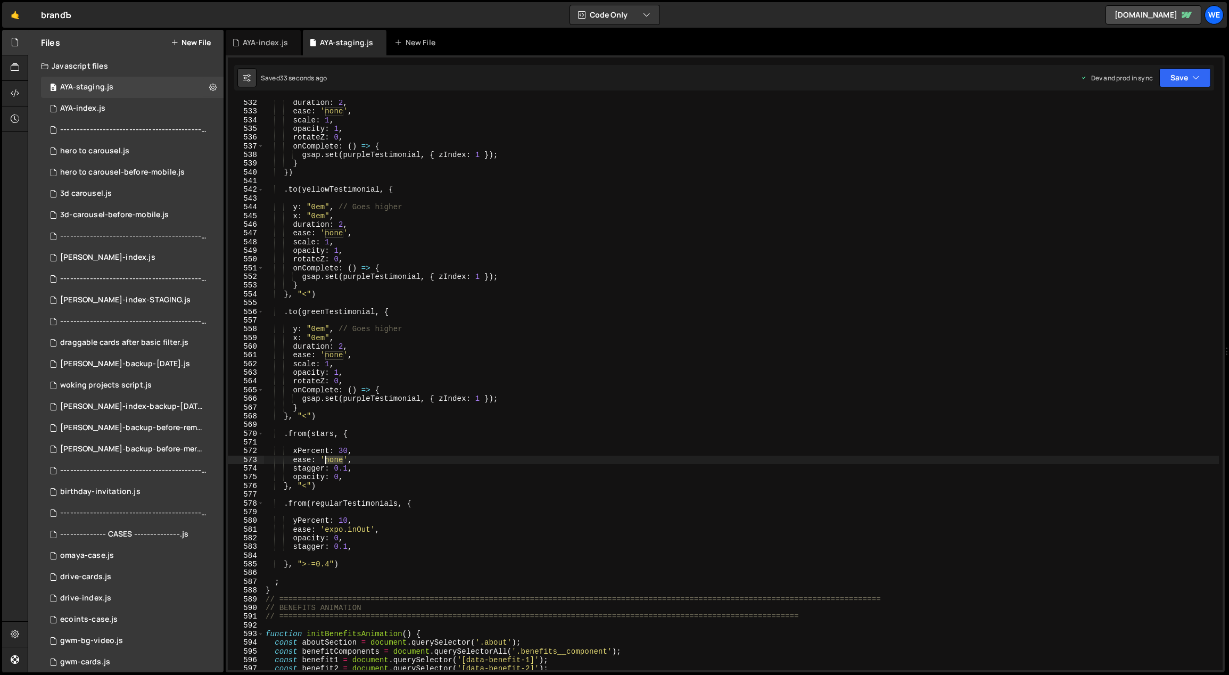
drag, startPoint x: 343, startPoint y: 460, endPoint x: 327, endPoint y: 458, distance: 16.0
click at [327, 458] on div "duration : 2 , ease : 'none' , scale : 1 , opacity : 1 , rotateZ : 0 , onComple…" at bounding box center [741, 392] width 956 height 588
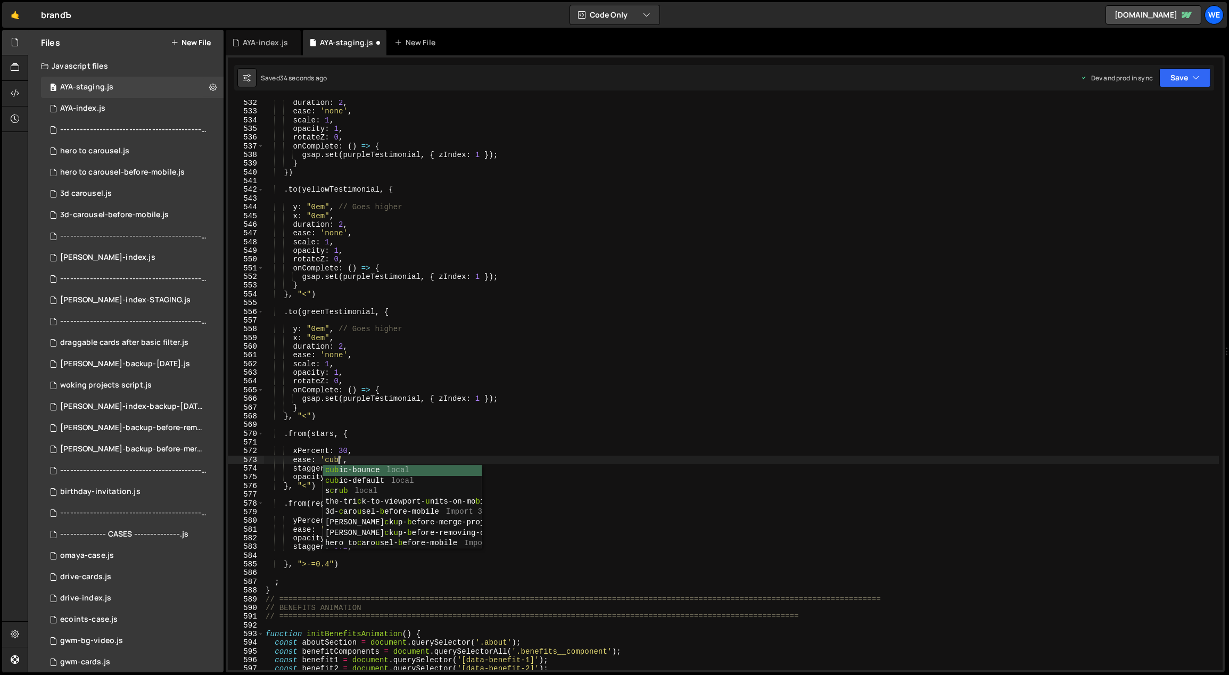
scroll to position [0, 5]
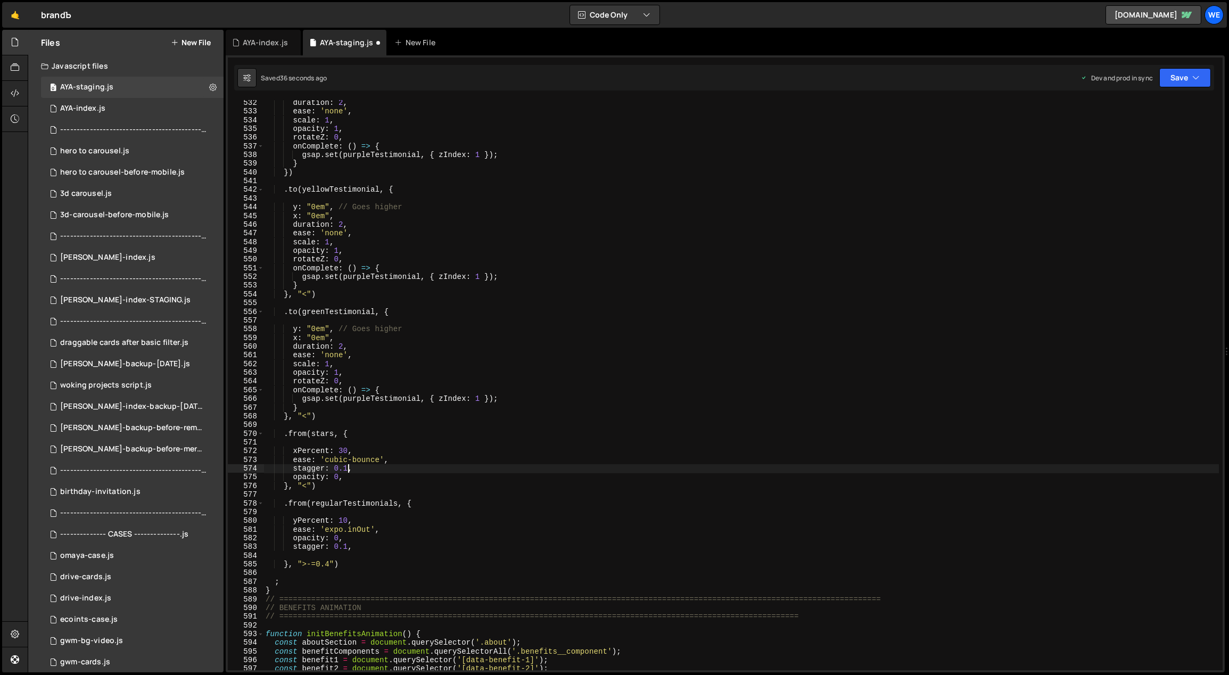
click at [346, 469] on div "duration : 2 , ease : 'none' , scale : 1 , opacity : 1 , rotateZ : 0 , onComple…" at bounding box center [741, 392] width 956 height 588
click at [338, 451] on div "duration : 2 , ease : 'none' , scale : 1 , opacity : 1 , rotateZ : 0 , onComple…" at bounding box center [741, 392] width 956 height 588
type textarea "xPercent: 40,"
click at [308, 489] on div "duration : 2 , ease : 'none' , scale : 1 , opacity : 1 , rotateZ : 0 , onComple…" at bounding box center [741, 391] width 956 height 588
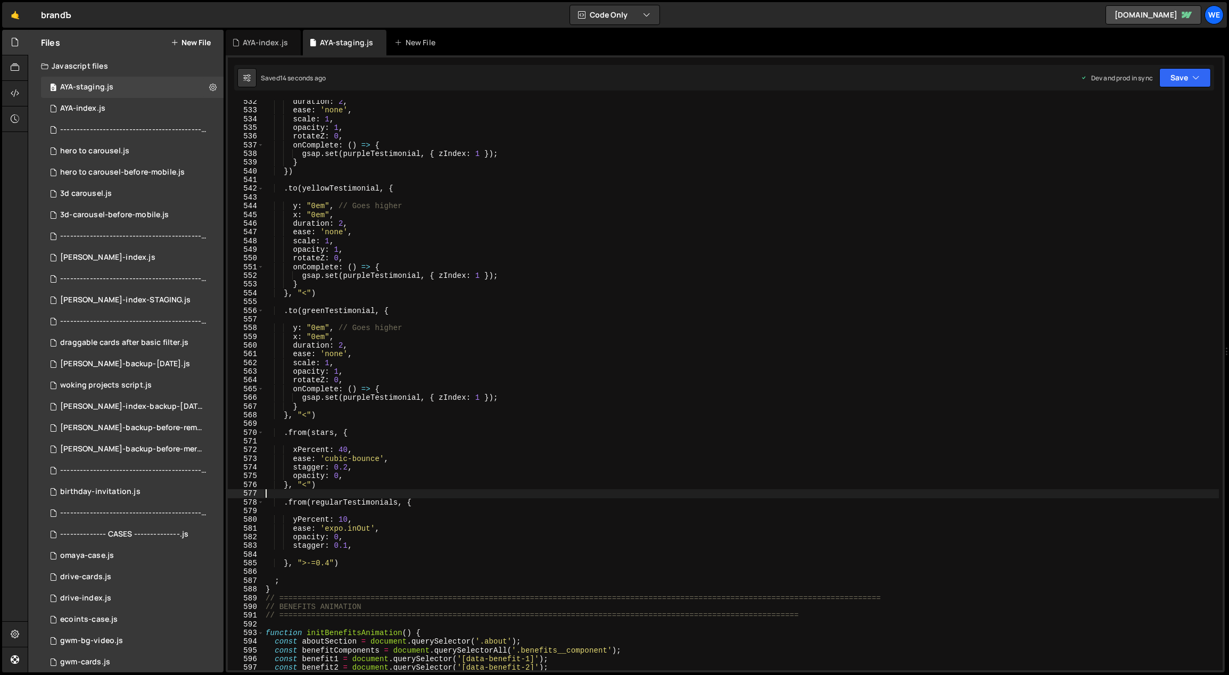
scroll to position [0, 0]
drag, startPoint x: 312, startPoint y: 485, endPoint x: 291, endPoint y: 487, distance: 21.9
click at [291, 487] on div "duration : 2 , ease : 'none' , scale : 1 , opacity : 1 , rotateZ : 0 , onComple…" at bounding box center [741, 391] width 956 height 588
drag, startPoint x: 331, startPoint y: 563, endPoint x: 303, endPoint y: 566, distance: 28.5
click at [296, 562] on div "duration : 2 , ease : 'none' , scale : 1 , opacity : 1 , rotateZ : 0 , onComple…" at bounding box center [741, 391] width 956 height 588
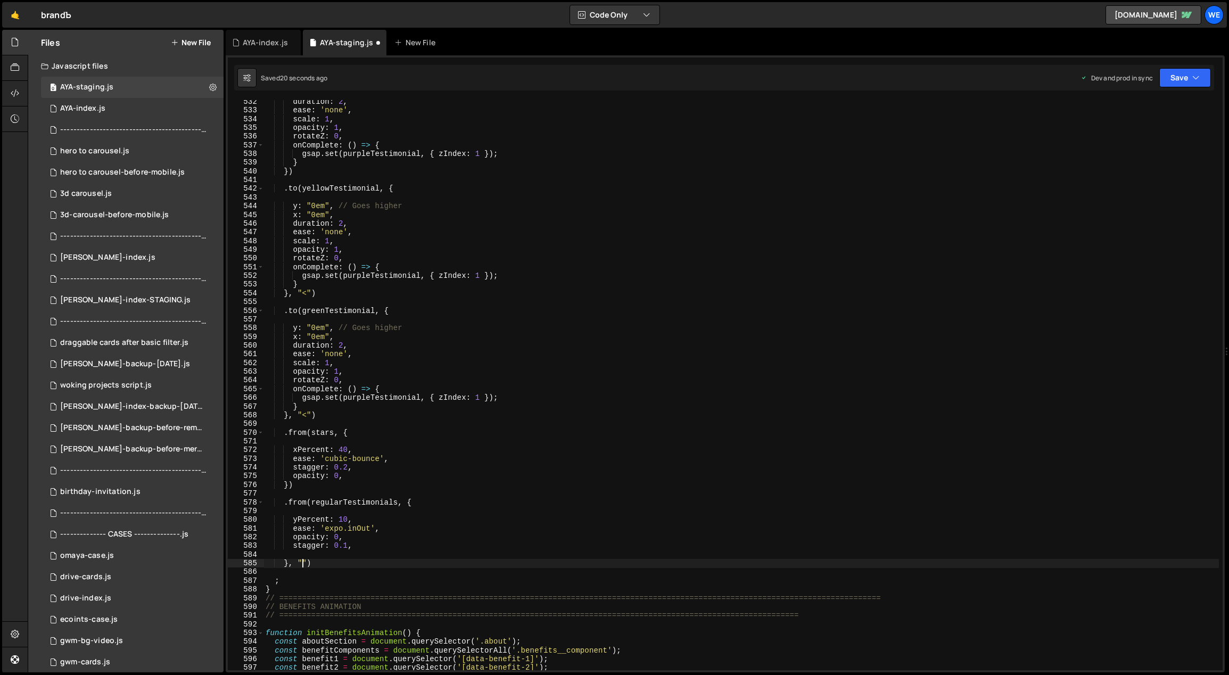
scroll to position [0, 3]
drag, startPoint x: 311, startPoint y: 563, endPoint x: 298, endPoint y: 563, distance: 13.3
click at [298, 562] on div "duration : 2 , ease : 'none' , scale : 1 , opacity : 1 , rotateZ : 0 , onComple…" at bounding box center [741, 391] width 956 height 588
click at [288, 486] on div "duration : 2 , ease : 'none' , scale : 1 , opacity : 1 , rotateZ : 0 , onComple…" at bounding box center [741, 391] width 956 height 588
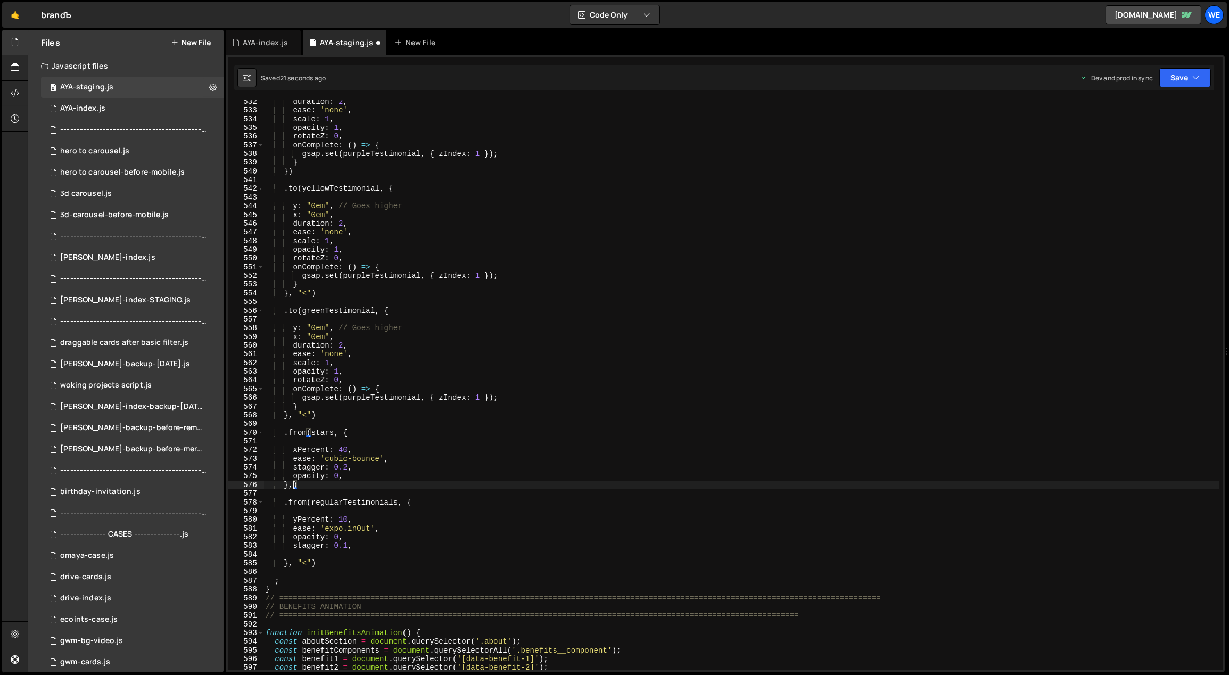
paste textarea ""<""
click at [299, 483] on div "duration : 2 , ease : 'none' , scale : 1 , opacity : 1 , rotateZ : 0 , onComple…" at bounding box center [741, 391] width 956 height 588
paste textarea ">-=1.4"
drag, startPoint x: 321, startPoint y: 483, endPoint x: 313, endPoint y: 483, distance: 8.0
click at [313, 483] on div "duration : 2 , ease : 'none' , scale : 1 , opacity : 1 , rotateZ : 0 , onComple…" at bounding box center [741, 391] width 956 height 588
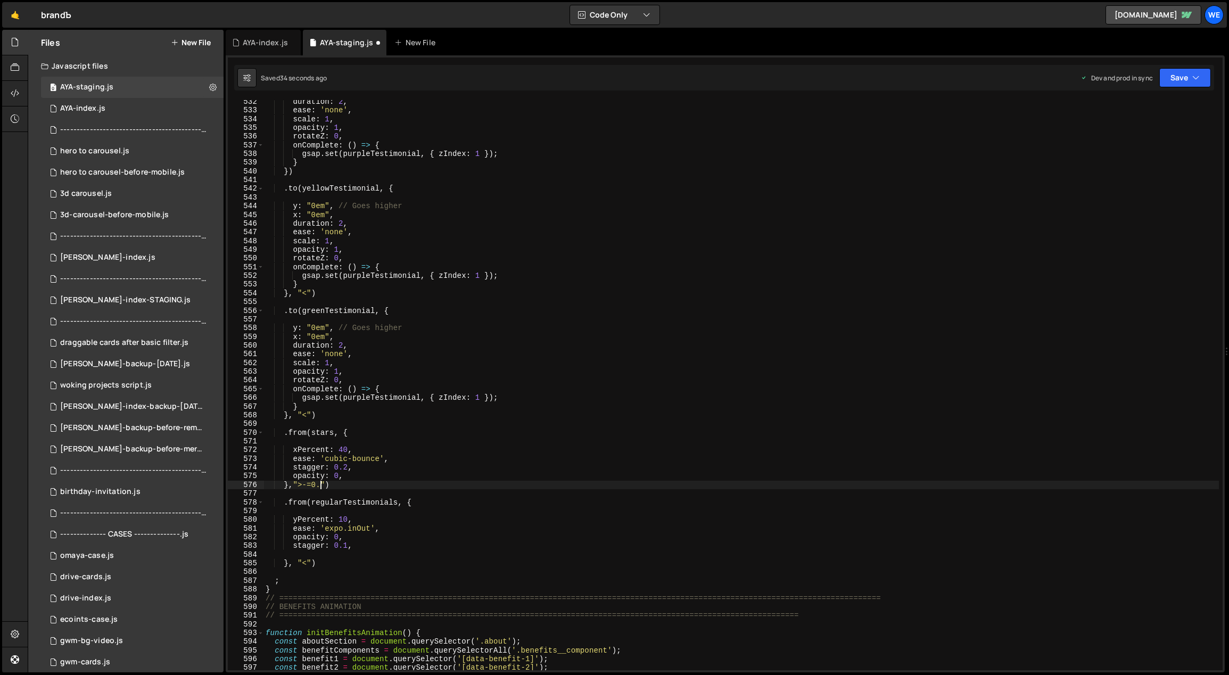
scroll to position [0, 4]
click at [473, 474] on div "duration : 2 , ease : 'none' , scale : 1 , opacity : 1 , rotateZ : 0 , onComple…" at bounding box center [741, 391] width 956 height 588
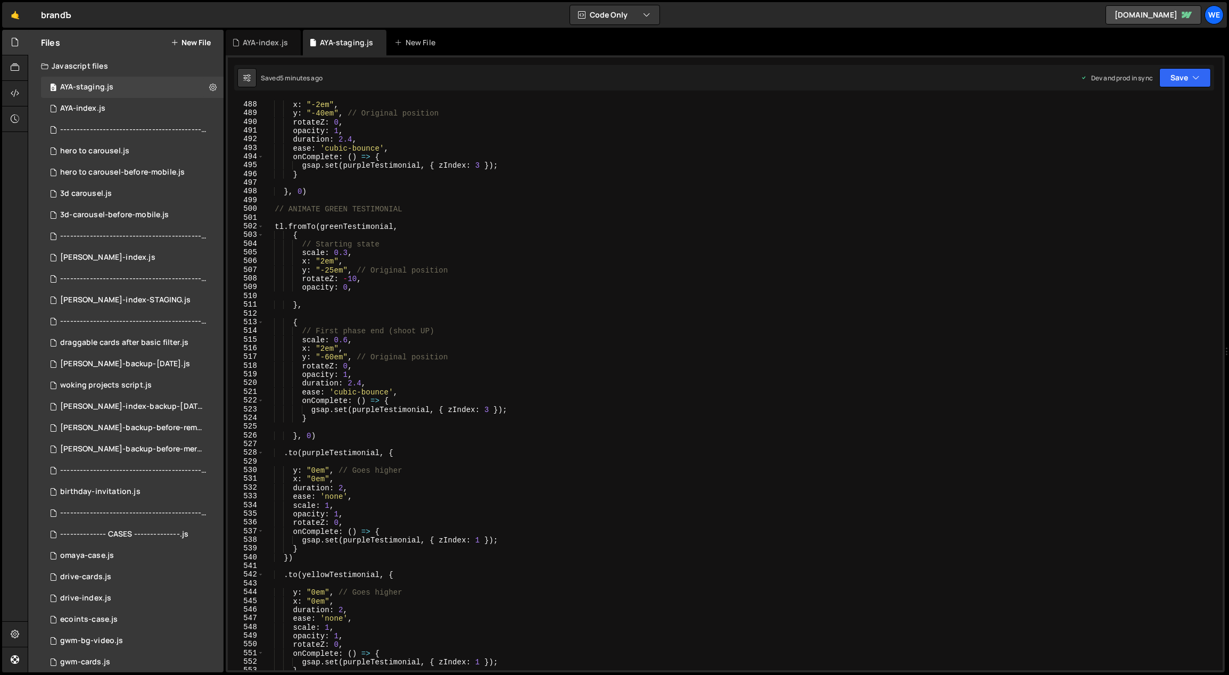
scroll to position [4080, 0]
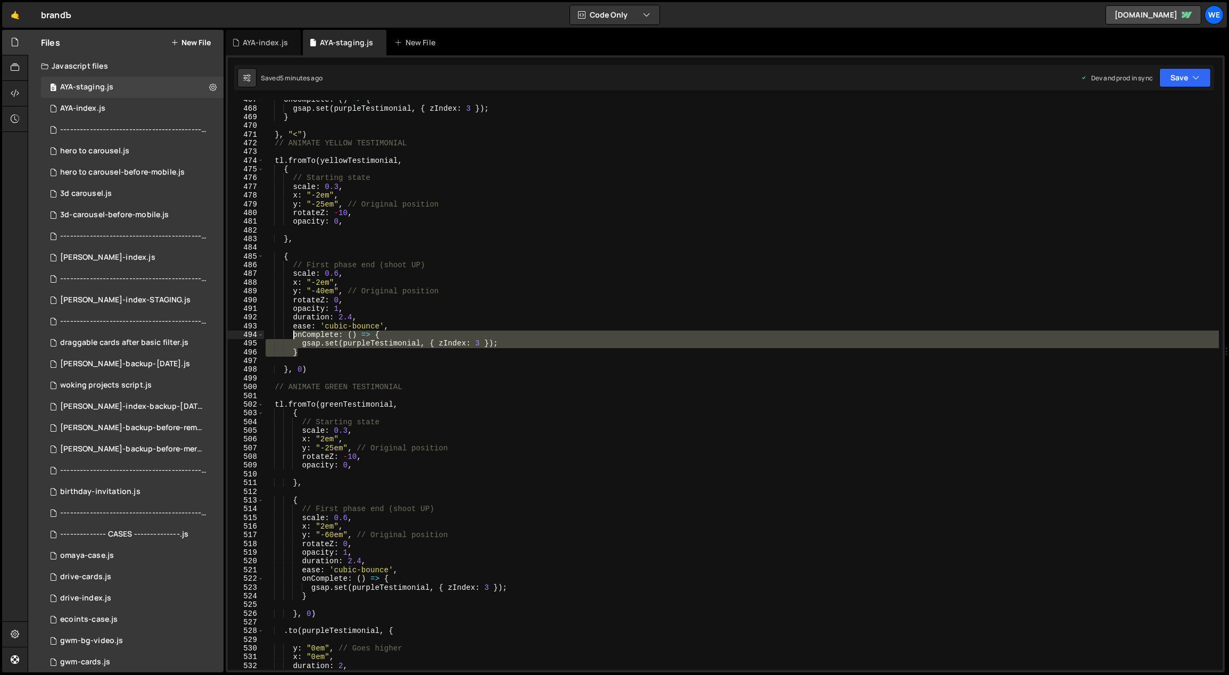
drag, startPoint x: 297, startPoint y: 343, endPoint x: 292, endPoint y: 335, distance: 9.3
click at [292, 335] on div "onComplete : ( ) => { gsap . set ( purpleTestimonial , { zIndex : 3 }) ; } } , …" at bounding box center [741, 389] width 956 height 588
type textarea "onComplete: () => { gsap.set(purpleTestimonial, { zIndex: 3 });"
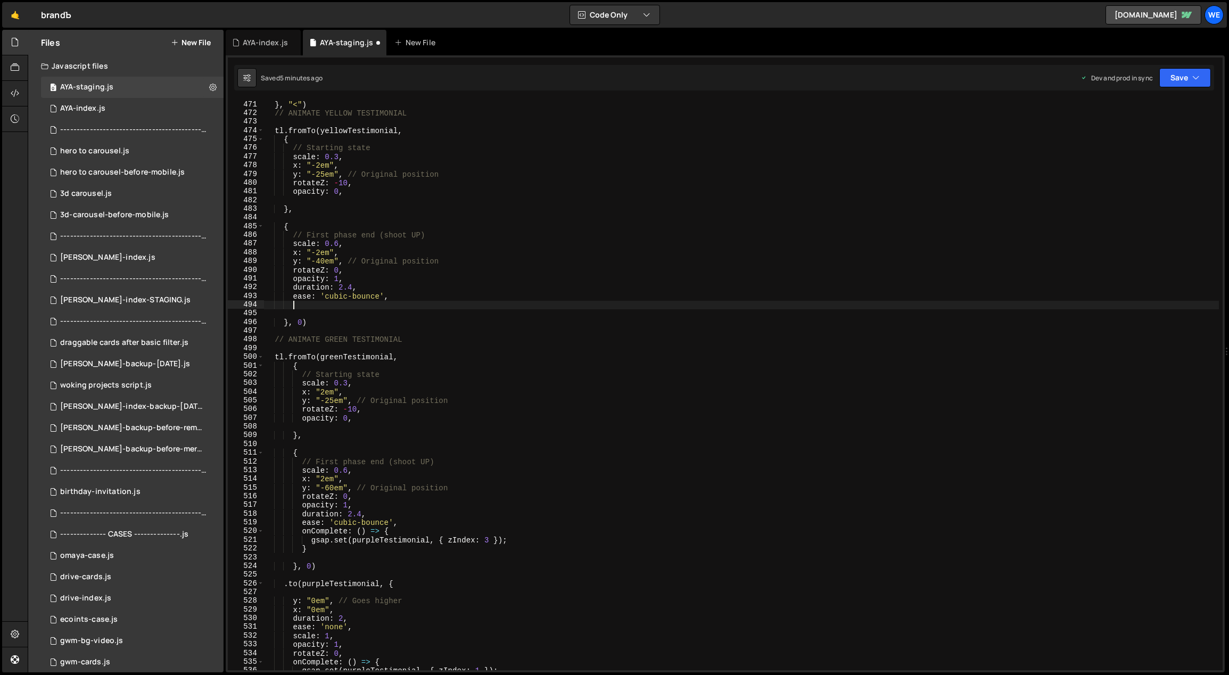
scroll to position [4110, 0]
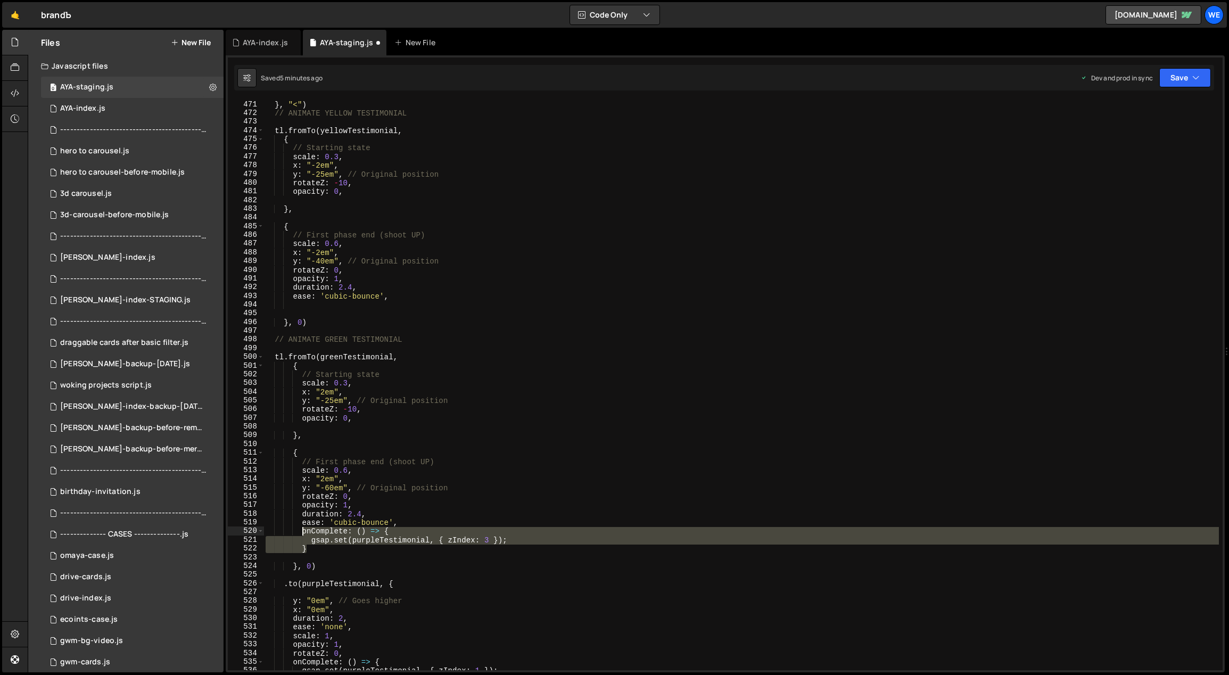
drag, startPoint x: 302, startPoint y: 541, endPoint x: 301, endPoint y: 533, distance: 8.1
click at [301, 533] on div "} , "<" ) // ANIMATE YELLOW TESTIMONIAL tl . fromTo ( yellowTestimonial , { // …" at bounding box center [741, 386] width 956 height 588
type textarea "onComplete: () => { gsap.set(purpleTestimonial, { zIndex: 3 });"
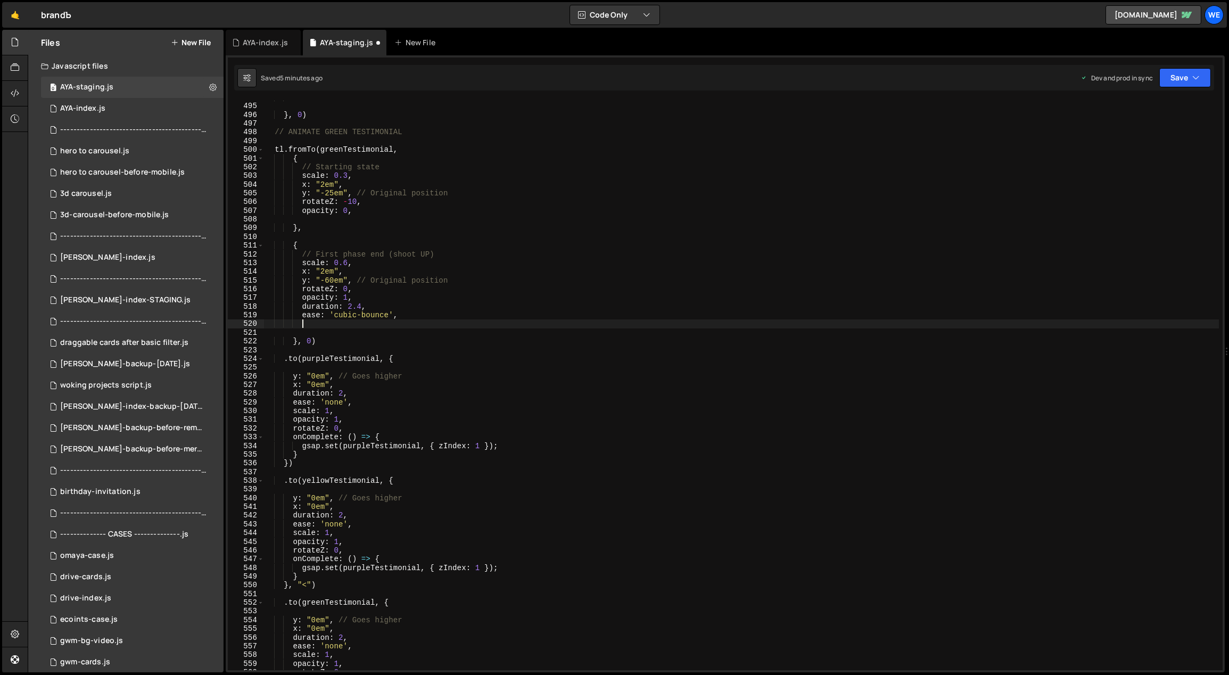
scroll to position [4317, 0]
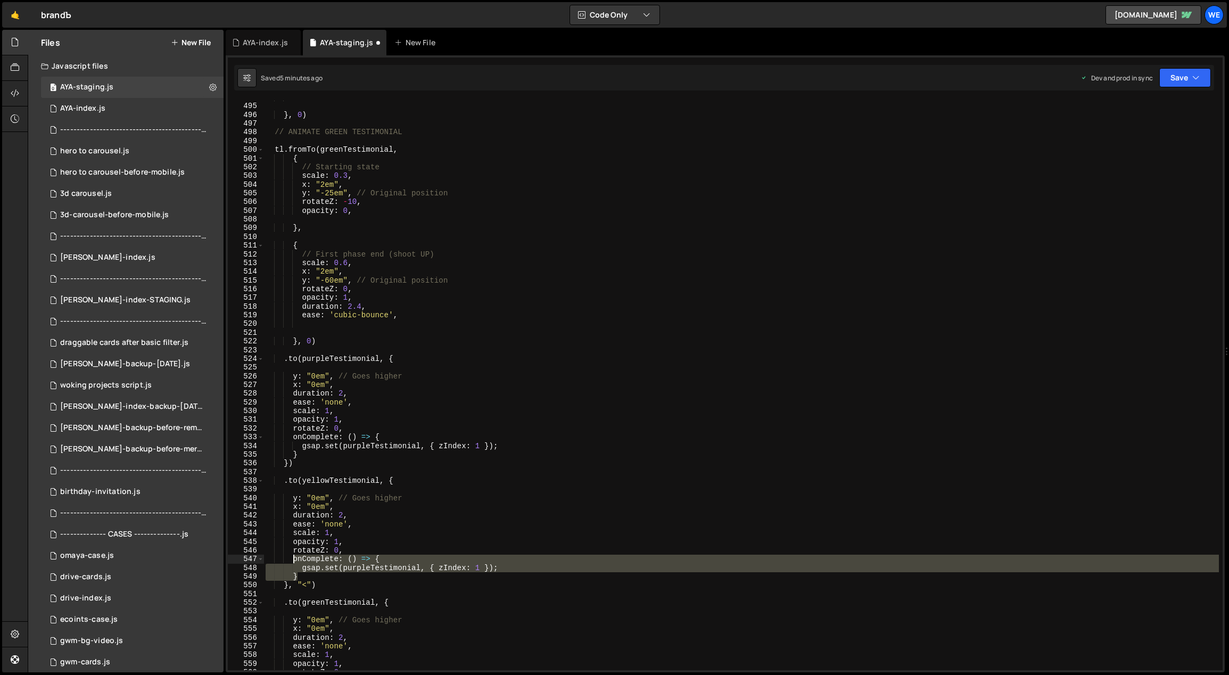
drag, startPoint x: 299, startPoint y: 574, endPoint x: 292, endPoint y: 560, distance: 15.5
click at [292, 560] on div "} , 0 ) // ANIMATE GREEN TESTIMONIAL tl . fromTo ( greenTestimonial , { // Star…" at bounding box center [741, 387] width 956 height 588
type textarea "onComplete: () => { gsap.set(purpleTestimonial, { zIndex: 1 });"
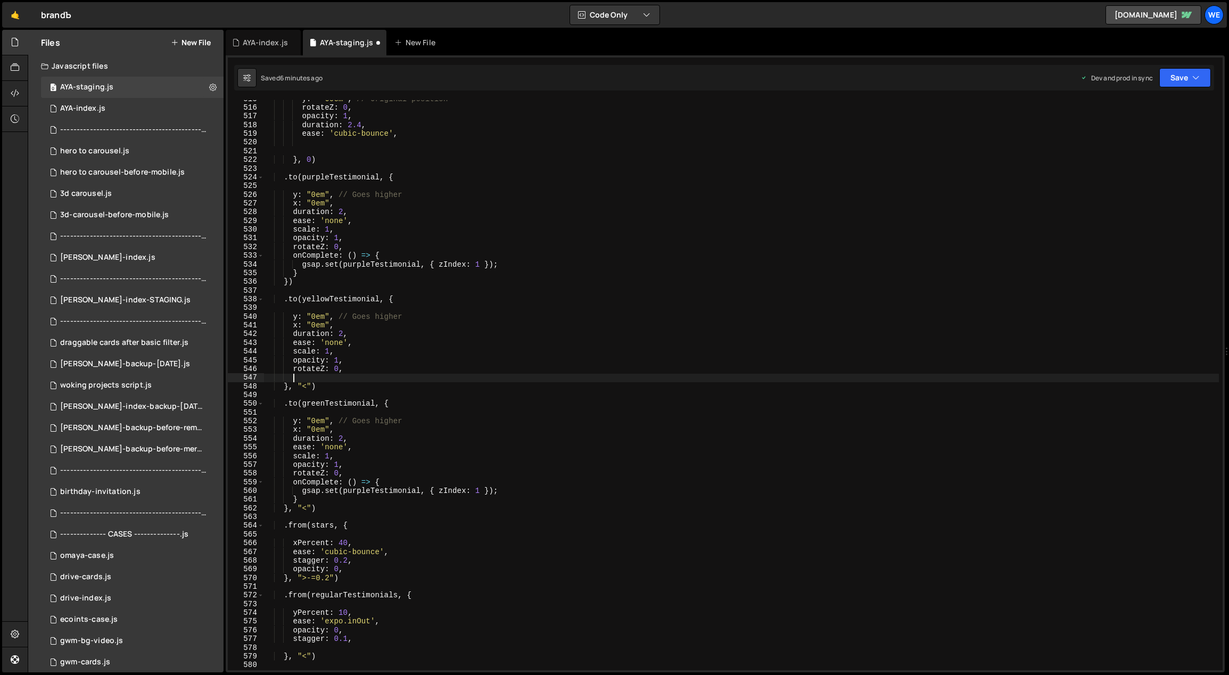
scroll to position [4499, 0]
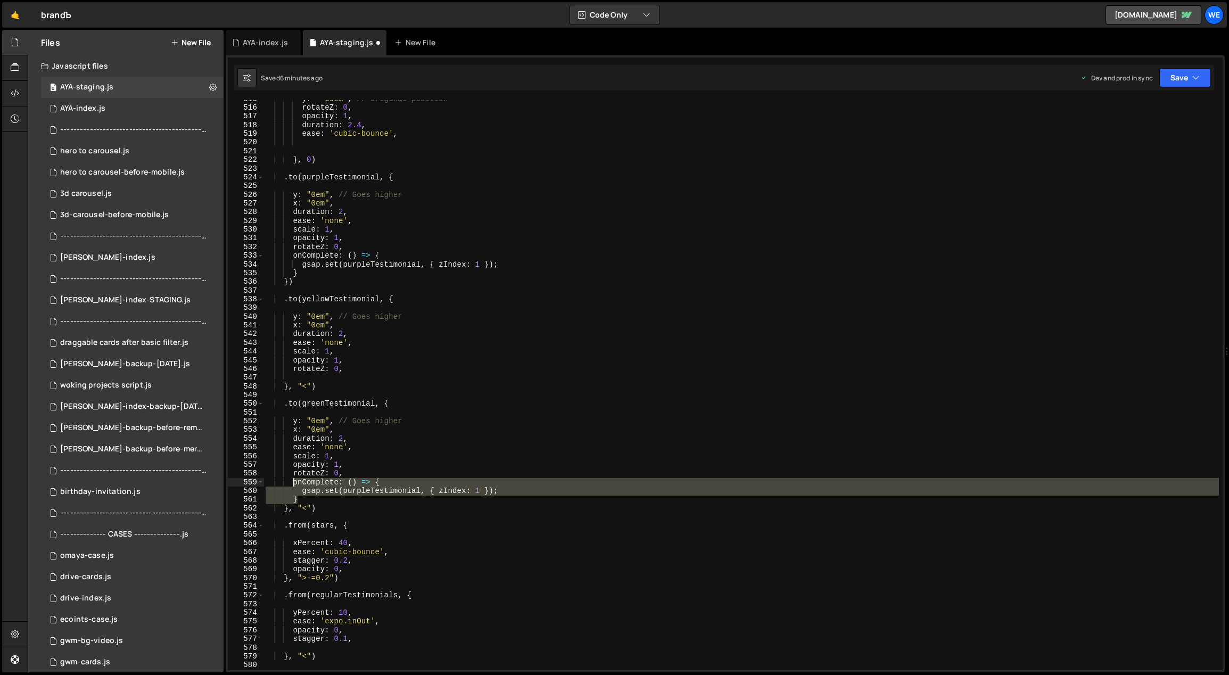
drag, startPoint x: 301, startPoint y: 495, endPoint x: 294, endPoint y: 484, distance: 13.6
click at [294, 484] on div "y : "-60em" , // Original position rotateZ : 0 , opacity : 1 , duration : 2.4 ,…" at bounding box center [741, 389] width 956 height 588
type textarea "onComplete: () => { gsap.set(purpleTestimonial, { zIndex: 1 });"
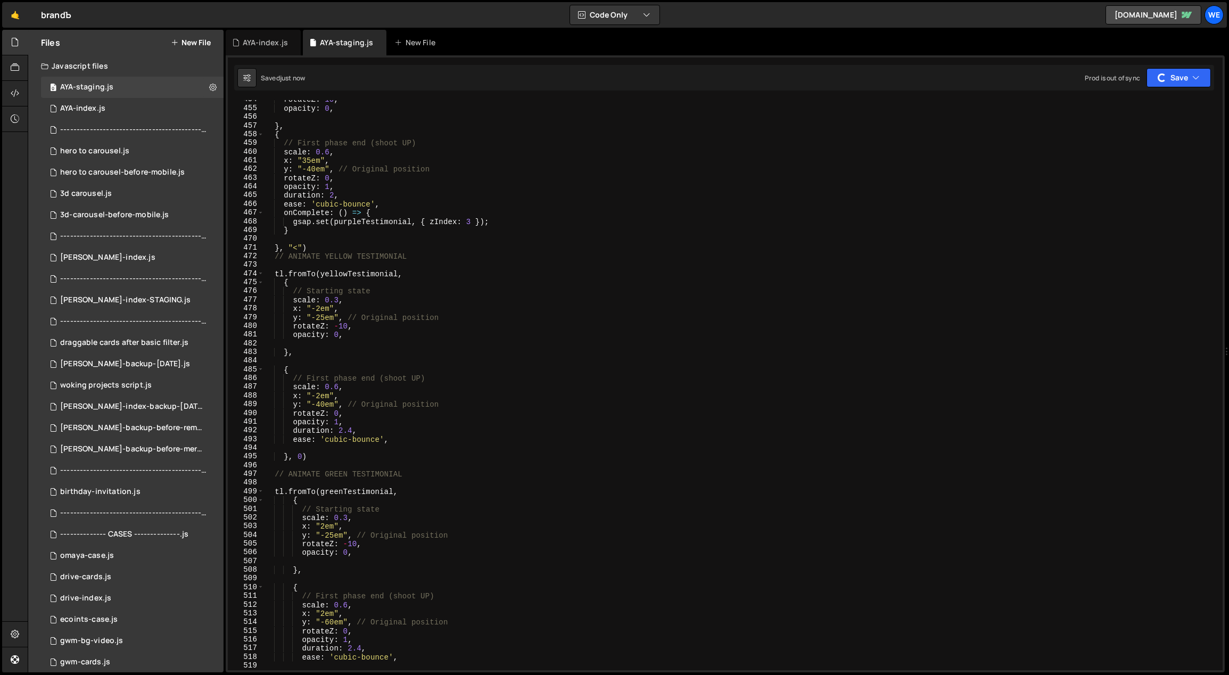
scroll to position [3844, 0]
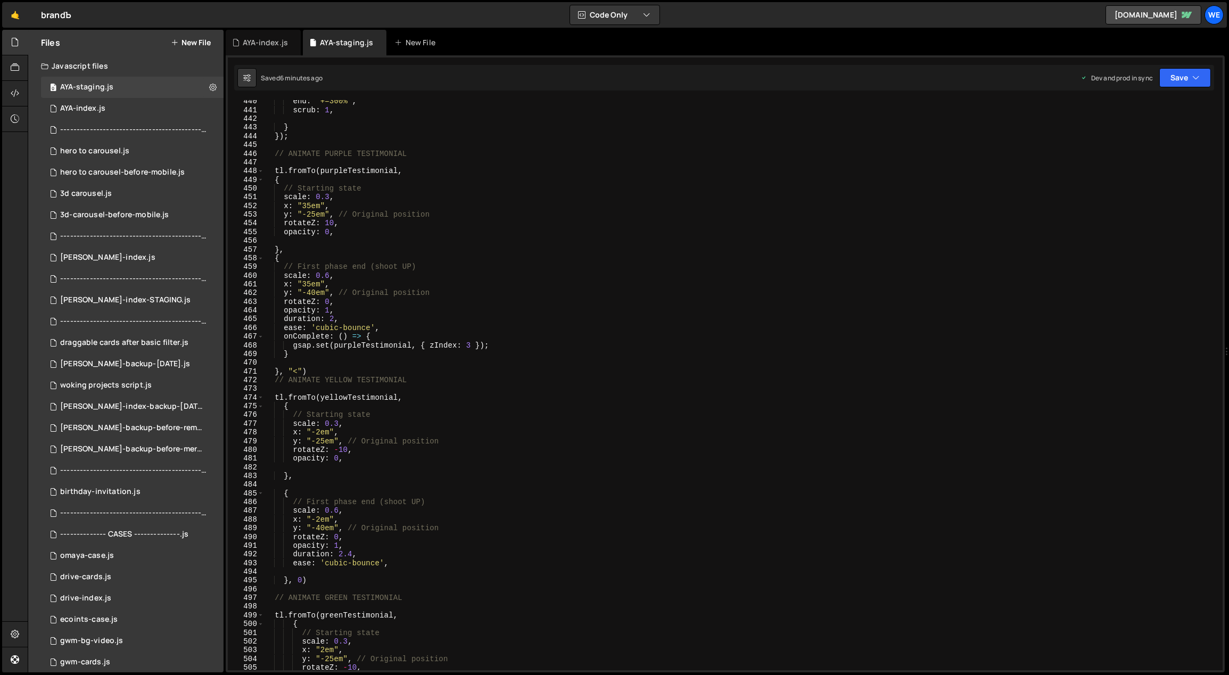
click at [582, 303] on div "end : '+=300%' , scrub : 1 , } }) ; // ANIMATE PURPLE TESTIMONIAL tl . fromTo (…" at bounding box center [741, 391] width 956 height 588
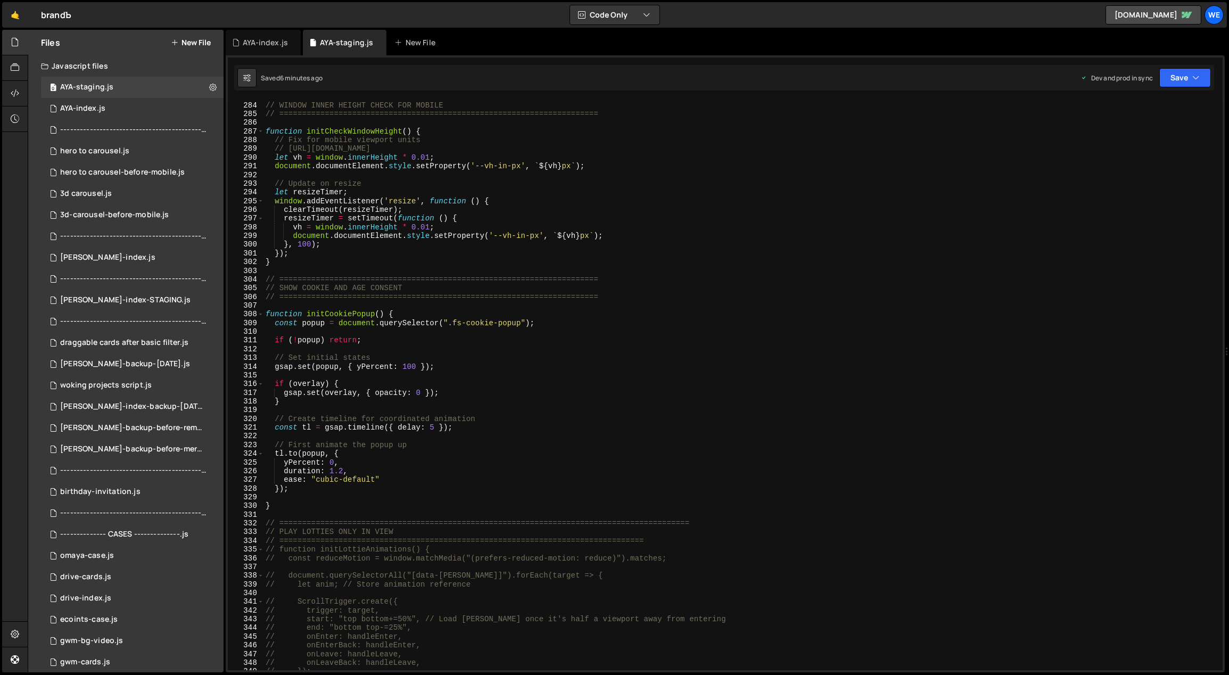
scroll to position [1988, 0]
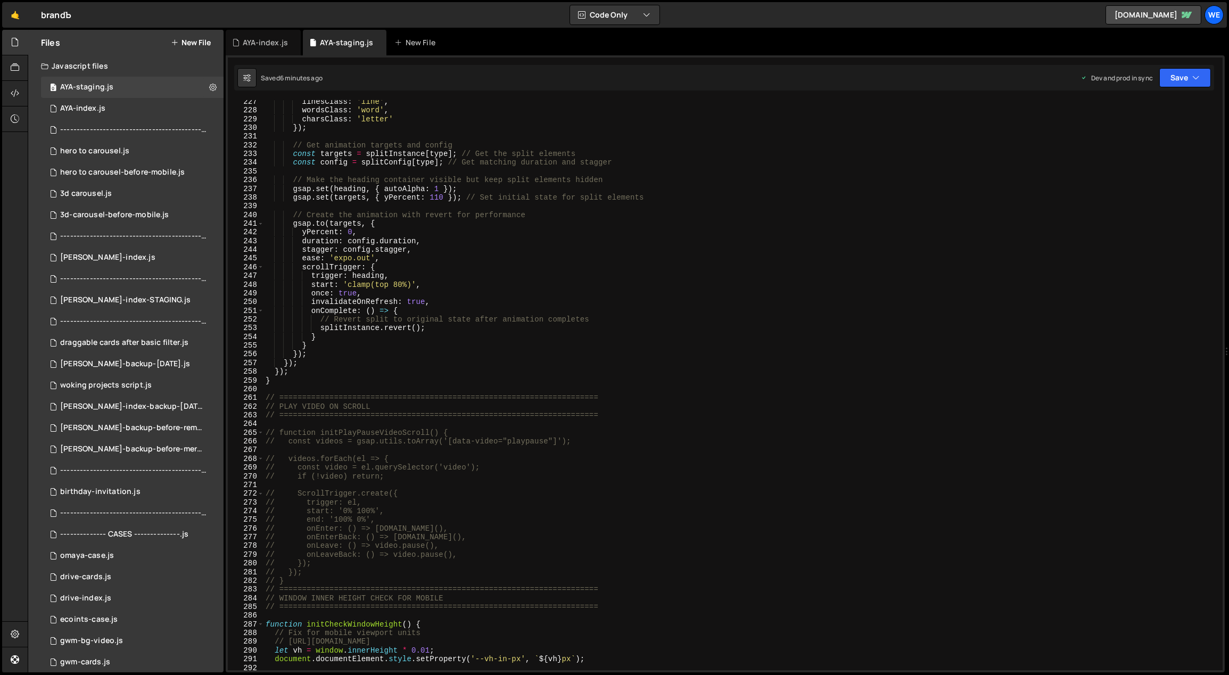
click at [624, 396] on div "linesClass : 'line' , wordsClass : 'word' , charsClass : 'letter' }) ; // Get a…" at bounding box center [741, 391] width 956 height 588
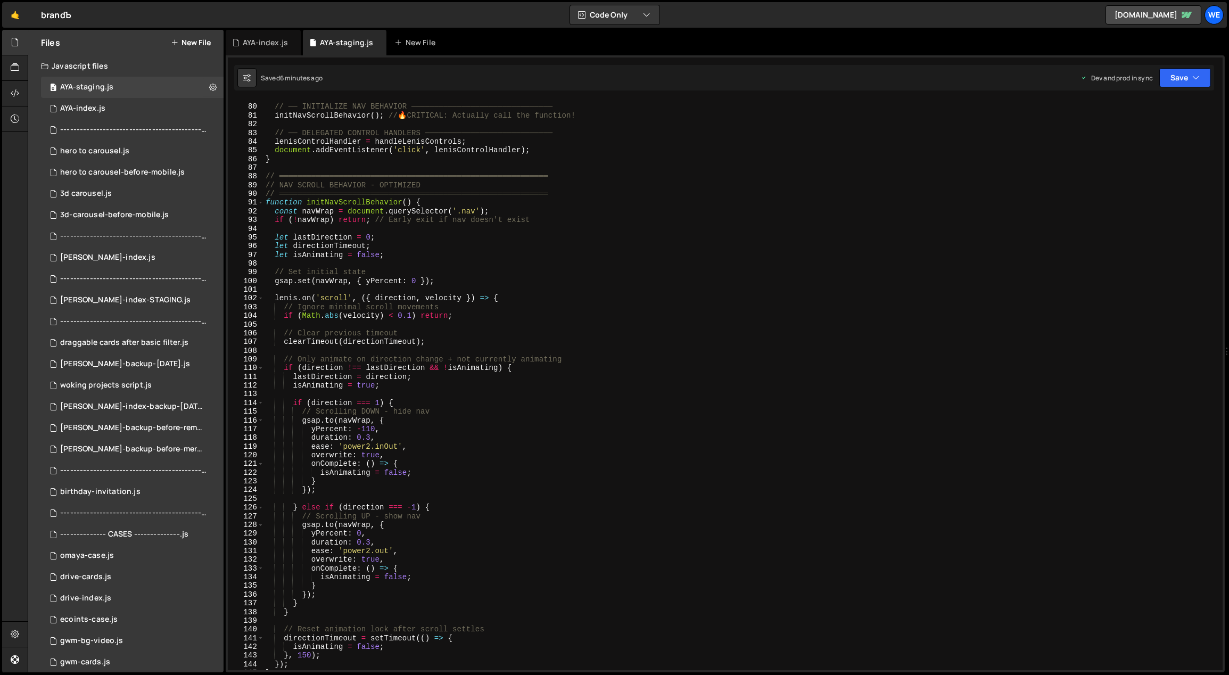
scroll to position [986, 0]
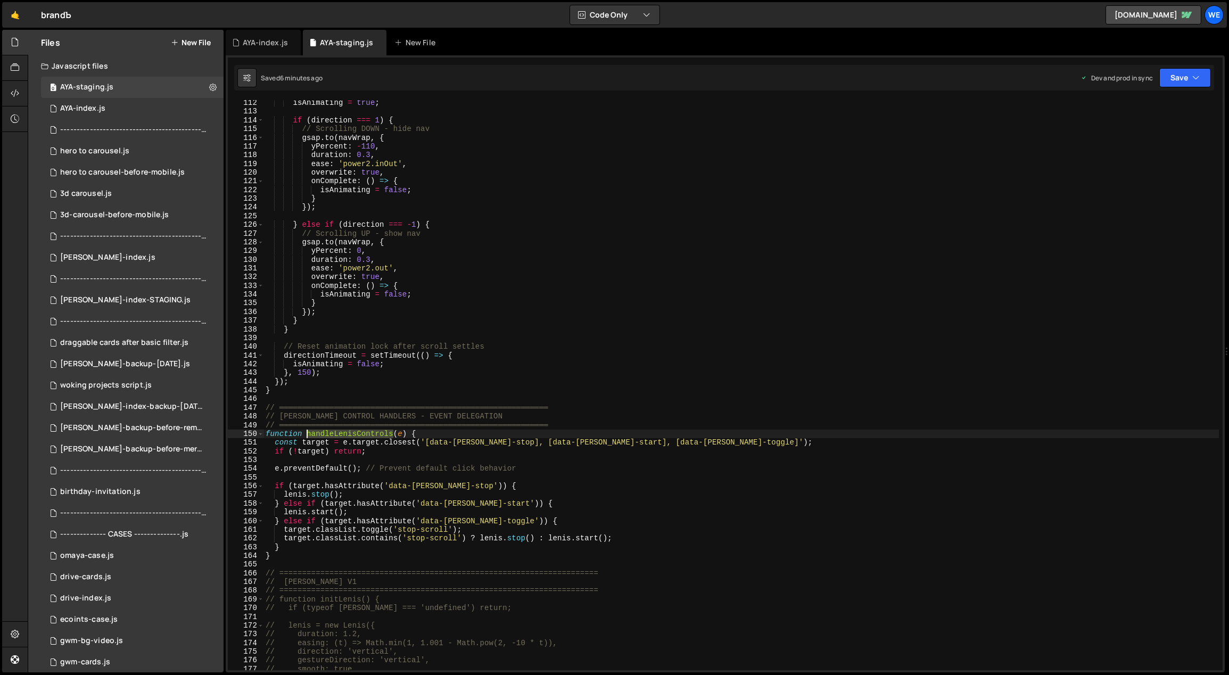
drag, startPoint x: 392, startPoint y: 434, endPoint x: 308, endPoint y: 433, distance: 84.1
click at [308, 433] on div "isAnimating = true ; if ( direction === 1 ) { // Scrolling DOWN - hide nav gsap…" at bounding box center [741, 392] width 956 height 588
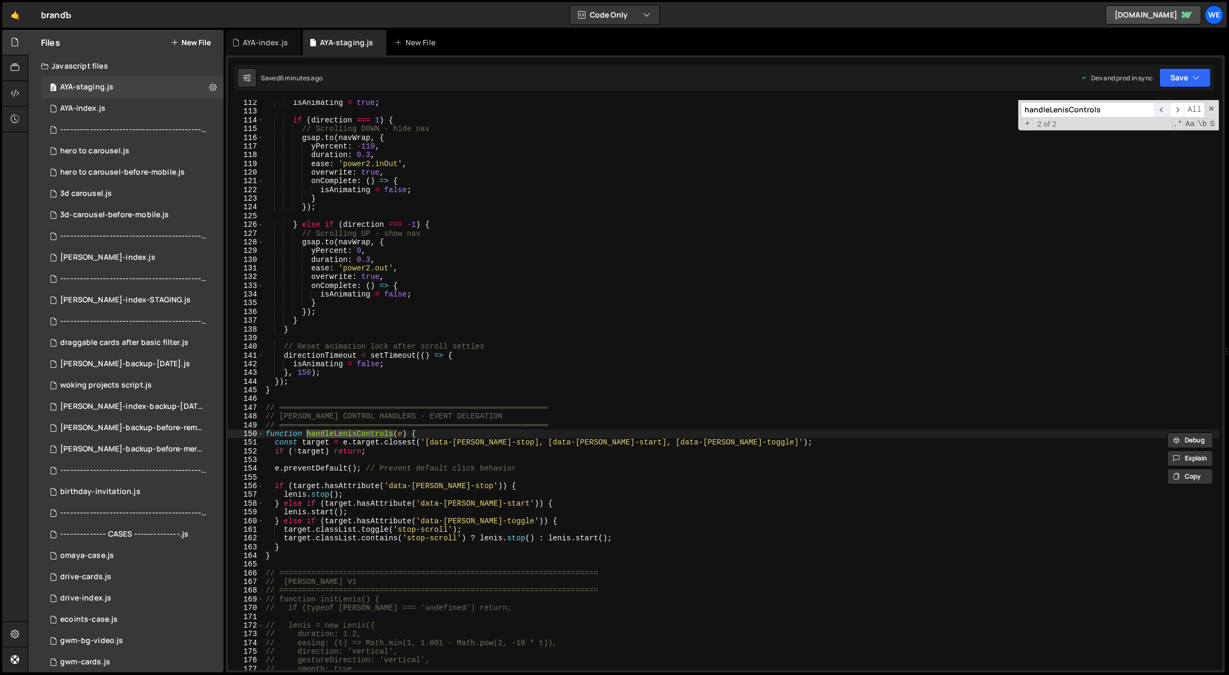
click at [1163, 109] on span "​" at bounding box center [1161, 109] width 15 height 15
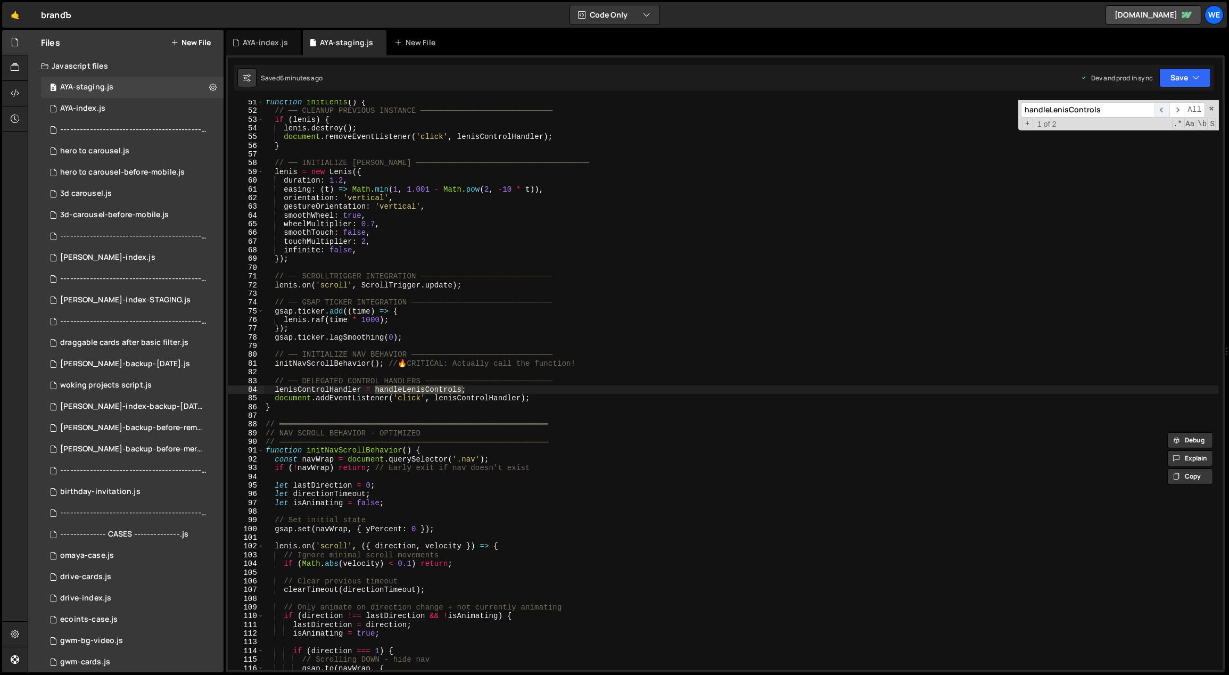
scroll to position [455, 0]
click at [679, 383] on div "function initLenis ( ) { // ── CLEANUP PREVIOUS INSTANCE ──────────────────────…" at bounding box center [741, 392] width 956 height 588
click at [663, 431] on div "function initLenis ( ) { // ── CLEANUP PREVIOUS INSTANCE ──────────────────────…" at bounding box center [741, 392] width 956 height 588
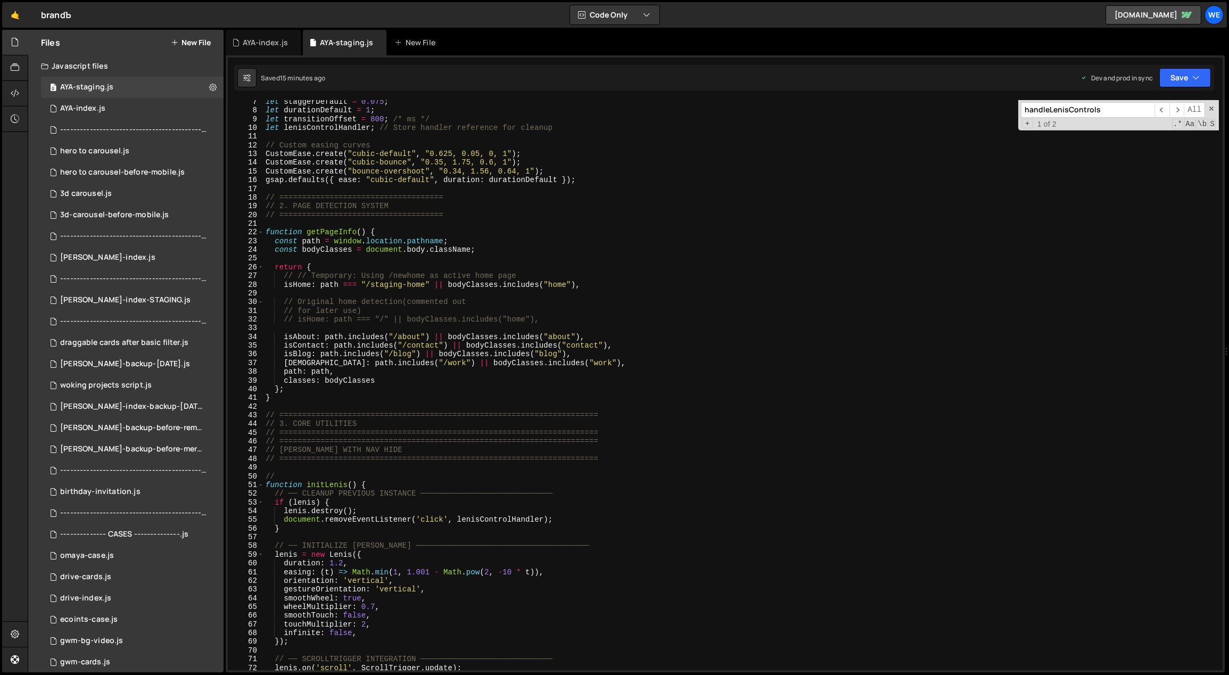
scroll to position [0, 0]
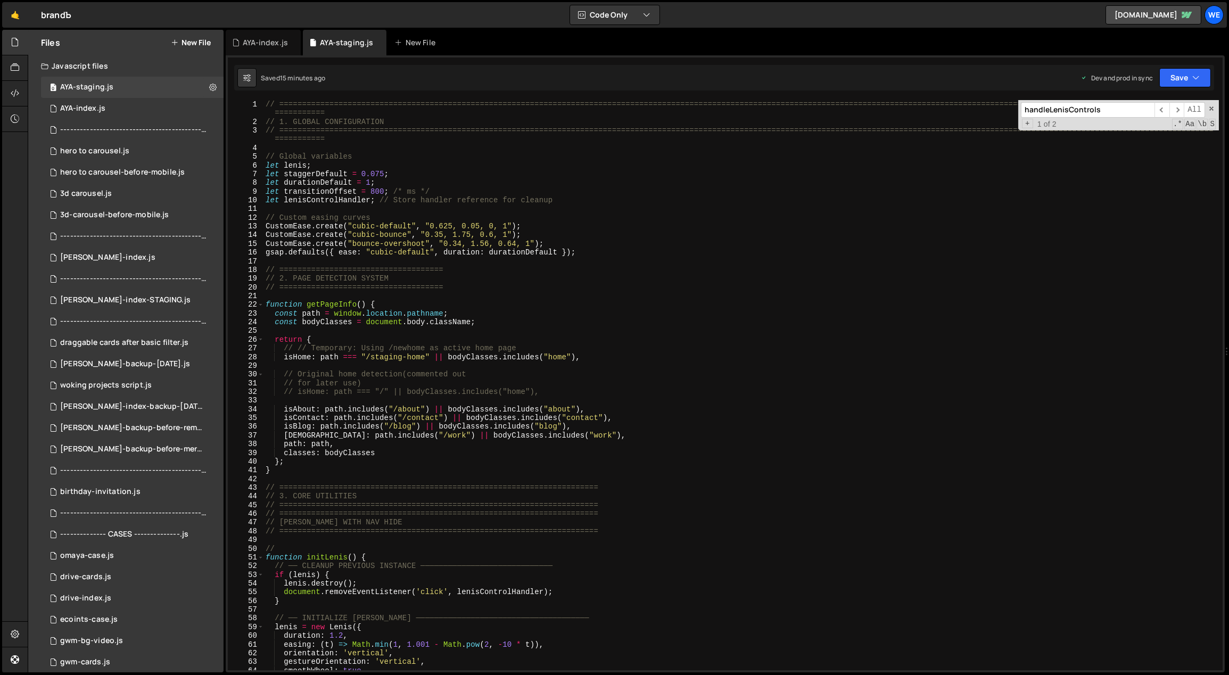
click at [414, 491] on div "// ============================================================================…" at bounding box center [741, 398] width 956 height 597
type textarea "// ======================================================================"
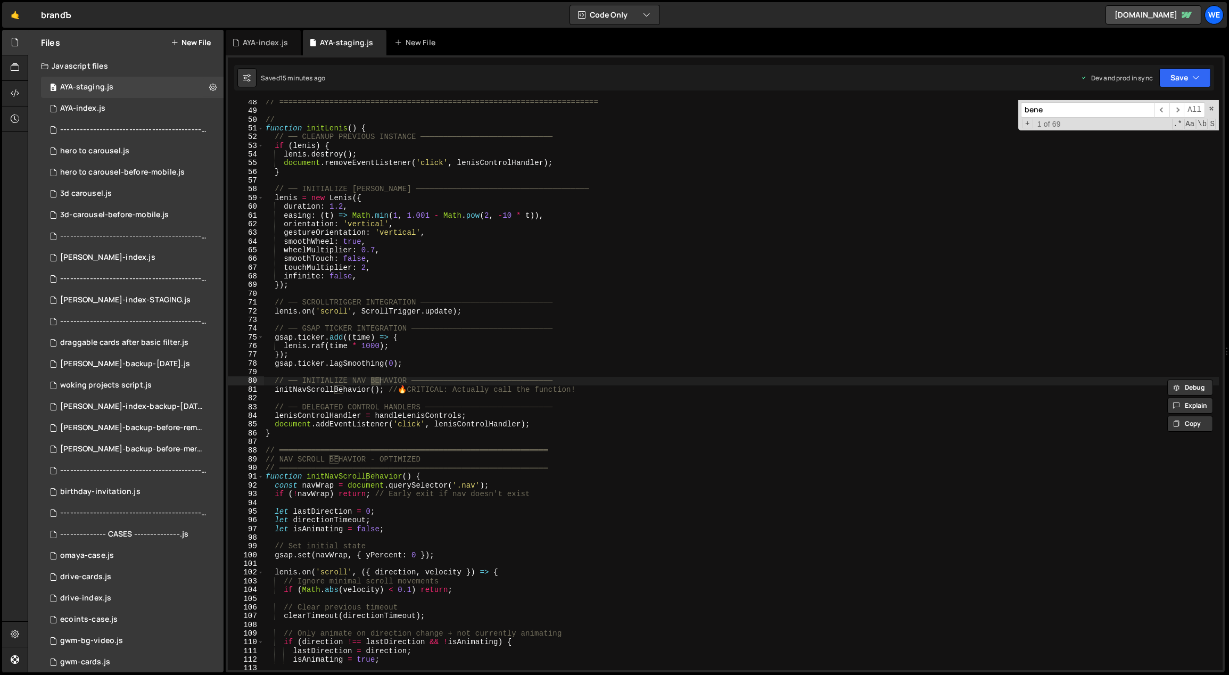
scroll to position [3302, 0]
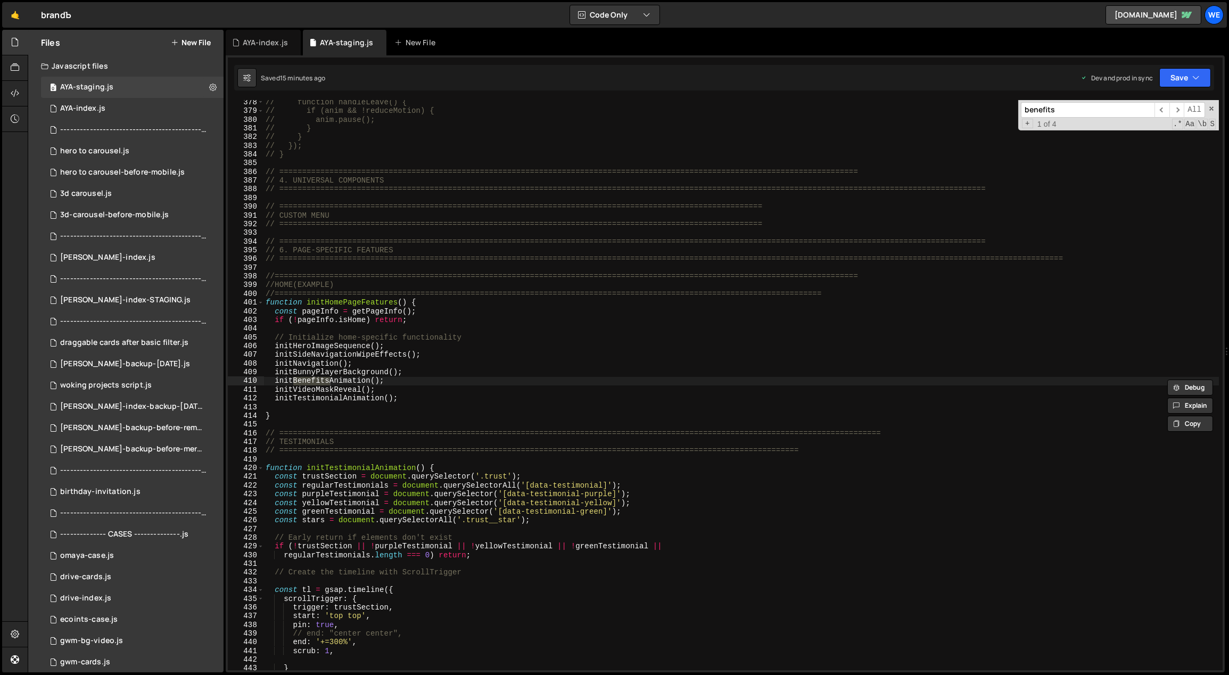
type input "benefits"
type textarea "initBenefitsAnimation();"
drag, startPoint x: 374, startPoint y: 380, endPoint x: 349, endPoint y: 382, distance: 25.1
click at [349, 382] on div "// function handleLeave() { // if (anim && !reduceMotion) { // anim.pause(); //…" at bounding box center [741, 392] width 956 height 588
type input "ation()"
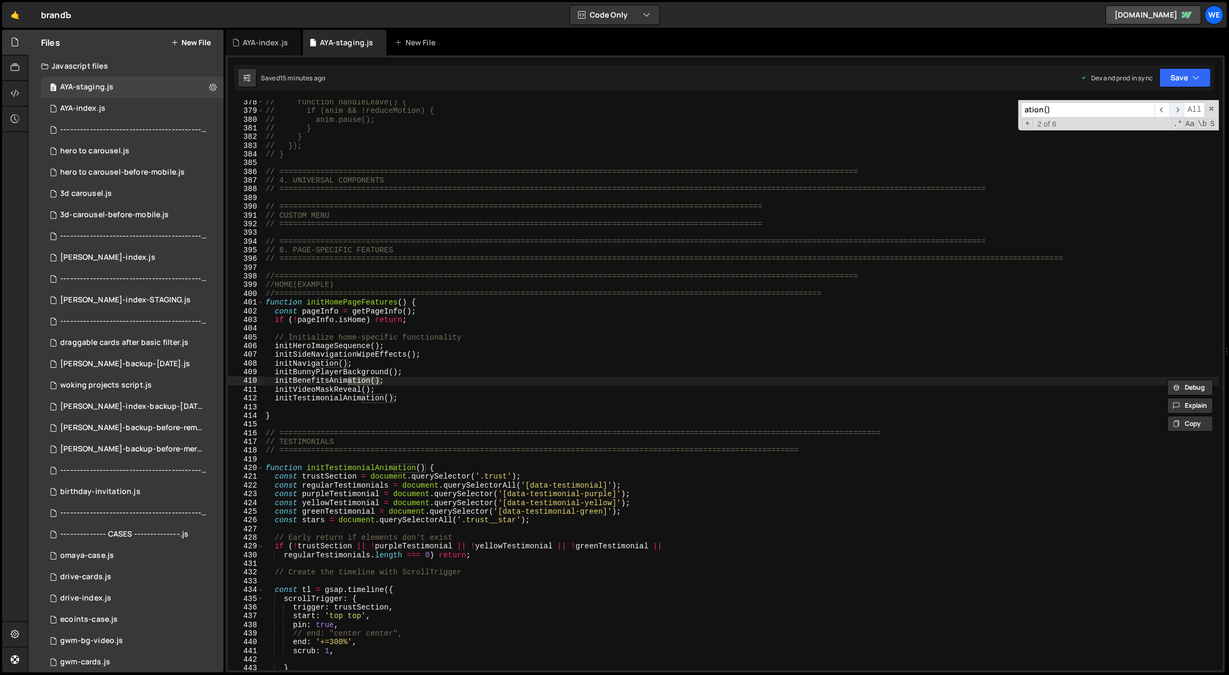
click at [1177, 106] on span "​" at bounding box center [1176, 109] width 15 height 15
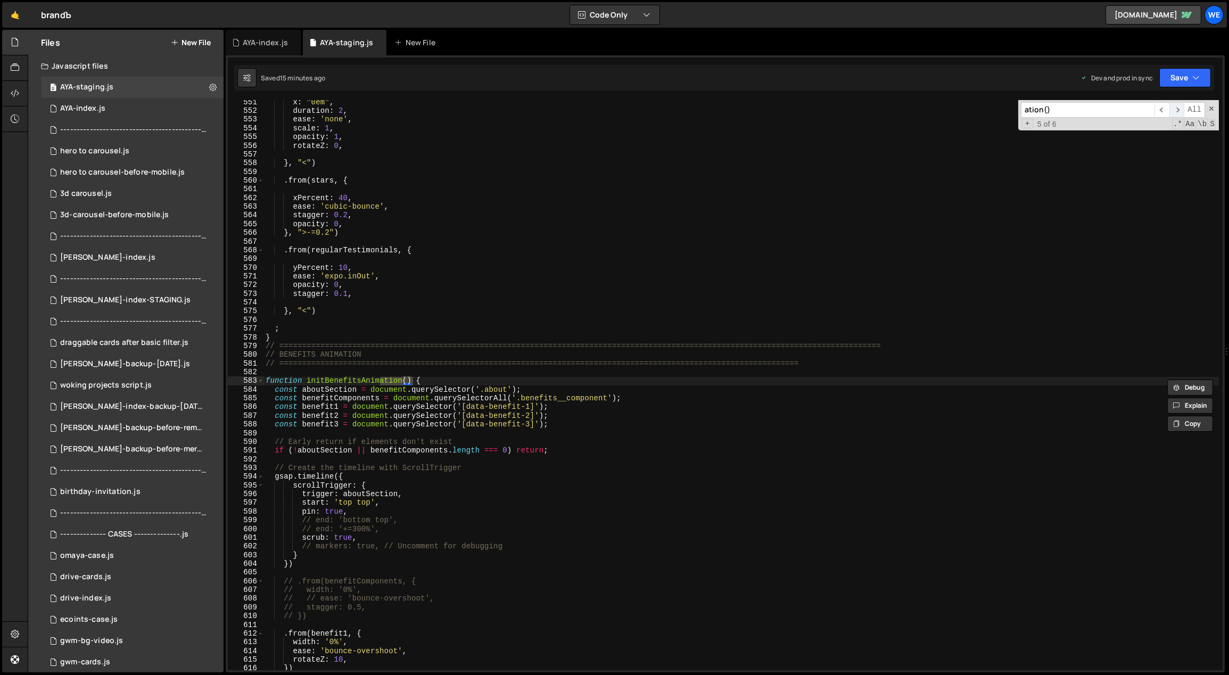
click at [1177, 106] on span "​" at bounding box center [1176, 109] width 15 height 15
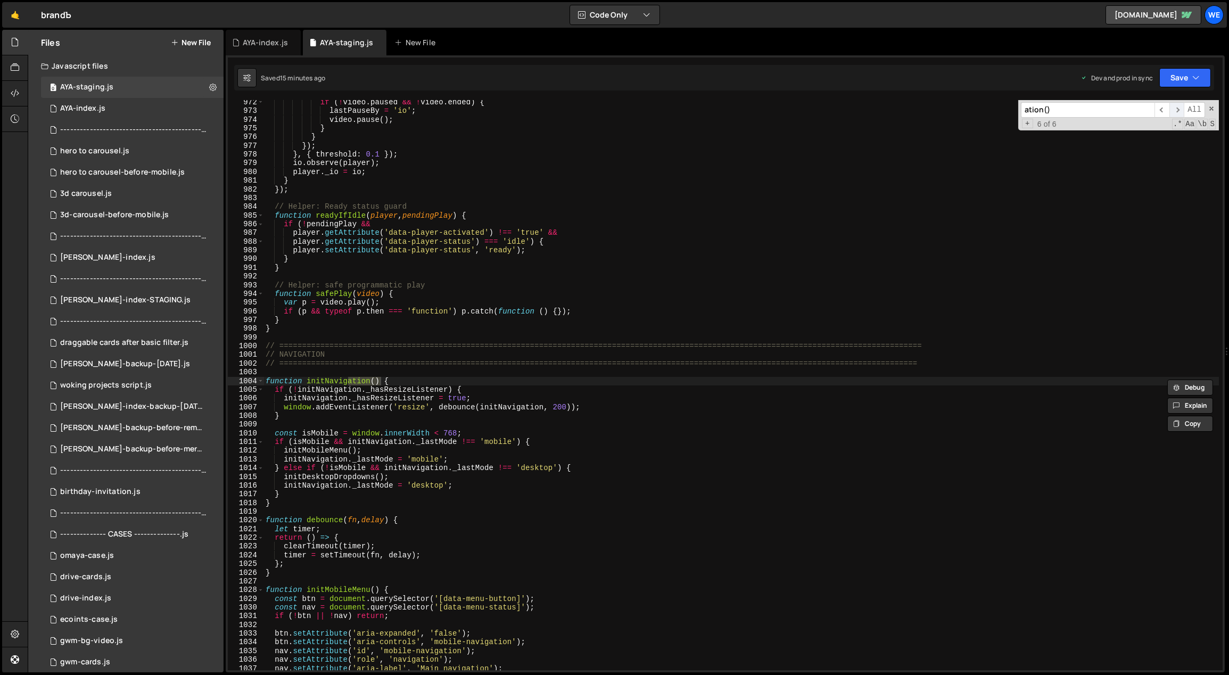
scroll to position [8476, 0]
click at [1152, 105] on input "ation()" at bounding box center [1088, 109] width 134 height 15
click at [1161, 109] on span "​" at bounding box center [1161, 109] width 15 height 15
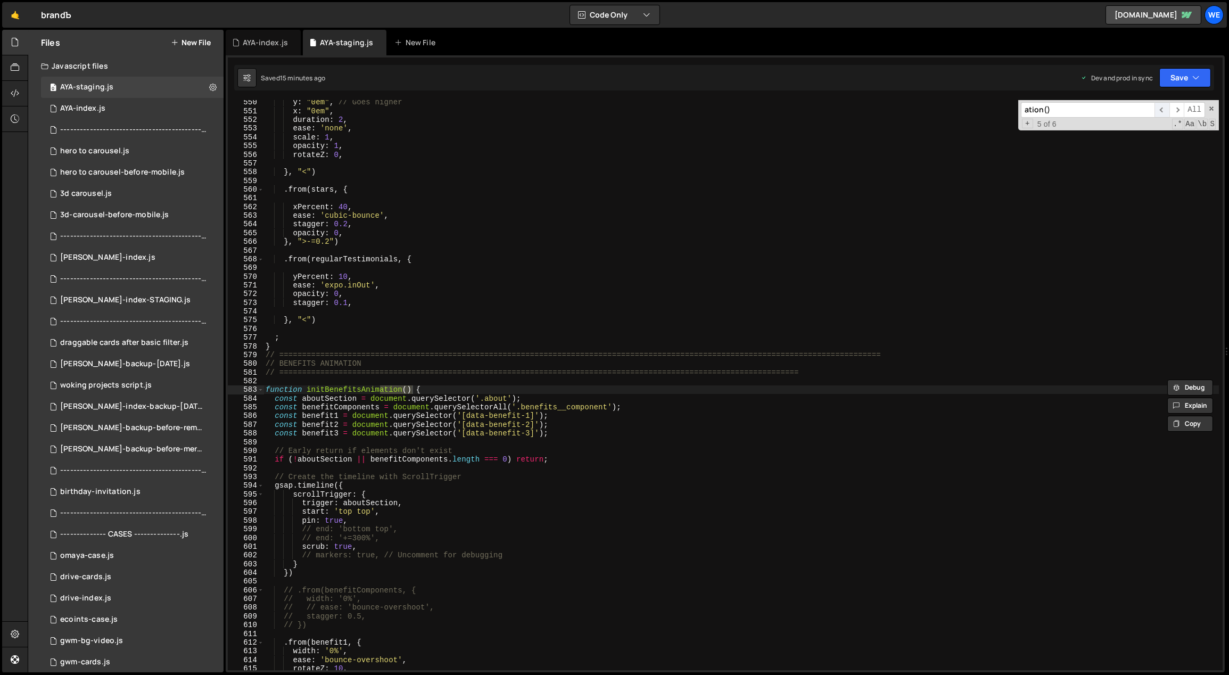
scroll to position [4801, 0]
click at [533, 418] on div "y : "0em" , // Goes higher x : "0em" , duration : 2 , ease : 'none' , scale : 1…" at bounding box center [741, 392] width 956 height 588
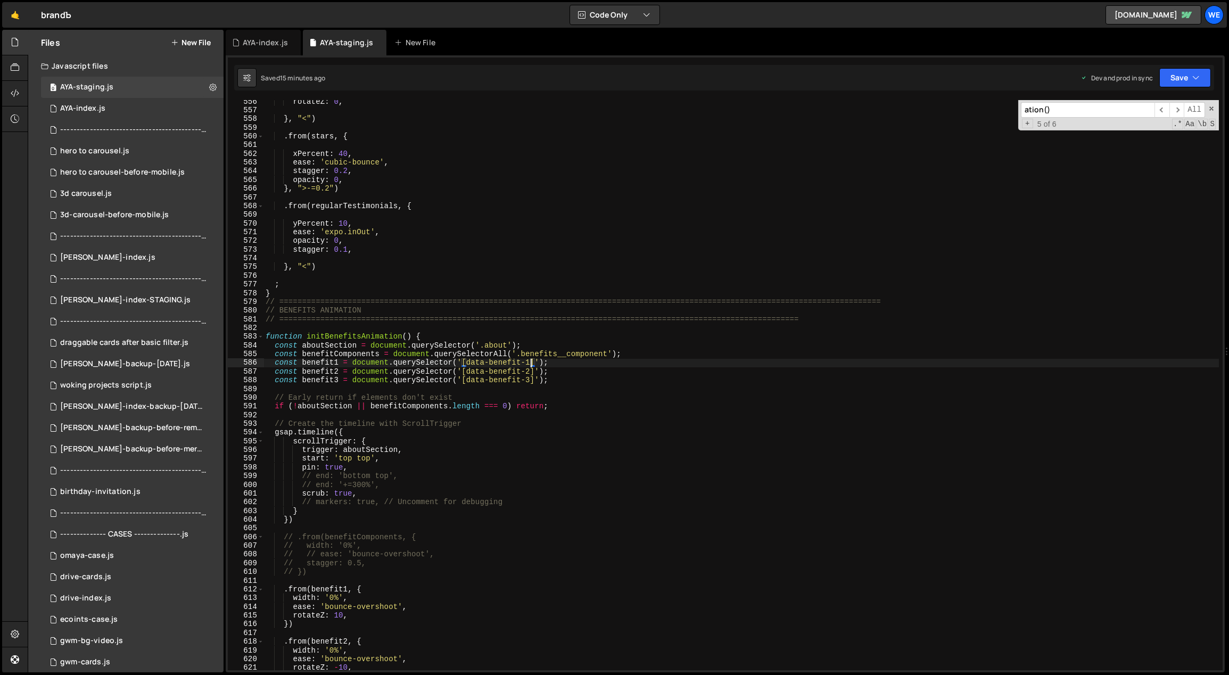
scroll to position [4877, 0]
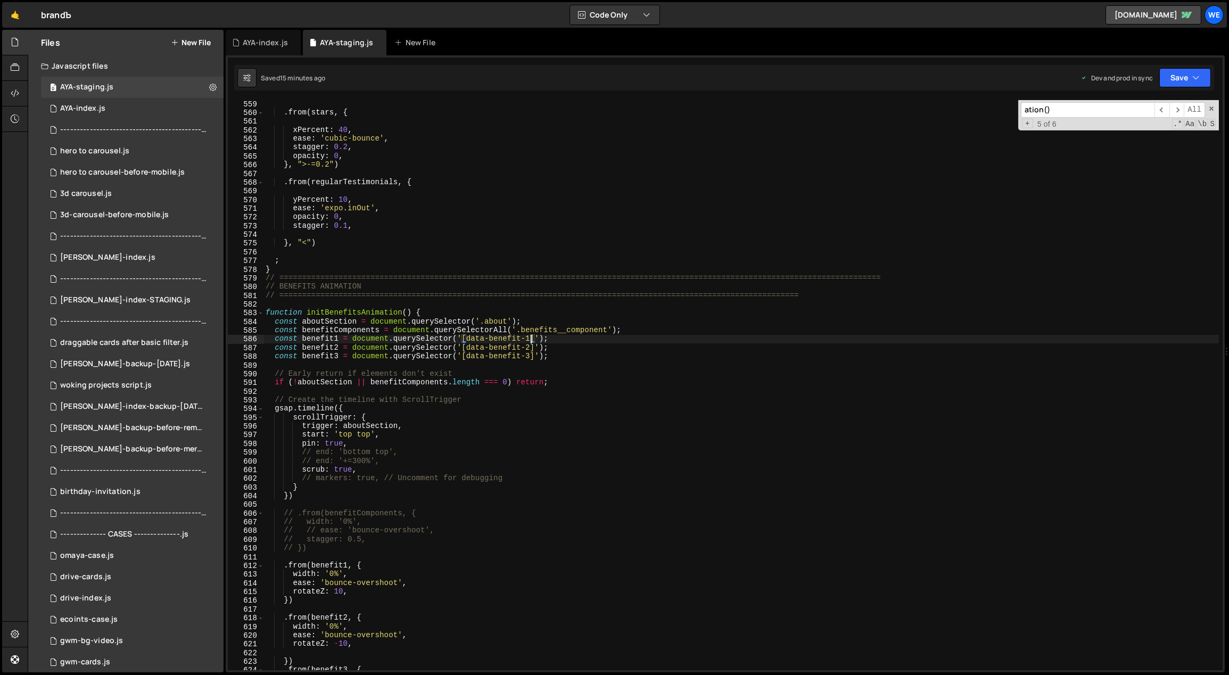
click at [382, 440] on div ". from ( stars , { xPercent : 40 , ease : 'cubic-bounce' , stagger : 0.2 , opac…" at bounding box center [741, 394] width 956 height 588
click at [603, 371] on div ". from ( stars , { xPercent : 40 , ease : 'cubic-bounce' , stagger : 0.2 , opac…" at bounding box center [741, 394] width 956 height 588
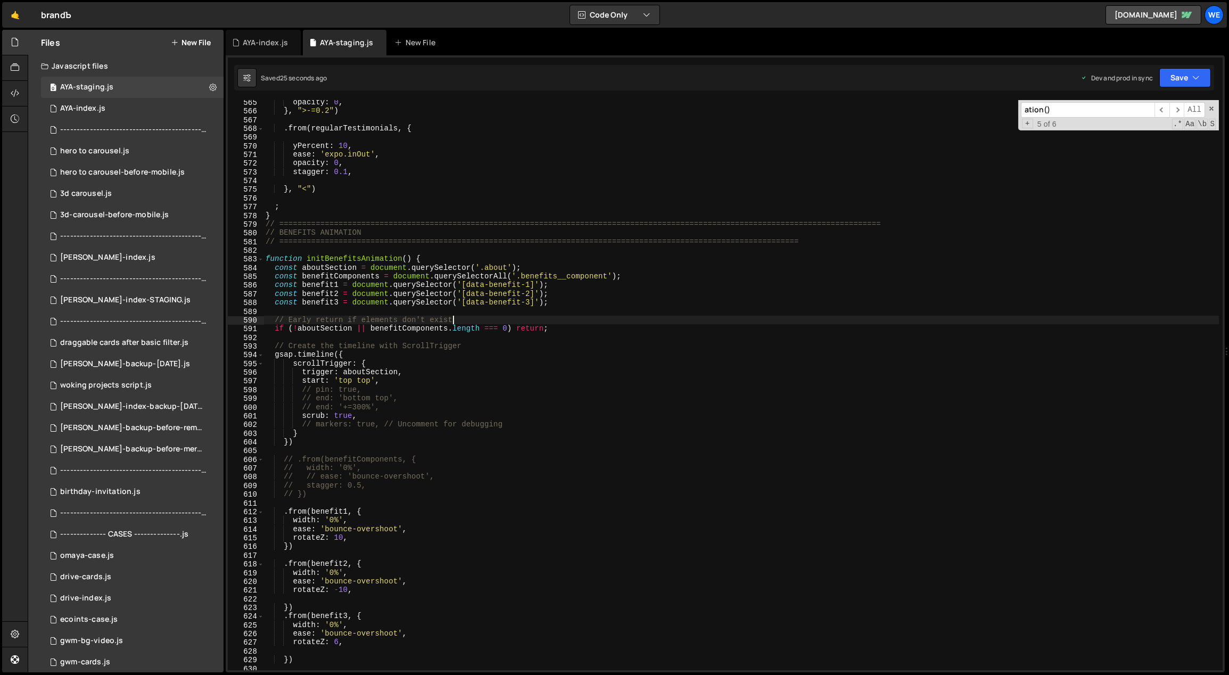
scroll to position [4939, 0]
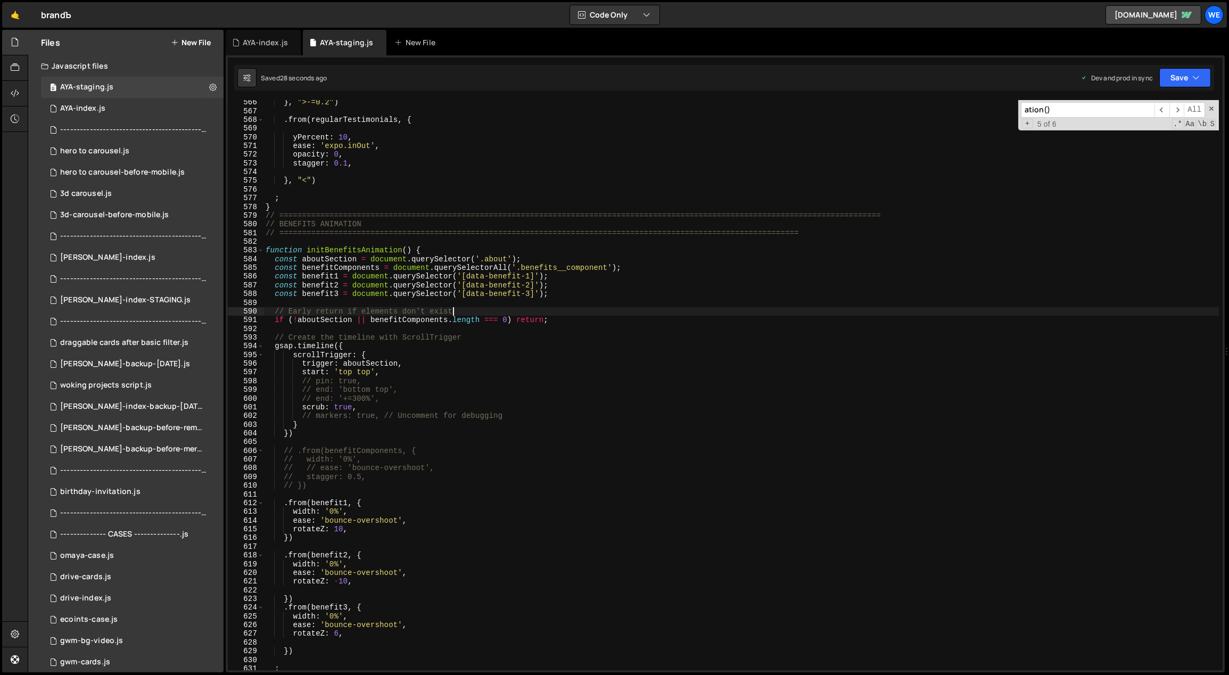
click at [377, 371] on div "} , ">-=0.2" ) . from ( regularTestimonials , { yPercent : 10 , ease : 'expo.in…" at bounding box center [741, 392] width 956 height 588
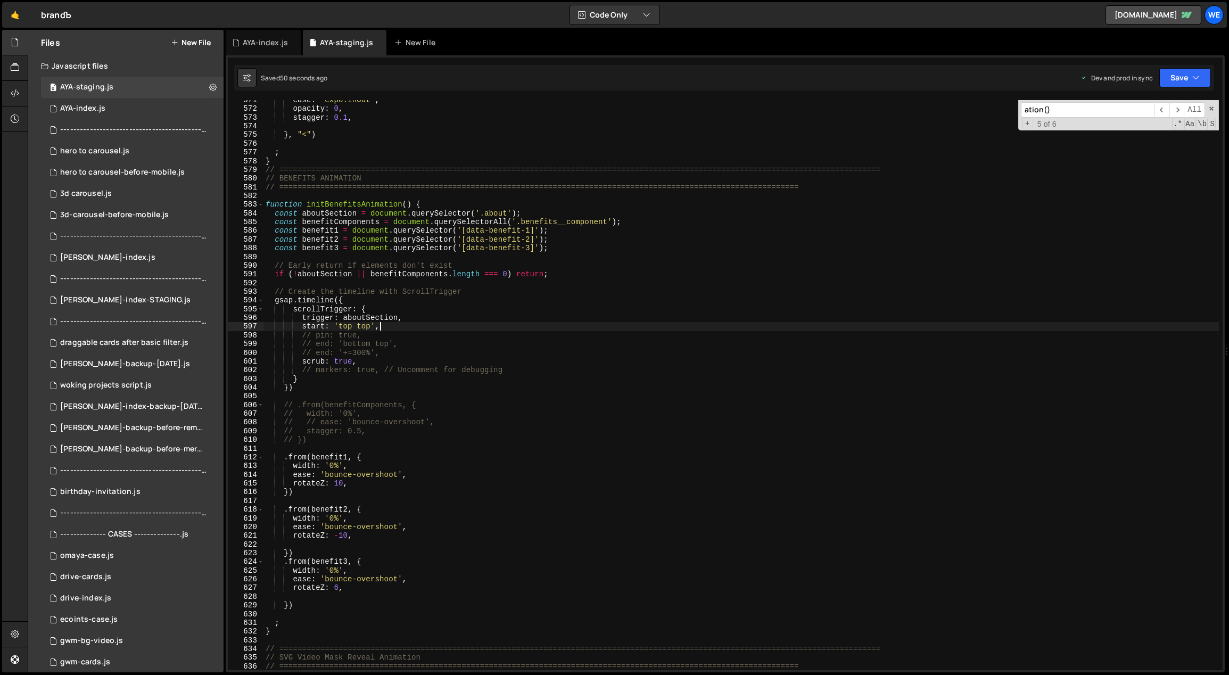
click at [395, 327] on div "ease : 'expo.inOut' , opacity : 0 , stagger : 0.1 , } , "<" ) ; } // ==========…" at bounding box center [741, 390] width 956 height 588
click at [314, 344] on div "ease : 'expo.inOut' , opacity : 0 , stagger : 0.1 , } , "<" ) ; } // ==========…" at bounding box center [741, 390] width 956 height 588
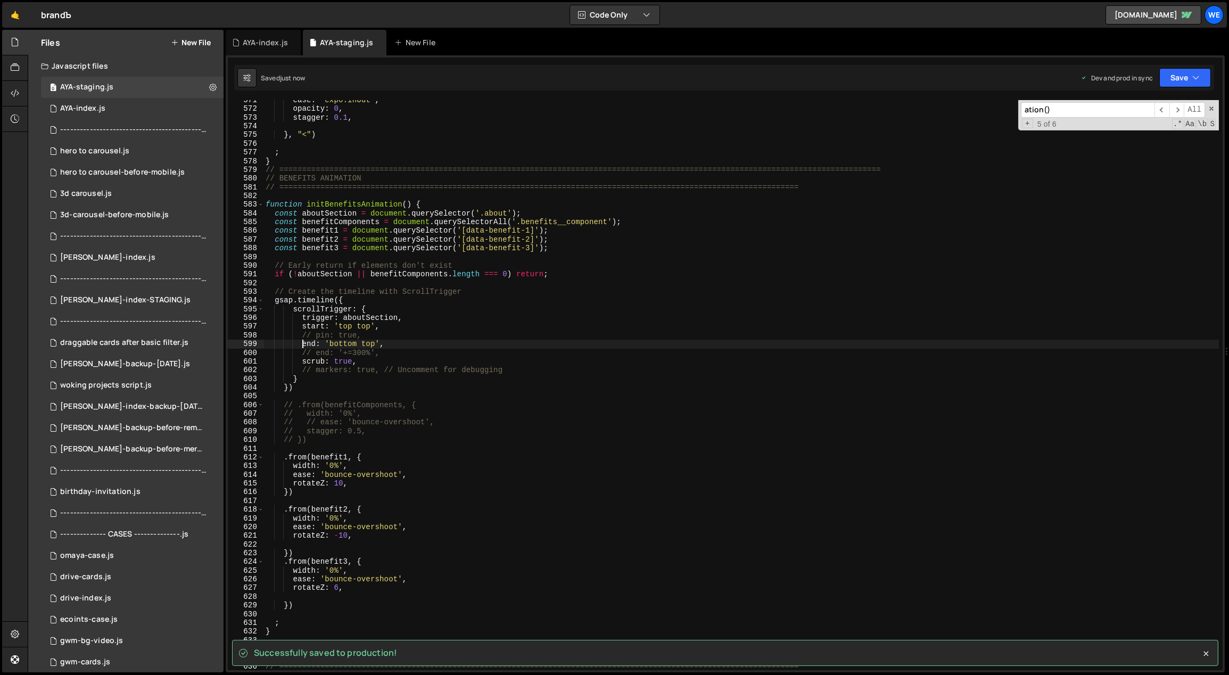
click at [367, 343] on div "ease : 'expo.inOut' , opacity : 0 , stagger : 0.1 , } , "<" ) ; } // ==========…" at bounding box center [741, 390] width 956 height 588
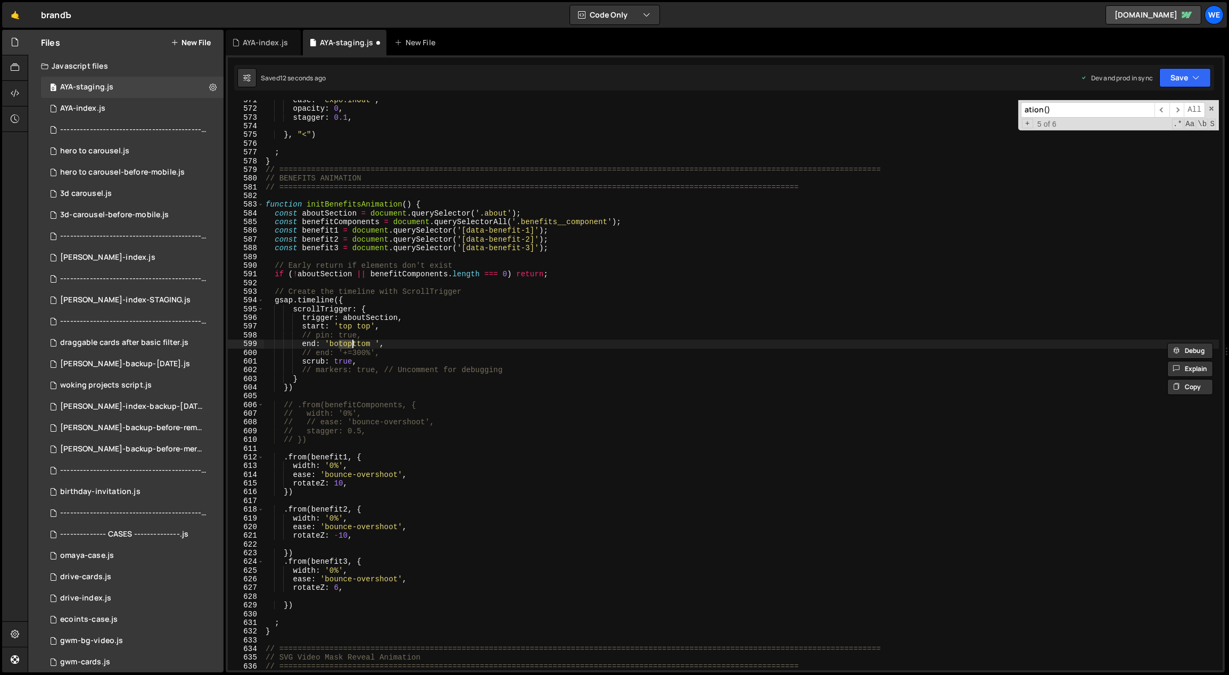
click at [364, 343] on div "ease : 'expo.inOut' , opacity : 0 , stagger : 0.1 , } , "<" ) ; } // ==========…" at bounding box center [741, 390] width 956 height 588
drag, startPoint x: 370, startPoint y: 344, endPoint x: 348, endPoint y: 344, distance: 22.4
click at [348, 344] on div "ease : 'expo.inOut' , opacity : 0 , stagger : 0.1 , } , "<" ) ; } // ==========…" at bounding box center [741, 390] width 956 height 588
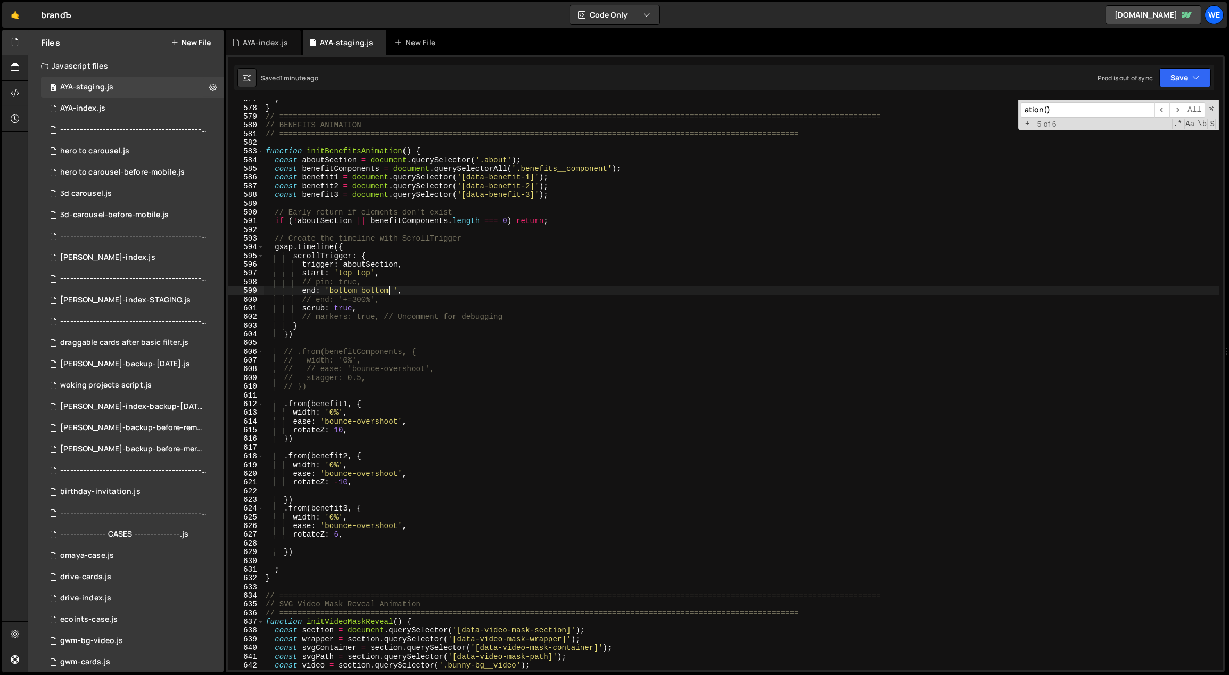
scroll to position [4988, 0]
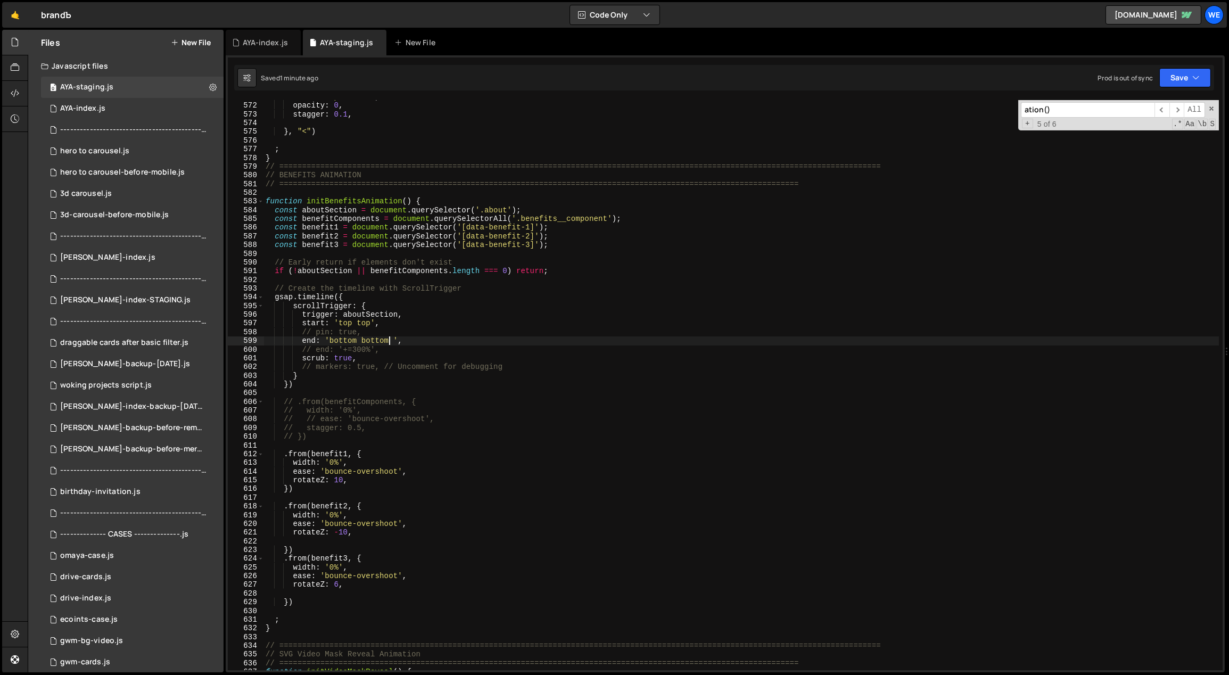
click at [508, 366] on div "ease : 'expo.inOut' , opacity : 0 , stagger : 0.1 , } , "<" ) ; } // ==========…" at bounding box center [741, 387] width 956 height 588
drag, startPoint x: 351, startPoint y: 358, endPoint x: 335, endPoint y: 356, distance: 16.0
click at [335, 356] on div "ease : 'expo.inOut' , opacity : 0 , stagger : 0.1 , } , "<" ) ; } // ==========…" at bounding box center [741, 387] width 956 height 588
click at [366, 323] on div "ease : 'expo.inOut' , opacity : 0 , stagger : 0.1 , } , "<" ) ; } // ==========…" at bounding box center [741, 387] width 956 height 588
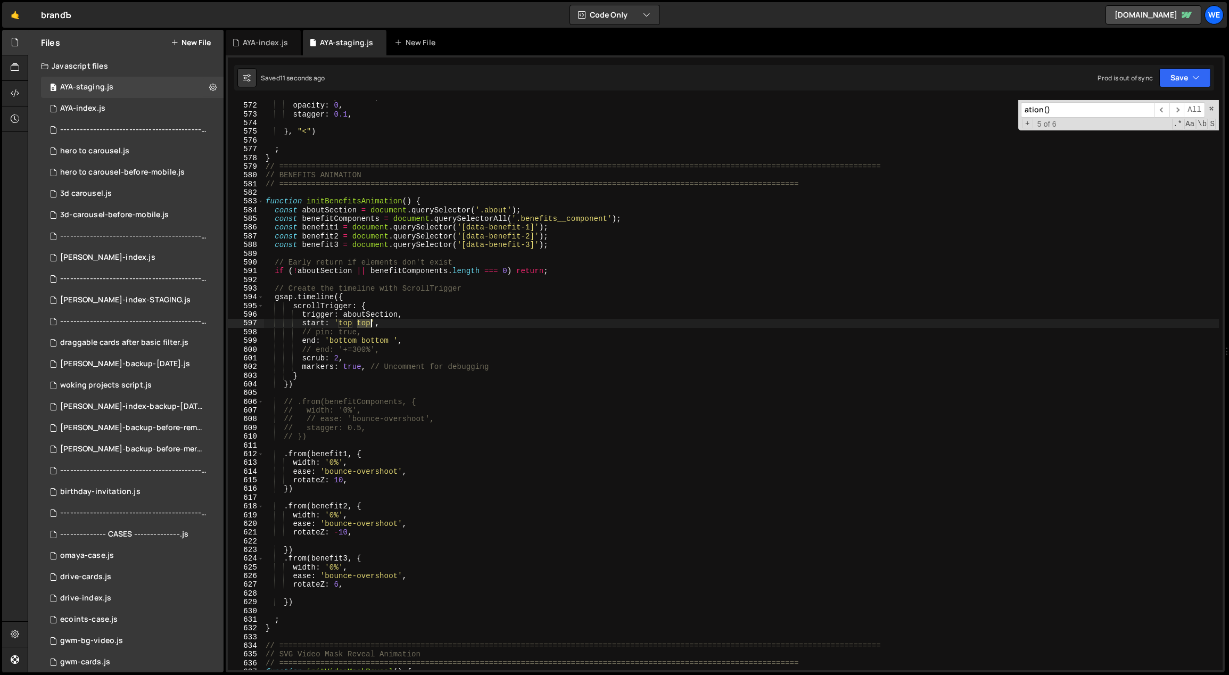
click at [366, 323] on div "ease : 'expo.inOut' , opacity : 0 , stagger : 0.1 , } , "<" ) ; } // ==========…" at bounding box center [741, 387] width 956 height 588
click at [371, 321] on div "ease : 'expo.inOut' , opacity : 0 , stagger : 0.1 , } , "<" ) ; } // ==========…" at bounding box center [741, 387] width 956 height 588
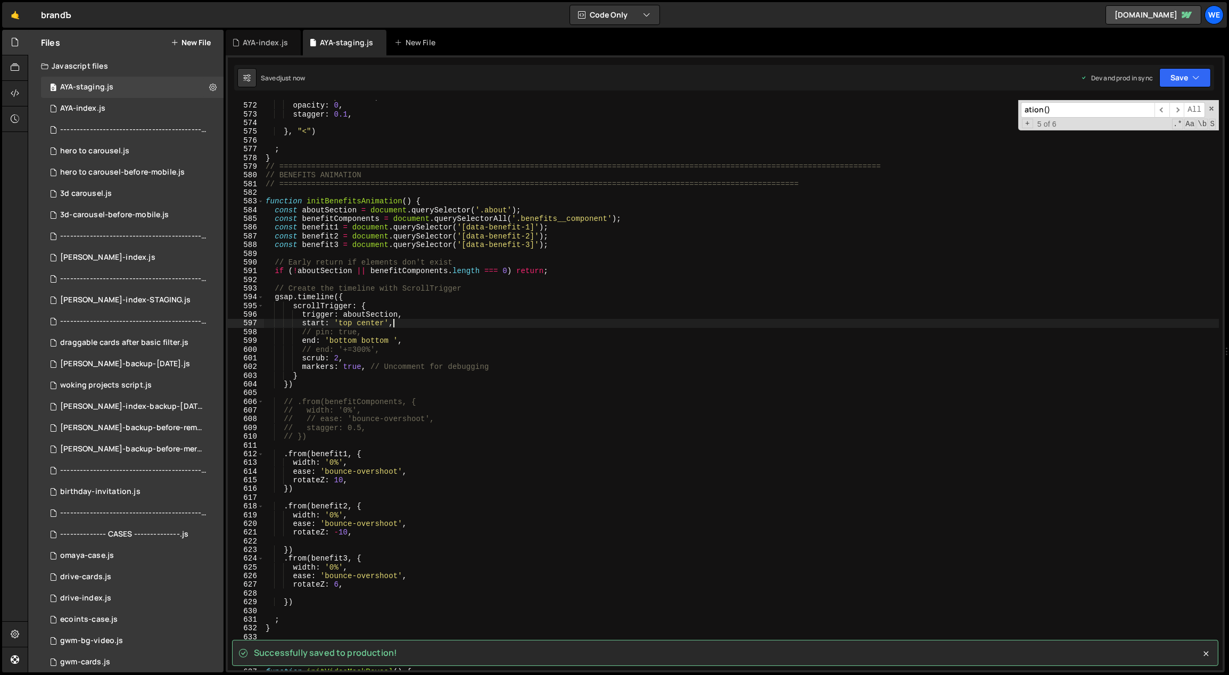
click at [433, 325] on div "ease : 'expo.inOut' , opacity : 0 , stagger : 0.1 , } , "<" ) ; } // ==========…" at bounding box center [741, 387] width 956 height 588
type textarea "start: 'top center',"
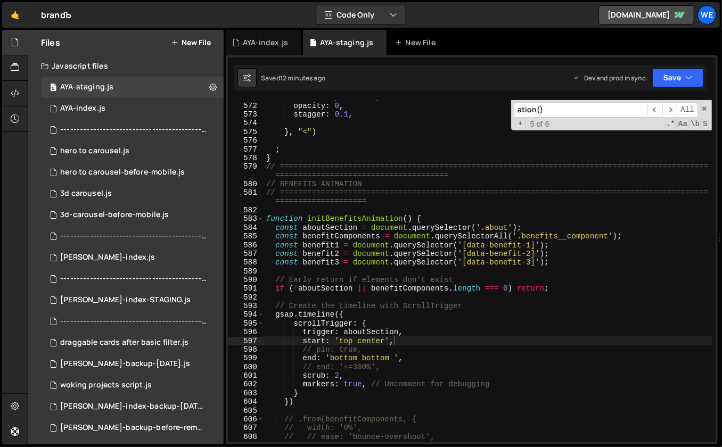
scroll to position [5093, 0]
click at [300, 1] on div "Hold on a sec... Are you certain you wish to leave this page? Any changes you'v…" at bounding box center [361, 223] width 722 height 447
click at [522, 21] on div "🤙 brandЪ ⚠️ Code is being edited in another browser Code Only Code Only Code + …" at bounding box center [360, 15] width 717 height 26
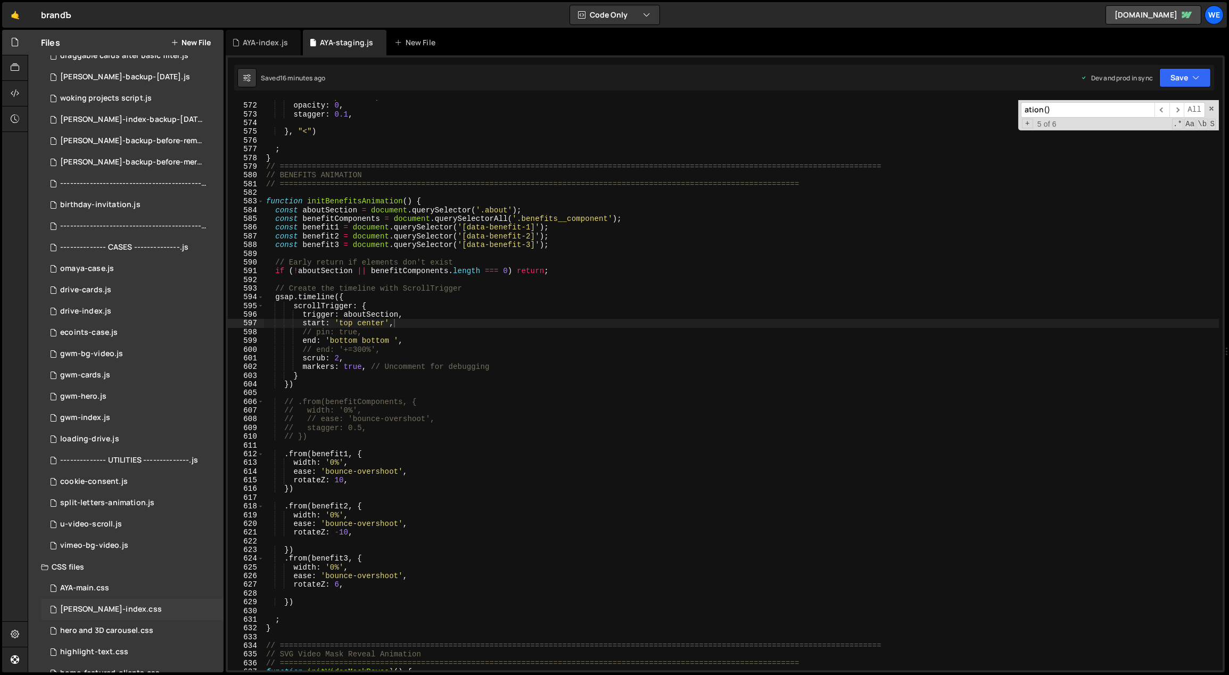
scroll to position [330, 0]
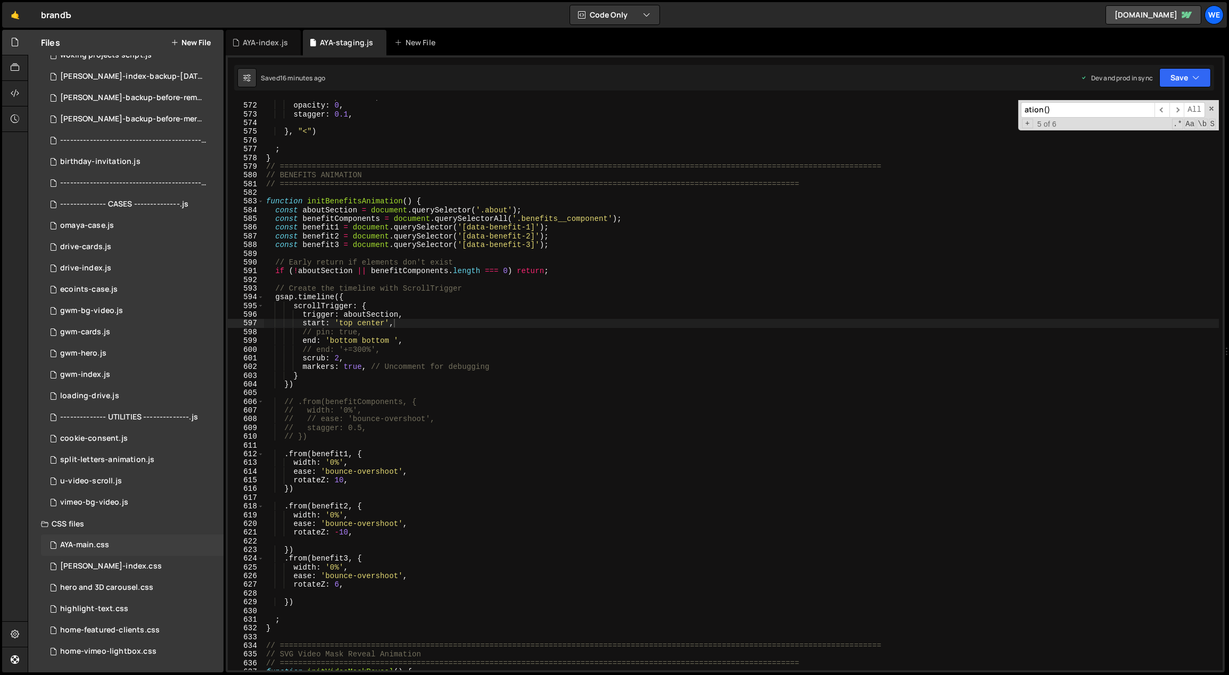
click at [113, 546] on div "AYA-main.css 0" at bounding box center [132, 544] width 183 height 21
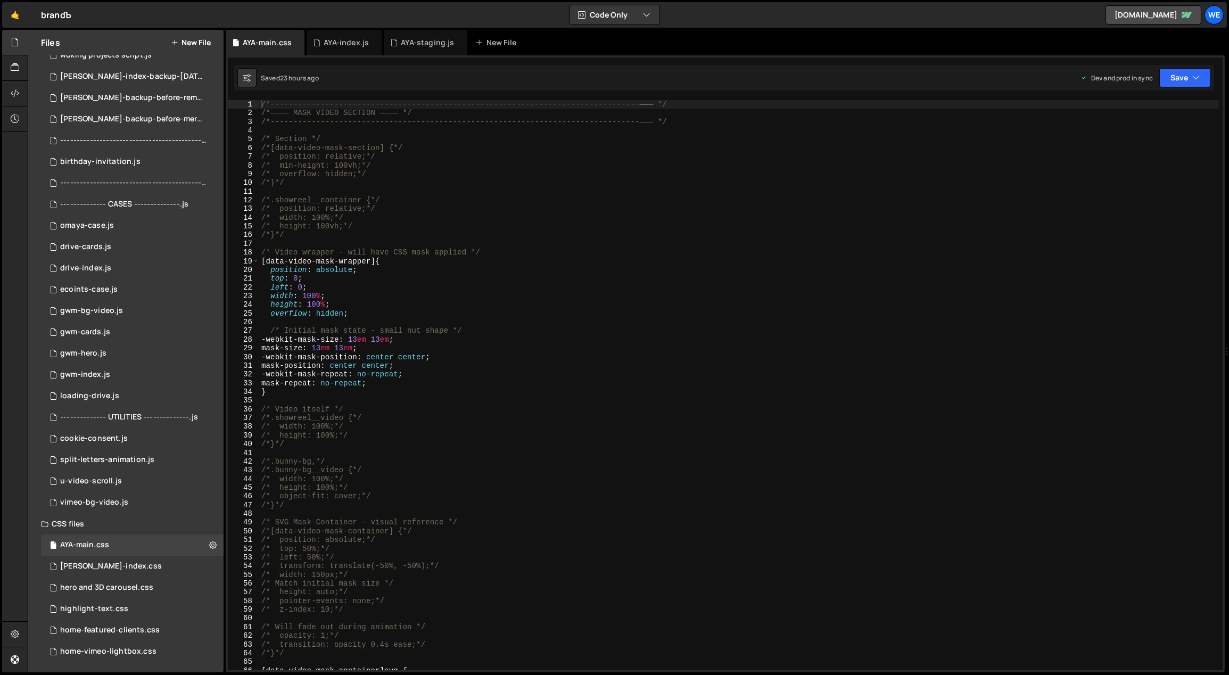
click at [534, 294] on div "/*-----------------------------------------------------------------------------…" at bounding box center [739, 394] width 960 height 588
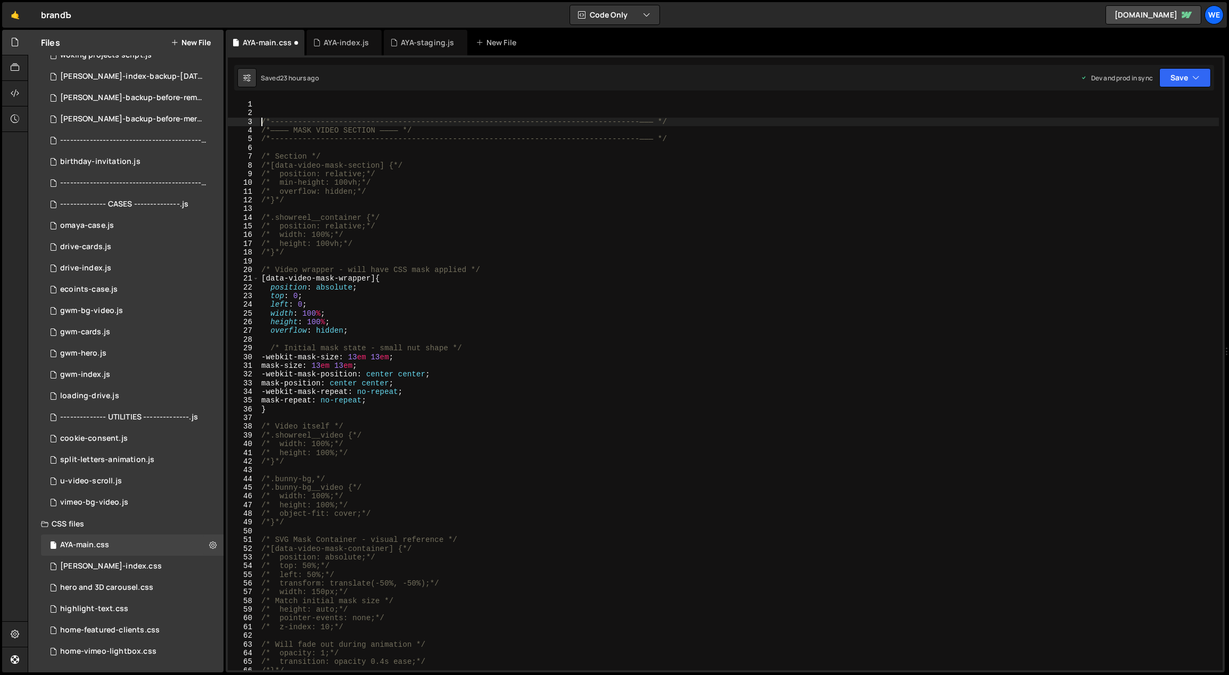
type textarea "/*-----------------------------------------------------------------------------…"
paste textarea "}"
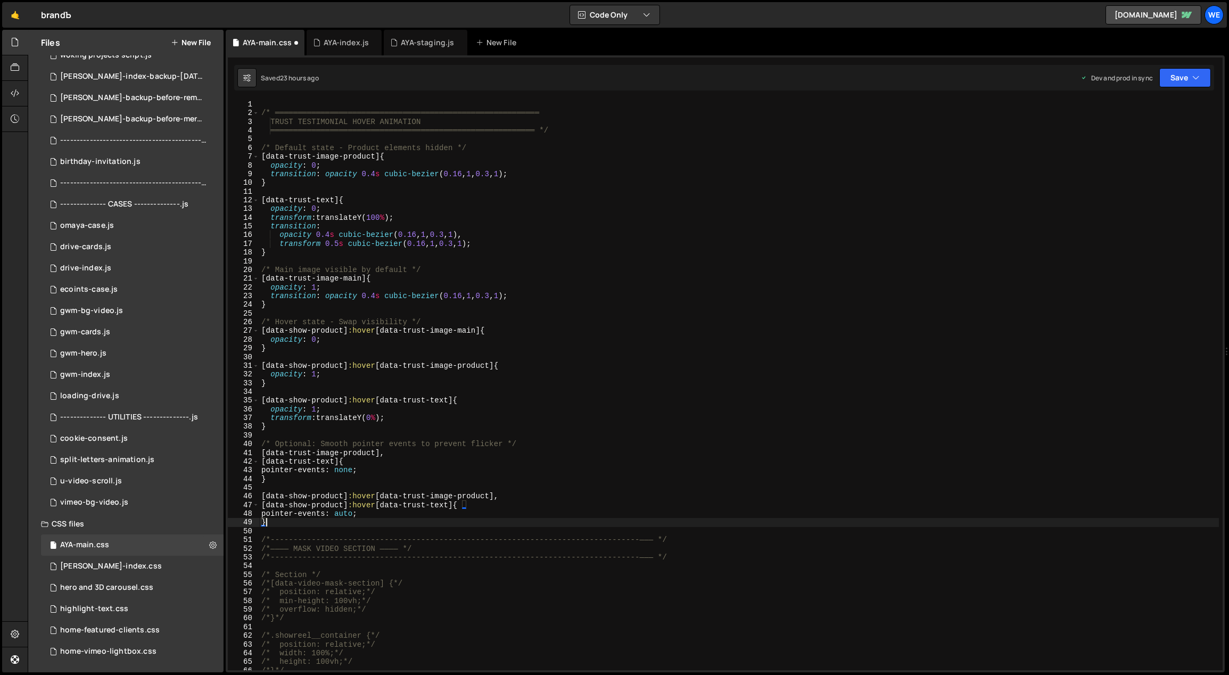
click at [584, 407] on div "/* ══════════════════════════════════════════════════════════ TRUST TESTIMONIAL…" at bounding box center [739, 394] width 960 height 588
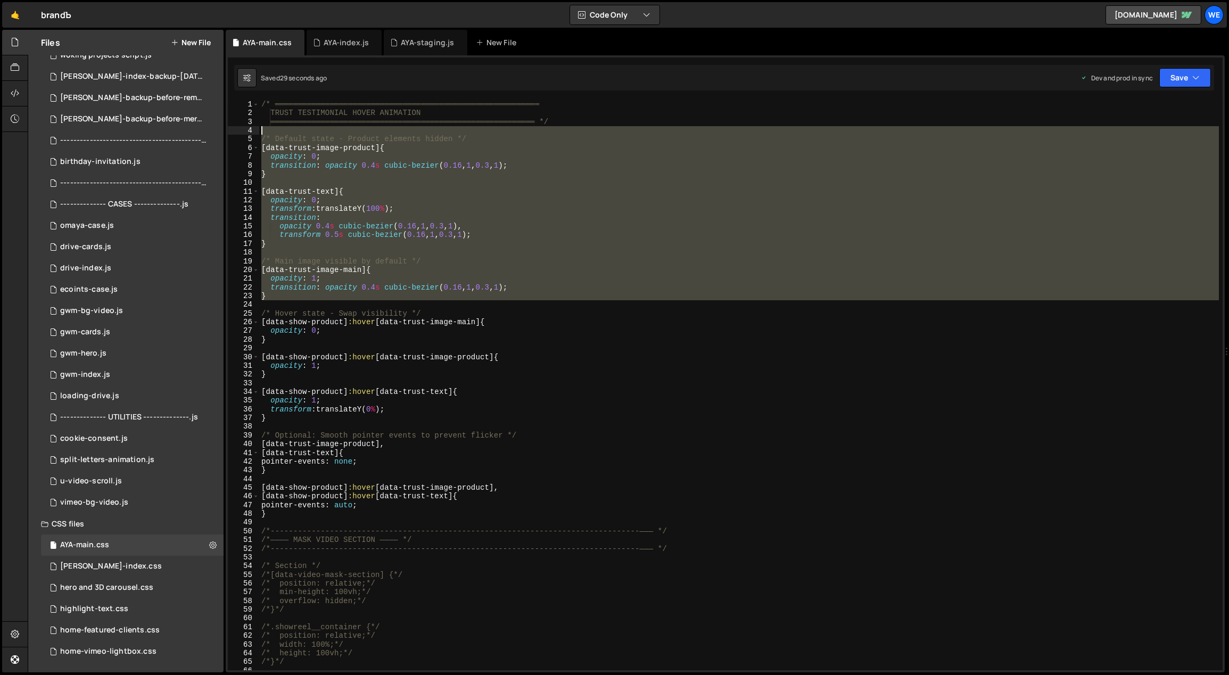
drag, startPoint x: 271, startPoint y: 302, endPoint x: 260, endPoint y: 133, distance: 169.6
click at [260, 133] on div "/* ══════════════════════════════════════════════════════════ TRUST TESTIMONIAL…" at bounding box center [739, 394] width 960 height 588
type textarea "/* Default state - Product elements hidden */"
type textarea "/*}*/"
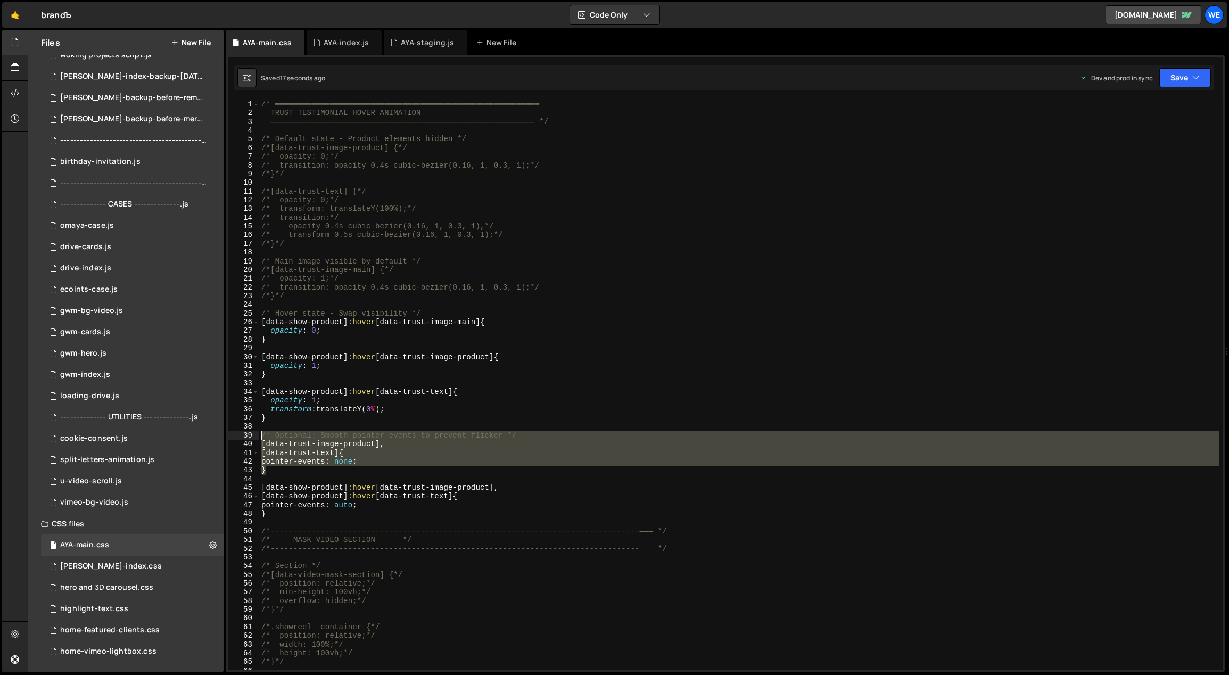
drag, startPoint x: 278, startPoint y: 474, endPoint x: 257, endPoint y: 435, distance: 44.8
click at [257, 435] on div "1 2 3 4 5 6 7 8 9 10 11 12 13 14 15 16 17 18 19 20 21 22 23 24 25 26 27 28 29 3…" at bounding box center [725, 385] width 995 height 570
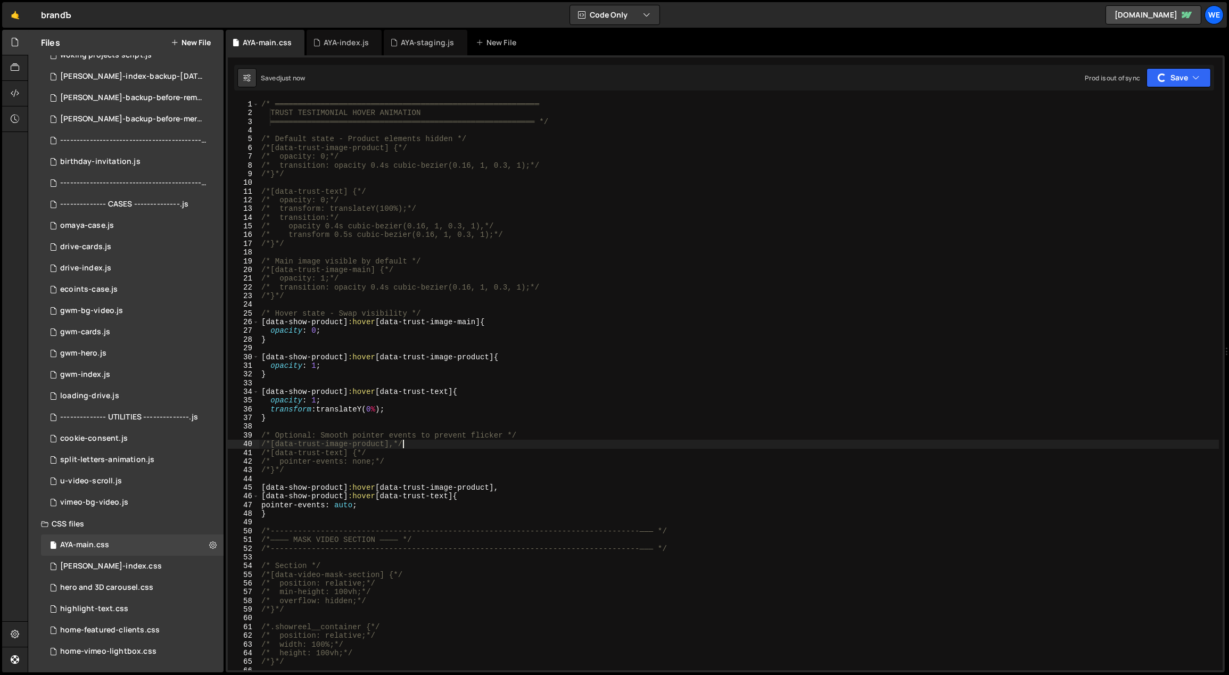
click at [442, 446] on div "/* ══════════════════════════════════════════════════════════ TRUST TESTIMONIAL…" at bounding box center [739, 394] width 960 height 588
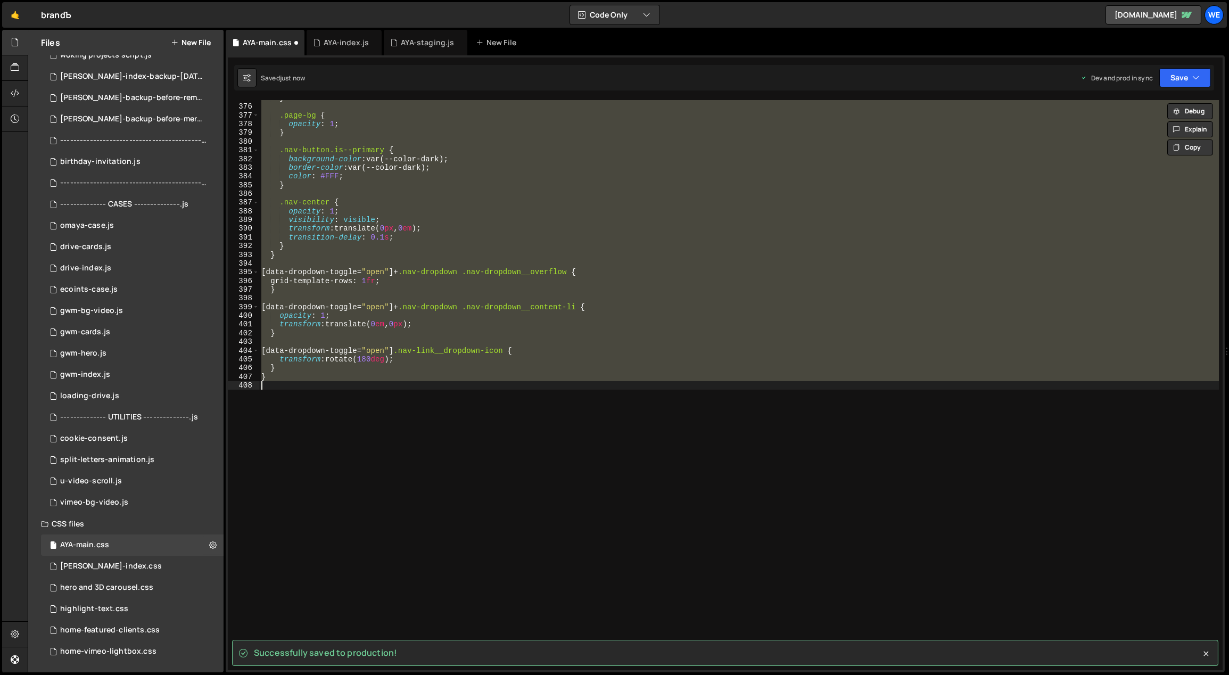
scroll to position [54, 0]
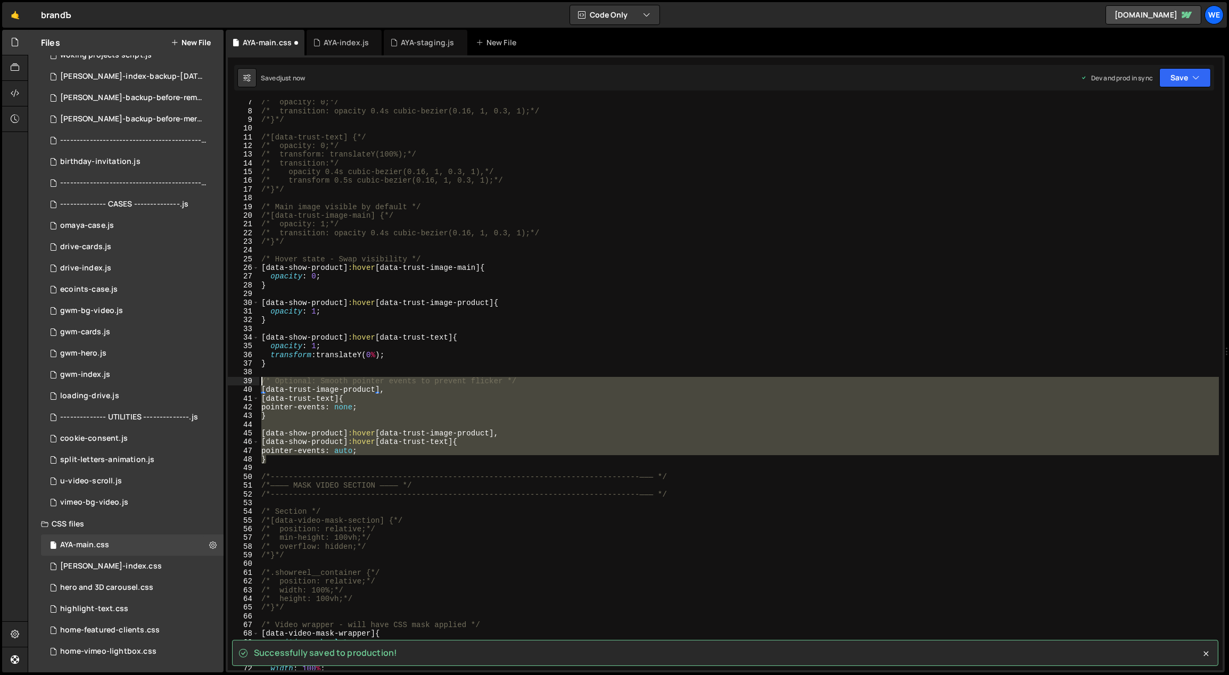
drag, startPoint x: 272, startPoint y: 456, endPoint x: 260, endPoint y: 382, distance: 75.1
click at [260, 382] on div "/* opacity: 0;*/ /* transition: opacity 0.4s cubic-bezier(0.16, 1, 0.3, 1);*/ /…" at bounding box center [739, 392] width 960 height 588
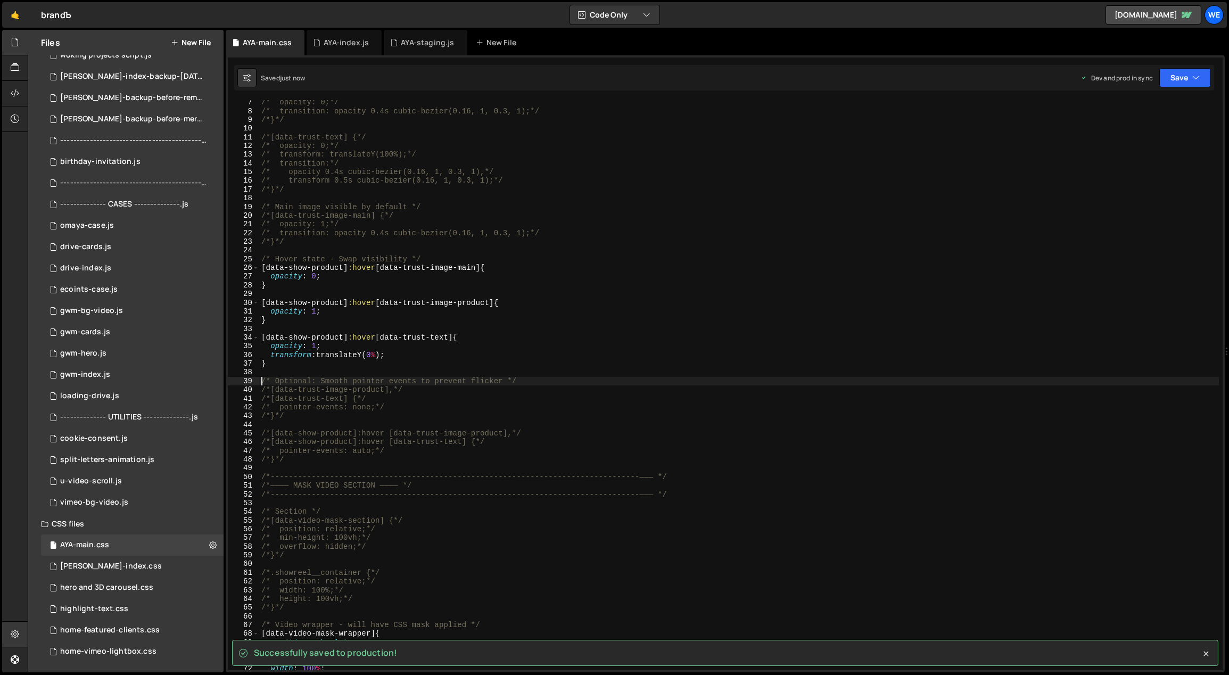
type textarea "/* Optional: Smooth pointer events to prevent flicker */"
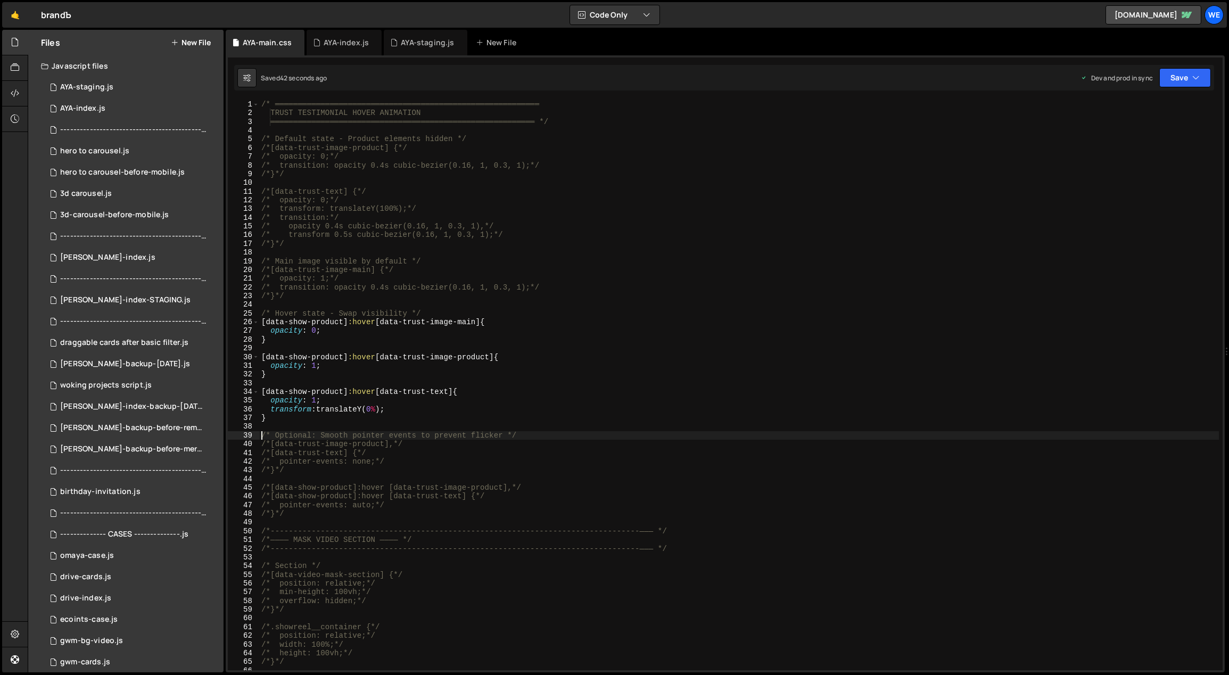
scroll to position [0, 0]
click at [17, 18] on link "🤙" at bounding box center [15, 15] width 26 height 26
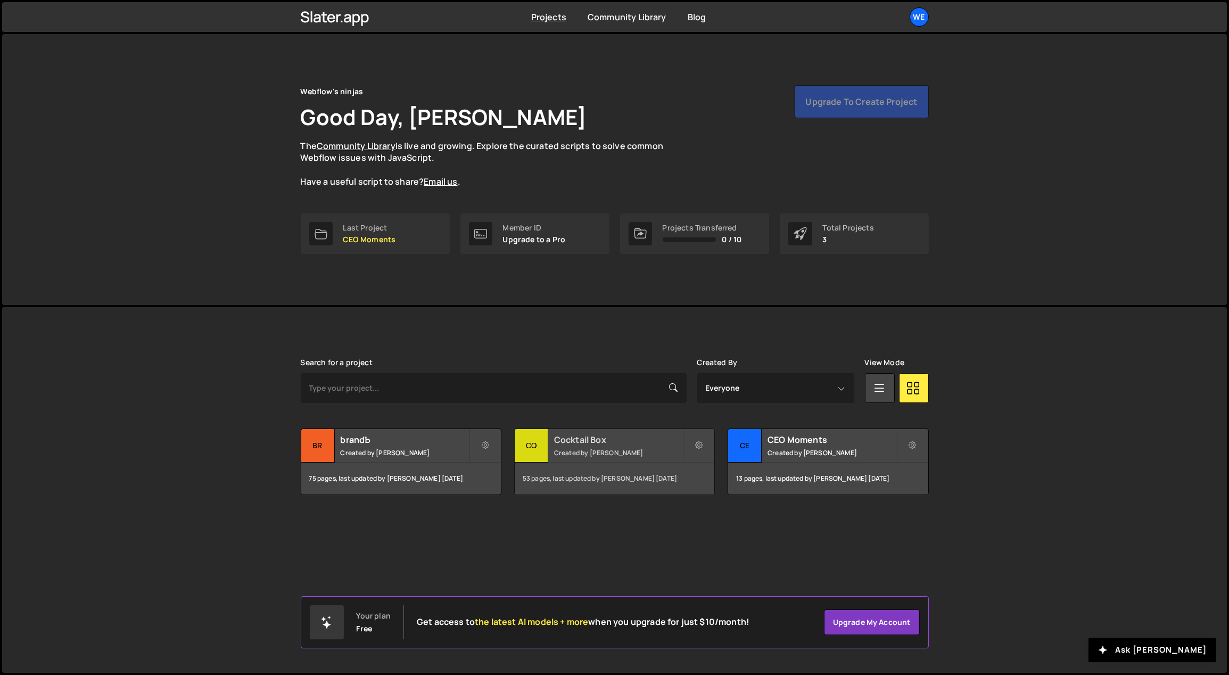
click at [607, 444] on h2 "Cocktail Box" at bounding box center [618, 440] width 128 height 12
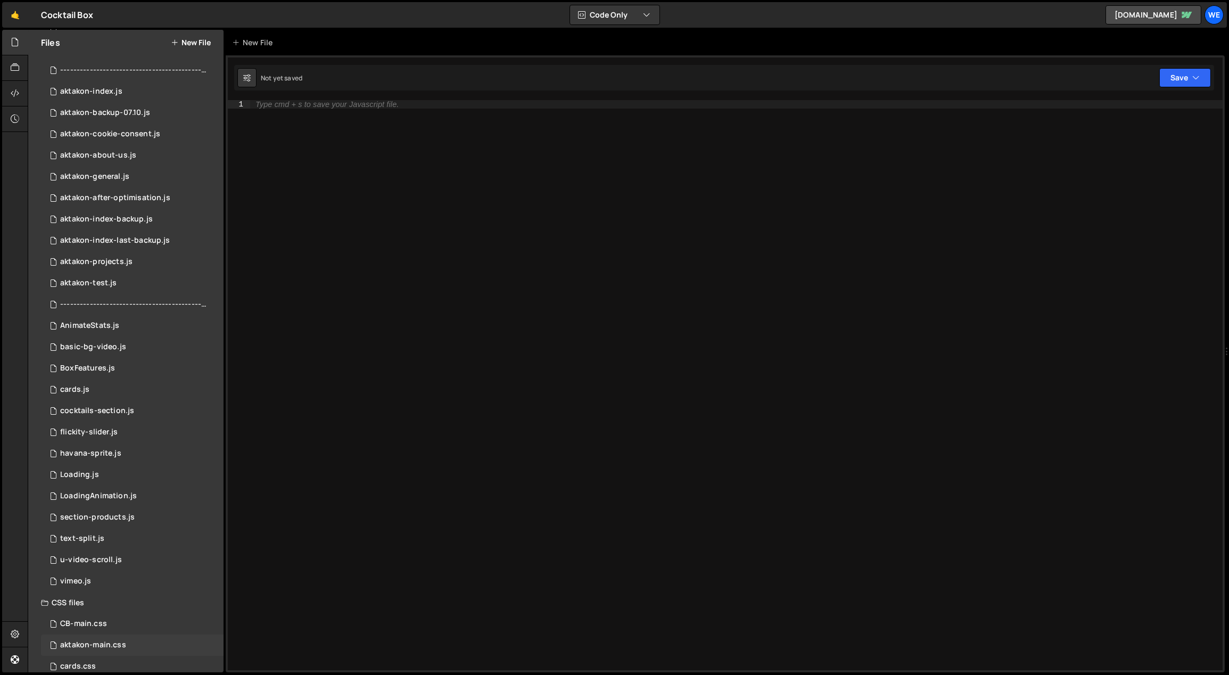
scroll to position [245, 0]
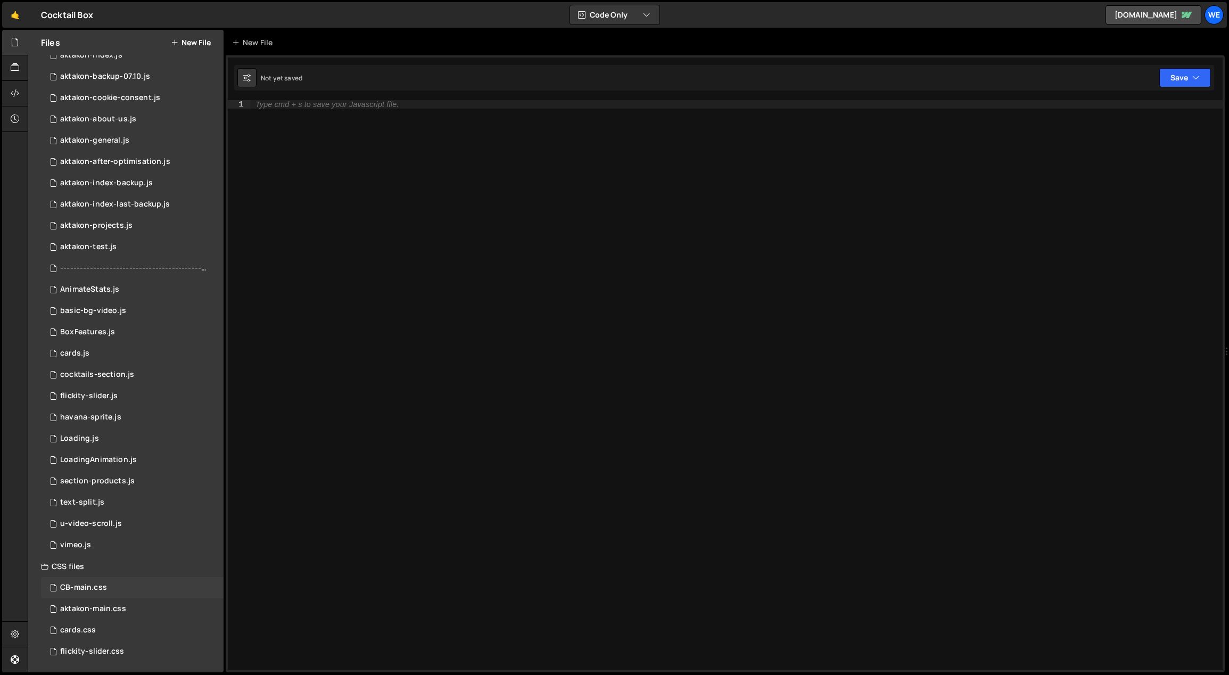
click at [98, 585] on div "CB-main.css" at bounding box center [83, 588] width 47 height 10
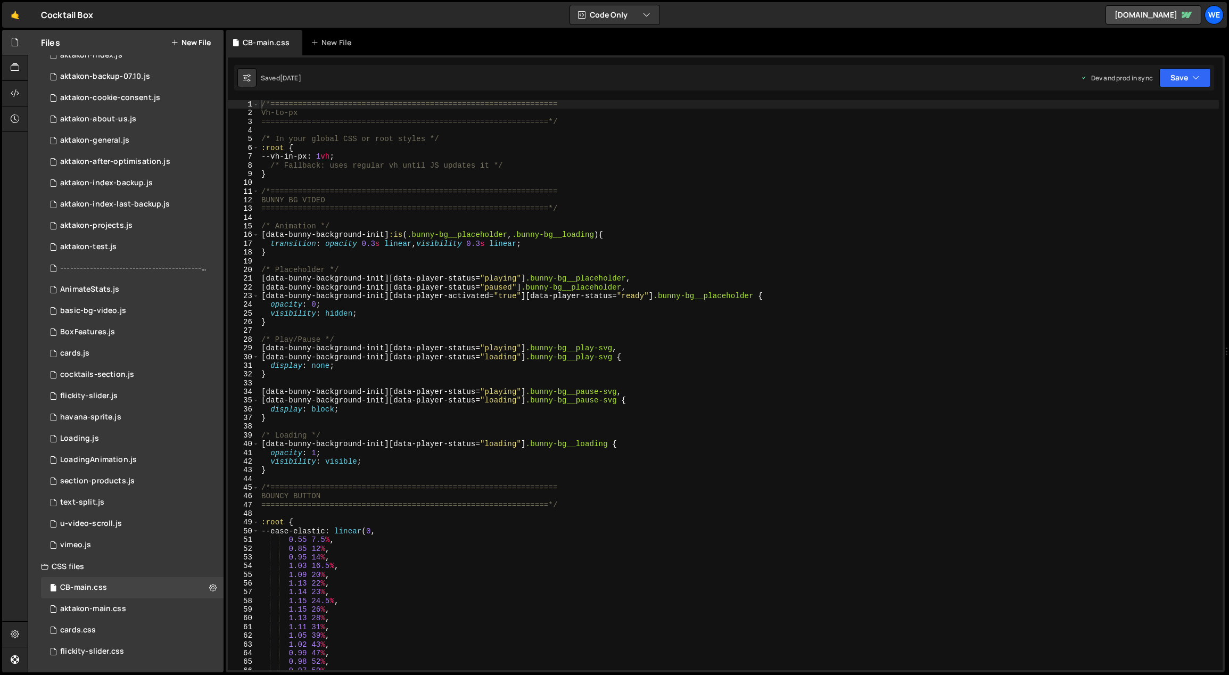
type textarea "BUNNY BG VIDEO"
click at [469, 204] on div "/*=============================================================== Vh-to-px ====…" at bounding box center [739, 394] width 960 height 588
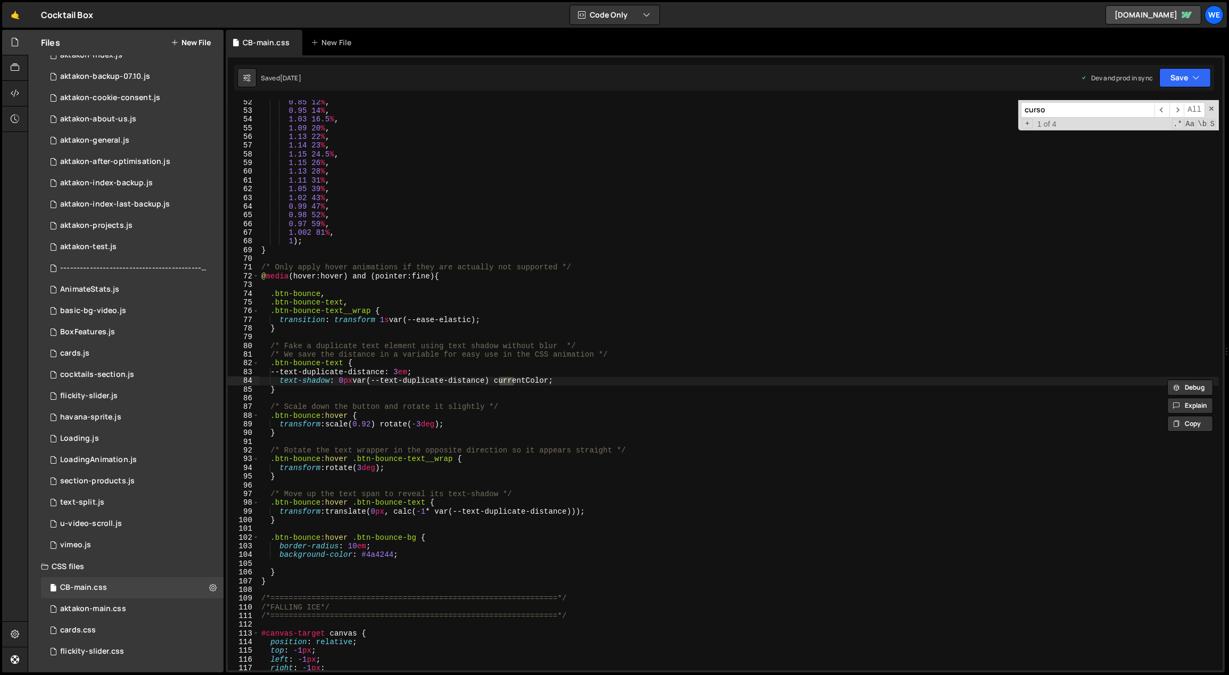
scroll to position [1247, 0]
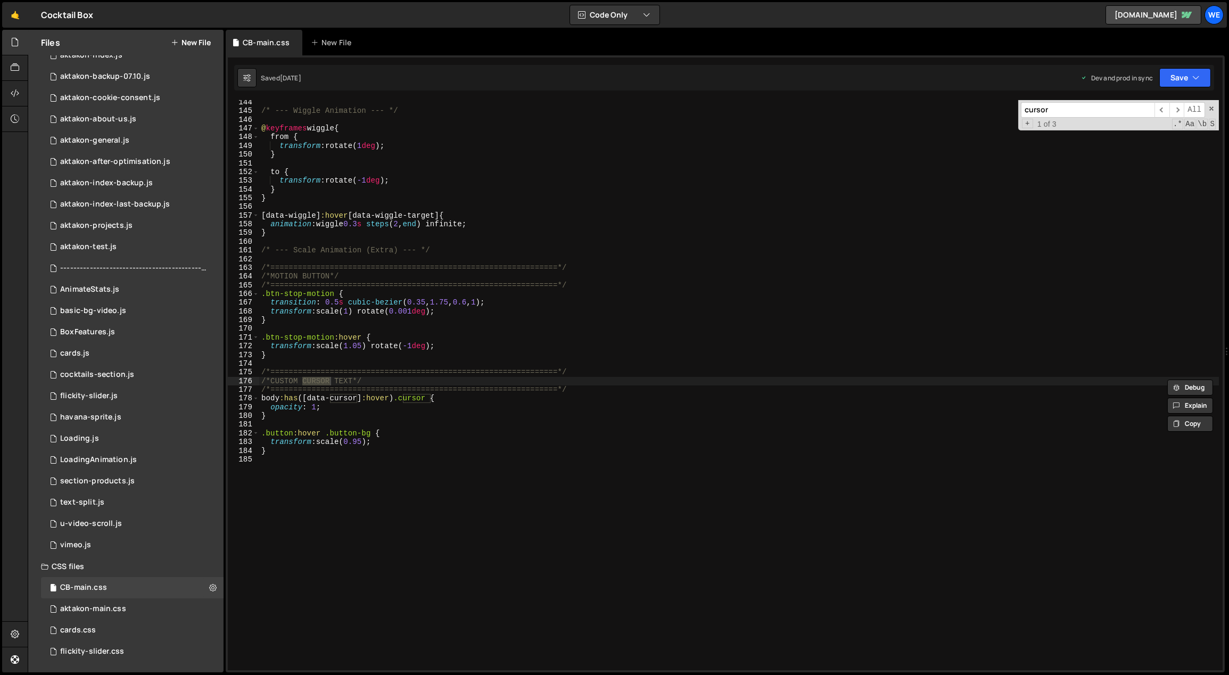
type input "cursor"
type textarea "}"
click at [445, 414] on div "/* --- Wiggle Animation --- */ @ keyframes wiggle { from { transform : rotate( …" at bounding box center [739, 392] width 960 height 588
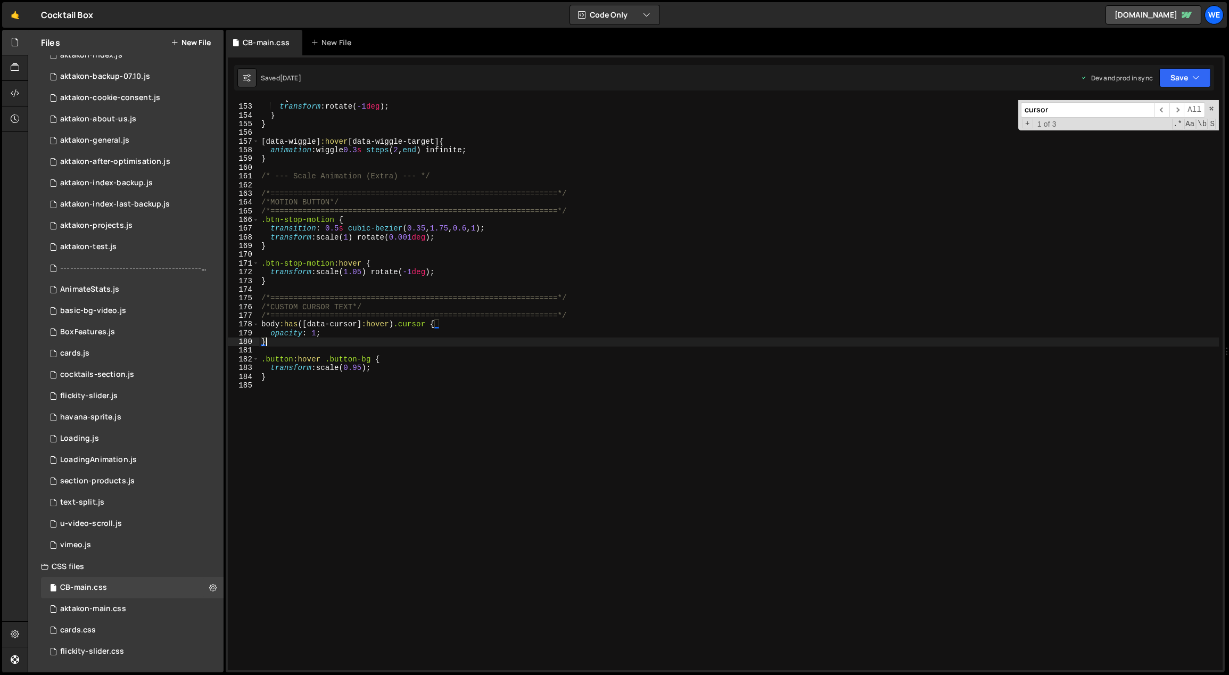
scroll to position [1314, 0]
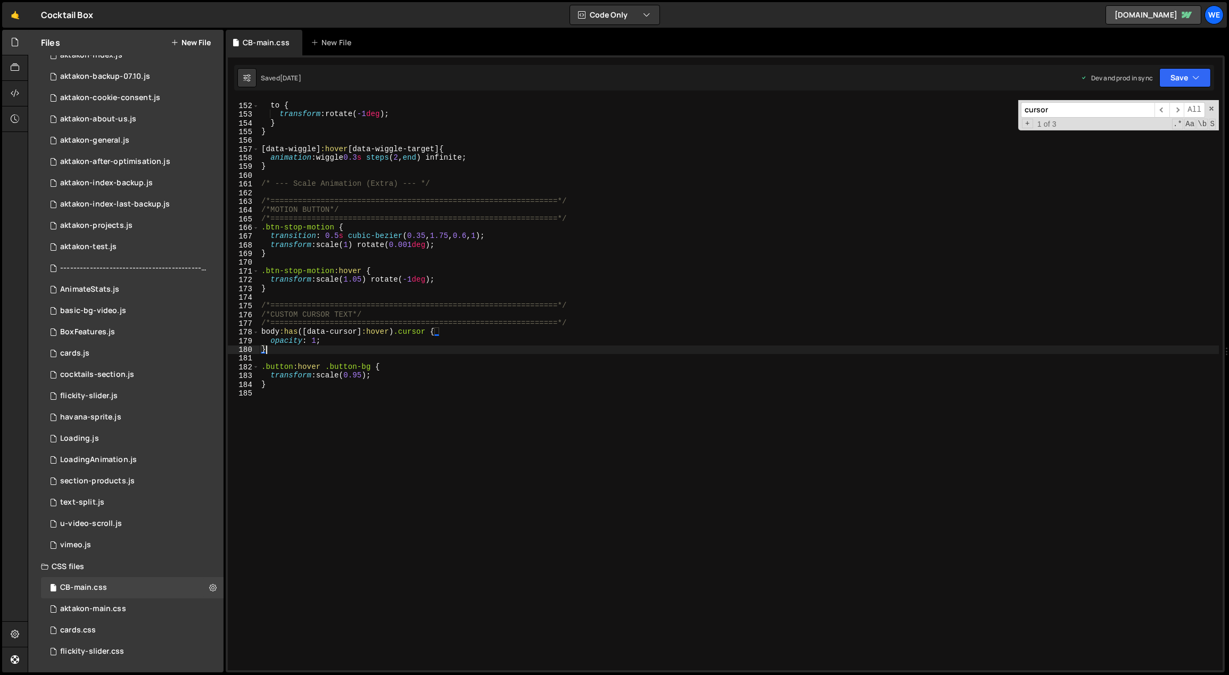
click at [518, 637] on div "to { transform : rotate( -1 deg ) ; } } [ data-wiggle ] :hover [ data-wiggle-ta…" at bounding box center [739, 387] width 960 height 588
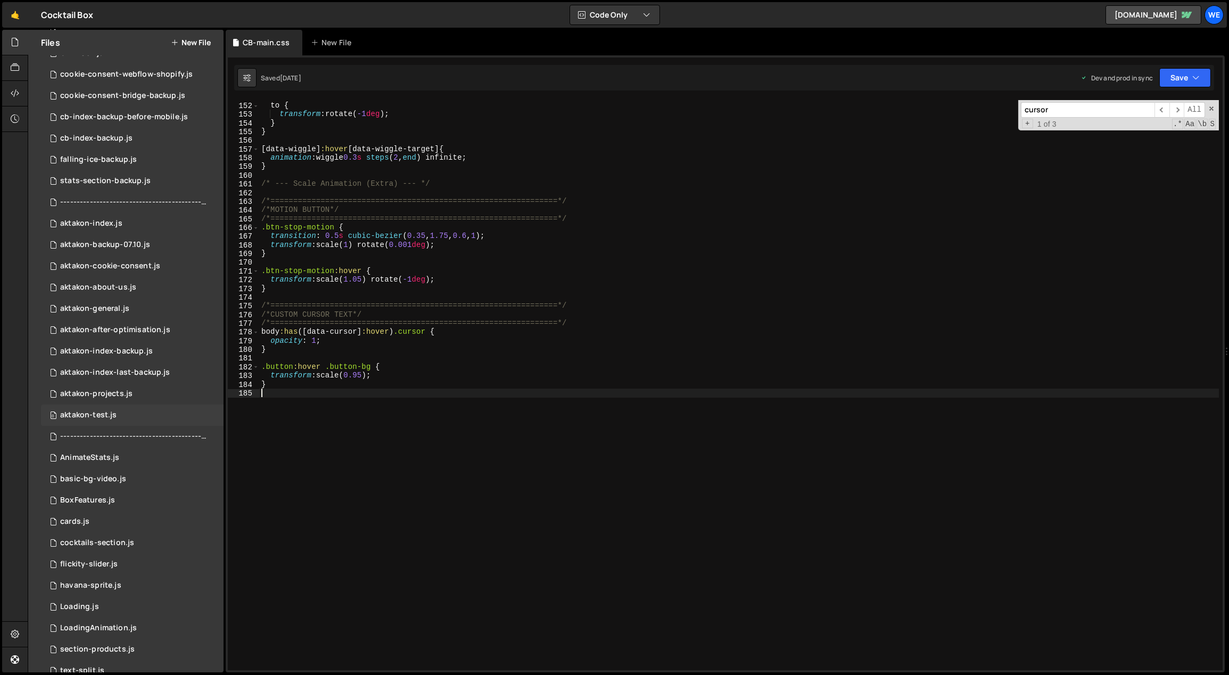
scroll to position [0, 0]
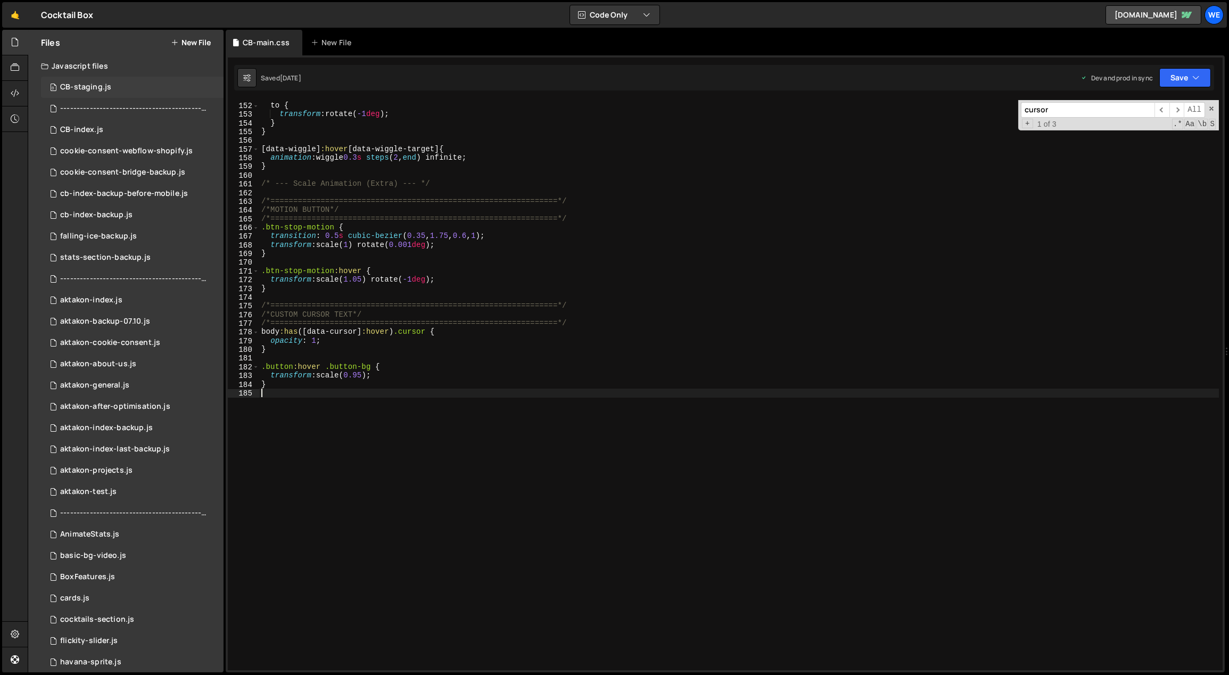
click at [101, 84] on div "CB-staging.js" at bounding box center [85, 87] width 51 height 10
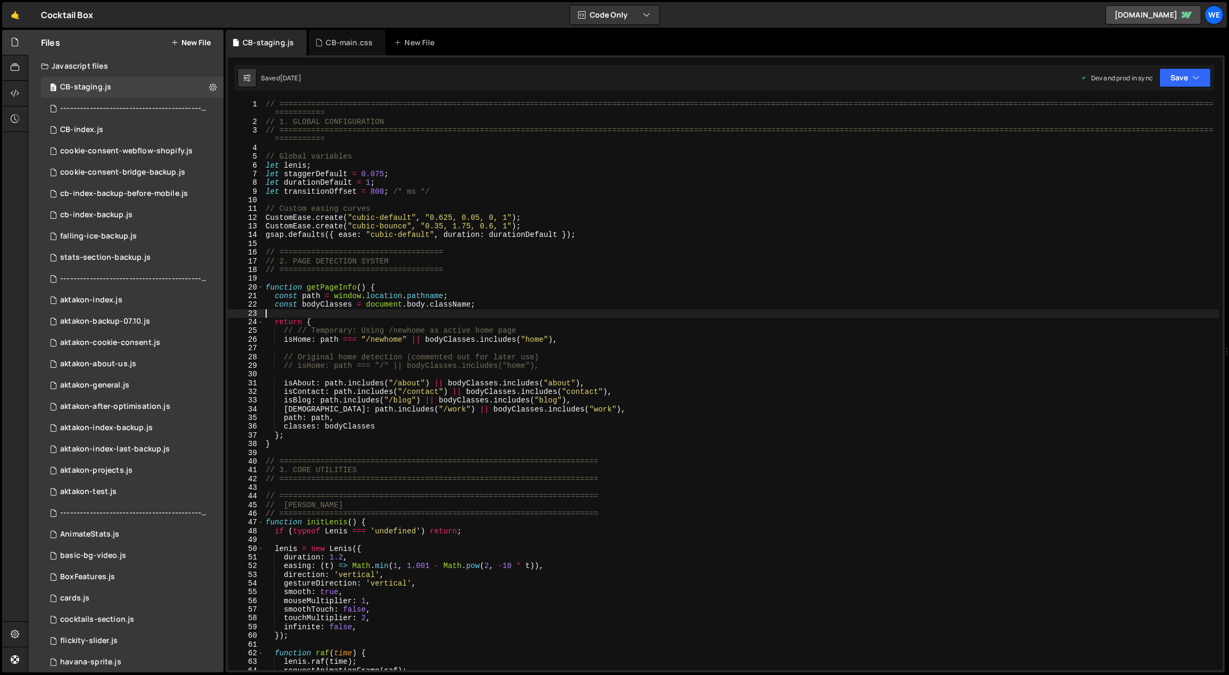
click at [760, 310] on div "// ============================================================================…" at bounding box center [741, 398] width 956 height 597
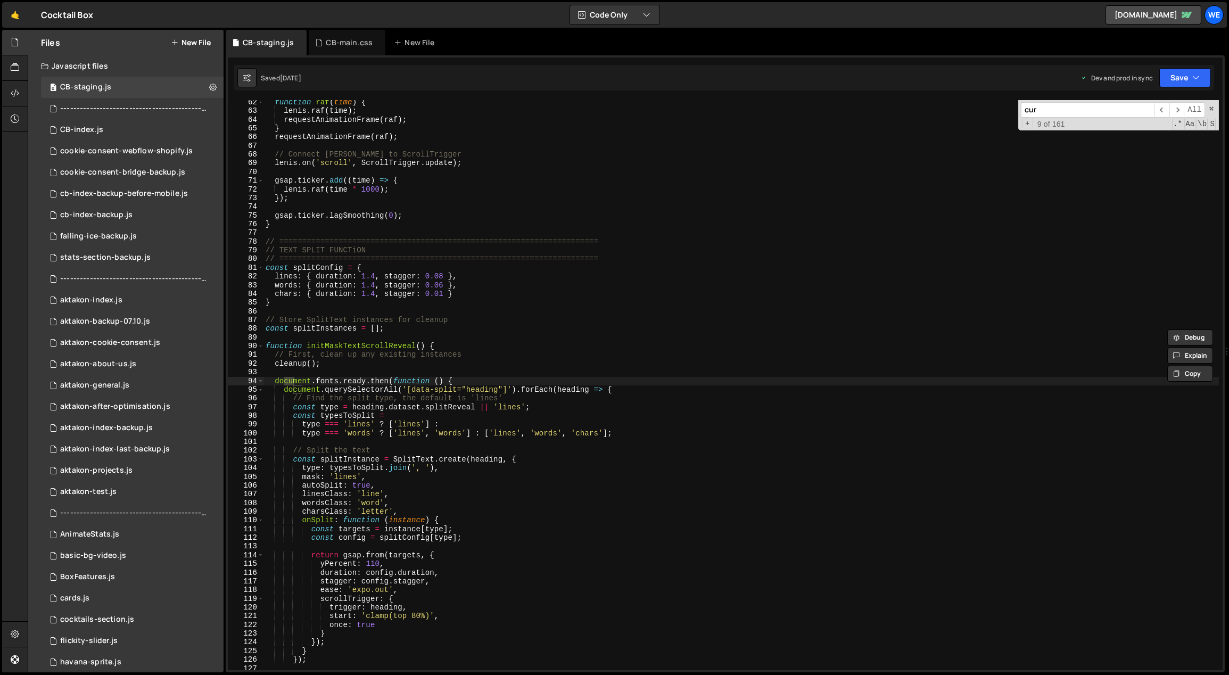
scroll to position [2913, 0]
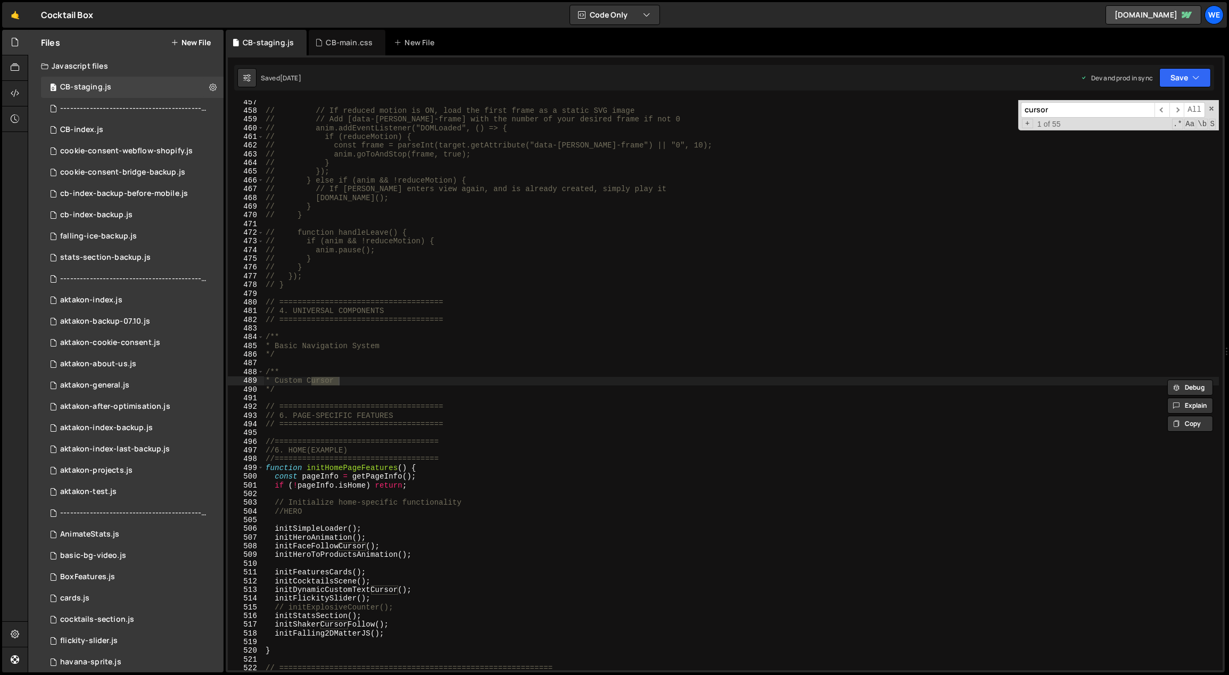
type input "cursor"
type textarea "initFaceFollowCursor();"
drag, startPoint x: 374, startPoint y: 545, endPoint x: 275, endPoint y: 544, distance: 99.5
click at [275, 544] on div "// // If reduced motion is ON, load the first frame as a static SVG image // //…" at bounding box center [741, 392] width 956 height 588
click at [1164, 108] on span "​" at bounding box center [1161, 109] width 15 height 15
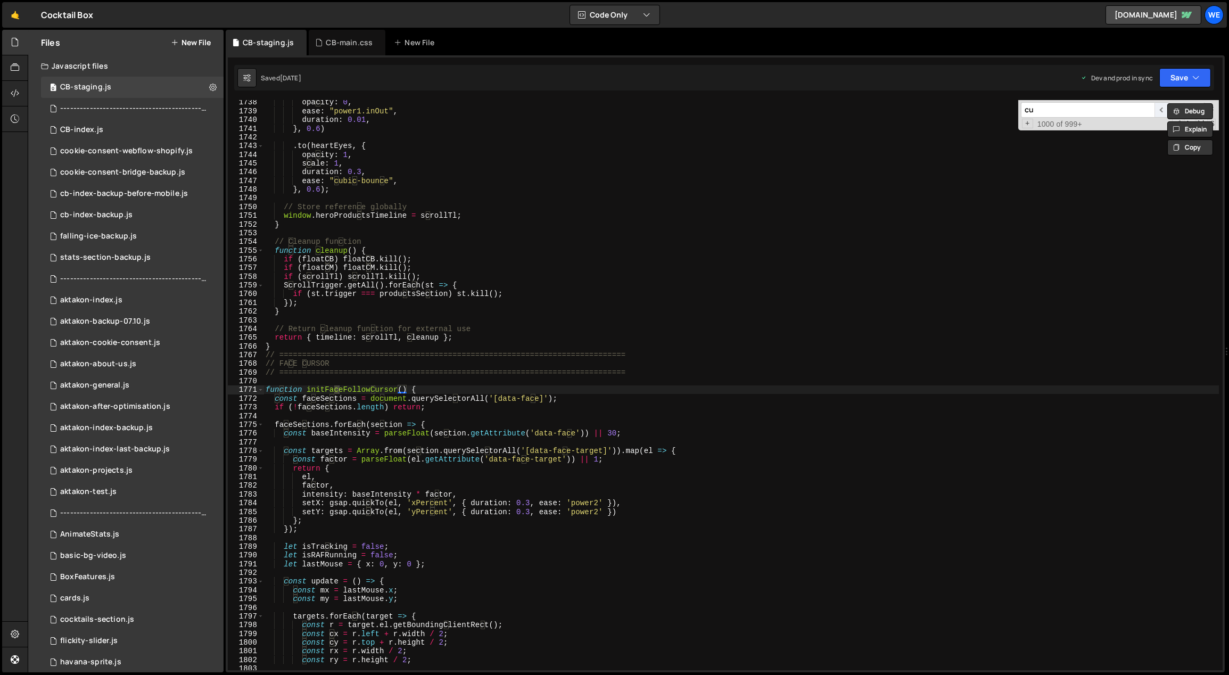
scroll to position [11058, 0]
type input "cursor"
click at [1168, 105] on span "​" at bounding box center [1161, 109] width 15 height 15
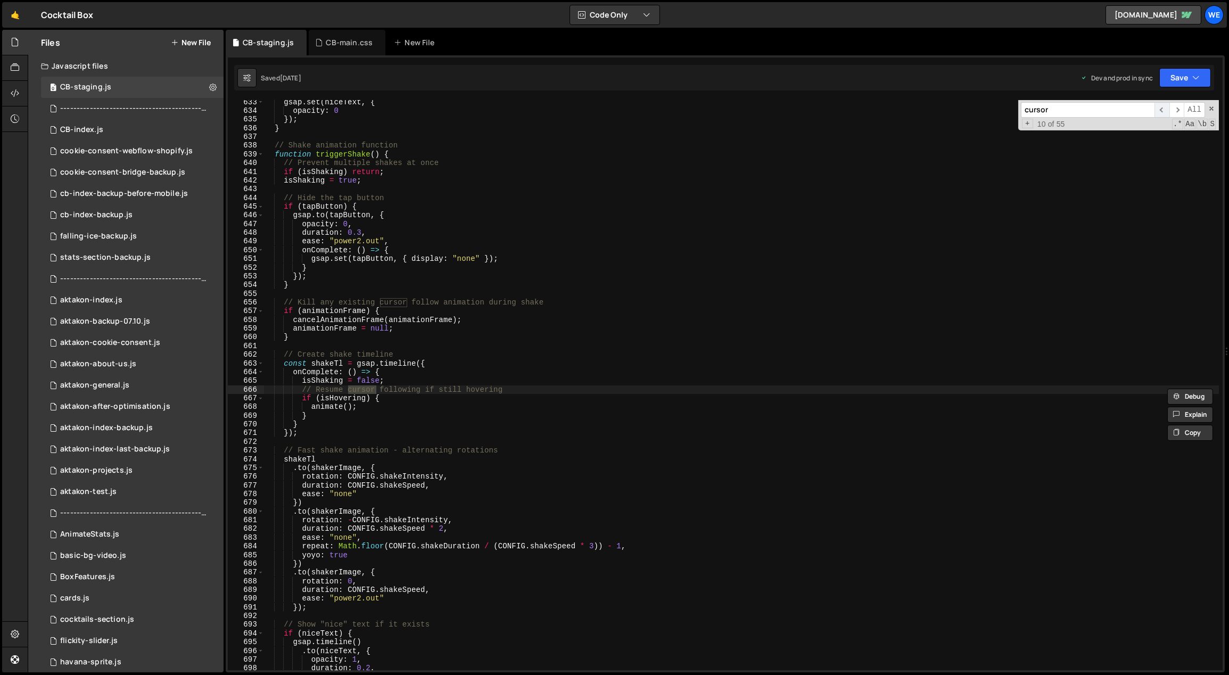
click at [1168, 105] on span "​" at bounding box center [1161, 109] width 15 height 15
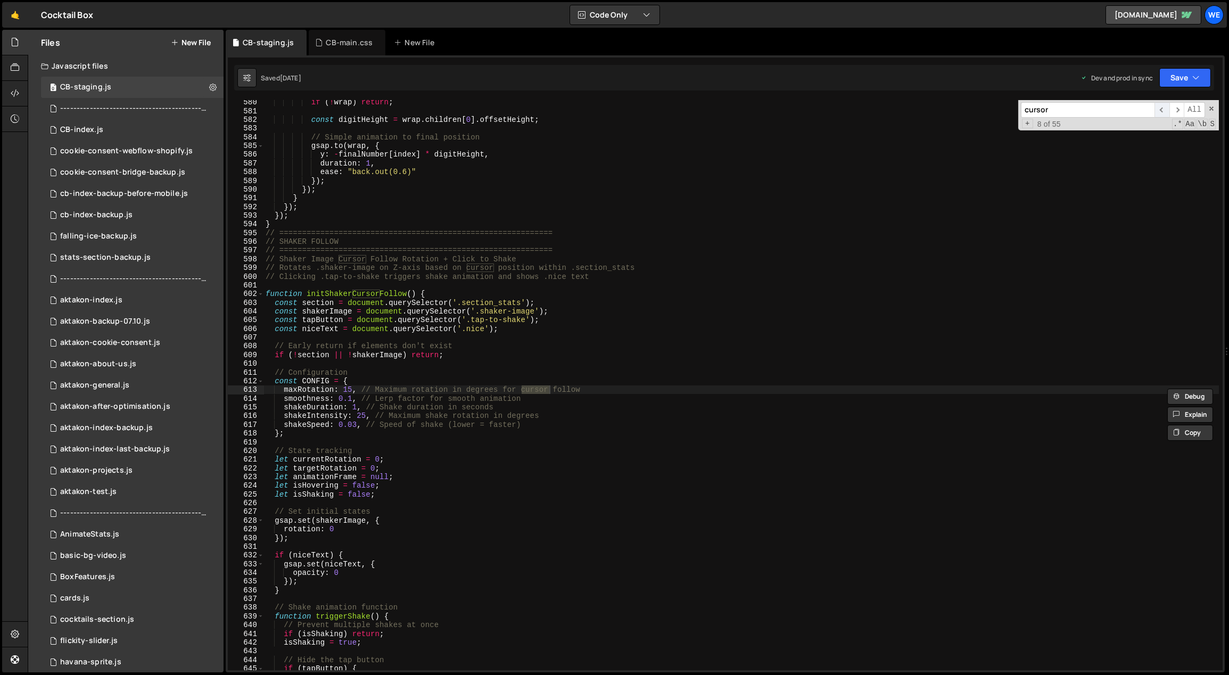
click at [1168, 105] on span "​" at bounding box center [1161, 109] width 15 height 15
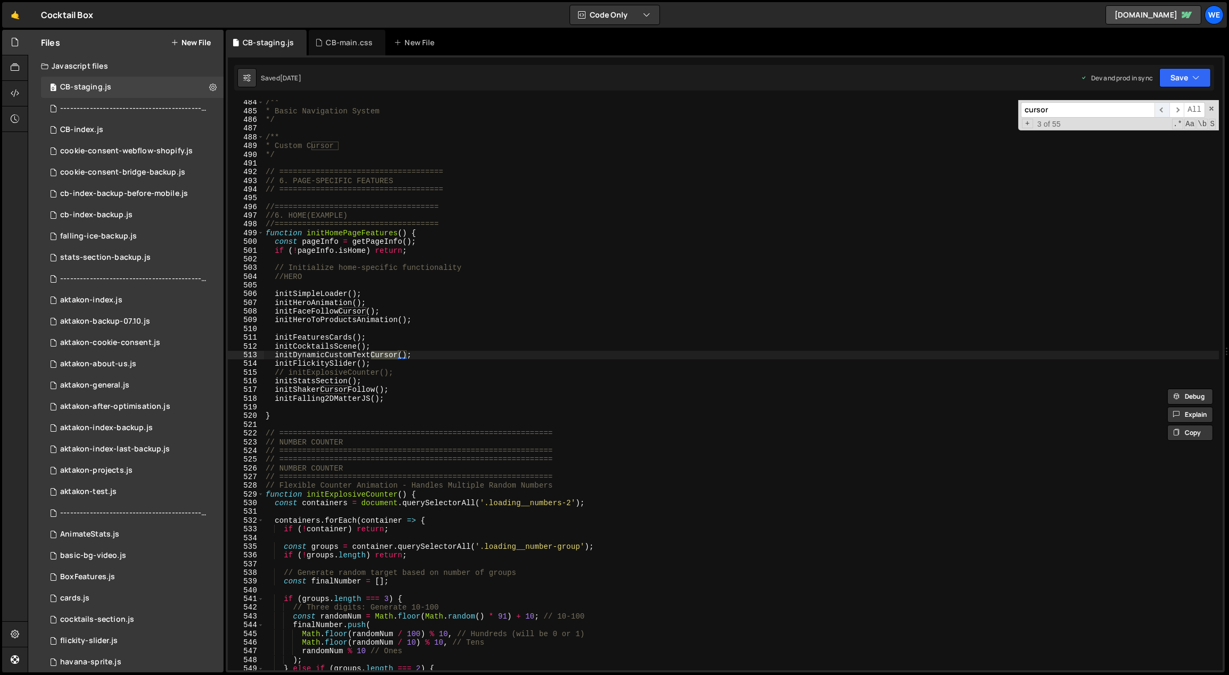
click at [1168, 105] on span "​" at bounding box center [1161, 109] width 15 height 15
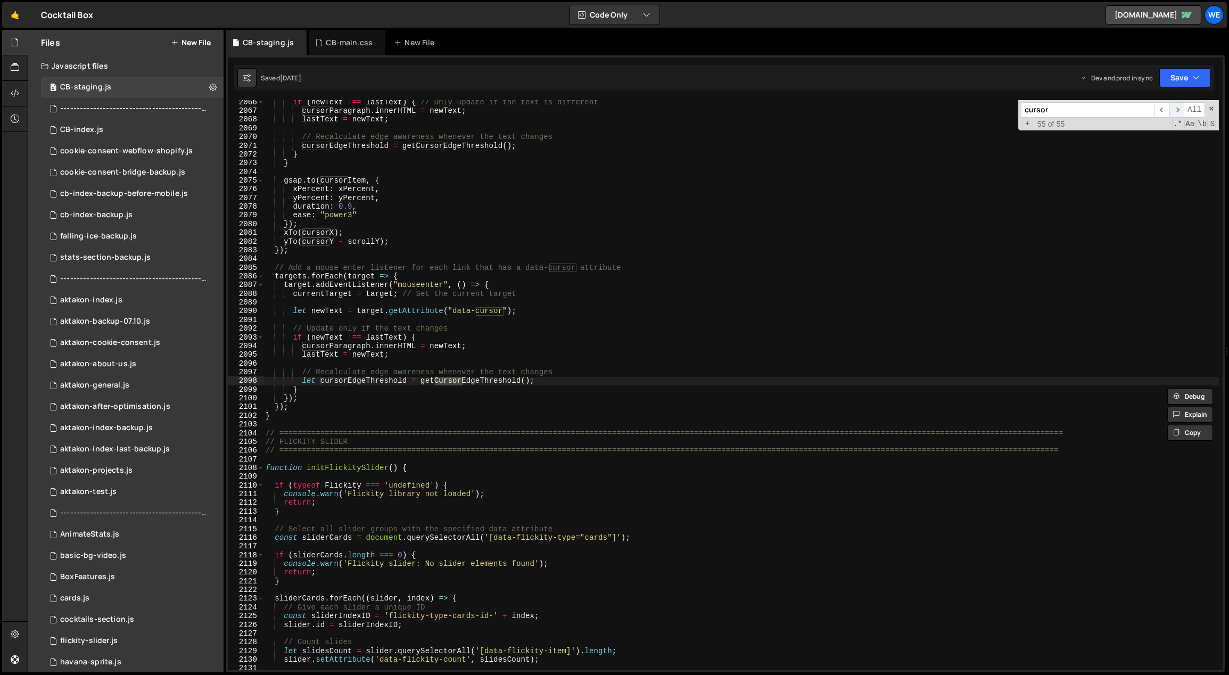
click at [1175, 105] on span "​" at bounding box center [1176, 109] width 15 height 15
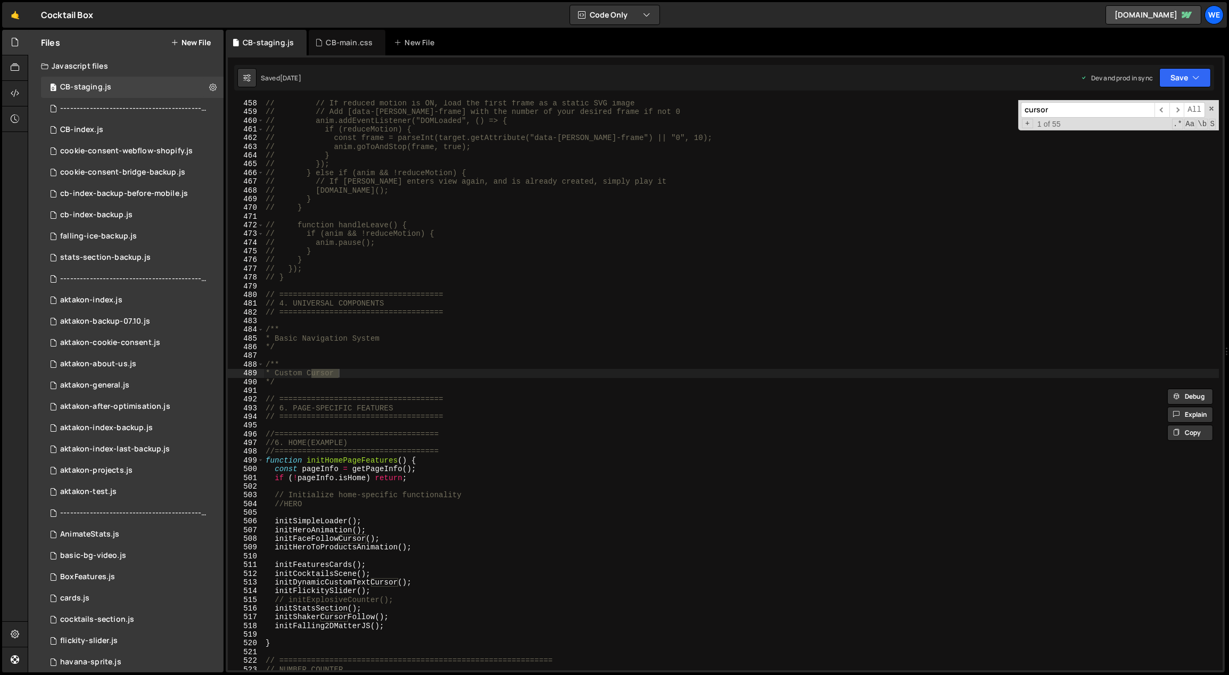
scroll to position [2927, 0]
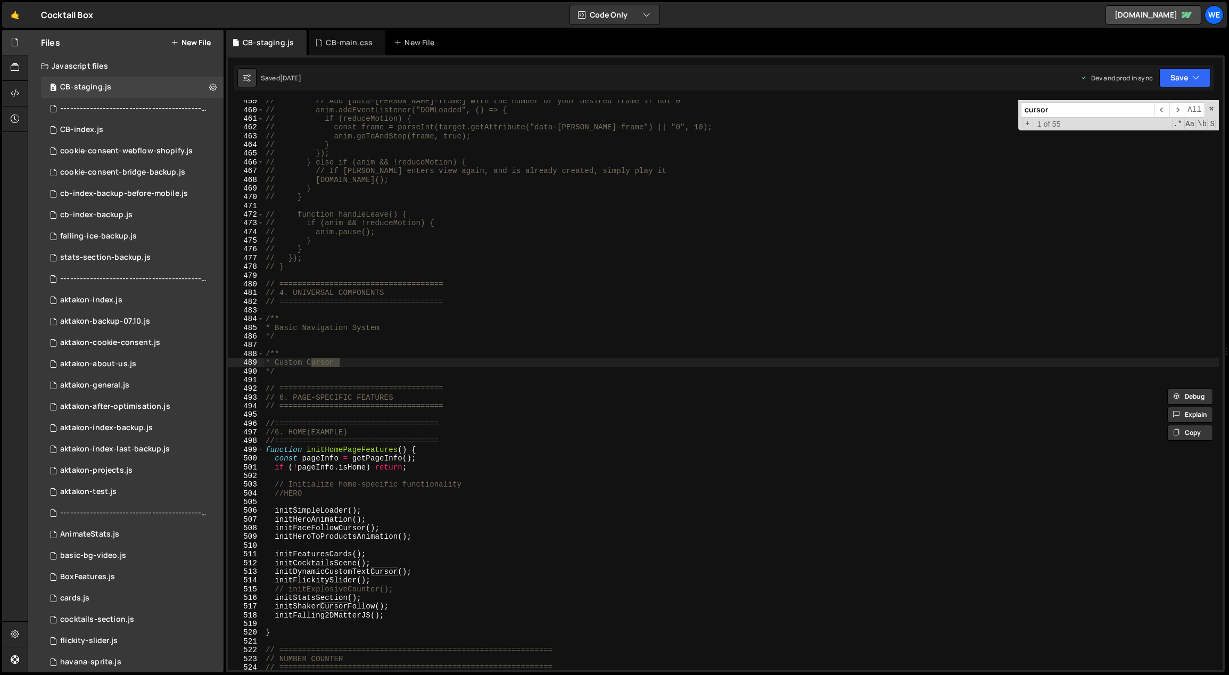
type textarea "initDynamicCustomTextCursor();"
drag, startPoint x: 404, startPoint y: 570, endPoint x: 276, endPoint y: 570, distance: 128.3
click at [276, 570] on div "// // Add [data-lottie-frame] with the number of your desired frame if not 0 //…" at bounding box center [741, 391] width 956 height 588
type input "initDynamicCustomTextCursor("
click at [1160, 111] on span "​" at bounding box center [1161, 109] width 15 height 15
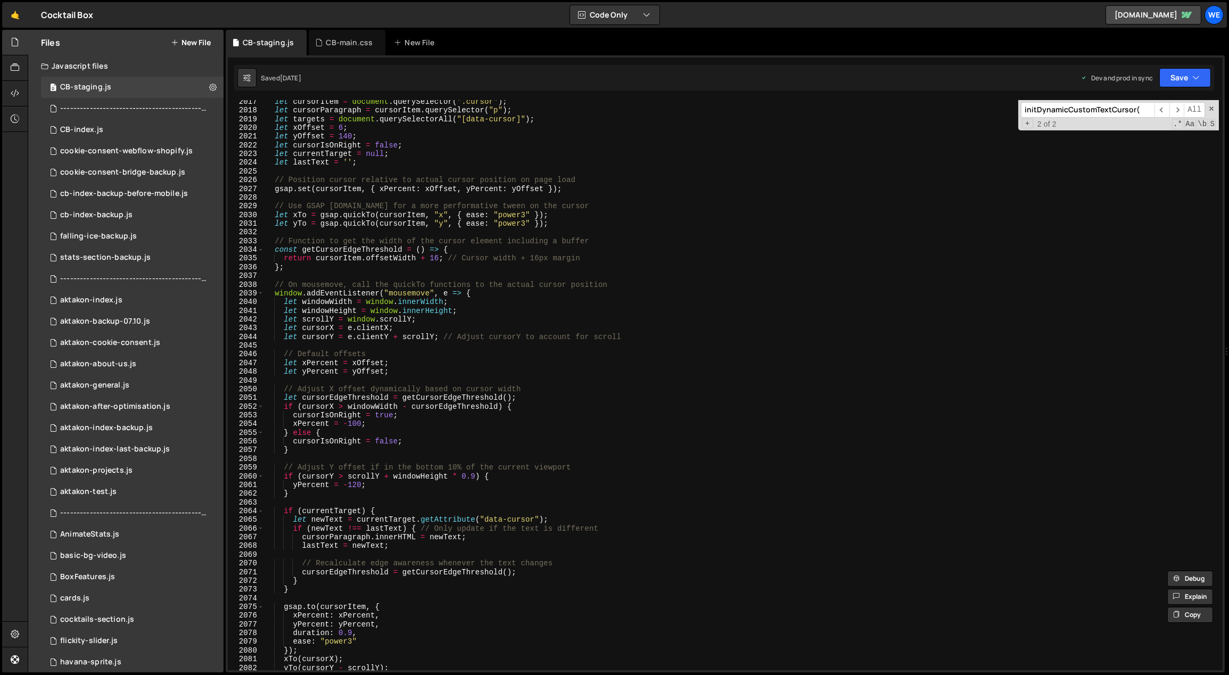
scroll to position [12875, 0]
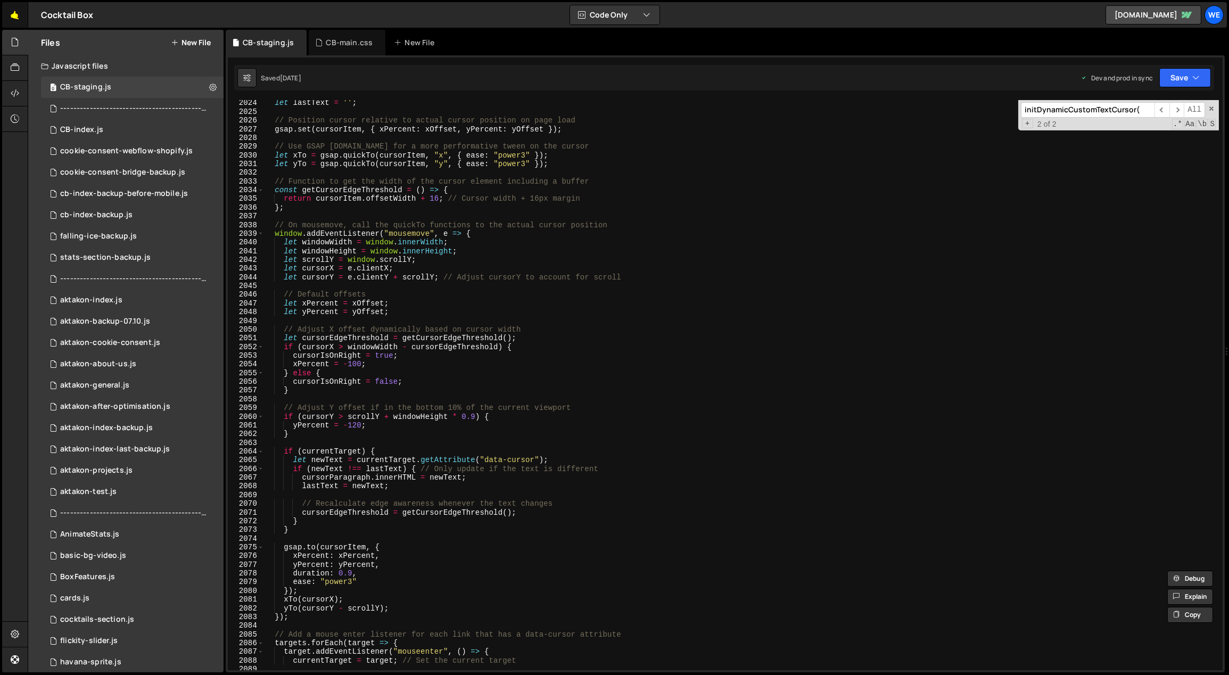
click at [19, 20] on link "🤙" at bounding box center [15, 15] width 26 height 26
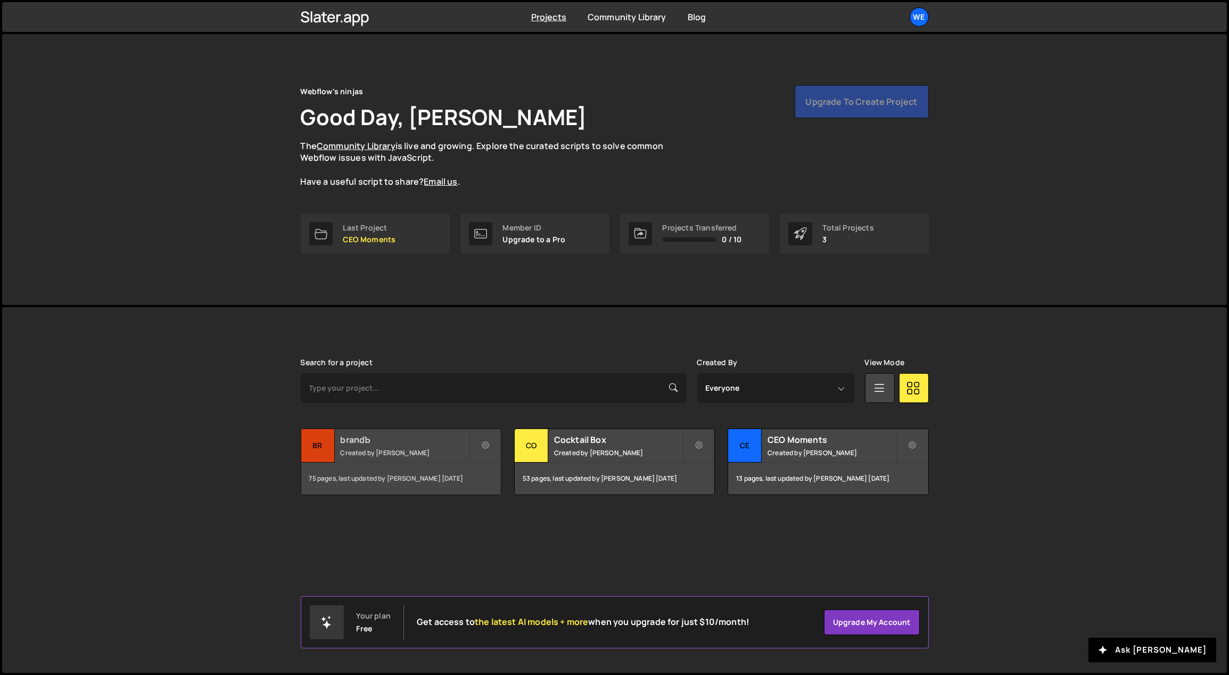
click at [358, 434] on h2 "brandЪ" at bounding box center [405, 440] width 128 height 12
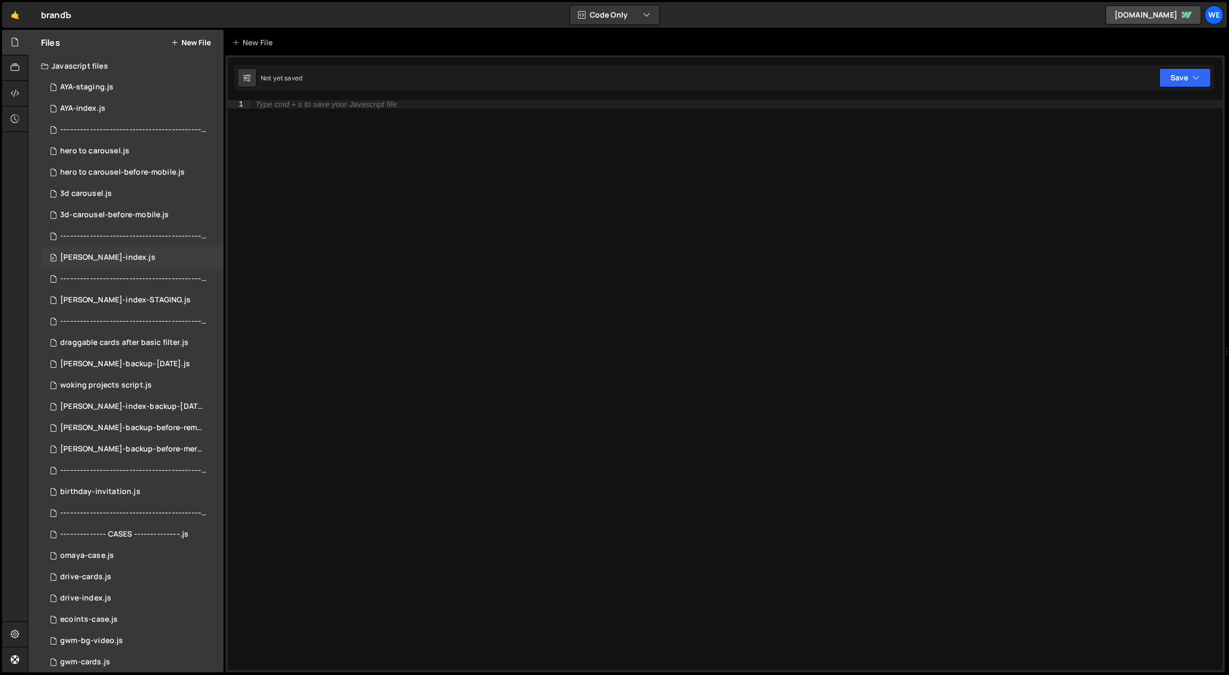
click at [111, 260] on div "[PERSON_NAME]-index.js" at bounding box center [107, 258] width 95 height 10
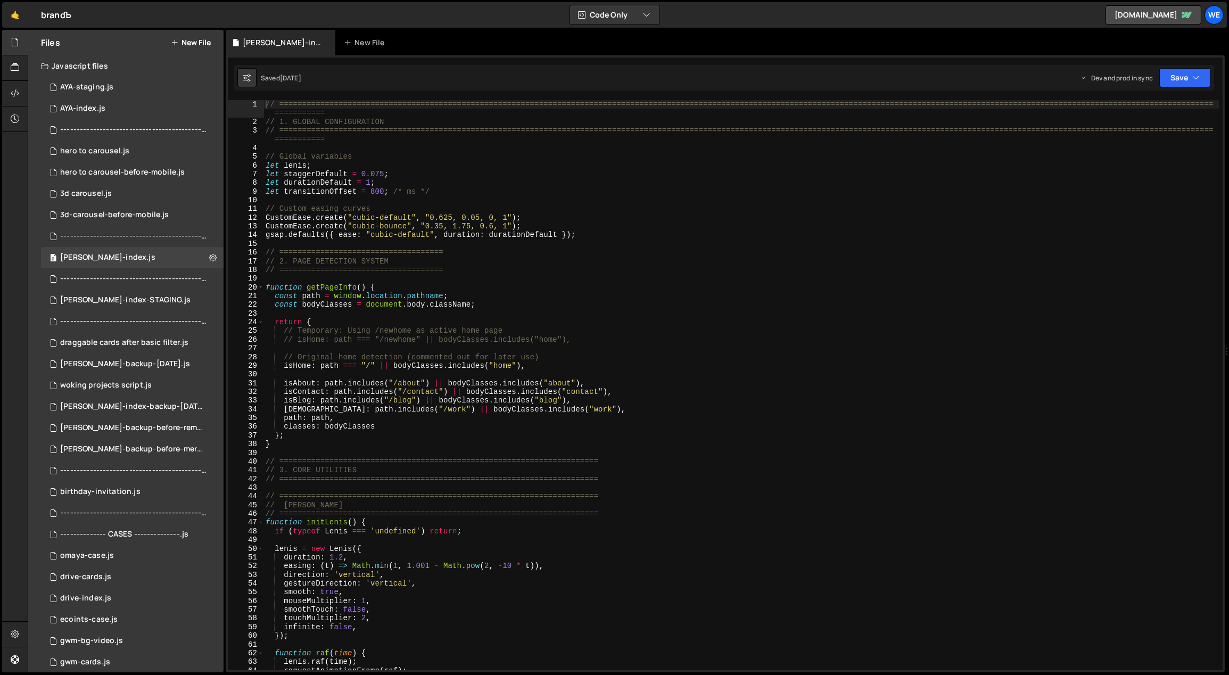
type textarea "// isHome: path === "/newhome" || bodyClasses.includes("home"),"
click at [732, 340] on div "// ============================================================================…" at bounding box center [741, 398] width 956 height 597
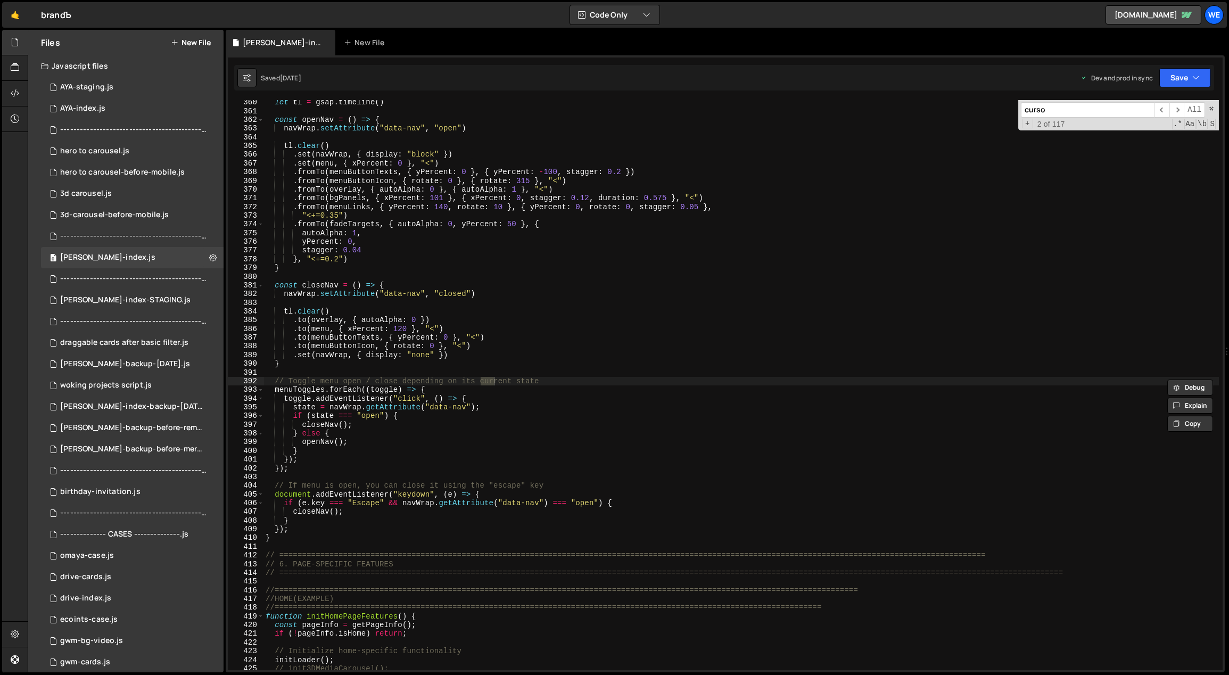
scroll to position [1835, 0]
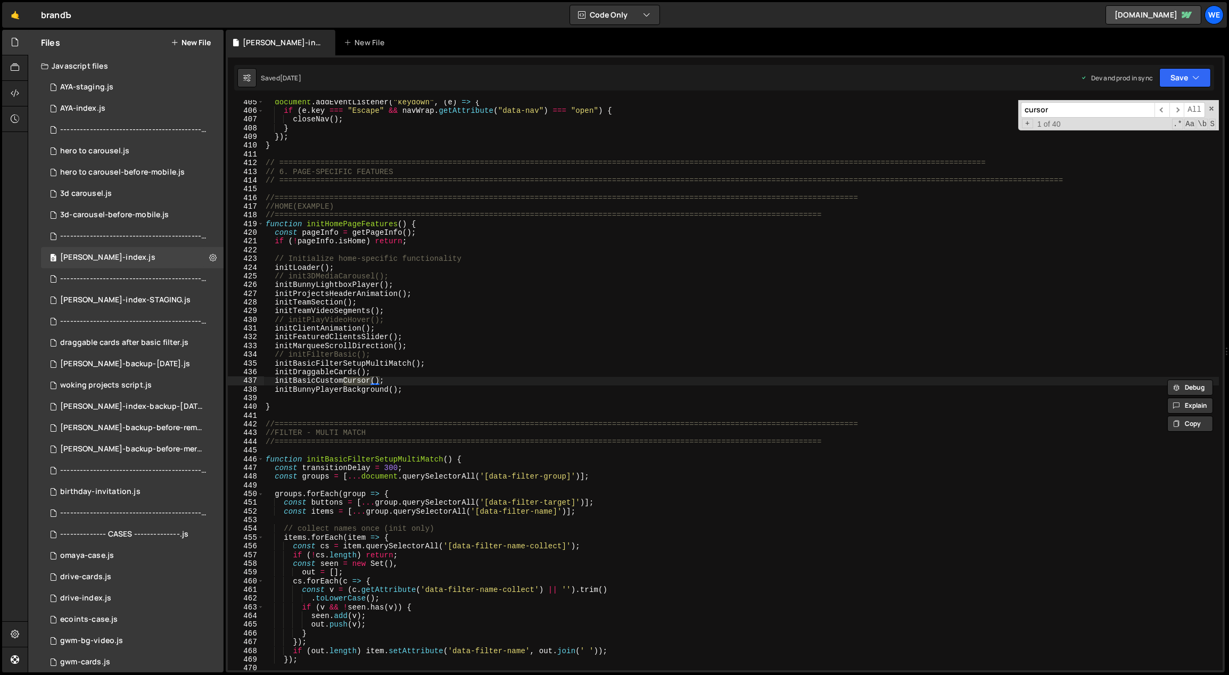
type input "cursor"
type textarea "initBasicCustomCursor();"
click at [379, 380] on div "document . addEventListener ( "keydown" , ( e ) => { if ( e . key === "Escape" …" at bounding box center [741, 392] width 956 height 588
drag, startPoint x: 379, startPoint y: 378, endPoint x: 277, endPoint y: 379, distance: 102.2
click at [277, 379] on div "document . addEventListener ( "keydown" , ( e ) => { if ( e . key === "Escape" …" at bounding box center [741, 392] width 956 height 588
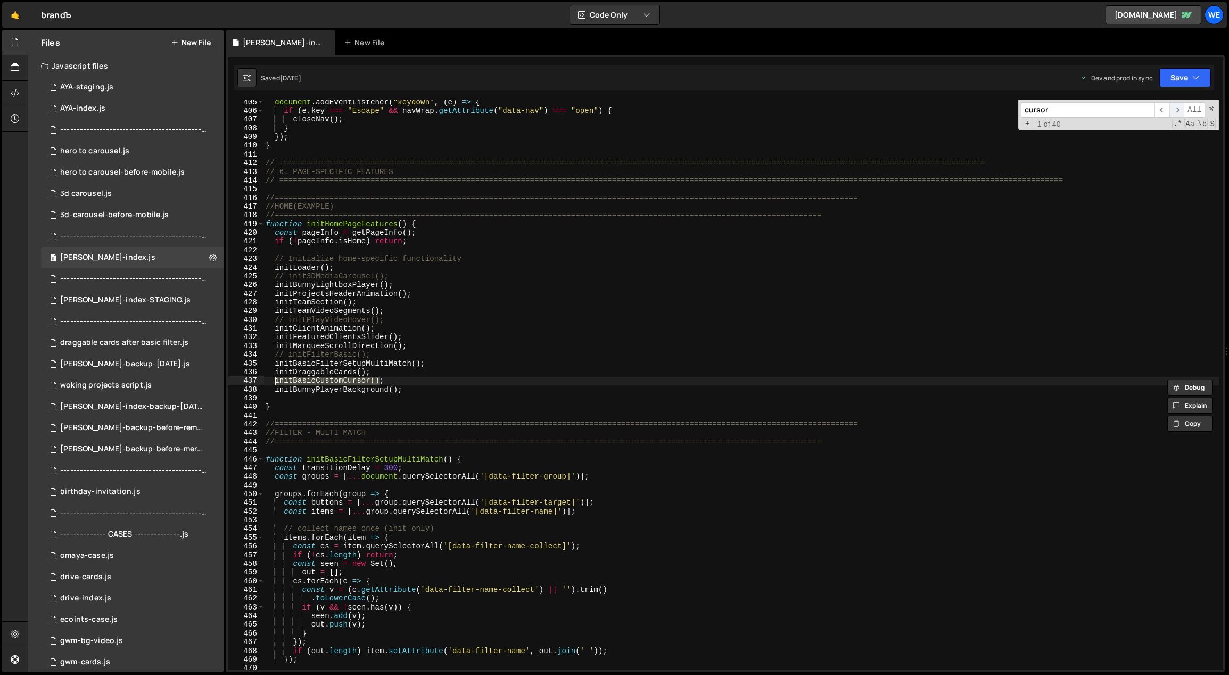
type input "initBasicCustomCursor()"
click at [1179, 109] on span "​" at bounding box center [1176, 109] width 15 height 15
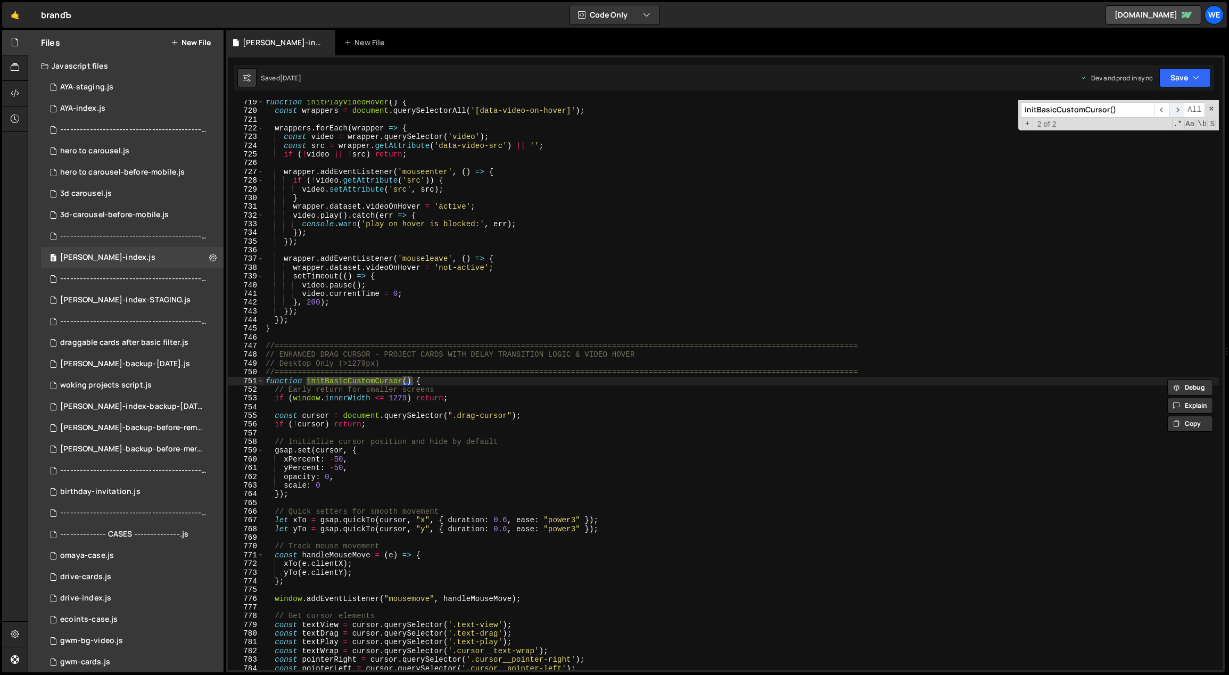
scroll to position [3253, 0]
type textarea "opacity: 0,"
click at [527, 476] on div "function initPlayVideoHover ( ) { const wrappers = document . querySelectorAll …" at bounding box center [741, 392] width 956 height 588
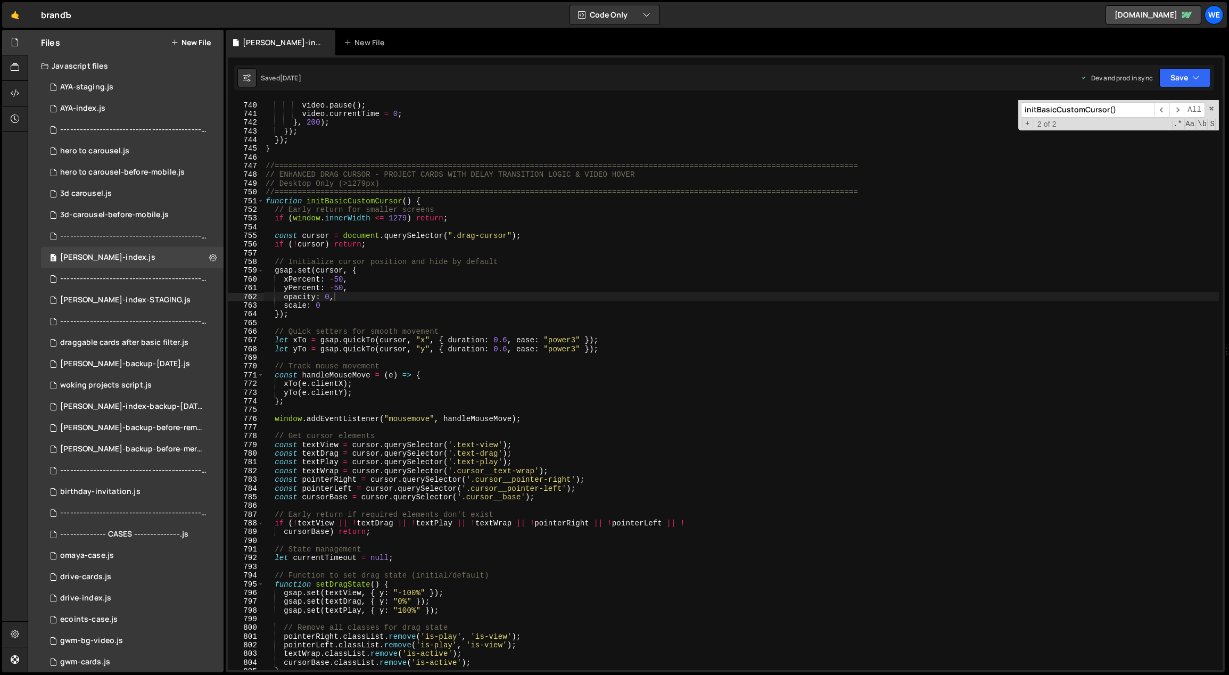
scroll to position [3347, 0]
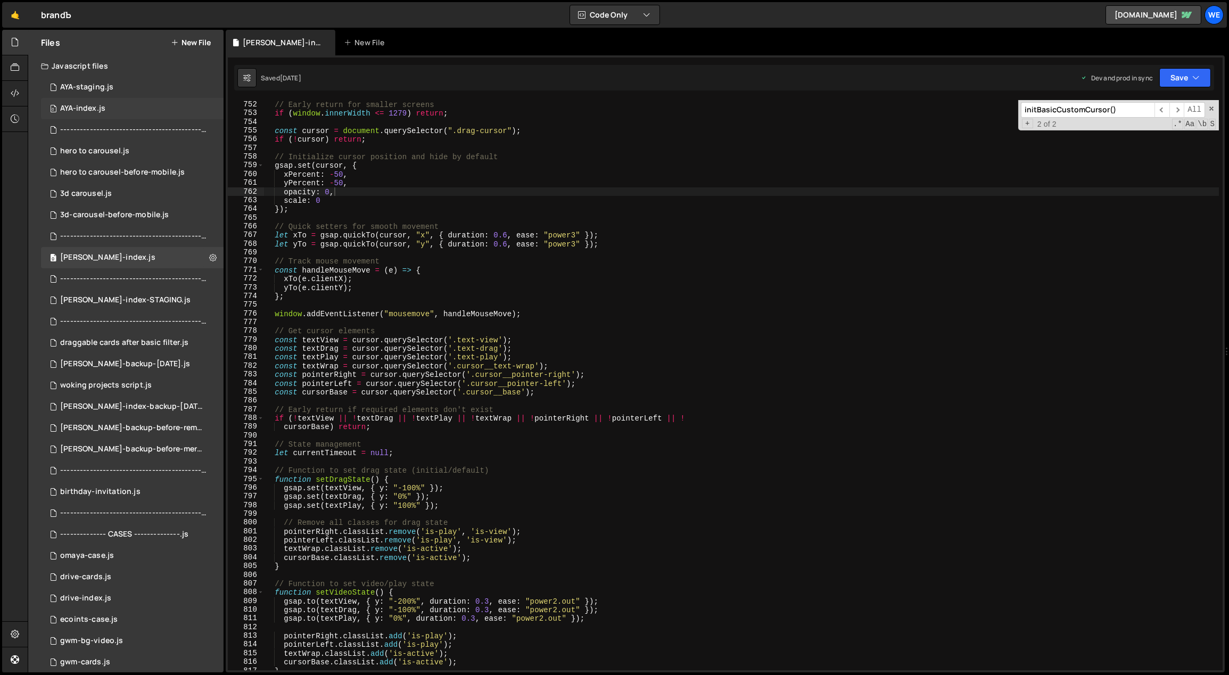
click at [98, 106] on div "AYA-index.js" at bounding box center [82, 109] width 45 height 10
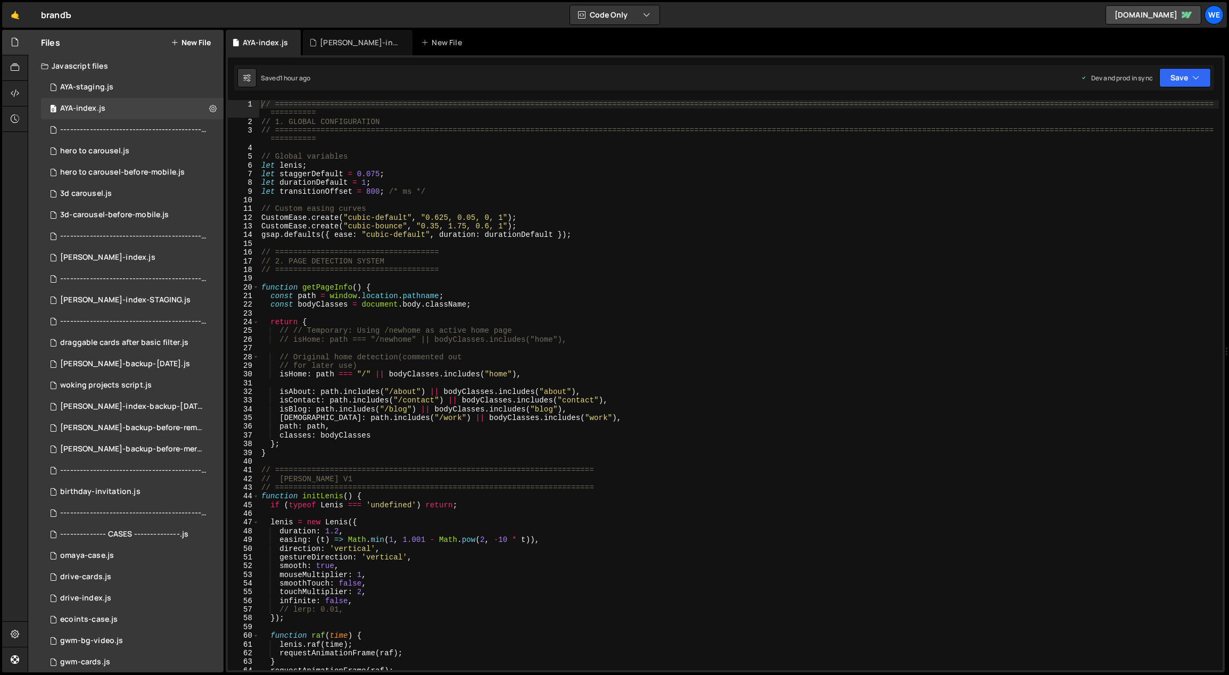
type textarea "// // Temporary: Using /newhome as active home page"
click at [469, 327] on div "// ============================================================================…" at bounding box center [739, 398] width 960 height 597
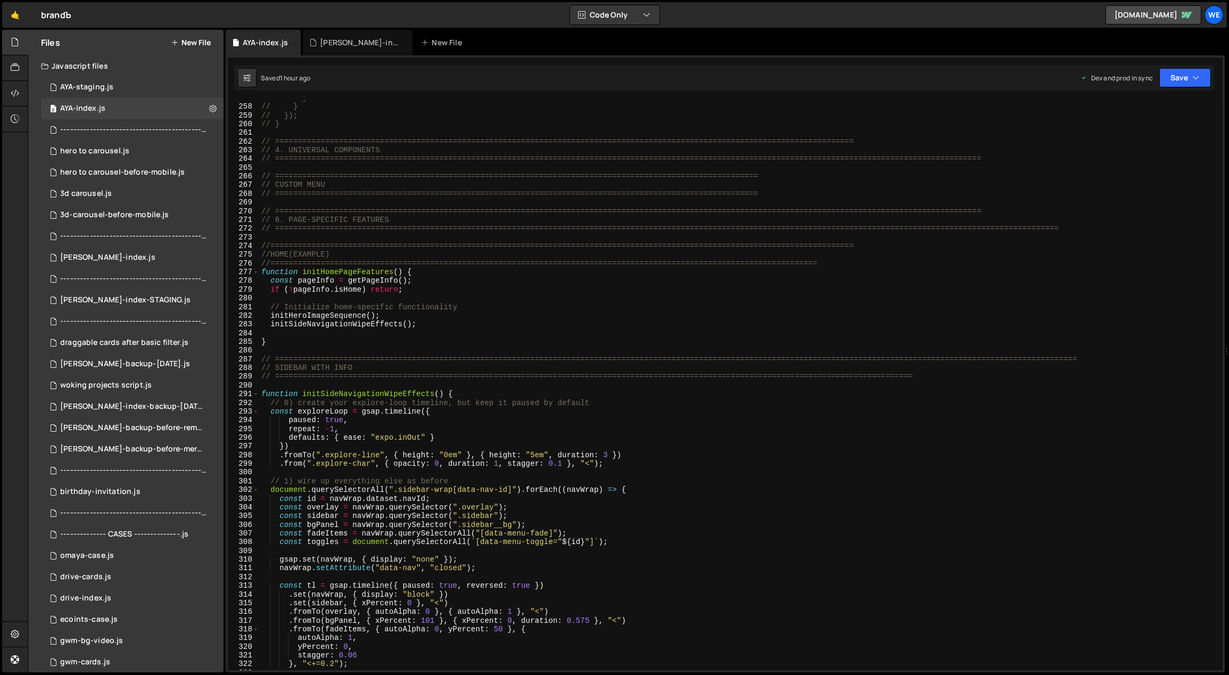
scroll to position [2253, 0]
click at [332, 383] on div "// } // } // }); // } // ======================================================…" at bounding box center [739, 388] width 960 height 588
click at [309, 350] on div "// } // } // }); // } // ======================================================…" at bounding box center [739, 388] width 960 height 588
click at [133, 90] on div "0 AYA-staging.js 0" at bounding box center [132, 87] width 183 height 21
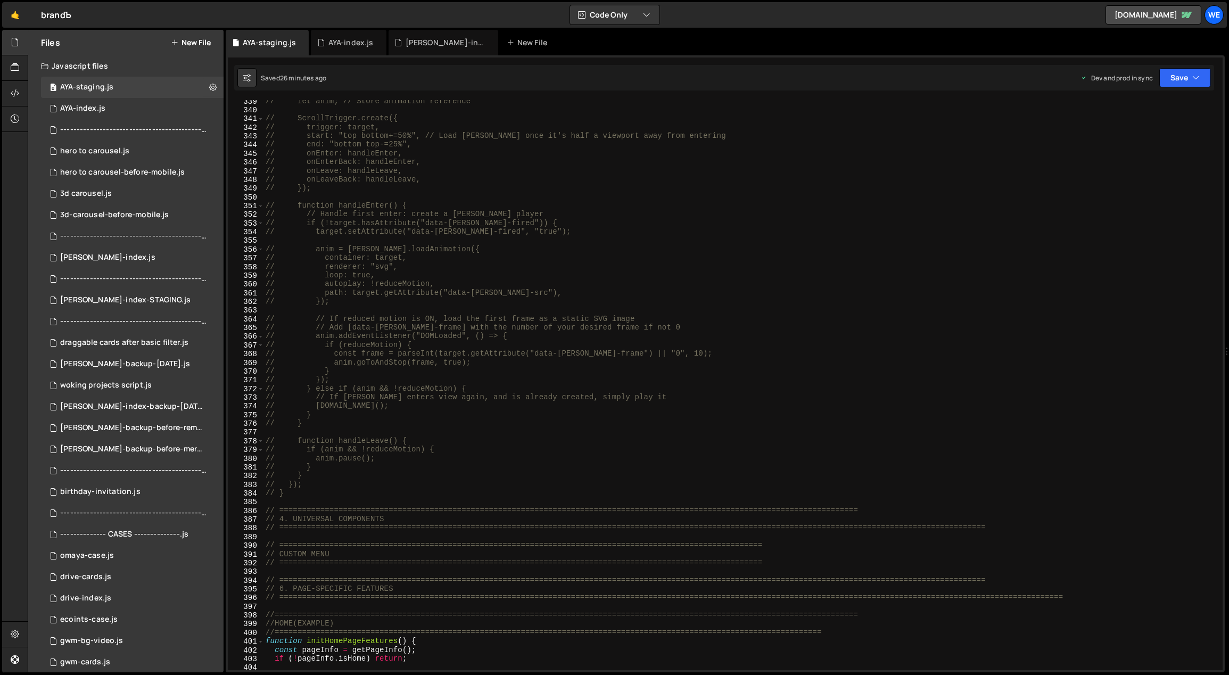
scroll to position [3257, 0]
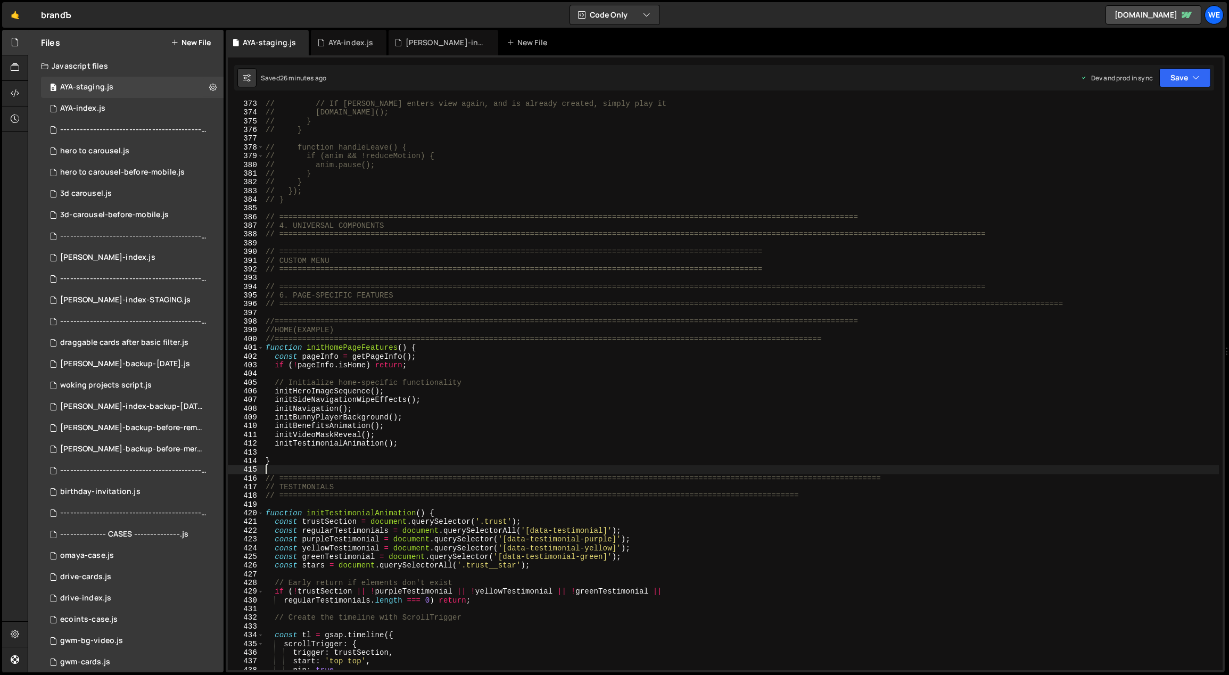
click at [331, 470] on div "// // If [PERSON_NAME] enters view again, and is already created, simply play i…" at bounding box center [741, 394] width 956 height 588
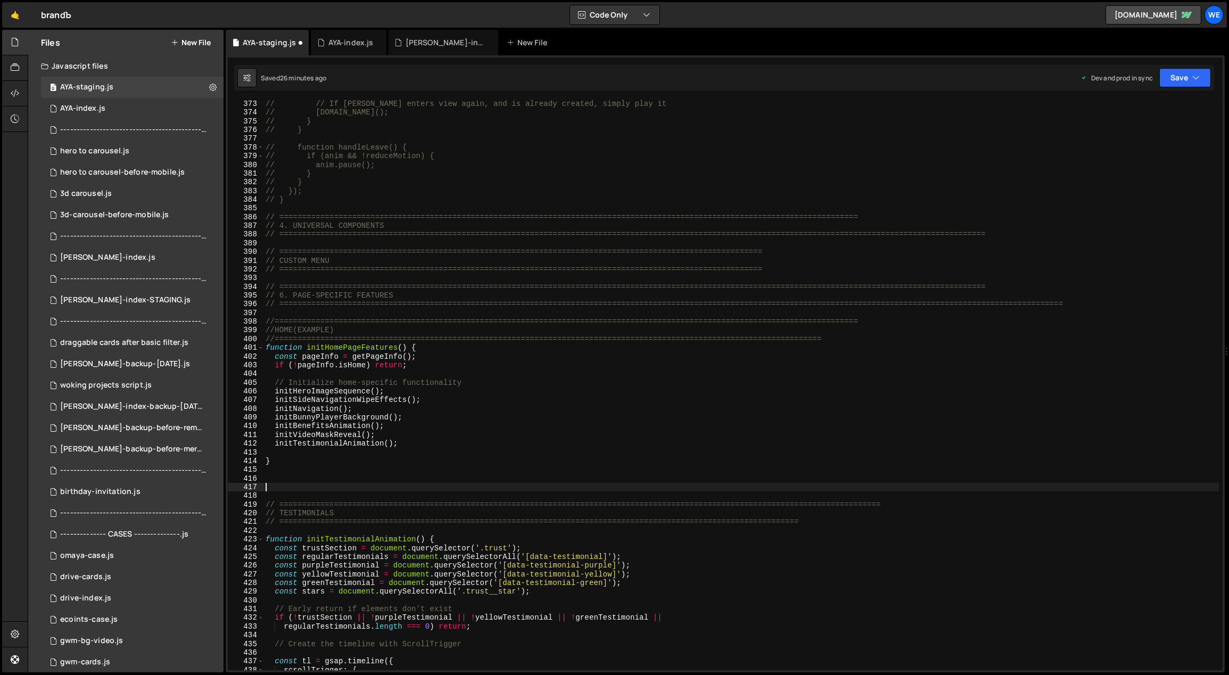
paste textarea "});"
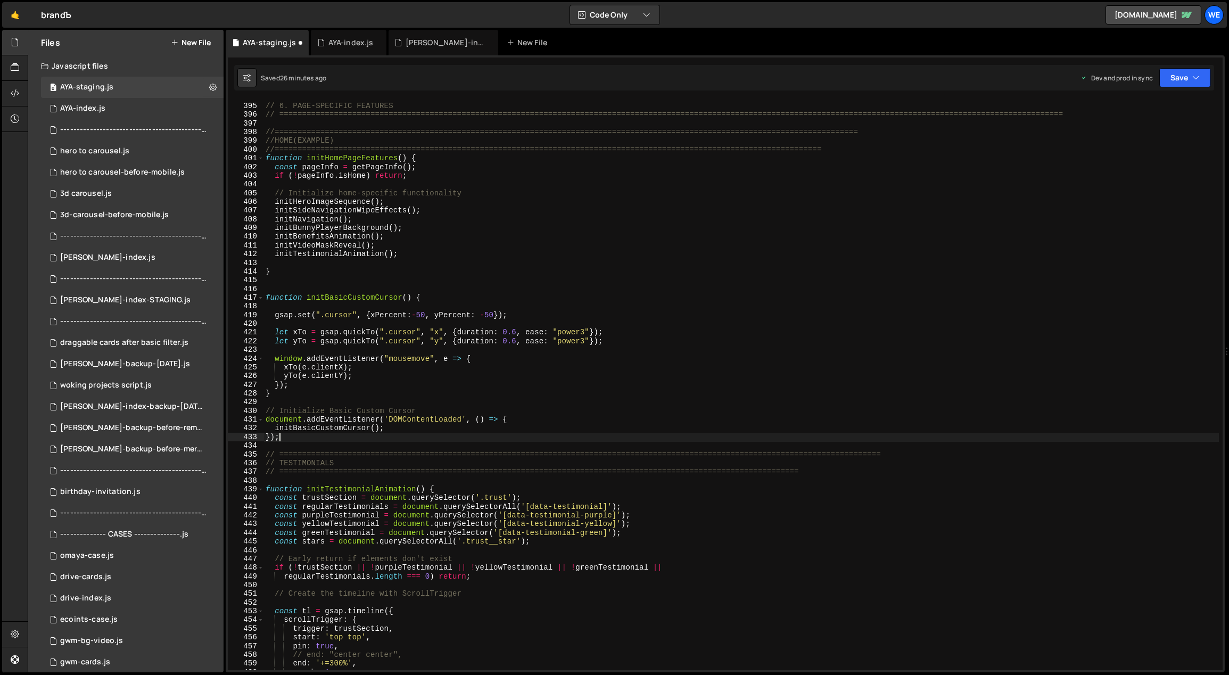
scroll to position [3447, 0]
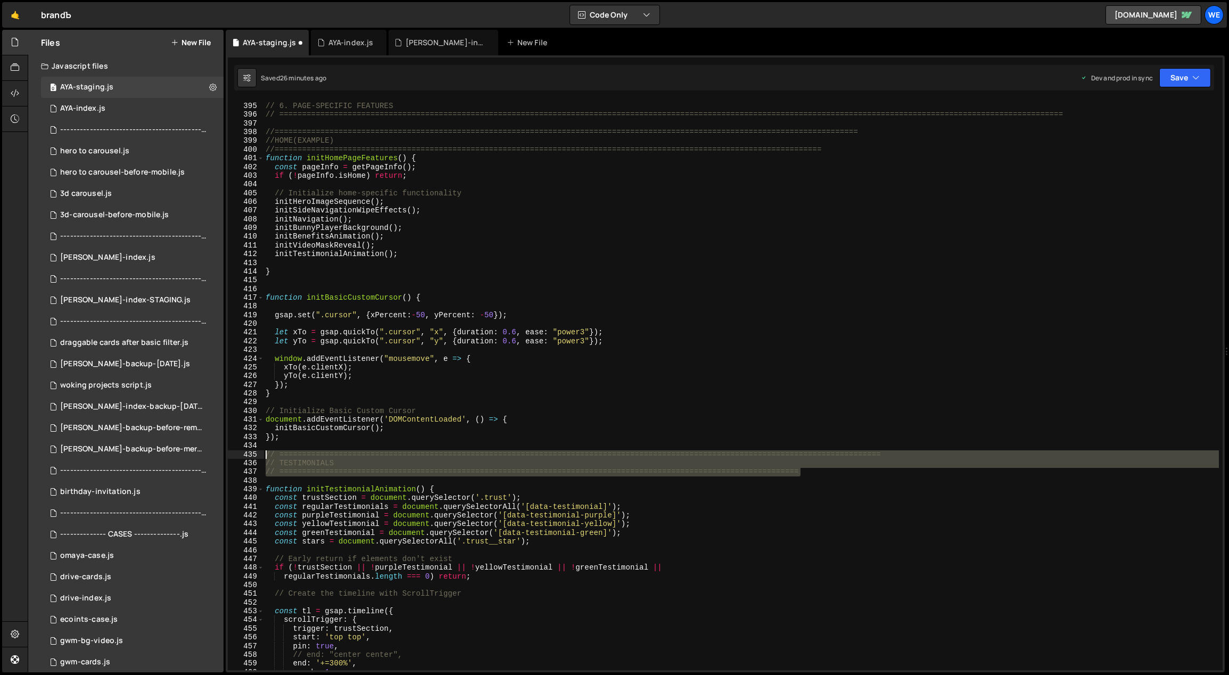
drag, startPoint x: 814, startPoint y: 470, endPoint x: 266, endPoint y: 450, distance: 548.6
click at [266, 450] on div "// ============================================================================…" at bounding box center [741, 387] width 956 height 588
type textarea "// ============================================================================…"
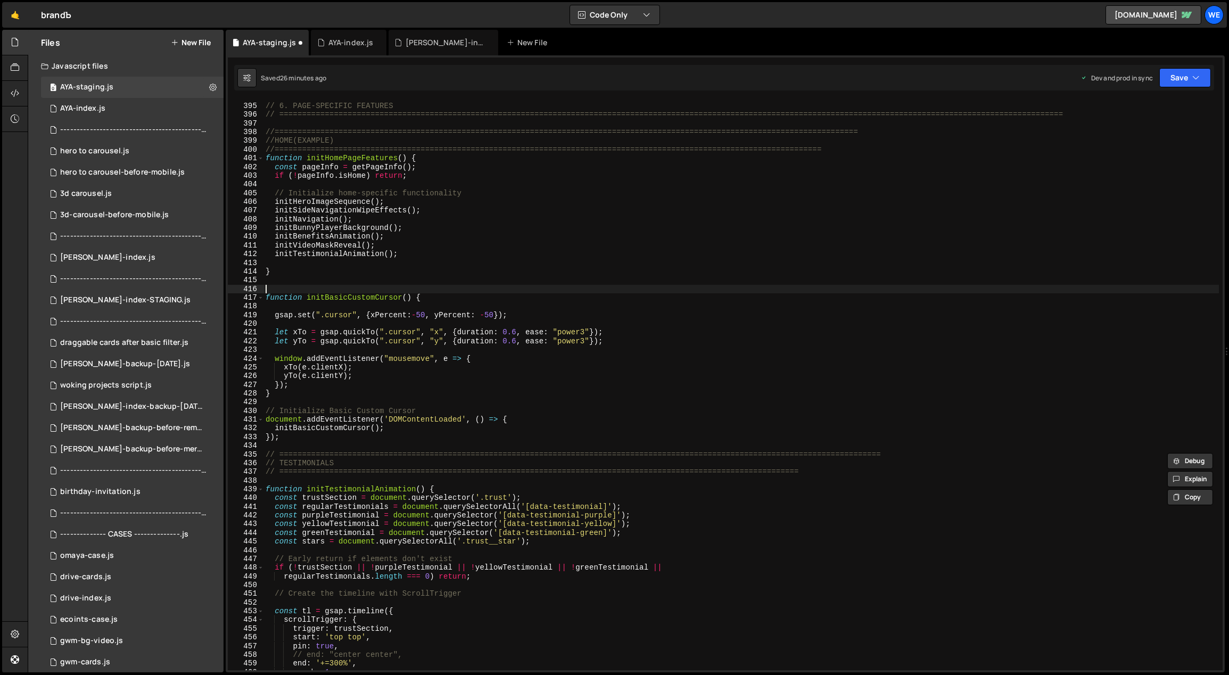
click at [281, 288] on div "// ============================================================================…" at bounding box center [741, 387] width 956 height 588
paste textarea "// ============================================================================…"
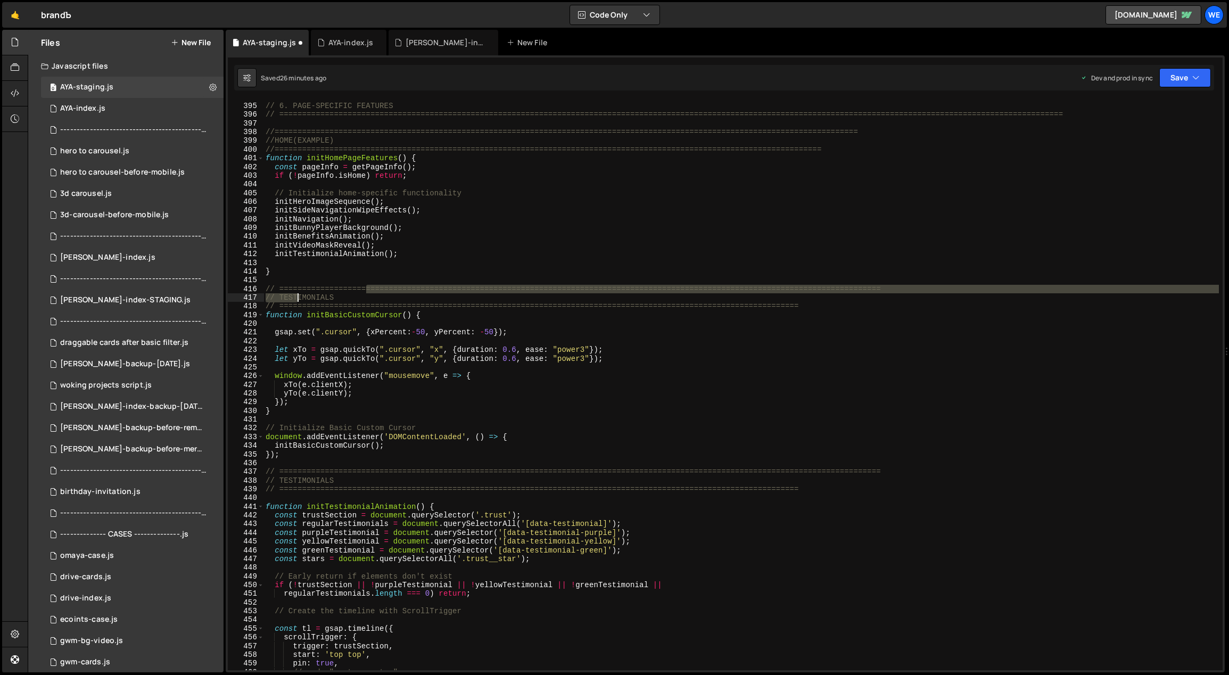
drag, startPoint x: 364, startPoint y: 293, endPoint x: 289, endPoint y: 298, distance: 74.7
click at [289, 297] on div "// ============================================================================…" at bounding box center [741, 387] width 956 height 588
click at [339, 298] on div "// ============================================================================…" at bounding box center [741, 387] width 956 height 588
click at [280, 296] on div "// ============================================================================…" at bounding box center [741, 387] width 956 height 588
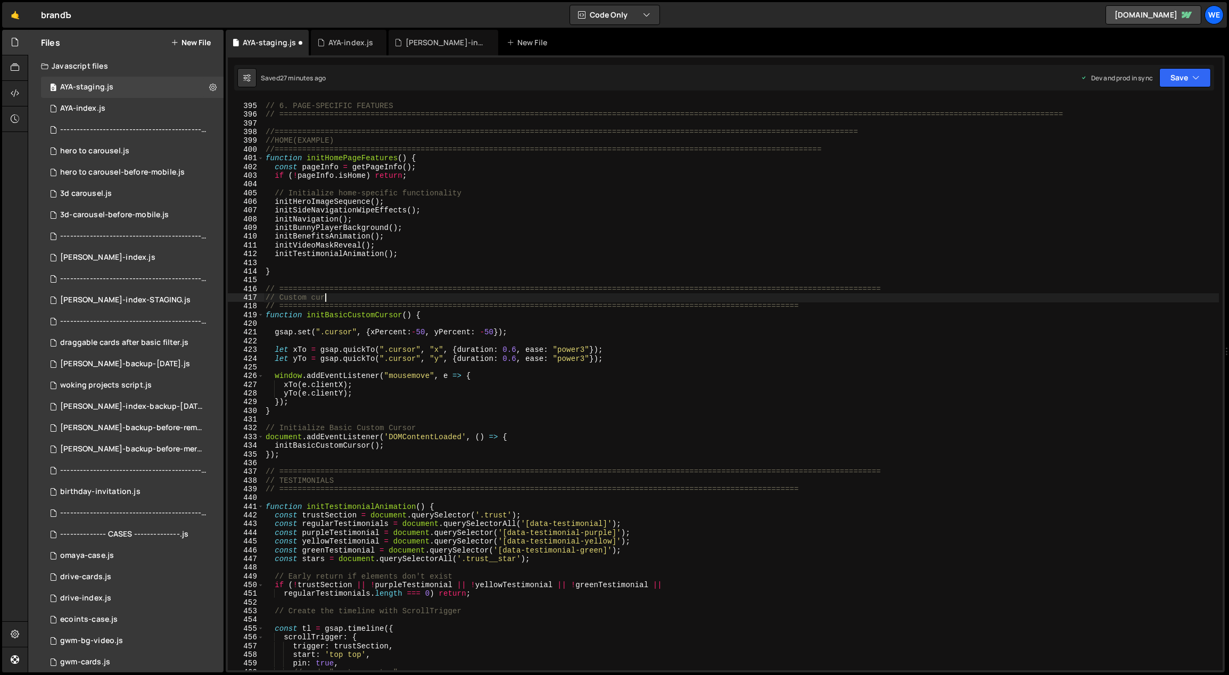
type textarea "// Custom cursor"
click at [465, 277] on div "// ============================================================================…" at bounding box center [741, 387] width 956 height 588
click at [447, 374] on div "// ============================================================================…" at bounding box center [741, 387] width 956 height 588
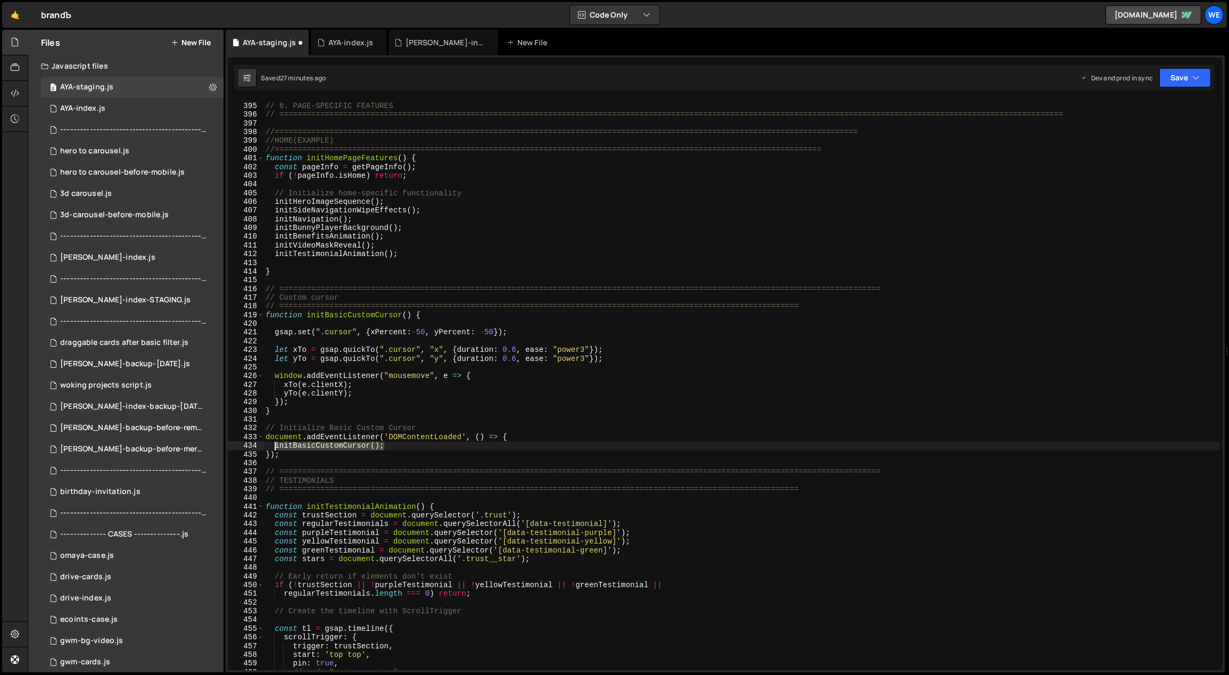
drag, startPoint x: 387, startPoint y: 447, endPoint x: 277, endPoint y: 442, distance: 110.3
click at [277, 442] on div "// ============================================================================…" at bounding box center [741, 387] width 956 height 588
type textarea "initBasicCustomCursor();"
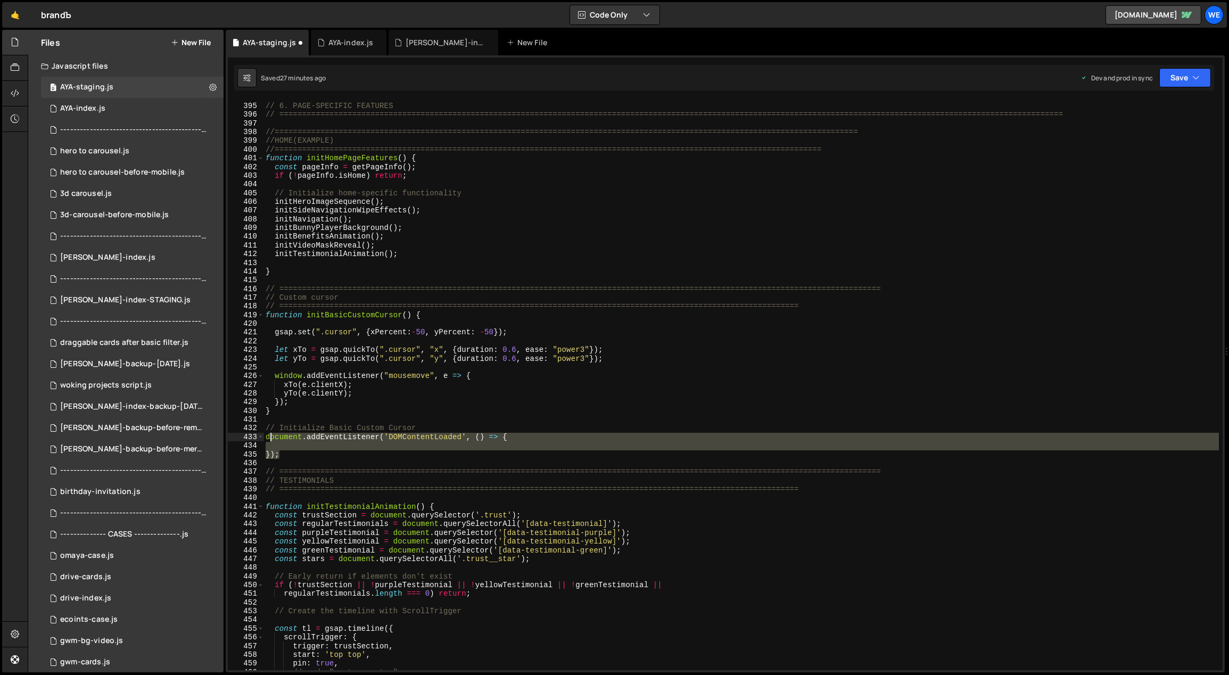
drag, startPoint x: 274, startPoint y: 440, endPoint x: 266, endPoint y: 427, distance: 15.1
click at [266, 427] on div "// ============================================================================…" at bounding box center [741, 387] width 956 height 588
type textarea "// Initialize Basic Custom Cursor document.addEventListener('DOMContentLoaded',…"
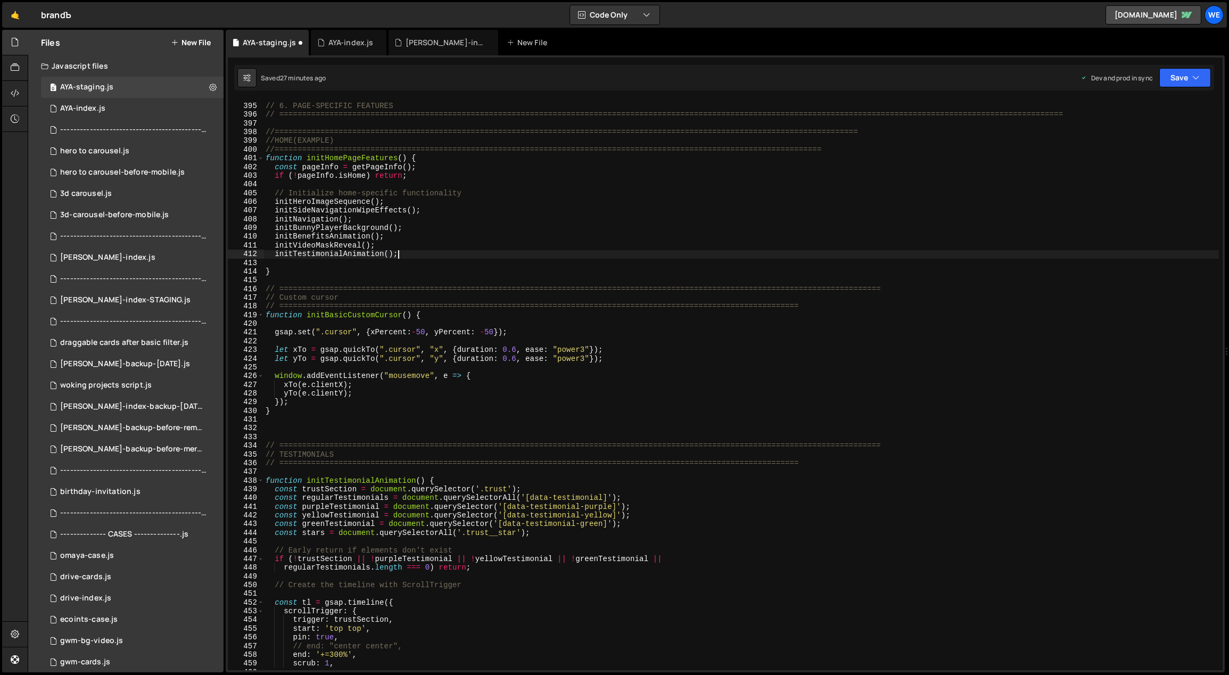
click at [415, 250] on div "// ============================================================================…" at bounding box center [741, 387] width 956 height 588
type textarea "initTestimonialAnimation();"
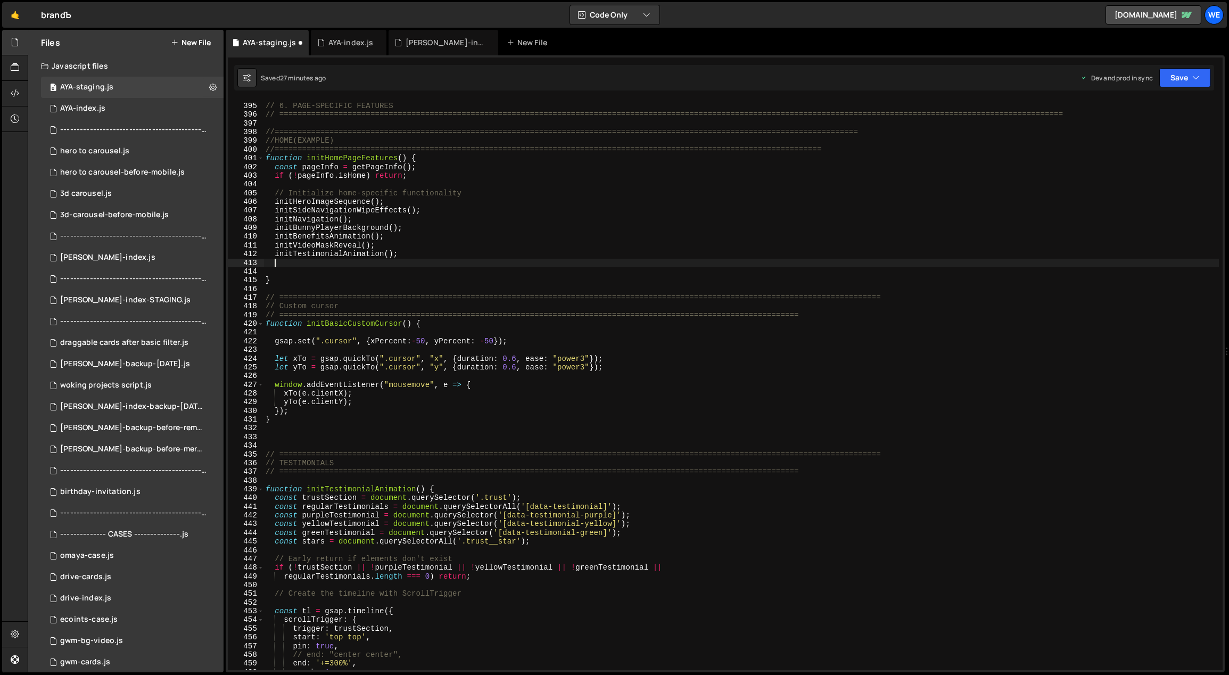
paste textarea "initBasicCustomCursor();"
click at [434, 410] on div "// ============================================================================…" at bounding box center [741, 387] width 956 height 588
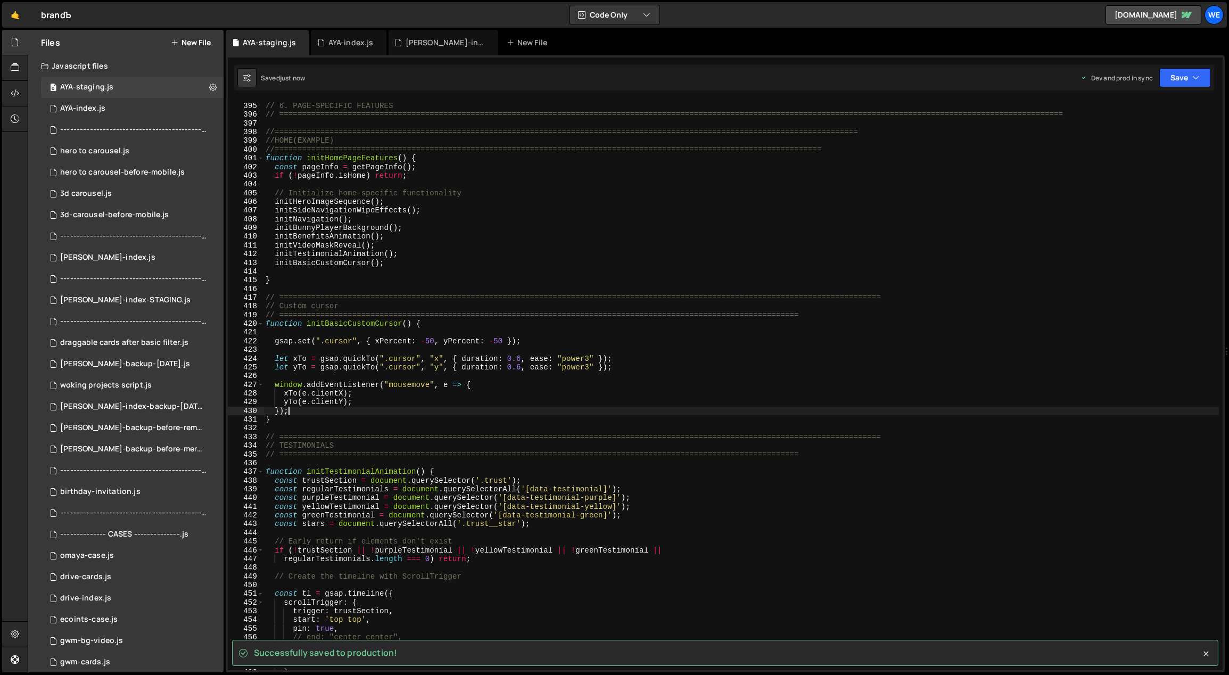
type textarea "});"
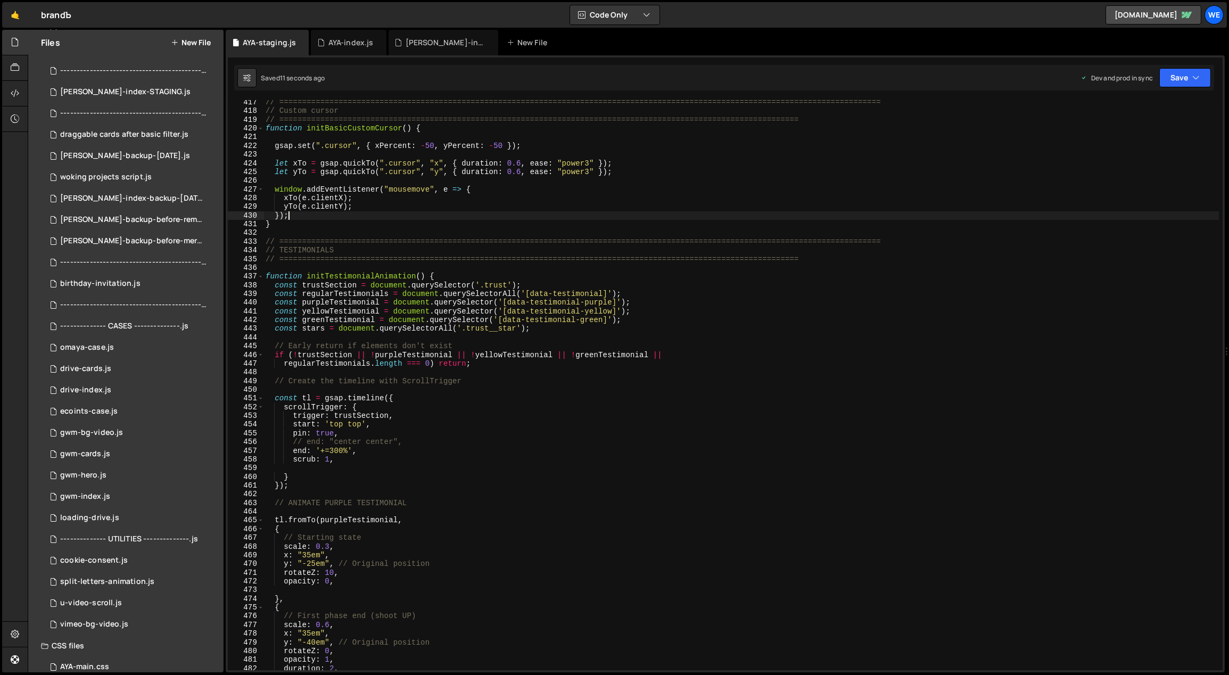
scroll to position [330, 0]
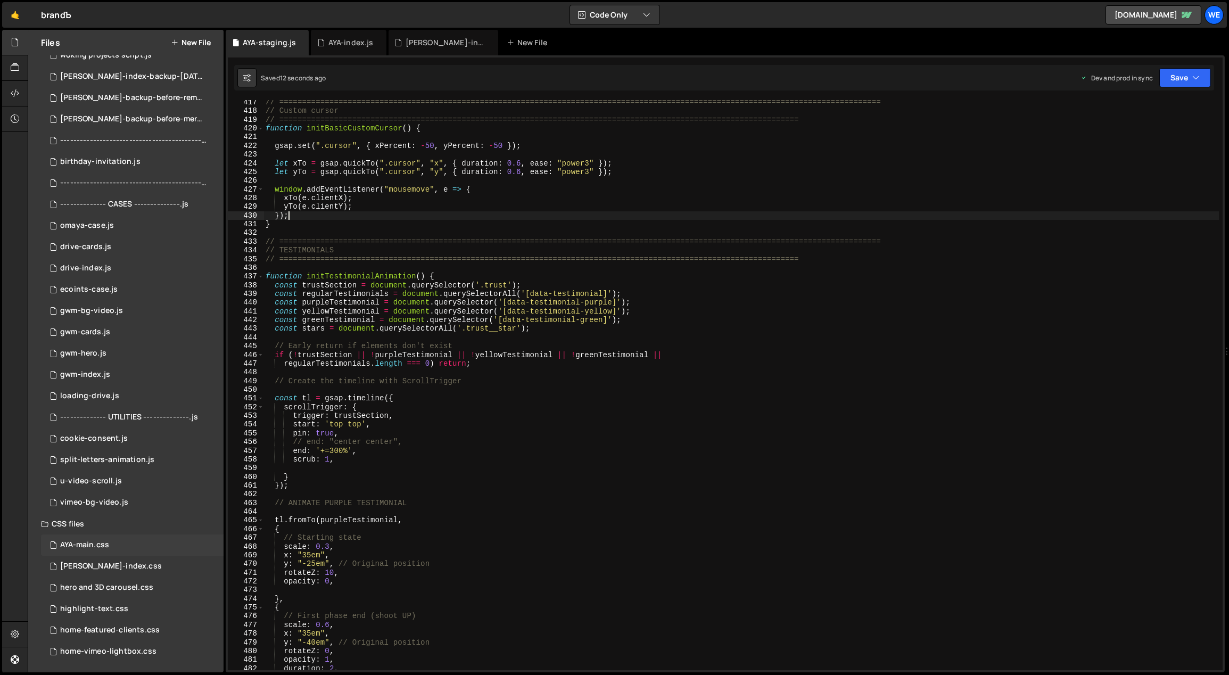
click at [113, 546] on div "AYA-main.css 0" at bounding box center [132, 544] width 183 height 21
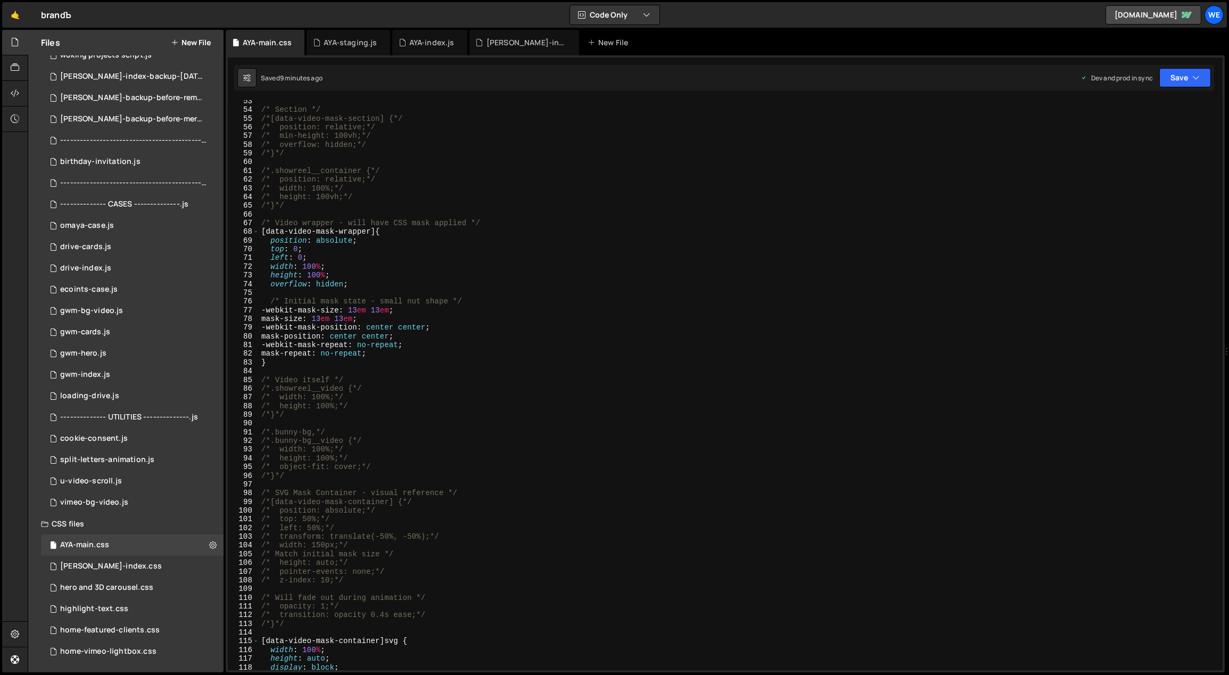
scroll to position [0, 0]
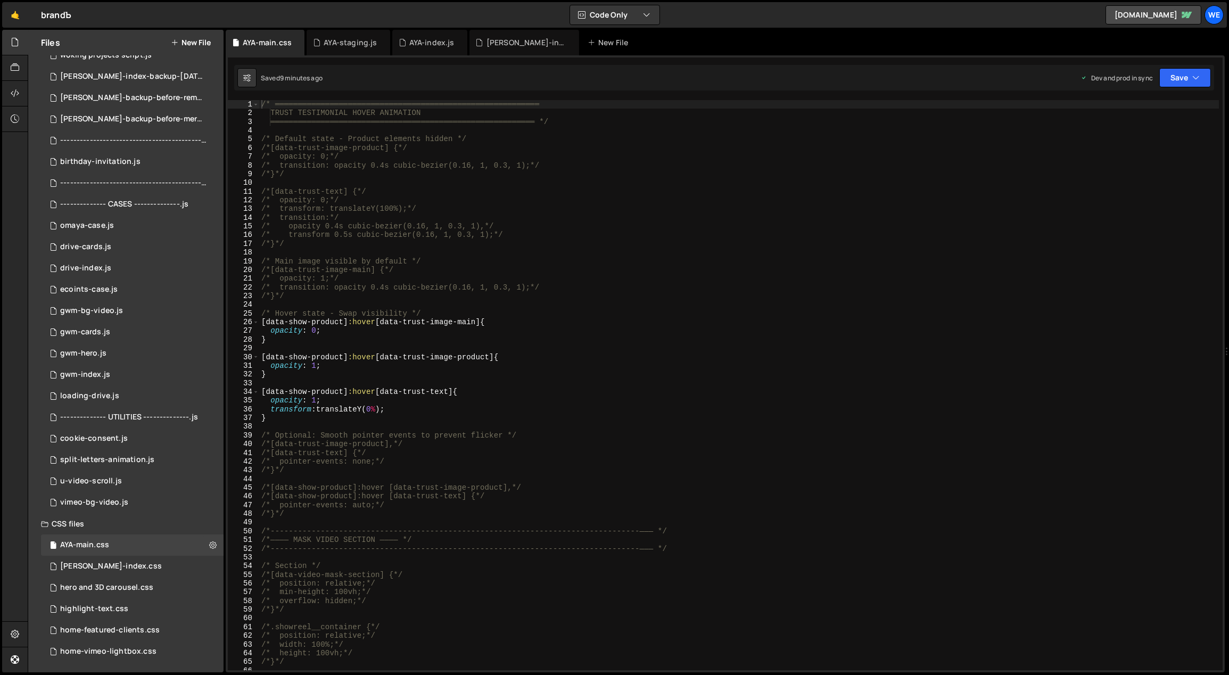
click at [757, 263] on div "/* ══════════════════════════════════════════════════════════ TRUST TESTIMONIAL…" at bounding box center [739, 394] width 960 height 588
type textarea "/* ══════════════════════════════════════════════════════════"
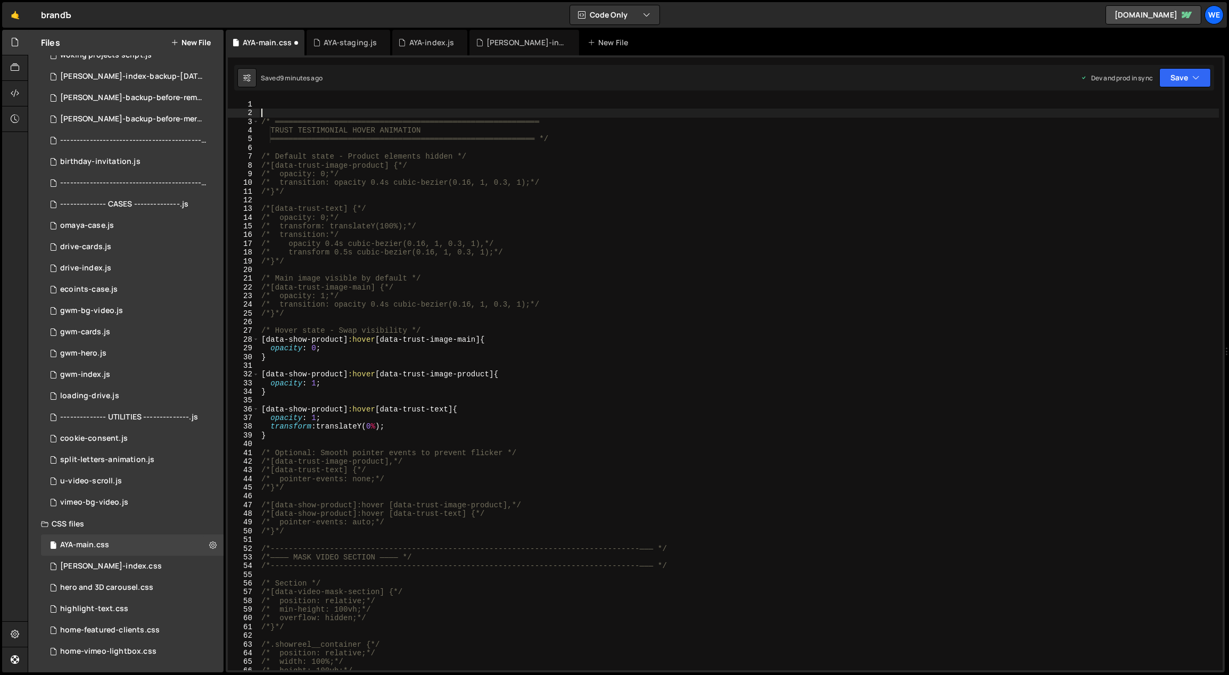
paste textarea "}"
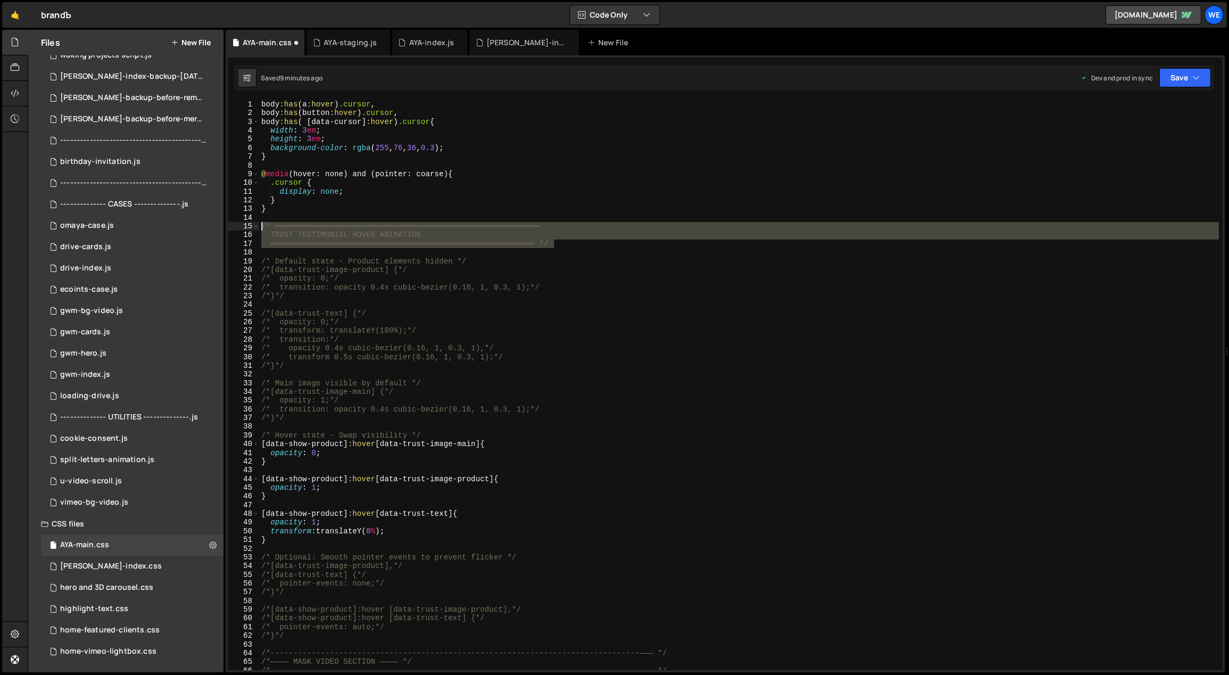
drag, startPoint x: 568, startPoint y: 241, endPoint x: 250, endPoint y: 227, distance: 318.6
click at [250, 227] on div "} 1 2 3 4 5 6 7 8 9 10 11 12 13 14 15 16 17 18 19 20 21 22 23 24 25 26 27 28 29…" at bounding box center [725, 385] width 995 height 570
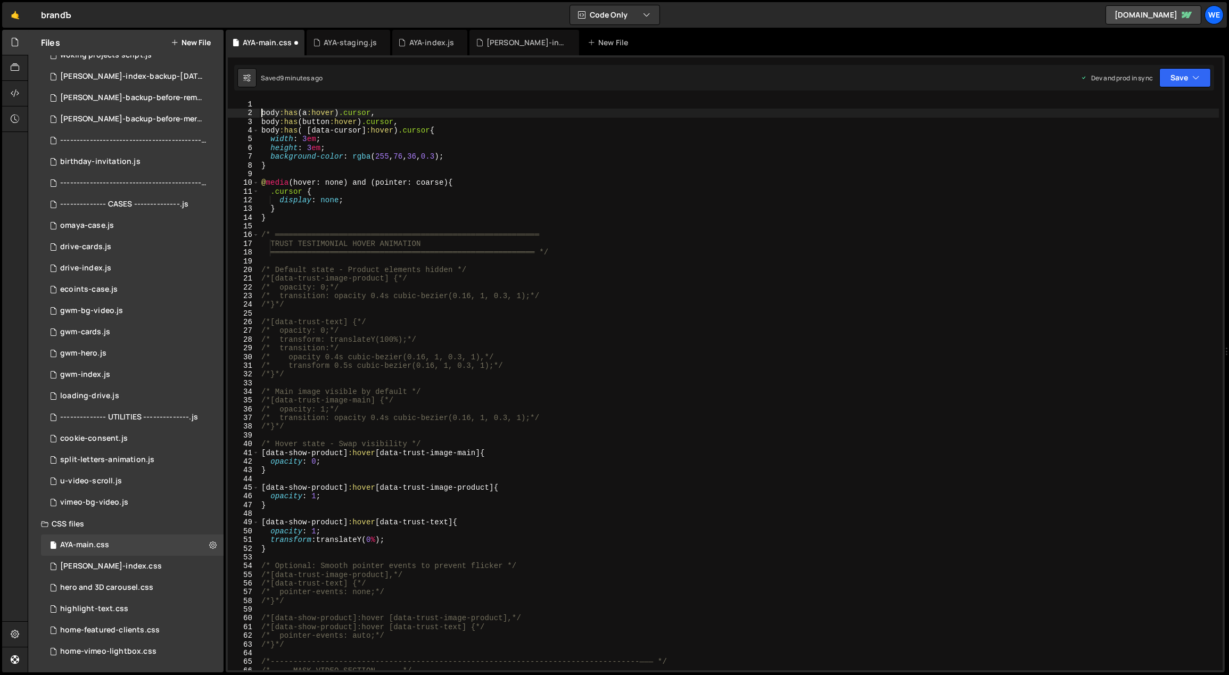
type textarea "body:has( a:hover) .cursor,"
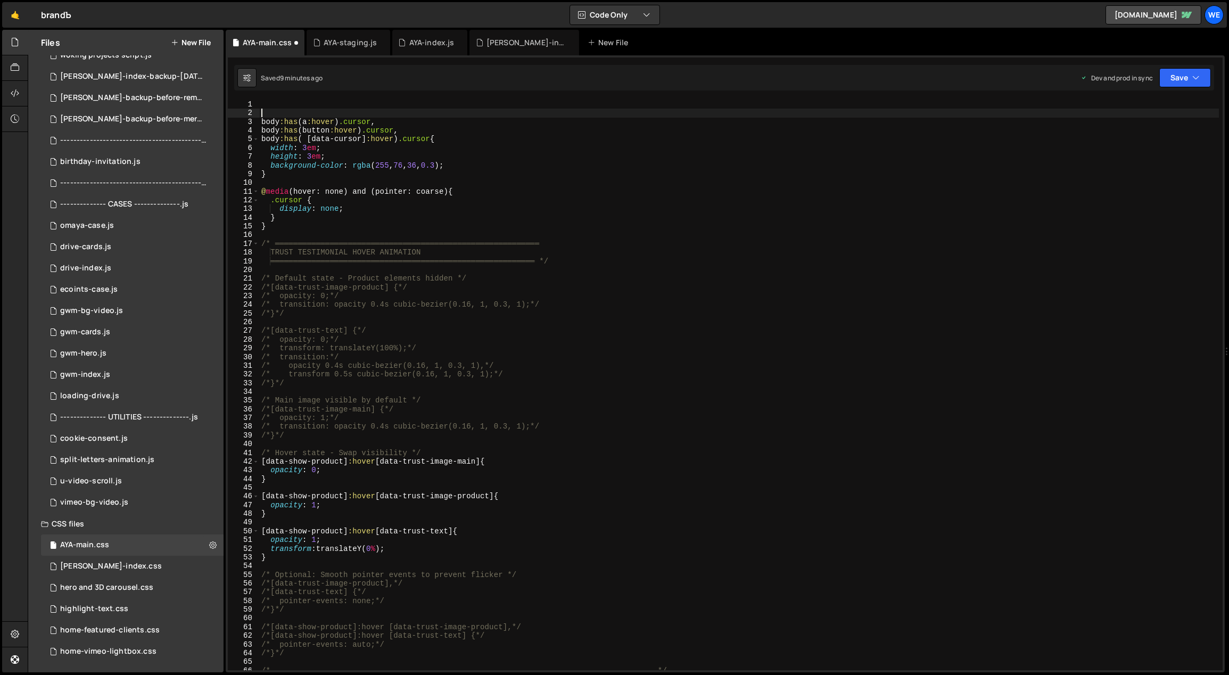
paste textarea "══════════════════════════════════════════════════════════ */"
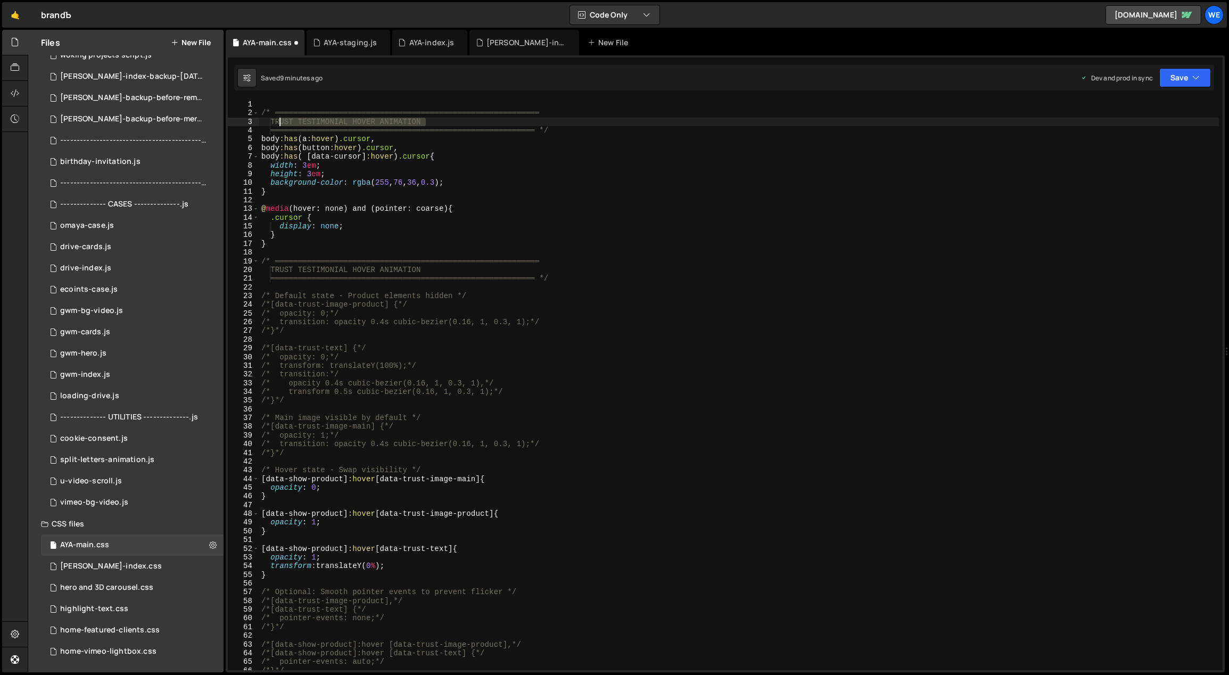
drag, startPoint x: 454, startPoint y: 123, endPoint x: 277, endPoint y: 119, distance: 177.3
click at [277, 119] on div "/* ══════════════════════════════════════════════════════════ TRUST TESTIMONIAL…" at bounding box center [739, 394] width 960 height 588
type textarea "CUSTOM CURSOR"
click at [735, 201] on div "/* ══════════════════════════════════════════════════════════ CUSTOM CURSOR ═══…" at bounding box center [739, 394] width 960 height 588
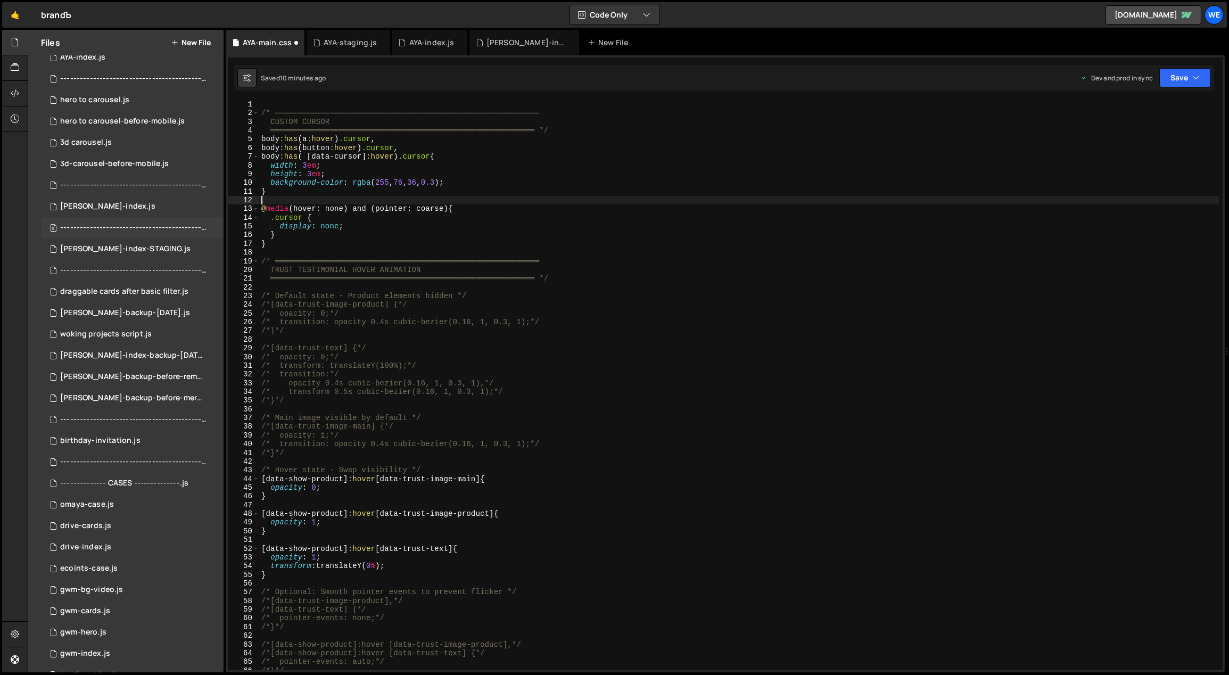
scroll to position [0, 0]
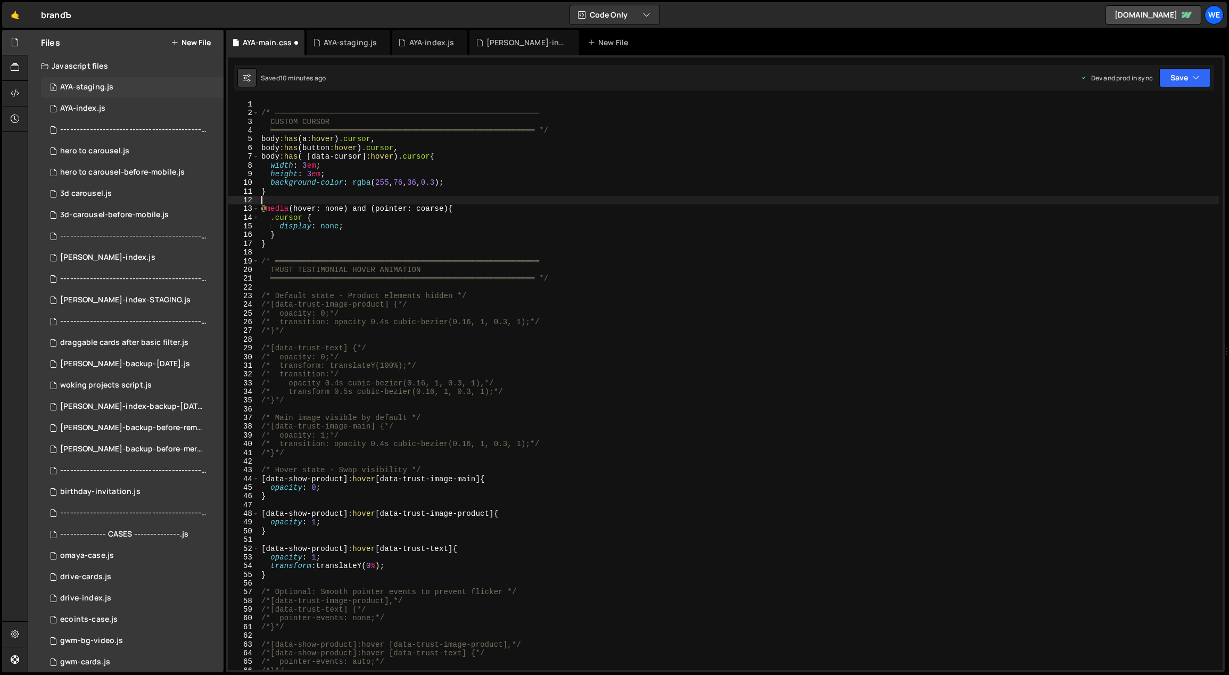
click at [110, 86] on div "AYA-staging.js" at bounding box center [86, 87] width 53 height 10
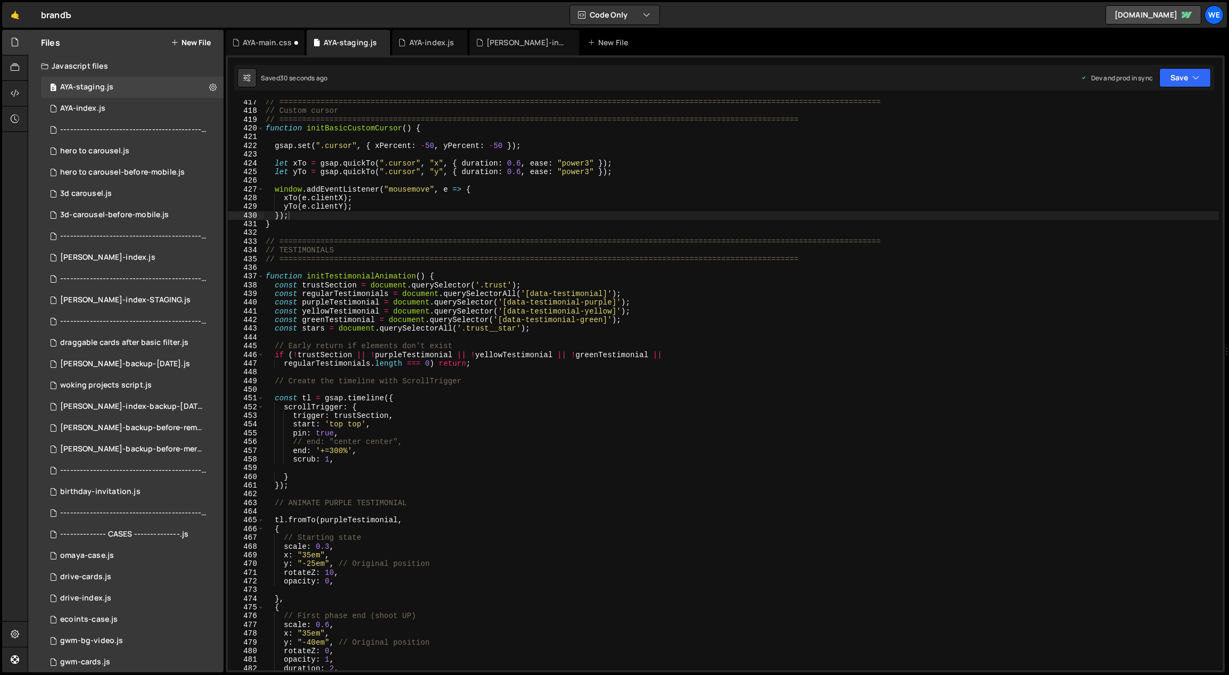
scroll to position [4026, 0]
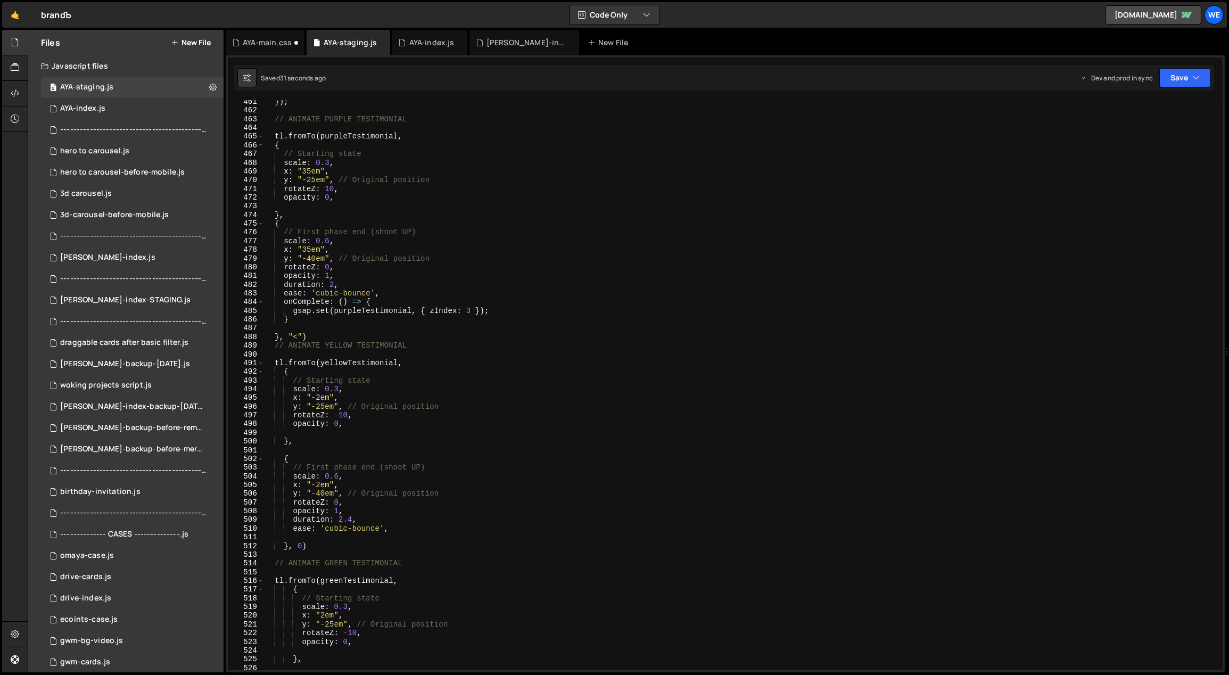
type textarea "tl.fromTo(yellowTestimonial,"
click at [512, 366] on div "}) ; // ANIMATE PURPLE TESTIMONIAL tl . fromTo ( purpleTestimonial , { // Start…" at bounding box center [741, 391] width 956 height 588
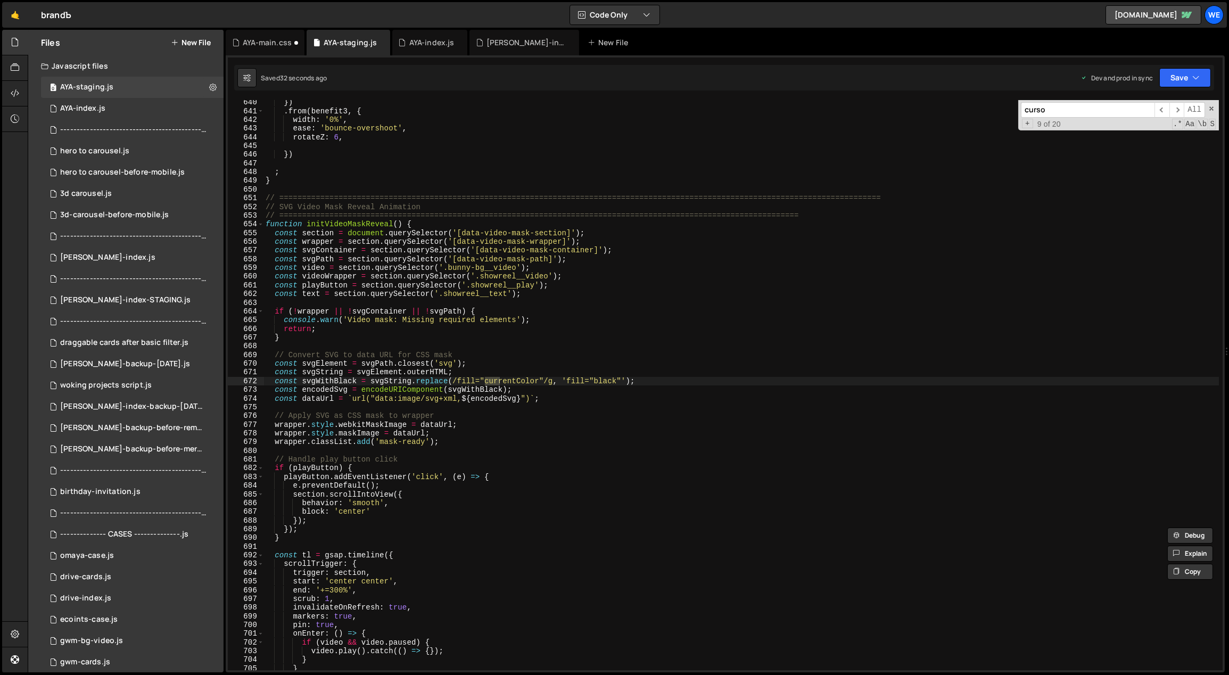
scroll to position [3320, 0]
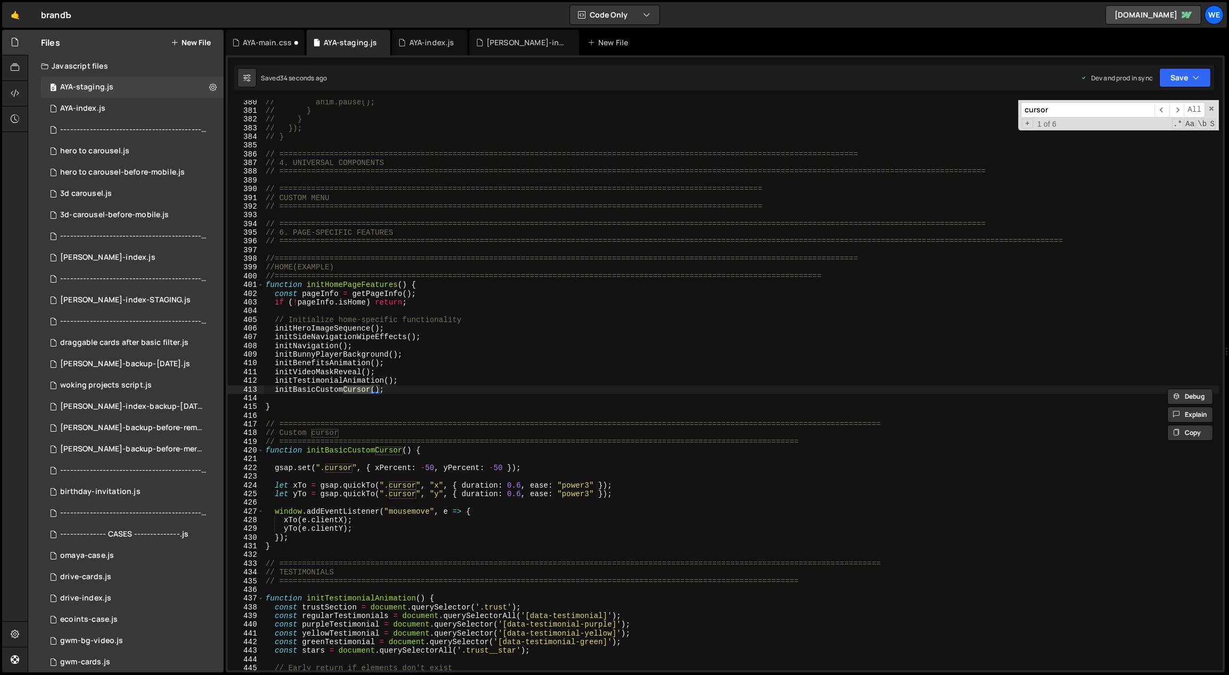
type input "cursor"
click at [364, 522] on div "// anim.pause(); // } // } // }); // } // =====================================…" at bounding box center [741, 392] width 956 height 588
click at [397, 543] on div "// anim.pause(); // } // } // }); // } // =====================================…" at bounding box center [741, 392] width 956 height 588
drag, startPoint x: 435, startPoint y: 467, endPoint x: 422, endPoint y: 466, distance: 13.3
click at [422, 466] on div "// anim.pause(); // } // } // }); // } // =====================================…" at bounding box center [741, 392] width 956 height 588
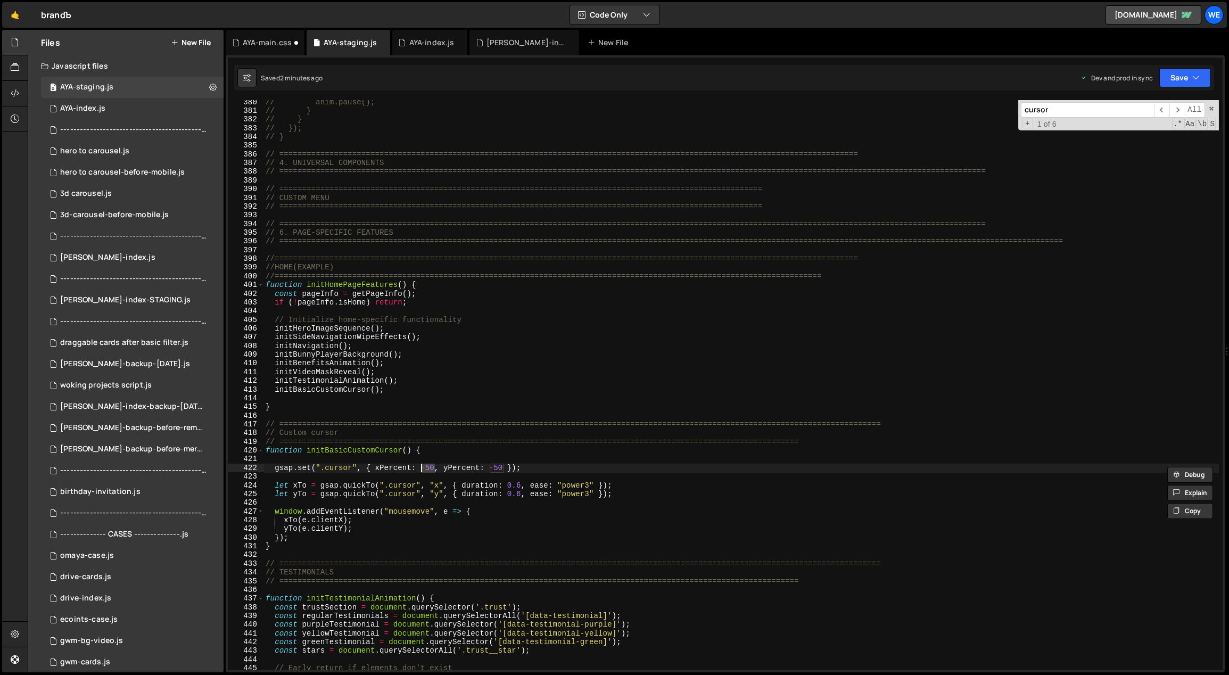
type textarea "gsap.set(".cursor", { xPercent: 0, yPercent: -50 });"
click at [461, 460] on div "// anim.pause(); // } // } // }); // } // =====================================…" at bounding box center [741, 392] width 956 height 588
drag, startPoint x: 492, startPoint y: 468, endPoint x: 480, endPoint y: 467, distance: 11.8
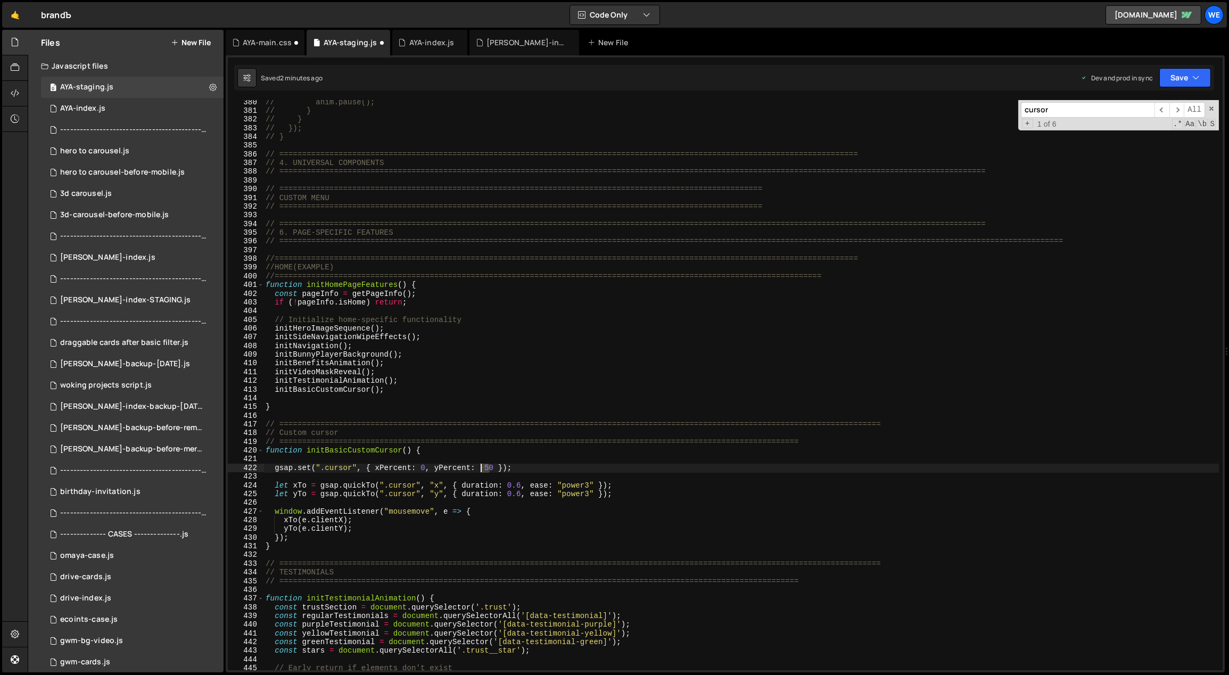
click at [480, 467] on div "// anim.pause(); // } // } // }); // } // =====================================…" at bounding box center [741, 392] width 956 height 588
click at [684, 423] on div "// anim.pause(); // } // } // }); // } // =====================================…" at bounding box center [741, 392] width 956 height 588
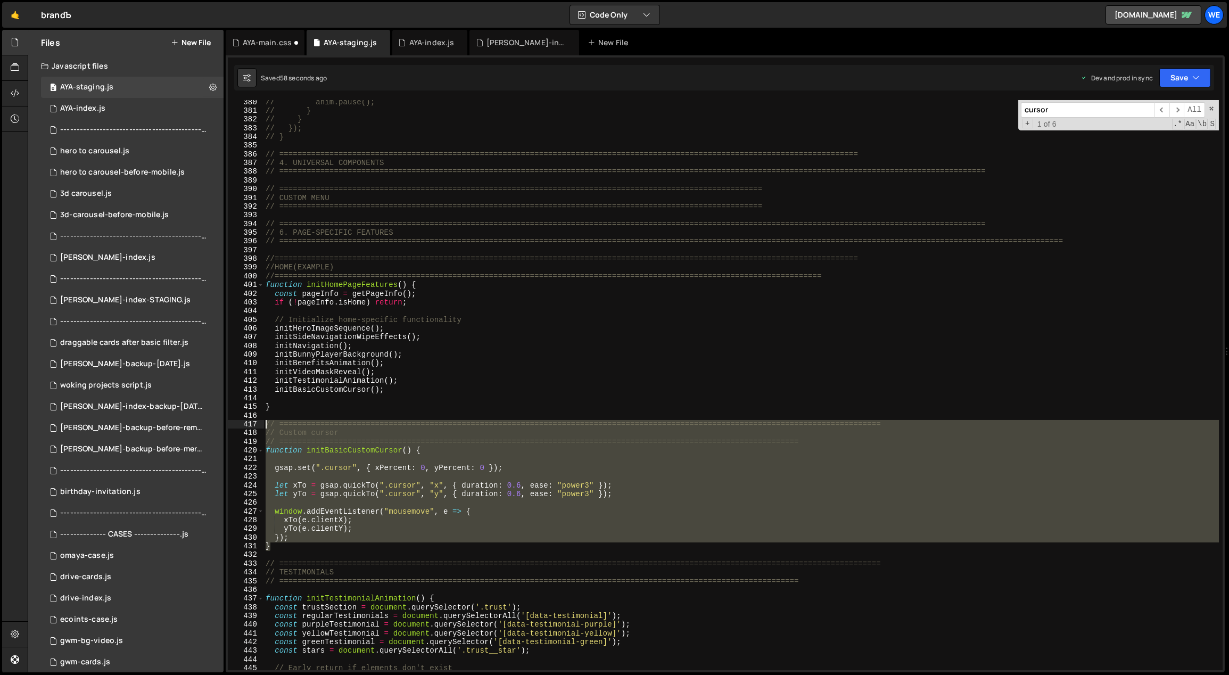
drag, startPoint x: 279, startPoint y: 541, endPoint x: 263, endPoint y: 427, distance: 114.9
click at [263, 427] on div "// anim.pause(); // } // } // }); // } // =====================================…" at bounding box center [741, 392] width 956 height 588
type textarea "// ============================================================================…"
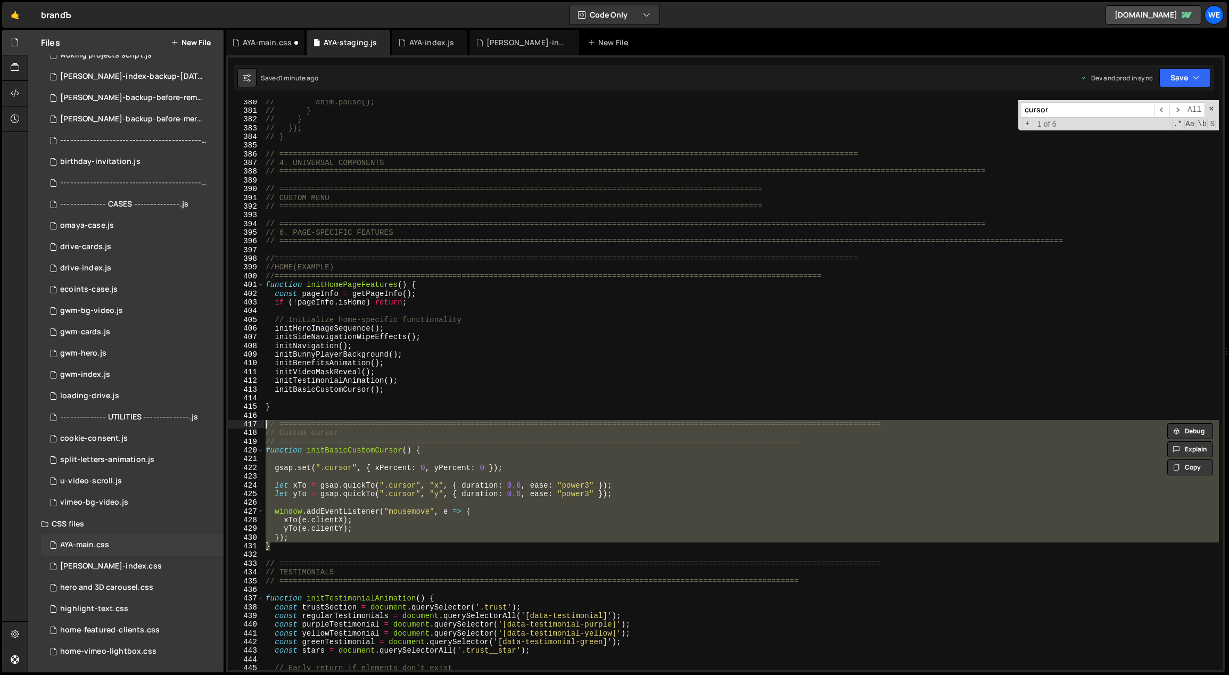
click at [111, 547] on div "AYA-main.css 0" at bounding box center [132, 544] width 183 height 21
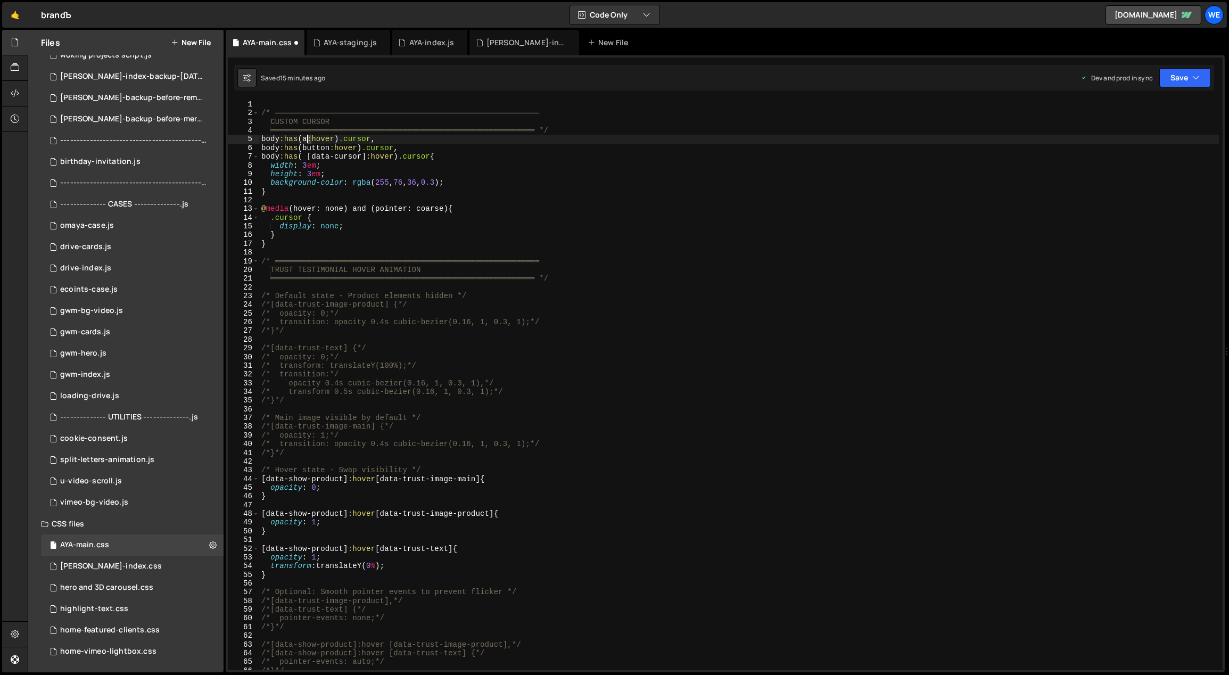
click at [308, 138] on div "/* ══════════════════════════════════════════════════════════ CUSTOM CURSOR ═══…" at bounding box center [739, 394] width 960 height 588
click at [319, 139] on div "/* ══════════════════════════════════════════════════════════ CUSTOM CURSOR ═══…" at bounding box center [739, 394] width 960 height 588
drag, startPoint x: 316, startPoint y: 138, endPoint x: 336, endPoint y: 138, distance: 20.2
click at [336, 138] on div "/* ══════════════════════════════════════════════════════════ CUSTOM CURSOR ═══…" at bounding box center [739, 394] width 960 height 588
click at [307, 138] on div "/* ══════════════════════════════════════════════════════════ CUSTOM CURSOR ═══…" at bounding box center [739, 394] width 960 height 588
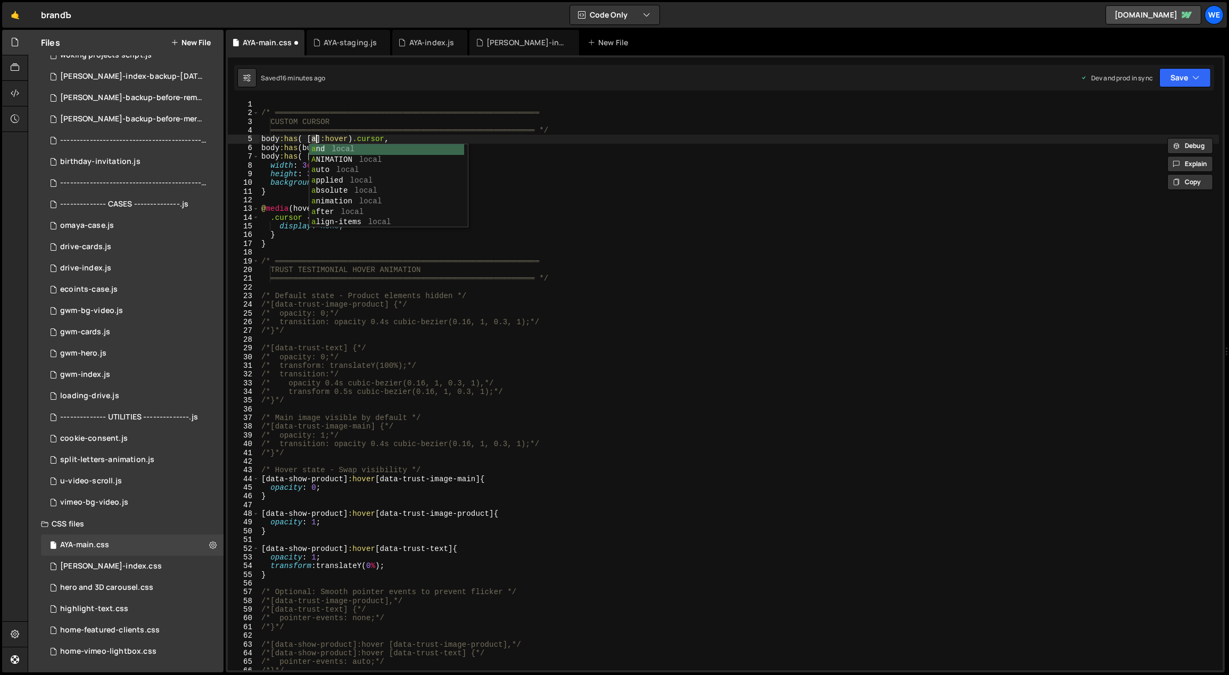
scroll to position [0, 4]
paste textarea "data-show-product"
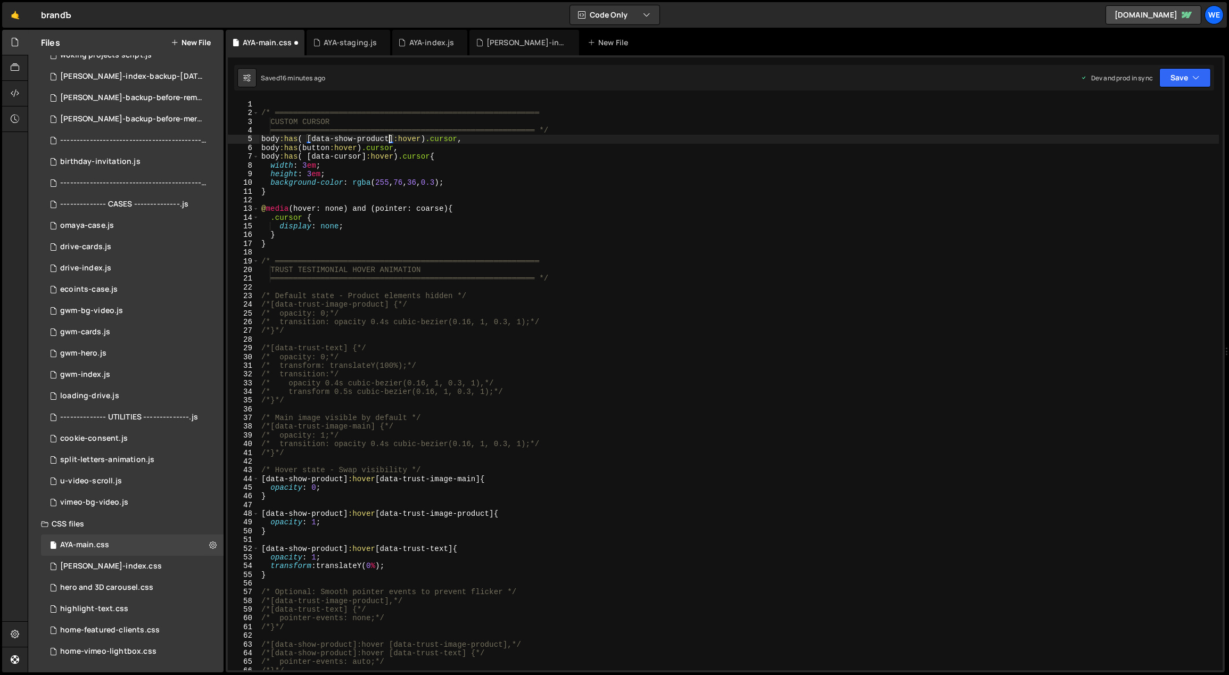
click at [445, 159] on div "/* ══════════════════════════════════════════════════════════ CUSTOM CURSOR ═══…" at bounding box center [739, 394] width 960 height 588
click at [447, 157] on div "/* ══════════════════════════════════════════════════════════ CUSTOM CURSOR ═══…" at bounding box center [739, 394] width 960 height 588
drag, startPoint x: 362, startPoint y: 156, endPoint x: 311, endPoint y: 155, distance: 50.6
click at [311, 155] on div "/* ══════════════════════════════════════════════════════════ CUSTOM CURSOR ═══…" at bounding box center [739, 394] width 960 height 588
paste textarea "show-product"
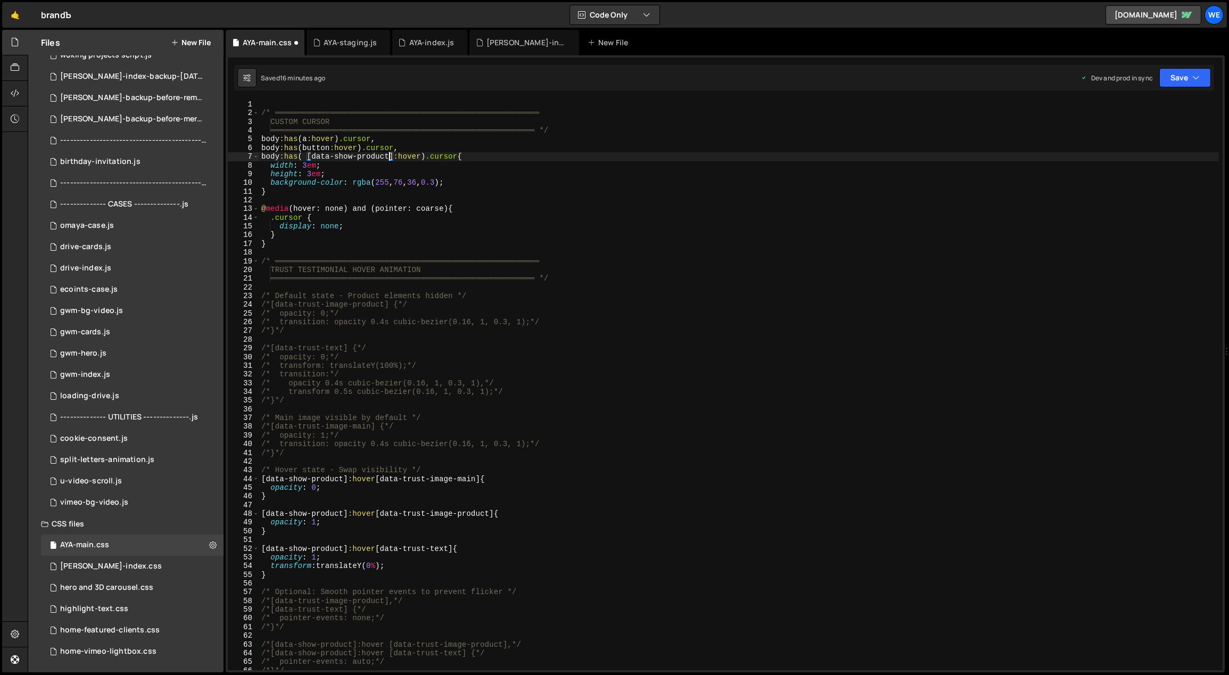
click at [484, 155] on div "/* ══════════════════════════════════════════════════════════ CUSTOM CURSOR ═══…" at bounding box center [739, 394] width 960 height 588
click at [431, 143] on div "/* ══════════════════════════════════════════════════════════ CUSTOM CURSOR ═══…" at bounding box center [739, 394] width 960 height 588
click at [430, 145] on div "/* ══════════════════════════════════════════════════════════ CUSTOM CURSOR ═══…" at bounding box center [739, 394] width 960 height 588
click at [478, 161] on div "/* ══════════════════════════════════════════════════════════ CUSTOM CURSOR ═══…" at bounding box center [739, 394] width 960 height 588
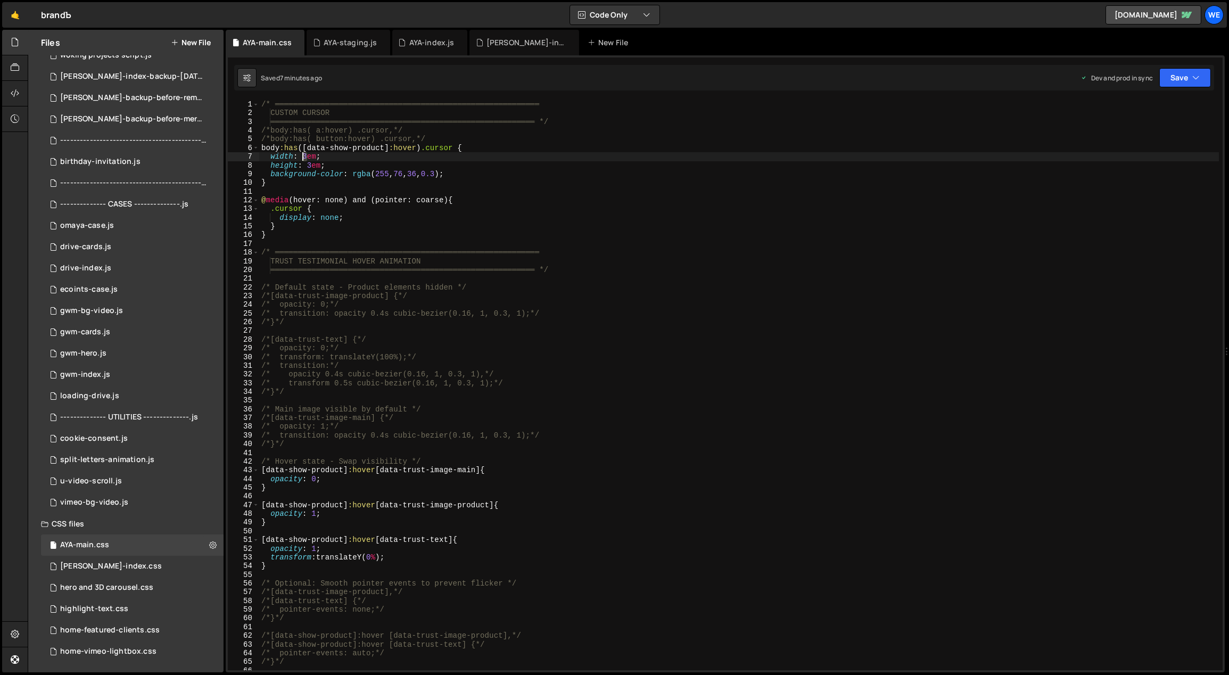
click at [302, 155] on div "/* ══════════════════════════════════════════════════════════ CUSTOM CURSOR ═══…" at bounding box center [739, 394] width 960 height 588
click at [364, 157] on div "/* ══════════════════════════════════════════════════════════ CUSTOM CURSOR ═══…" at bounding box center [739, 394] width 960 height 588
click at [470, 173] on div "/* ══════════════════════════════════════════════════════════ CUSTOM CURSOR ═══…" at bounding box center [739, 394] width 960 height 588
drag, startPoint x: 308, startPoint y: 156, endPoint x: 302, endPoint y: 154, distance: 6.1
click at [302, 154] on div "/* ══════════════════════════════════════════════════════════ CUSTOM CURSOR ═══…" at bounding box center [739, 394] width 960 height 588
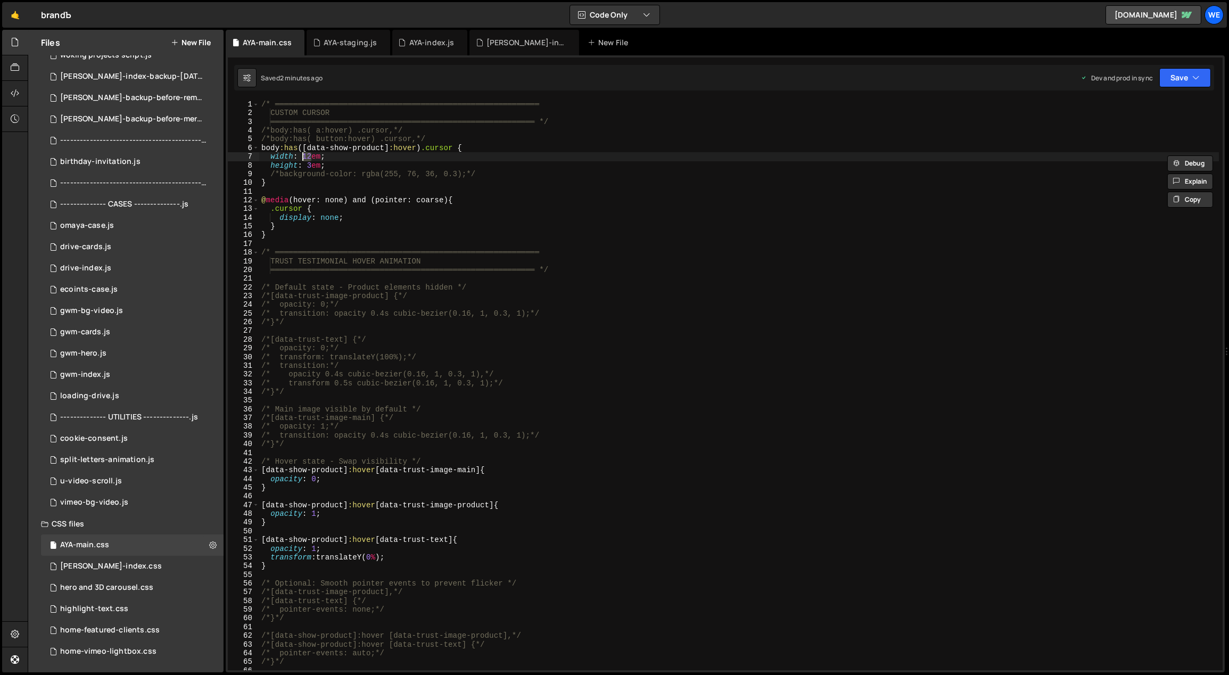
scroll to position [0, 3]
click at [348, 151] on div "/* ══════════════════════════════════════════════════════════ CUSTOM CURSOR ═══…" at bounding box center [739, 394] width 960 height 588
click at [342, 166] on div "/* ══════════════════════════════════════════════════════════ CUSTOM CURSOR ═══…" at bounding box center [739, 394] width 960 height 588
type textarea "height: 3em;"
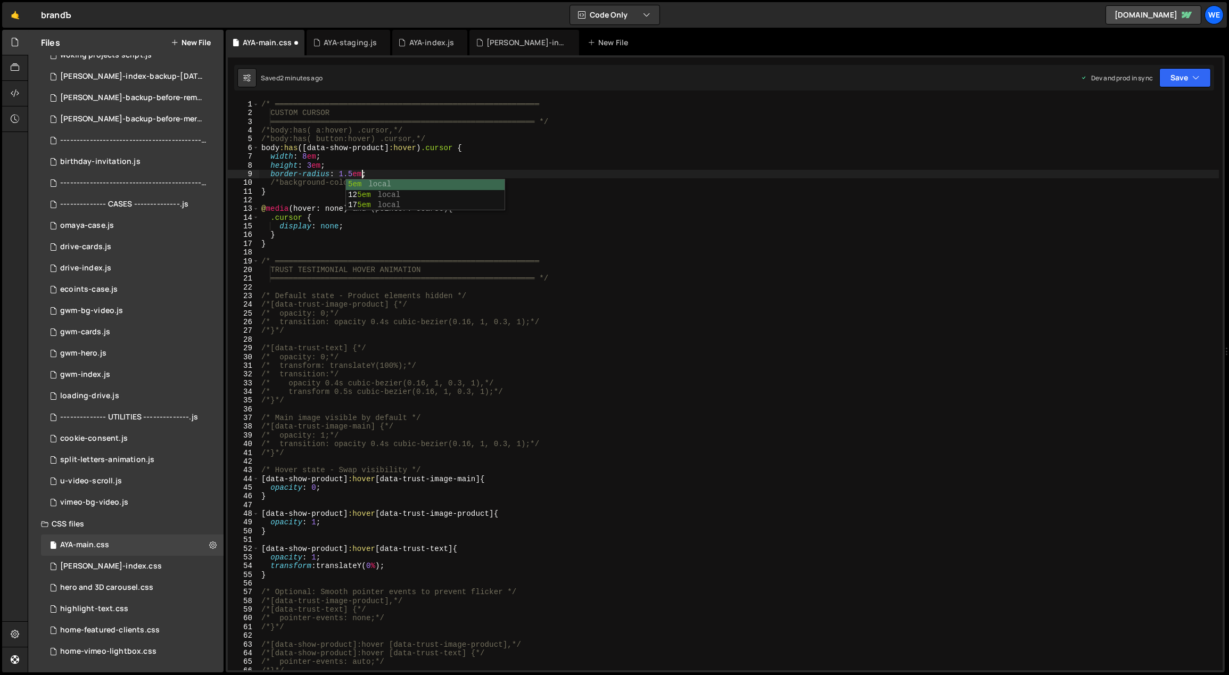
scroll to position [0, 6]
click at [387, 497] on div "/* ══════════════════════════════════════════════════════════ CUSTOM CURSOR ═══…" at bounding box center [739, 394] width 960 height 588
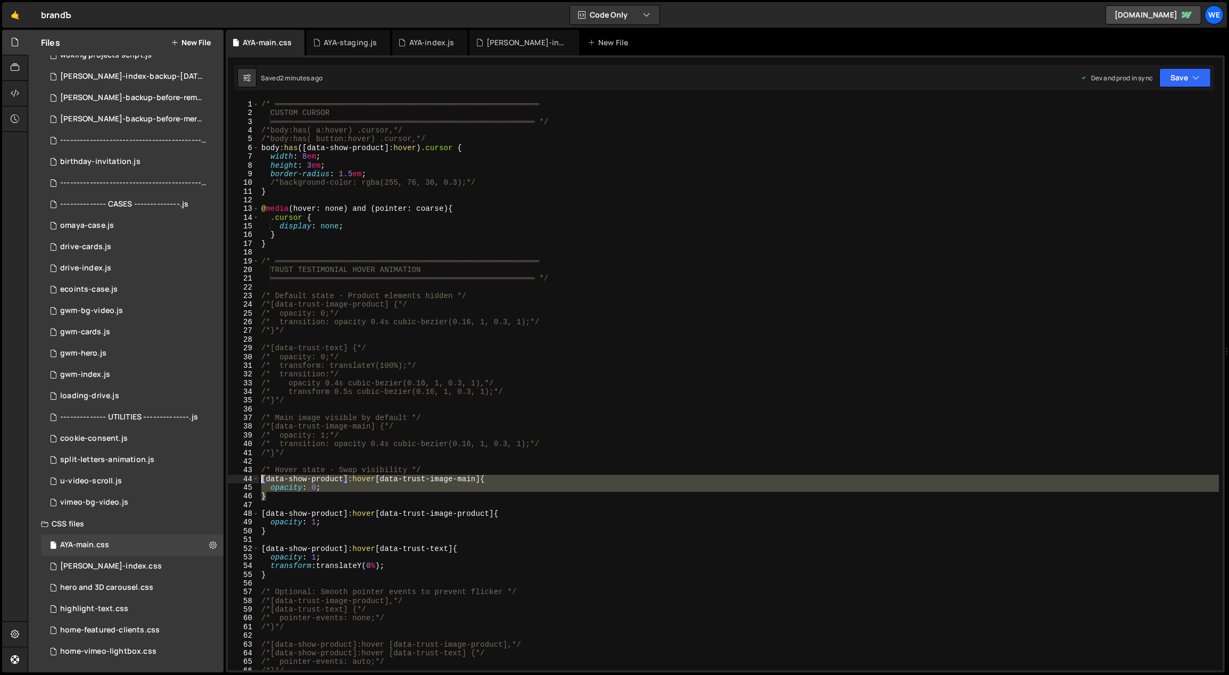
drag, startPoint x: 281, startPoint y: 498, endPoint x: 259, endPoint y: 480, distance: 28.7
click at [259, 480] on div "/* ══════════════════════════════════════════════════════════ CUSTOM CURSOR ═══…" at bounding box center [739, 394] width 960 height 588
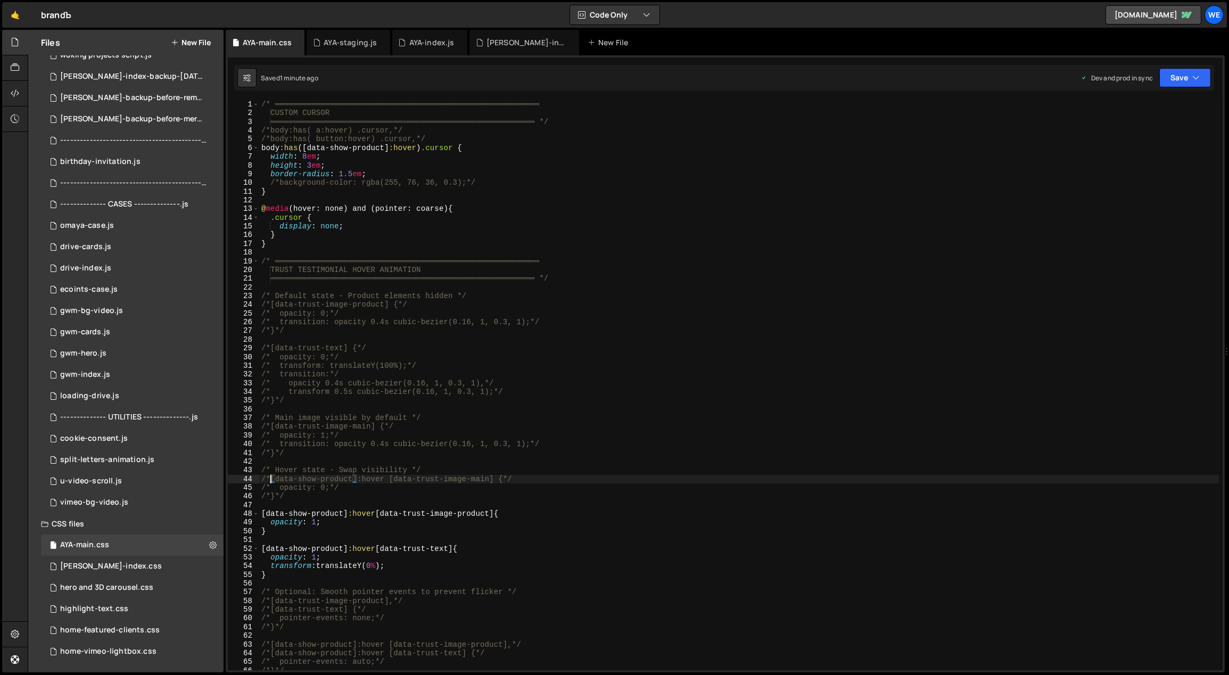
click at [328, 427] on div "/* ══════════════════════════════════════════════════════════ CUSTOM CURSOR ═══…" at bounding box center [739, 394] width 960 height 588
type textarea "/*[data-trust-image-main] {*/"
click at [329, 505] on div "/* ══════════════════════════════════════════════════════════ CUSTOM CURSOR ═══…" at bounding box center [739, 394] width 960 height 588
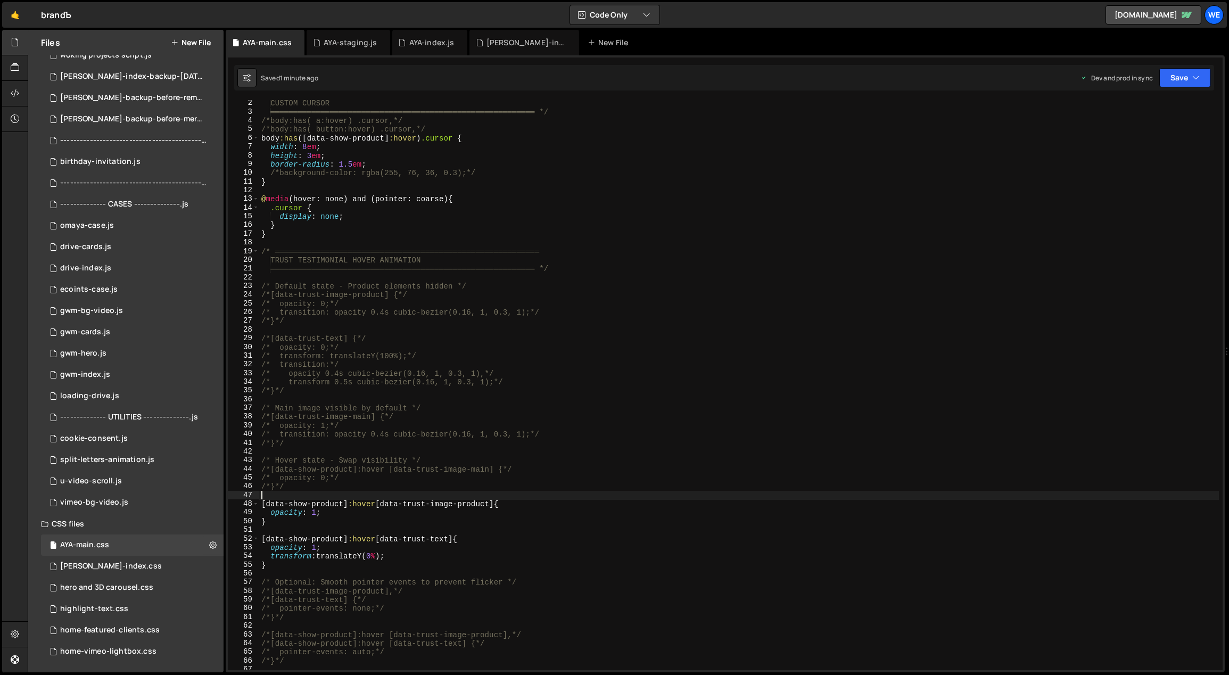
scroll to position [39, 0]
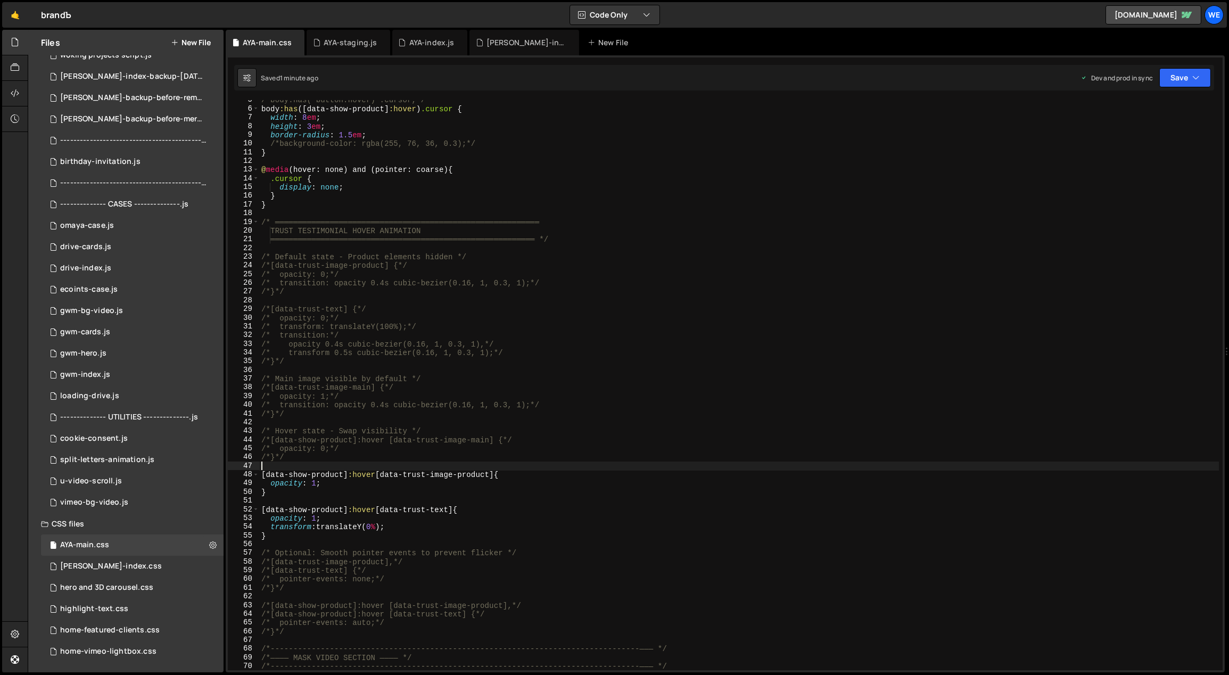
click at [342, 499] on div "/*body:has( button:hover) .cursor,*/ body :has ([ data-show-product ] :hover ) …" at bounding box center [739, 390] width 960 height 588
click at [308, 528] on div "/*body:has( button:hover) .cursor,*/ body :has ([ data-show-product ] :hover ) …" at bounding box center [739, 390] width 960 height 588
click at [307, 125] on div "/*body:has( button:hover) .cursor,*/ body :has ([ data-show-product ] :hover ) …" at bounding box center [739, 390] width 960 height 588
click at [302, 115] on div "/*body:has( button:hover) .cursor,*/ body :has ([ data-show-product ] :hover ) …" at bounding box center [739, 390] width 960 height 588
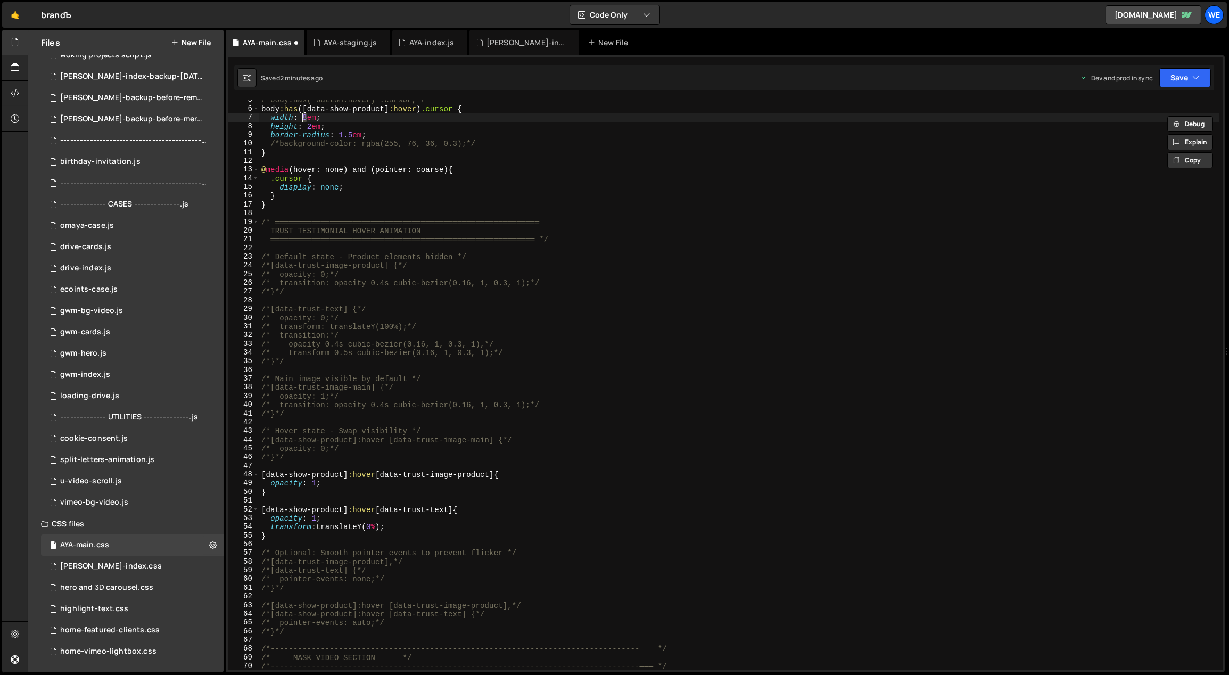
scroll to position [0, 3]
click at [345, 113] on div "/*body:has( button:hover) .cursor,*/ body :has ([ data-show-product ] :hover ) …" at bounding box center [739, 390] width 960 height 588
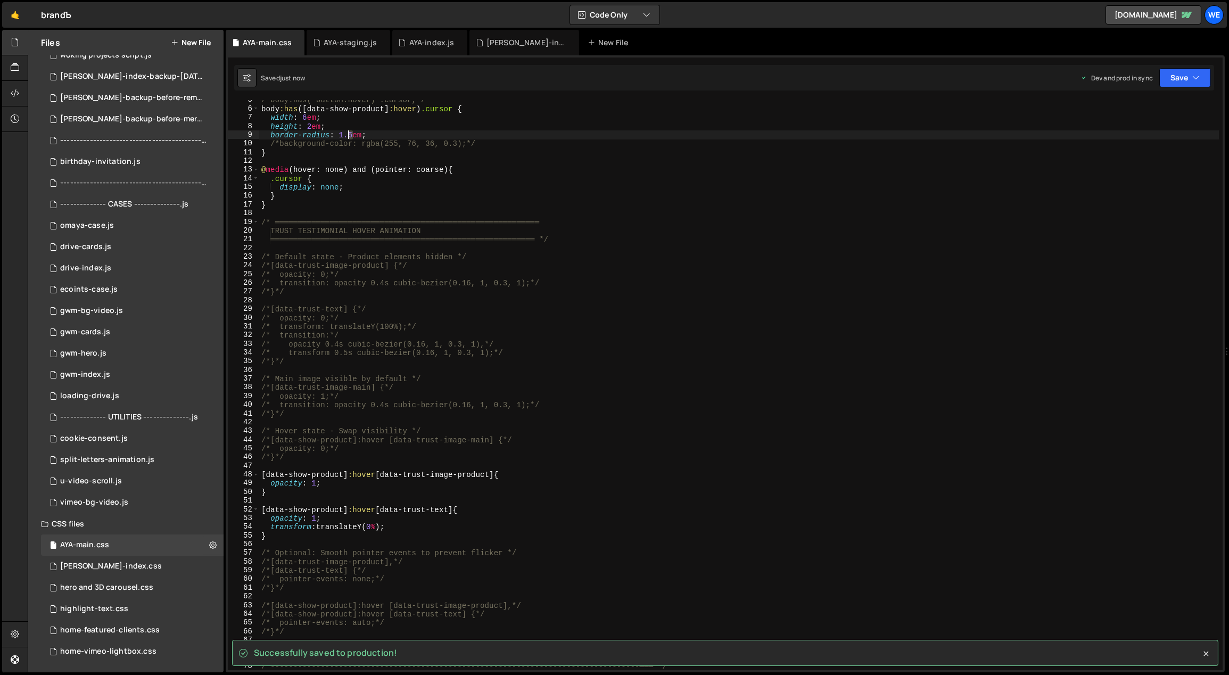
drag, startPoint x: 351, startPoint y: 133, endPoint x: 356, endPoint y: 130, distance: 5.8
click at [348, 133] on div "/*body:has( button:hover) .cursor,*/ body :has ([ data-show-product ] :hover ) …" at bounding box center [739, 390] width 960 height 588
type textarea "border-radius: 1em;"
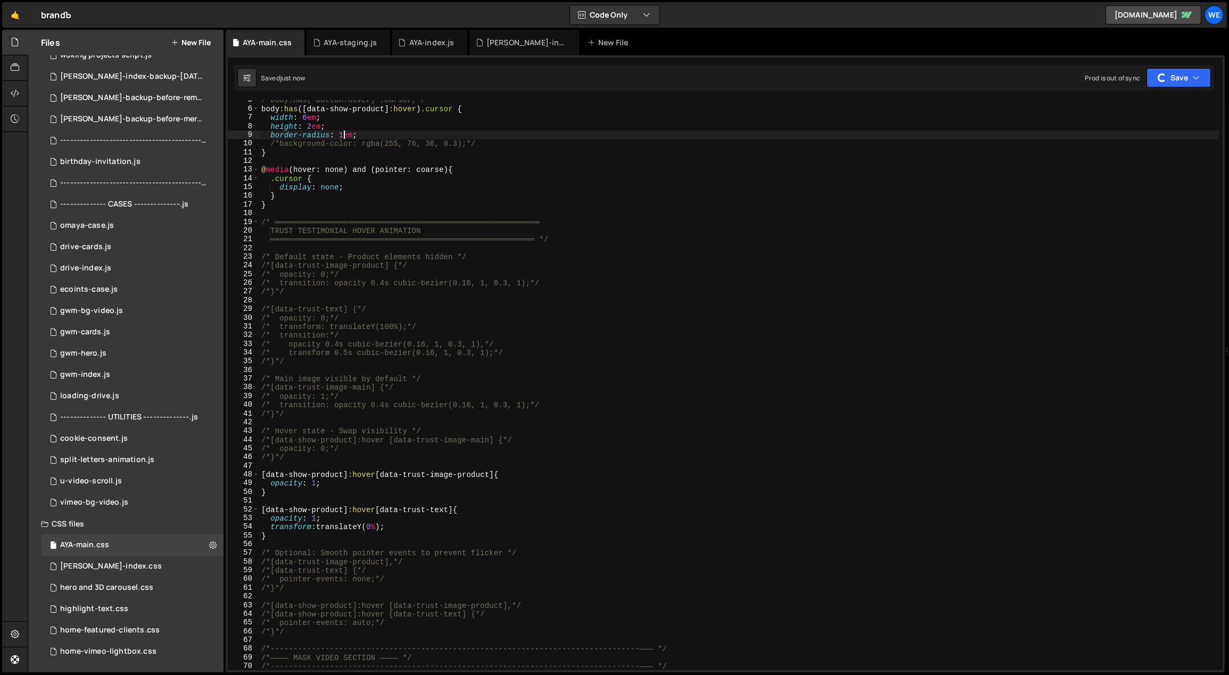
click at [359, 136] on div "/*body:has( button:hover) .cursor,*/ body :has ([ data-show-product ] :hover ) …" at bounding box center [739, 390] width 960 height 588
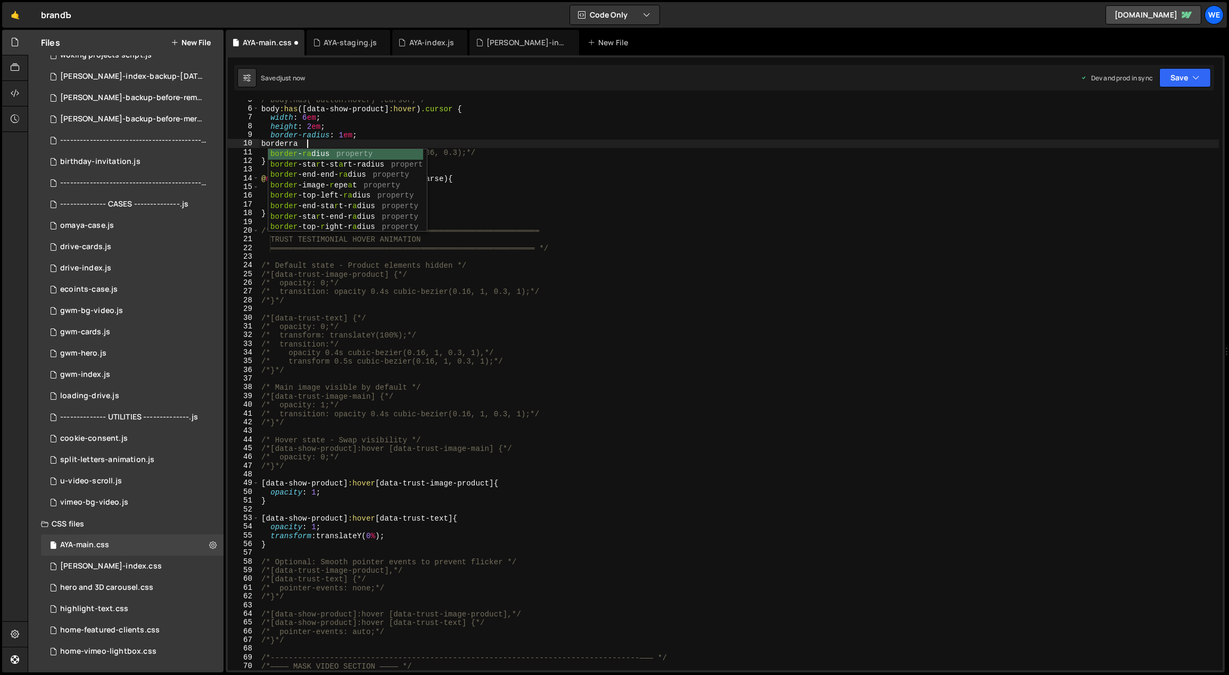
scroll to position [0, 3]
type textarea "border-radius: ;"
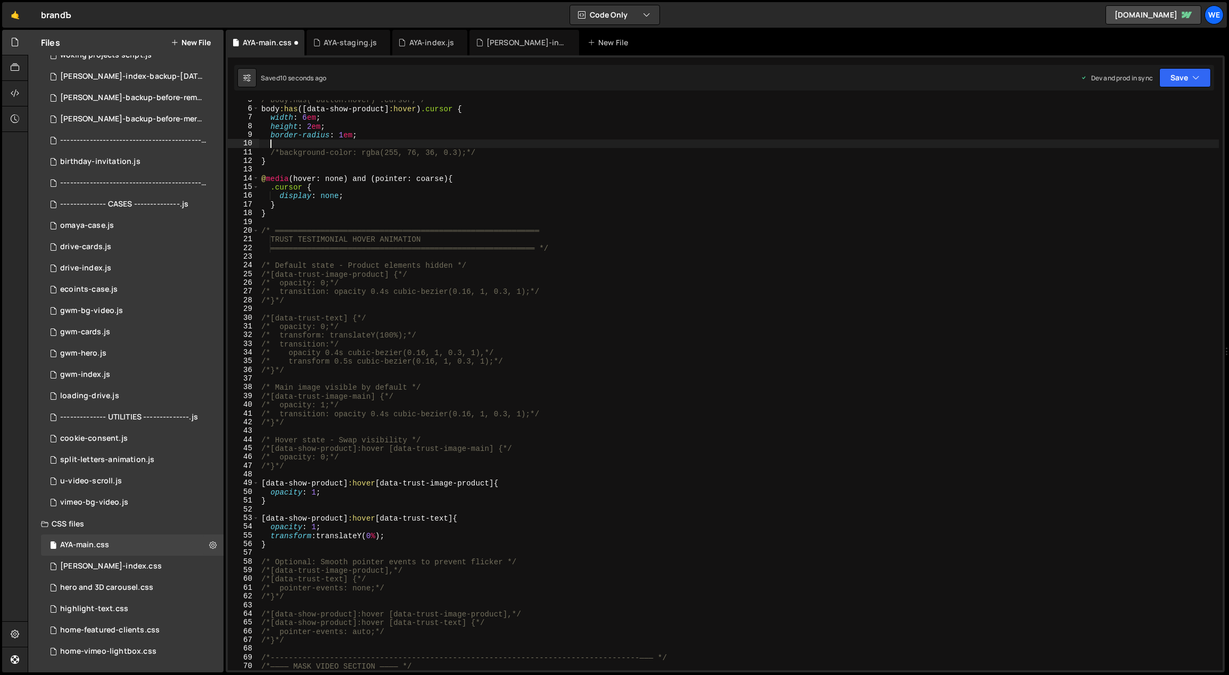
scroll to position [0, 0]
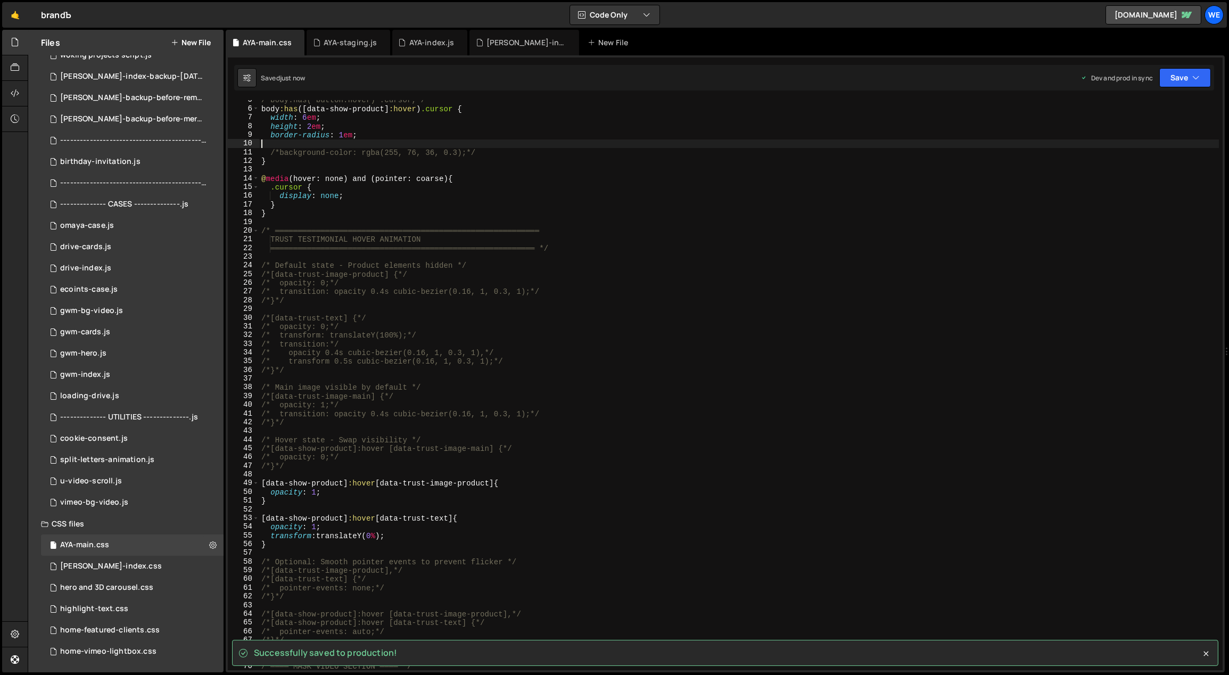
click at [371, 141] on div "/*body:has( button:hover) .cursor,*/ body :has ([ data-show-product ] :hover ) …" at bounding box center [739, 390] width 960 height 588
click at [326, 159] on div "/*body:has( button:hover) .cursor,*/ body :has ([ data-show-product ] :hover ) …" at bounding box center [739, 390] width 960 height 588
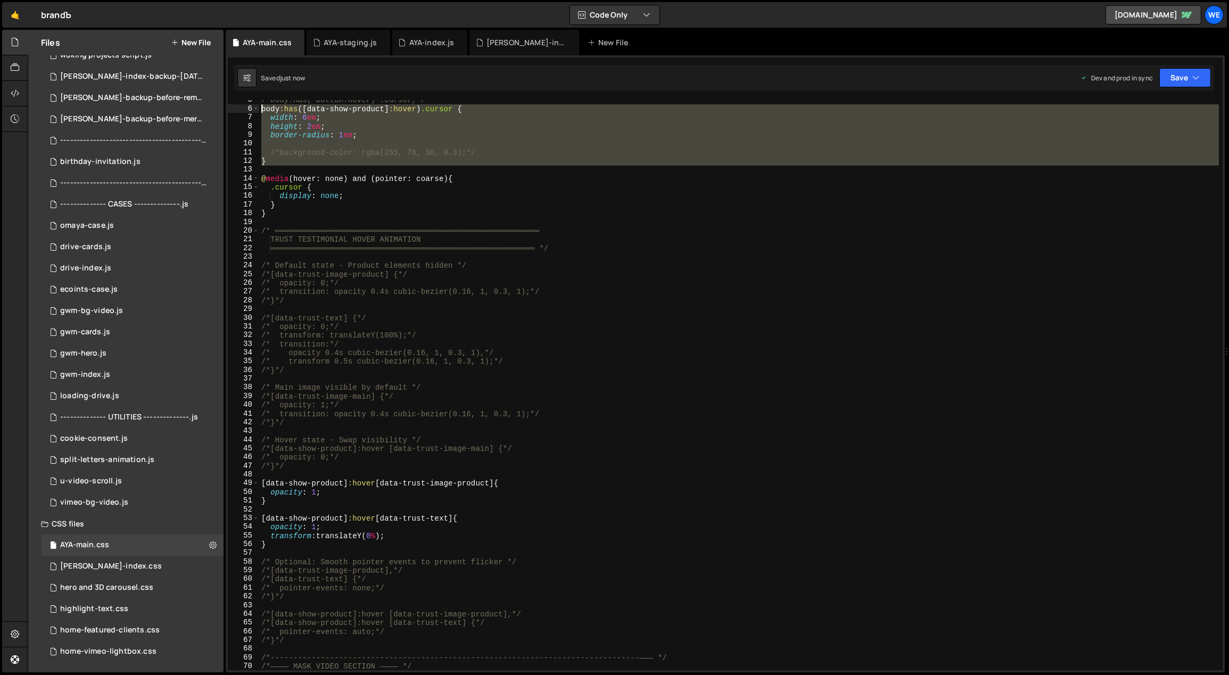
drag, startPoint x: 282, startPoint y: 166, endPoint x: 258, endPoint y: 112, distance: 58.8
click at [258, 112] on div "} 5 6 7 8 9 10 11 12 13 14 15 16 17 18 19 20 21 22 23 24 25 26 27 28 29 30 31 3…" at bounding box center [725, 385] width 995 height 570
type textarea "body:has([data-show-product]:hover) .cursor { width: 6em;"
click at [347, 170] on div "/*body:has( button:hover) .cursor,*/ body :has ([ data-show-product ] :hover ) …" at bounding box center [739, 385] width 960 height 570
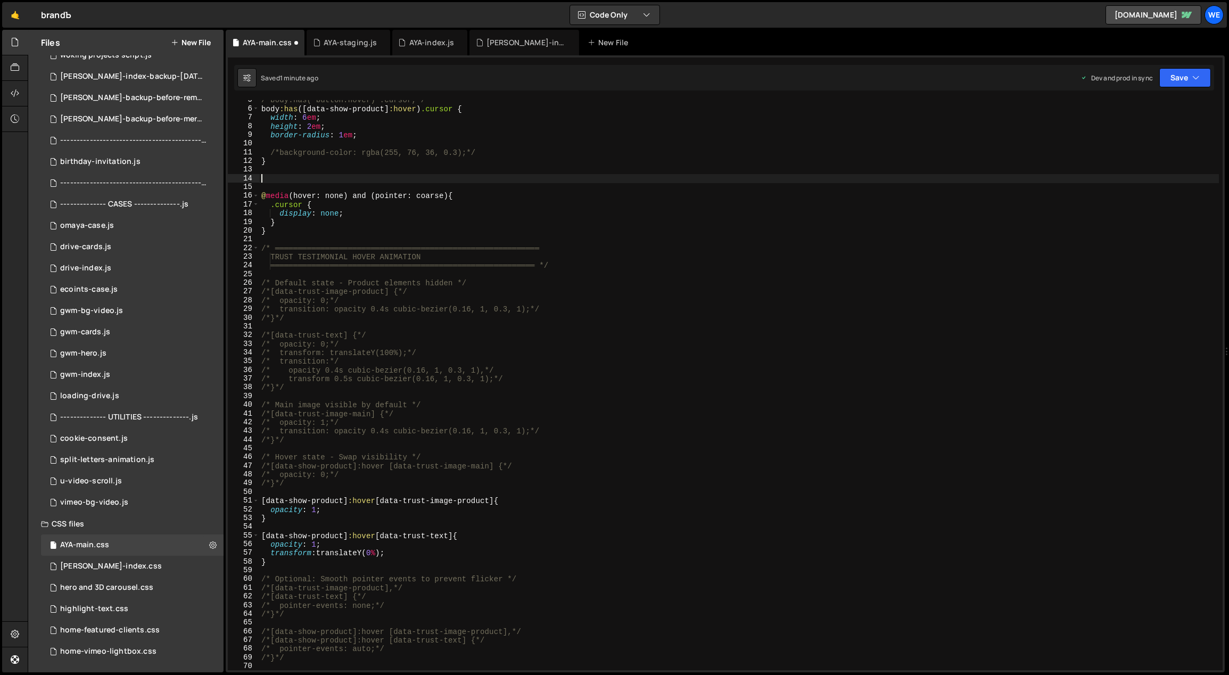
paste textarea "}"
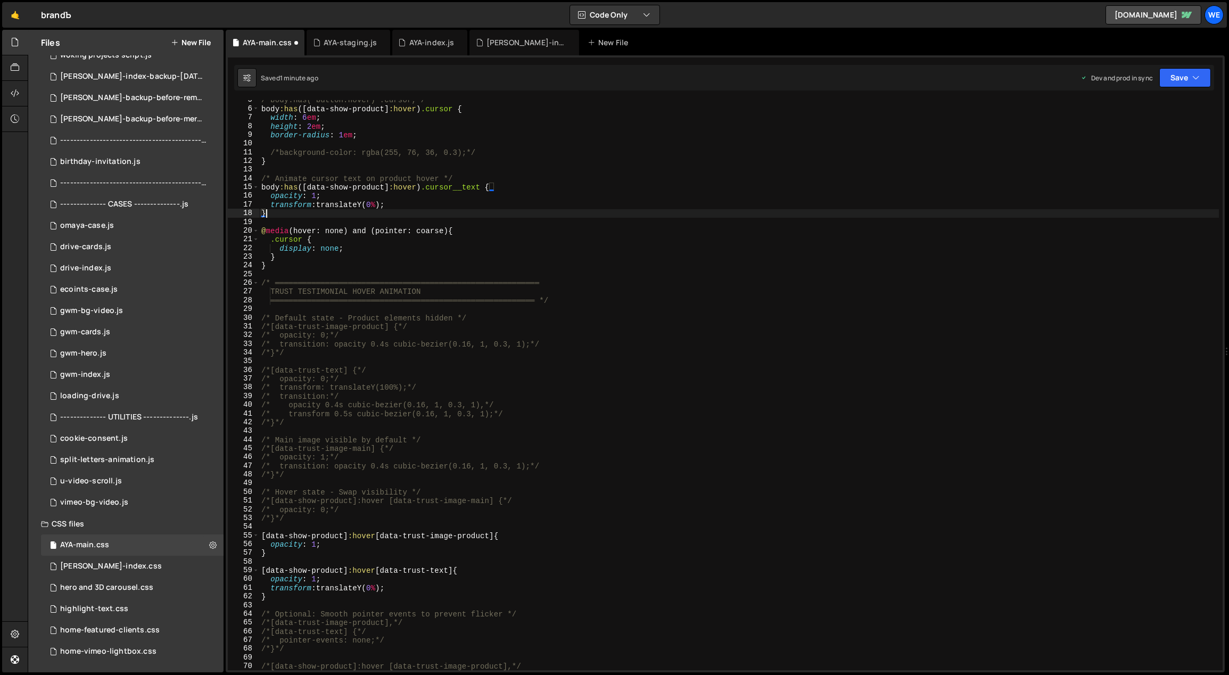
click at [428, 210] on div "/*body:has( button:hover) .cursor,*/ body :has ([ data-show-product ] :hover ) …" at bounding box center [739, 390] width 960 height 588
click at [302, 116] on div "/*body:has( button:hover) .cursor,*/ body :has ([ data-show-product ] :hover ) …" at bounding box center [739, 390] width 960 height 588
type textarea "width: 8em;"
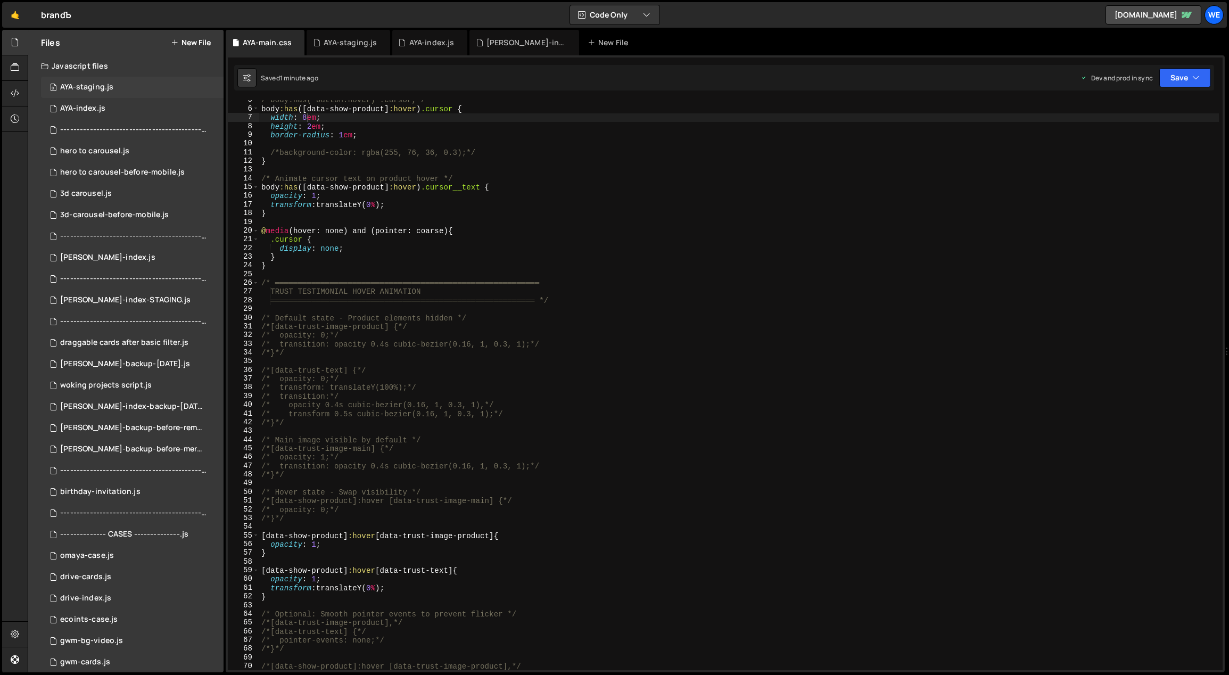
click at [106, 84] on div "AYA-staging.js" at bounding box center [86, 87] width 53 height 10
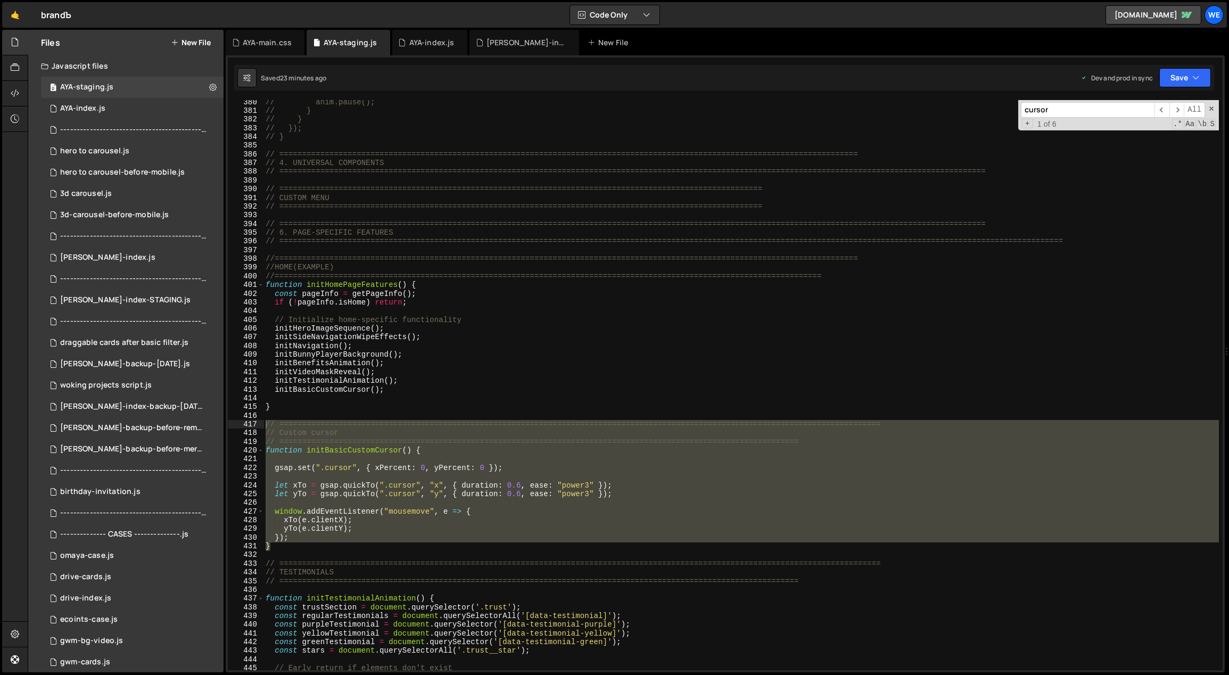
click at [321, 551] on div "// anim.pause(); // } // } // }); // } // =====================================…" at bounding box center [741, 392] width 956 height 588
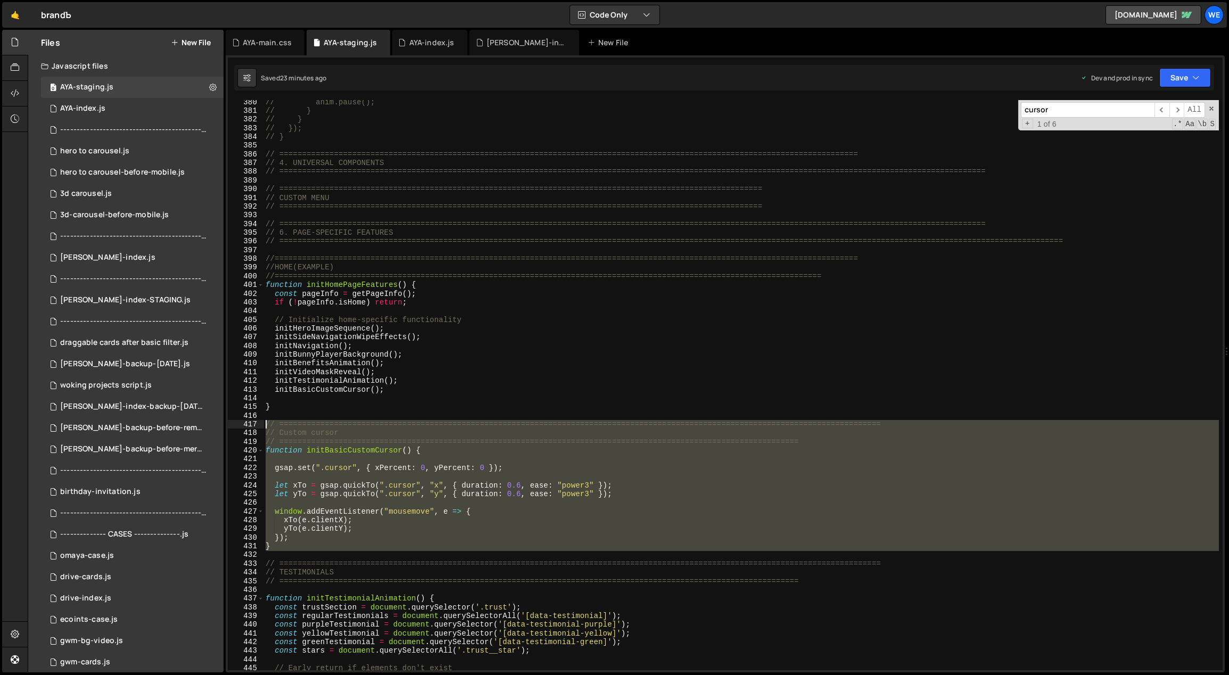
drag, startPoint x: 300, startPoint y: 552, endPoint x: 266, endPoint y: 425, distance: 131.3
click at [266, 425] on div "// anim.pause(); // } // } // }); // } // =====================================…" at bounding box center [741, 392] width 956 height 588
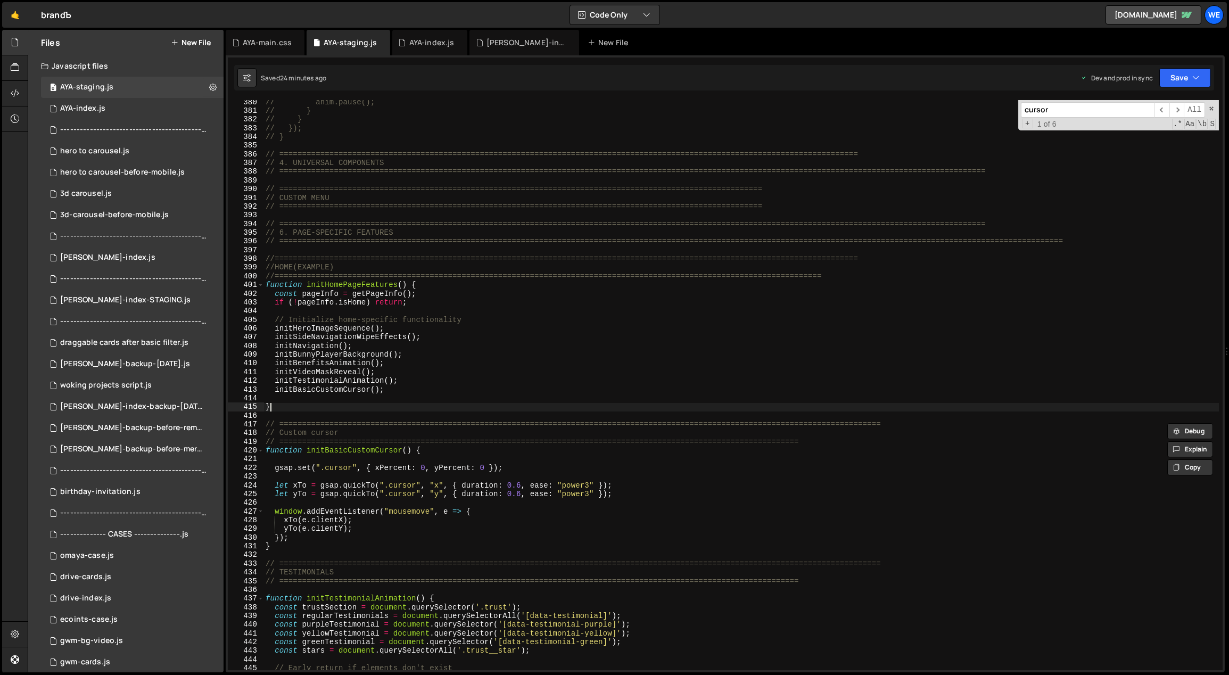
click at [453, 405] on div "// anim.pause(); // } // } // }); // } // =====================================…" at bounding box center [741, 392] width 956 height 588
type textarea "}"
click at [436, 412] on div "// anim.pause(); // } // } // }); // } // =====================================…" at bounding box center [741, 392] width 956 height 588
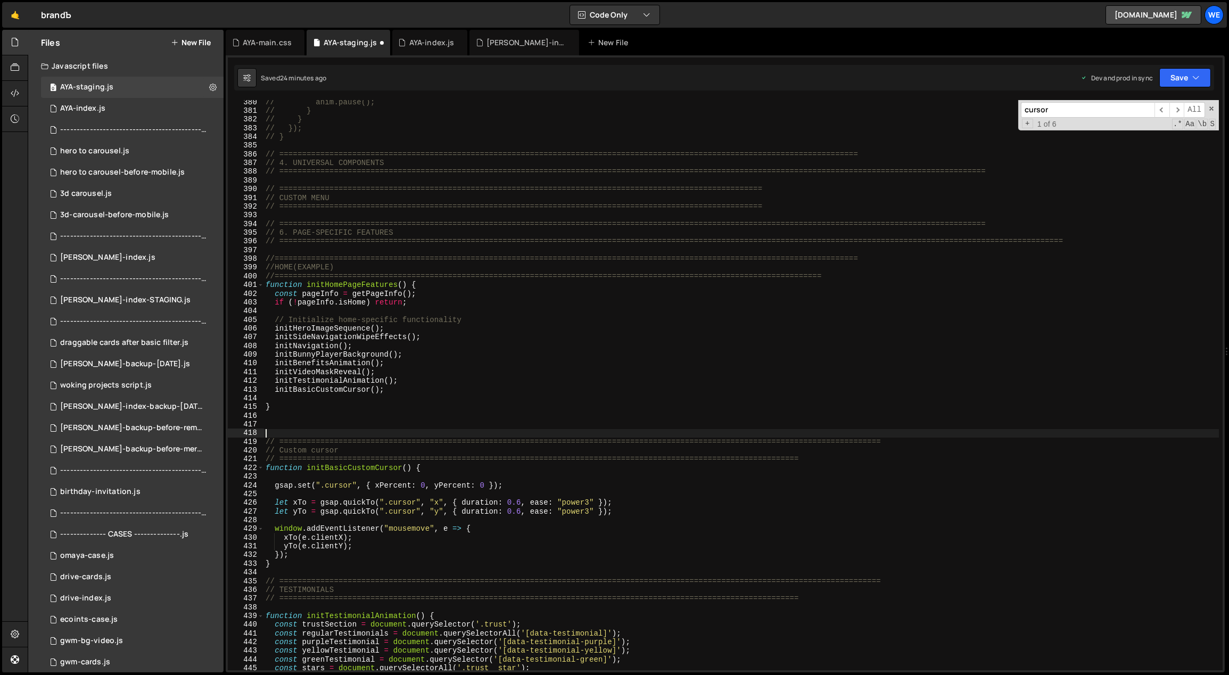
paste textarea "}"
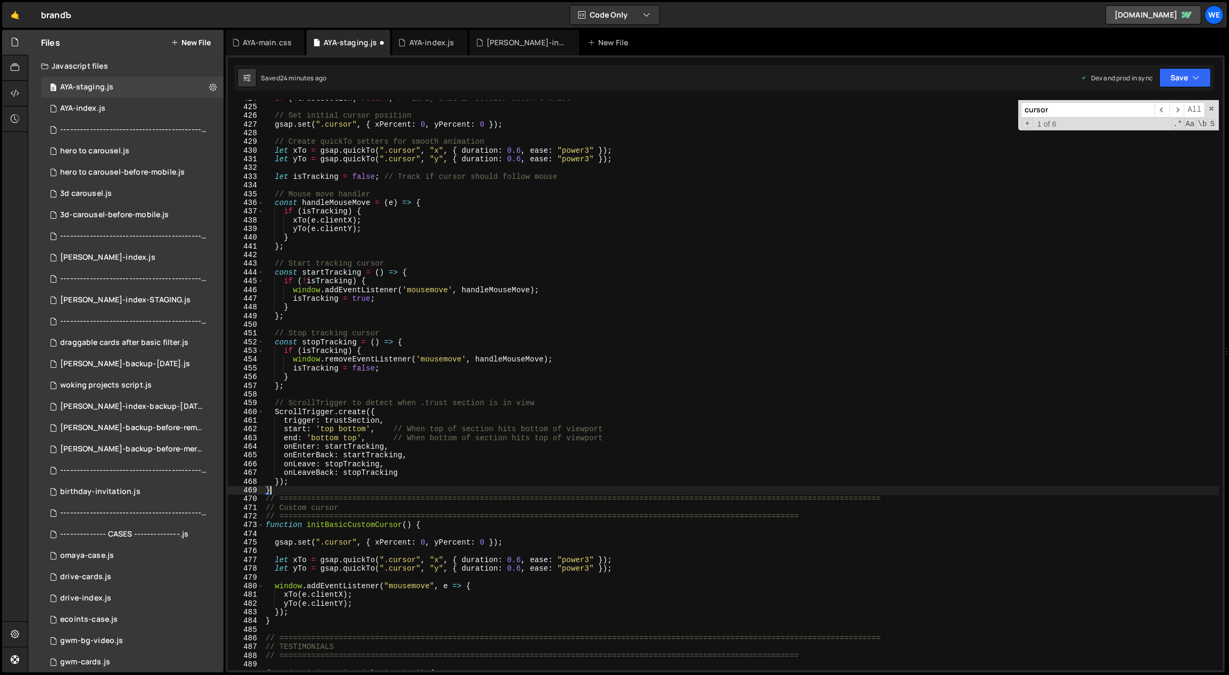
scroll to position [3807, 0]
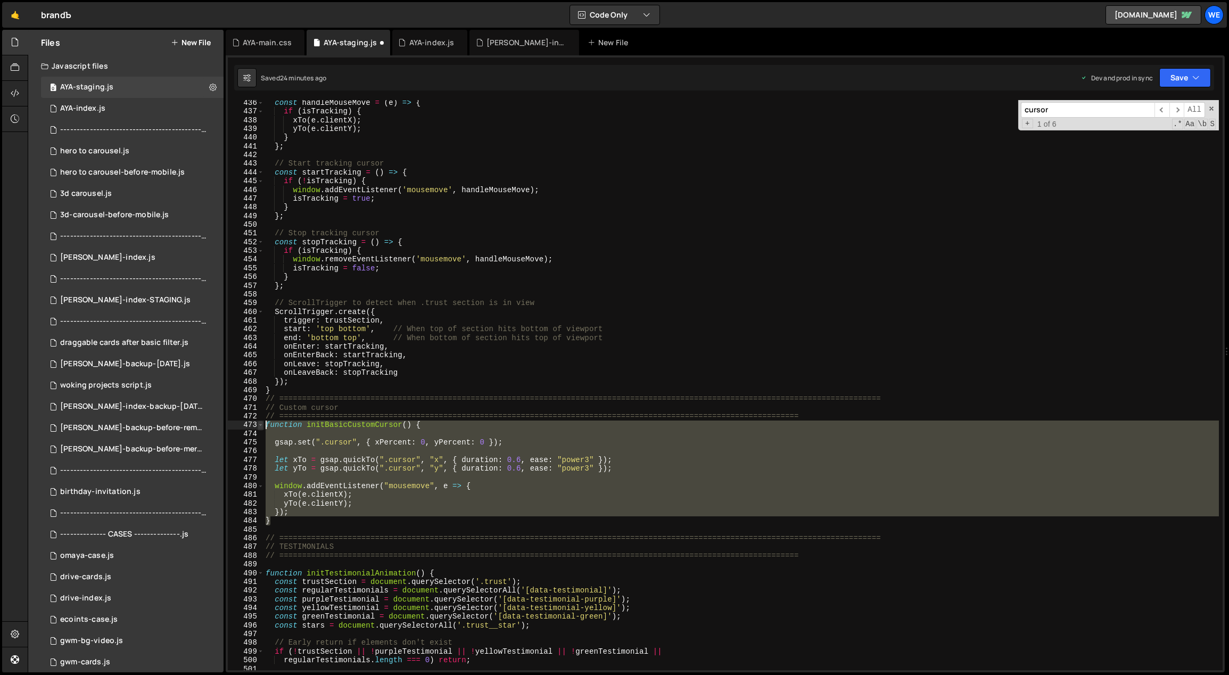
drag, startPoint x: 285, startPoint y: 523, endPoint x: 260, endPoint y: 423, distance: 103.1
click at [260, 423] on div "} 436 437 438 439 440 441 442 443 444 445 446 447 448 449 450 451 452 453 454 4…" at bounding box center [725, 385] width 995 height 570
type textarea "// function initBasicCustomCursor() {"
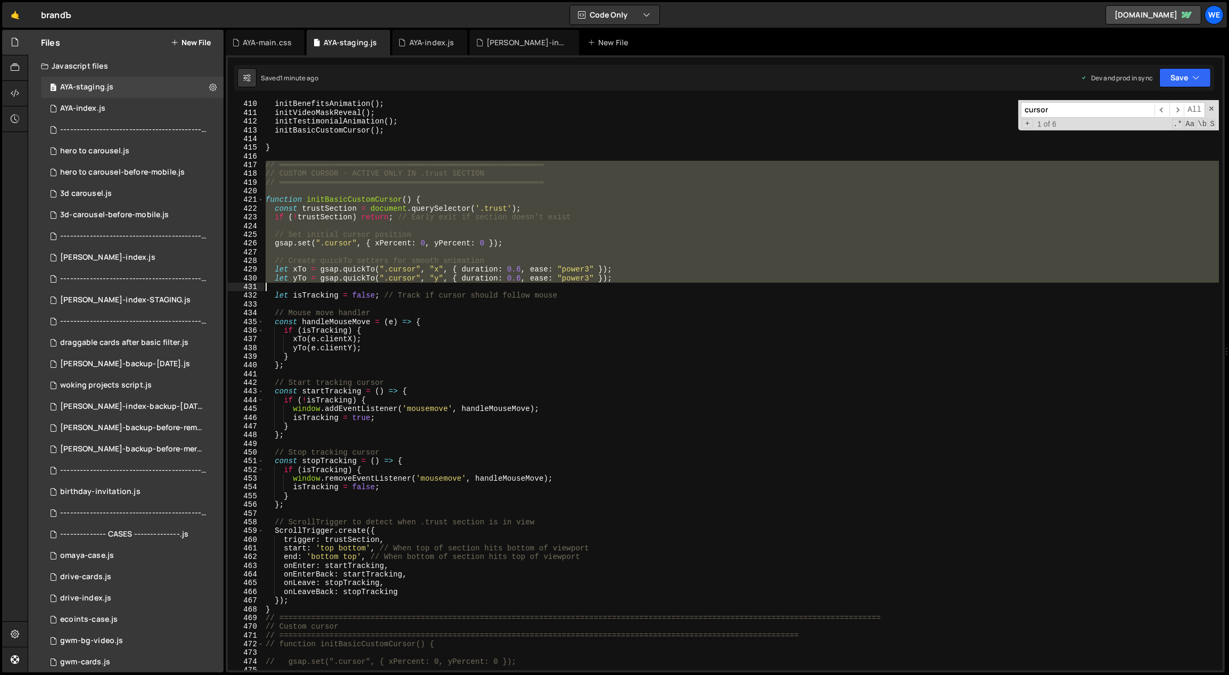
scroll to position [3700, 0]
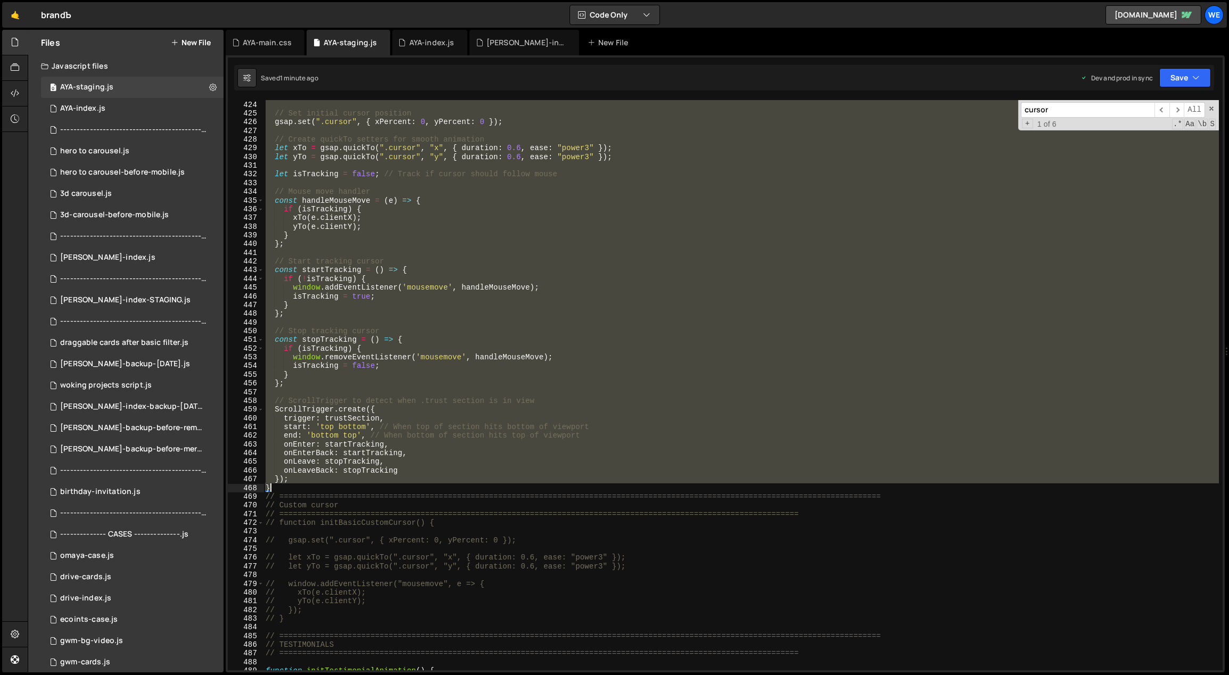
drag, startPoint x: 266, startPoint y: 269, endPoint x: 298, endPoint y: 484, distance: 217.4
click at [298, 484] on div "if ( ! trustSection ) return ; // Early exit if section doesn't exist // Set in…" at bounding box center [741, 386] width 956 height 588
paste textarea
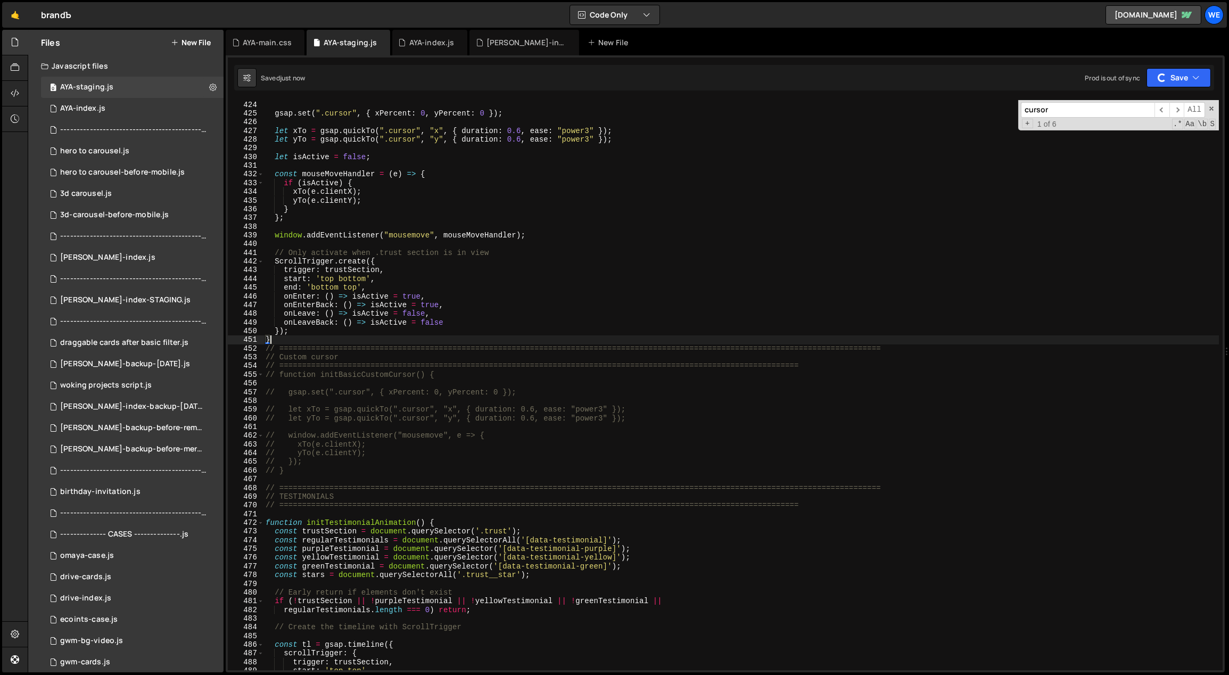
scroll to position [3597, 0]
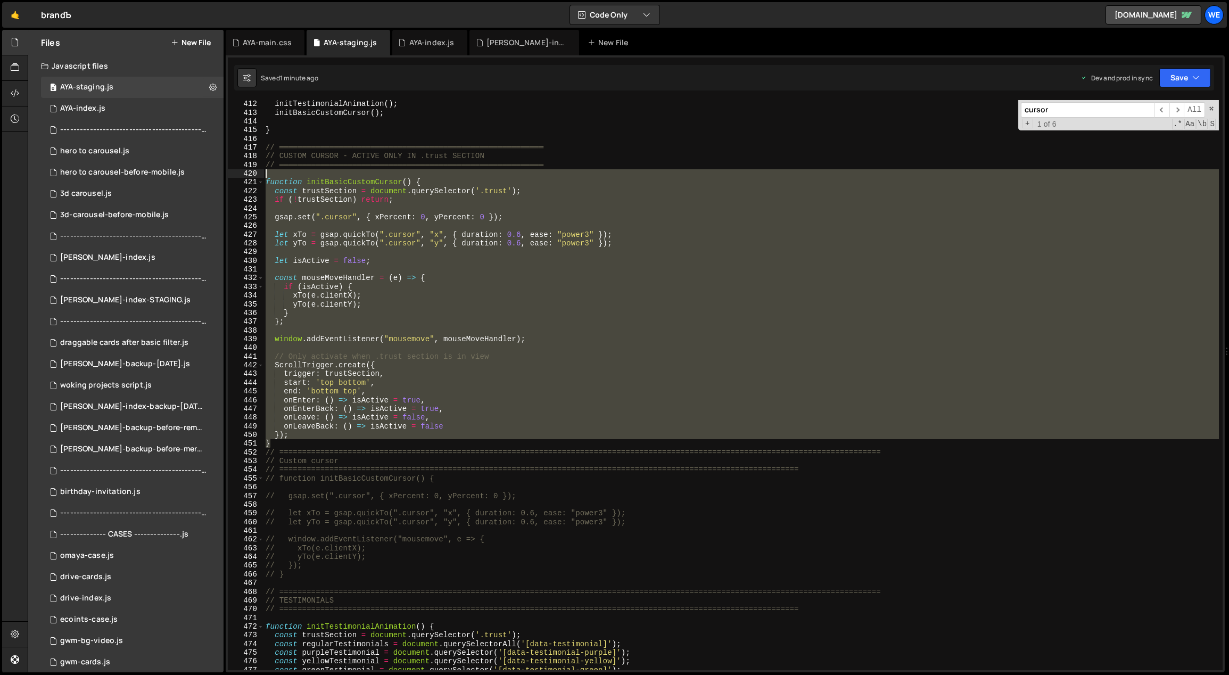
drag, startPoint x: 272, startPoint y: 444, endPoint x: 263, endPoint y: 175, distance: 269.5
click at [263, 175] on div "initTestimonialAnimation ( ) ; initBasicCustomCursor ( ) ; } // ═══════════════…" at bounding box center [741, 394] width 956 height 588
paste textarea "}"
type textarea "}"
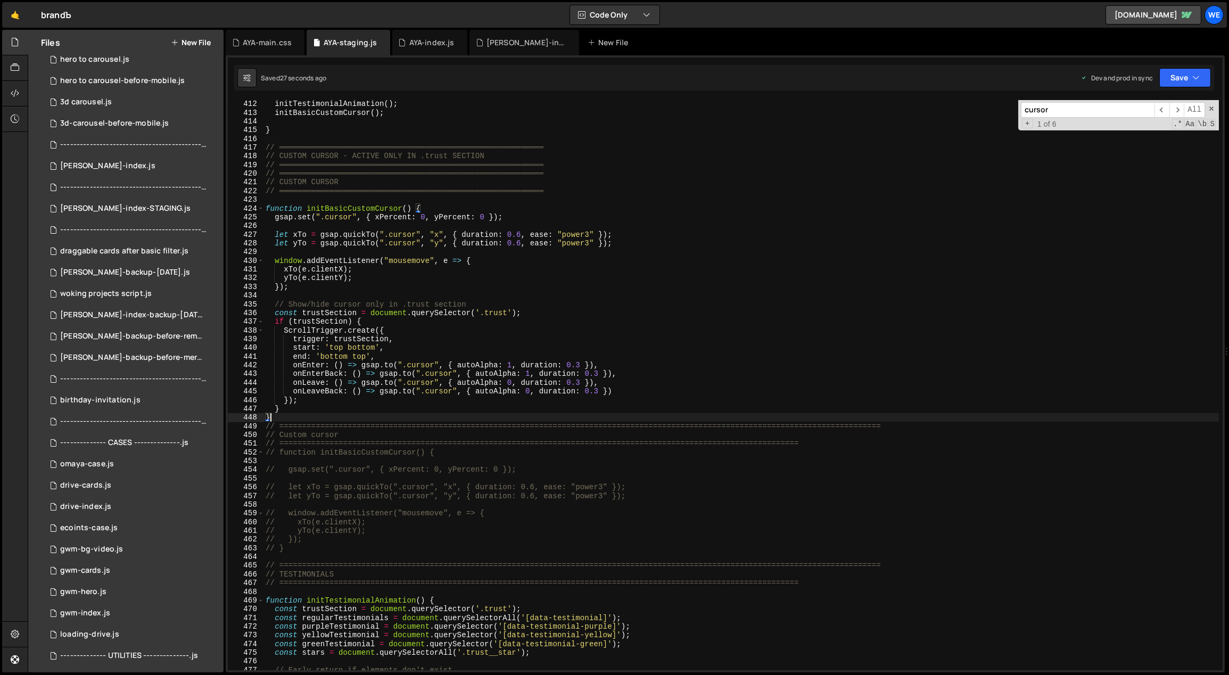
scroll to position [330, 0]
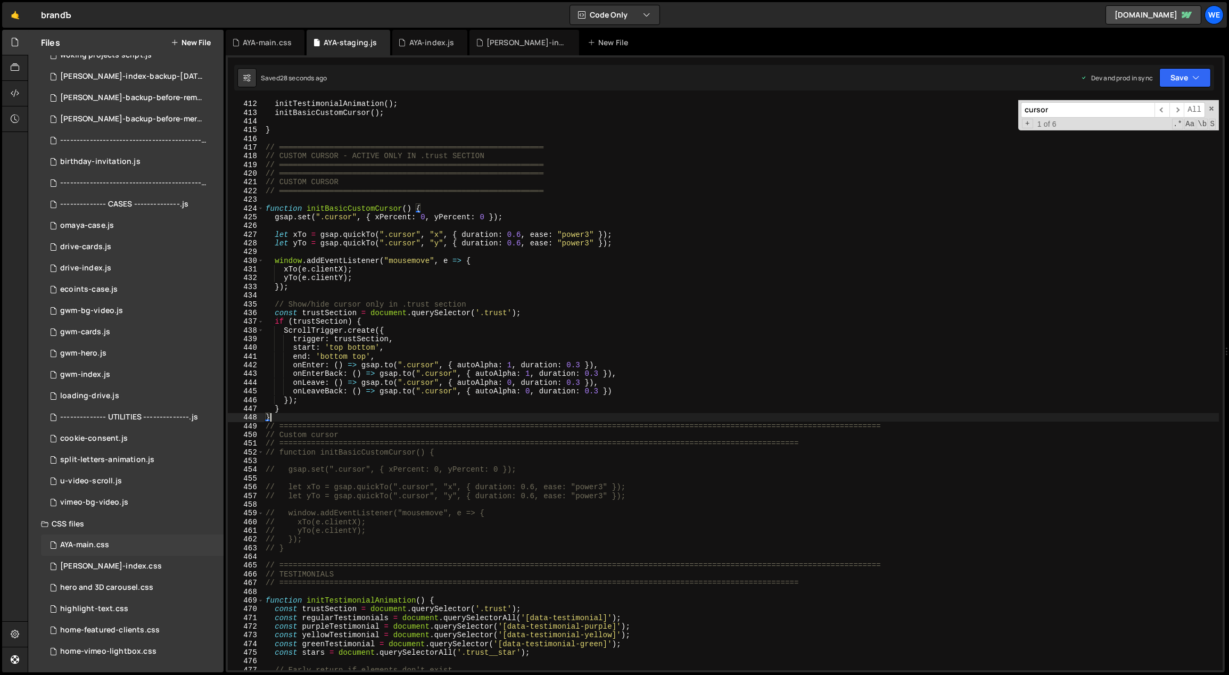
click at [142, 544] on div "AYA-main.css 0" at bounding box center [132, 544] width 183 height 21
click at [135, 540] on div "AYA-main.css 0" at bounding box center [132, 544] width 183 height 21
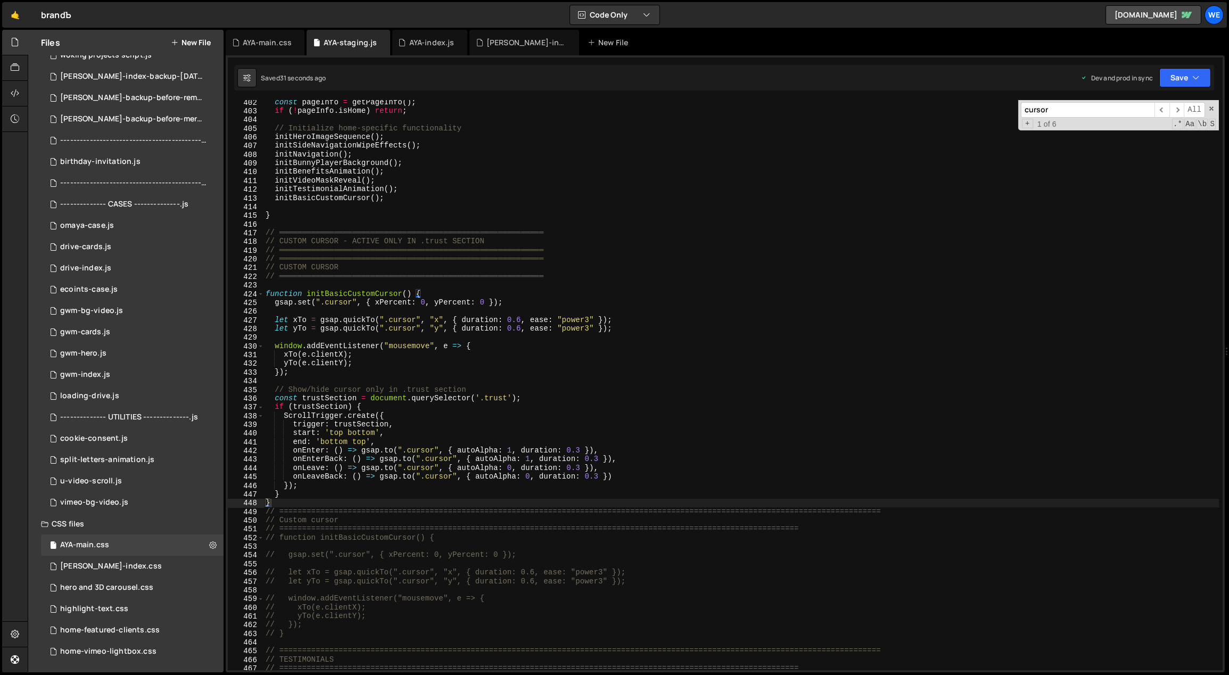
scroll to position [3393, 0]
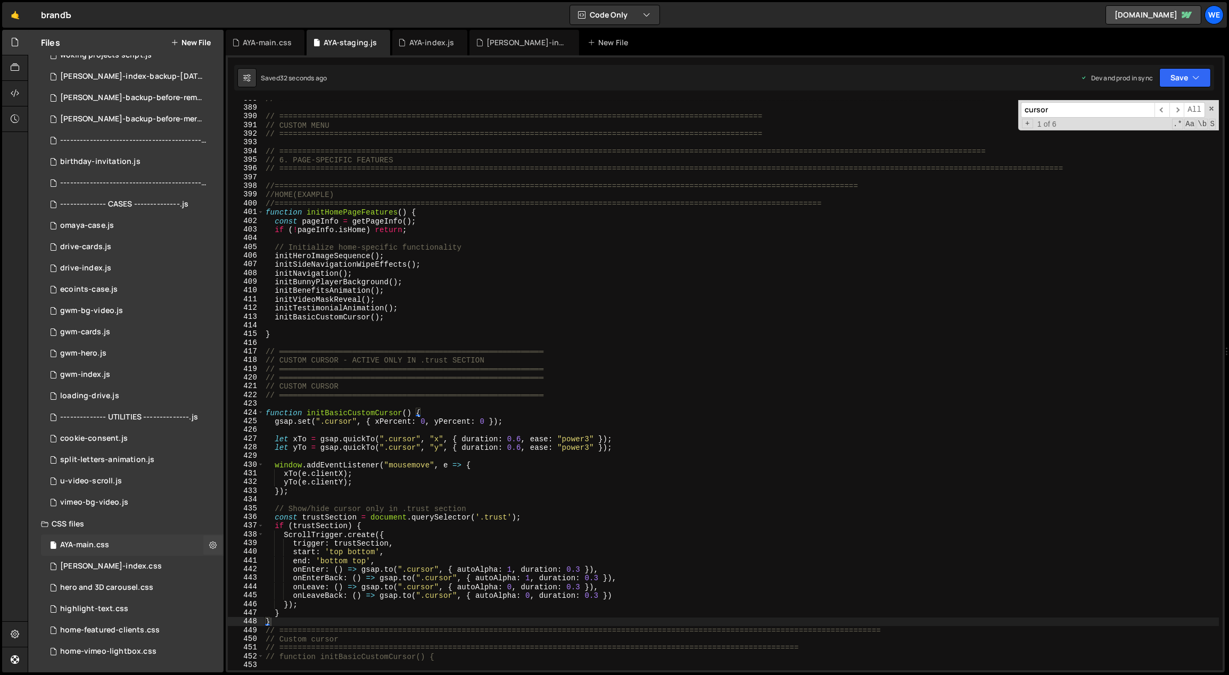
click at [123, 543] on div "AYA-main.css 0" at bounding box center [132, 544] width 183 height 21
click at [130, 572] on div "[PERSON_NAME]-index.css 0" at bounding box center [132, 566] width 183 height 21
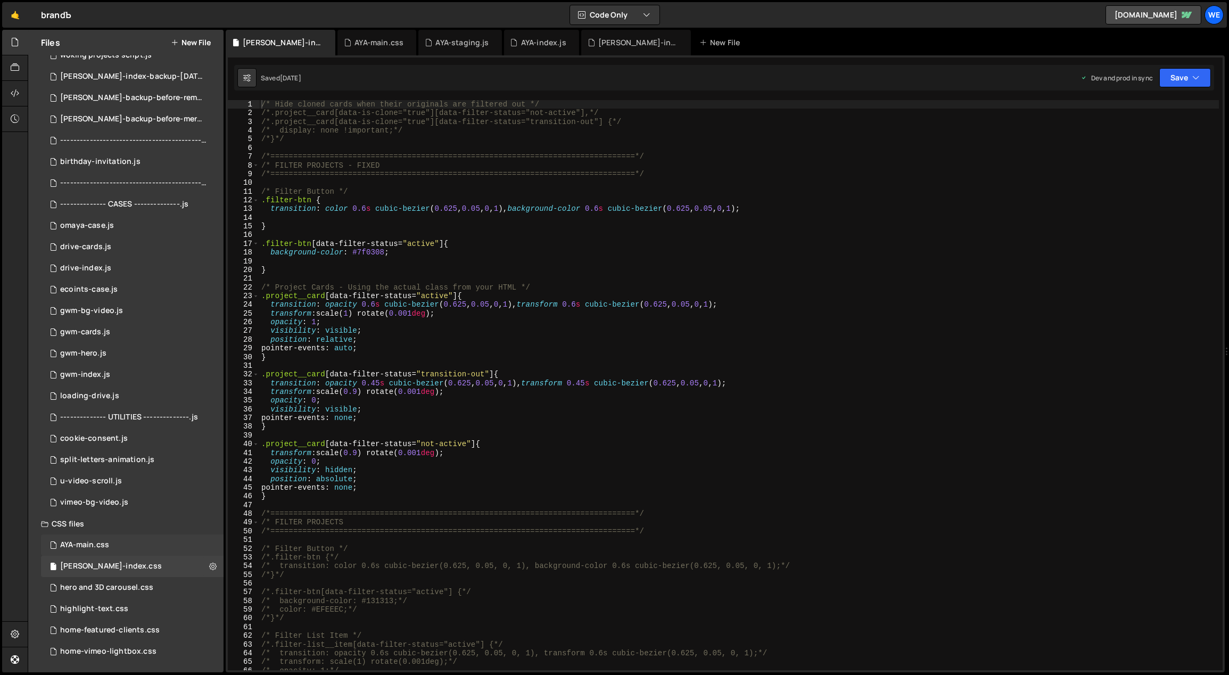
click at [127, 548] on div "AYA-main.css 0" at bounding box center [132, 544] width 183 height 21
click at [118, 551] on div "AYA-main.css 0" at bounding box center [132, 544] width 183 height 21
click at [102, 546] on div "AYA-main.css" at bounding box center [84, 545] width 49 height 10
click at [101, 546] on div "AYA-main.css" at bounding box center [84, 545] width 49 height 10
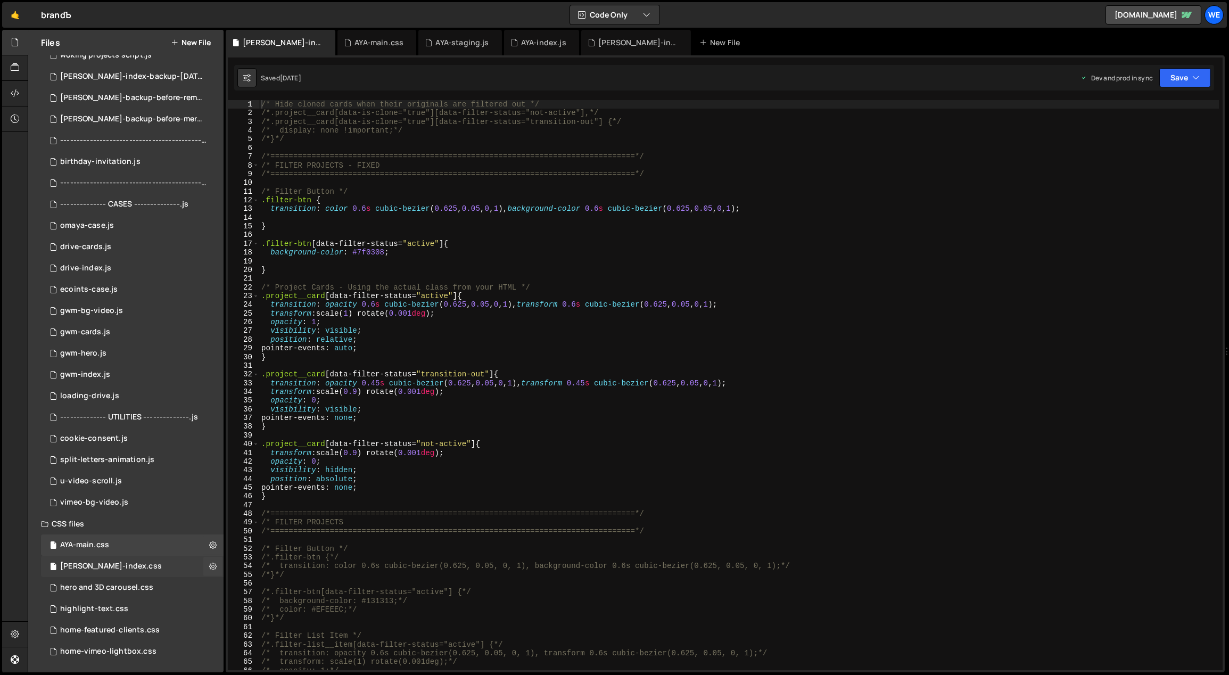
click at [106, 570] on div "[PERSON_NAME]-index.css" at bounding box center [111, 566] width 102 height 10
click at [101, 549] on div "AYA-main.css" at bounding box center [84, 545] width 49 height 10
click at [501, 422] on div "/* Hide cloned cards when their originals are filtered out */ /*.project__card[…" at bounding box center [739, 394] width 960 height 588
click at [403, 401] on div "/* Hide cloned cards when their originals are filtered out */ /*.project__card[…" at bounding box center [739, 394] width 960 height 588
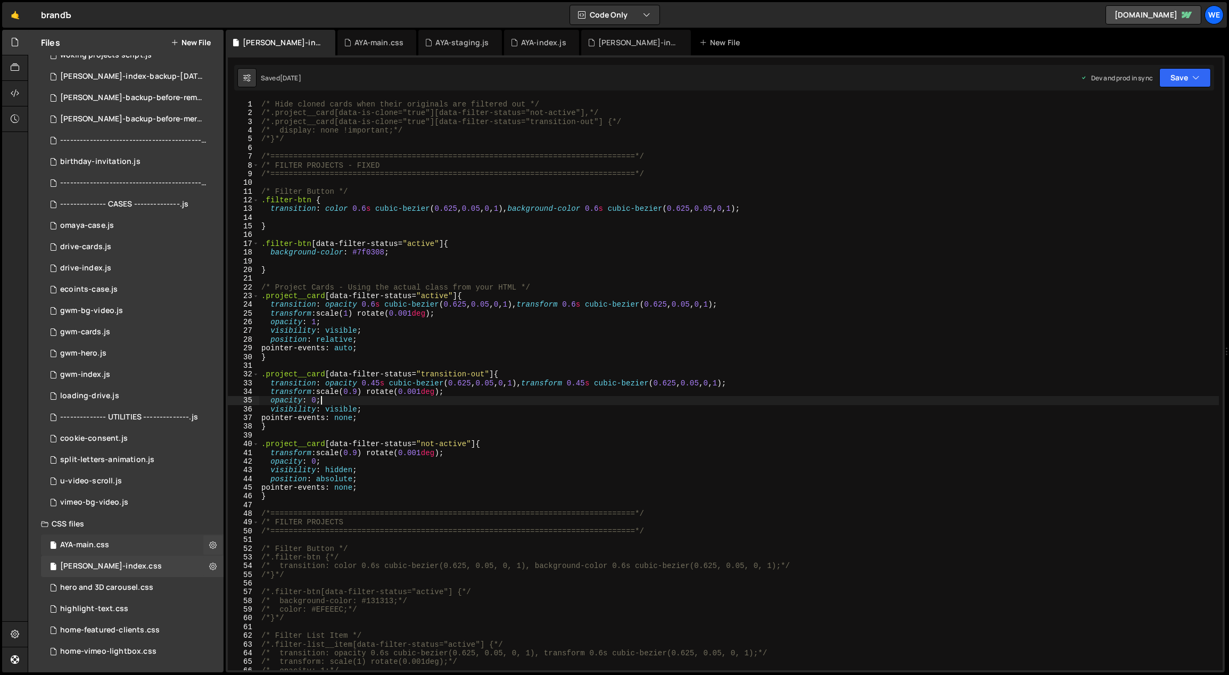
click at [99, 539] on div "AYA-main.css 0" at bounding box center [132, 544] width 183 height 21
click at [104, 582] on div "hero and 3D carousel.css 0" at bounding box center [132, 587] width 183 height 21
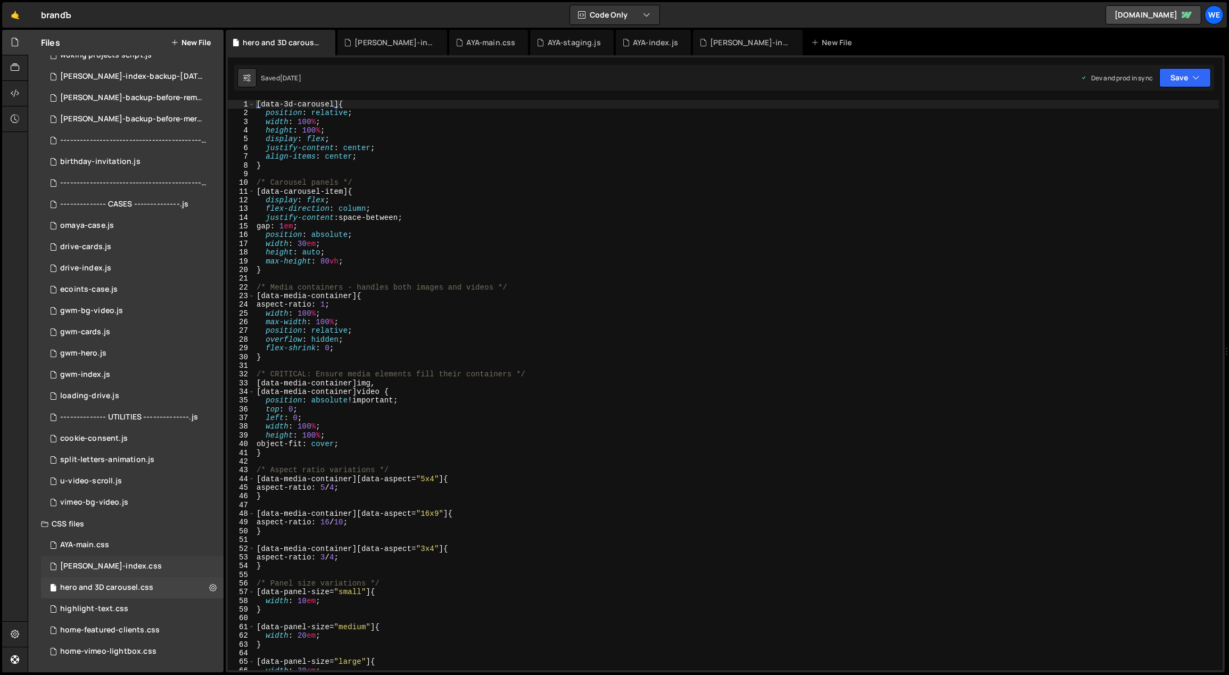
click at [104, 566] on div "[PERSON_NAME]-index.css" at bounding box center [111, 566] width 102 height 10
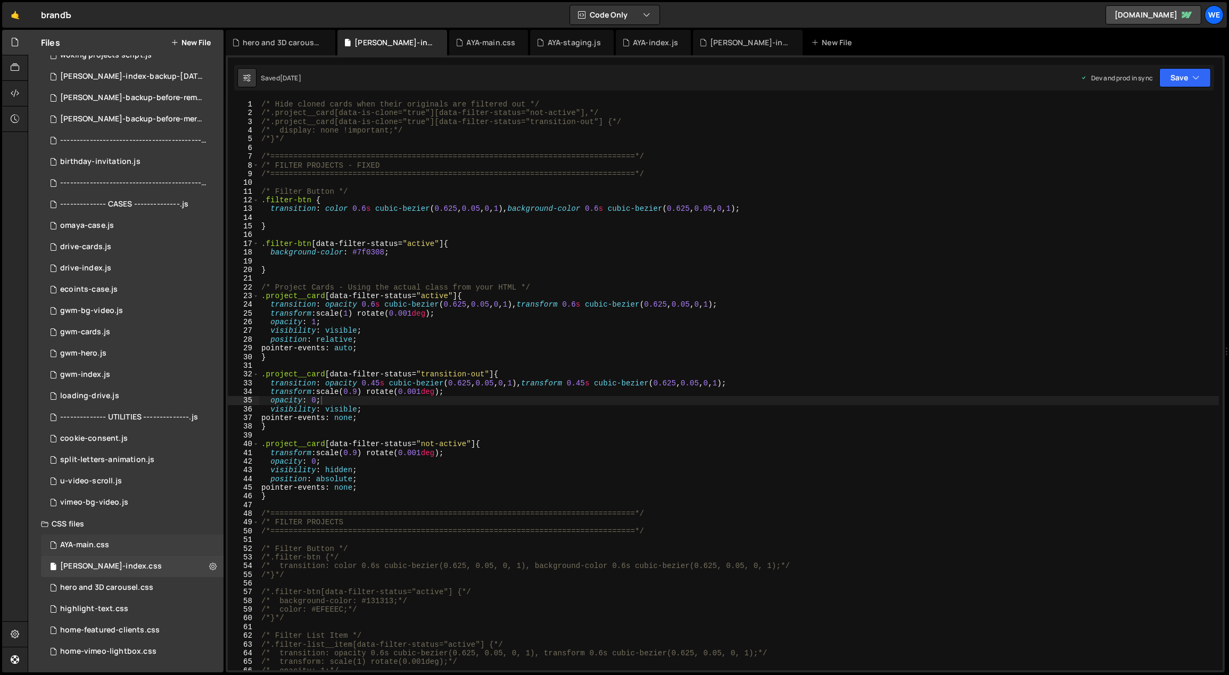
click at [106, 547] on div "AYA-main.css" at bounding box center [84, 545] width 49 height 10
type textarea "pointer-events: none;"
click at [481, 488] on div "/* Hide cloned cards when their originals are filtered out */ /*.project__card[…" at bounding box center [739, 394] width 960 height 588
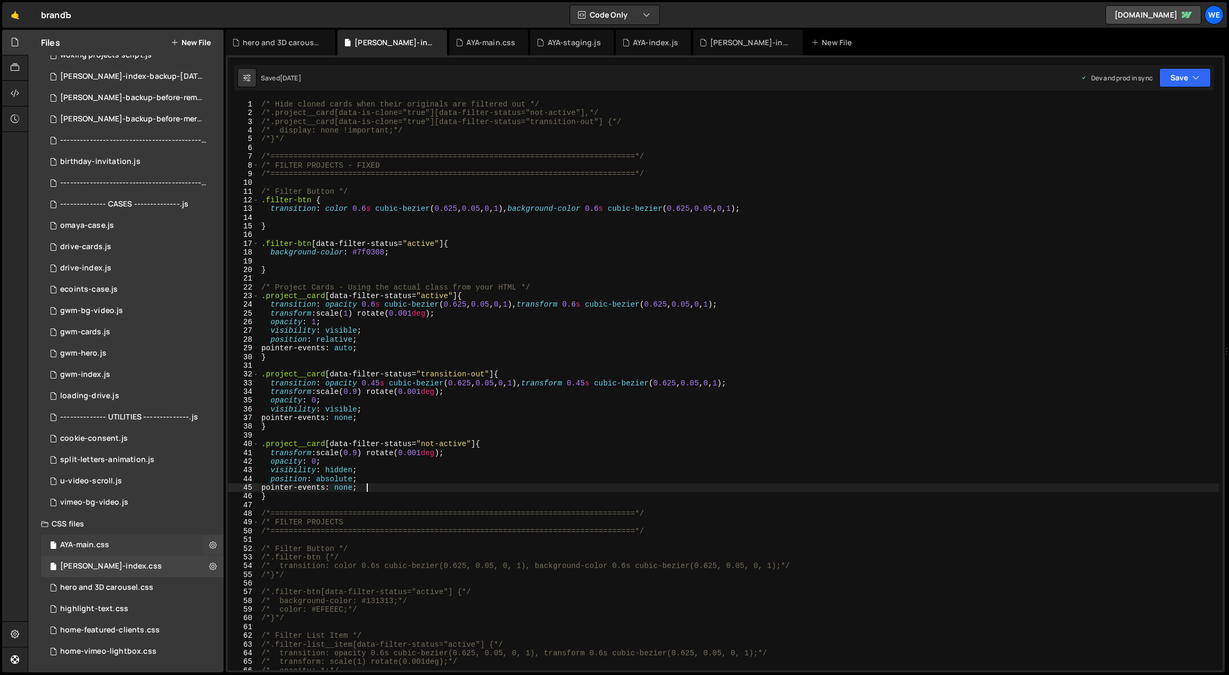
click at [59, 546] on div "AYA-main.css 0" at bounding box center [132, 544] width 183 height 21
click at [59, 545] on div "AYA-main.css 0" at bounding box center [132, 544] width 183 height 21
click at [54, 547] on icon at bounding box center [52, 545] width 7 height 9
click at [61, 565] on div "[PERSON_NAME]-index.css" at bounding box center [111, 566] width 102 height 10
click at [496, 45] on div "AYA-main.css" at bounding box center [491, 42] width 49 height 11
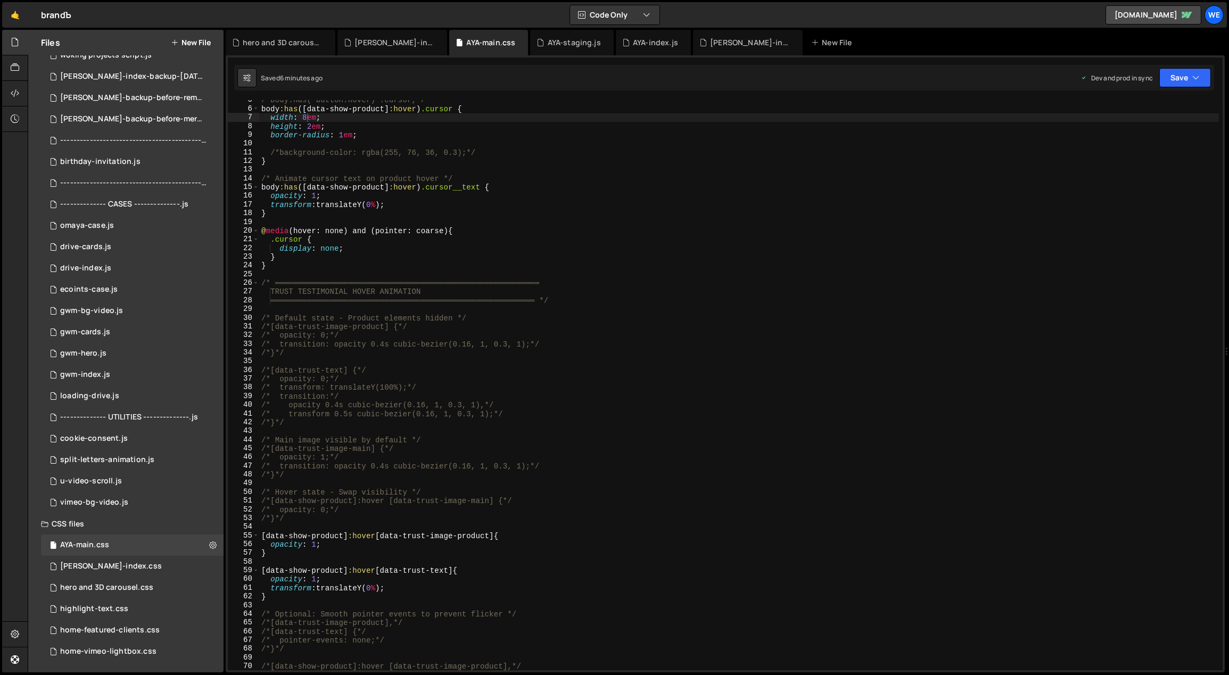
scroll to position [0, 0]
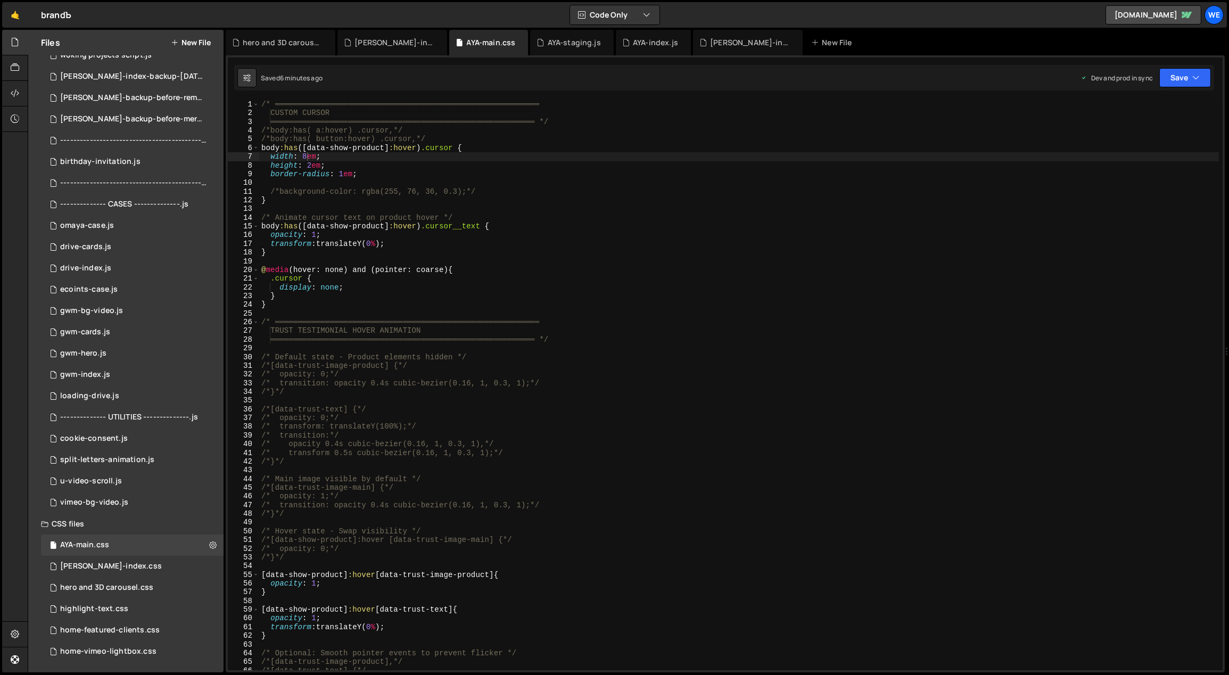
click at [438, 184] on div "/* ══════════════════════════════════════════════════════════ CUSTOM CURSOR ═══…" at bounding box center [739, 394] width 960 height 588
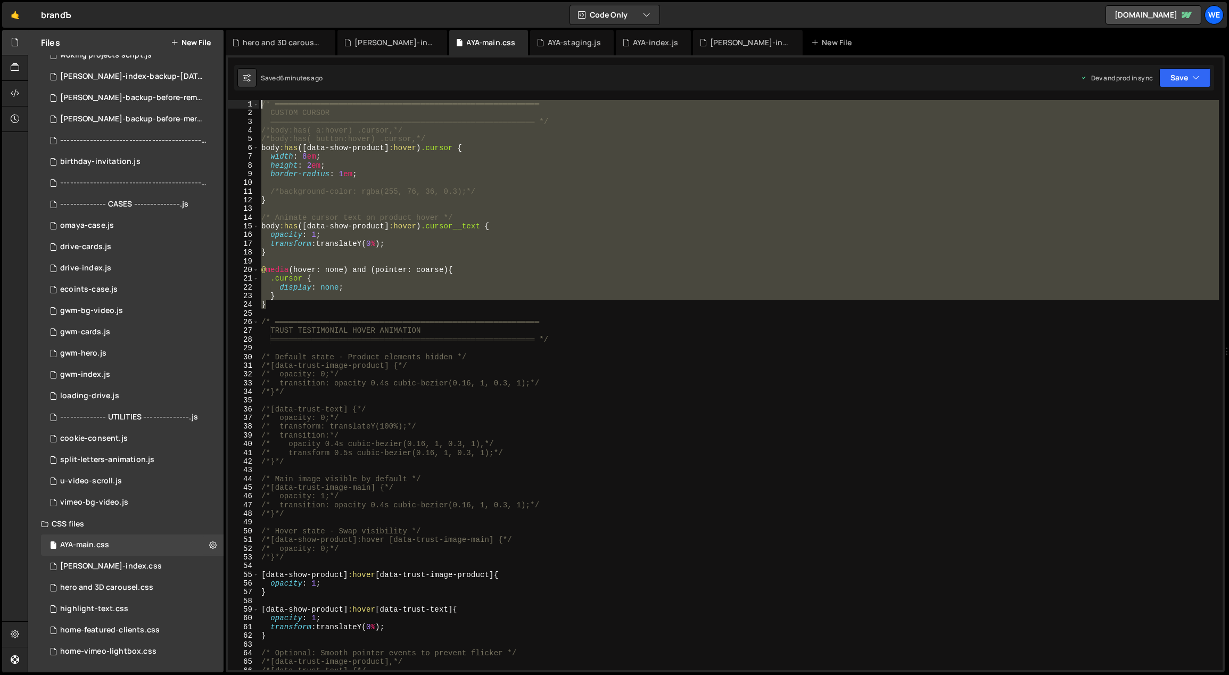
drag, startPoint x: 276, startPoint y: 308, endPoint x: 259, endPoint y: 107, distance: 201.9
click at [259, 107] on div "/* ══════════════════════════════════════════════════════════ CUSTOM CURSOR ═══…" at bounding box center [739, 394] width 960 height 588
click at [367, 291] on div "/* ══════════════════════════════════════════════════════════ CUSTOM CURSOR ═══…" at bounding box center [739, 385] width 960 height 570
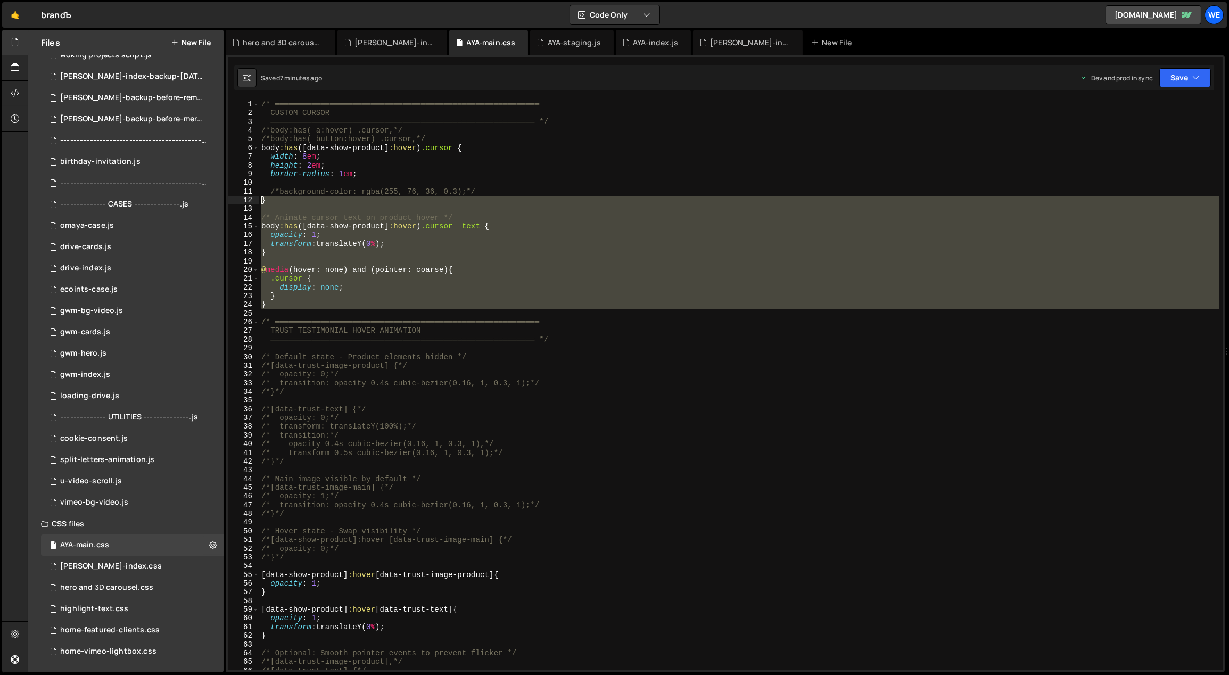
drag, startPoint x: 287, startPoint y: 310, endPoint x: 260, endPoint y: 210, distance: 104.0
click at [260, 210] on div "/* ══════════════════════════════════════════════════════════ CUSTOM CURSOR ═══…" at bounding box center [739, 394] width 960 height 588
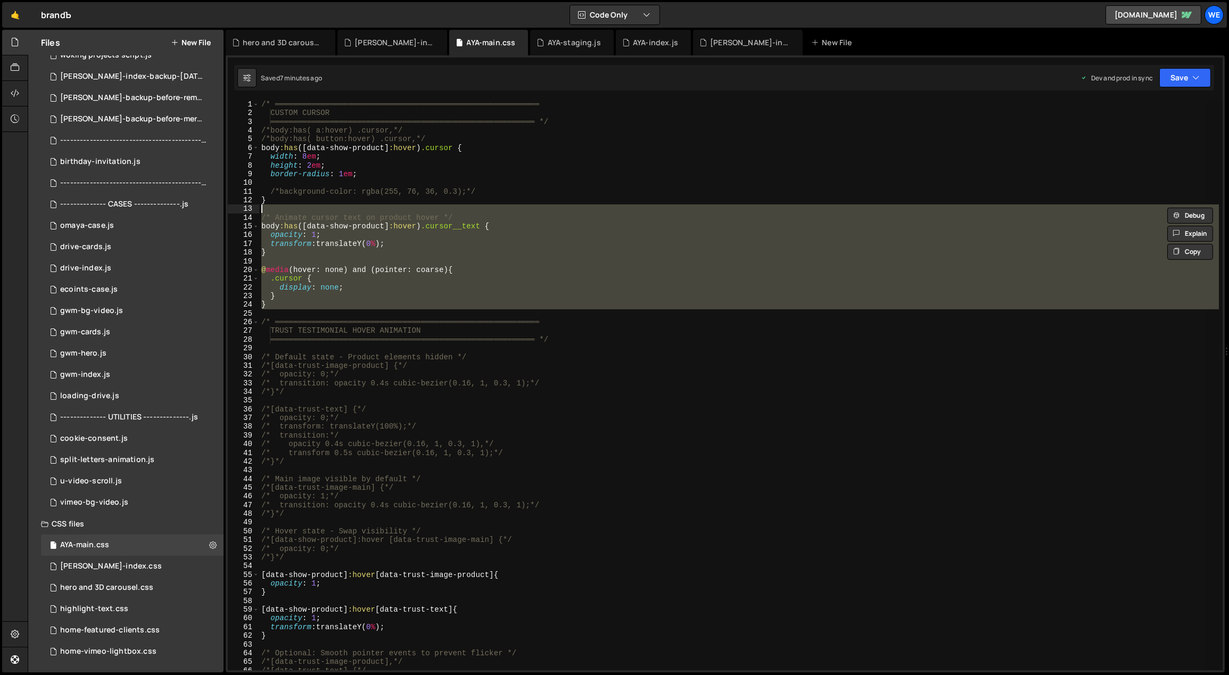
click at [436, 241] on div "/* ══════════════════════════════════════════════════════════ CUSTOM CURSOR ═══…" at bounding box center [739, 385] width 960 height 570
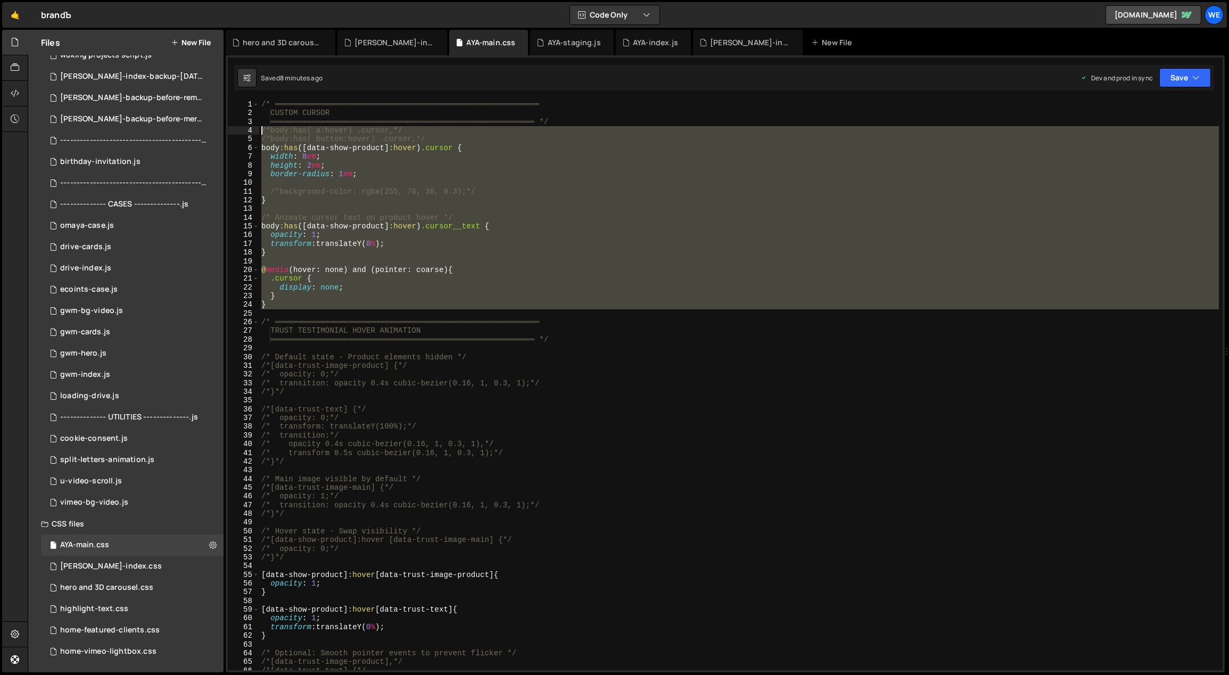
drag, startPoint x: 274, startPoint y: 306, endPoint x: 252, endPoint y: 129, distance: 178.6
click at [252, 129] on div "transform: translateY(0%); 1 2 3 4 5 6 7 8 9 10 11 12 13 14 15 16 17 18 19 20 2…" at bounding box center [725, 385] width 995 height 570
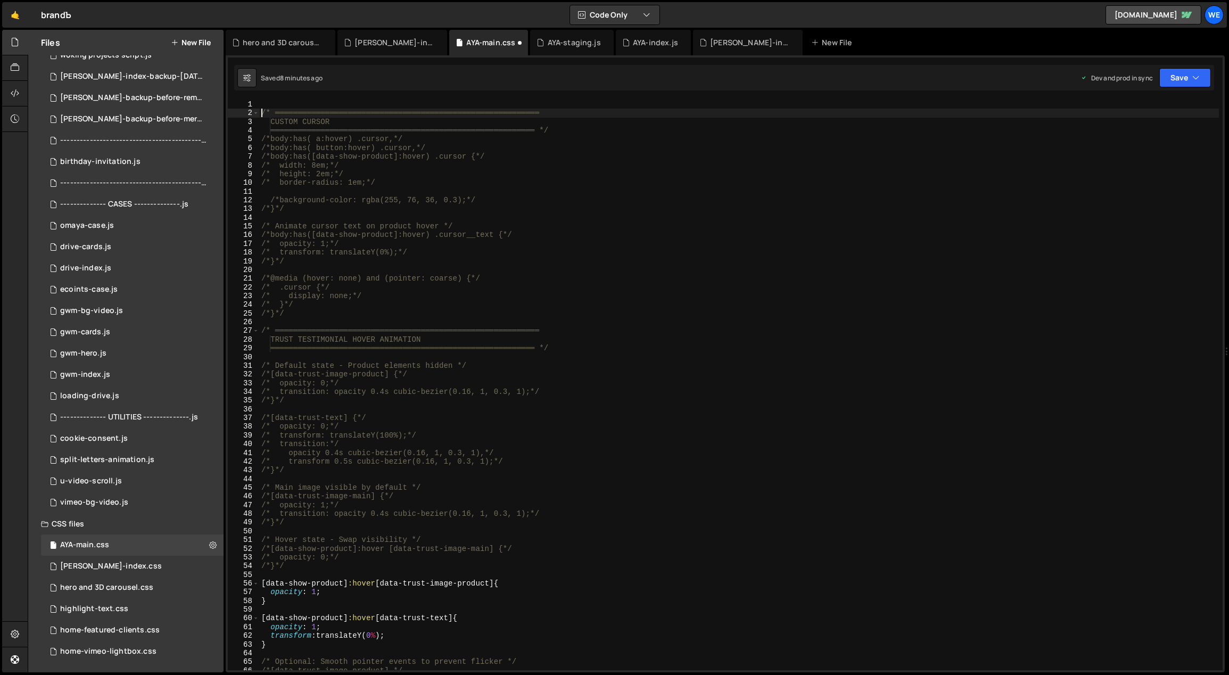
type textarea "/* ══════════════════════════════════════════════════════════"
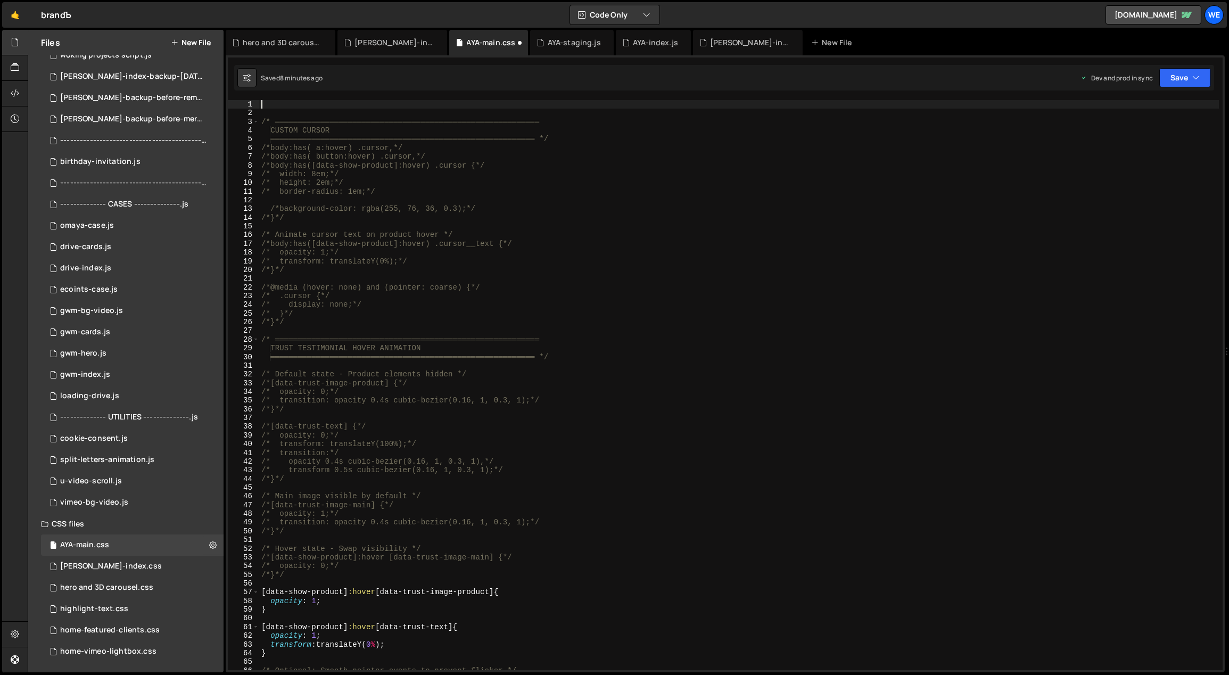
paste textarea "}"
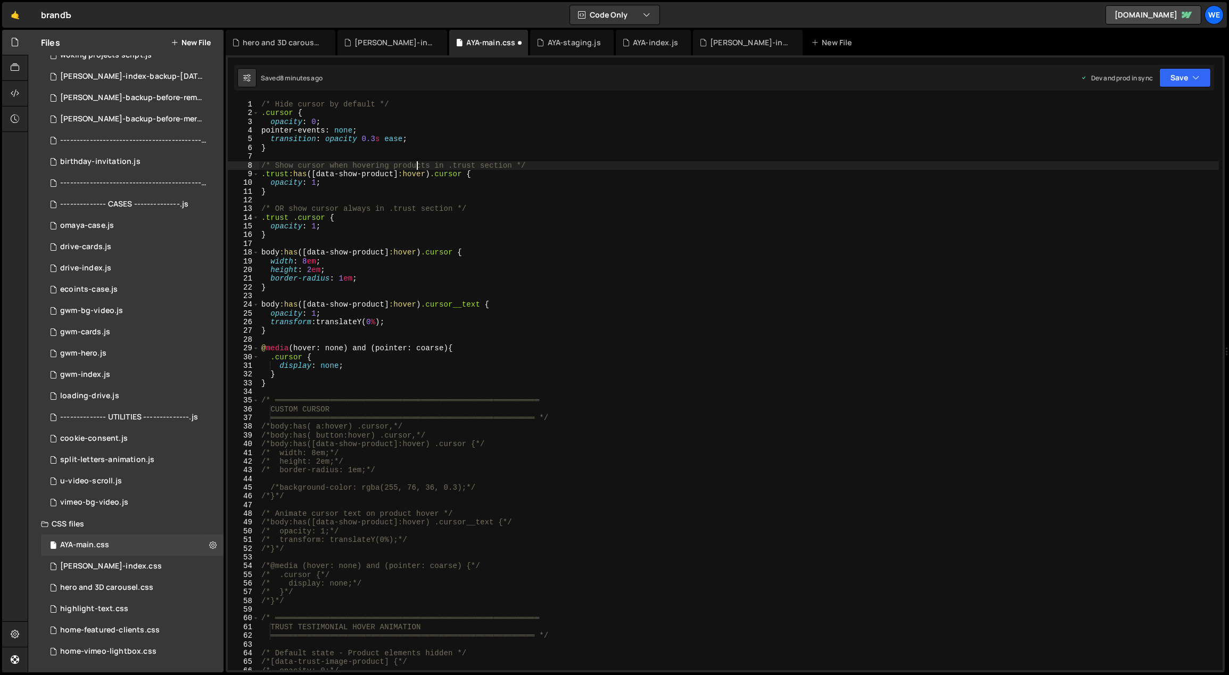
click at [415, 169] on div "/* Hide cursor by default */ .cursor { opacity : 0 ; pointer-events : none ; tr…" at bounding box center [739, 394] width 960 height 588
click at [428, 194] on div "/* Hide cursor by default */ .cursor { opacity : 0 ; pointer-events : none ; tr…" at bounding box center [739, 394] width 960 height 588
click at [417, 192] on div "/* Hide cursor by default */ .cursor { opacity : 0 ; pointer-events : none ; tr…" at bounding box center [739, 394] width 960 height 588
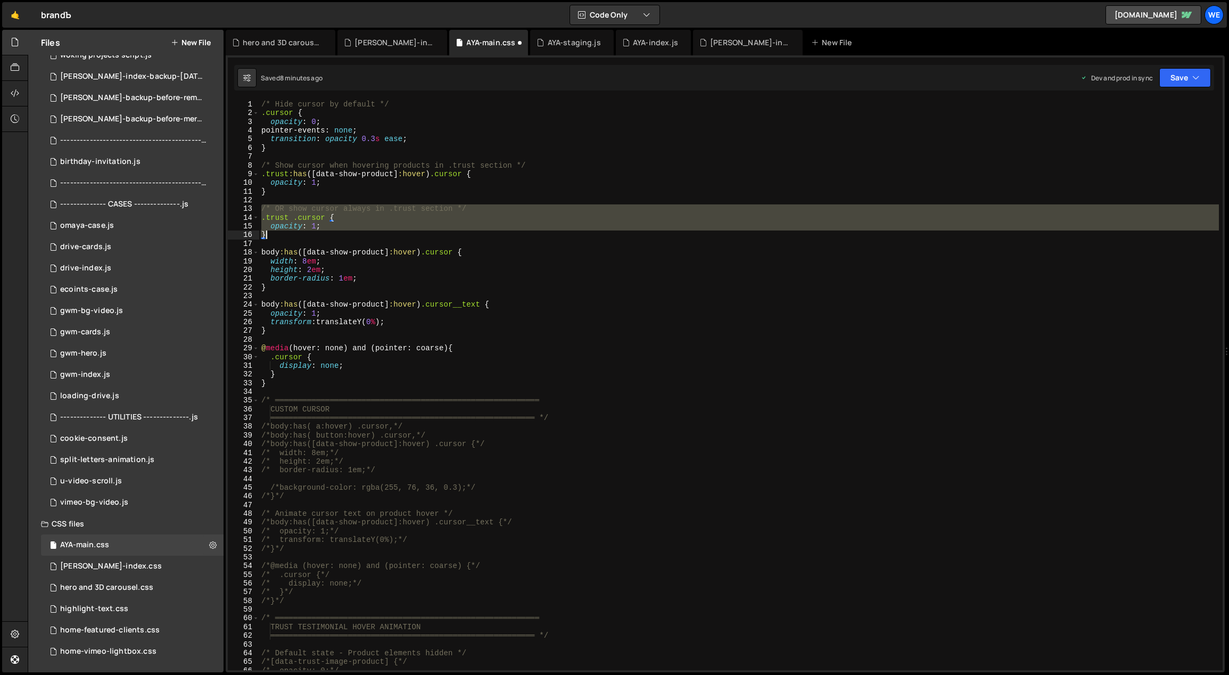
drag, startPoint x: 272, startPoint y: 210, endPoint x: 354, endPoint y: 236, distance: 86.2
click at [354, 236] on div "/* Hide cursor by default */ .cursor { opacity : 0 ; pointer-events : none ; tr…" at bounding box center [739, 394] width 960 height 588
type textarea "opacity: 1; }"
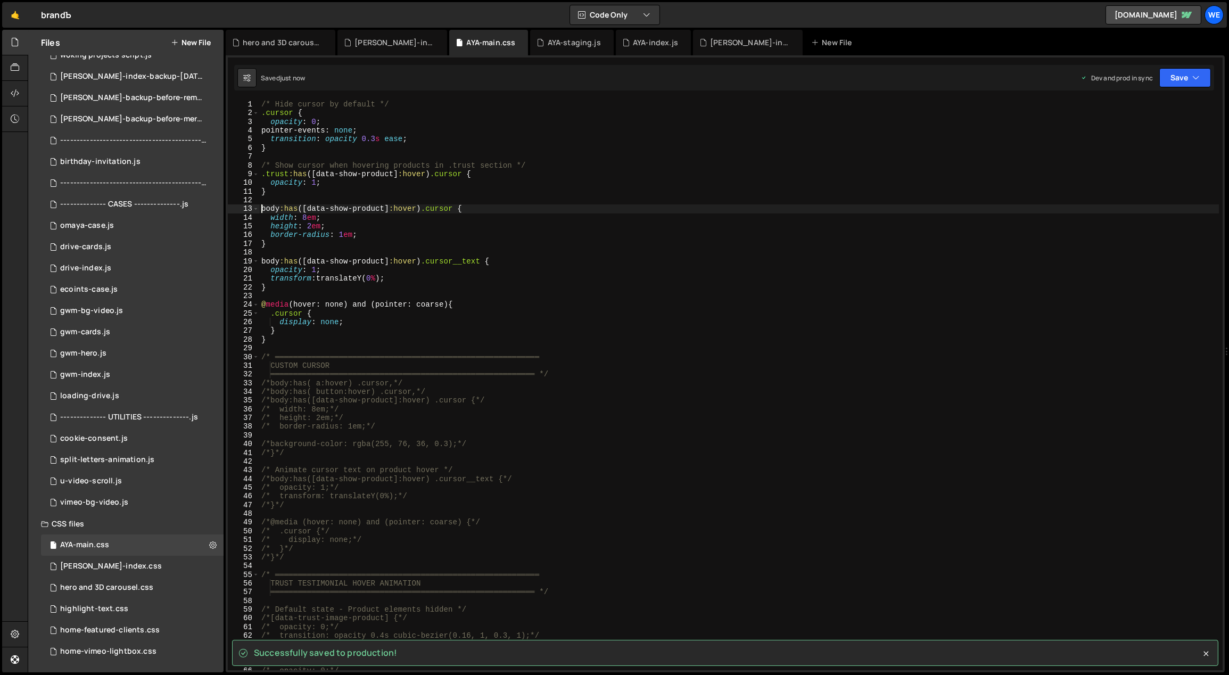
type textarea "body:has([data-show-product]:hover) .cursor {"
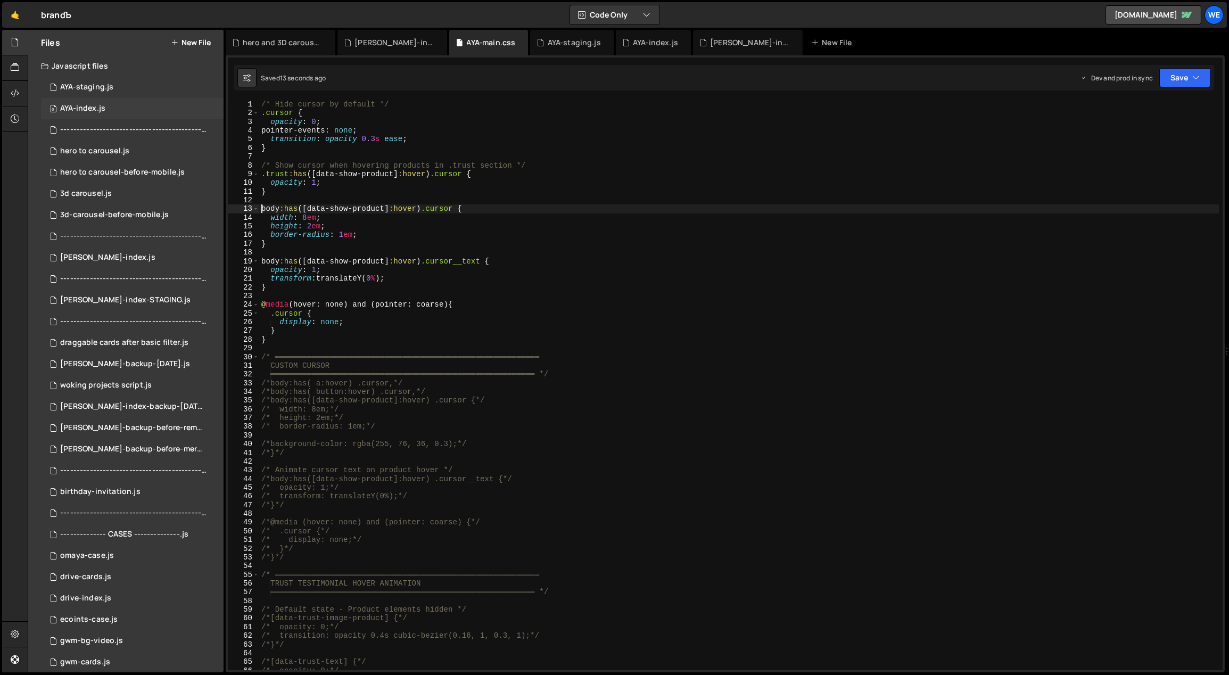
click at [100, 111] on div "AYA-index.js" at bounding box center [82, 109] width 45 height 10
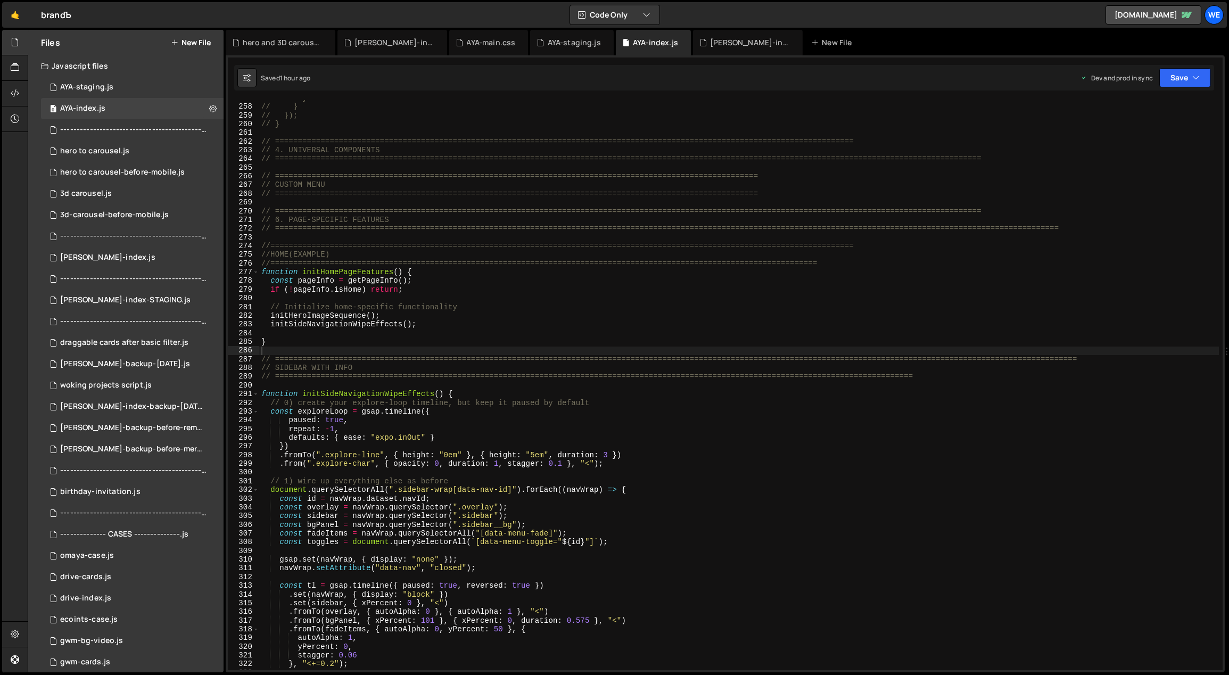
type textarea "initSideNavigationWipeEffects();"
click at [481, 320] on div "// } // } // }); // } // ======================================================…" at bounding box center [739, 388] width 960 height 588
click at [401, 354] on div "// } // } // }); // } // ======================================================…" at bounding box center [739, 388] width 960 height 588
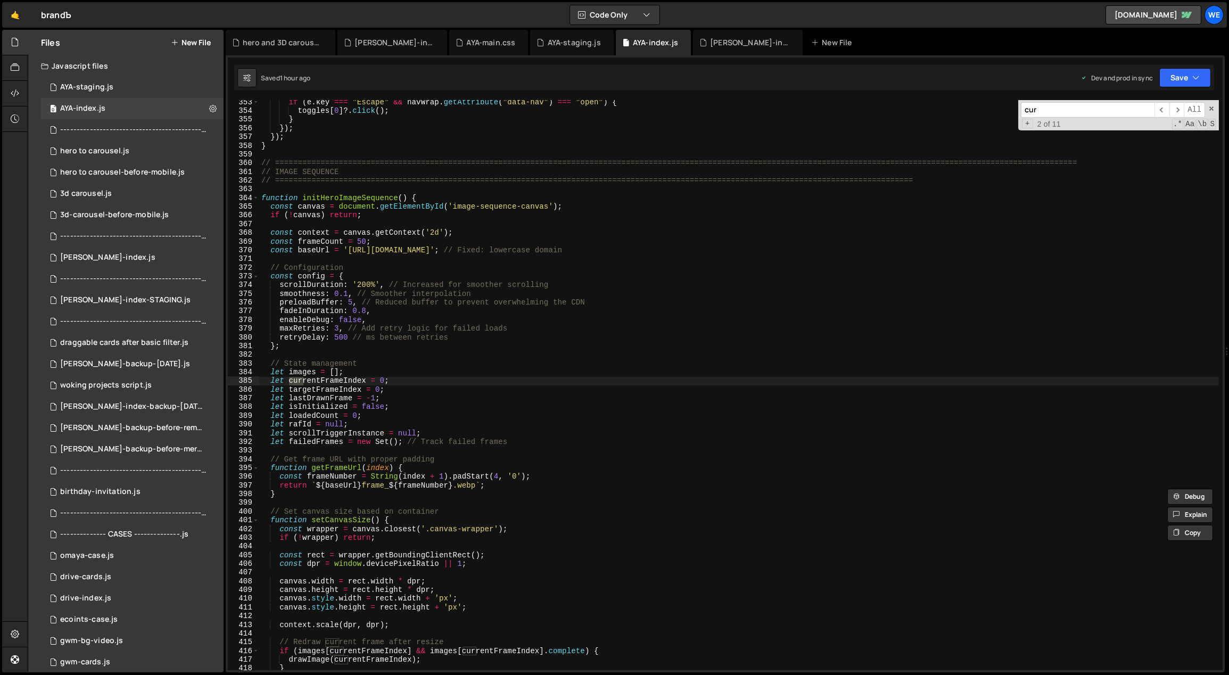
scroll to position [3085, 0]
type input "cursor"
click at [95, 83] on div "AYA-staging.js" at bounding box center [86, 87] width 53 height 10
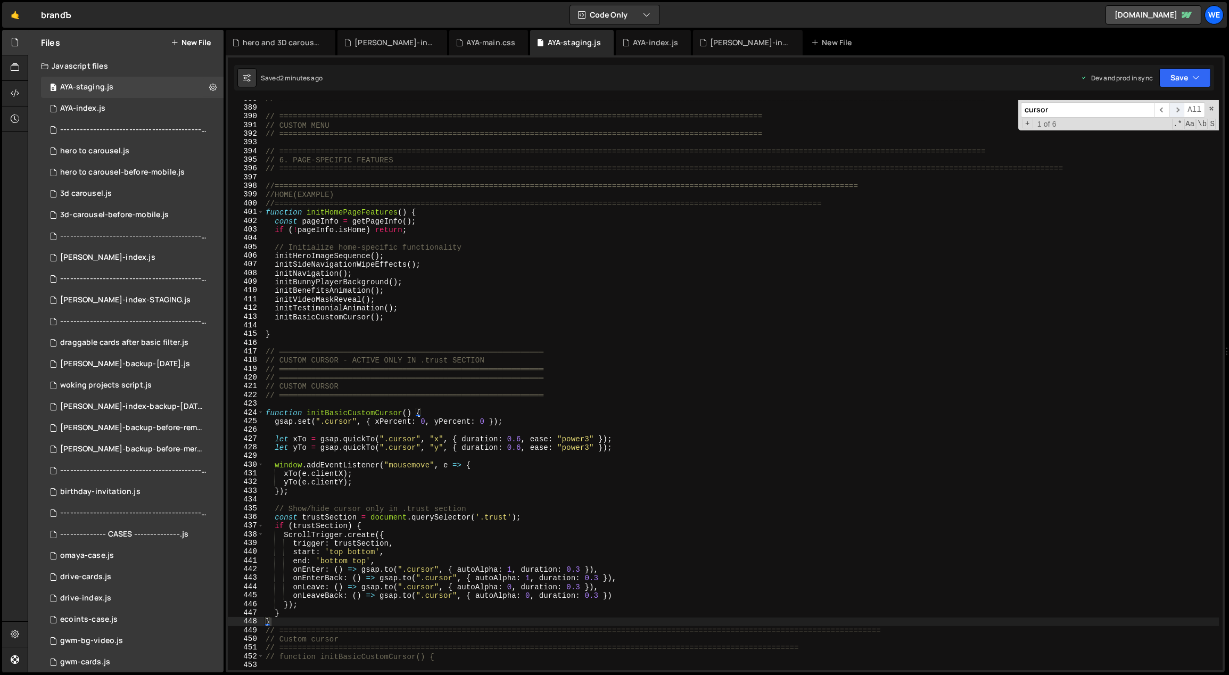
click at [1176, 110] on span "​" at bounding box center [1176, 109] width 15 height 15
click at [466, 395] on div "// ============================================================================…" at bounding box center [741, 389] width 956 height 588
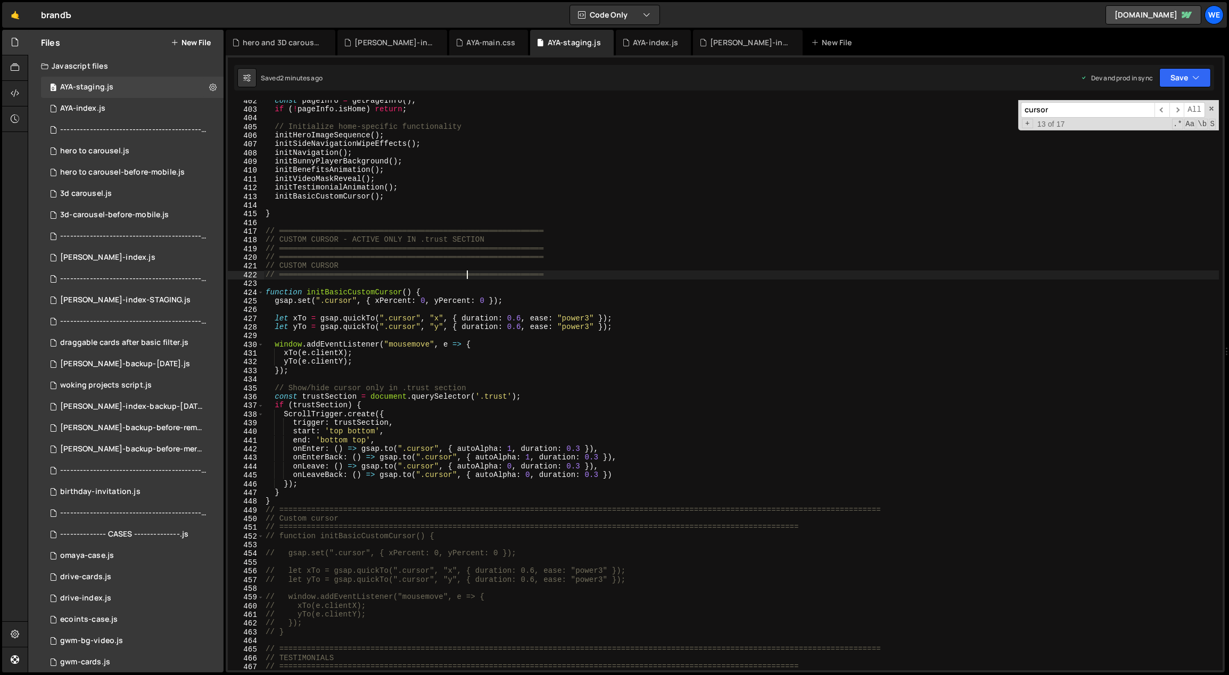
scroll to position [3621, 0]
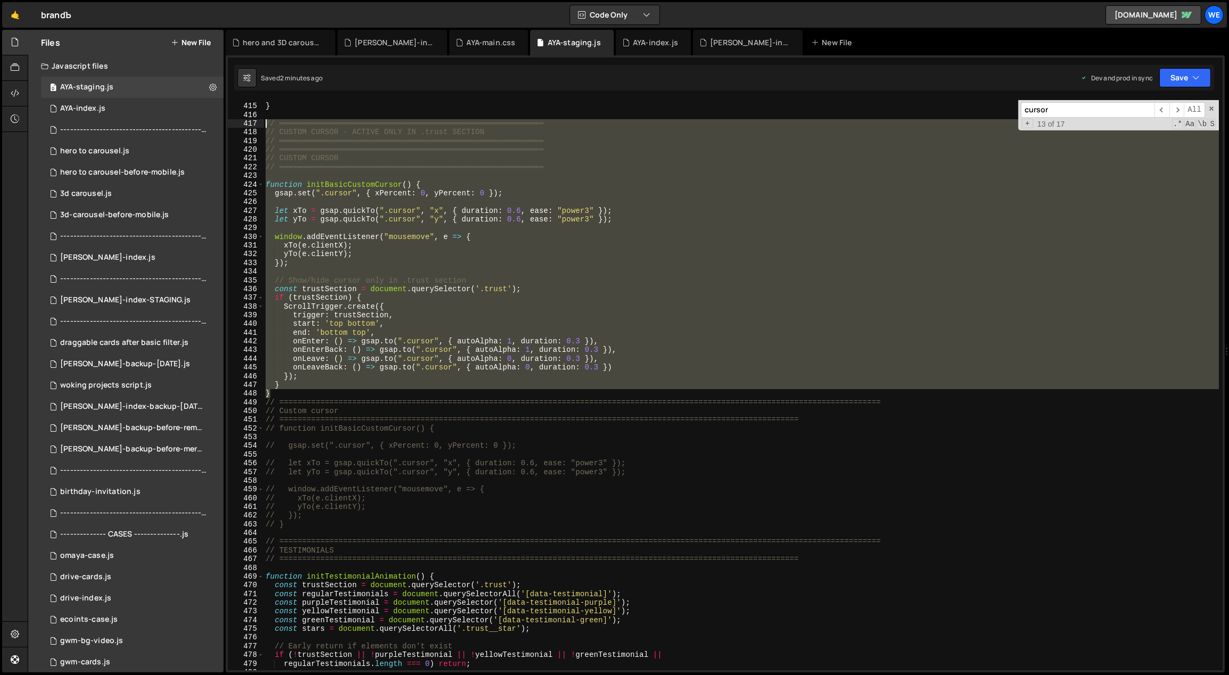
drag, startPoint x: 277, startPoint y: 392, endPoint x: 259, endPoint y: 127, distance: 265.6
click at [259, 127] on div "// ══════════════════════════════════════════════════════════ 414 415 416 417 4…" at bounding box center [725, 385] width 995 height 570
type textarea "// ══════════════════════════════════════════════════════════ // CUSTOM CURSOR …"
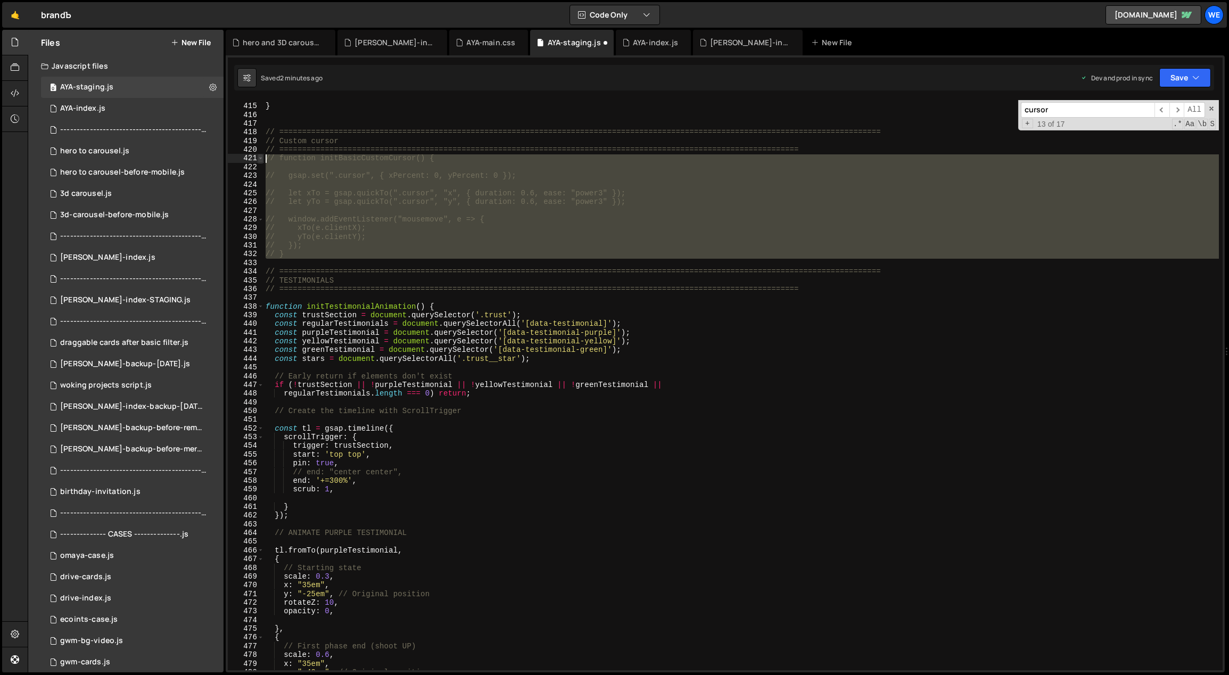
drag, startPoint x: 291, startPoint y: 261, endPoint x: 258, endPoint y: 160, distance: 106.9
click at [258, 160] on div "414 415 416 417 418 419 420 421 422 423 424 425 426 427 428 429 430 431 432 433…" at bounding box center [725, 385] width 995 height 570
type textarea "function initBasicCustomCursor() {"
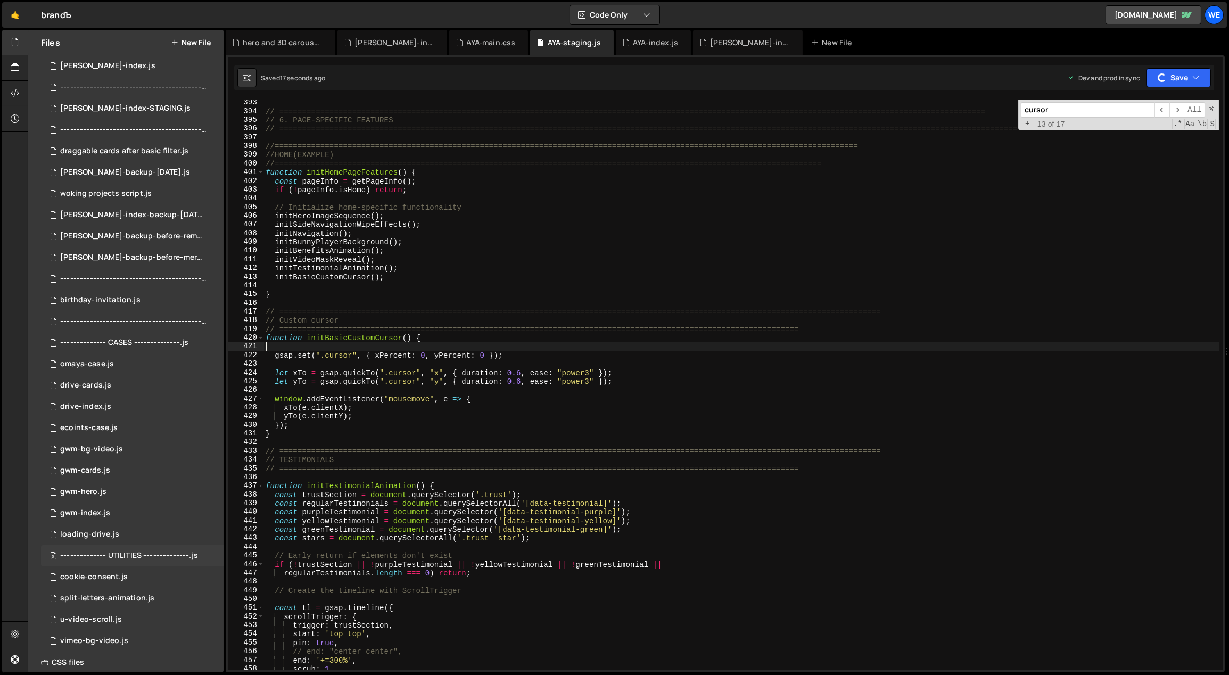
scroll to position [330, 0]
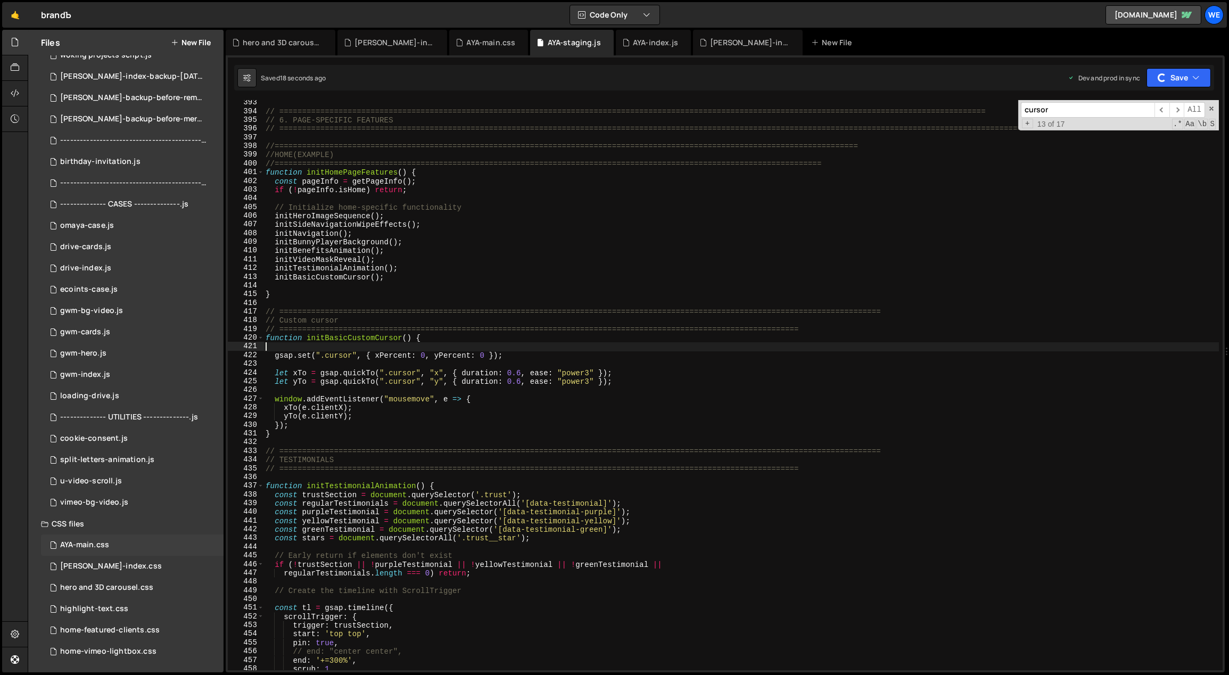
click at [110, 545] on div "AYA-main.css 0" at bounding box center [132, 544] width 183 height 21
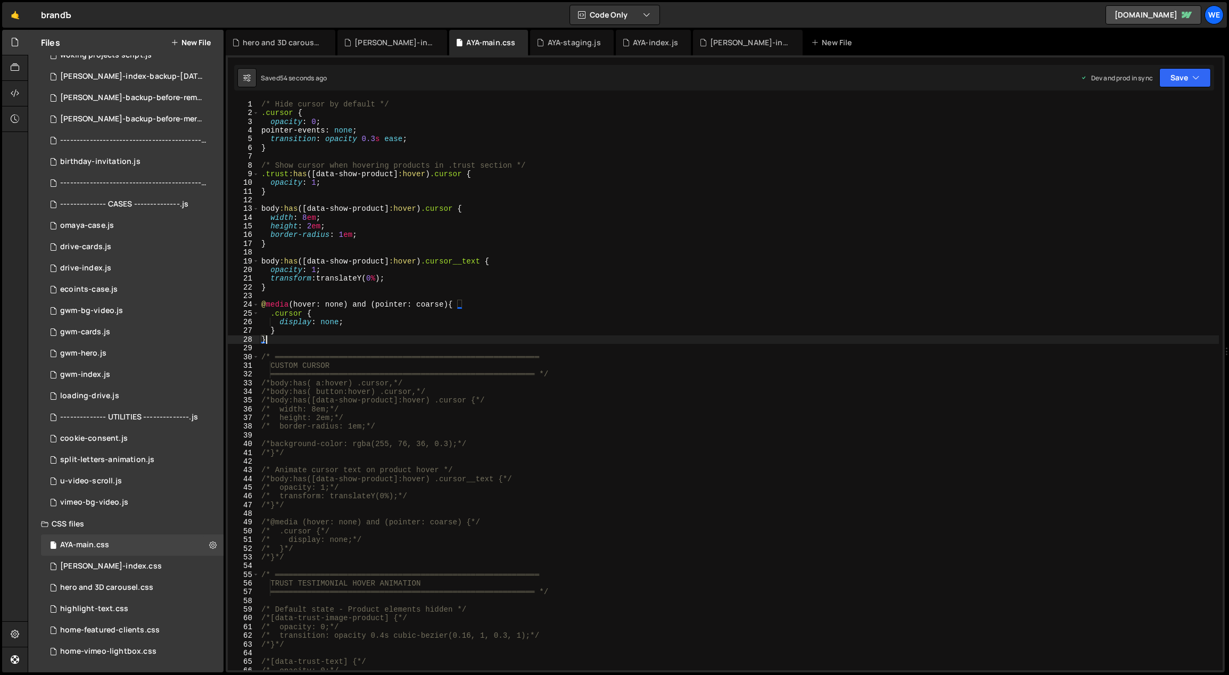
click at [367, 342] on div "/* Hide cursor by default */ .cursor { opacity : 0 ; pointer-events : none ; tr…" at bounding box center [739, 394] width 960 height 588
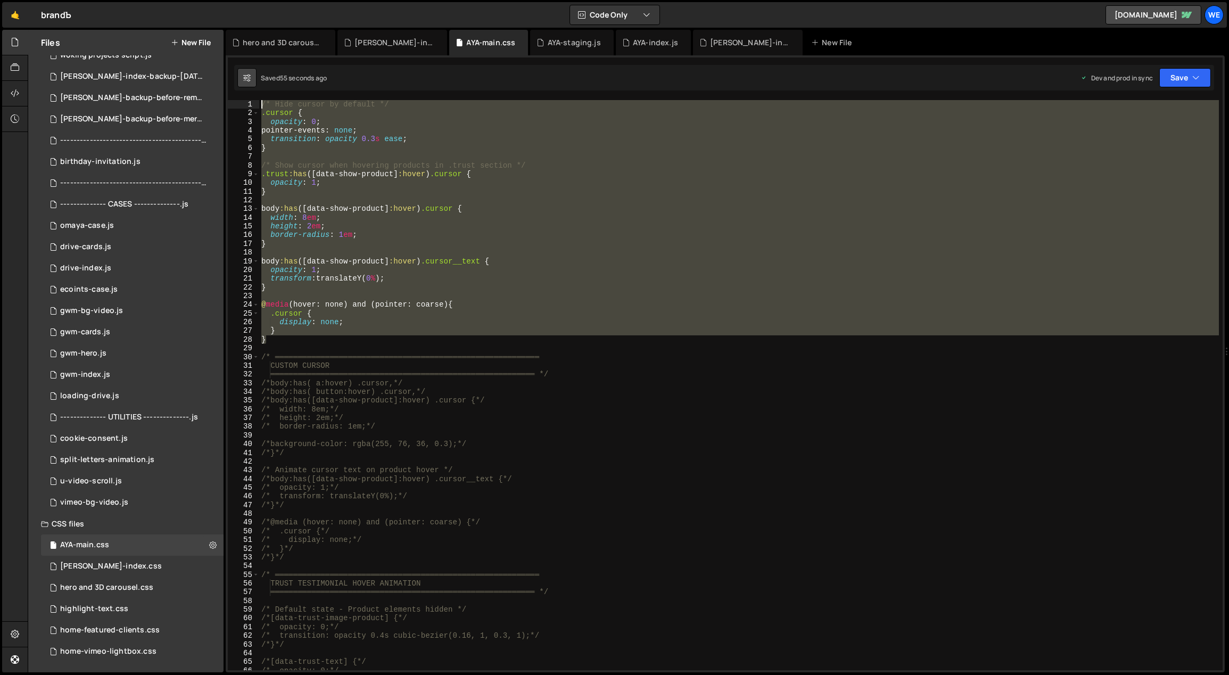
drag, startPoint x: 293, startPoint y: 342, endPoint x: 245, endPoint y: 85, distance: 261.9
click at [245, 85] on div "Debug Explain Copy hero and 3D carousel.css [PERSON_NAME]-index.css AYA-main.cs…" at bounding box center [725, 351] width 999 height 643
click at [287, 341] on div "/* Hide cursor by default */ .cursor { opacity : 0 ; pointer-events : none ; tr…" at bounding box center [739, 385] width 960 height 570
drag, startPoint x: 280, startPoint y: 343, endPoint x: 255, endPoint y: 84, distance: 261.0
click at [255, 84] on div "Debug Explain Copy hero and 3D carousel.css [PERSON_NAME]-index.css AYA-main.cs…" at bounding box center [725, 351] width 999 height 643
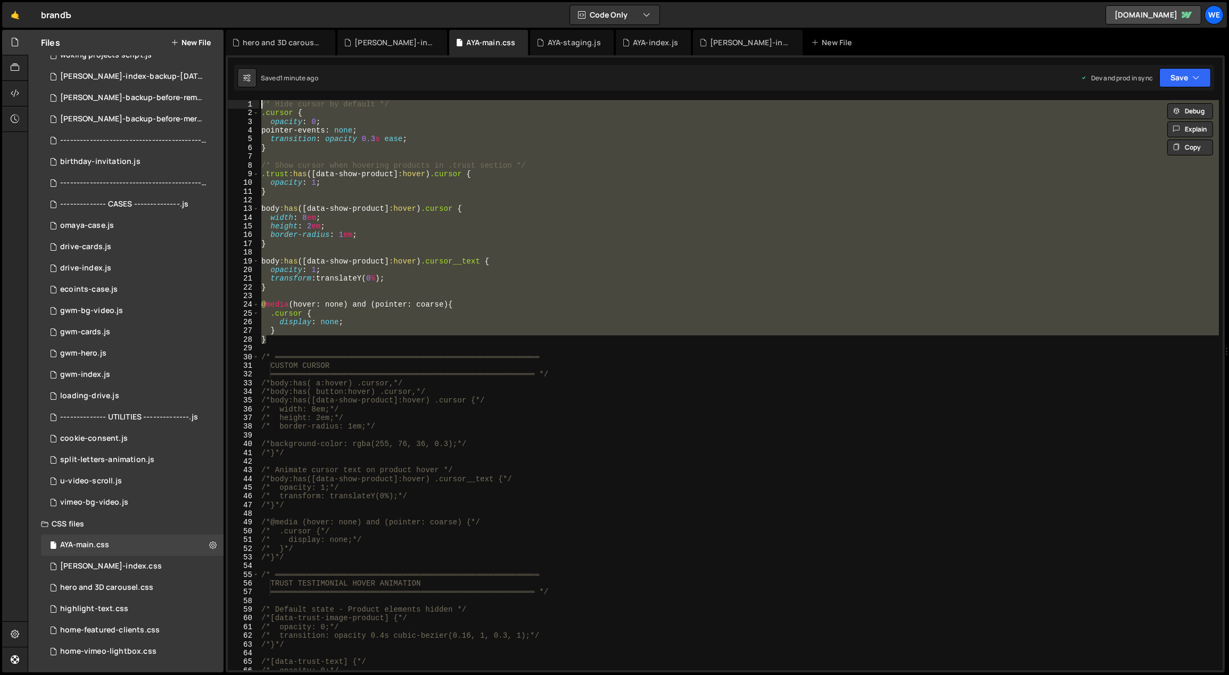
paste textarea "}"
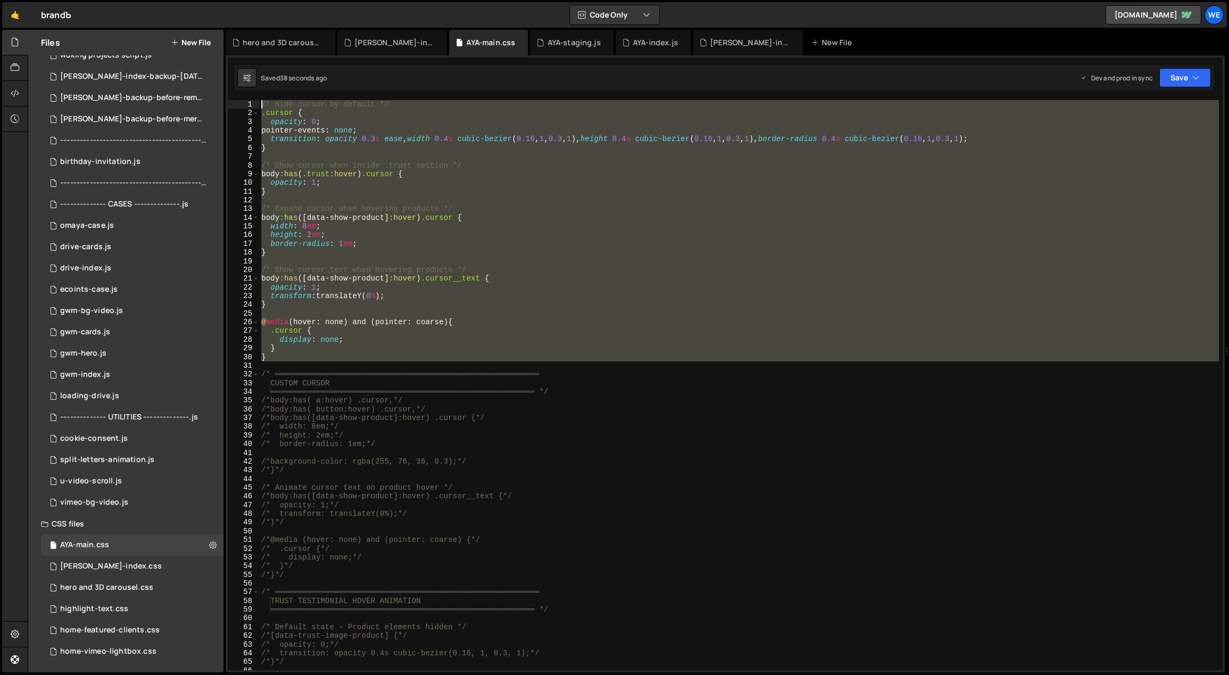
drag, startPoint x: 307, startPoint y: 362, endPoint x: 253, endPoint y: 100, distance: 268.5
click at [253, 100] on div "} 1 2 3 4 5 6 7 8 9 10 11 12 13 14 15 16 17 18 19 20 21 22 23 24 25 26 27 28 29…" at bounding box center [725, 385] width 995 height 570
paste textarea "}"
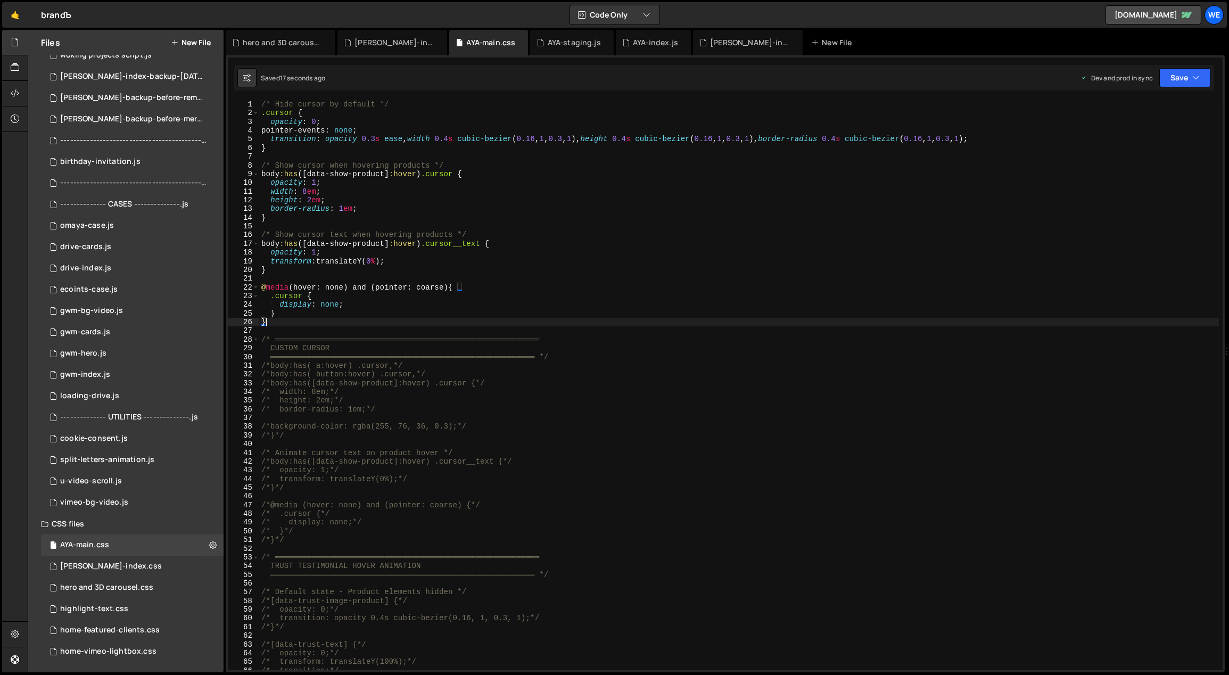
type textarea "}"
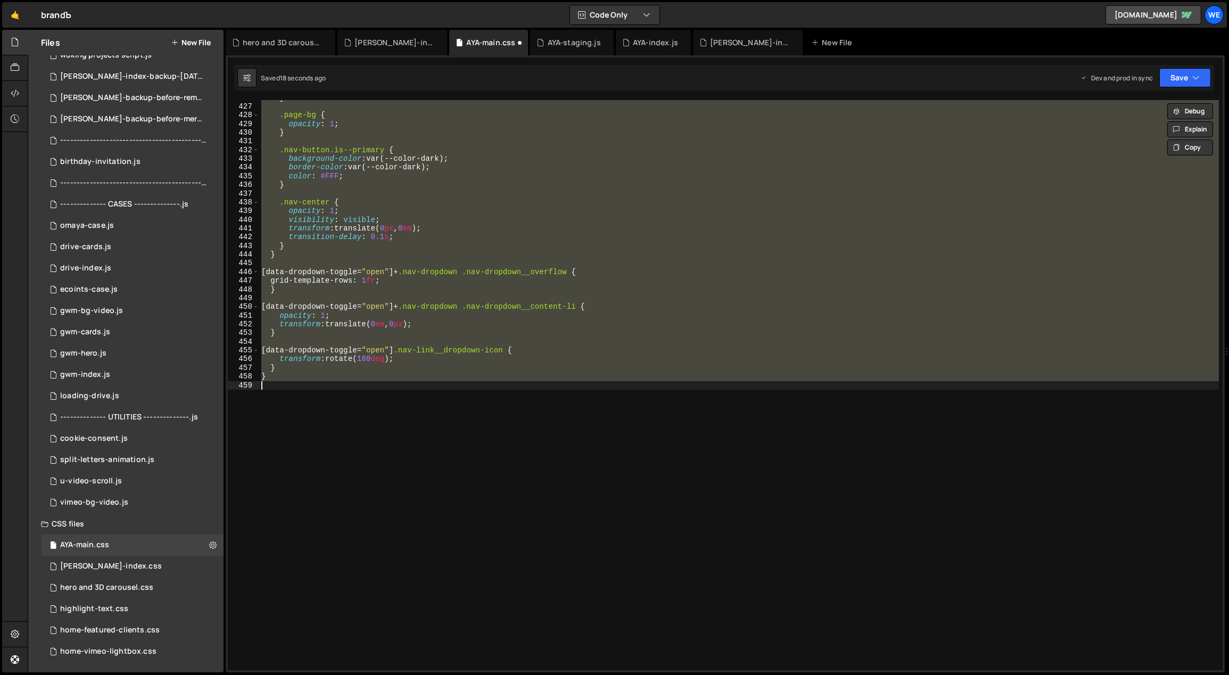
scroll to position [0, 0]
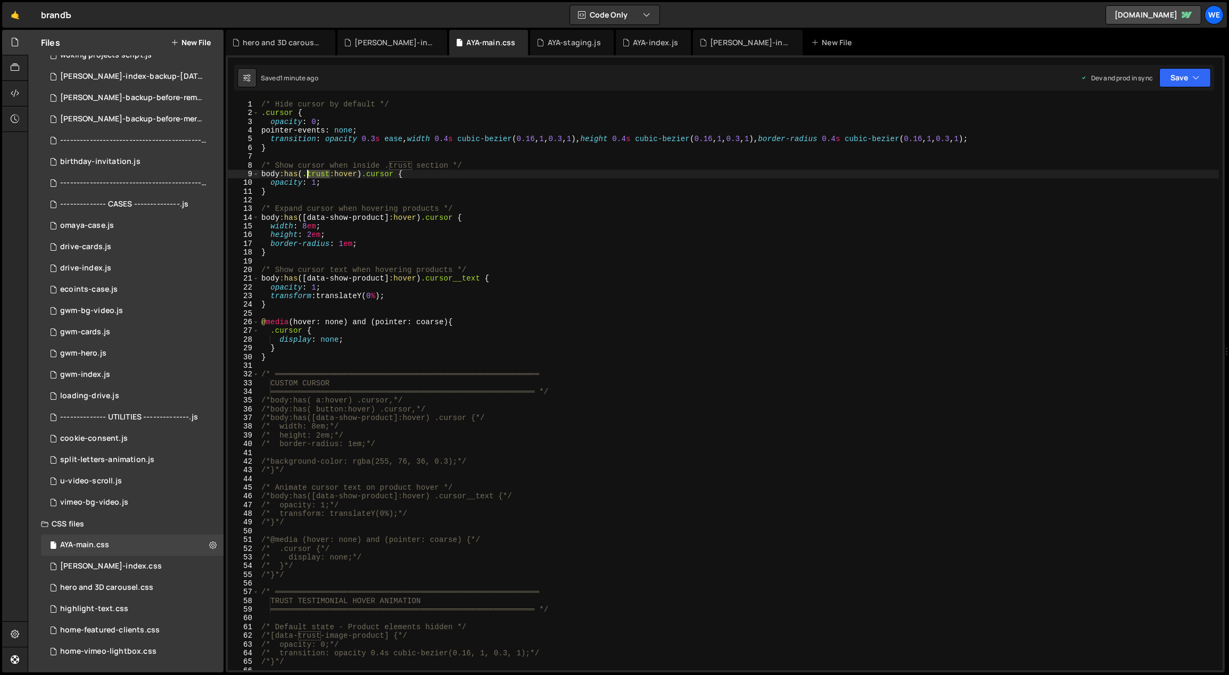
drag, startPoint x: 327, startPoint y: 175, endPoint x: 308, endPoint y: 173, distance: 19.2
click at [308, 173] on div "/* Hide cursor by default */ .cursor { opacity : 0 ; pointer-events : none ; tr…" at bounding box center [739, 394] width 960 height 588
paste textarea "__grid"
click at [1065, 135] on div "/* Hide cursor by default */ .cursor { opacity : 0 ; pointer-events : none ; tr…" at bounding box center [739, 394] width 960 height 588
type textarea "transition: opacity 0.3s ease, width 0.4s cubic-bezier(0.16, 1, 0.3, 1), height…"
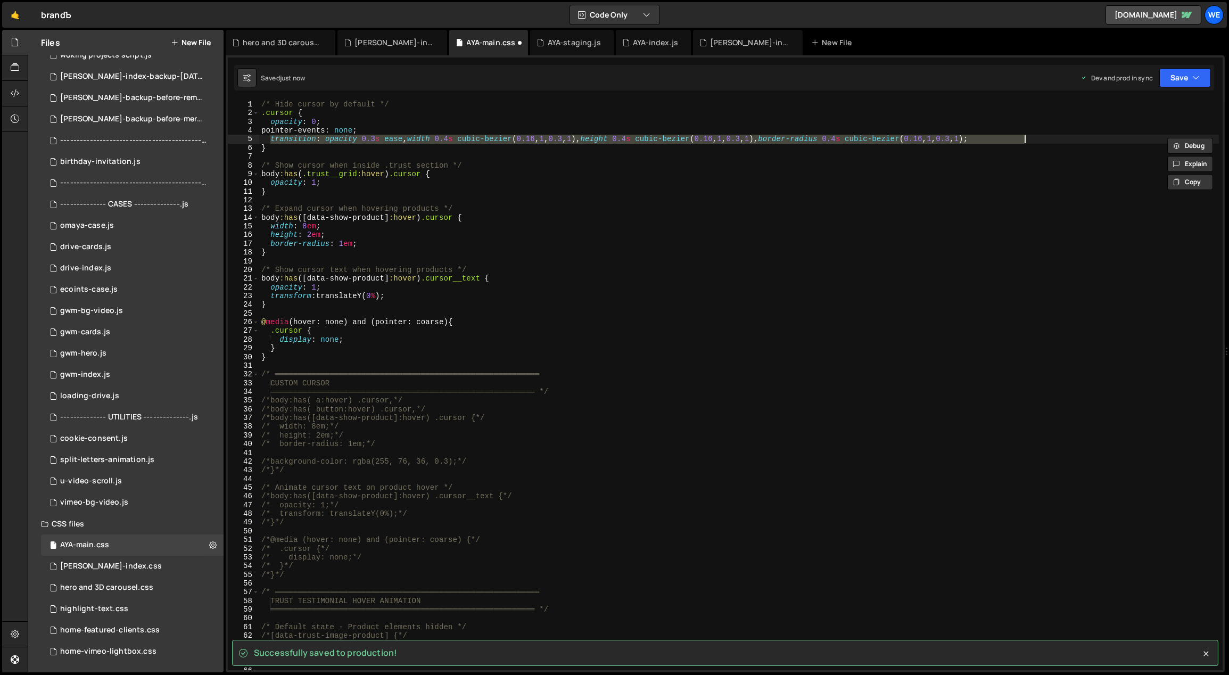
click at [1059, 145] on div "/* Hide cursor by default */ .cursor { opacity : 0 ; pointer-events : none ; tr…" at bounding box center [739, 394] width 960 height 588
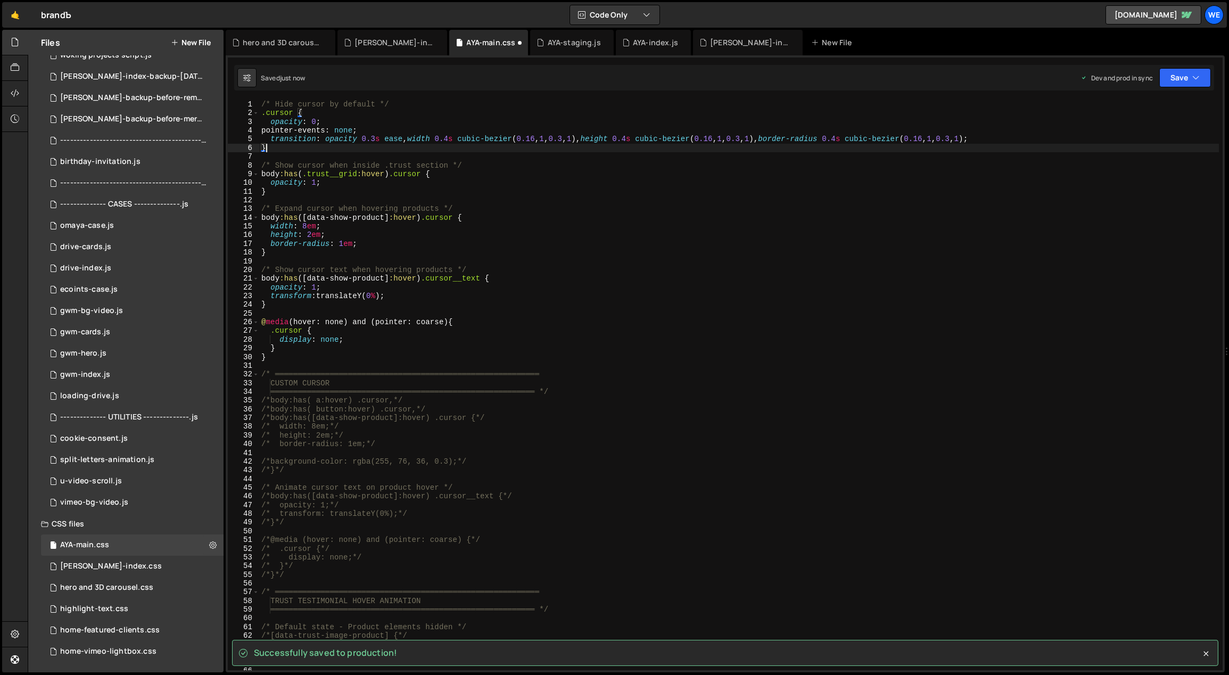
click at [1059, 138] on div "/* Hide cursor by default */ .cursor { opacity : 0 ; pointer-events : none ; tr…" at bounding box center [739, 394] width 960 height 588
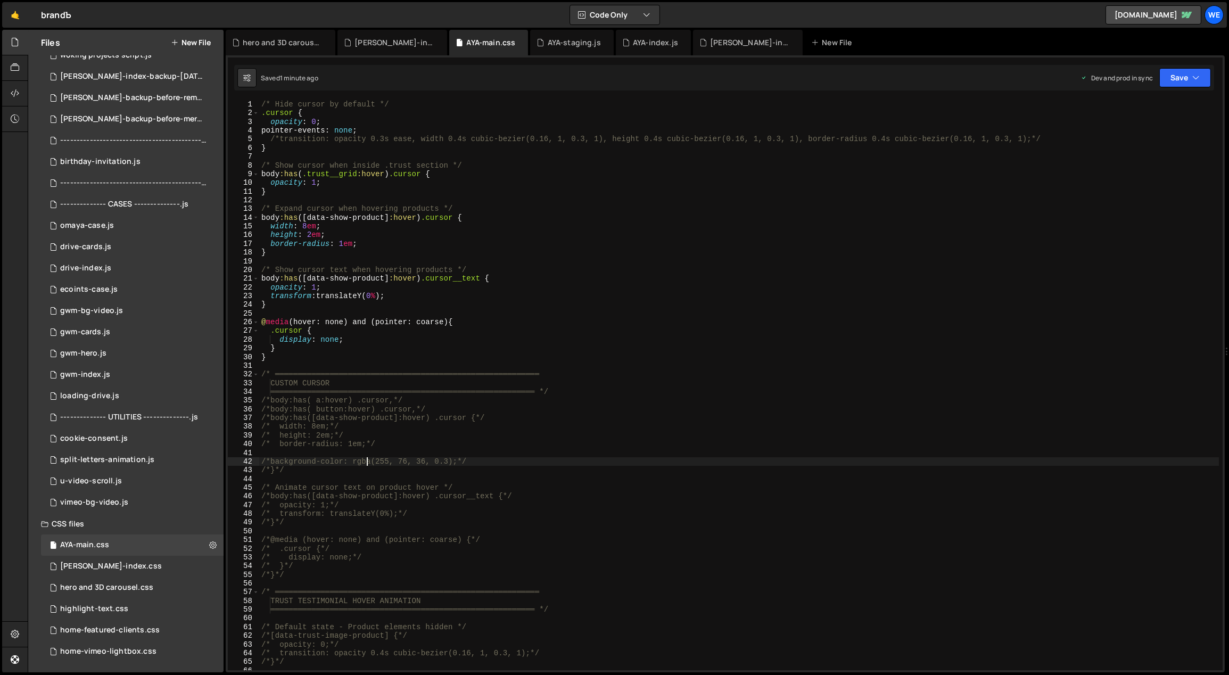
click at [364, 464] on div "/* Hide cursor by default */ .cursor { opacity : 0 ; pointer-events : none ; /*…" at bounding box center [739, 394] width 960 height 588
type textarea "/*background-color: rgba(255, 76, 36, 0.3);*/"
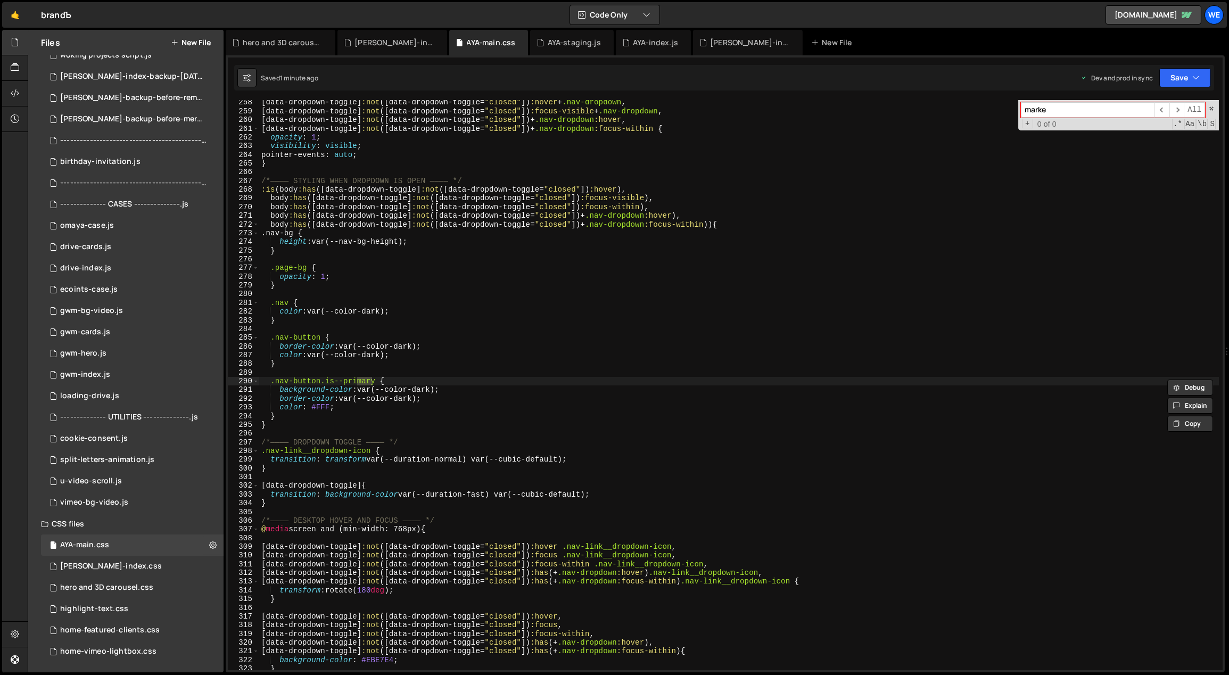
scroll to position [2240, 0]
type input "markers"
type textarea "border-color: var(--color-dark);"
click at [502, 348] on div "[ data-dropdown-toggle ] :not ([ data-dropdown-toggle = " closed " ]) :hover + …" at bounding box center [739, 392] width 960 height 588
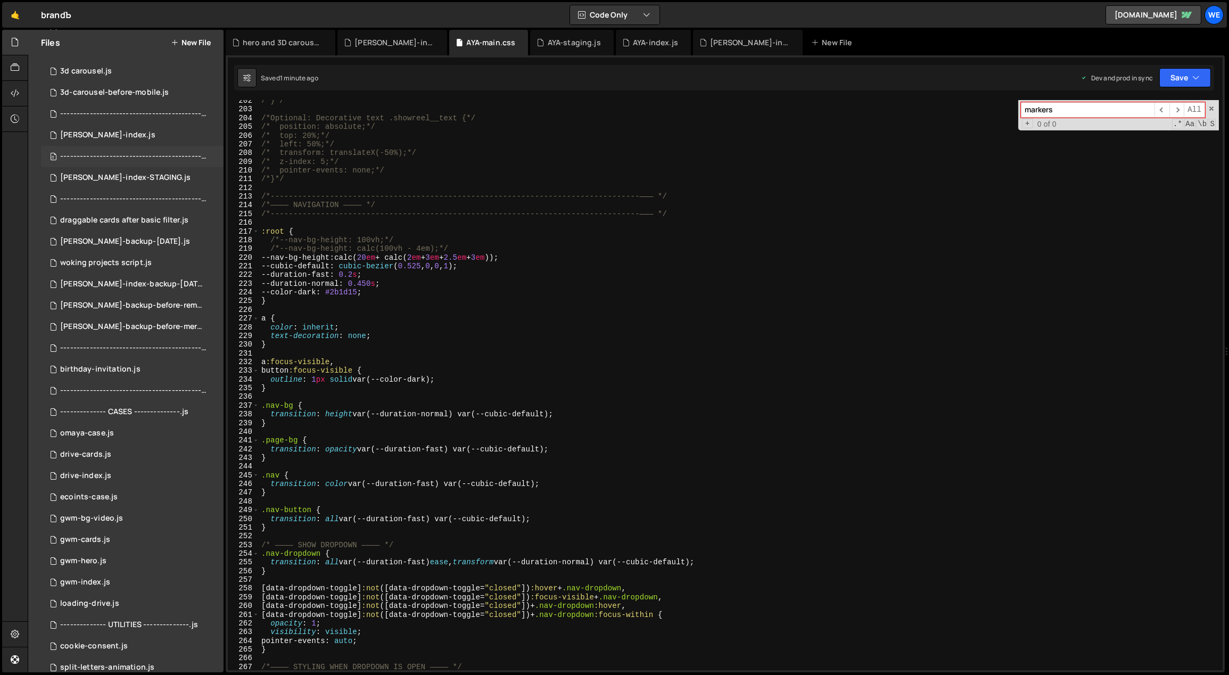
scroll to position [0, 0]
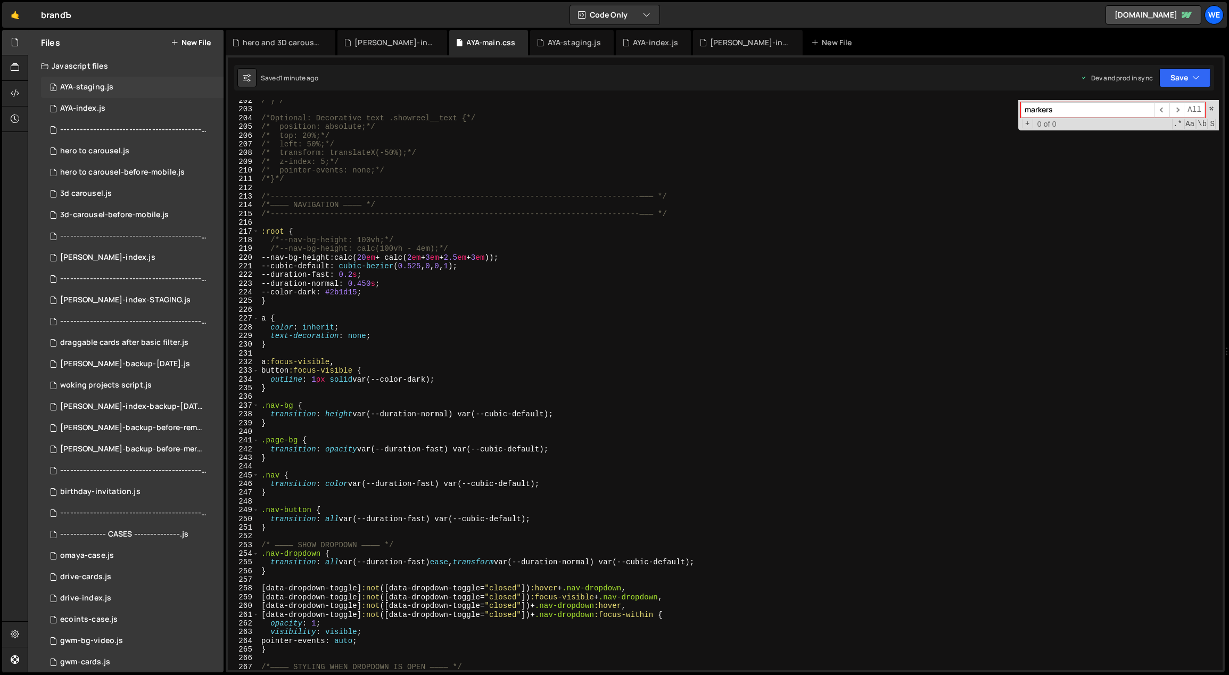
click at [133, 88] on div "0 AYA-staging.js 0" at bounding box center [132, 87] width 183 height 21
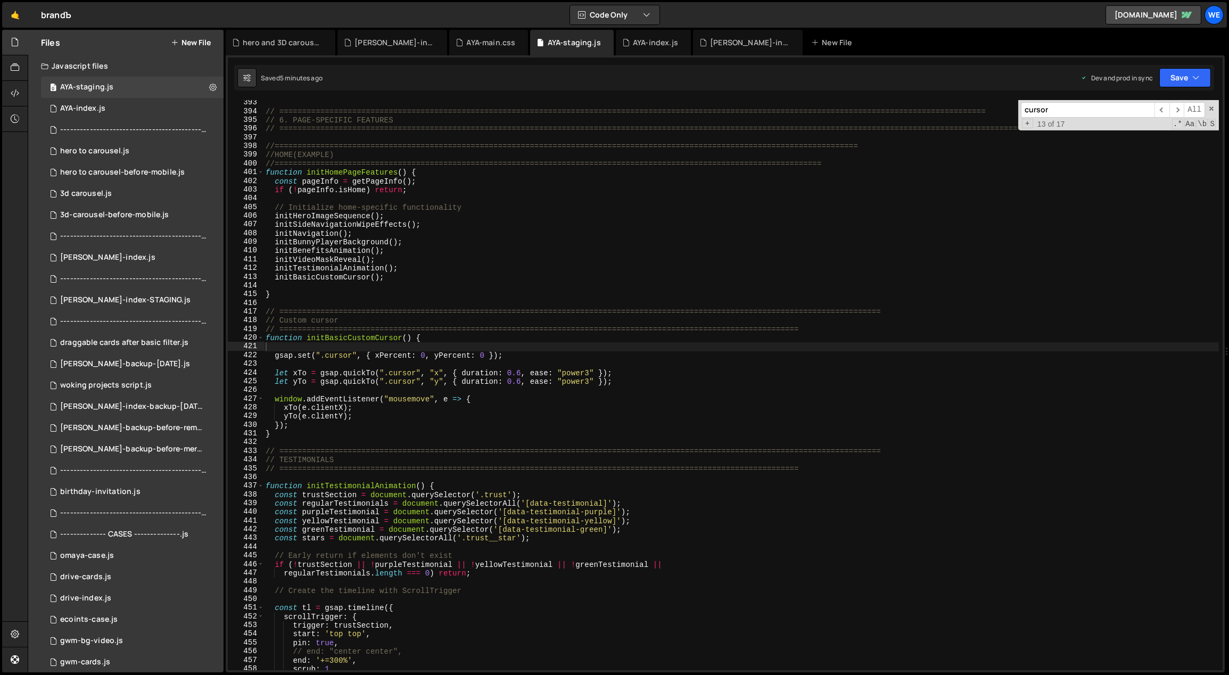
type textarea "//HOME(EXAMPLE)"
click at [469, 157] on div "// ============================================================================…" at bounding box center [741, 392] width 956 height 588
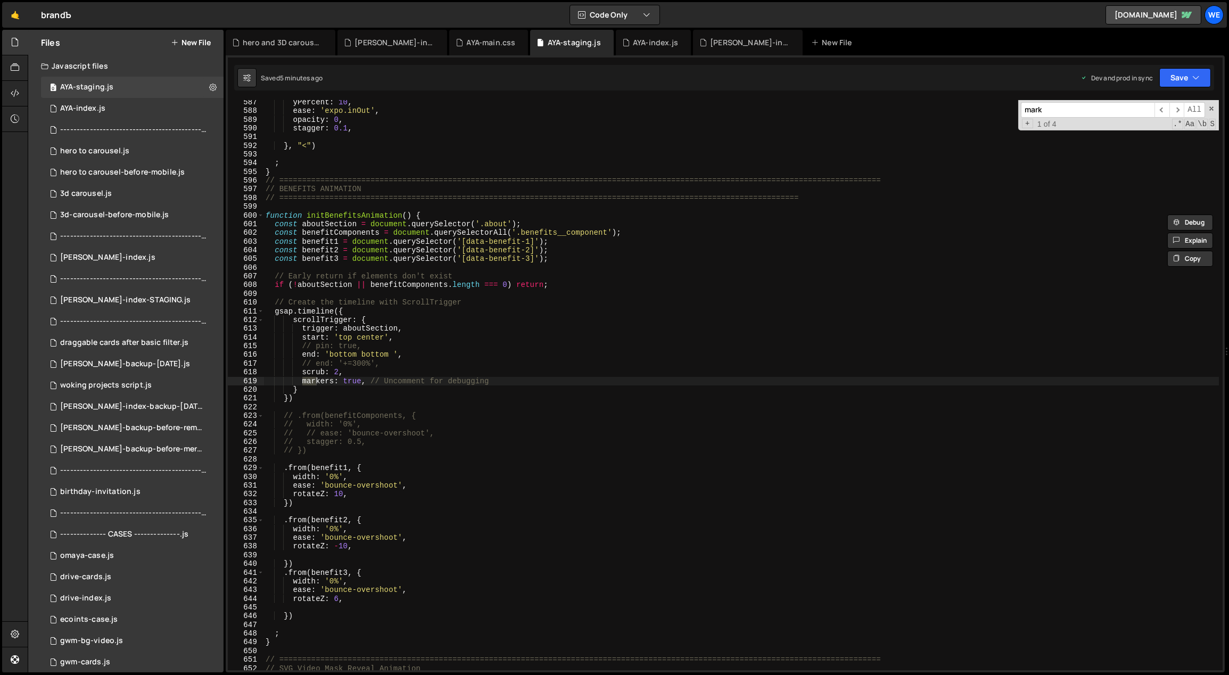
scroll to position [5123, 0]
type input "markers"
click at [558, 379] on div "yPercent : 10 , ease : 'expo.inOut' , opacity : 0 , stagger : 0.1 , } , "<" ) ;…" at bounding box center [741, 392] width 956 height 588
click at [1177, 112] on span "​" at bounding box center [1176, 109] width 15 height 15
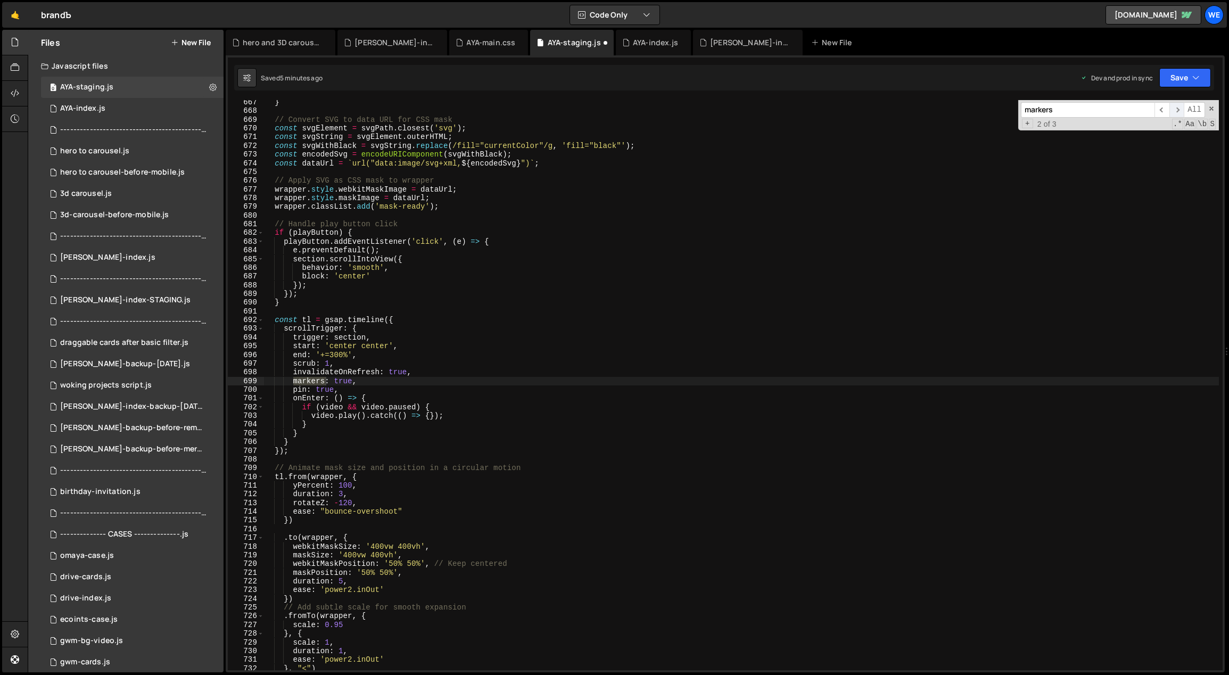
scroll to position [5819, 0]
click at [401, 385] on div "} // Convert SVG to data URL for CSS mask const svgElement = svgPath . closest …" at bounding box center [741, 392] width 956 height 588
click at [1181, 108] on span "​" at bounding box center [1176, 109] width 15 height 15
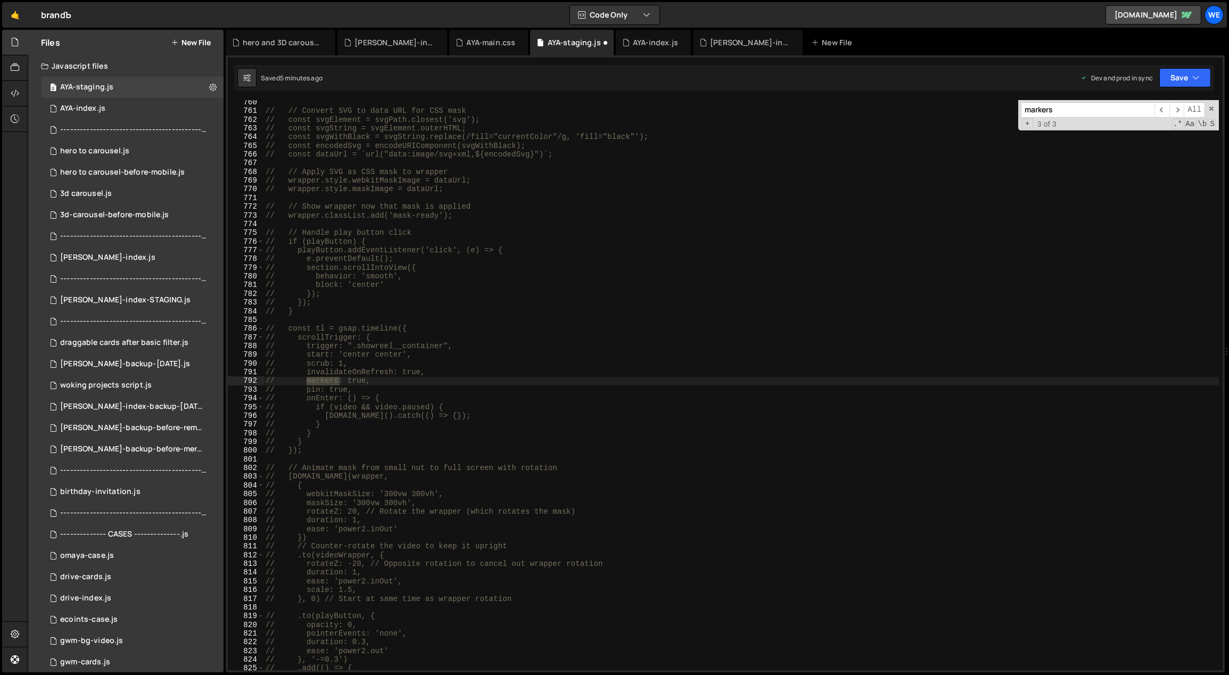
type textarea "// start: 'center center',"
click at [577, 356] on div "// // Convert SVG to data URL for CSS mask // const svgElement = svgPath.closes…" at bounding box center [741, 392] width 956 height 588
